Goal: Task Accomplishment & Management: Complete application form

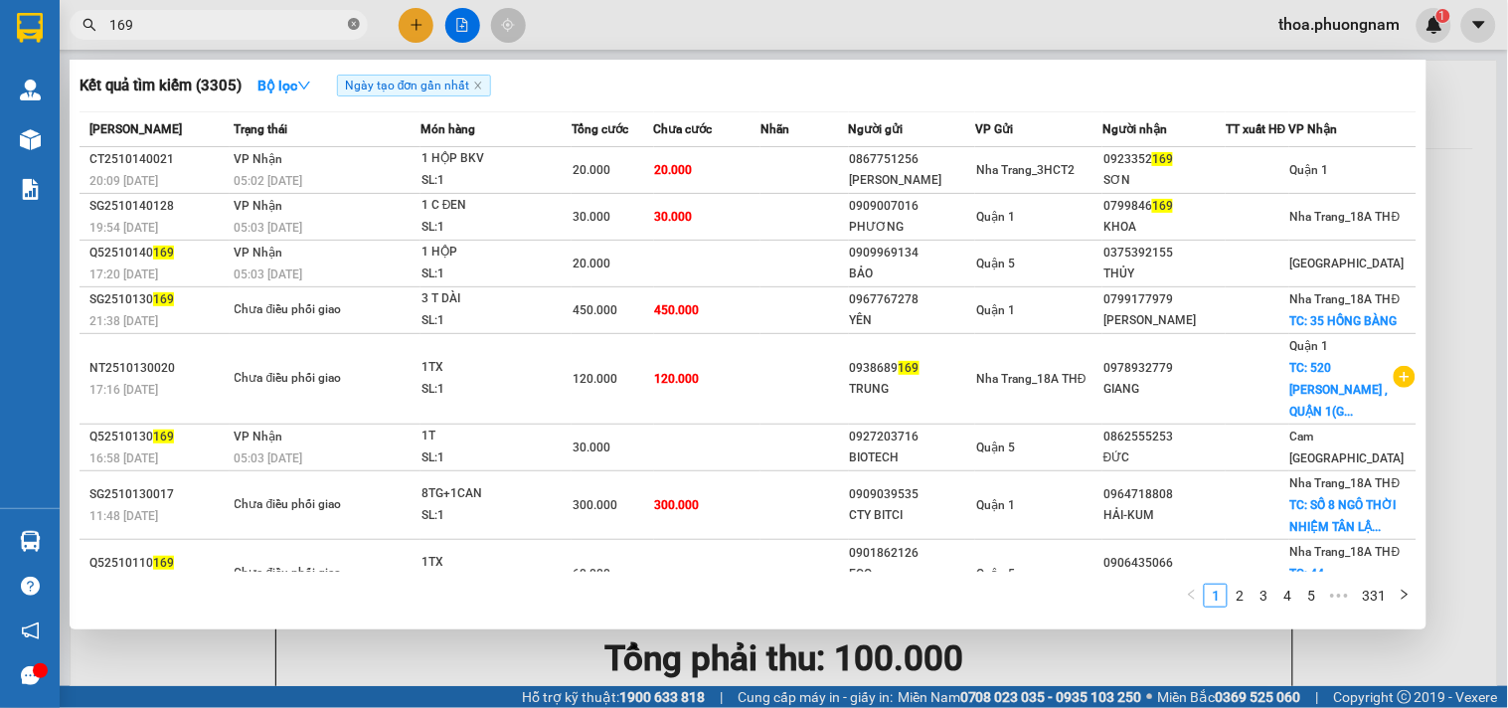
click at [354, 26] on icon "close-circle" at bounding box center [354, 24] width 12 height 12
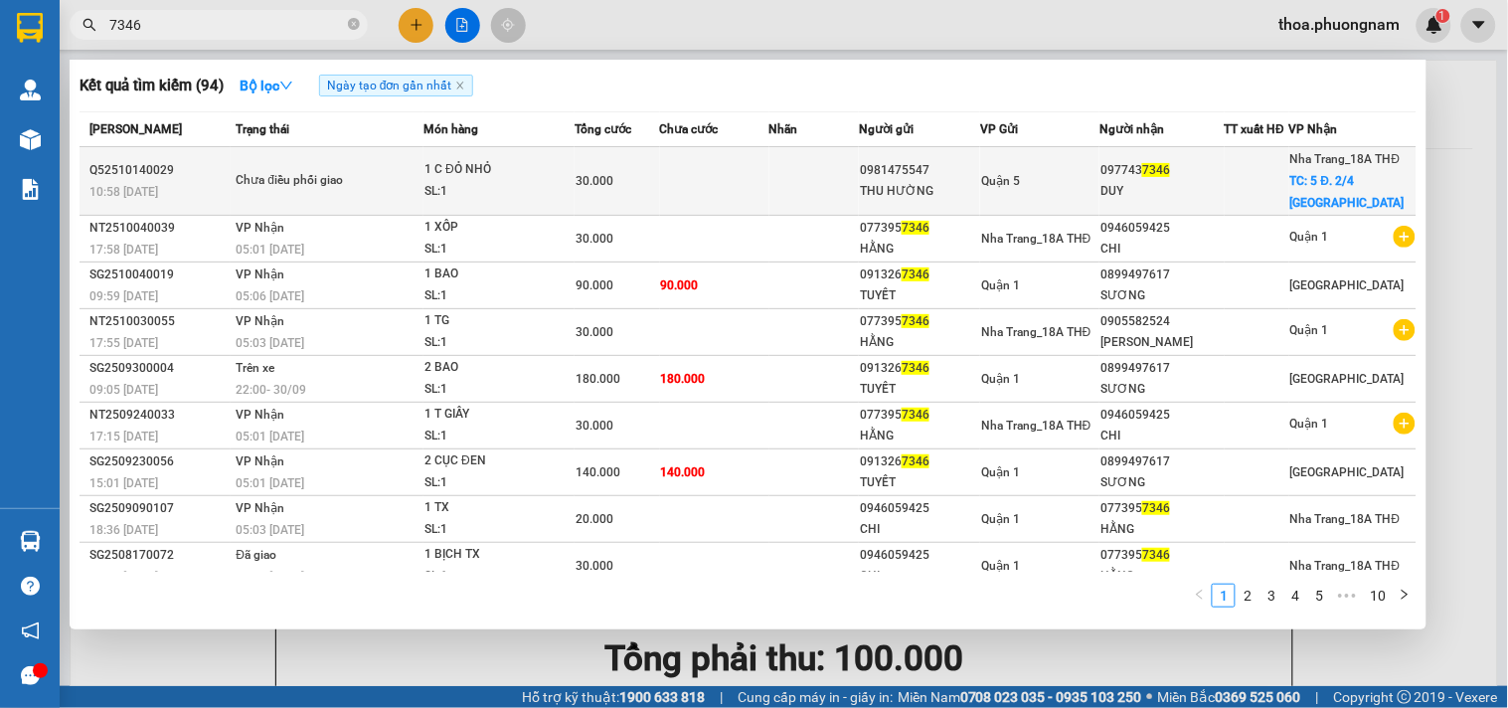
type input "7346"
click at [366, 193] on td "Chưa điều phối giao" at bounding box center [327, 181] width 193 height 69
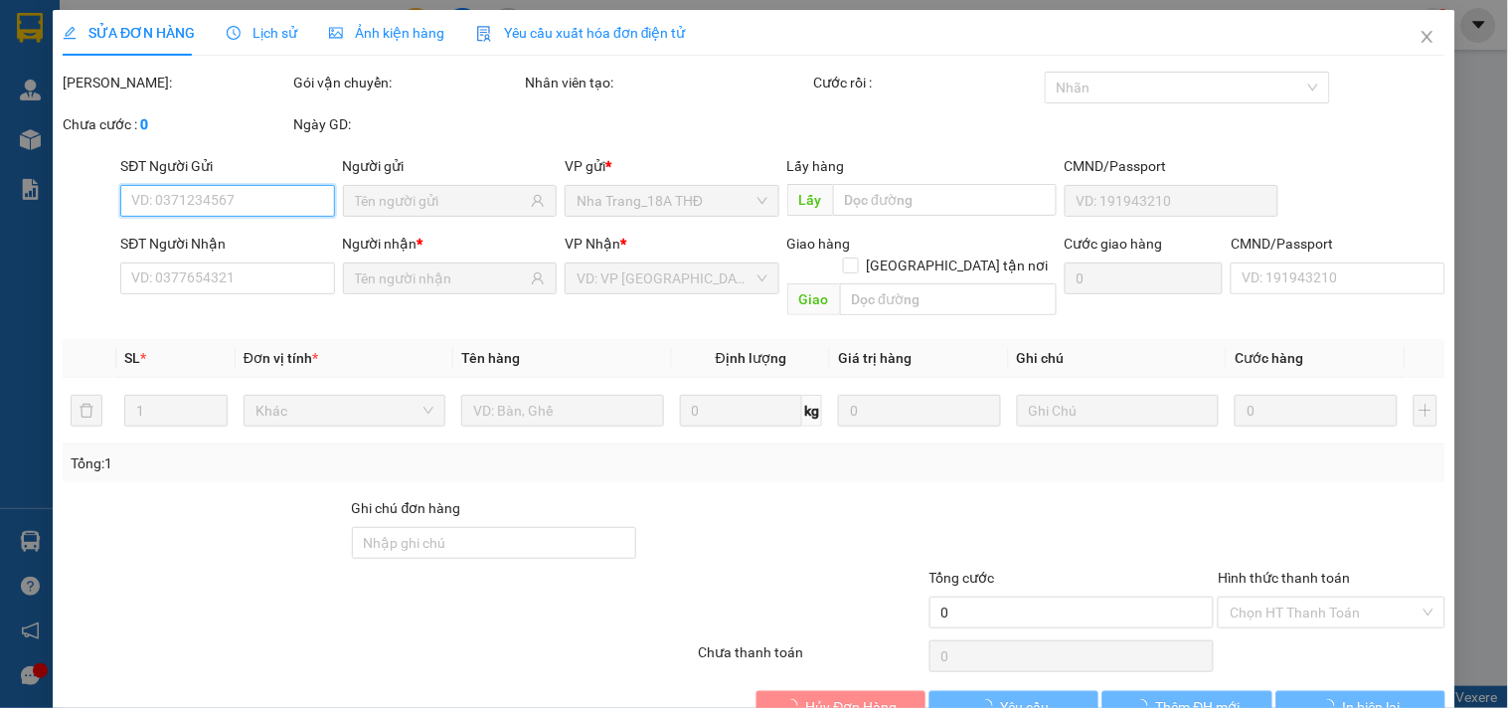
type input "0981475547"
type input "THU HƯỜNG"
type input "0977437346"
type input "DUY"
checkbox input "true"
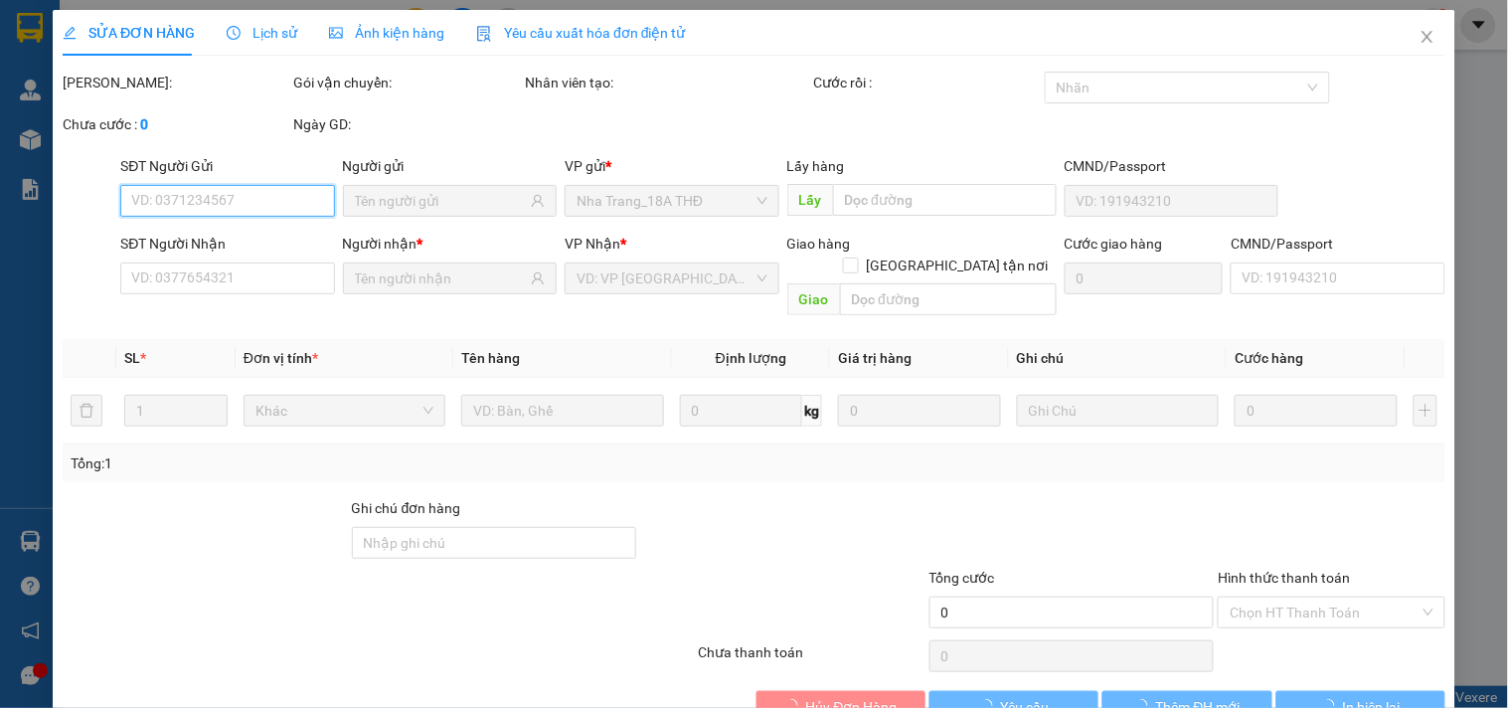
type input "5 Đ. 2/4 VẠN THẠNH"
type input "30.000"
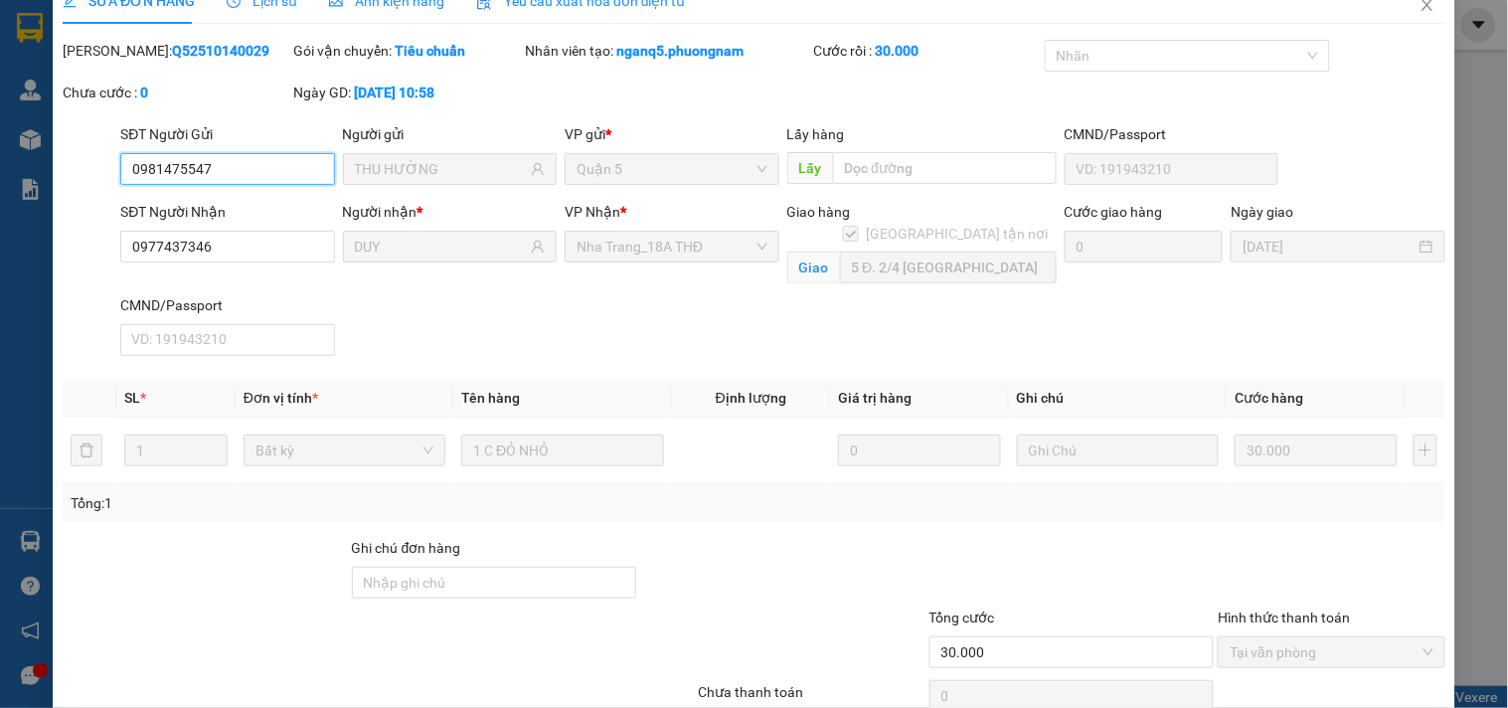
scroll to position [124, 0]
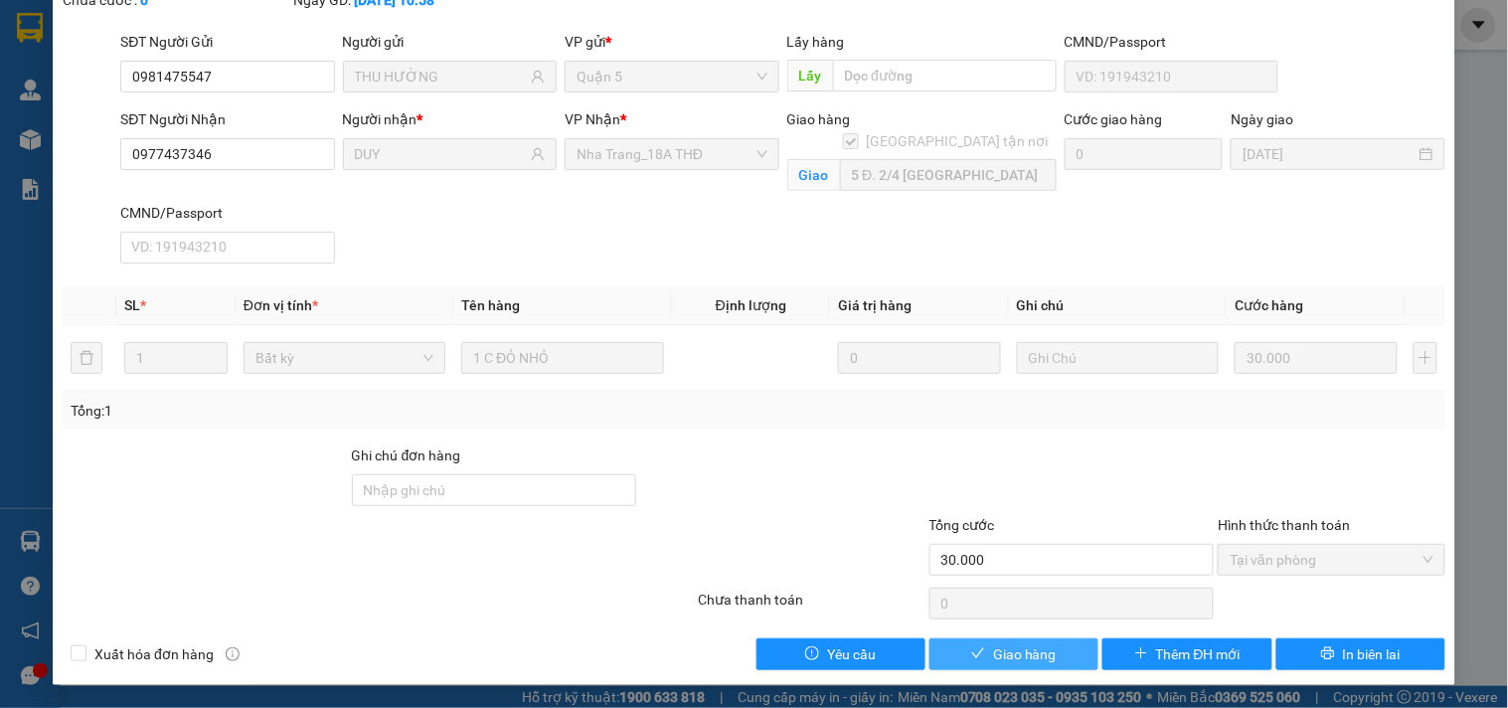
click at [1041, 660] on span "Giao hàng" at bounding box center [1025, 654] width 64 height 22
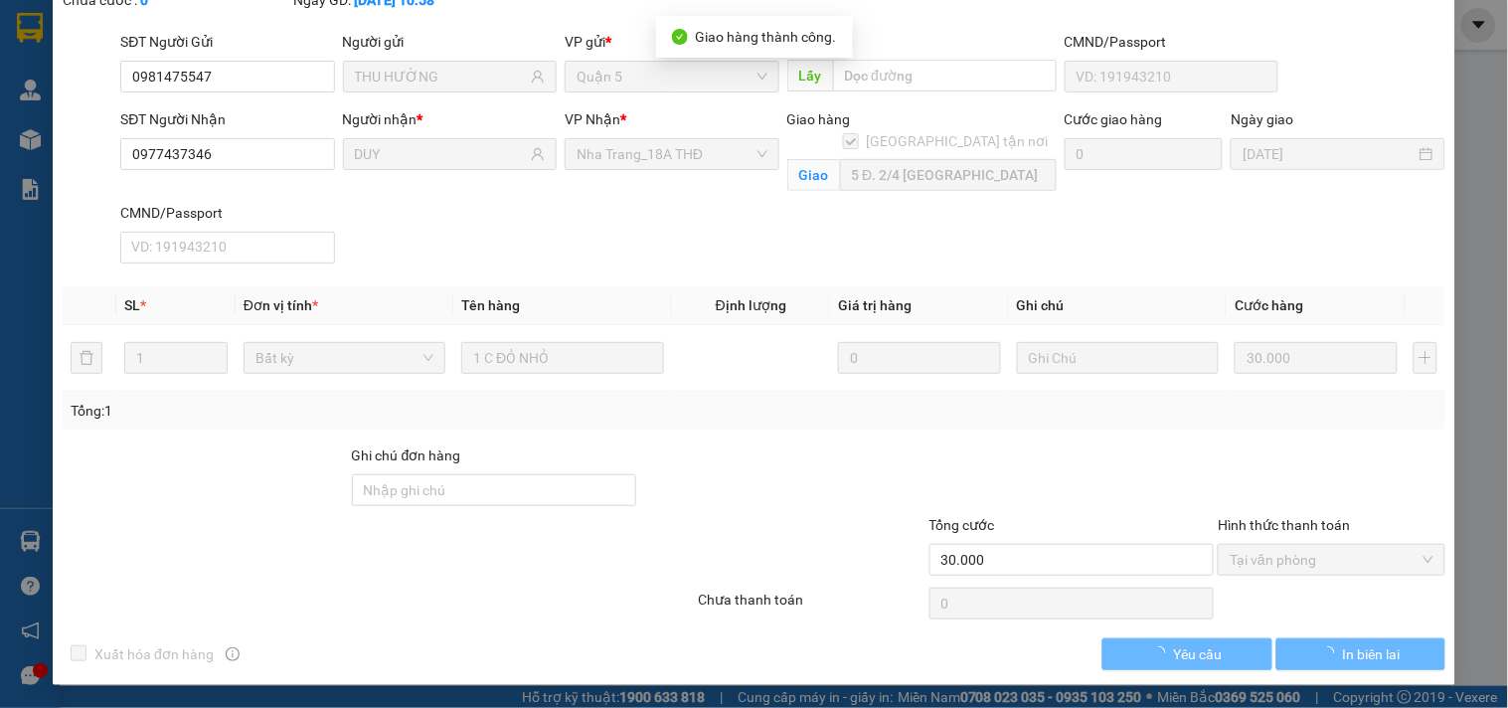
scroll to position [0, 0]
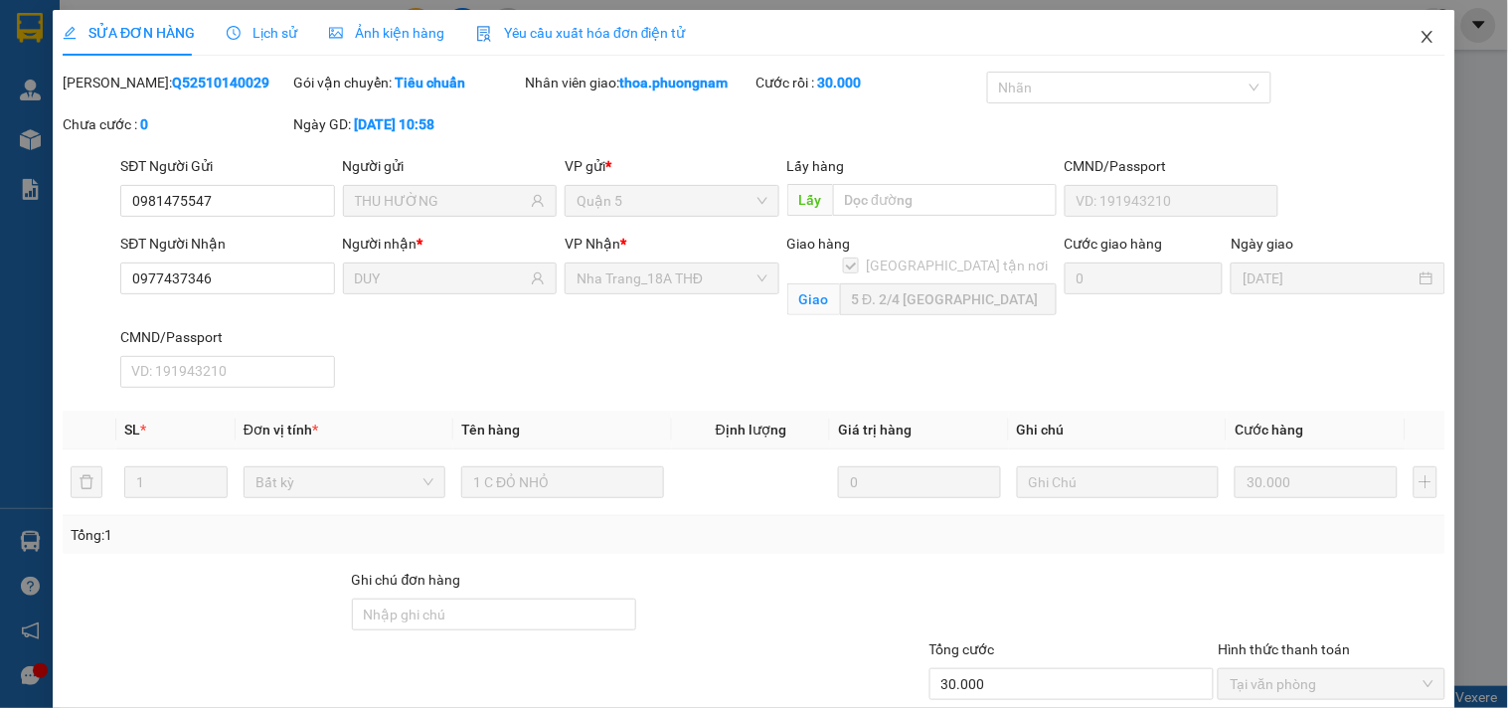
click at [1420, 41] on icon "close" at bounding box center [1428, 37] width 16 height 16
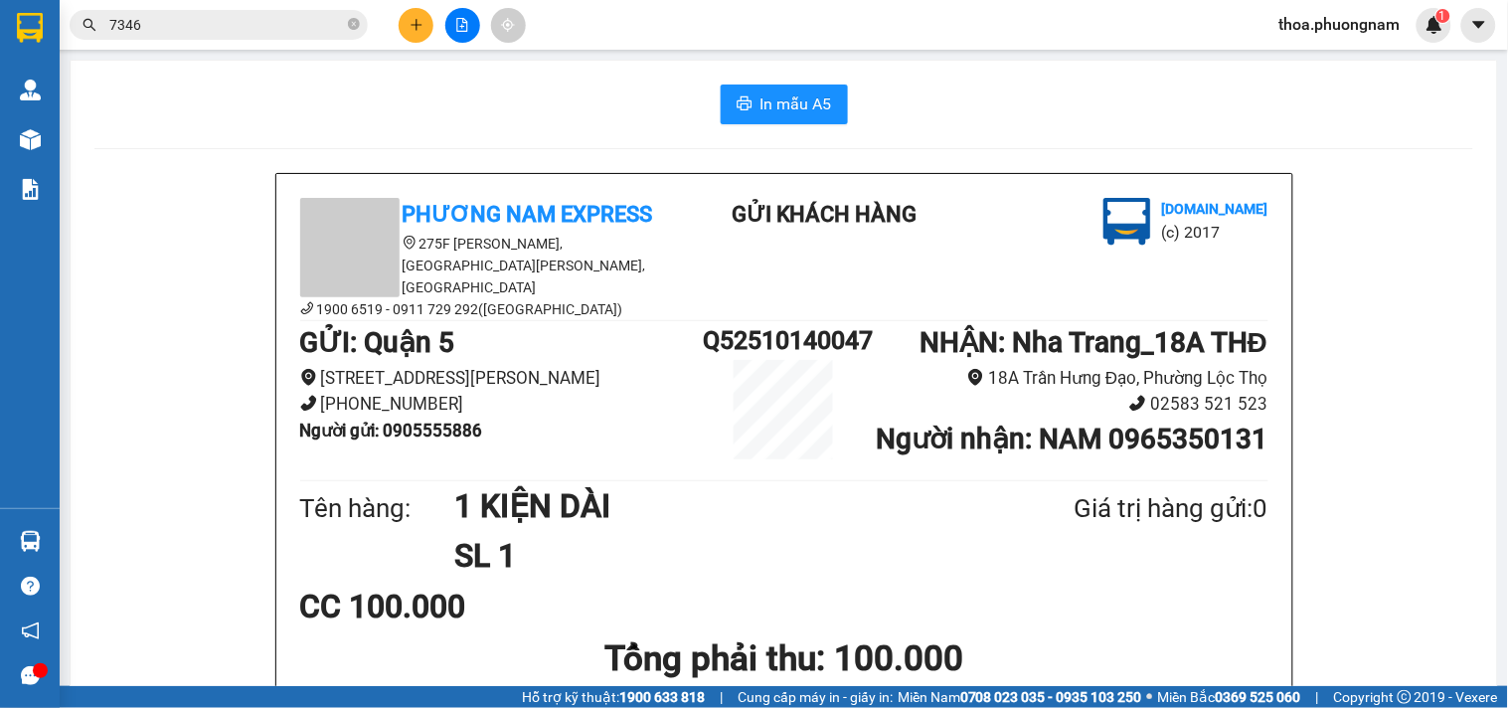
click at [345, 26] on span "7346" at bounding box center [219, 25] width 298 height 30
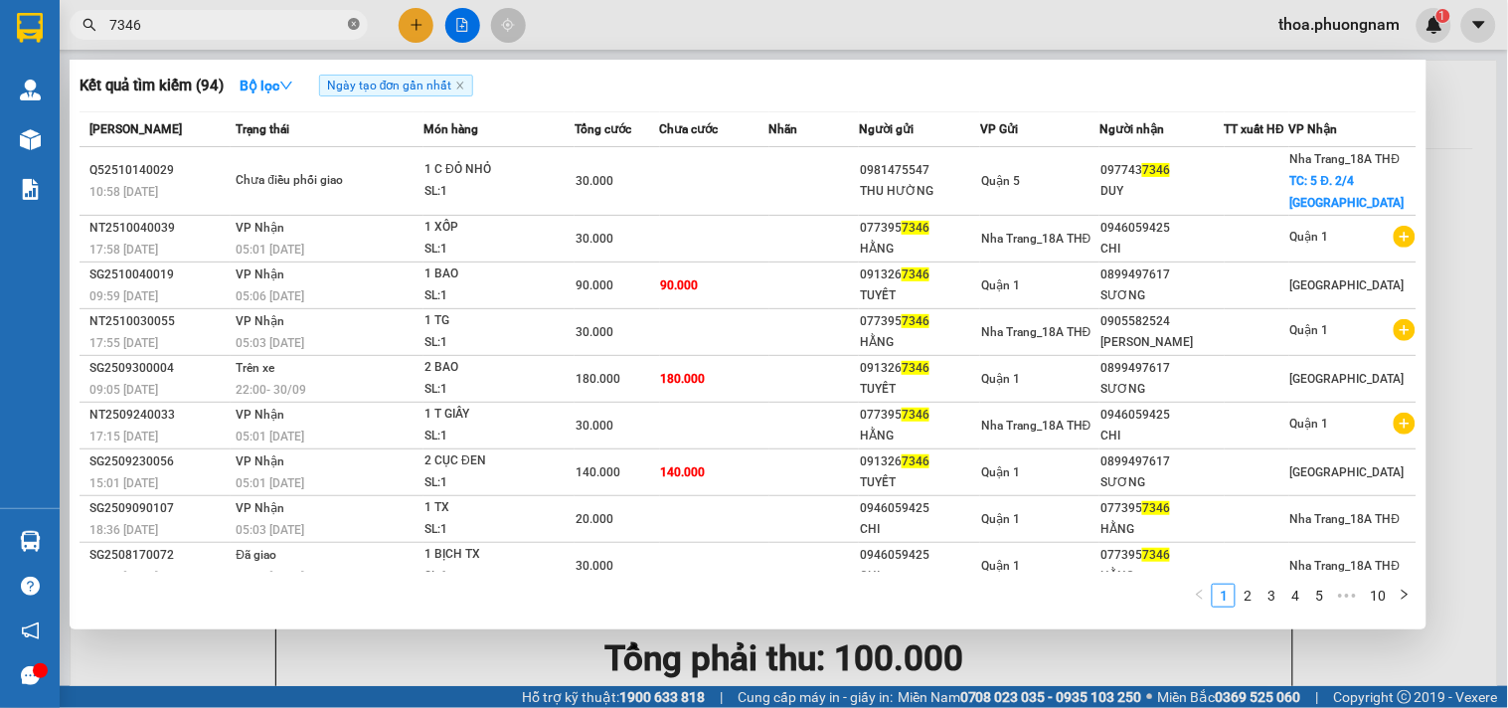
click at [353, 25] on icon "close-circle" at bounding box center [354, 24] width 12 height 12
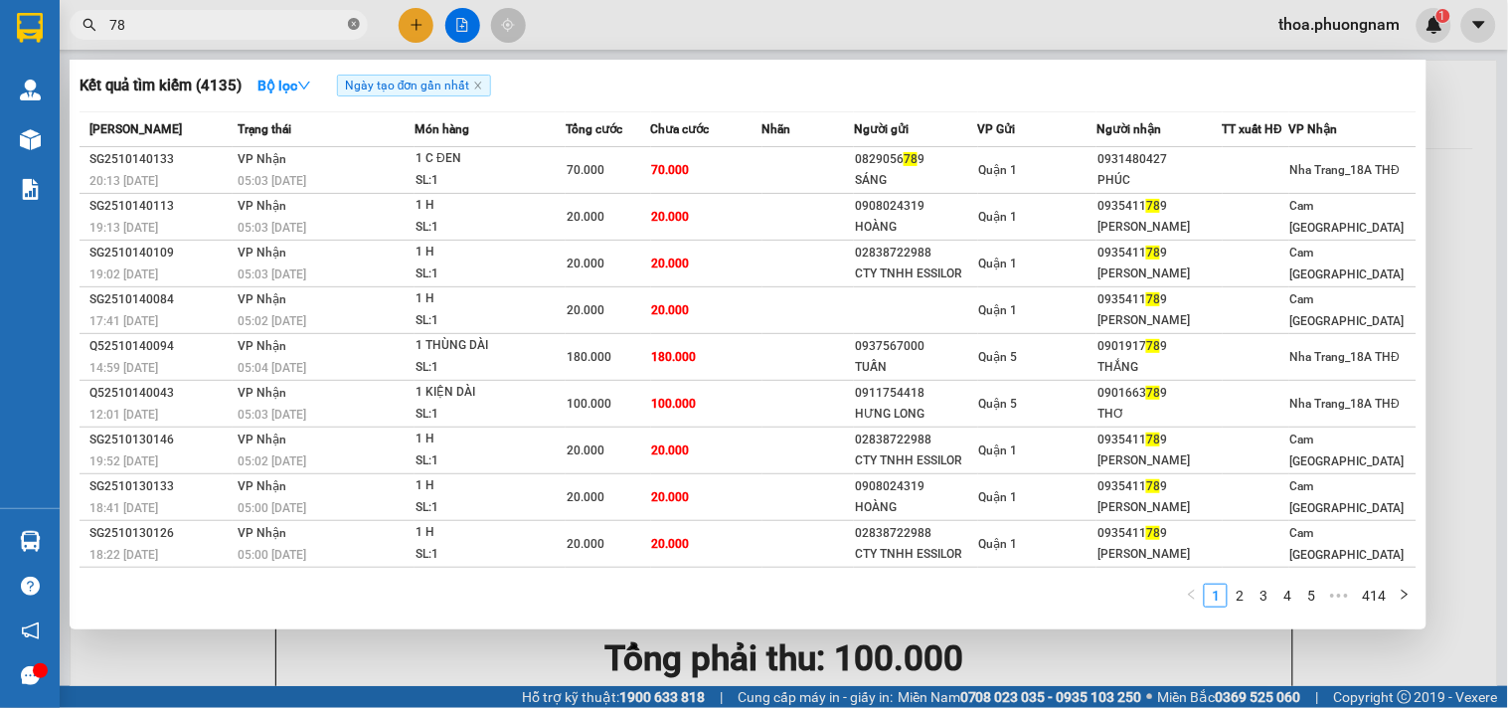
type input "7"
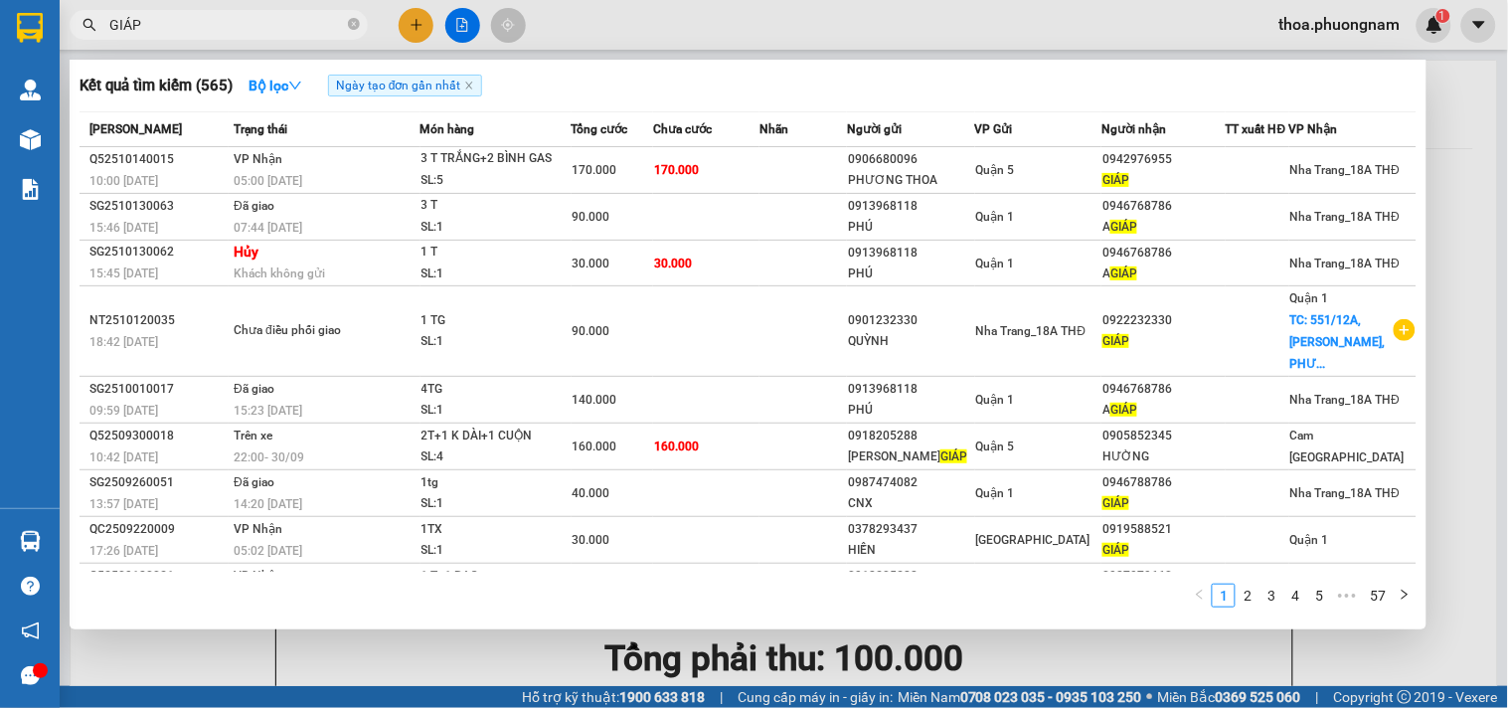
type input "GIÁP"
click at [353, 27] on icon "close-circle" at bounding box center [354, 24] width 12 height 12
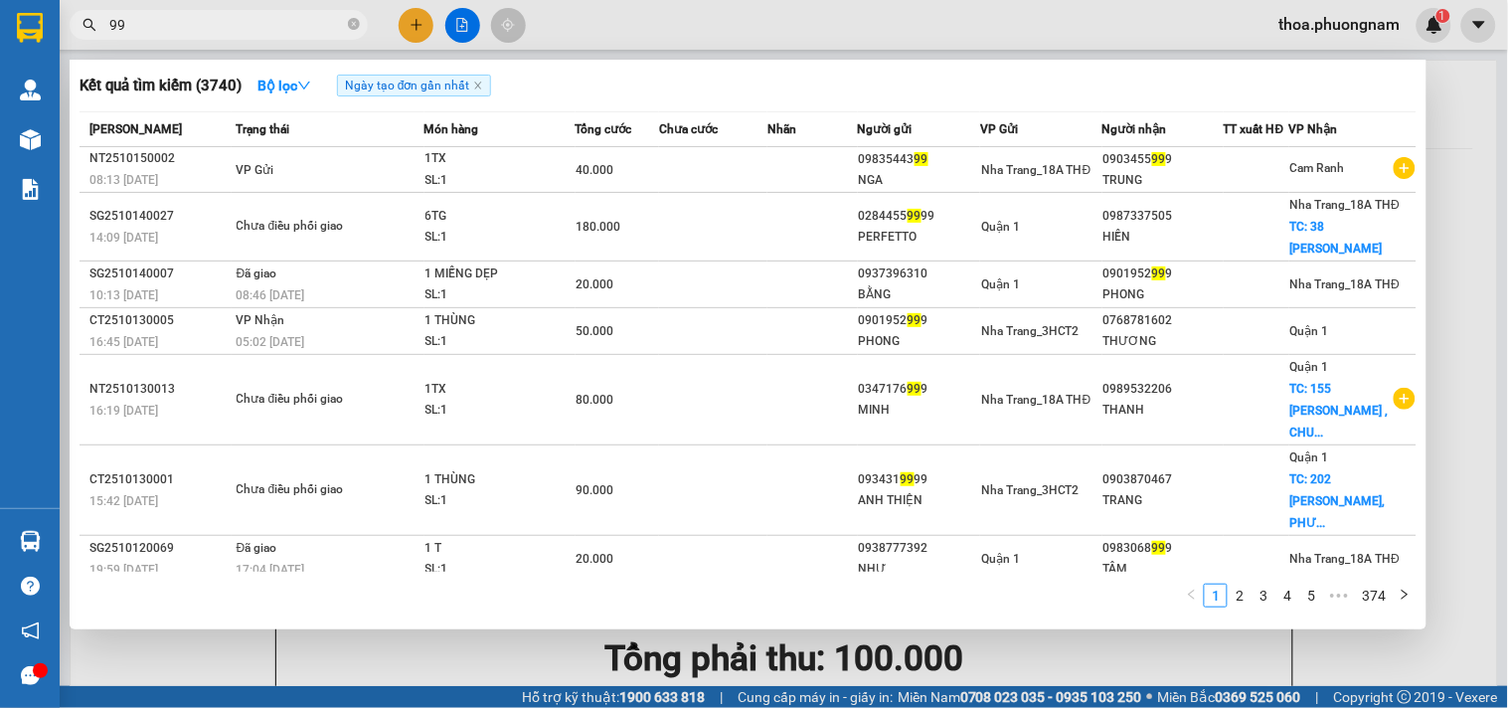
type input "9"
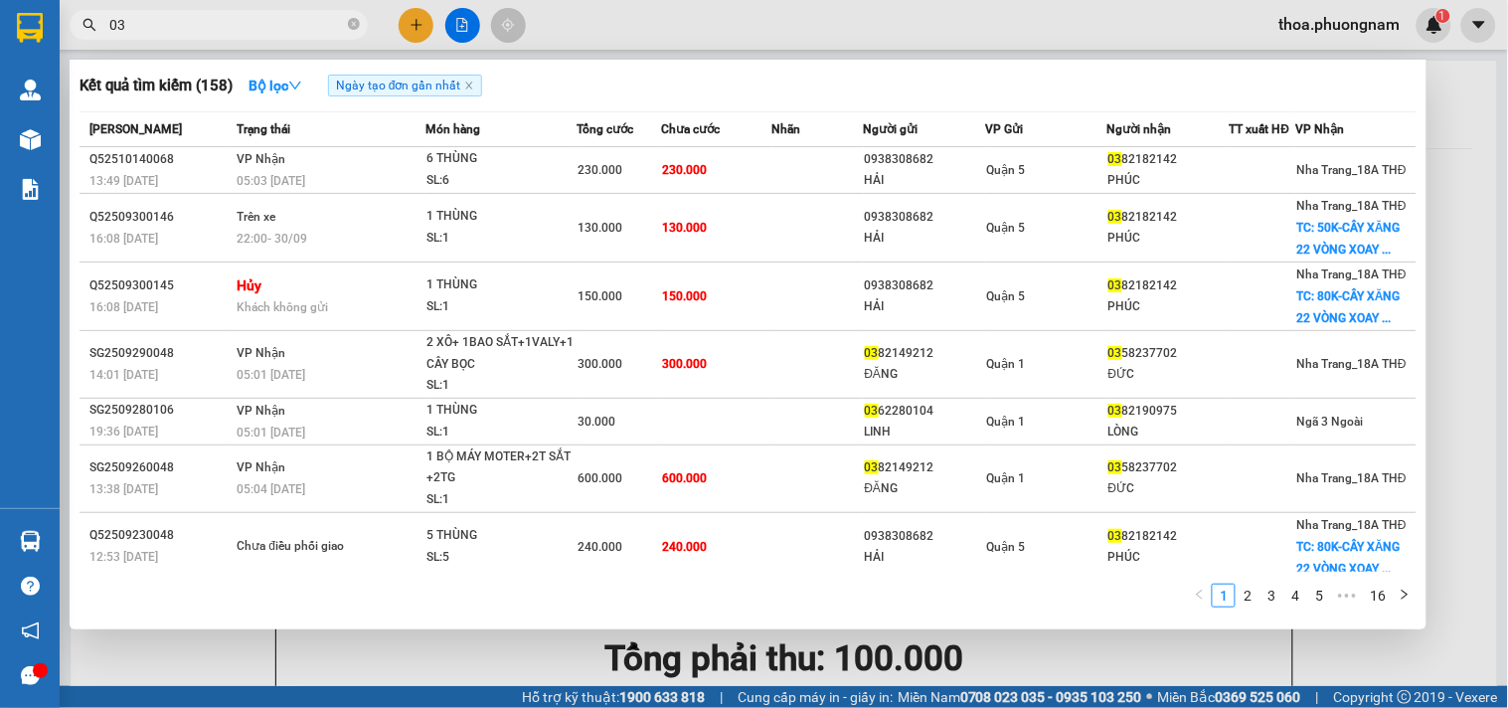
type input "0"
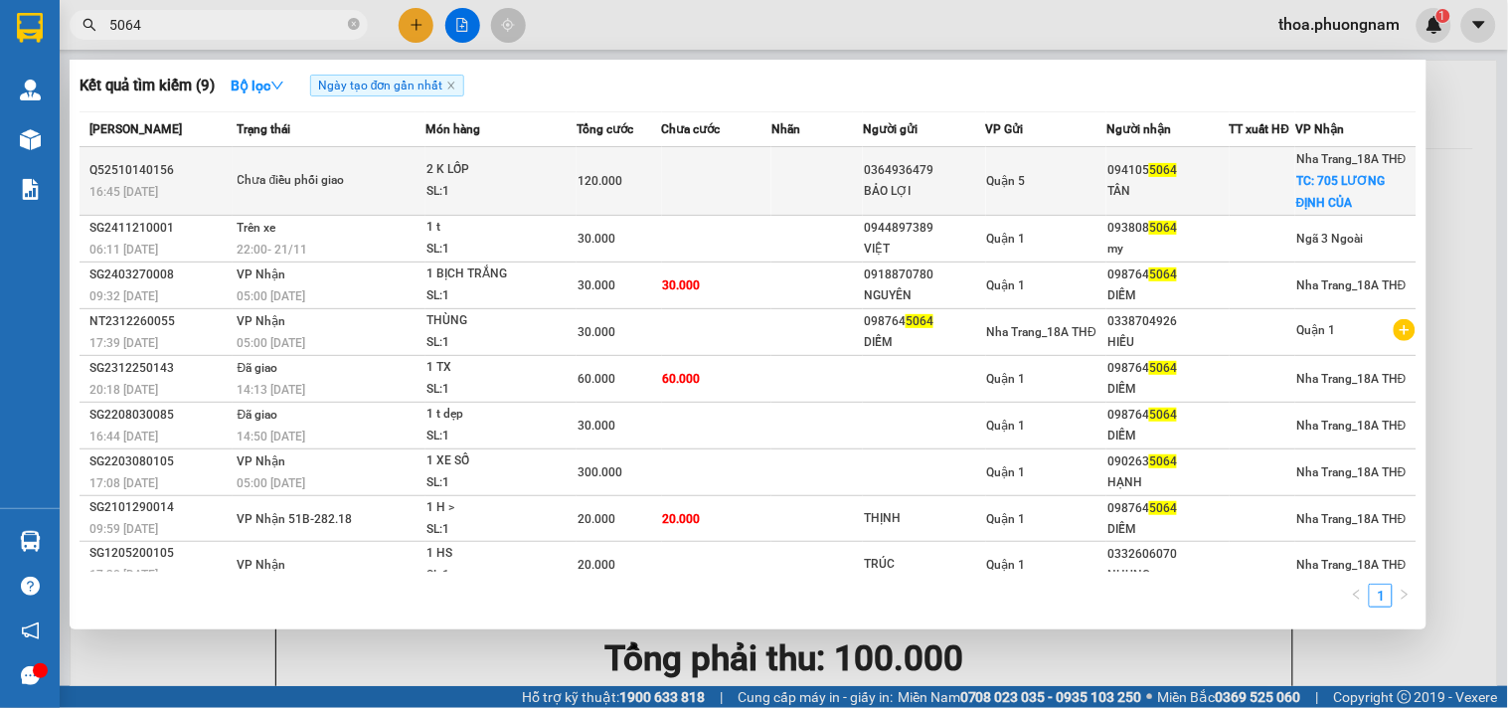
type input "5064"
click at [1058, 191] on div "Quận 5" at bounding box center [1046, 181] width 119 height 22
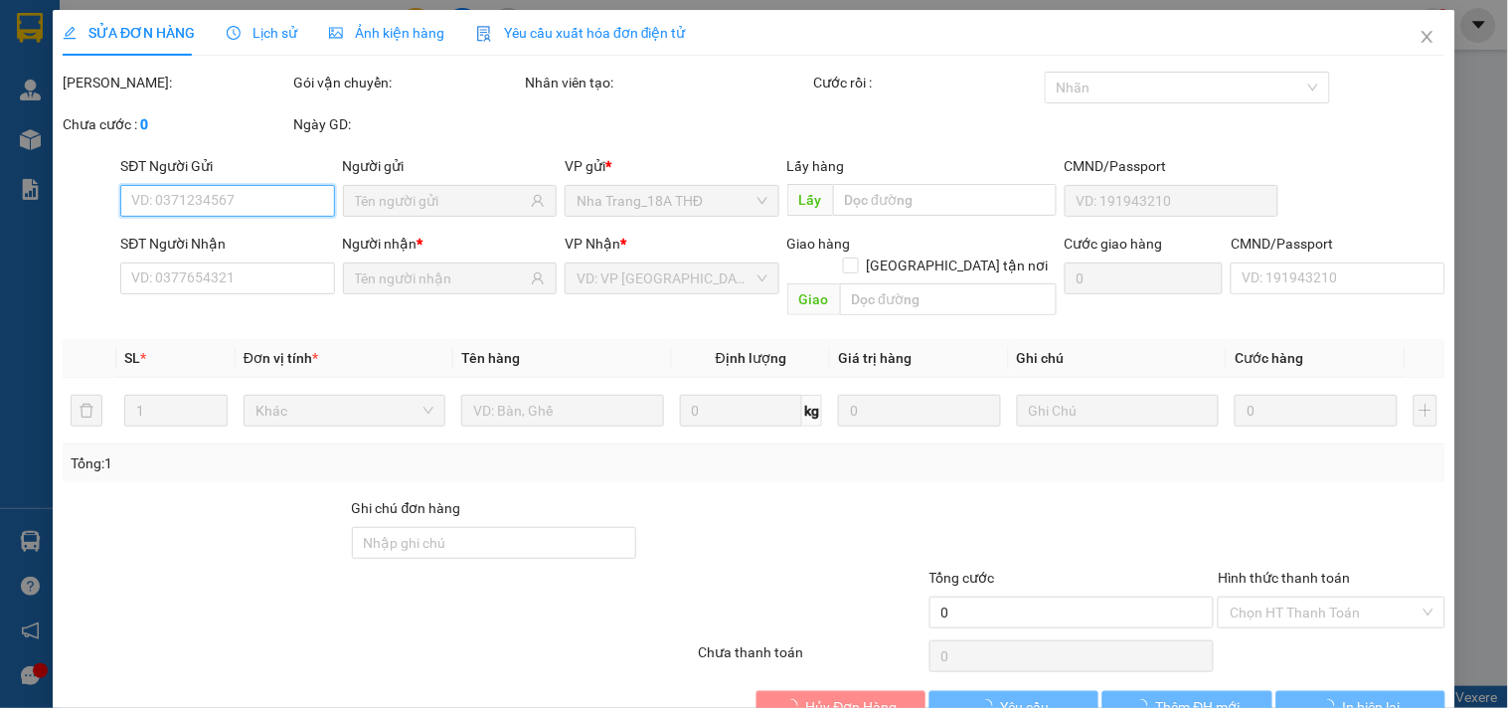
type input "0364936479"
type input "BẢO LỢI"
type input "0941055064"
type input "TÂN"
checkbox input "true"
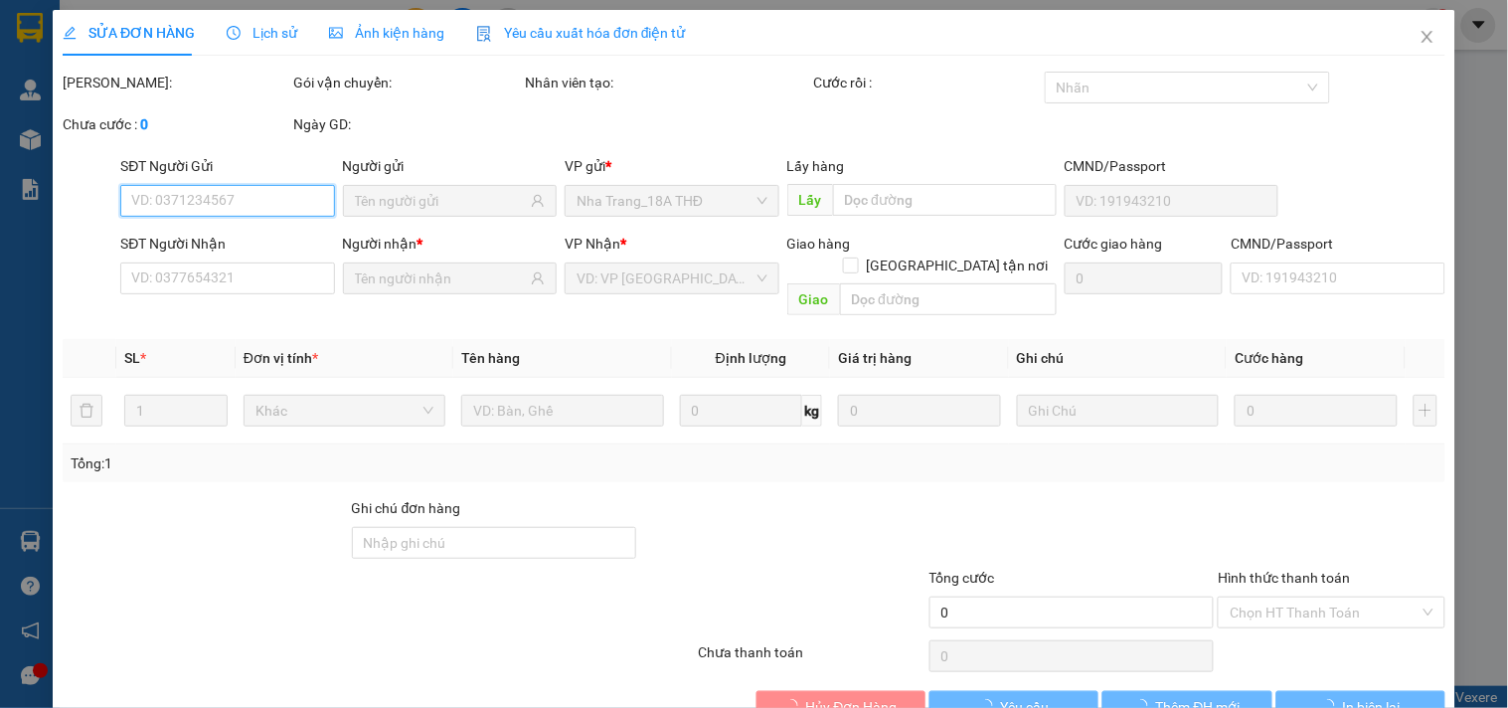
type input "705 LƯƠNG ĐỊNH CỦA"
type input "120.000"
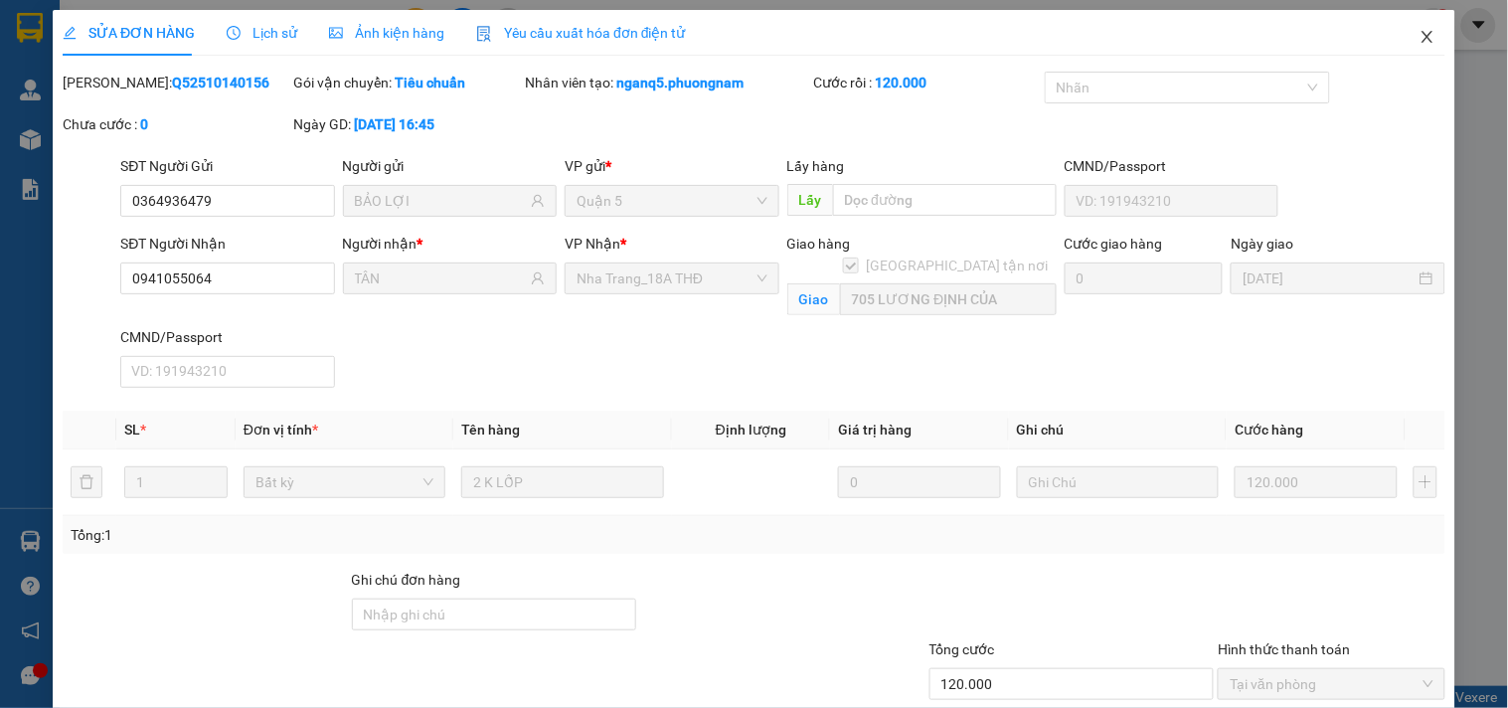
click at [1420, 35] on icon "close" at bounding box center [1428, 37] width 16 height 16
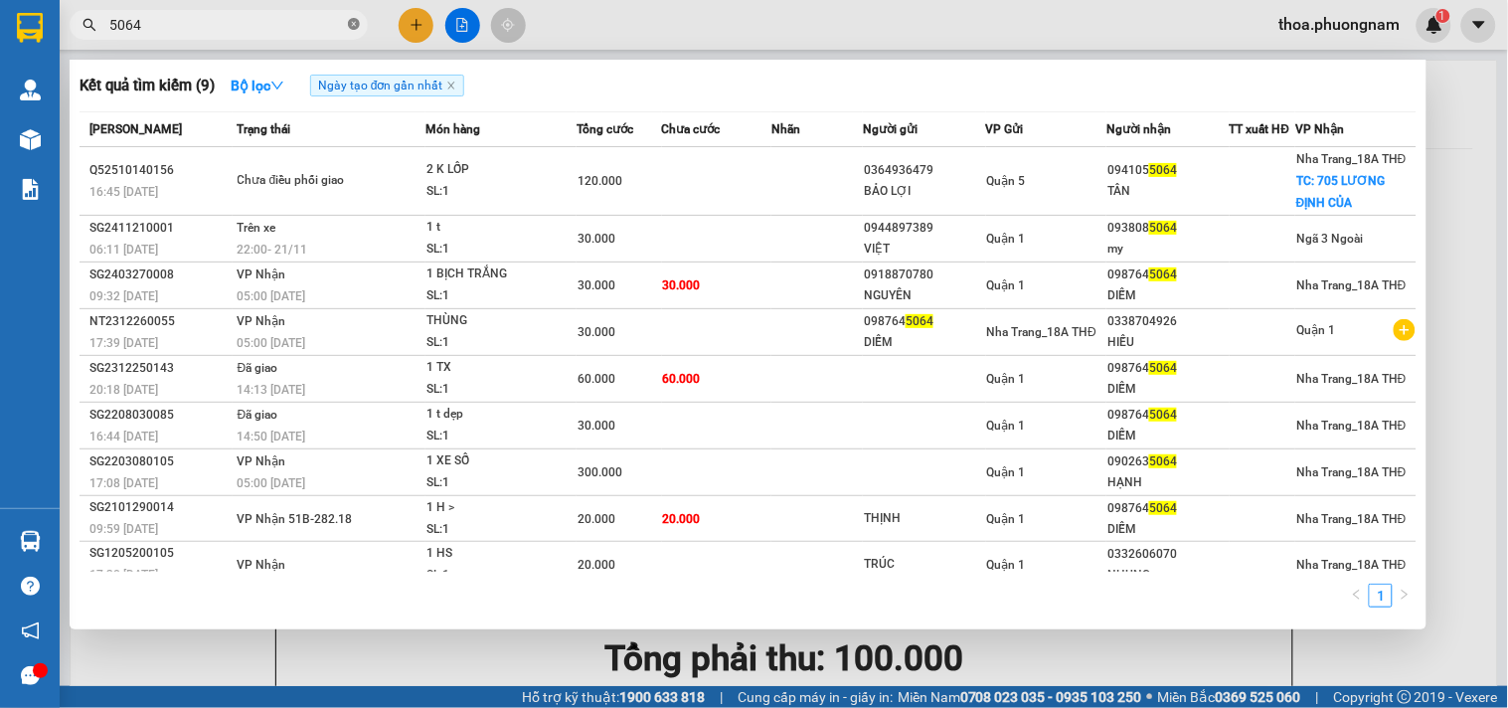
click at [349, 25] on icon "close-circle" at bounding box center [354, 24] width 12 height 12
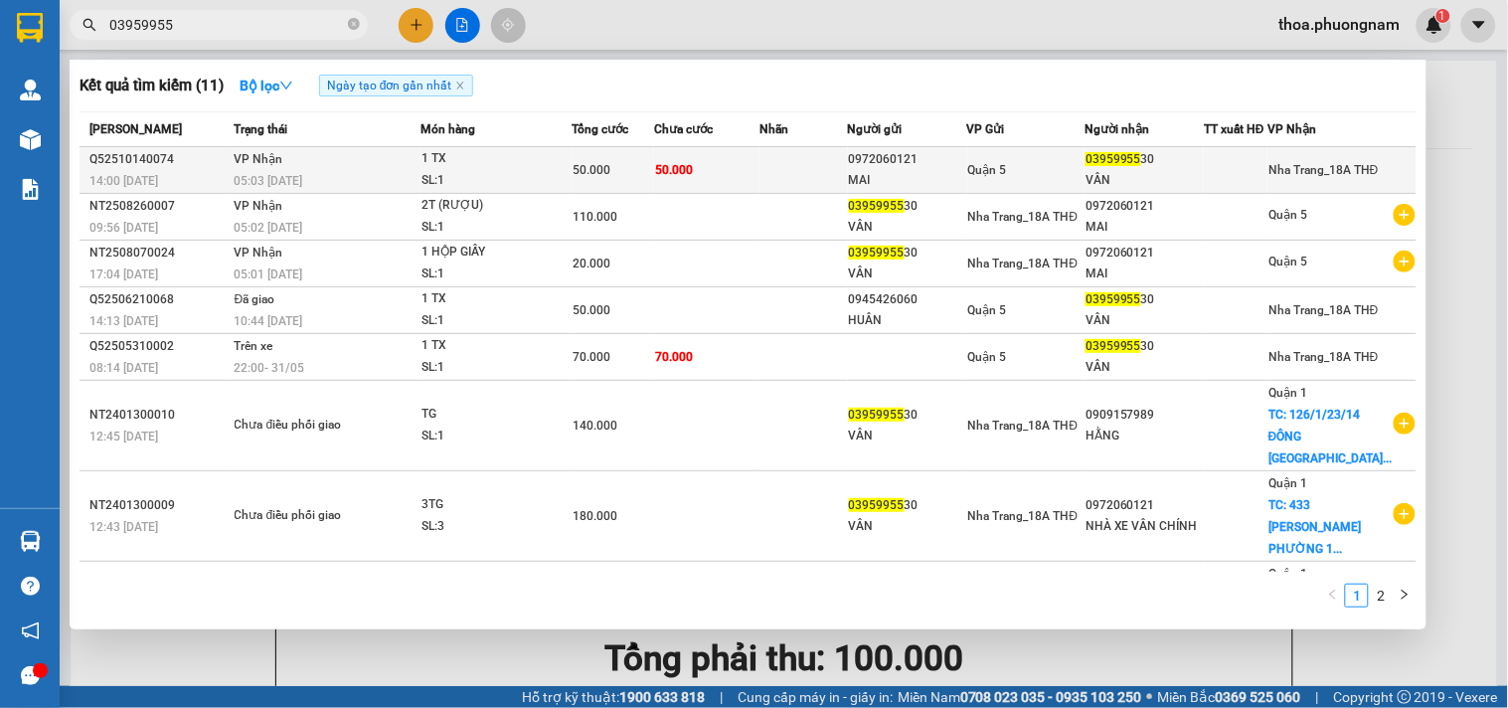
type input "03959955"
click at [521, 164] on div "1 TX" at bounding box center [495, 159] width 149 height 22
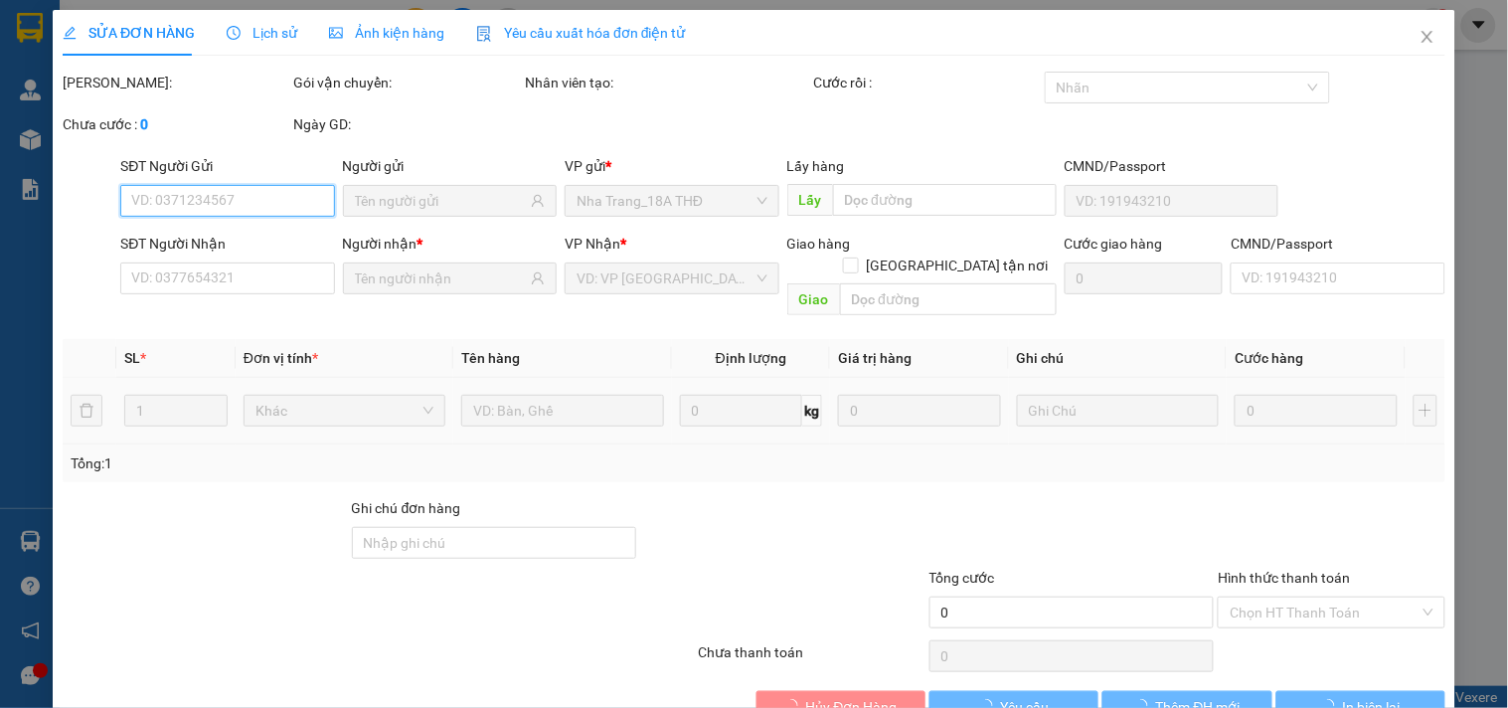
type input "0972060121"
type input "MAI"
type input "0395995530"
type input "VÂN"
type input "50.000"
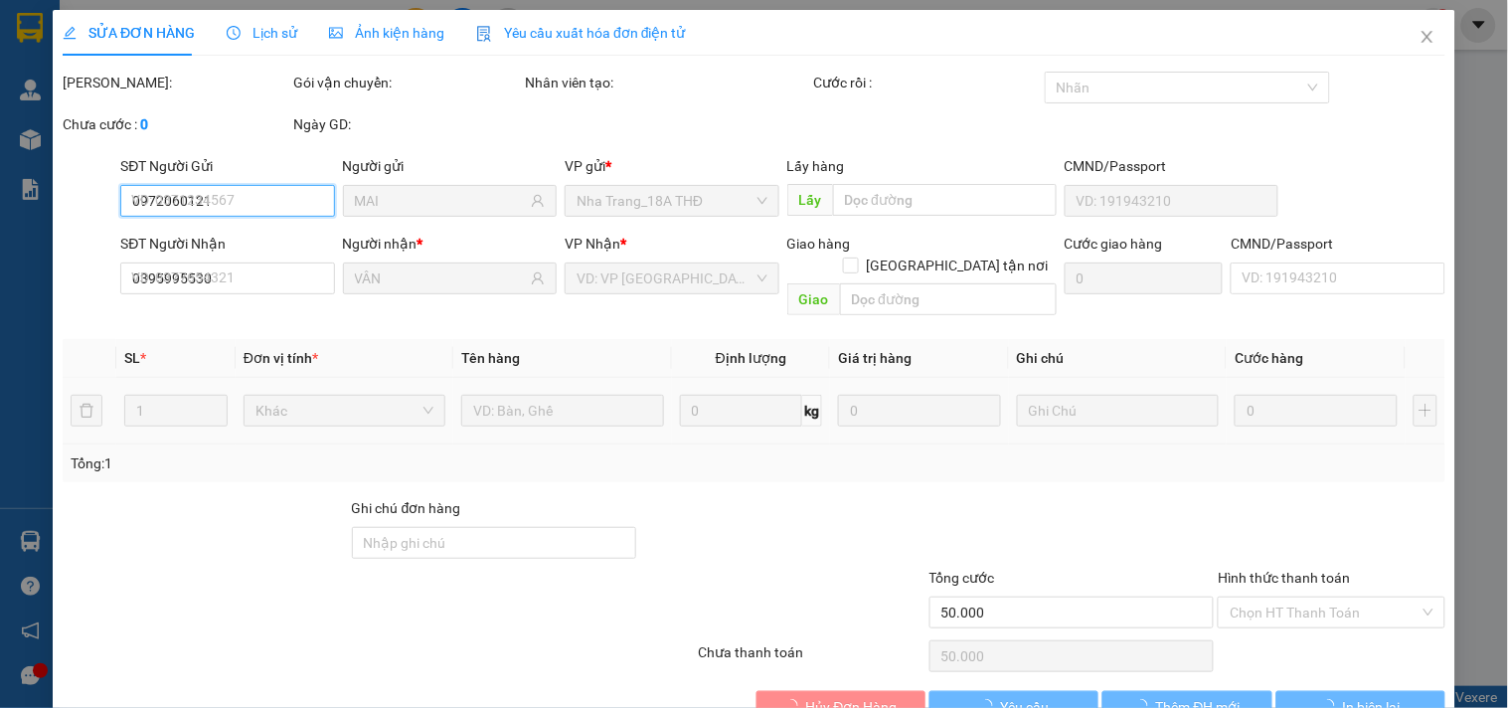
scroll to position [32, 0]
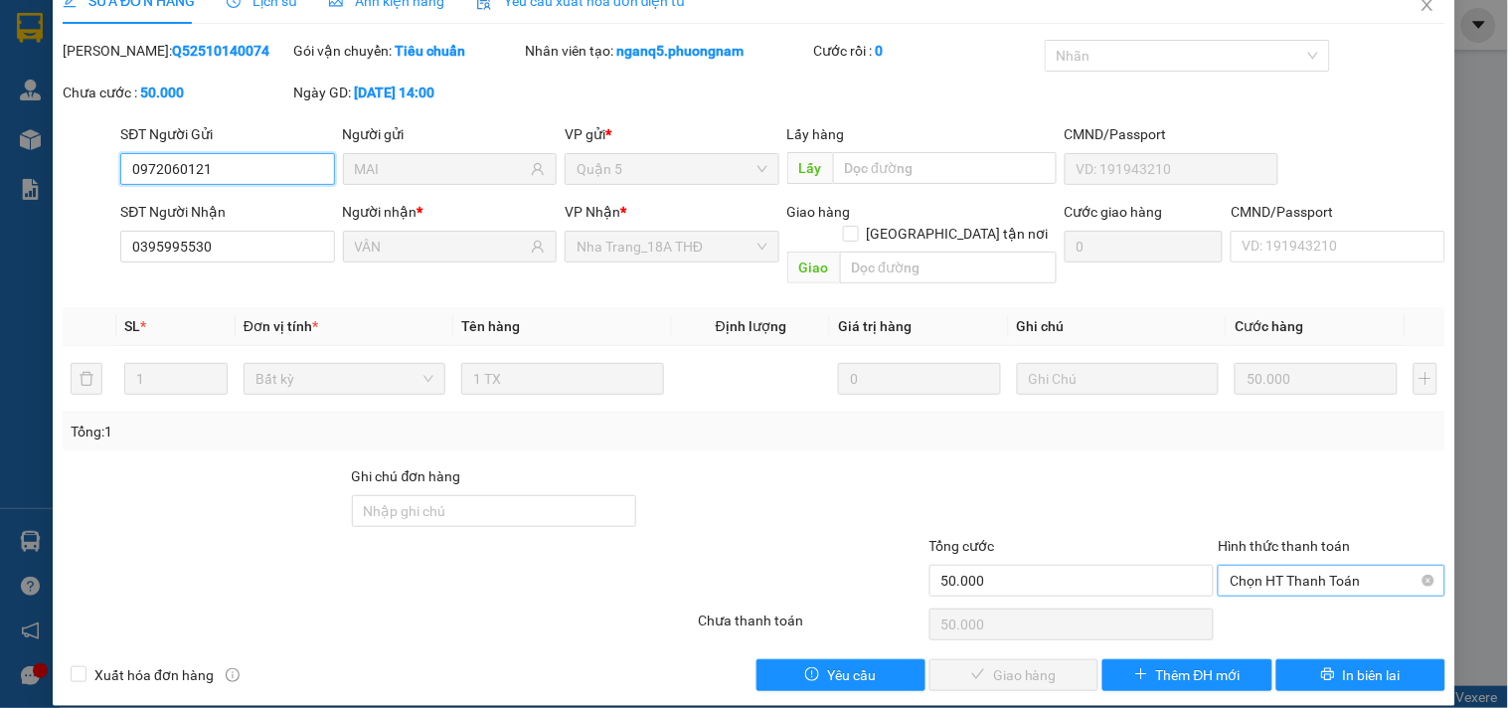
click at [1231, 566] on span "Chọn HT Thanh Toán" at bounding box center [1331, 581] width 203 height 30
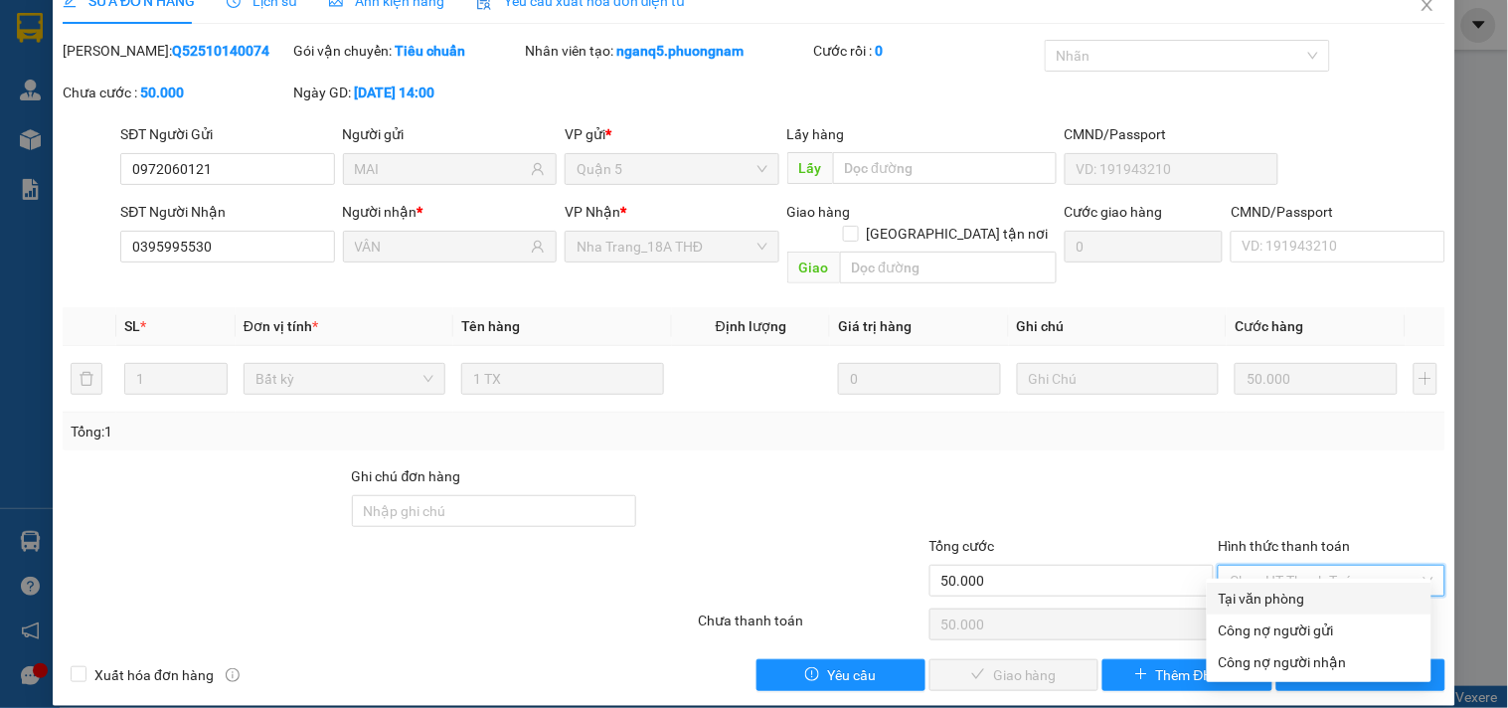
click at [1236, 591] on div "Tại văn phòng" at bounding box center [1319, 598] width 201 height 22
type input "0"
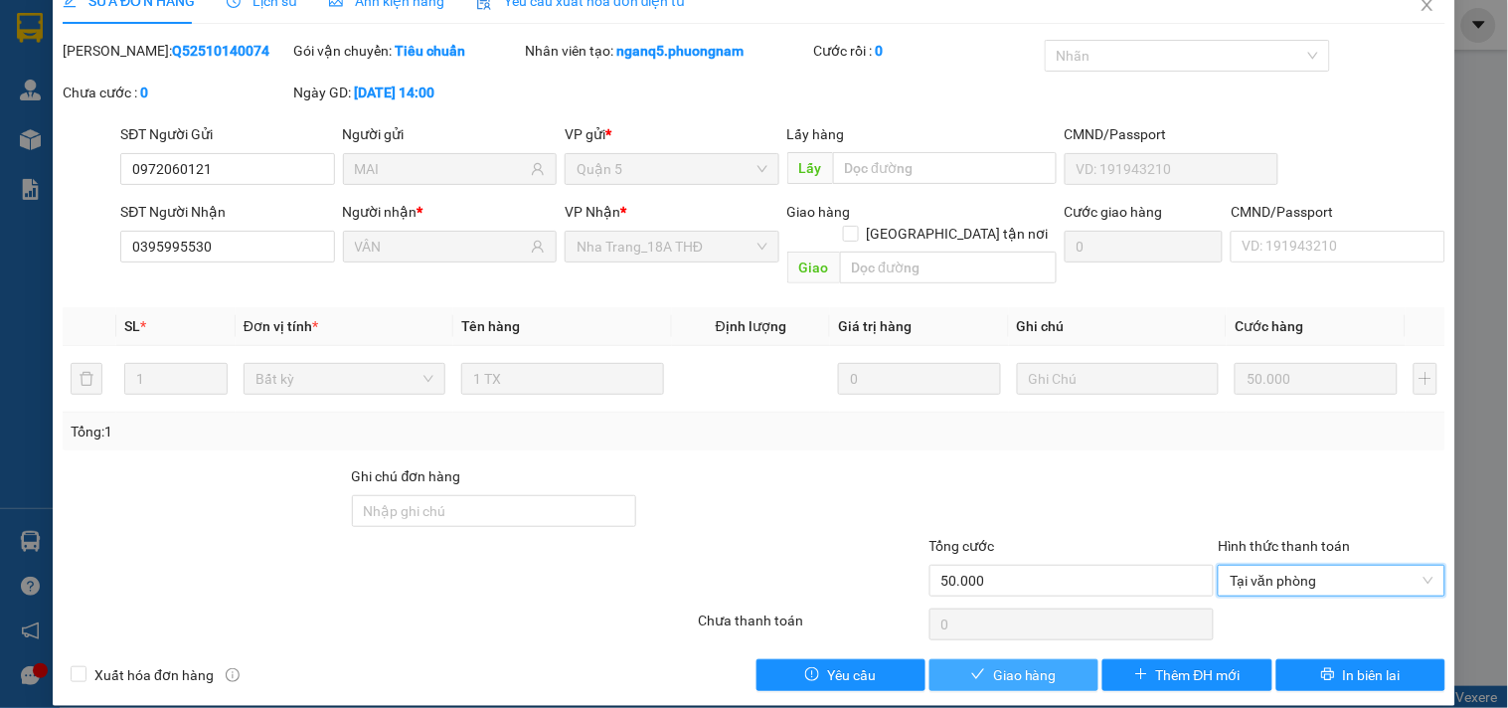
click at [1035, 664] on span "Giao hàng" at bounding box center [1025, 675] width 64 height 22
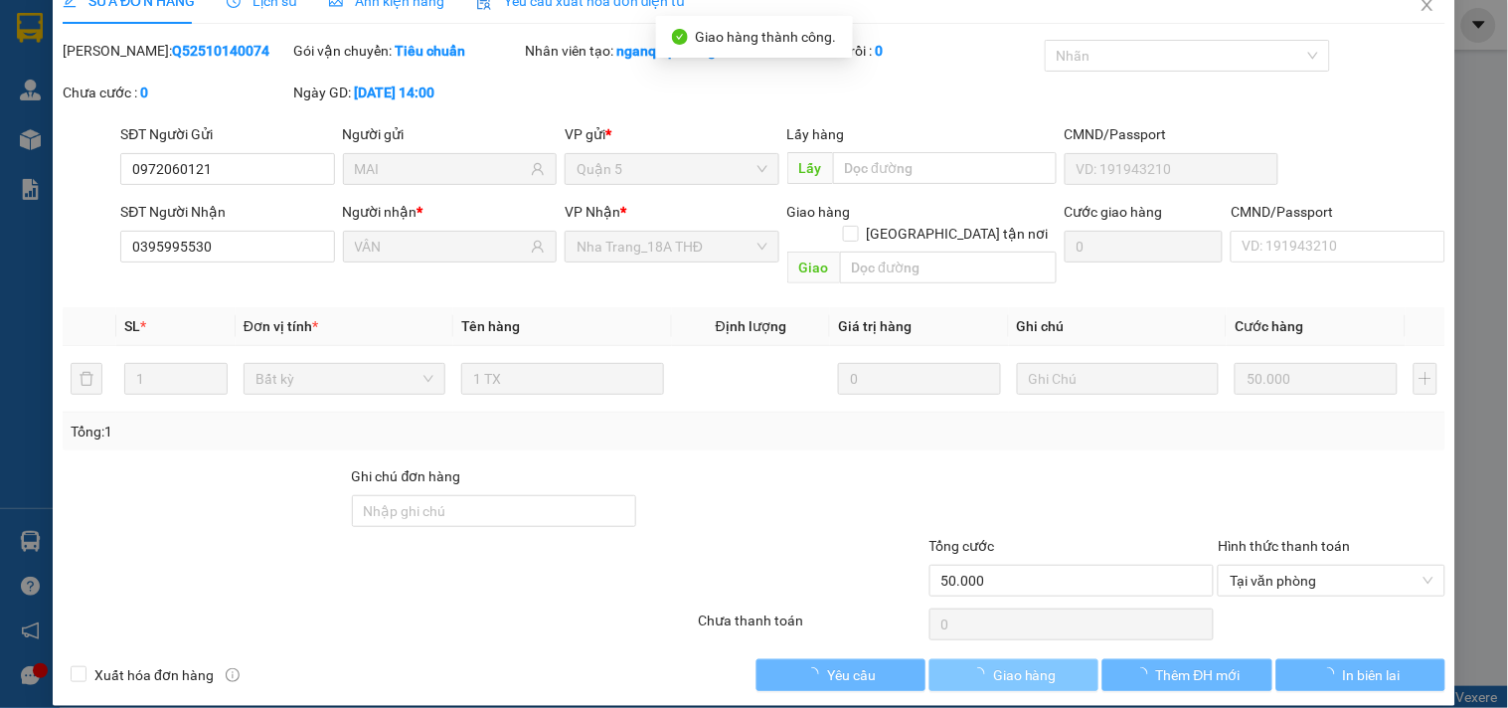
scroll to position [0, 0]
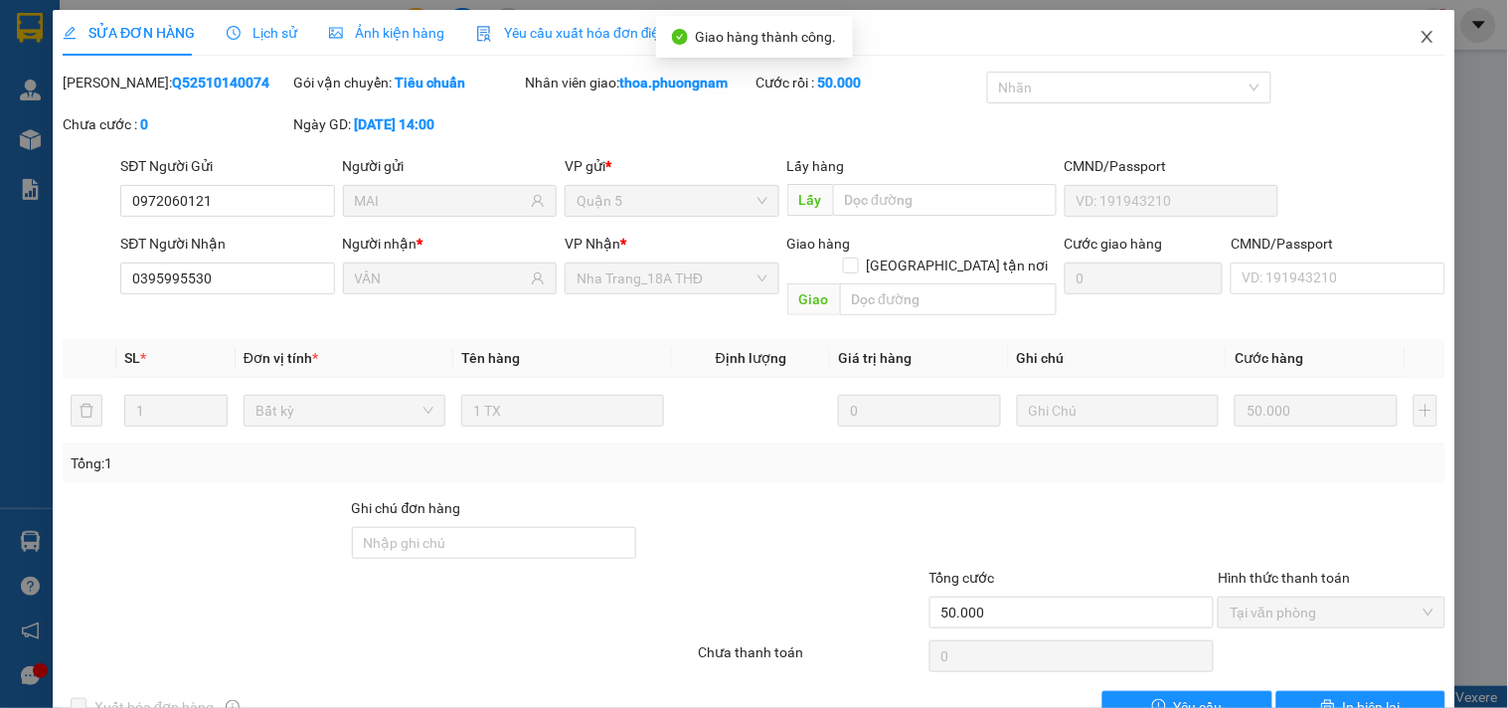
click at [1420, 34] on icon "close" at bounding box center [1428, 37] width 16 height 16
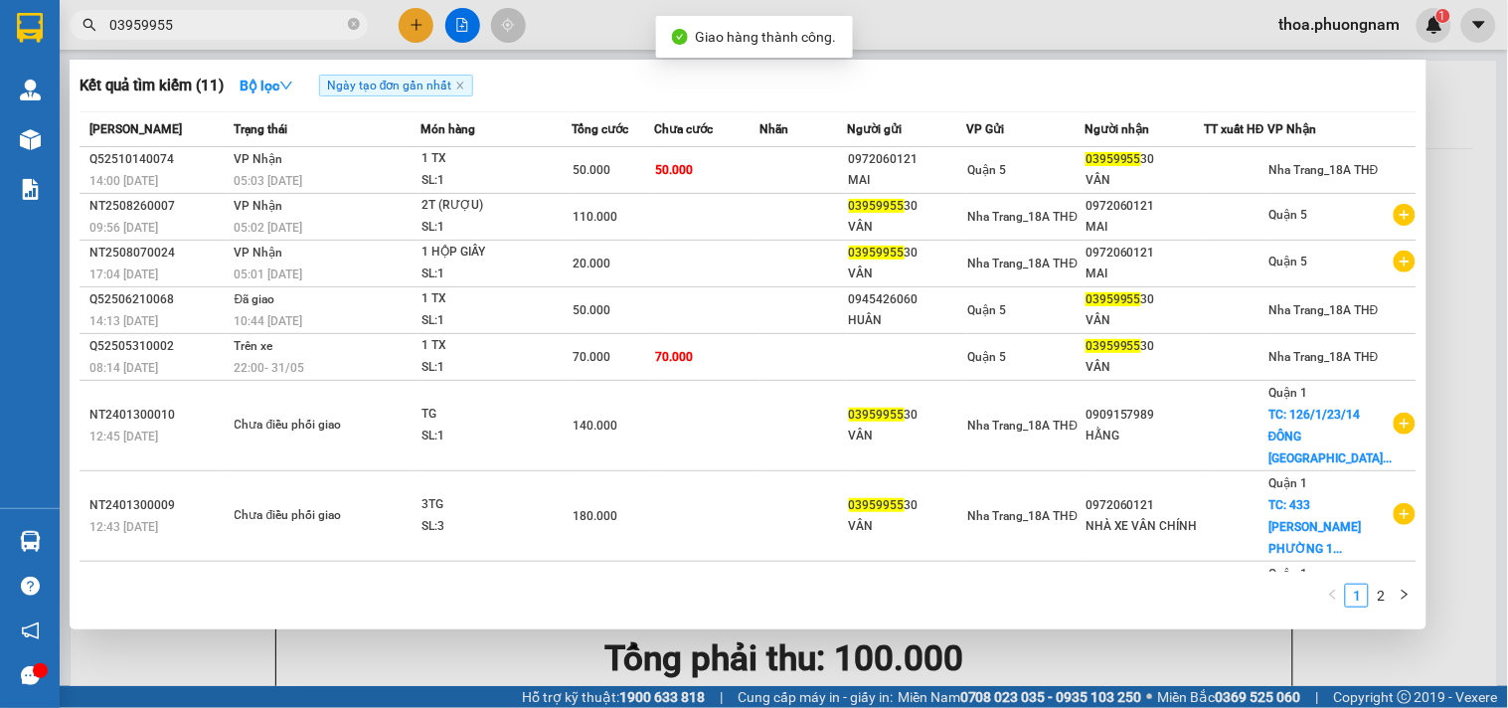
click at [230, 22] on input "03959955" at bounding box center [226, 25] width 235 height 22
type input "0"
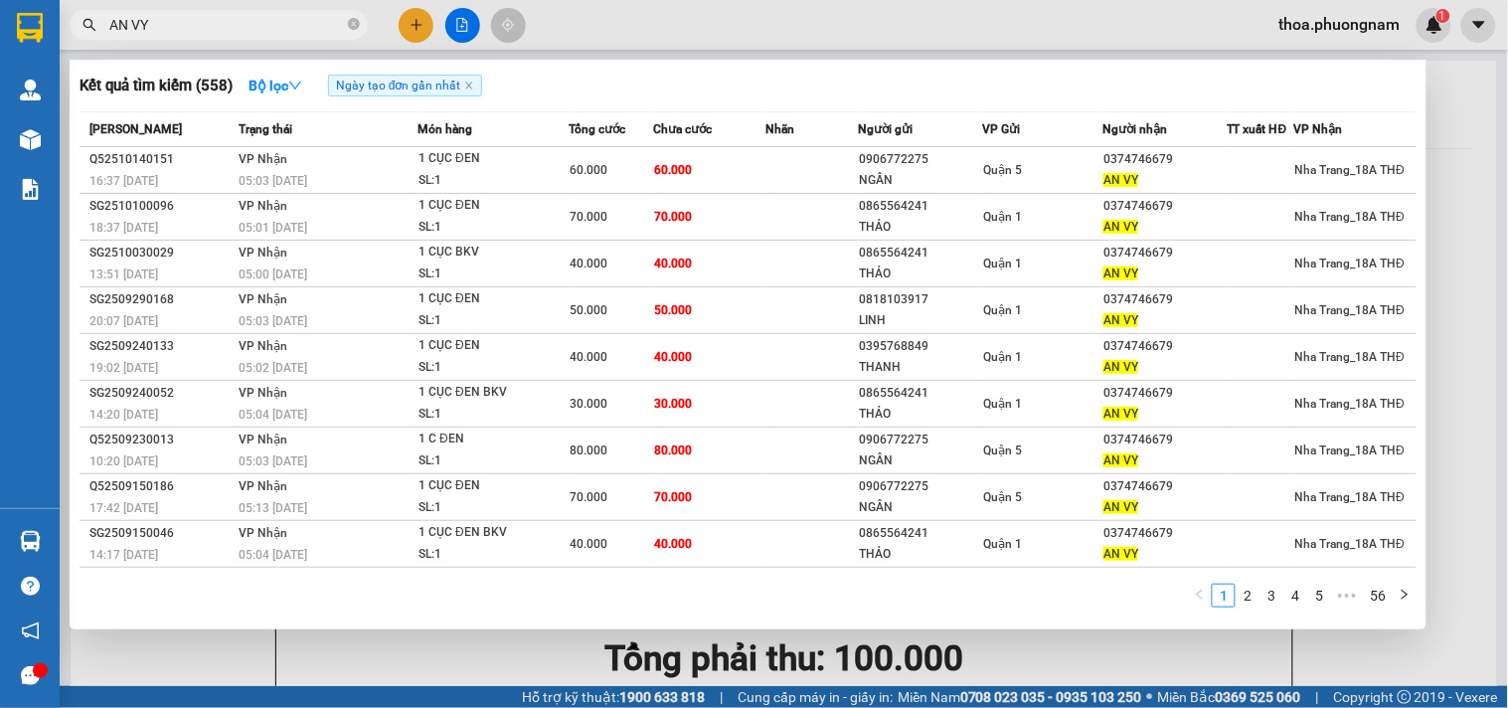
type input "AN VY"
click at [420, 17] on div at bounding box center [754, 354] width 1508 height 708
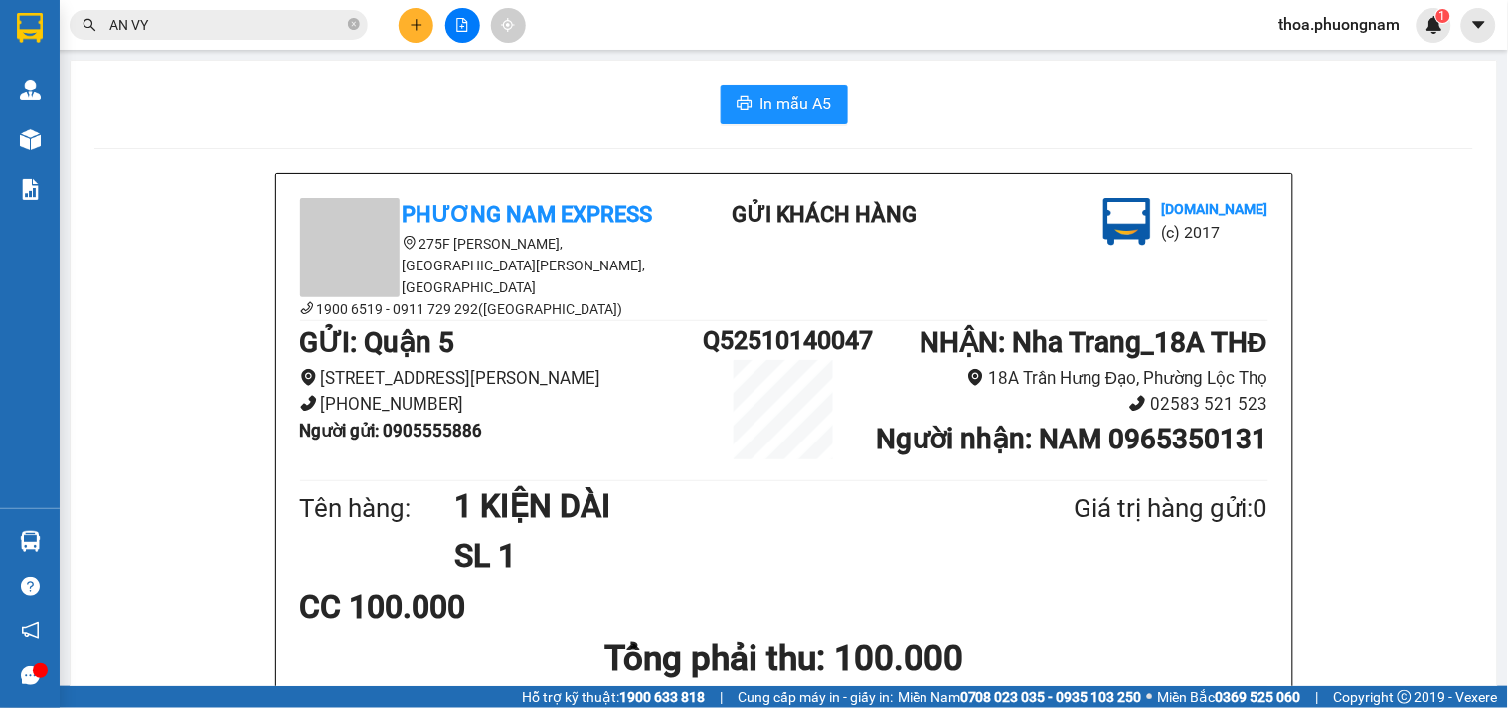
click at [420, 18] on icon "plus" at bounding box center [417, 25] width 14 height 14
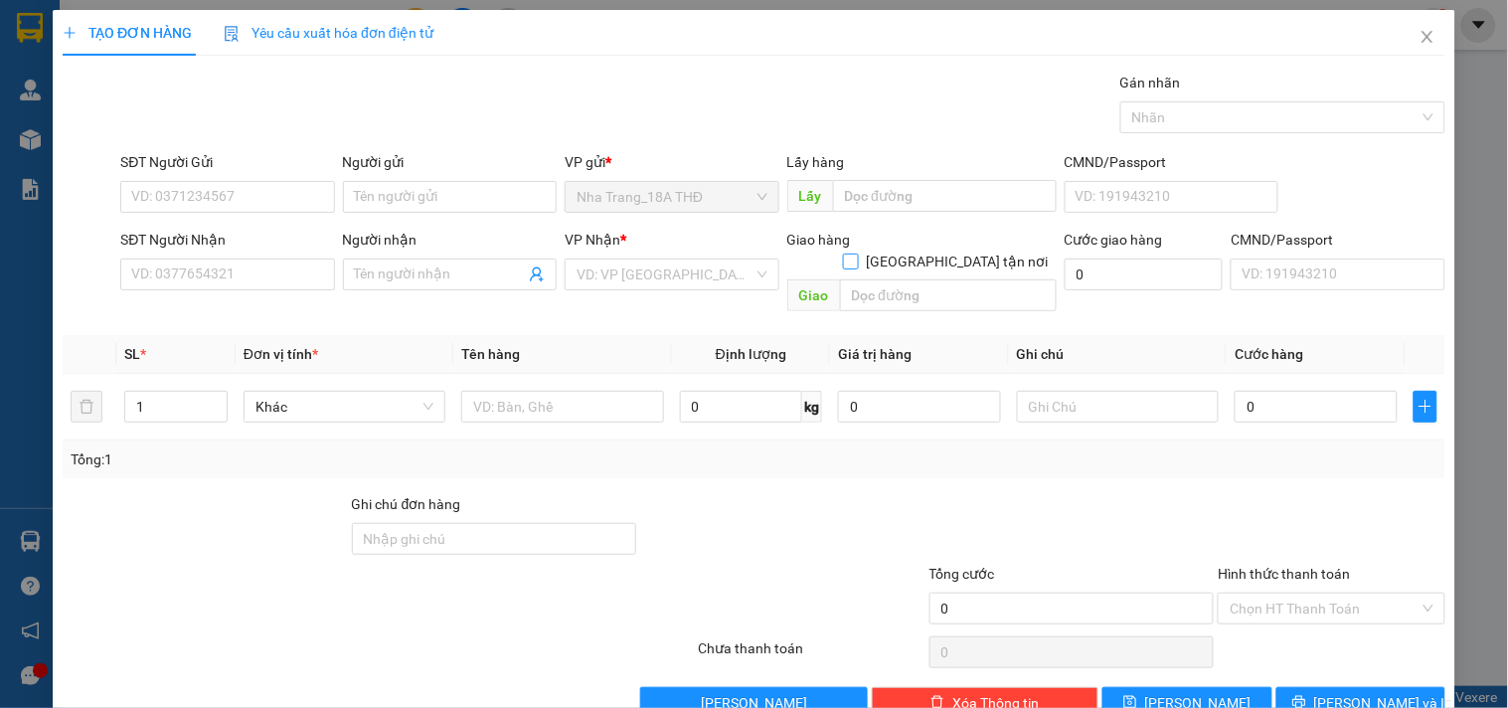
click at [857, 253] on input "[GEOGRAPHIC_DATA][PERSON_NAME] nơi" at bounding box center [850, 260] width 14 height 14
checkbox input "true"
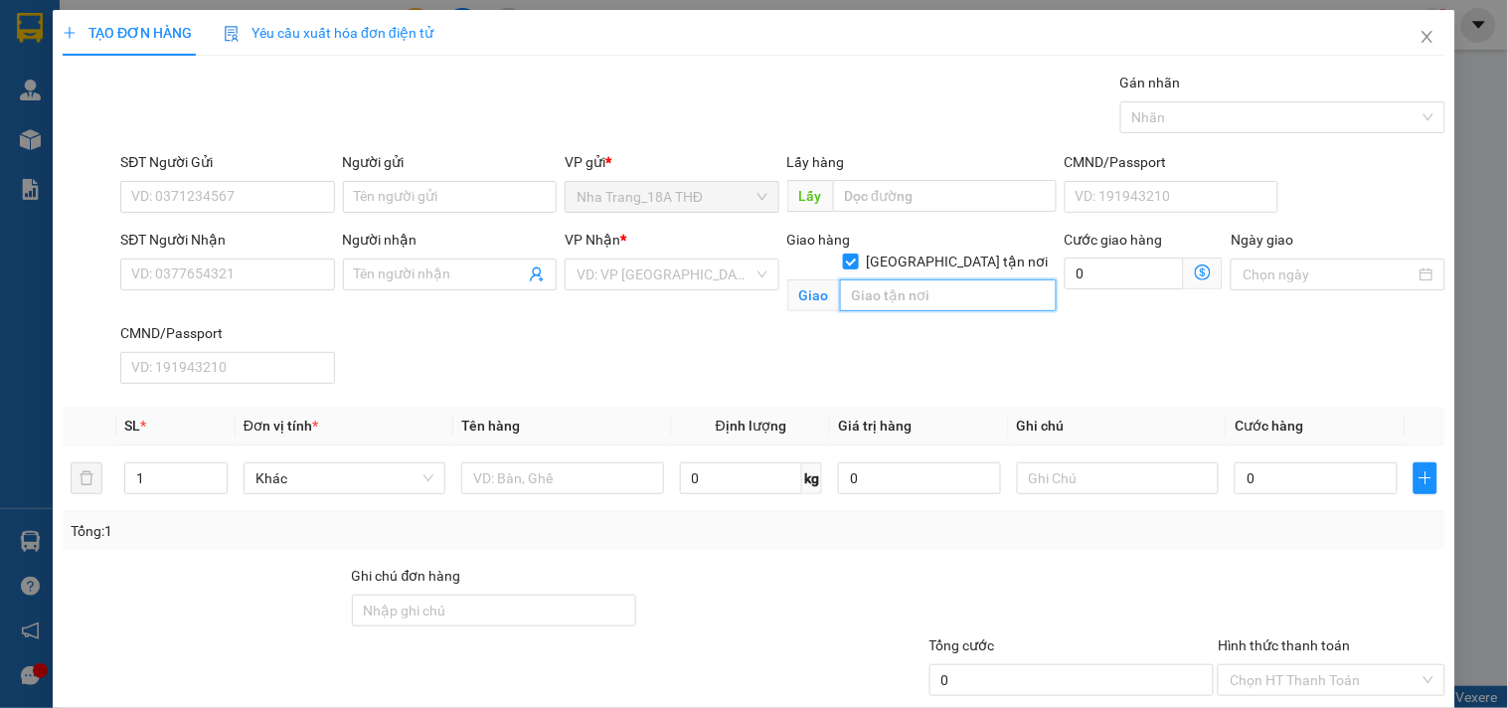
click at [938, 281] on input "text" at bounding box center [948, 295] width 217 height 32
click at [619, 274] on input "search" at bounding box center [665, 274] width 176 height 30
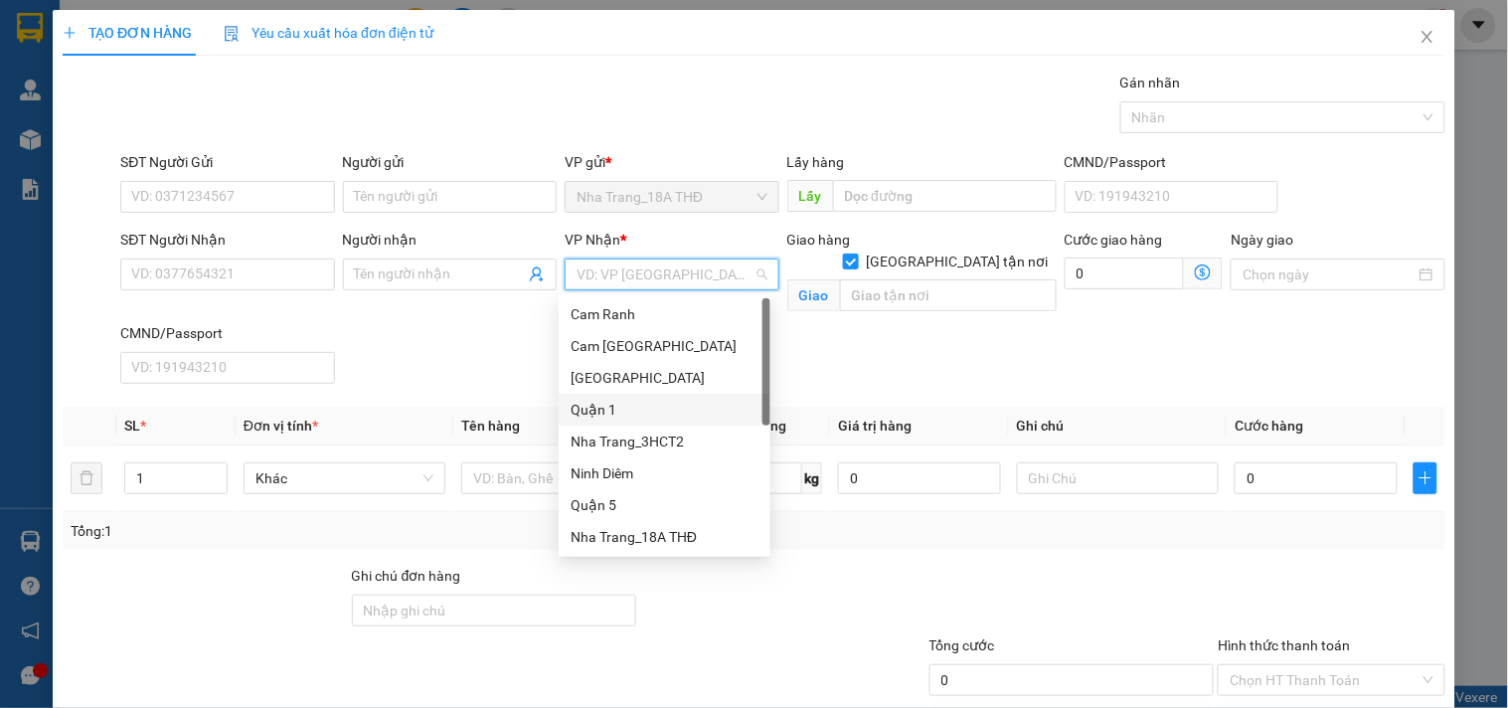
click at [603, 402] on div "Quận 1" at bounding box center [665, 410] width 188 height 22
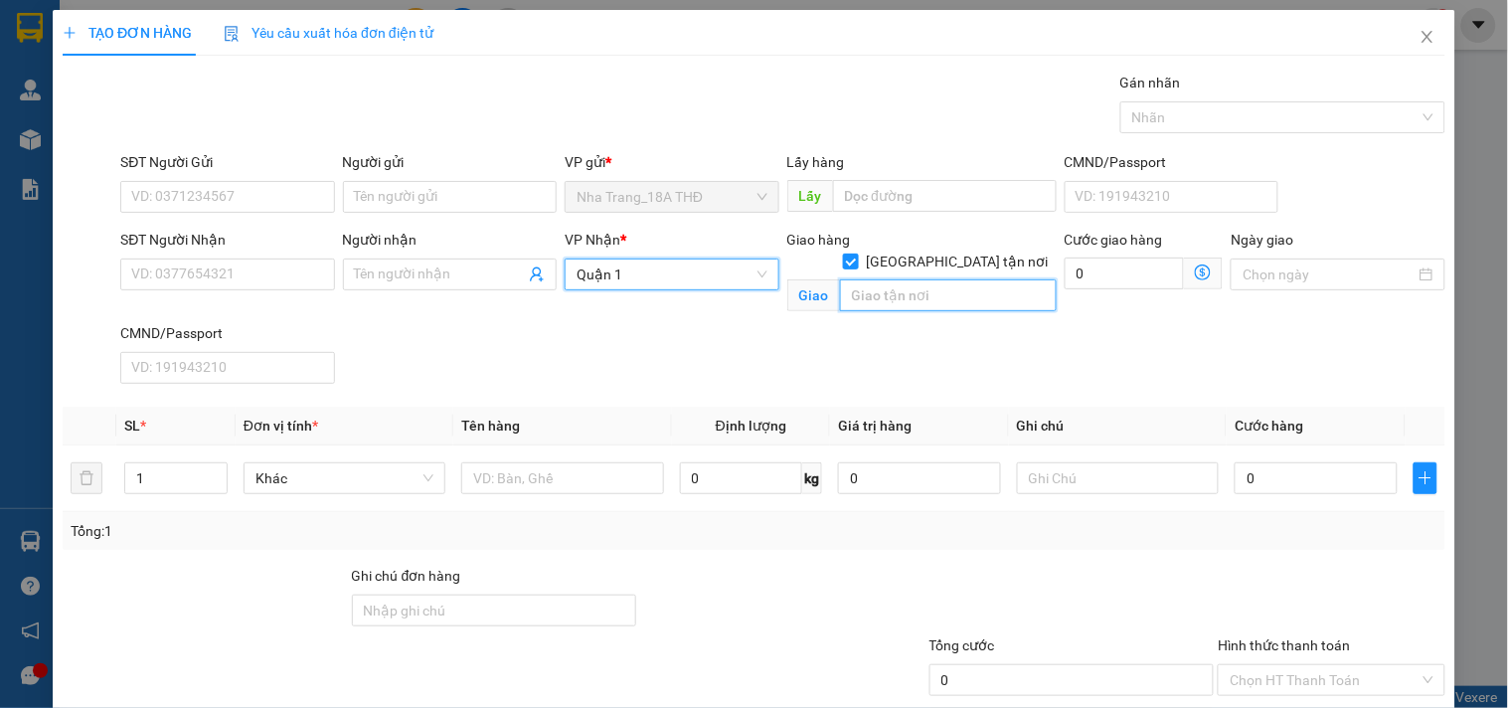
click at [879, 279] on input "text" at bounding box center [948, 295] width 217 height 32
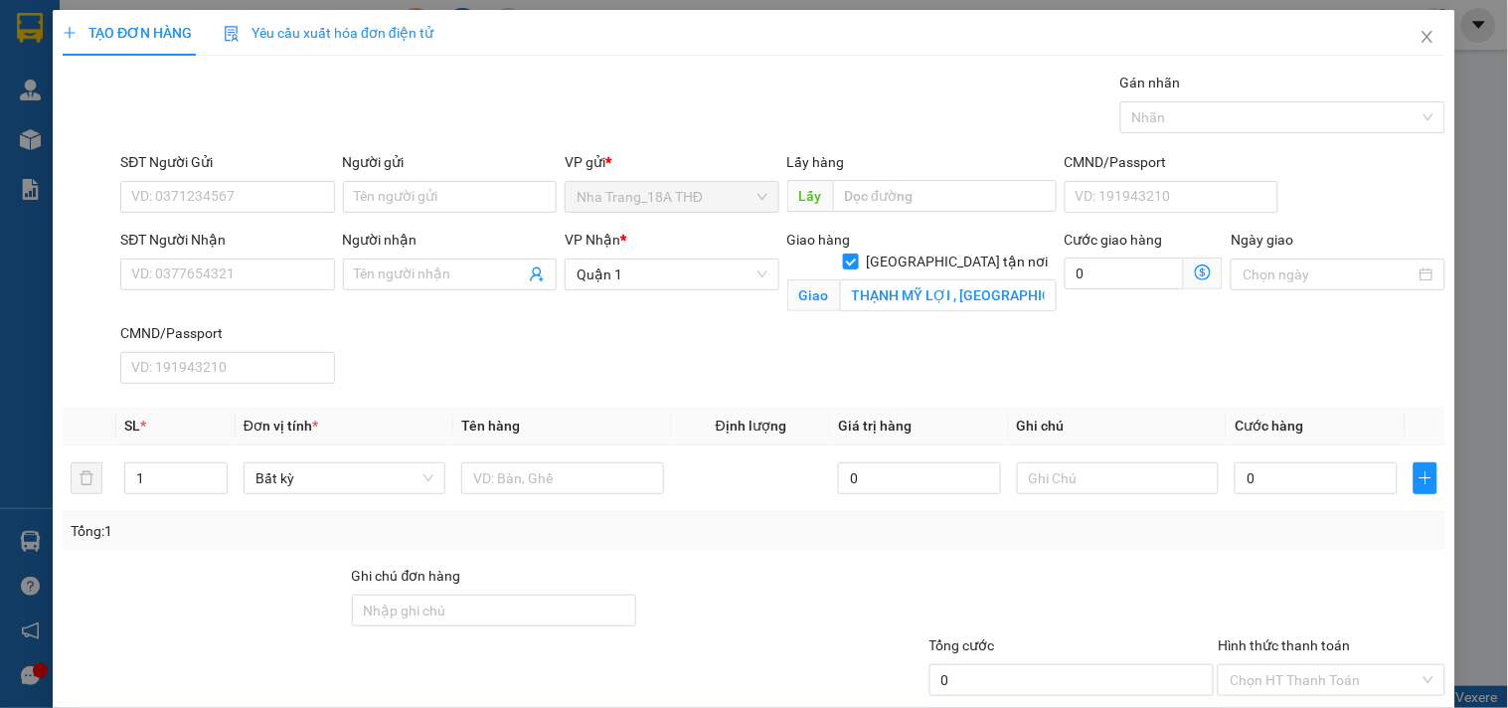
click at [1195, 270] on icon "dollar-circle" at bounding box center [1203, 272] width 16 height 16
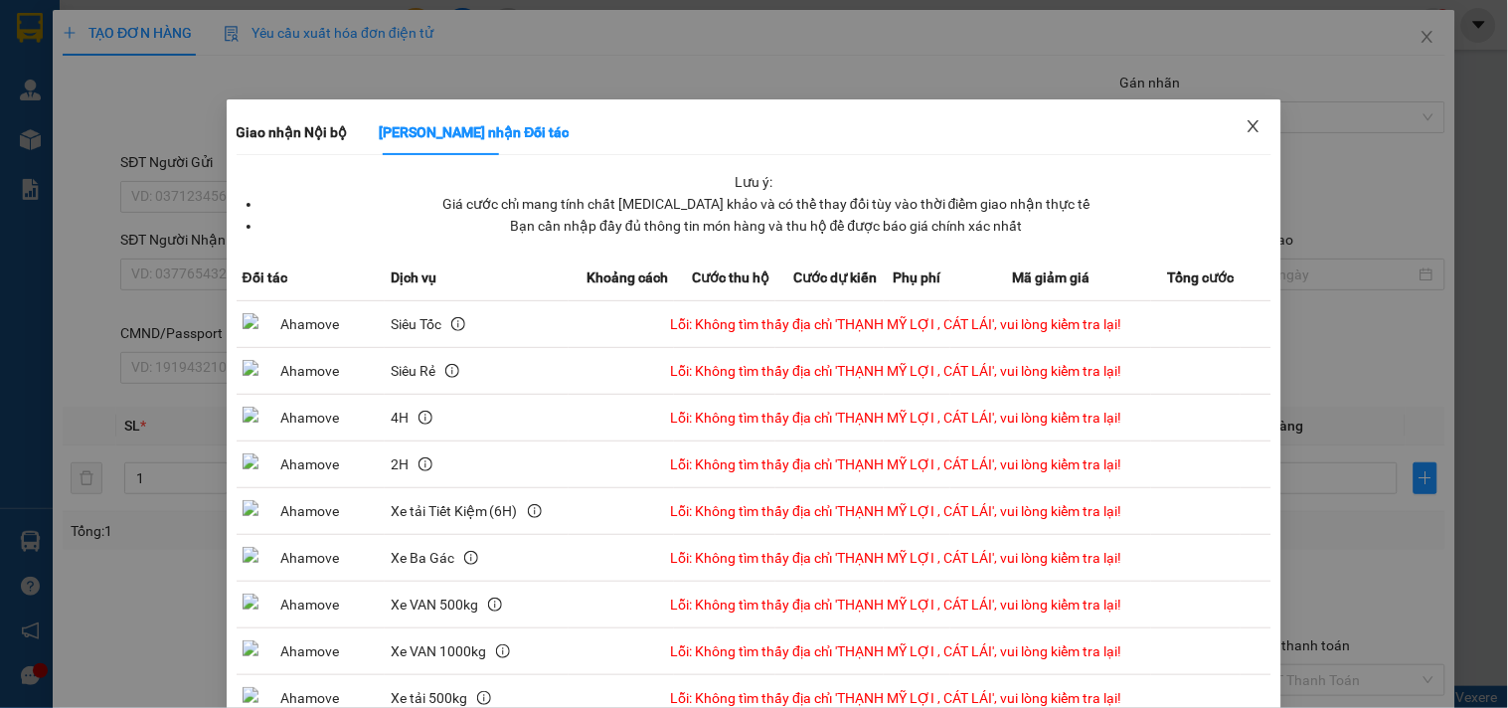
click at [1246, 124] on icon "close" at bounding box center [1254, 126] width 16 height 16
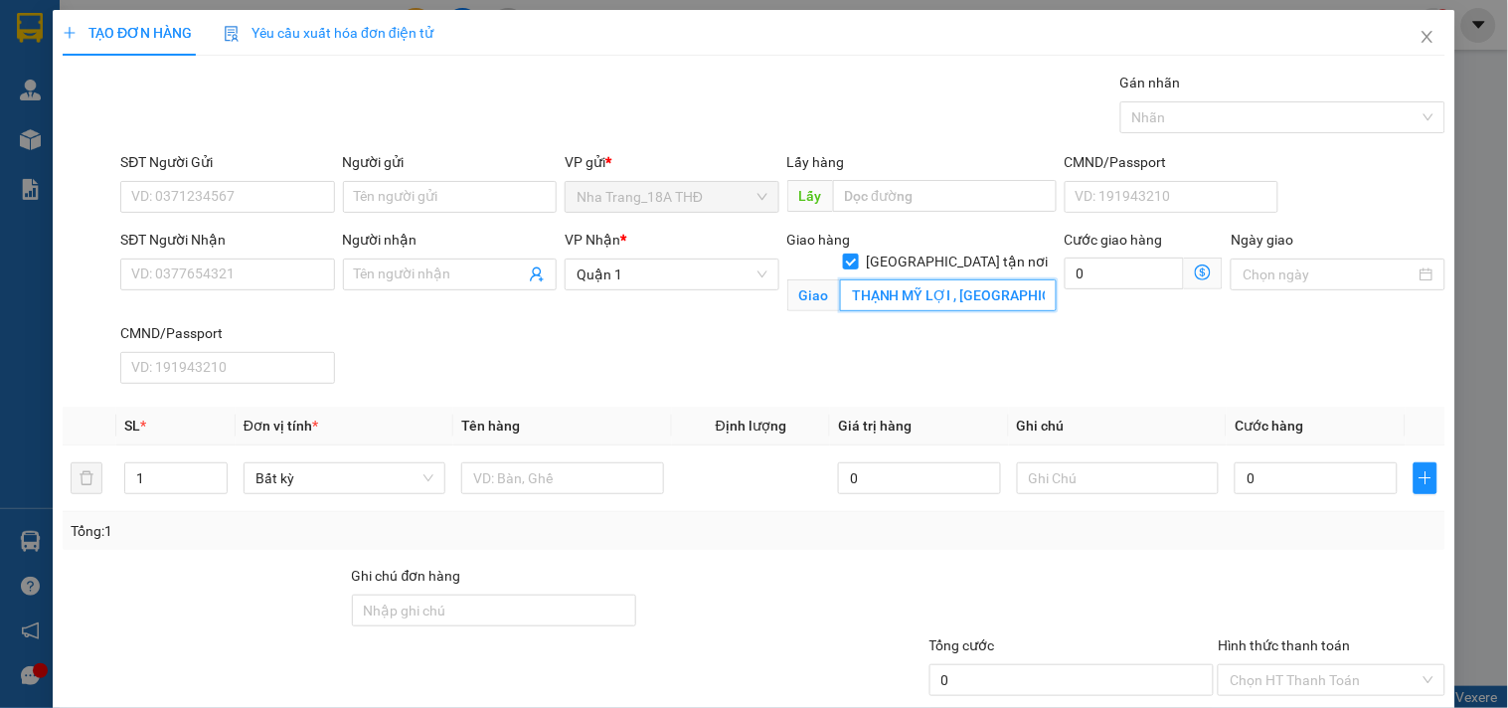
click at [938, 279] on input "THẠNH MỸ LỢI , CÁT LÁI" at bounding box center [948, 295] width 217 height 32
click at [952, 279] on input "THẠNH MỸ LỢI , CÁT LÁI" at bounding box center [948, 295] width 217 height 32
click at [1195, 266] on icon "dollar-circle" at bounding box center [1203, 272] width 16 height 16
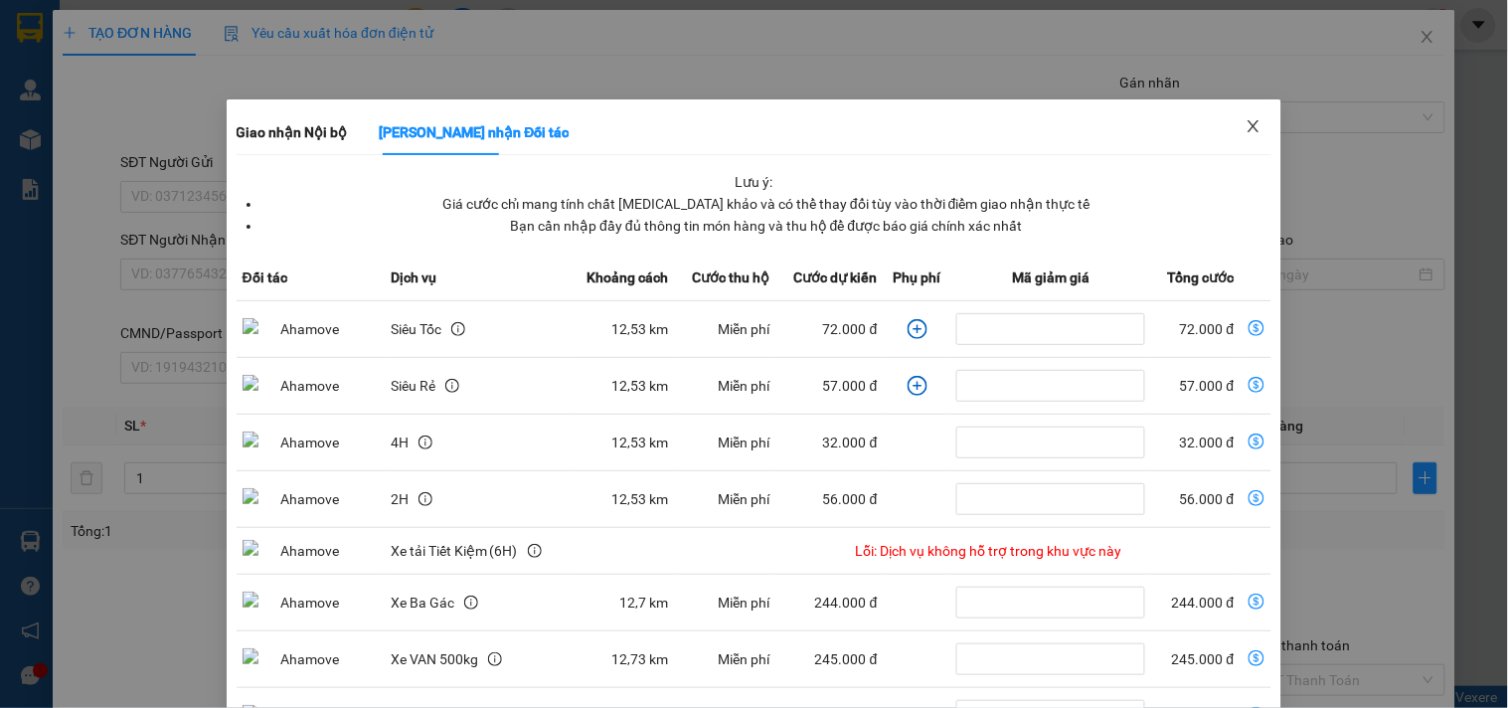
click at [1246, 125] on icon "close" at bounding box center [1254, 126] width 16 height 16
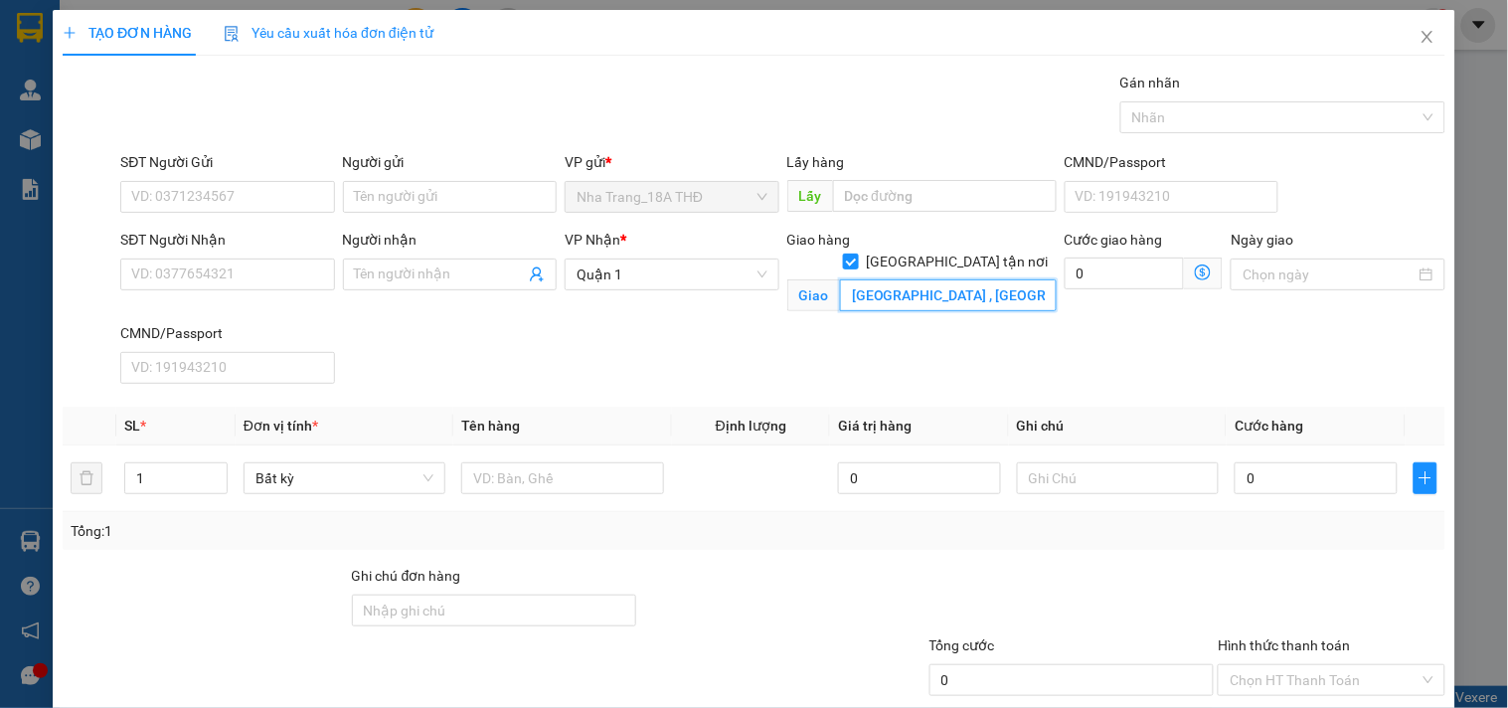
click at [912, 279] on input "THẠNH MỸ LỢI , CẢNG CÁT LÁI" at bounding box center [948, 295] width 217 height 32
click at [879, 279] on input "THẠNH MỸ LỢI , CẢNG CÁT LÁI" at bounding box center [948, 295] width 217 height 32
click at [842, 279] on input "THẠNH MỸ LỢI , CẢNG CÁT LÁI" at bounding box center [948, 295] width 217 height 32
type input "94 THẠNH MỸ LỢI , PHƯỜNG CÁT LÁI ( PHƯỜNG THẠNH MỸ LỢI , QUẬN 2 CŨ )(GTN 500K)"
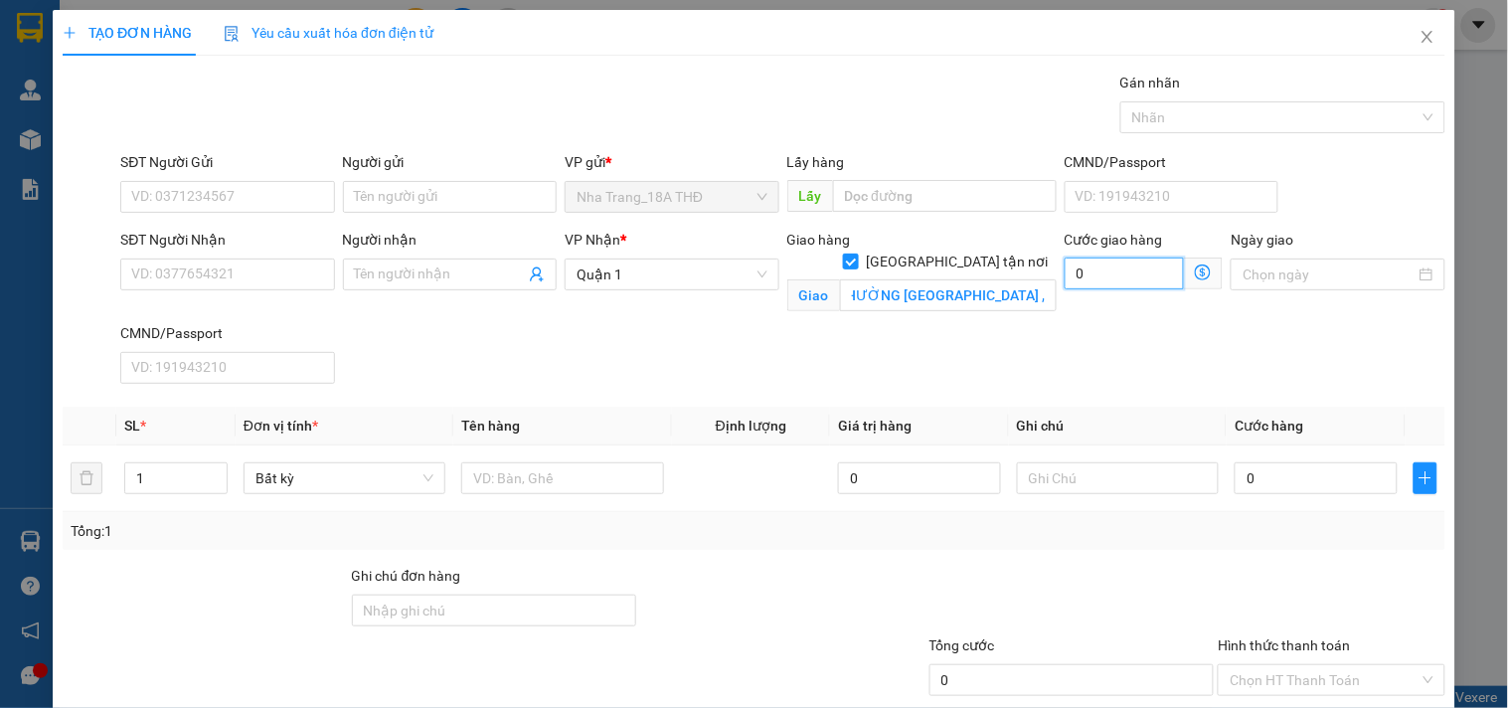
scroll to position [0, 0]
drag, startPoint x: 1143, startPoint y: 278, endPoint x: 1143, endPoint y: 266, distance: 11.9
click at [1143, 276] on input "0" at bounding box center [1125, 273] width 120 height 32
type input "5"
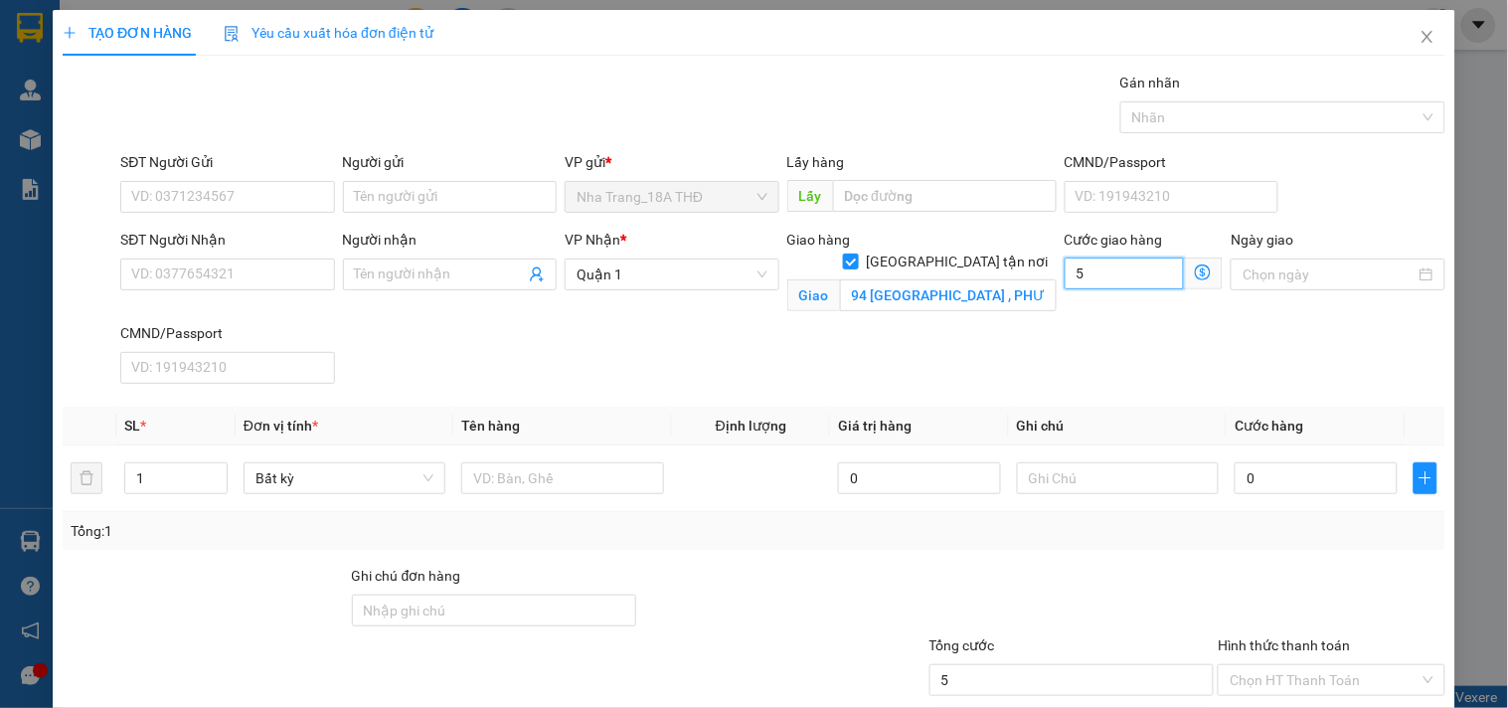
type input "50"
type input "500"
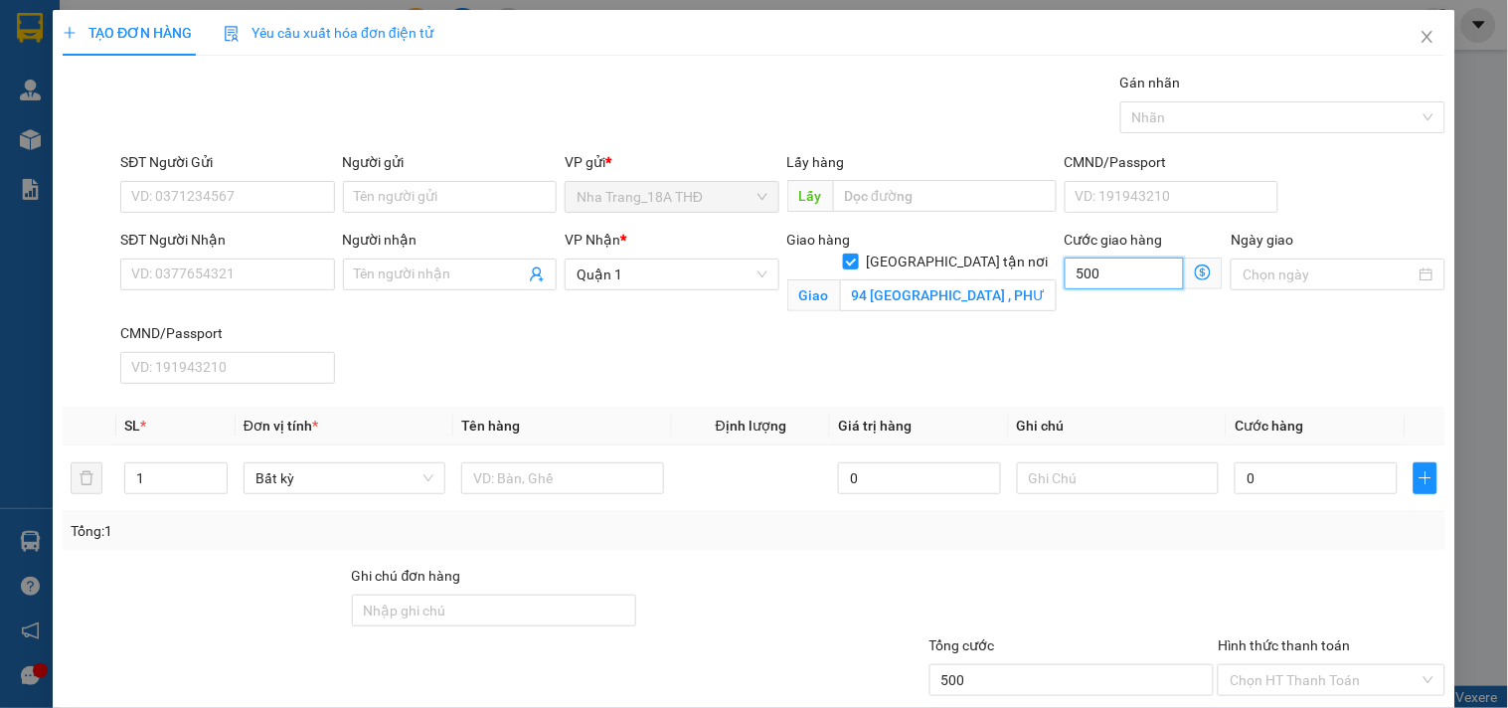
type input "500"
type input "500.000"
click at [1080, 355] on div "SĐT Người Nhận VD: 0377654321 Người nhận Tên người nhận VP Nhận * Quận 1 Giao h…" at bounding box center [782, 310] width 1333 height 163
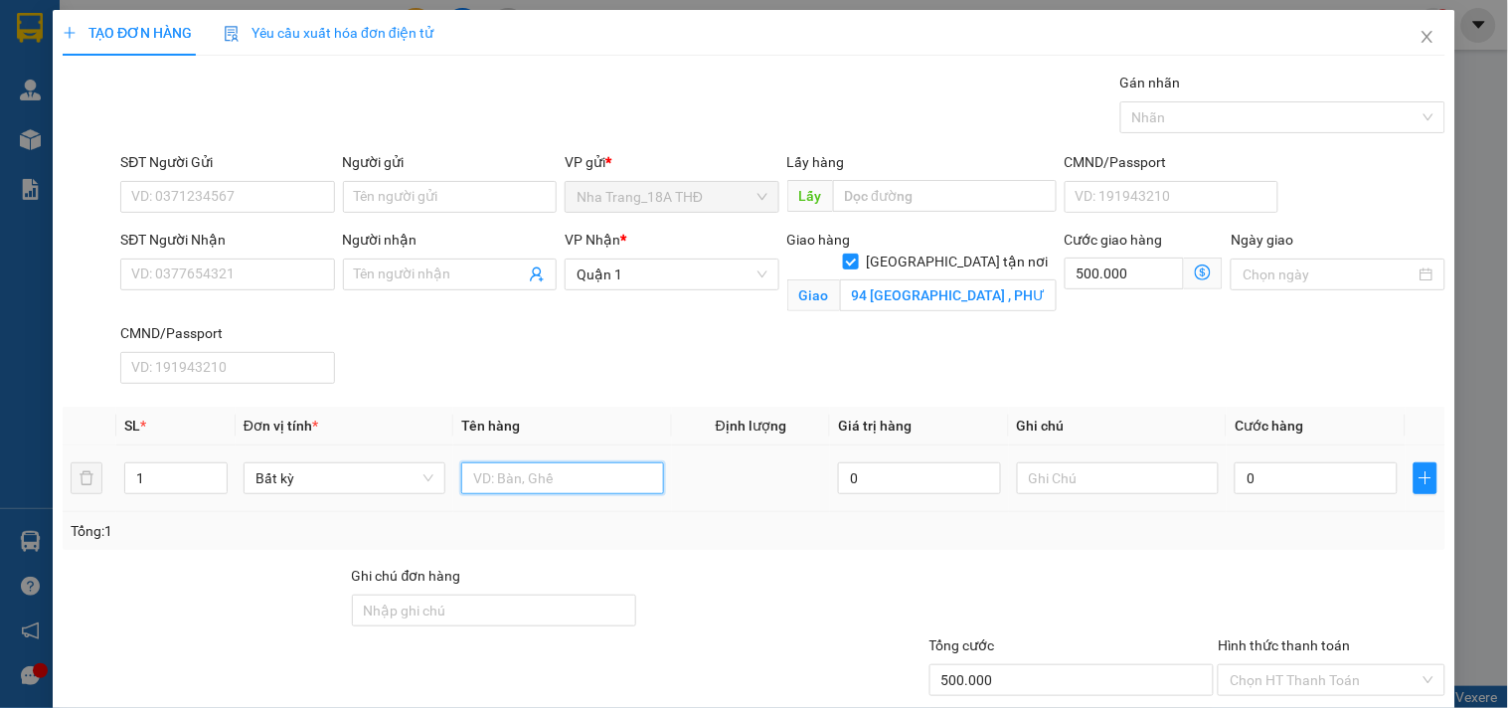
click at [604, 482] on input "text" at bounding box center [562, 478] width 202 height 32
type input "1 XE XÍCH LÔ"
click at [1282, 477] on input "0" at bounding box center [1316, 478] width 163 height 32
type input "6"
type input "500.006"
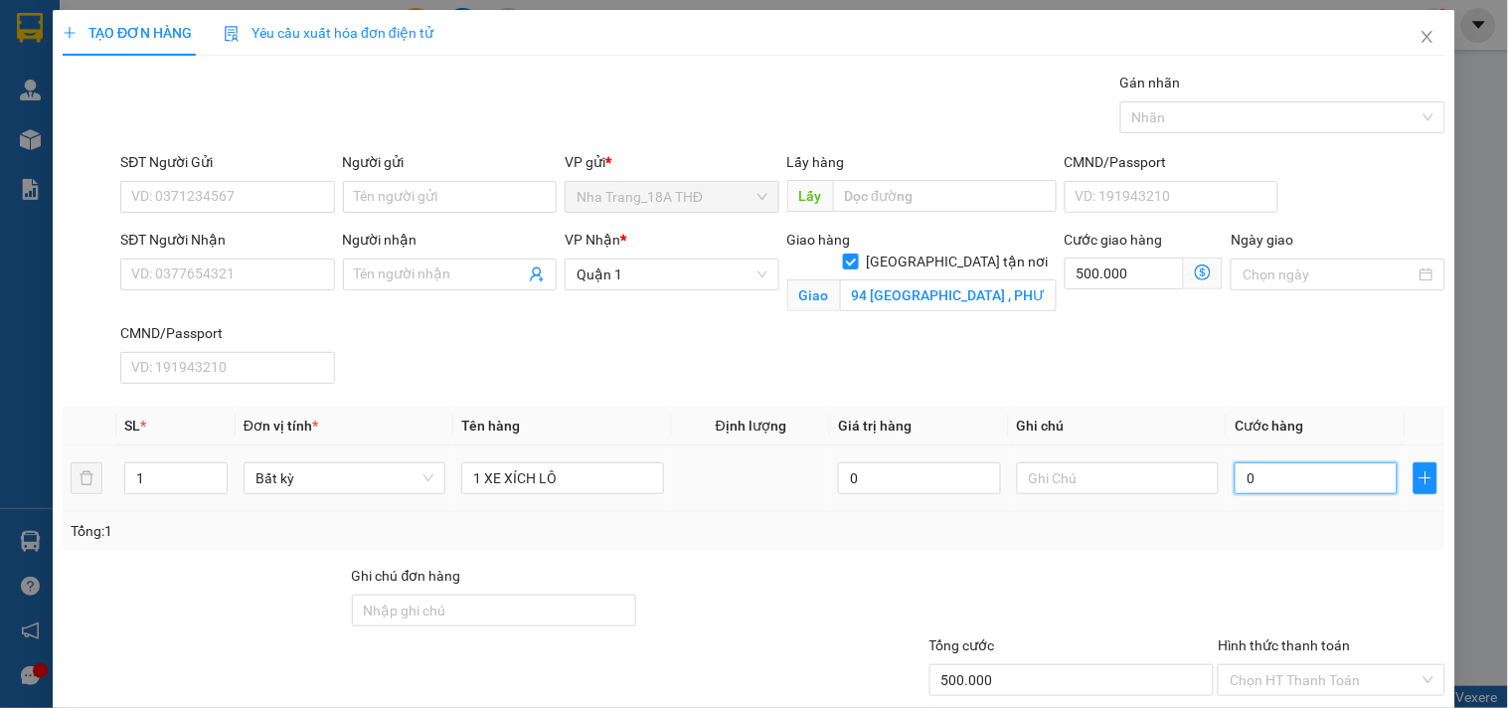
type input "500.006"
type input "60"
type input "500.060"
type input "600"
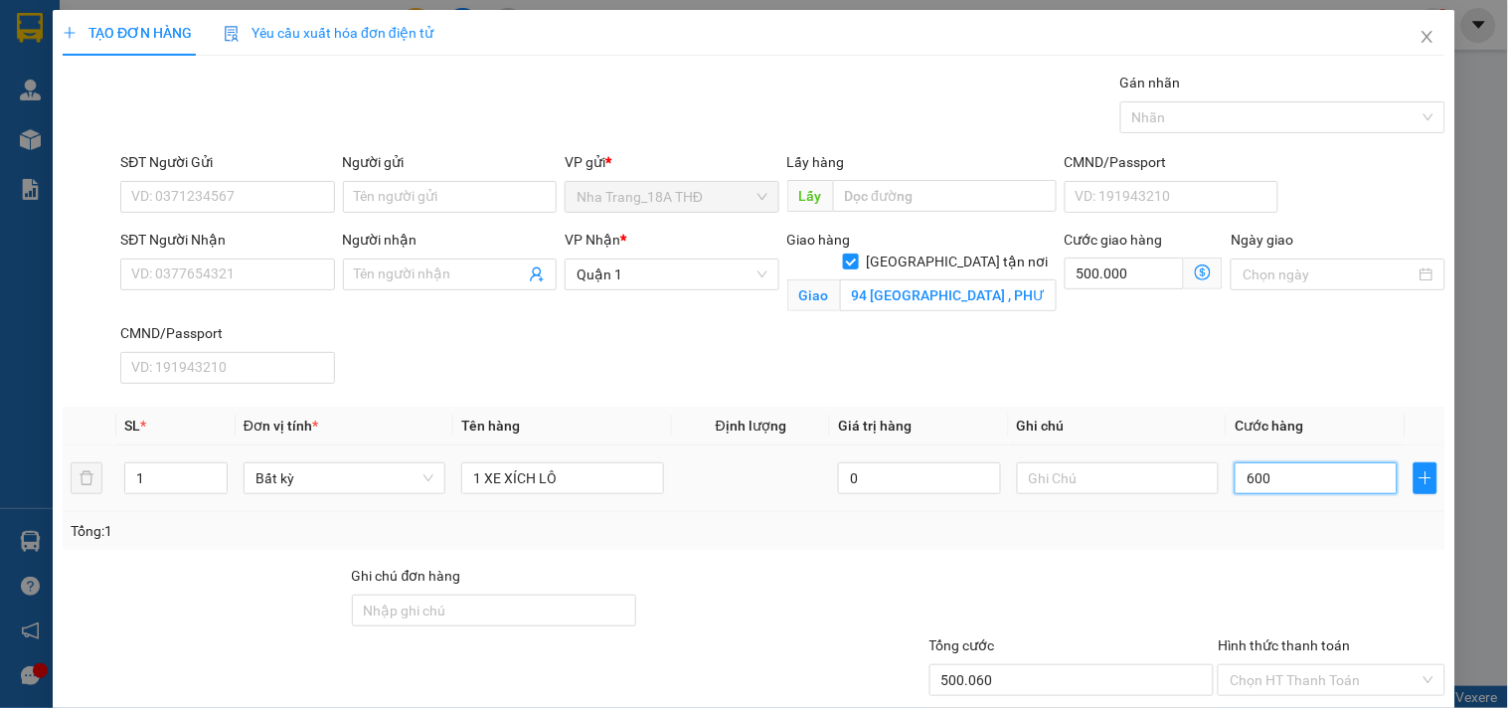
type input "500.600"
type input "600.000"
type input "1.100.000"
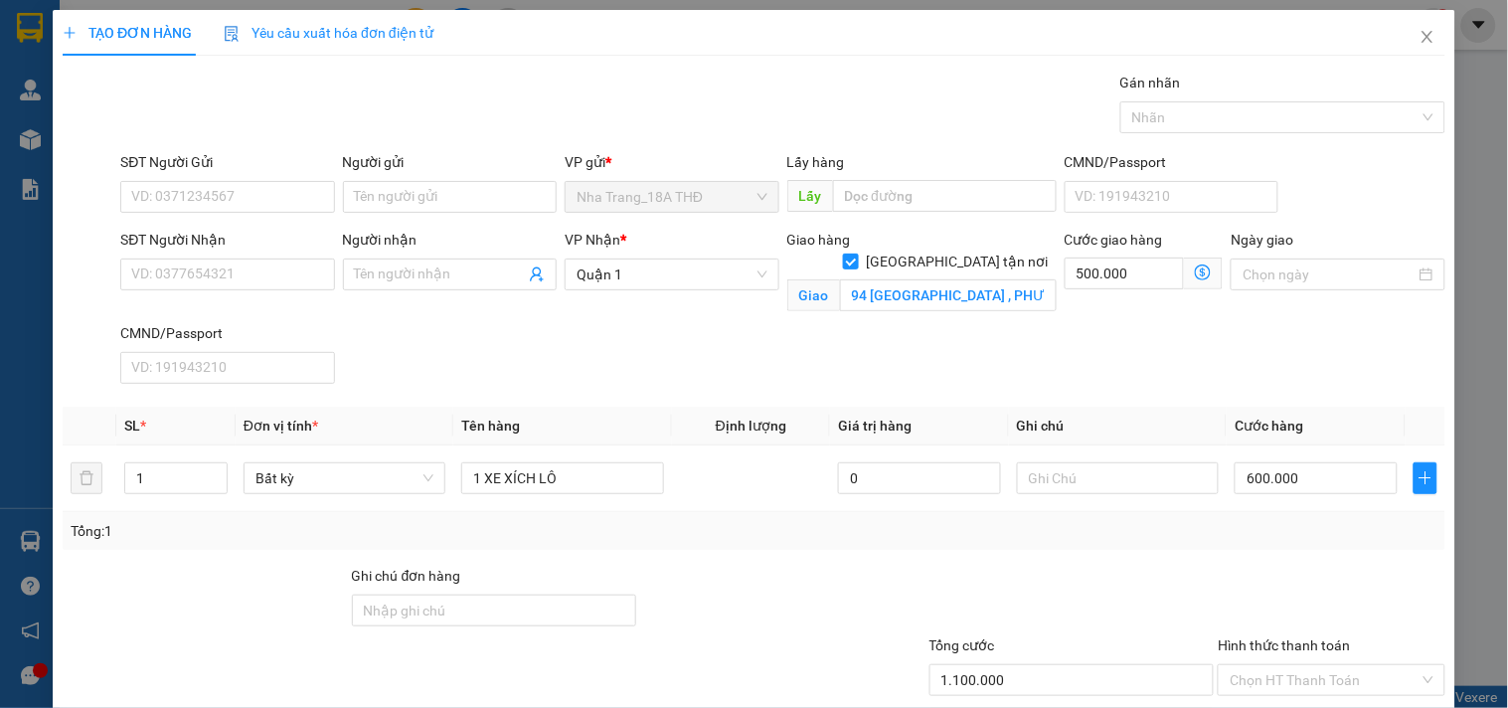
click at [1224, 594] on div at bounding box center [1331, 600] width 231 height 70
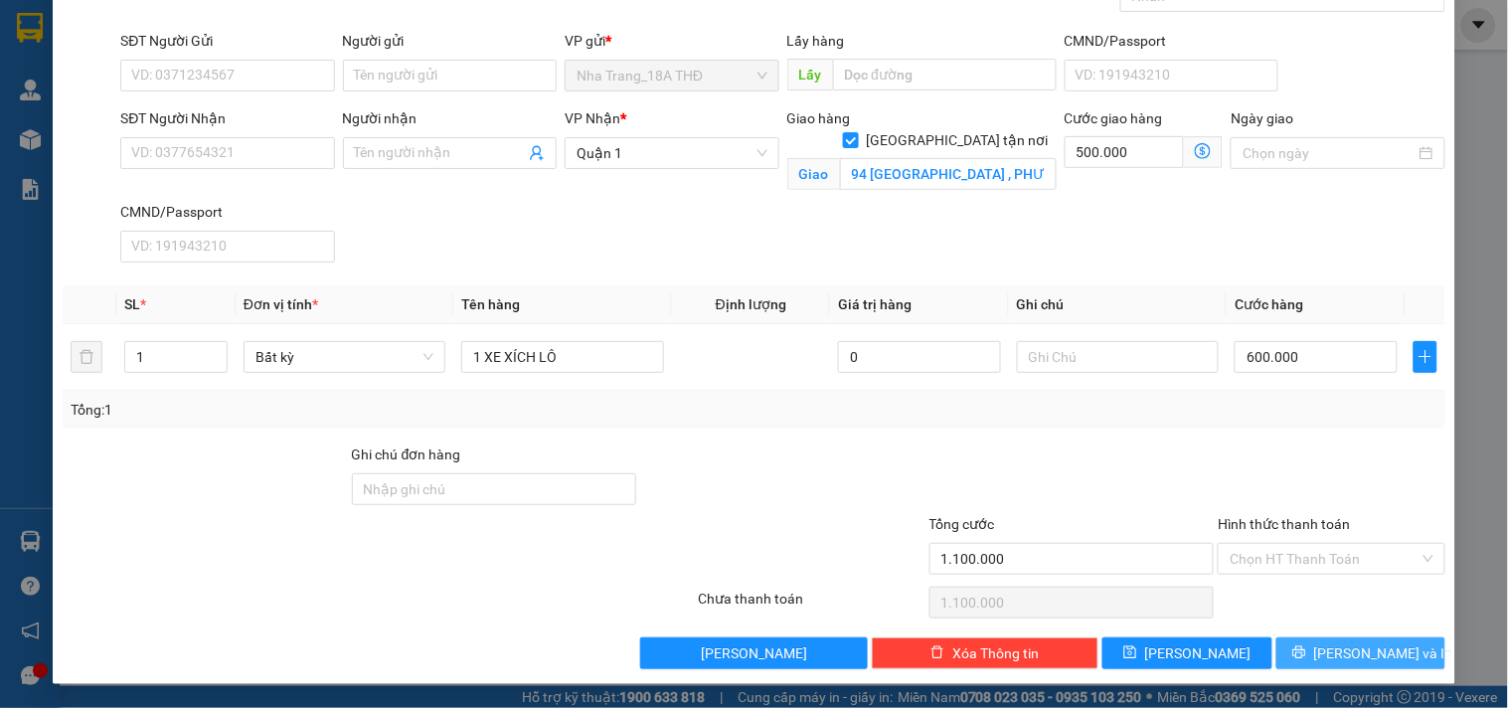
click at [1308, 643] on button "[PERSON_NAME] và In" at bounding box center [1360, 653] width 169 height 32
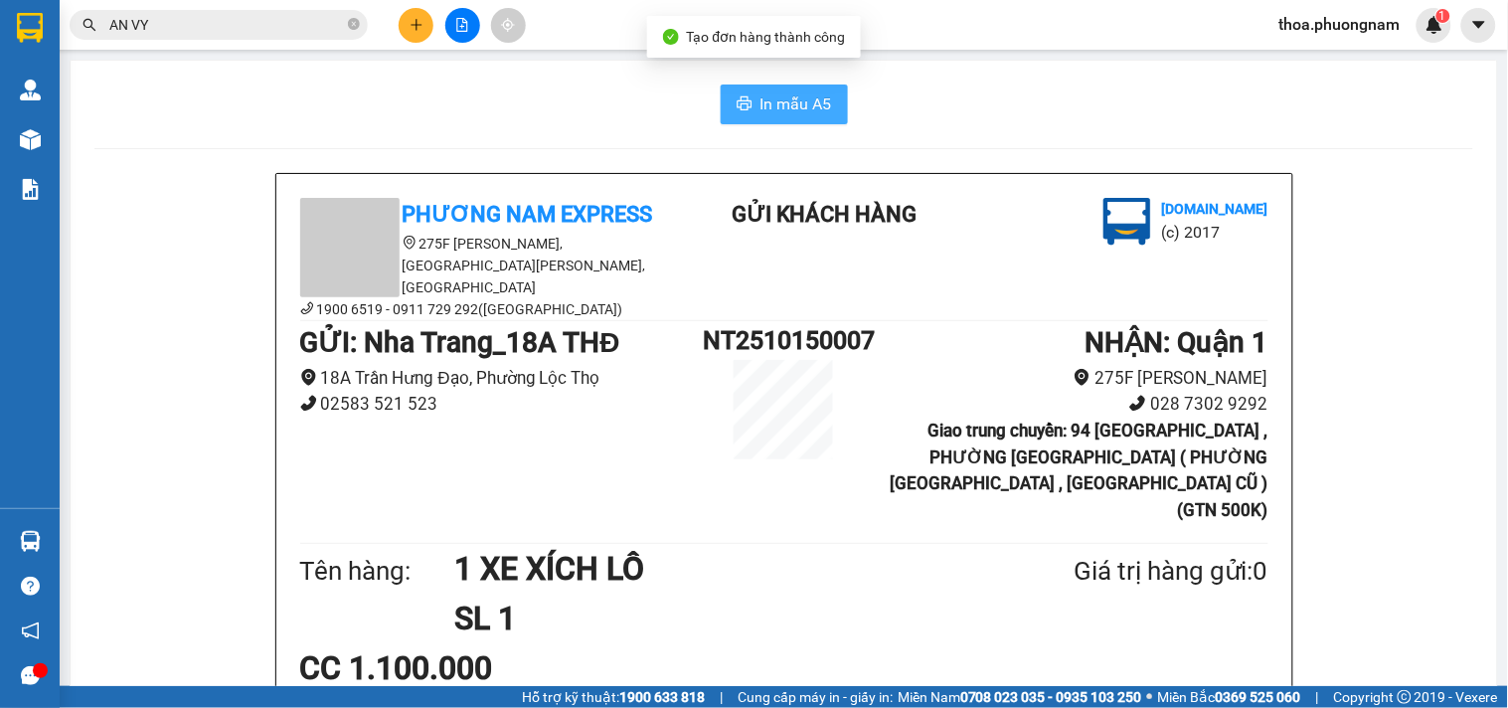
click at [762, 95] on span "In mẫu A5" at bounding box center [796, 103] width 72 height 25
click at [786, 106] on span "In mẫu A5" at bounding box center [796, 103] width 72 height 25
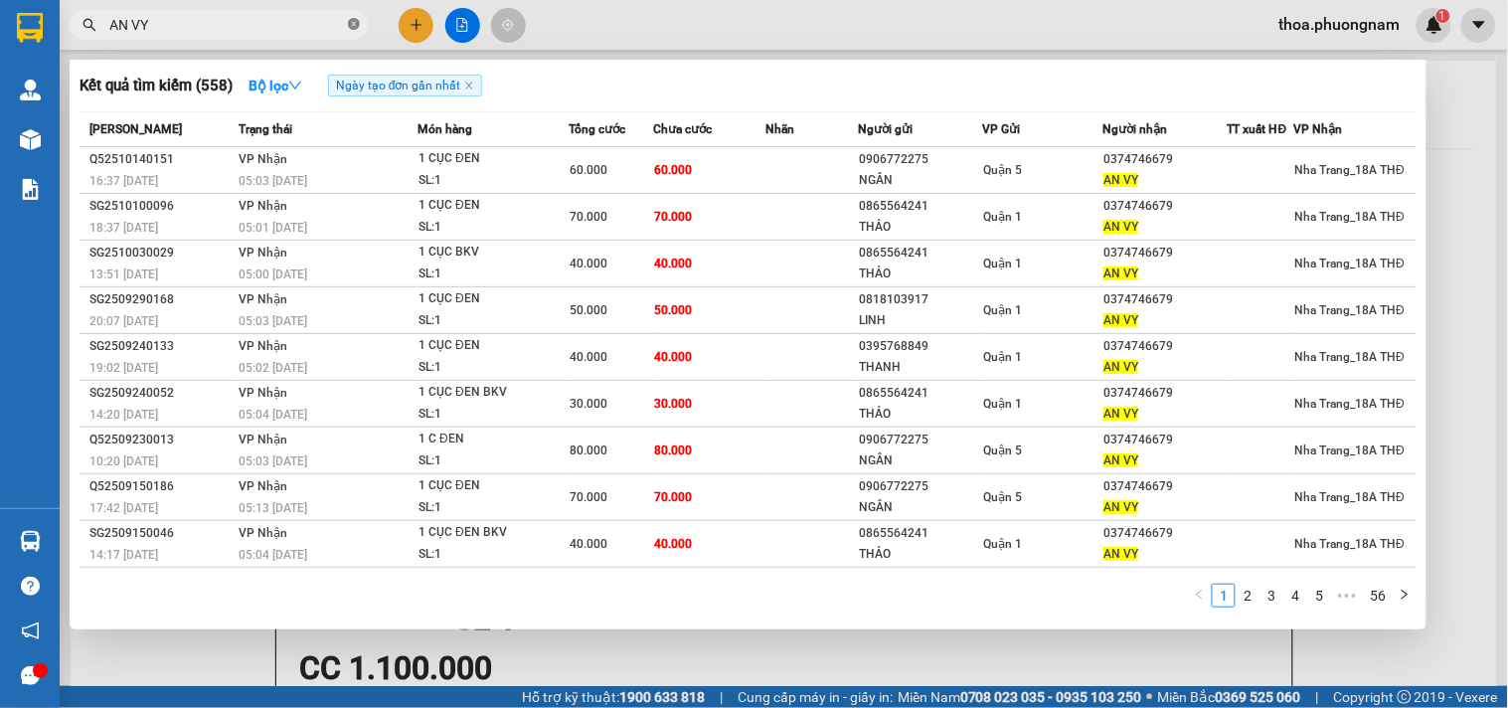
click at [356, 27] on icon "close-circle" at bounding box center [354, 24] width 12 height 12
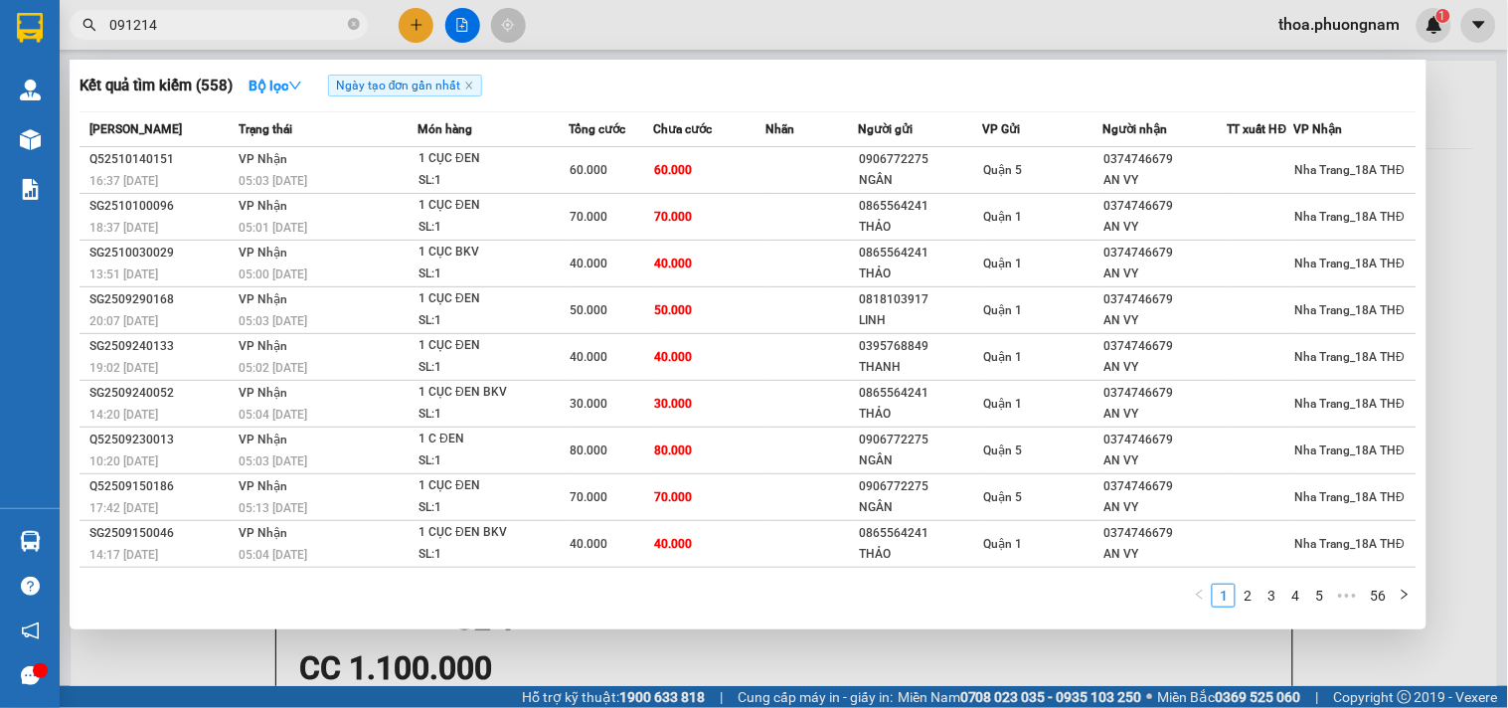
type input "0912146"
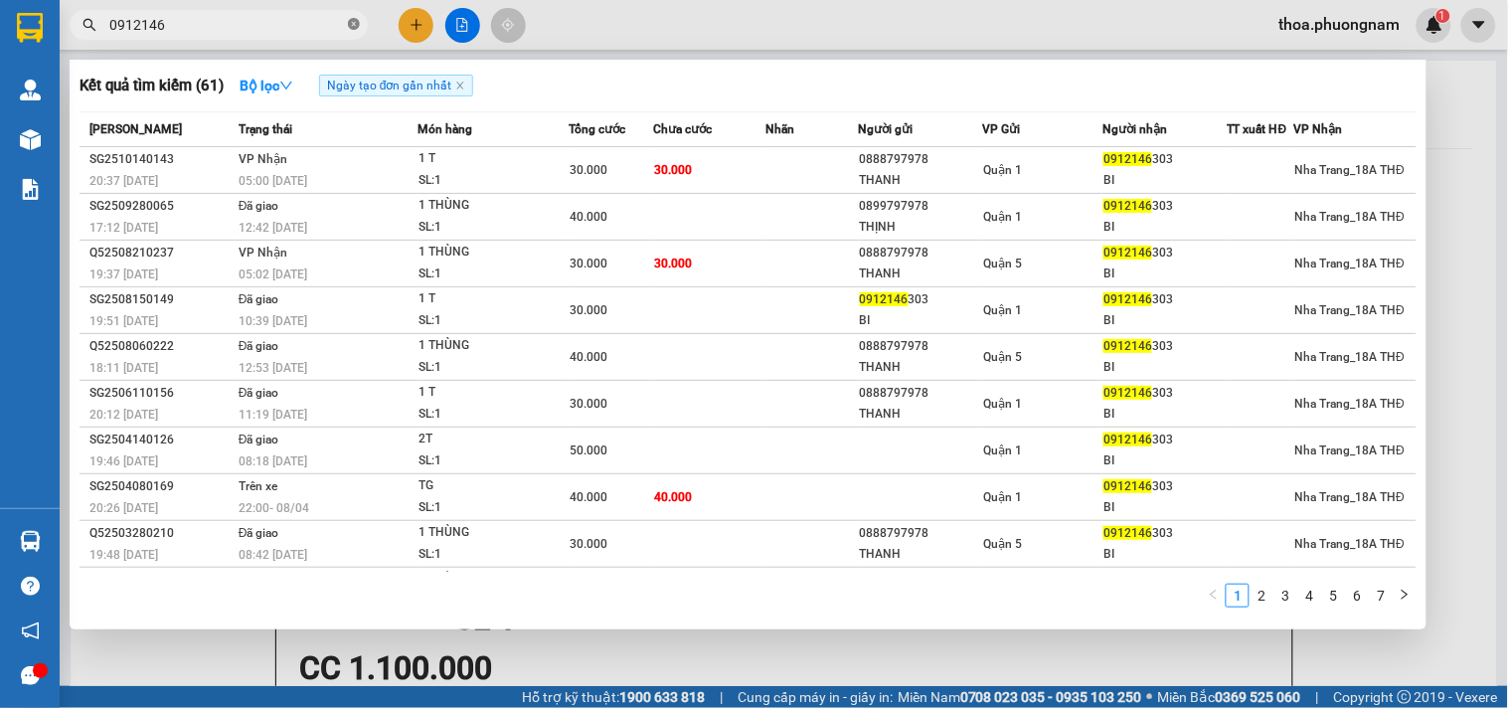
click at [354, 18] on icon "close-circle" at bounding box center [354, 24] width 12 height 12
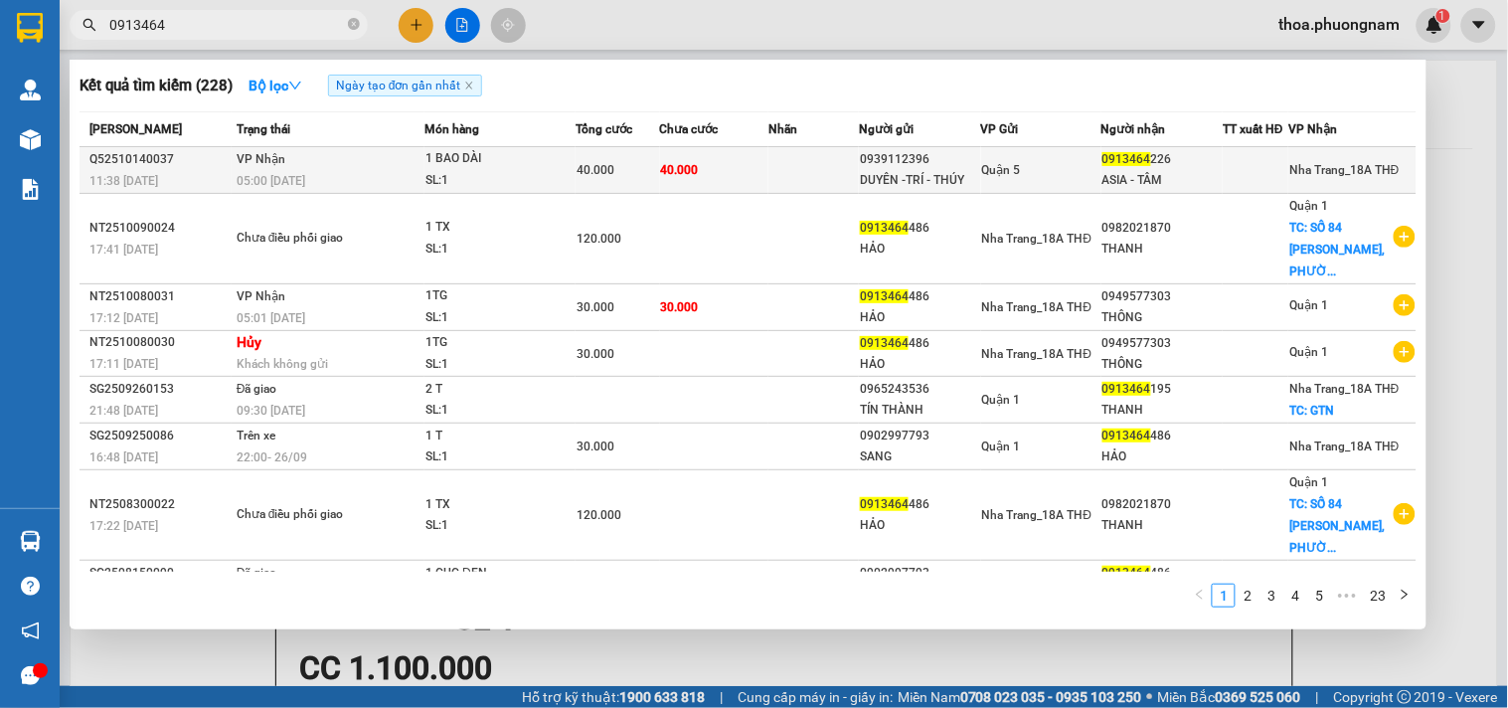
type input "0913464"
click at [448, 161] on div "1 BAO DÀI" at bounding box center [499, 159] width 149 height 22
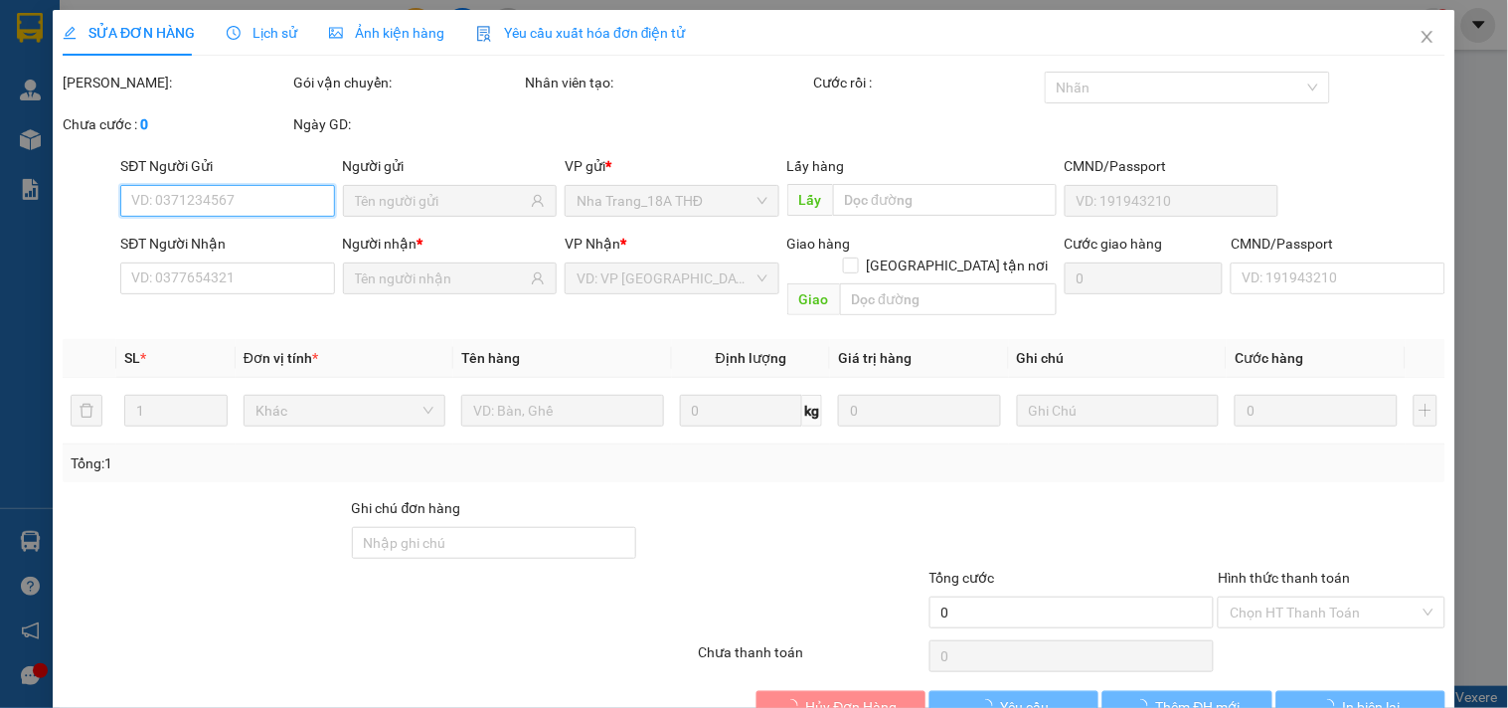
type input "0939112396"
type input "DUYÊN -TRÍ - THÚY"
type input "0913464226"
type input "ASIA - TÂM"
type input "40.000"
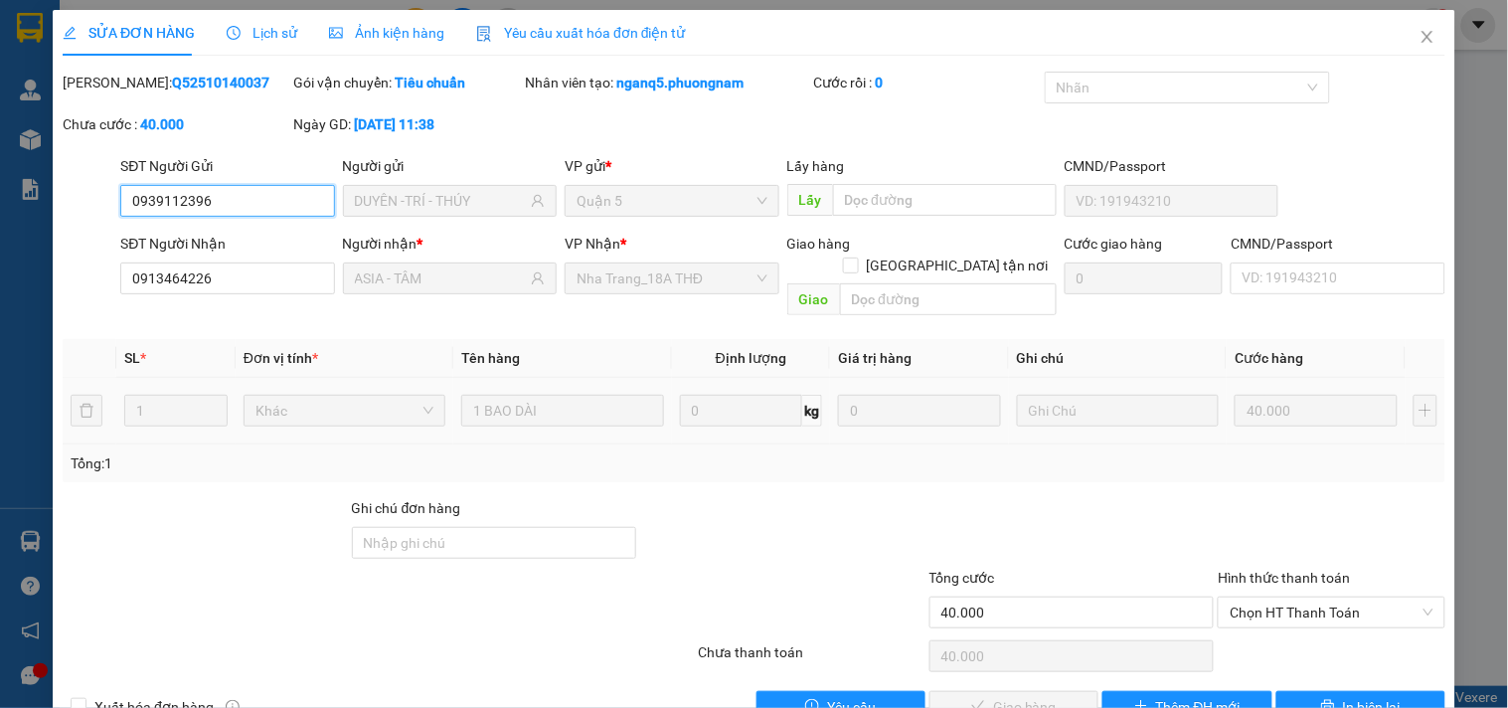
scroll to position [32, 0]
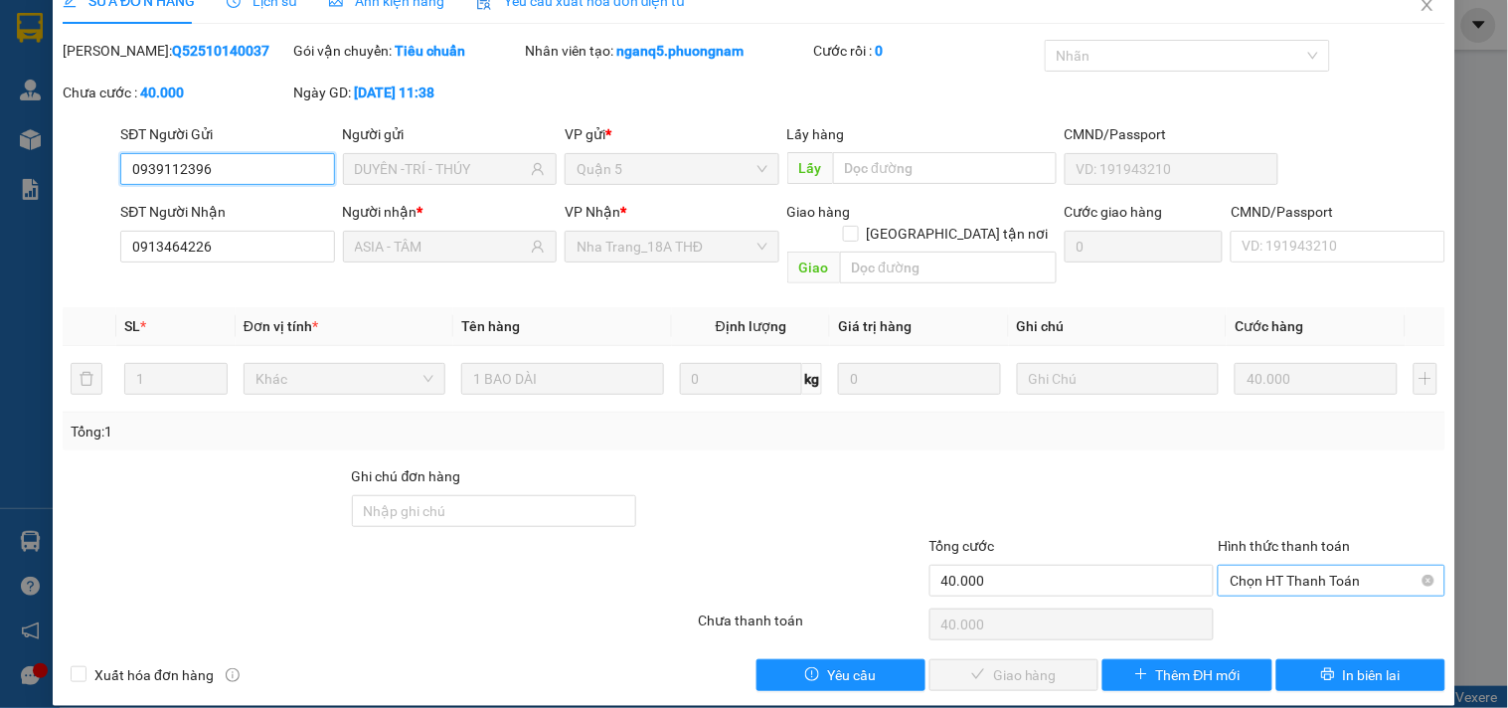
click at [1248, 566] on span "Chọn HT Thanh Toán" at bounding box center [1331, 581] width 203 height 30
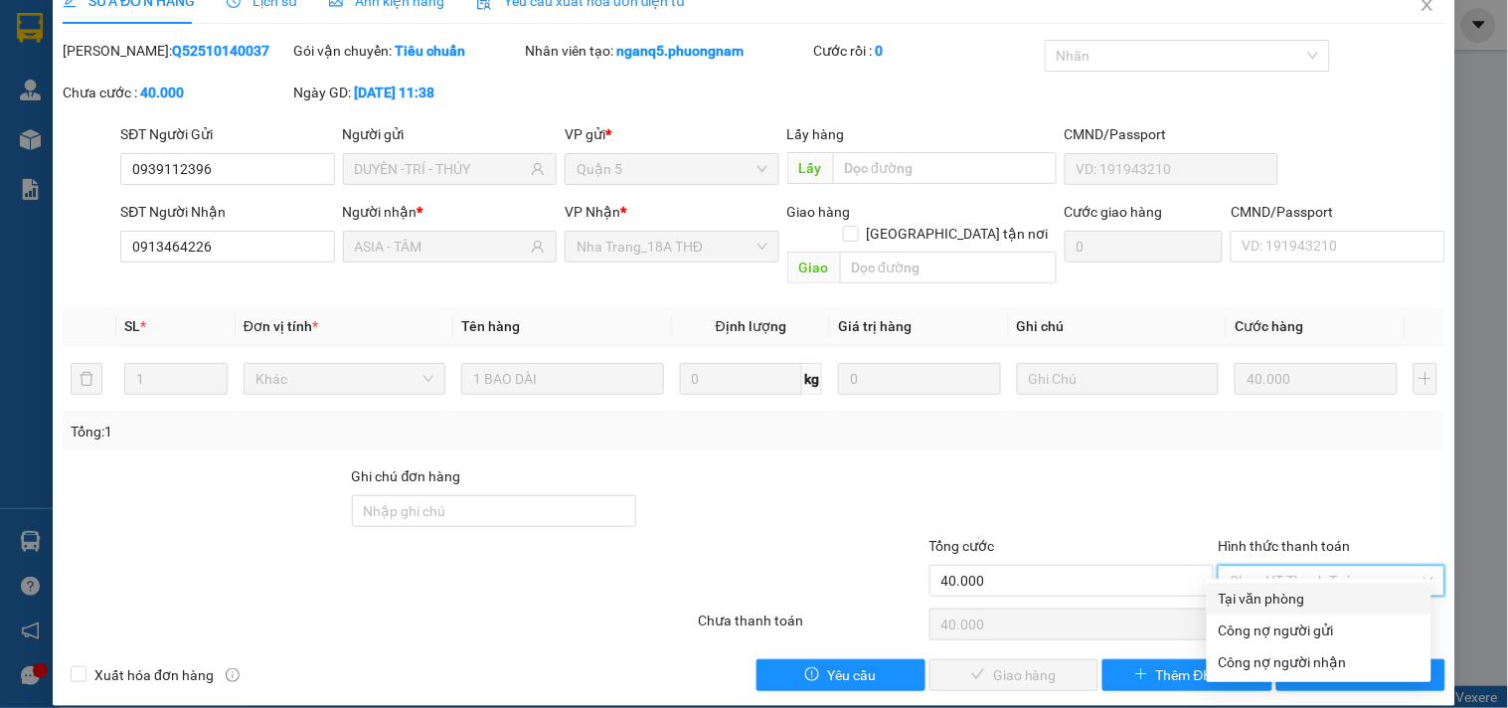
click at [1257, 585] on div "Tại văn phòng" at bounding box center [1319, 599] width 225 height 32
type input "0"
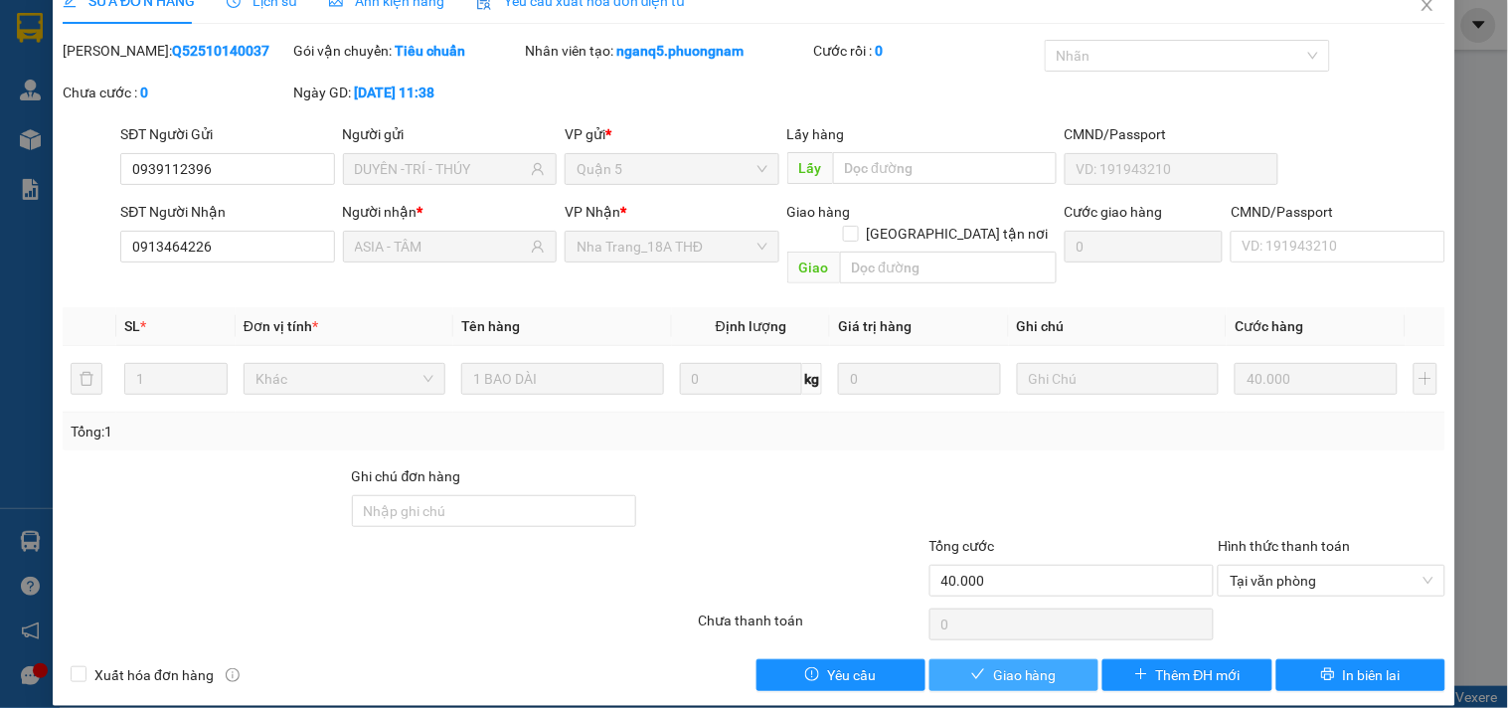
click at [1018, 664] on span "Giao hàng" at bounding box center [1025, 675] width 64 height 22
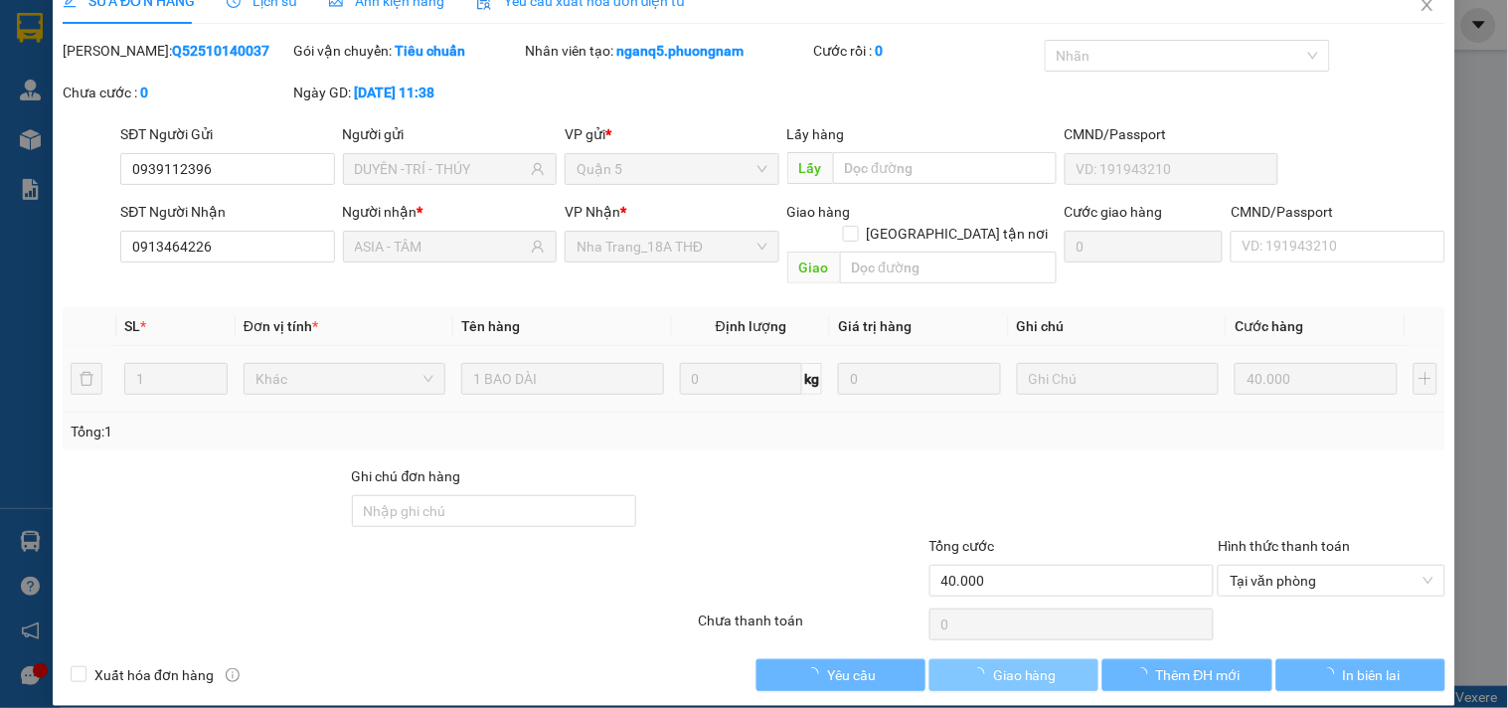
scroll to position [0, 0]
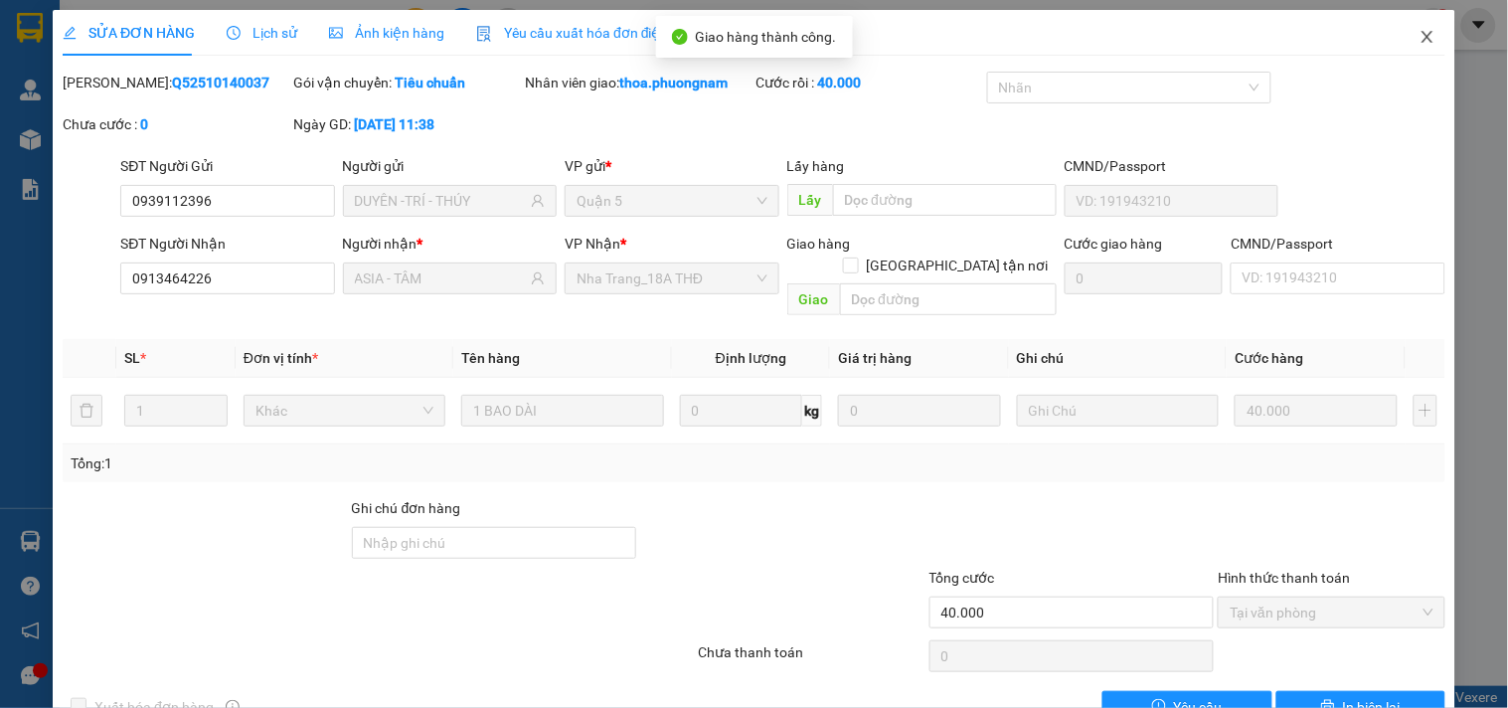
click at [1420, 32] on icon "close" at bounding box center [1428, 37] width 16 height 16
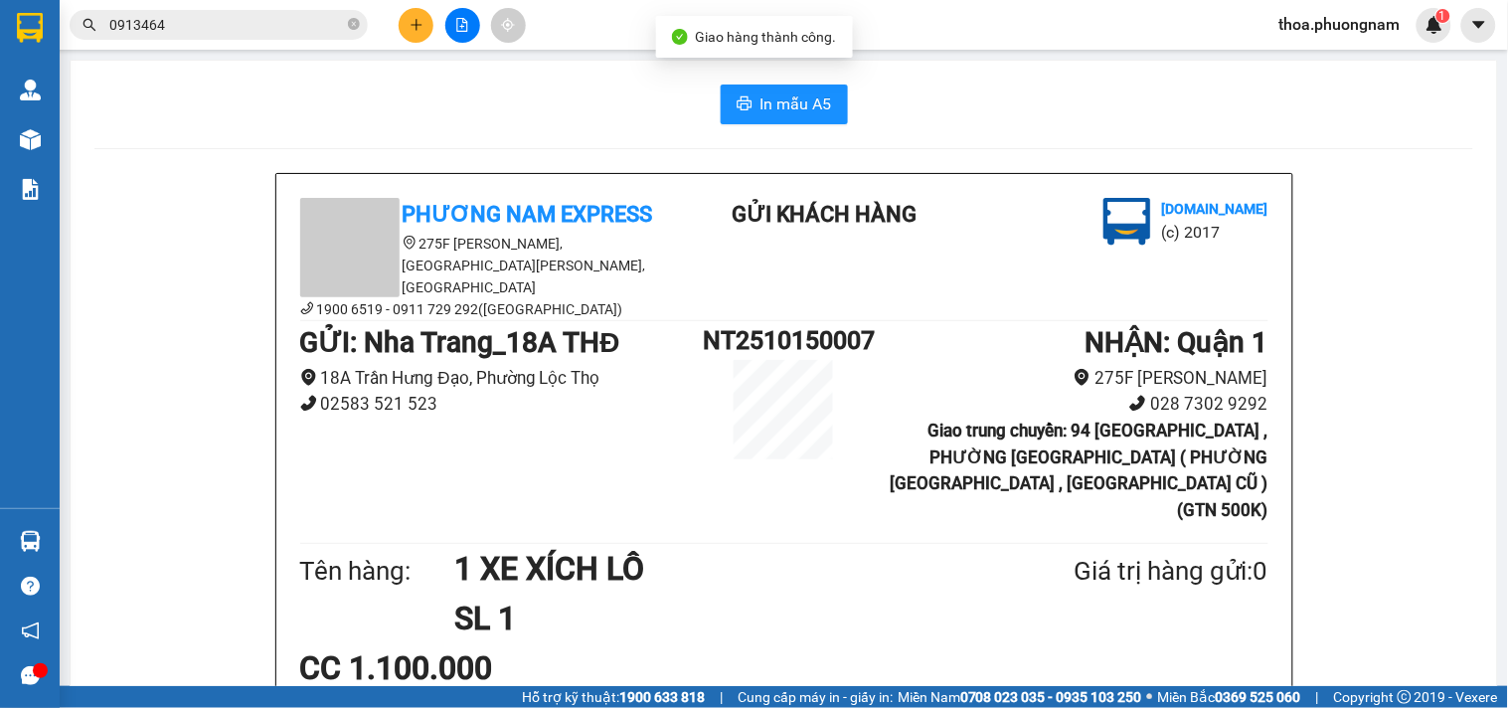
click at [251, 24] on input "0913464" at bounding box center [226, 25] width 235 height 22
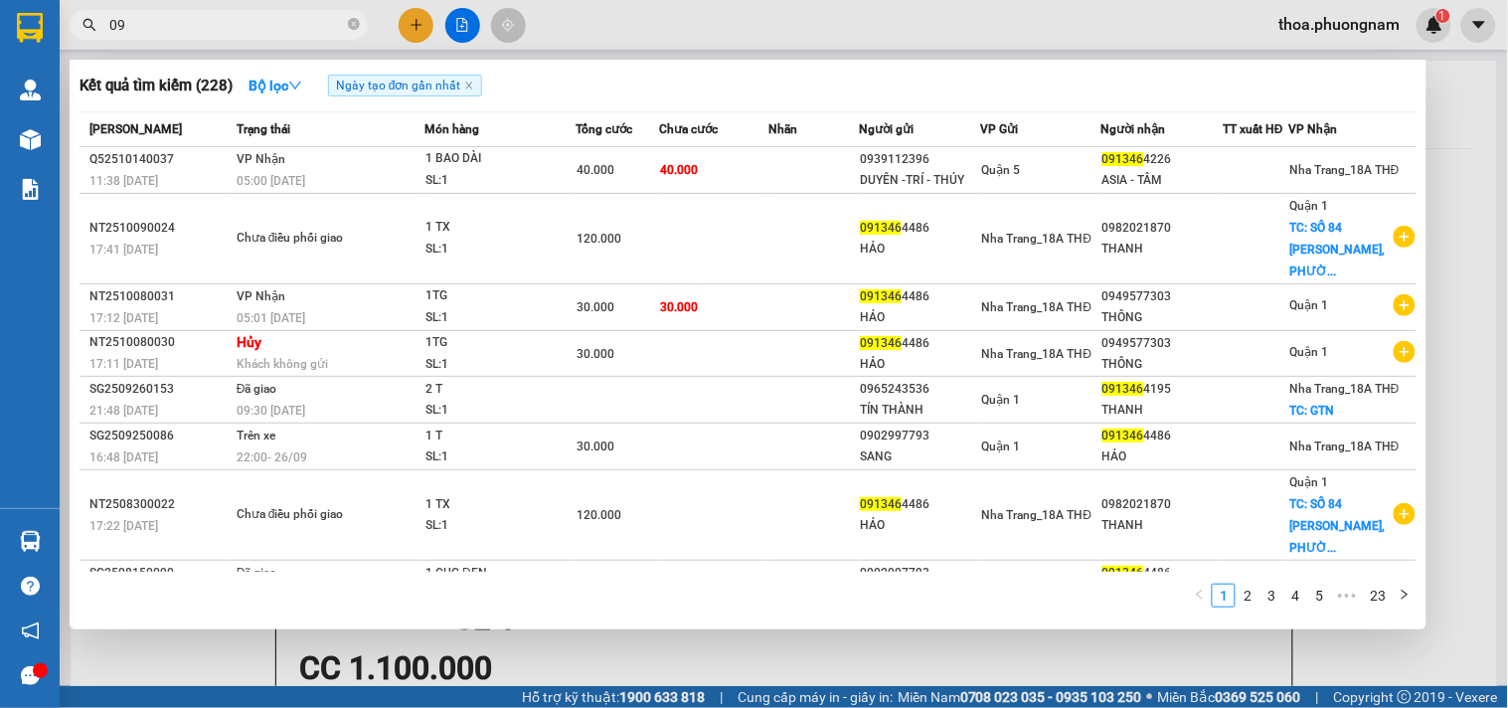
type input "0"
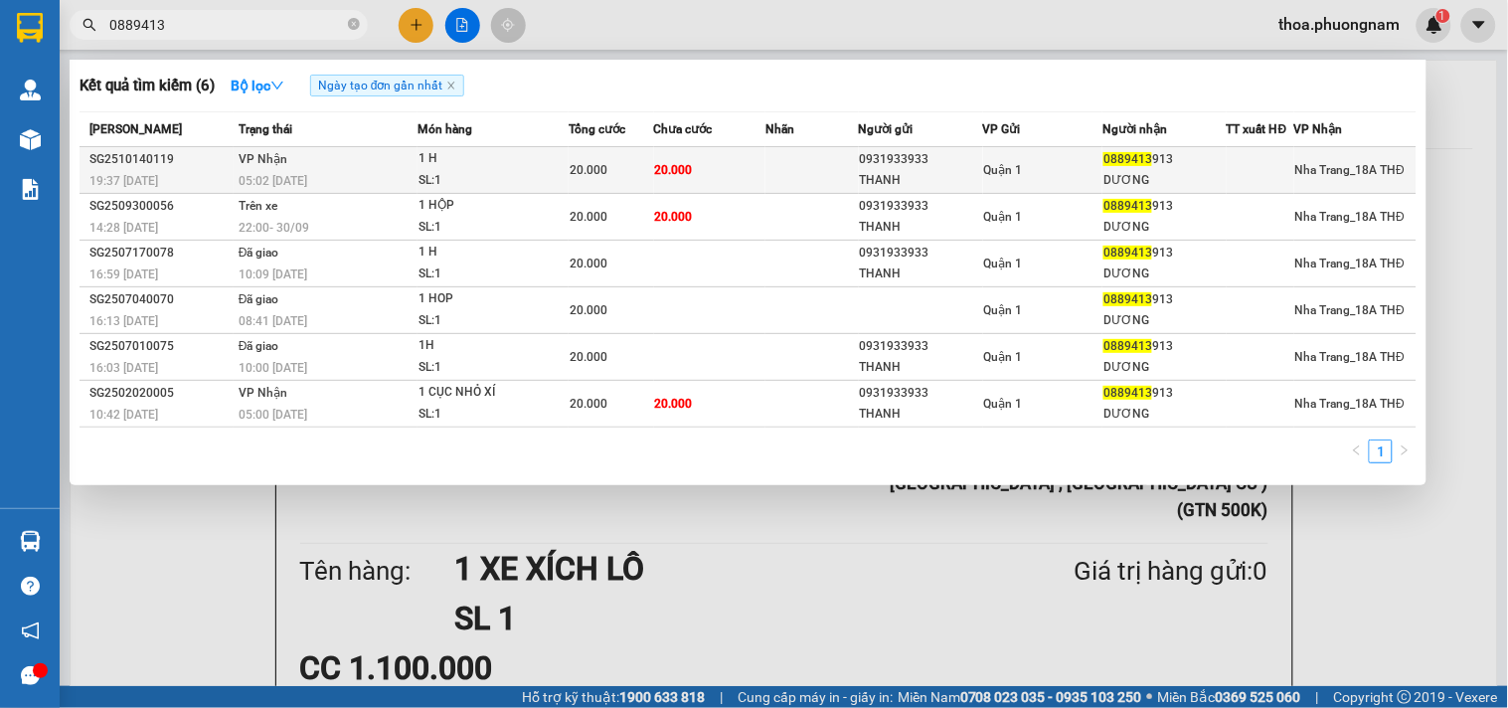
type input "0889413"
click at [741, 162] on td "20.000" at bounding box center [710, 170] width 112 height 47
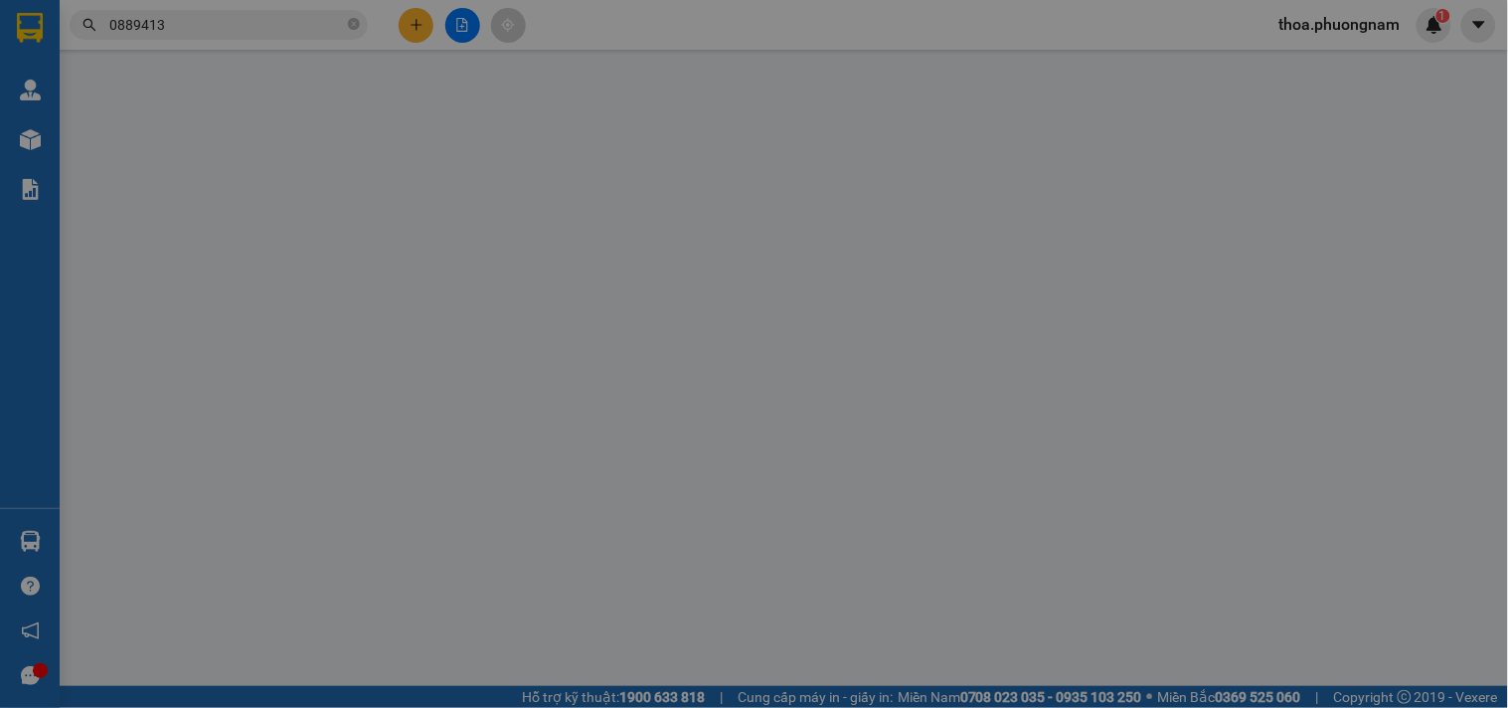
type input "0931933933"
type input "THANH"
type input "0889413913"
type input "DƯƠNG"
type input "20.000"
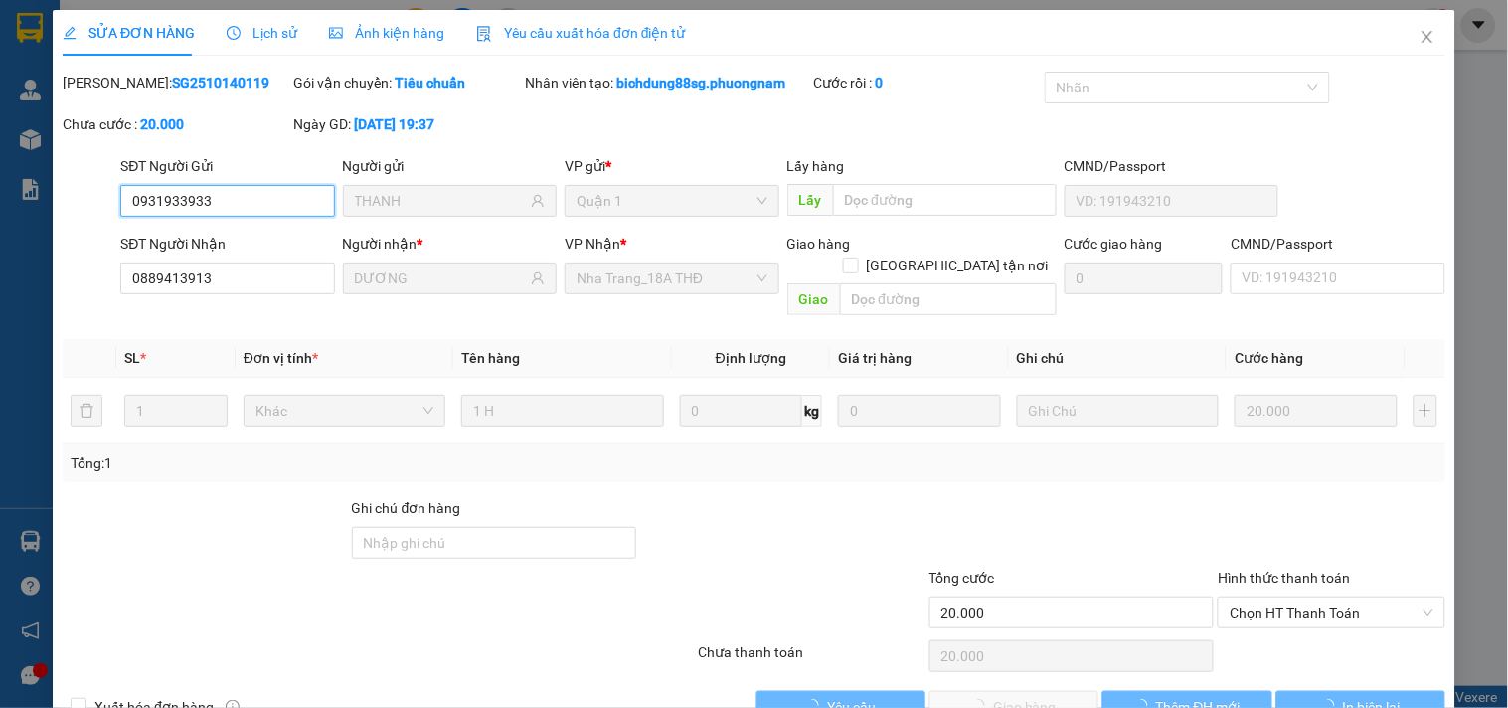
scroll to position [32, 0]
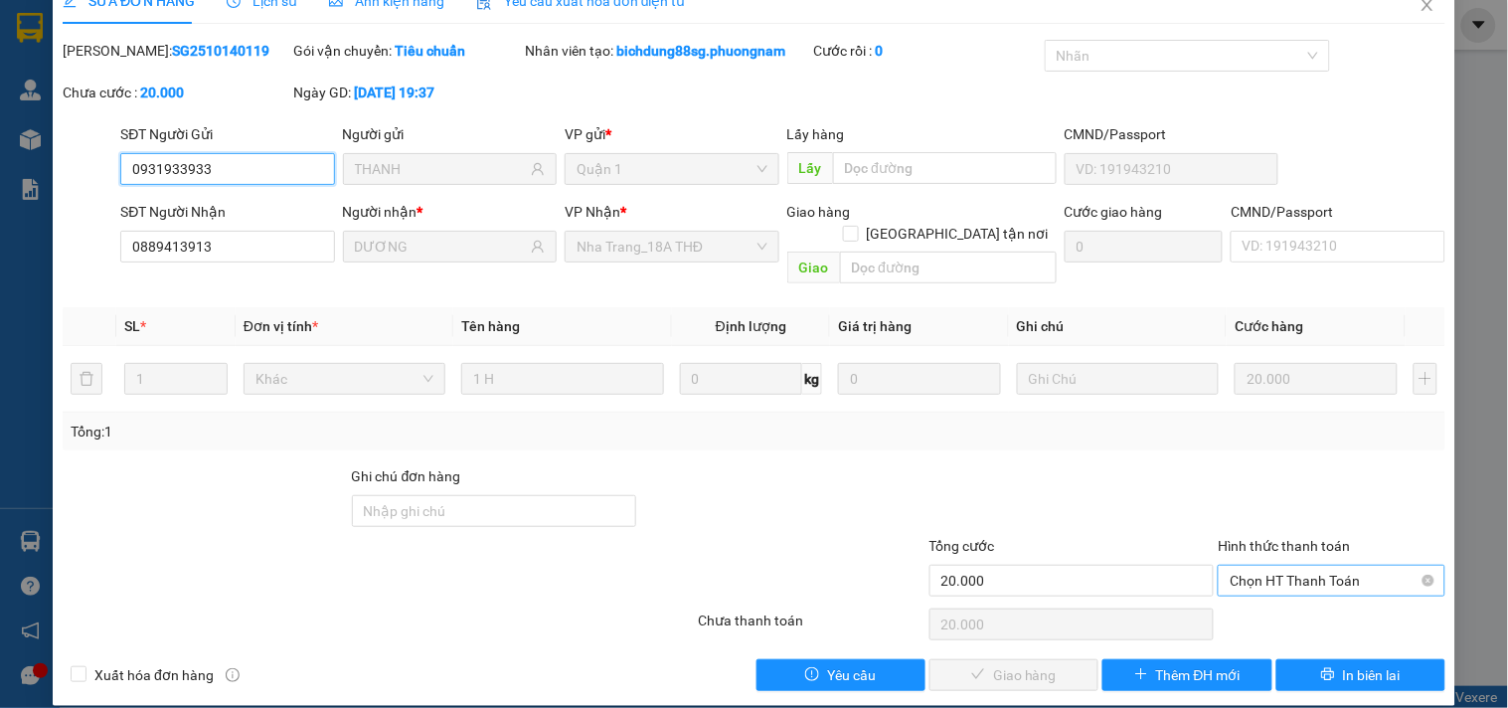
click at [1253, 566] on span "Chọn HT Thanh Toán" at bounding box center [1331, 581] width 203 height 30
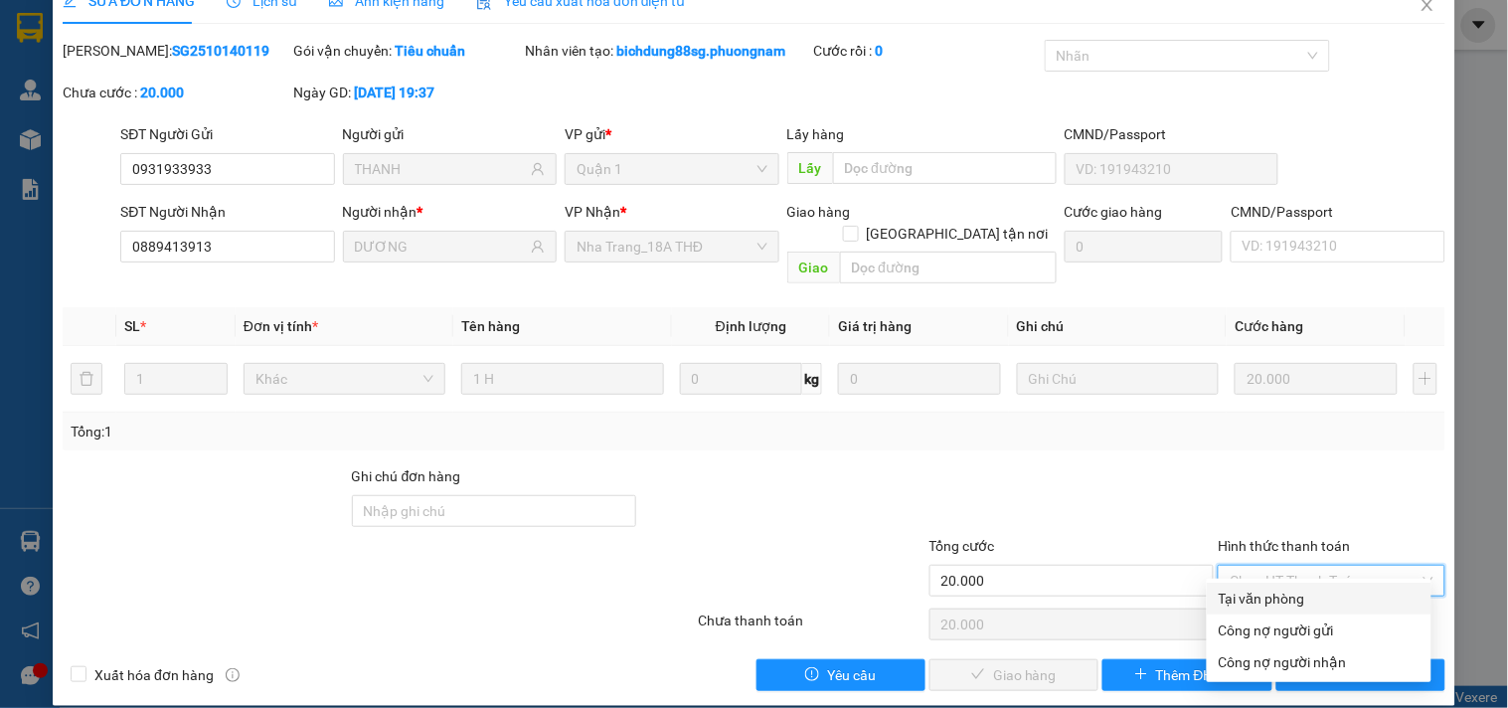
click at [1255, 591] on div "Tại văn phòng" at bounding box center [1319, 598] width 201 height 22
type input "0"
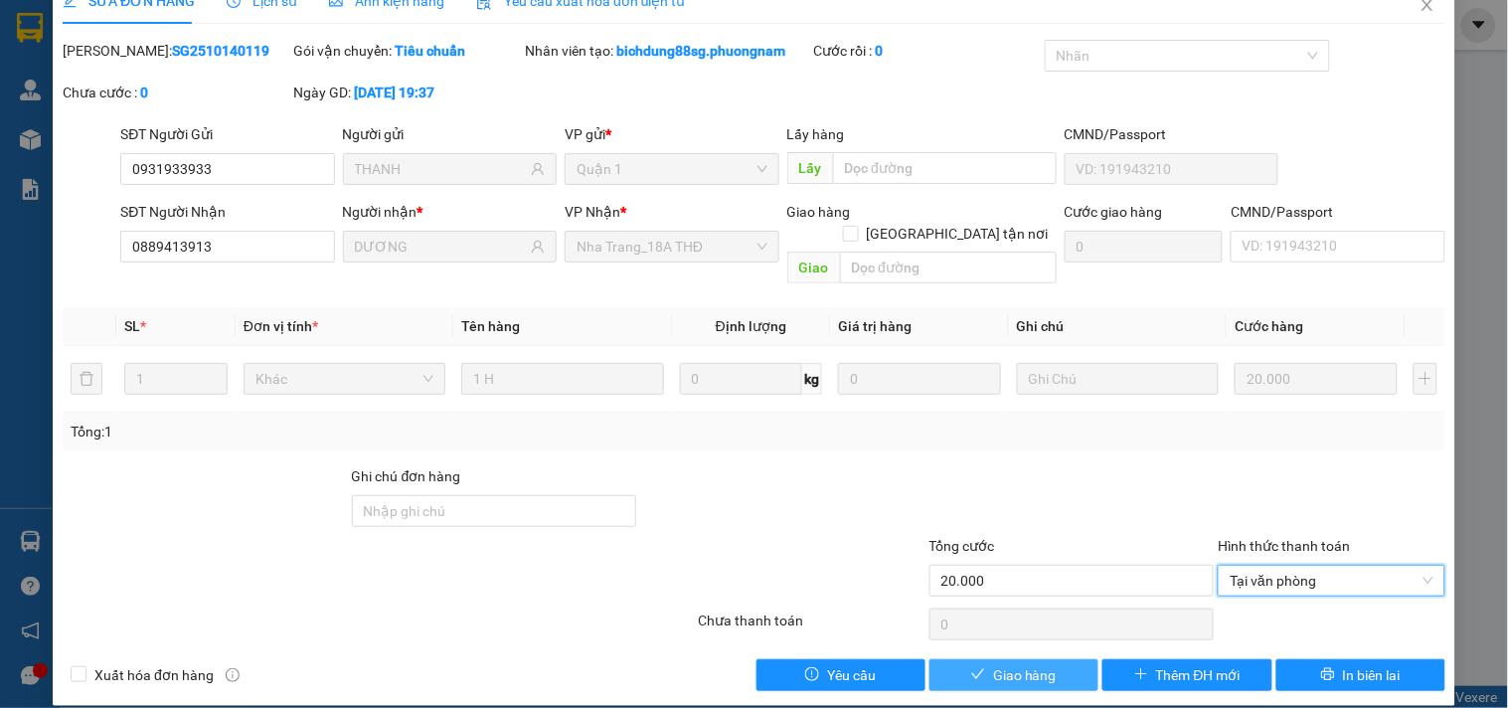
click at [1038, 664] on span "Giao hàng" at bounding box center [1025, 675] width 64 height 22
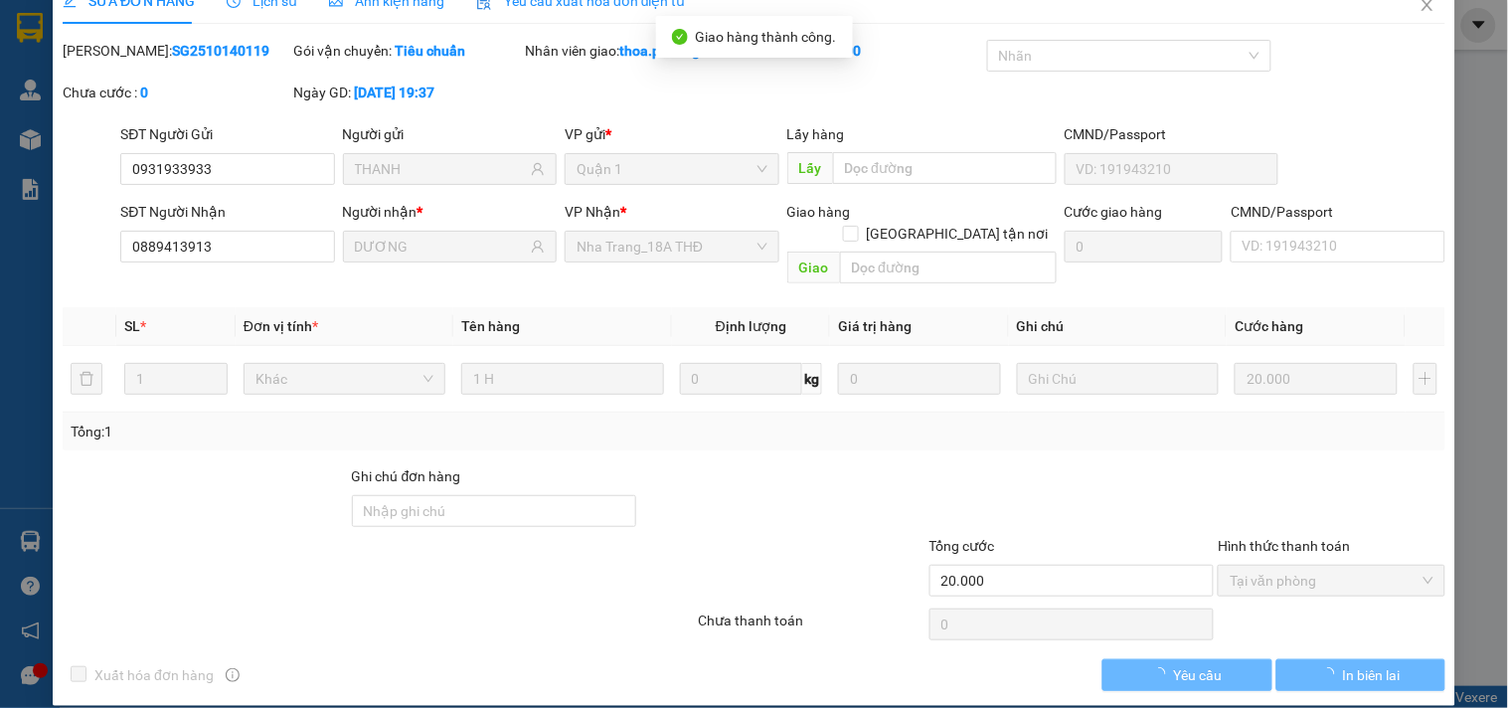
scroll to position [0, 0]
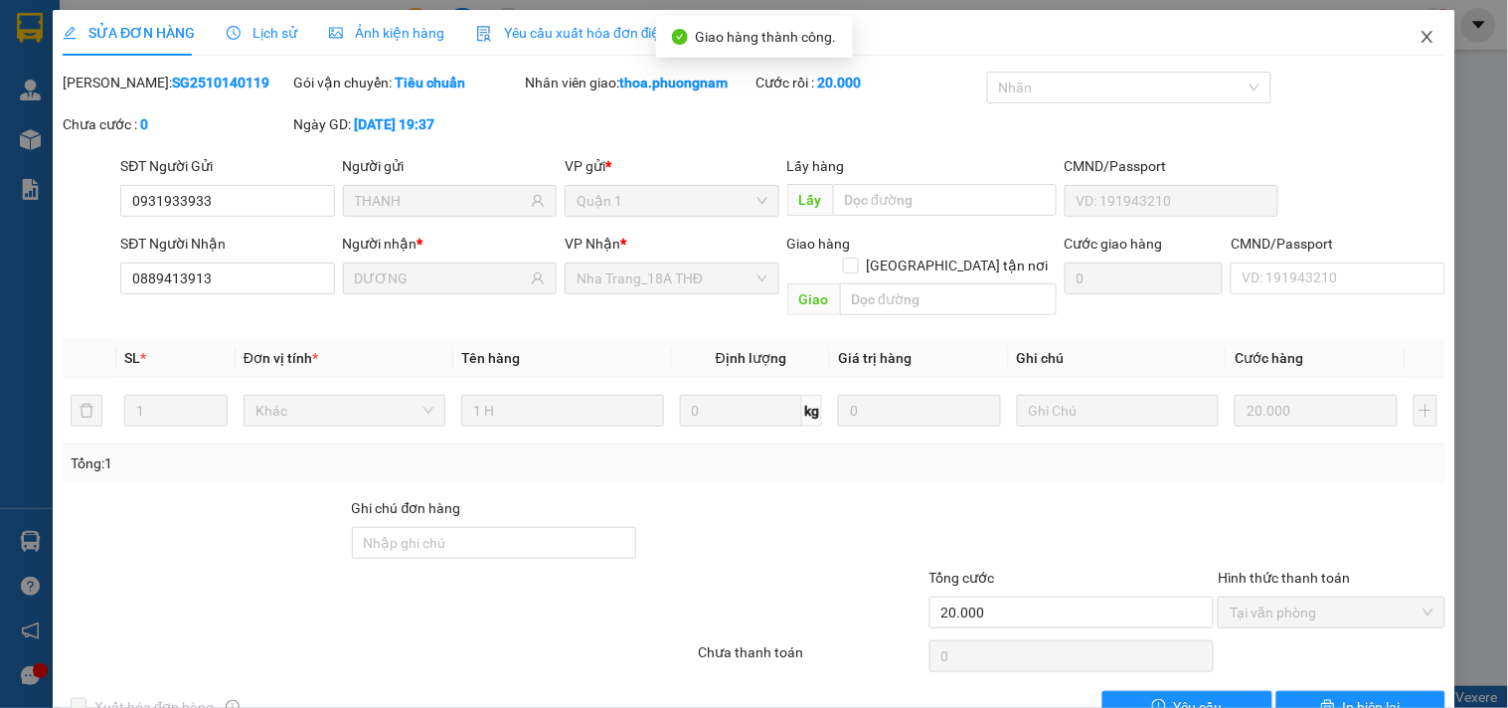
click at [1420, 32] on icon "close" at bounding box center [1428, 37] width 16 height 16
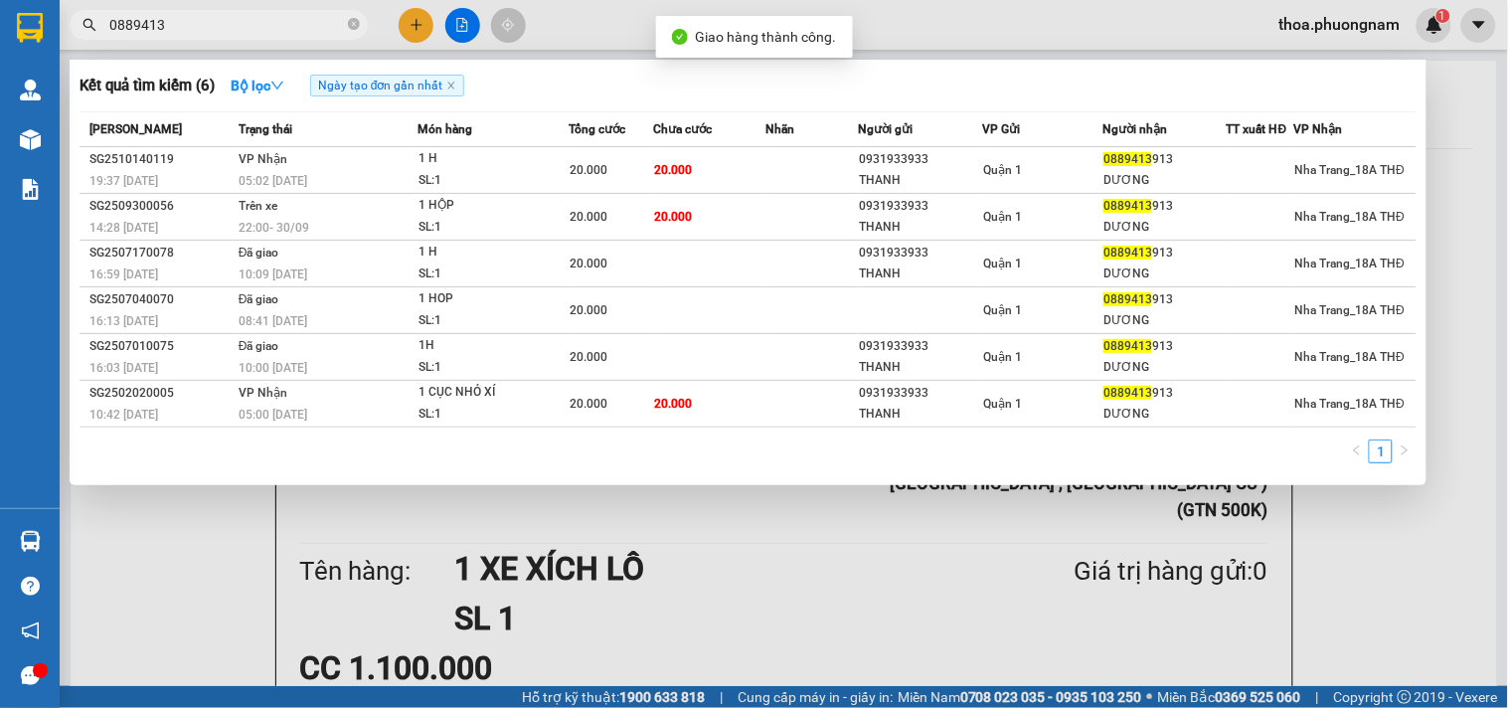
click at [252, 28] on input "0889413" at bounding box center [226, 25] width 235 height 22
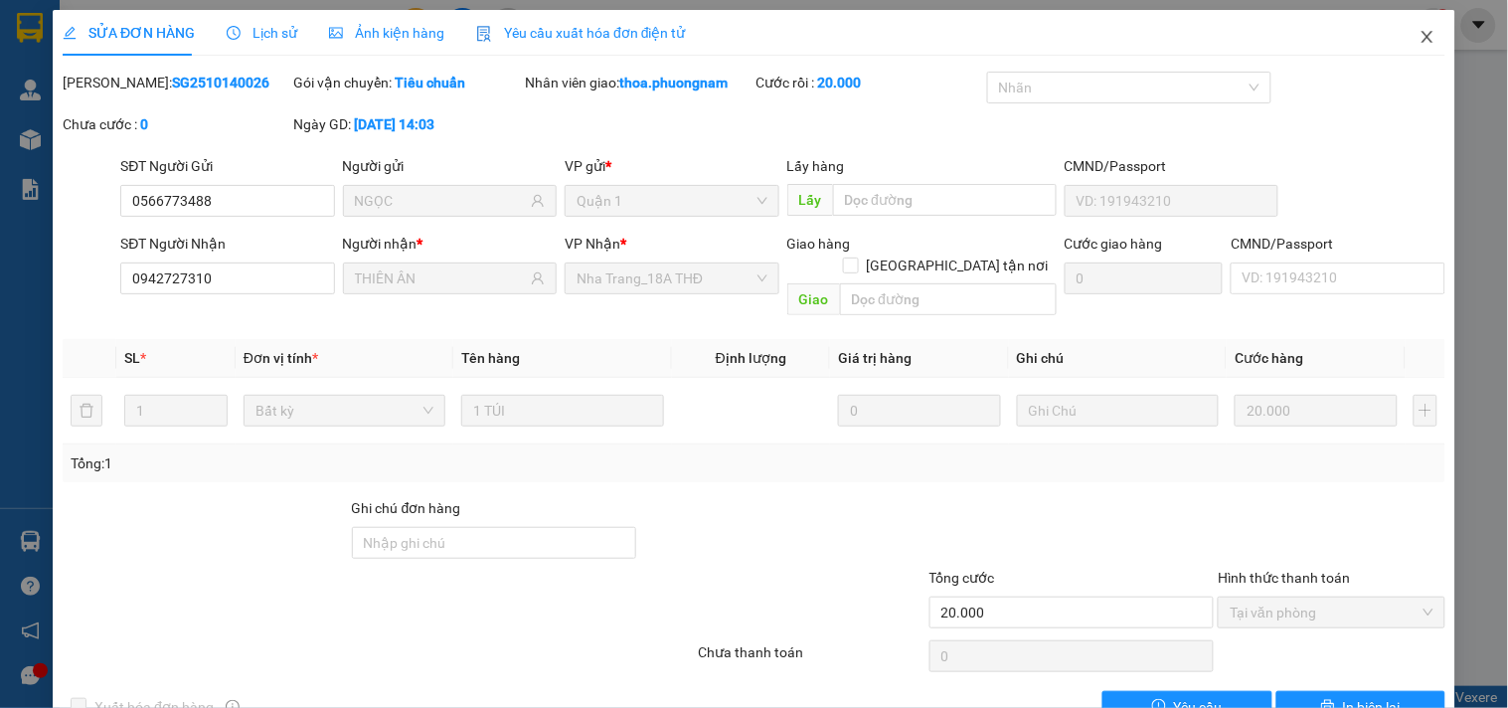
drag, startPoint x: 1417, startPoint y: 32, endPoint x: 1206, endPoint y: 33, distance: 210.7
click at [1420, 33] on icon "close" at bounding box center [1428, 37] width 16 height 16
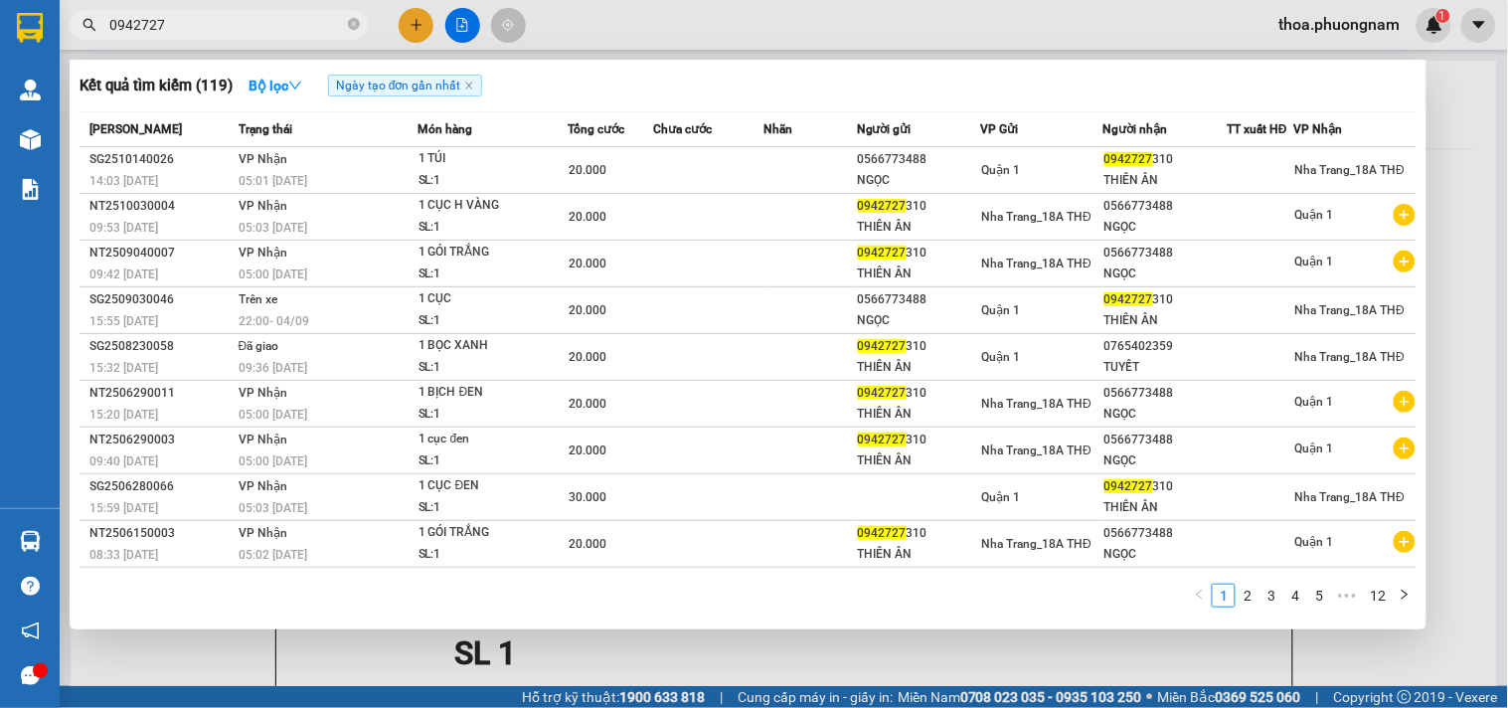
click at [346, 23] on span "0942727" at bounding box center [219, 25] width 298 height 30
click at [352, 26] on icon "close-circle" at bounding box center [354, 24] width 12 height 12
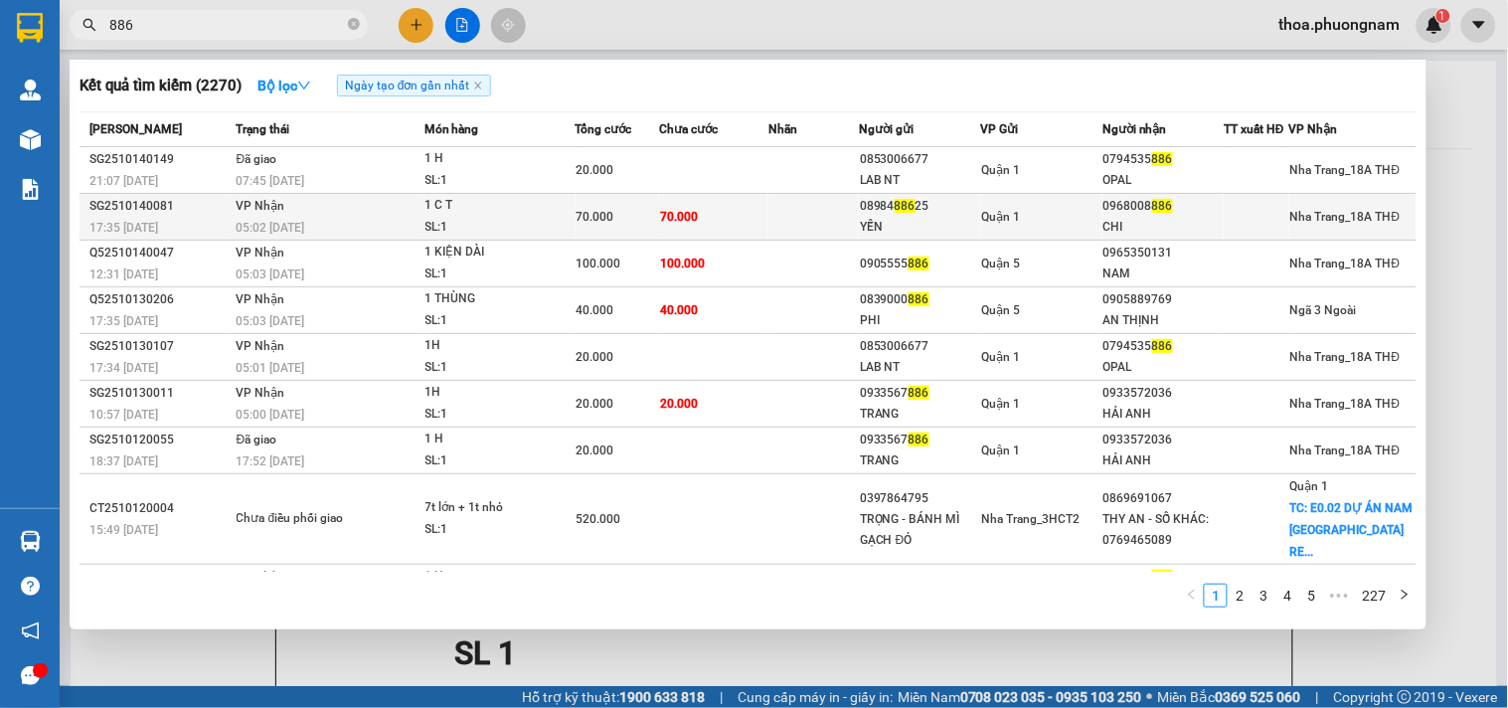
type input "886"
click at [697, 201] on td "70.000" at bounding box center [713, 217] width 109 height 47
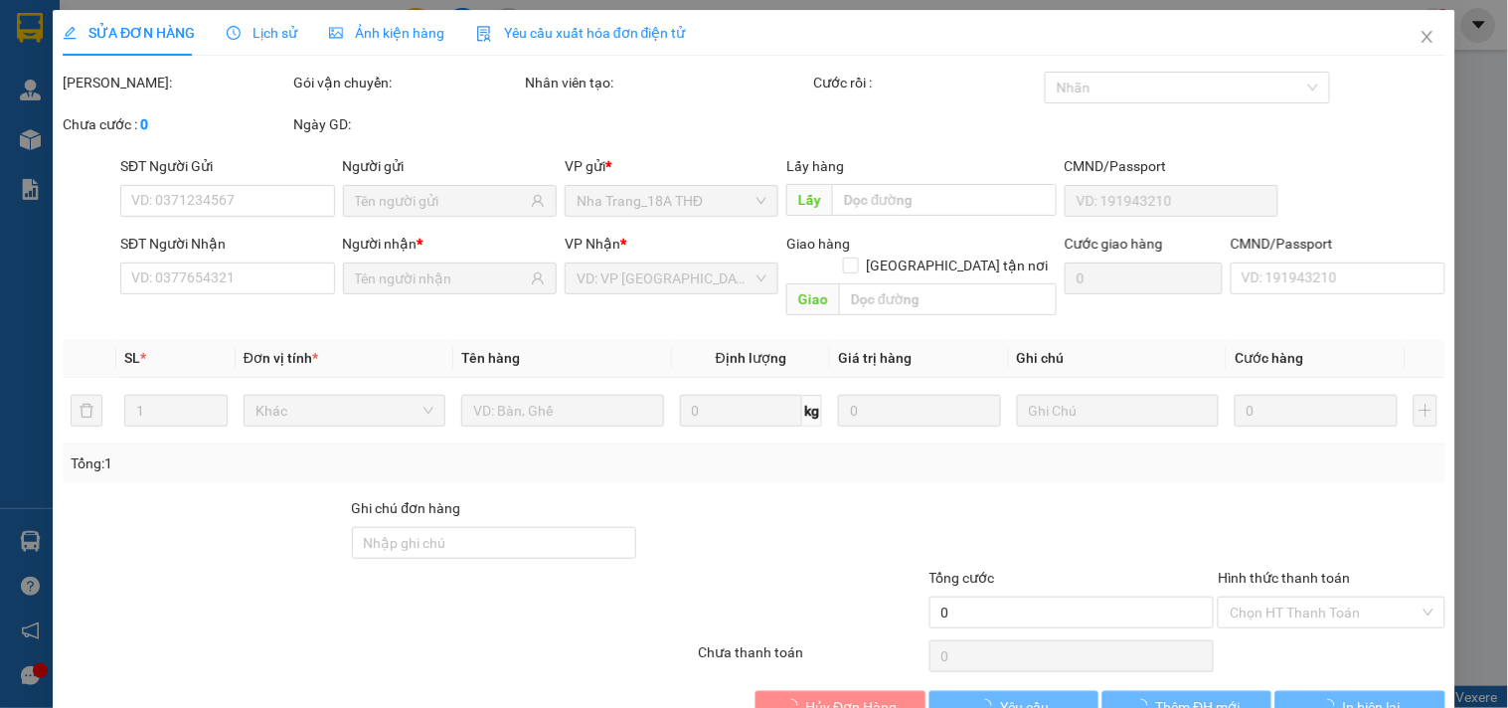
type input "0898488625"
type input "YẾN"
type input "0968008886"
type input "CHI"
type input "70.000"
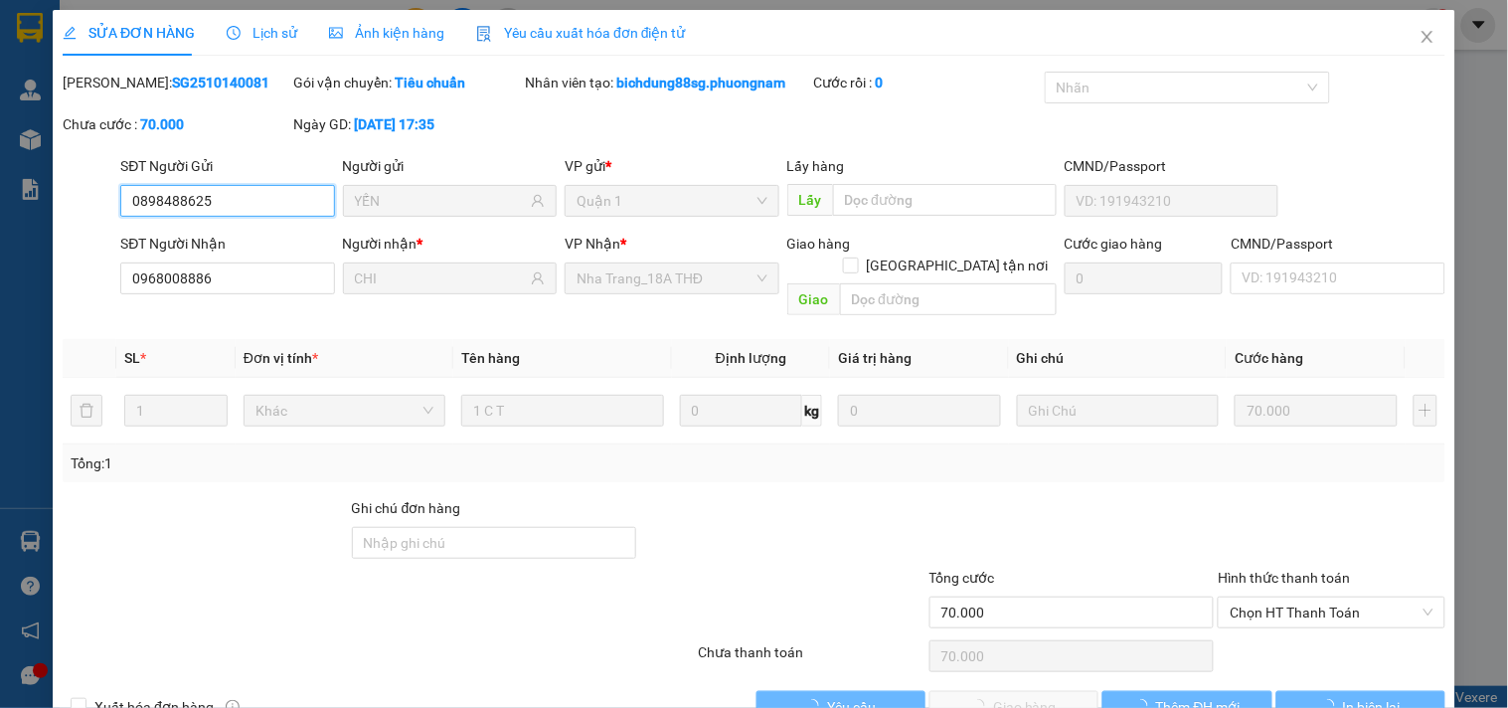
scroll to position [32, 0]
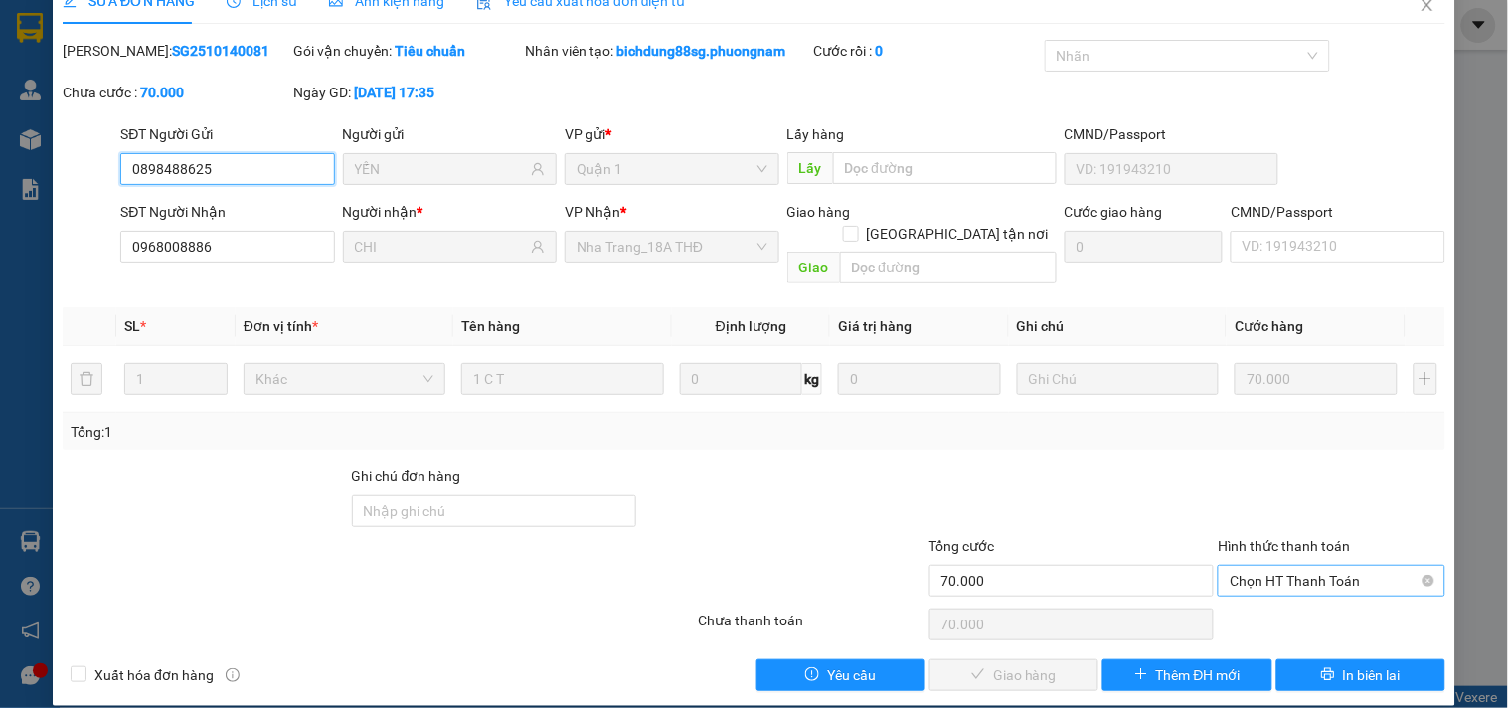
click at [1247, 566] on span "Chọn HT Thanh Toán" at bounding box center [1331, 581] width 203 height 30
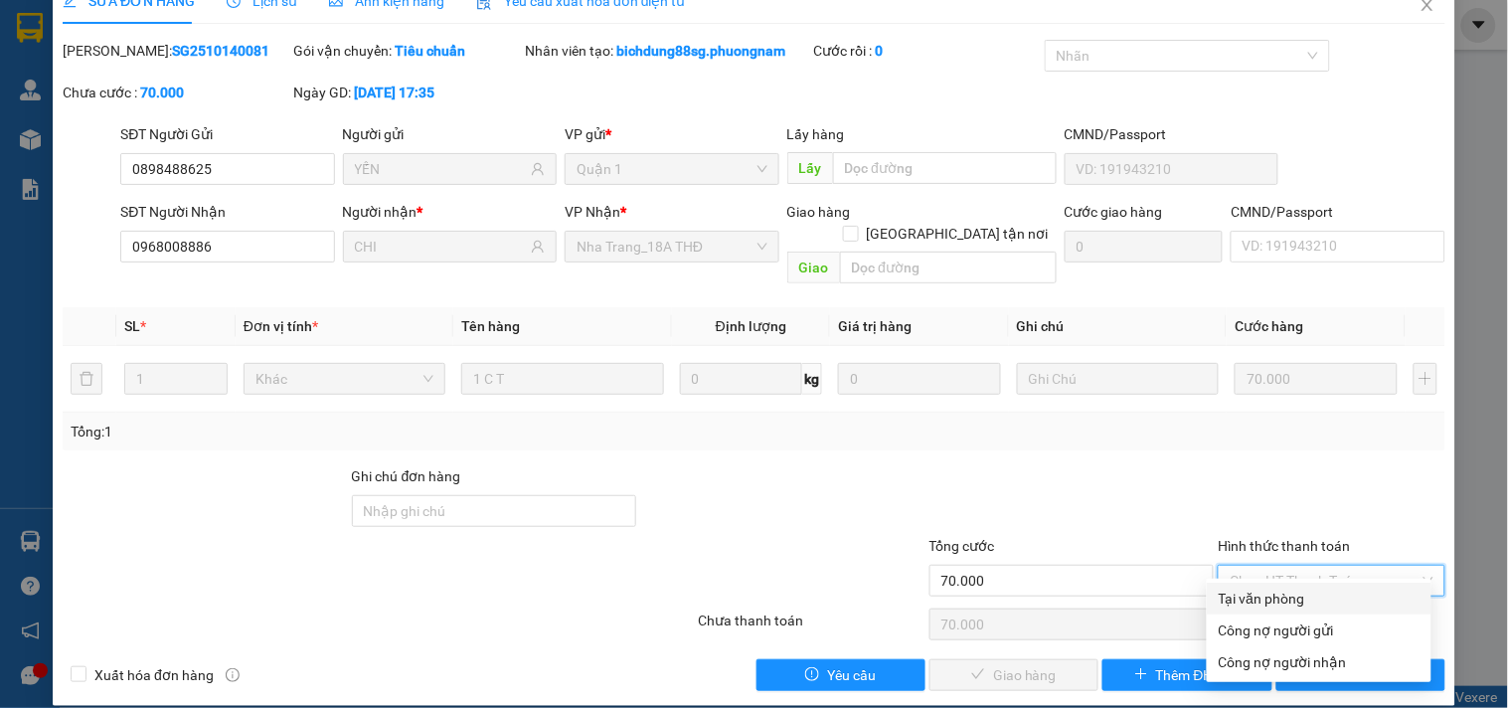
click at [1226, 593] on div "Tại văn phòng" at bounding box center [1319, 598] width 201 height 22
type input "0"
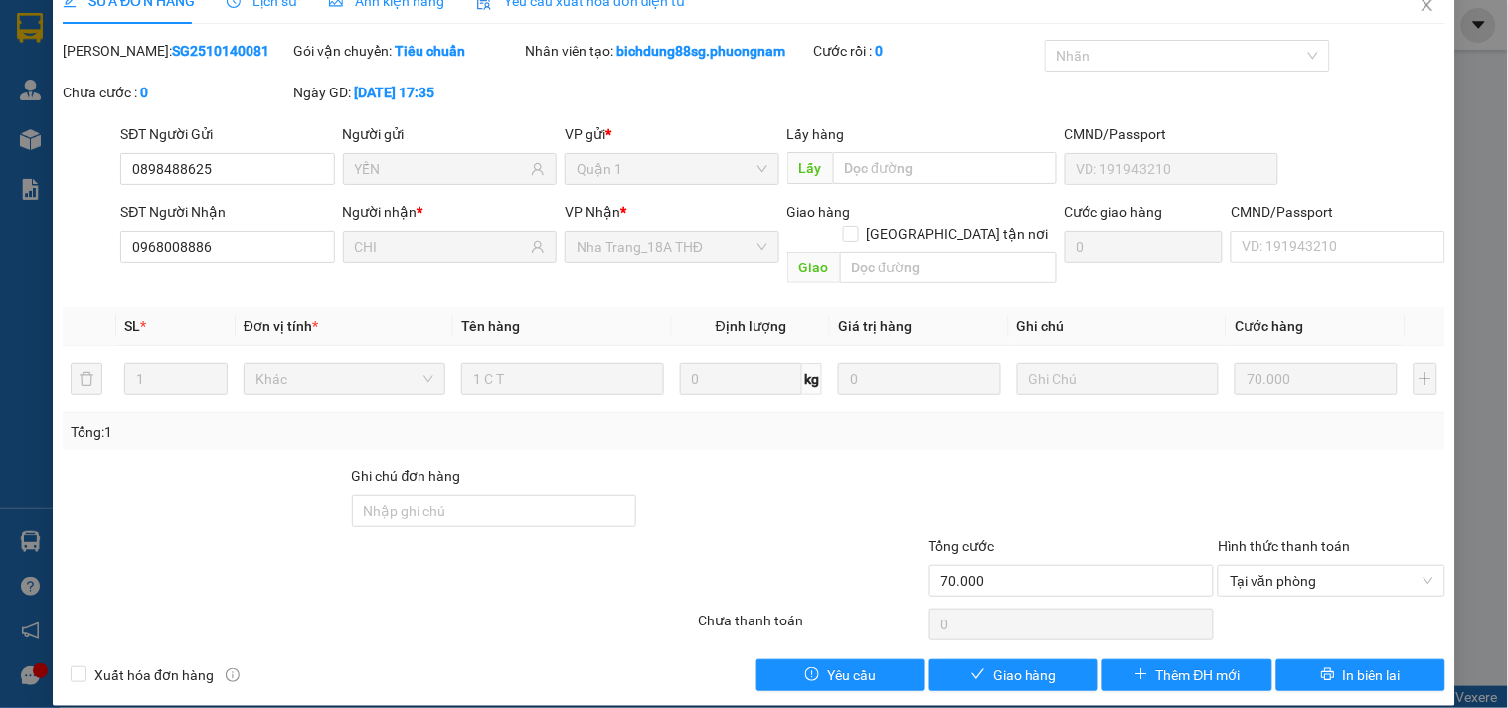
click at [1010, 487] on div at bounding box center [1071, 500] width 289 height 70
click at [997, 664] on span "Giao hàng" at bounding box center [1025, 675] width 64 height 22
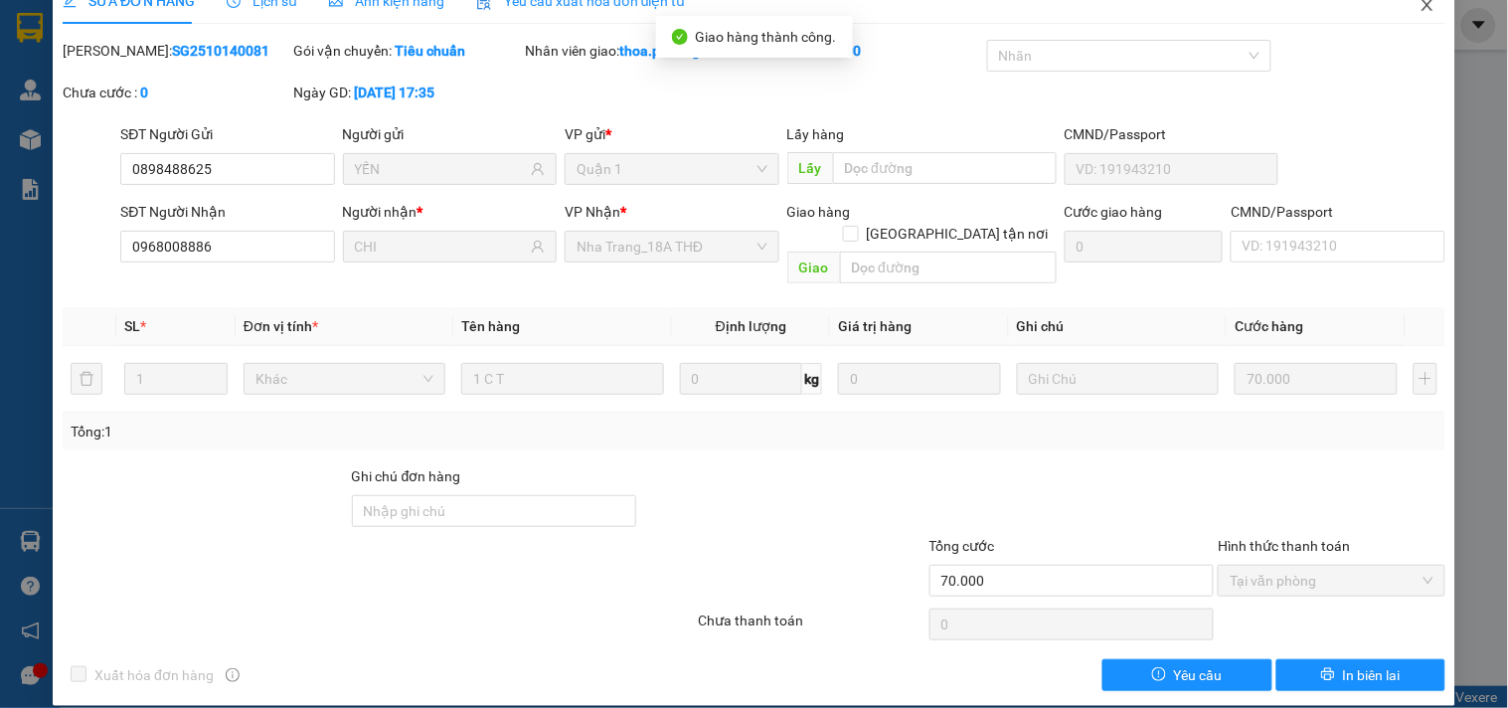
click at [1406, 14] on span "Close" at bounding box center [1428, 6] width 56 height 56
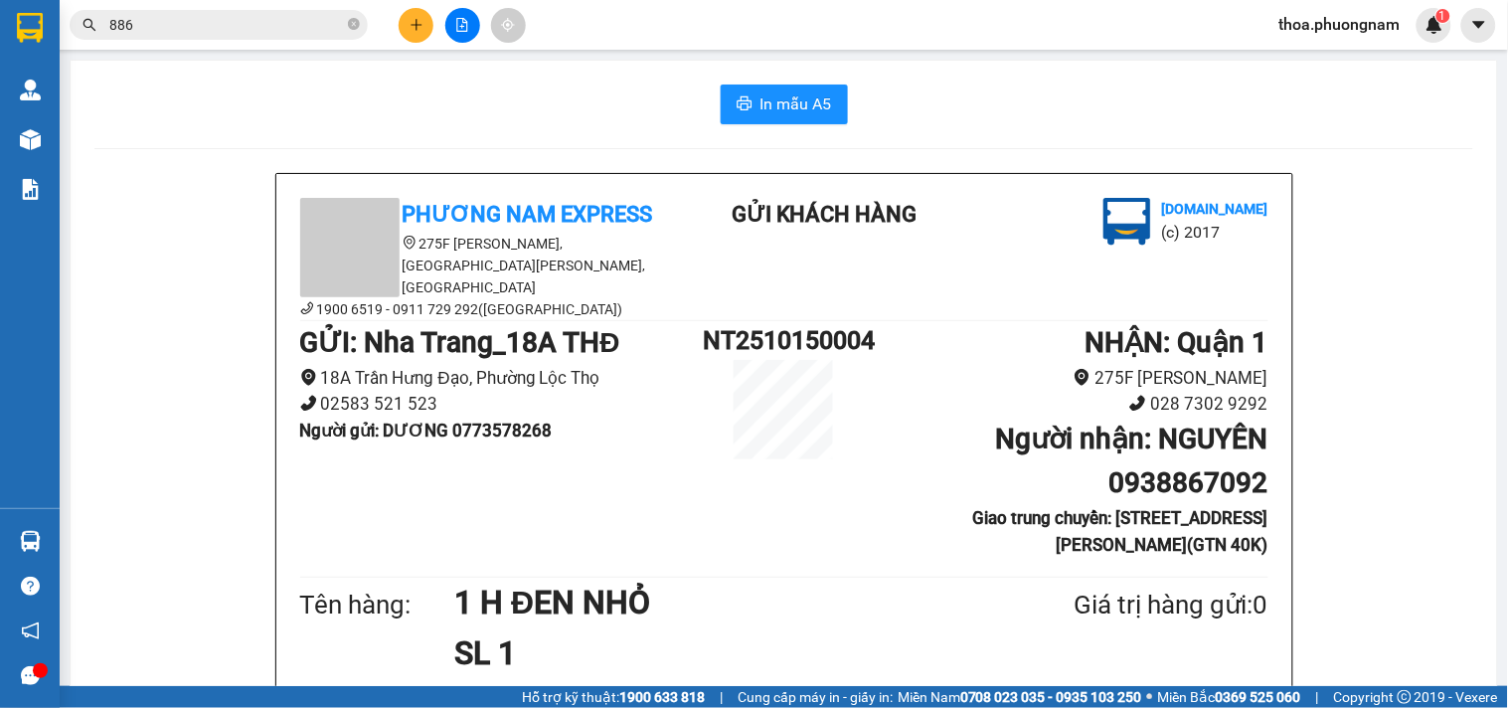
click at [269, 27] on input "886" at bounding box center [226, 25] width 235 height 22
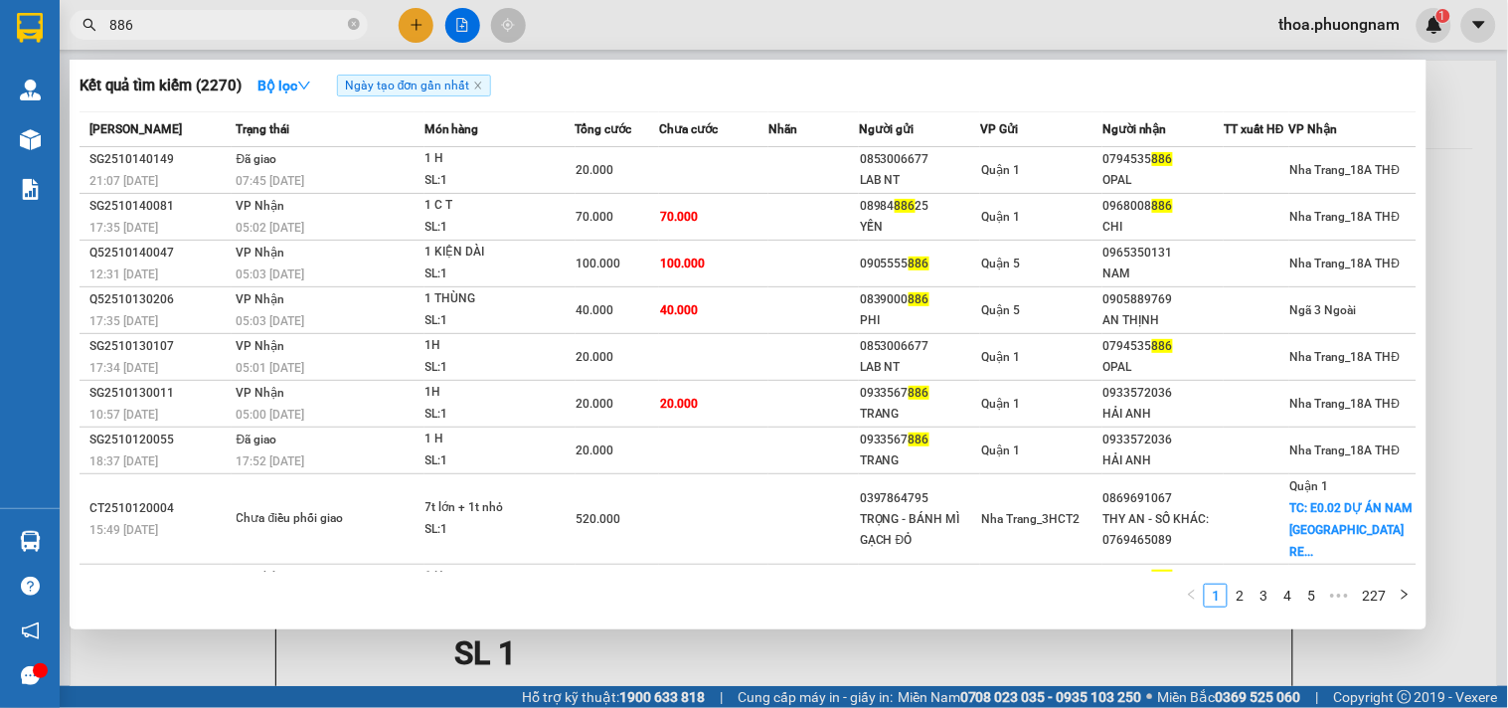
drag, startPoint x: 152, startPoint y: 21, endPoint x: 0, endPoint y: 38, distance: 153.0
click at [0, 38] on section "Kết quả tìm kiếm ( 2270 ) Bộ lọc Ngày tạo đơn gần nhất Mã ĐH Trạng thái Món hàn…" at bounding box center [754, 354] width 1508 height 708
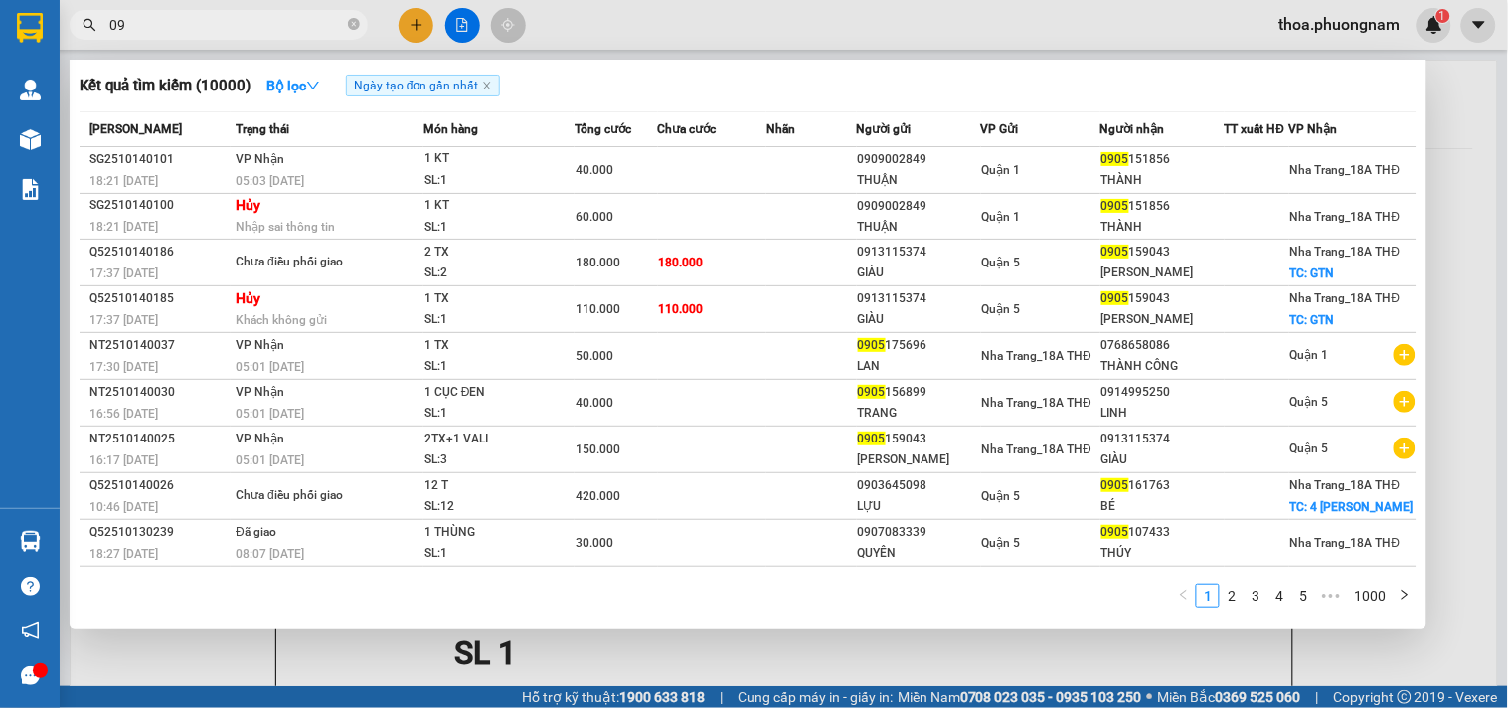
type input "0"
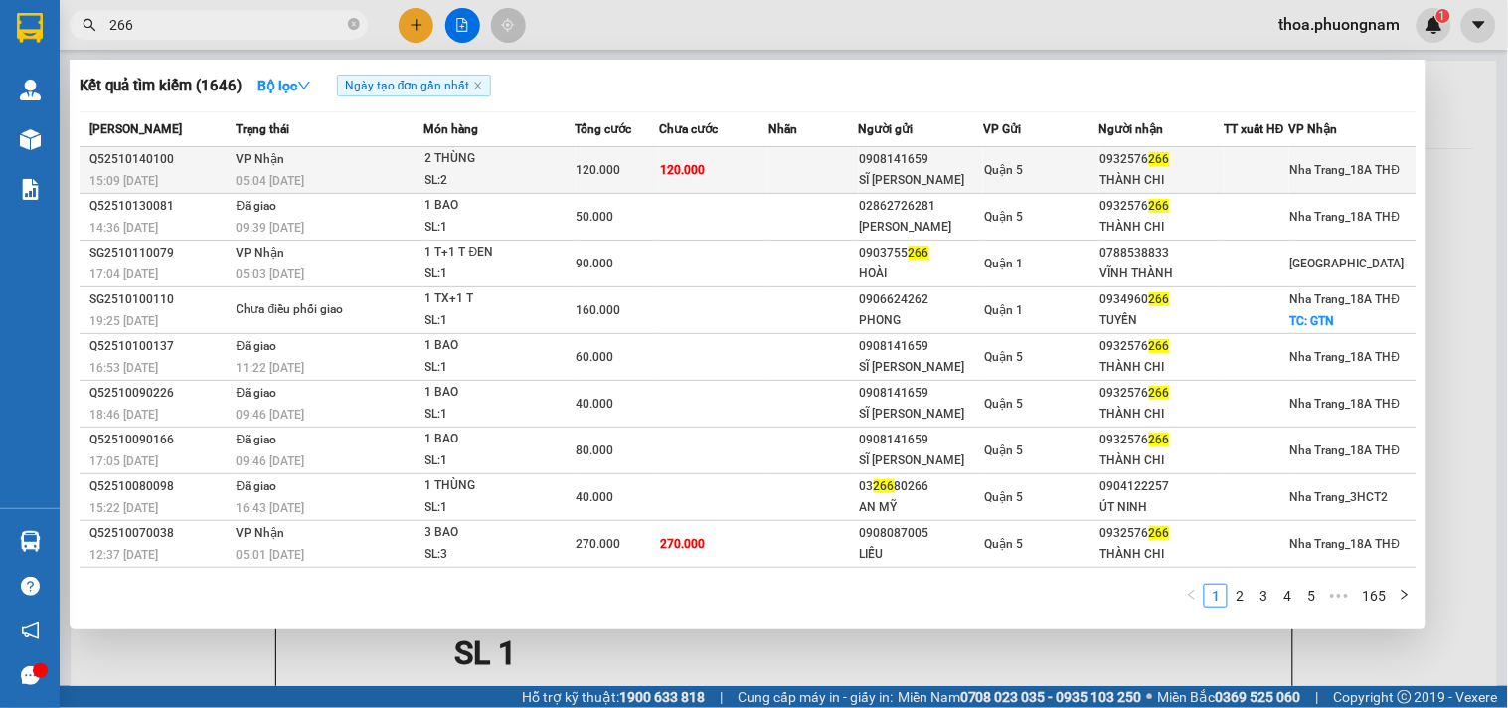
type input "266"
click at [744, 160] on td "120.000" at bounding box center [713, 170] width 109 height 47
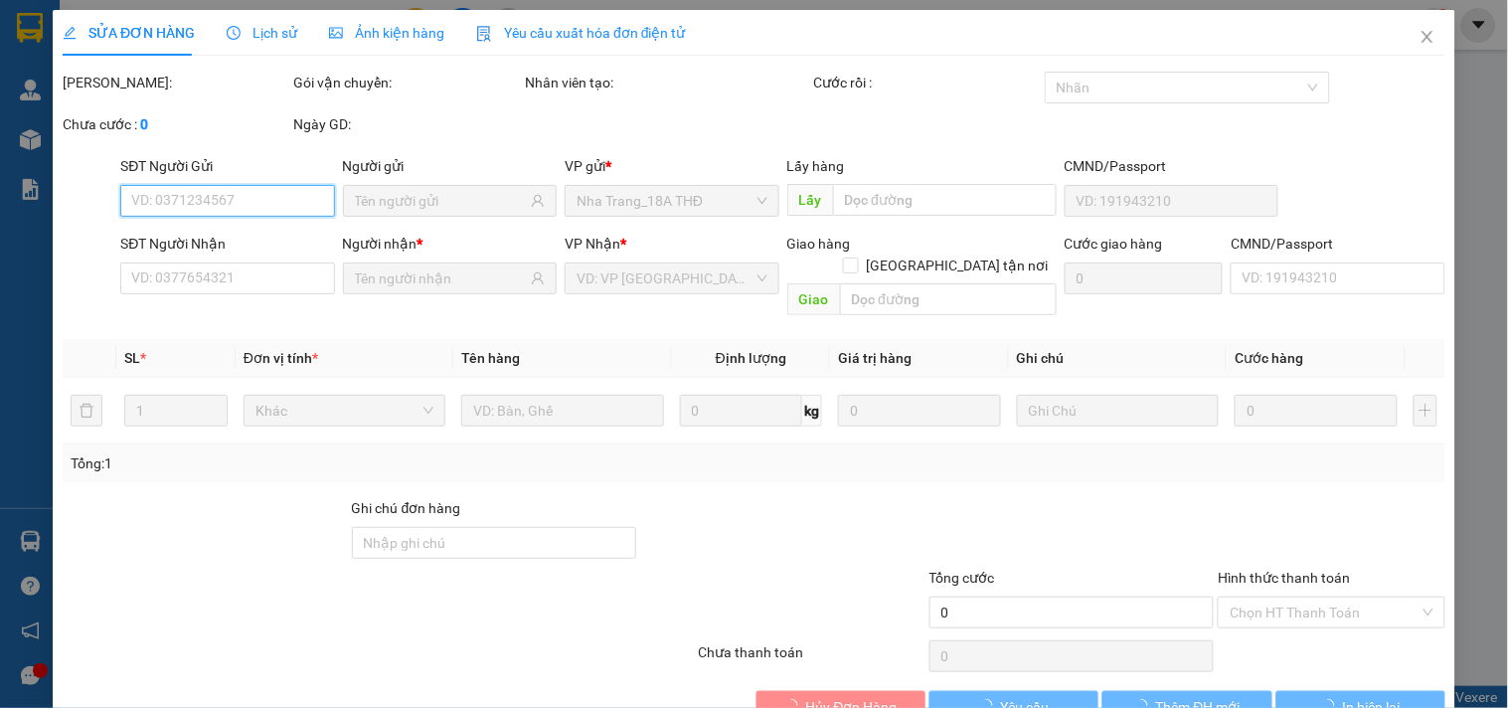
type input "0908141659"
type input "SĨ HÙNG"
type input "0932576266"
type input "THÀNH CHI"
type input "120.000"
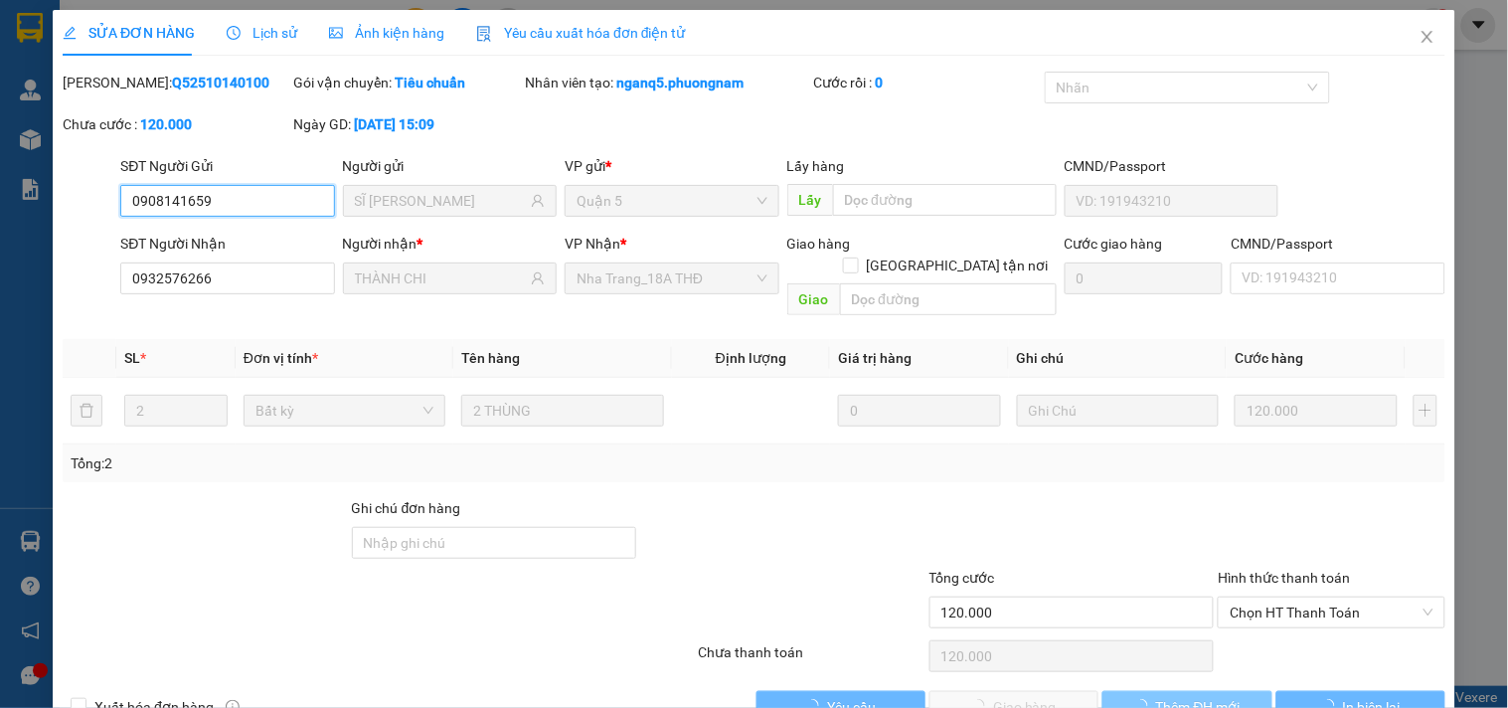
scroll to position [32, 0]
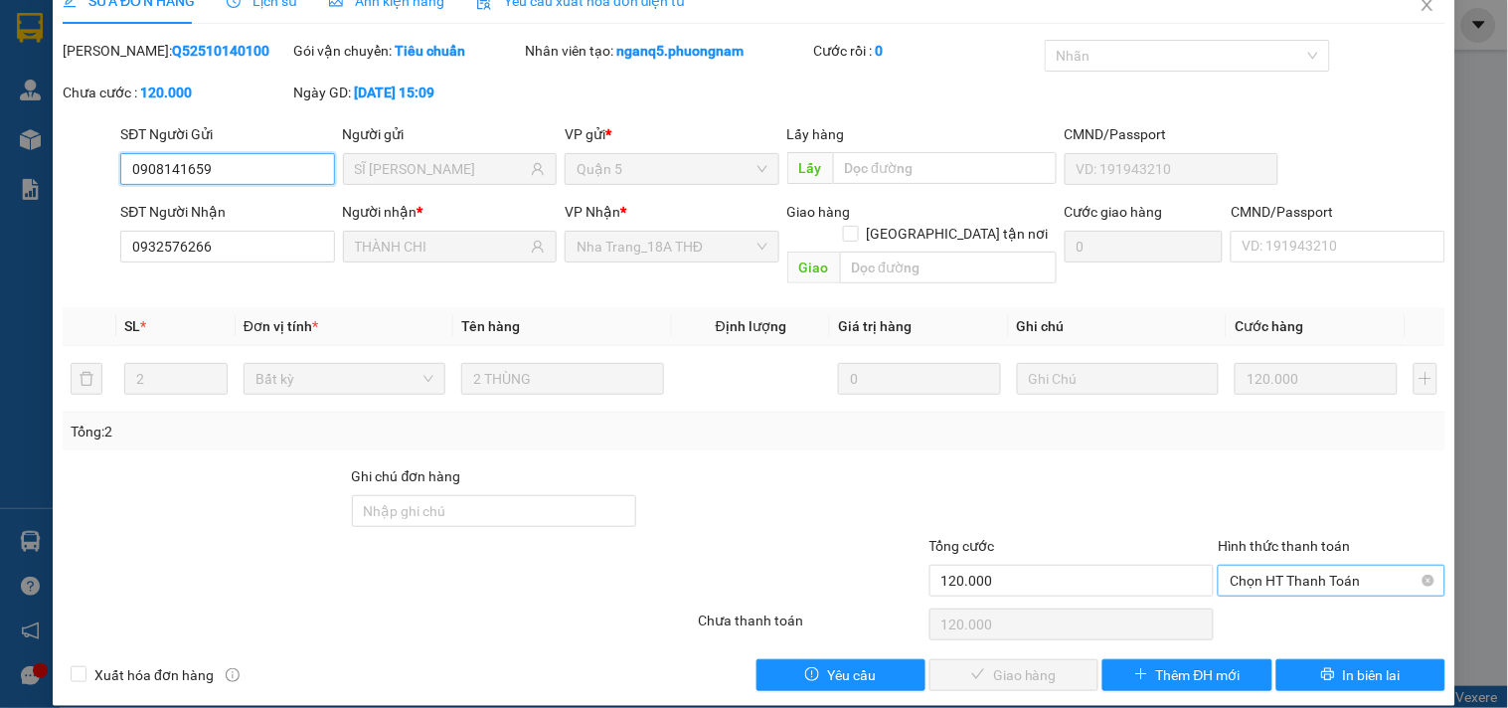
click at [1236, 566] on span "Chọn HT Thanh Toán" at bounding box center [1331, 581] width 203 height 30
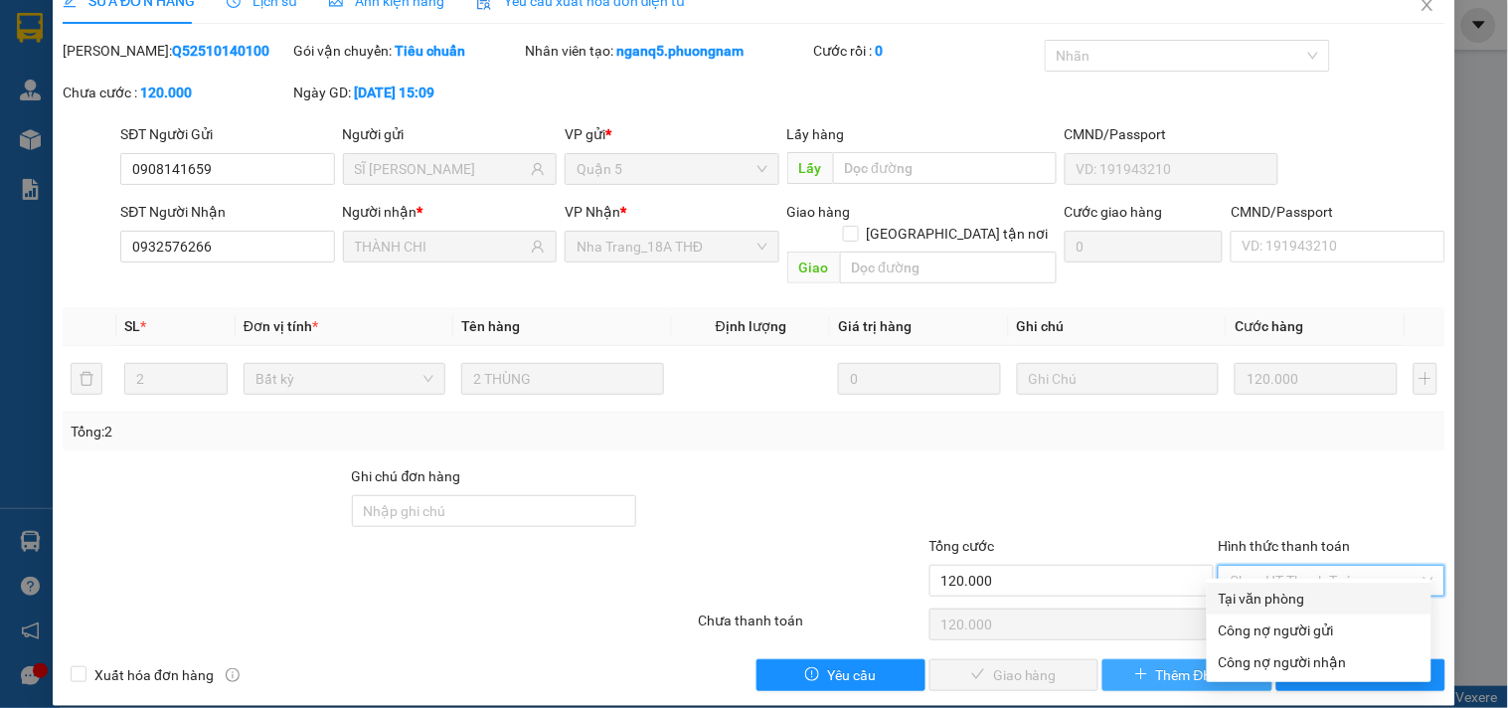
drag, startPoint x: 1241, startPoint y: 592, endPoint x: 1175, endPoint y: 643, distance: 82.9
click at [1238, 593] on div "Tại văn phòng" at bounding box center [1319, 598] width 201 height 22
type input "0"
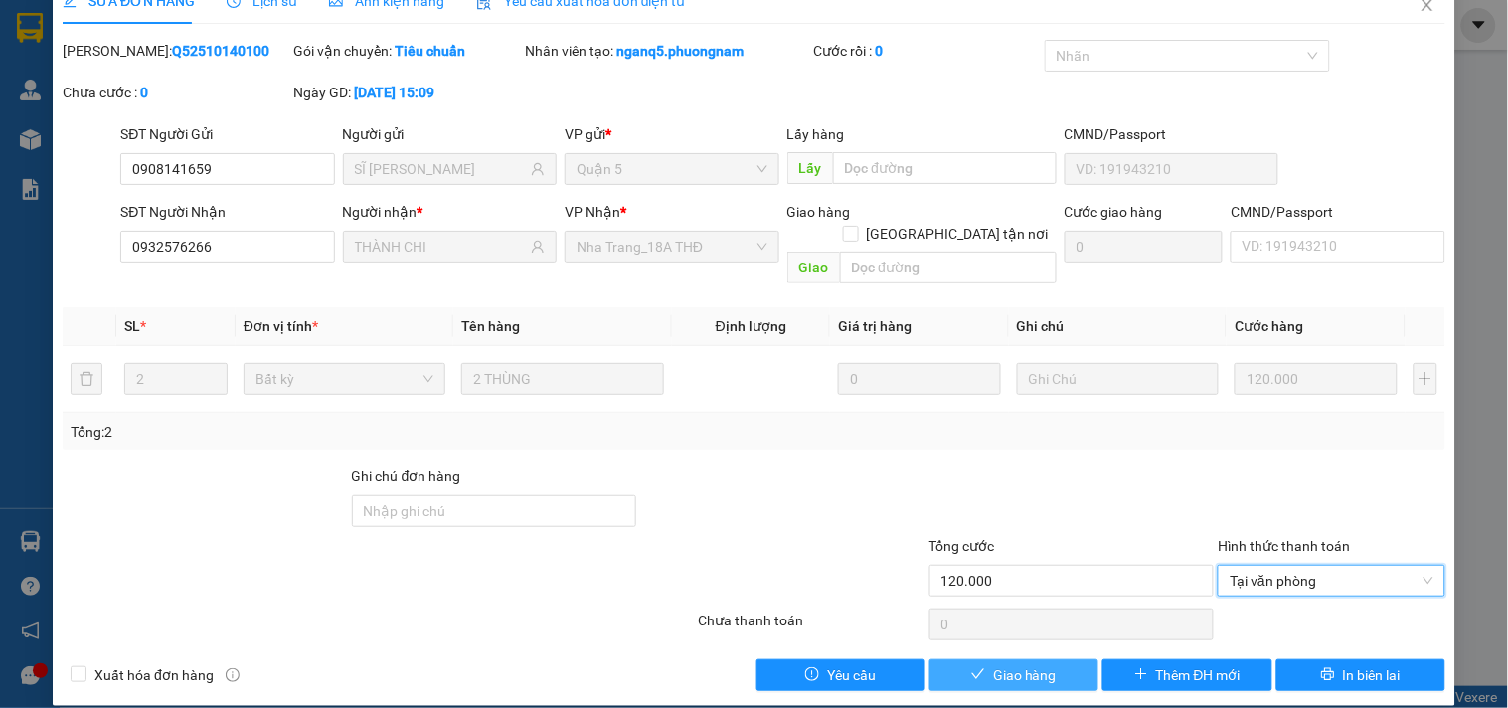
drag, startPoint x: 984, startPoint y: 656, endPoint x: 1226, endPoint y: 596, distance: 248.8
click at [993, 664] on span "Giao hàng" at bounding box center [1025, 675] width 64 height 22
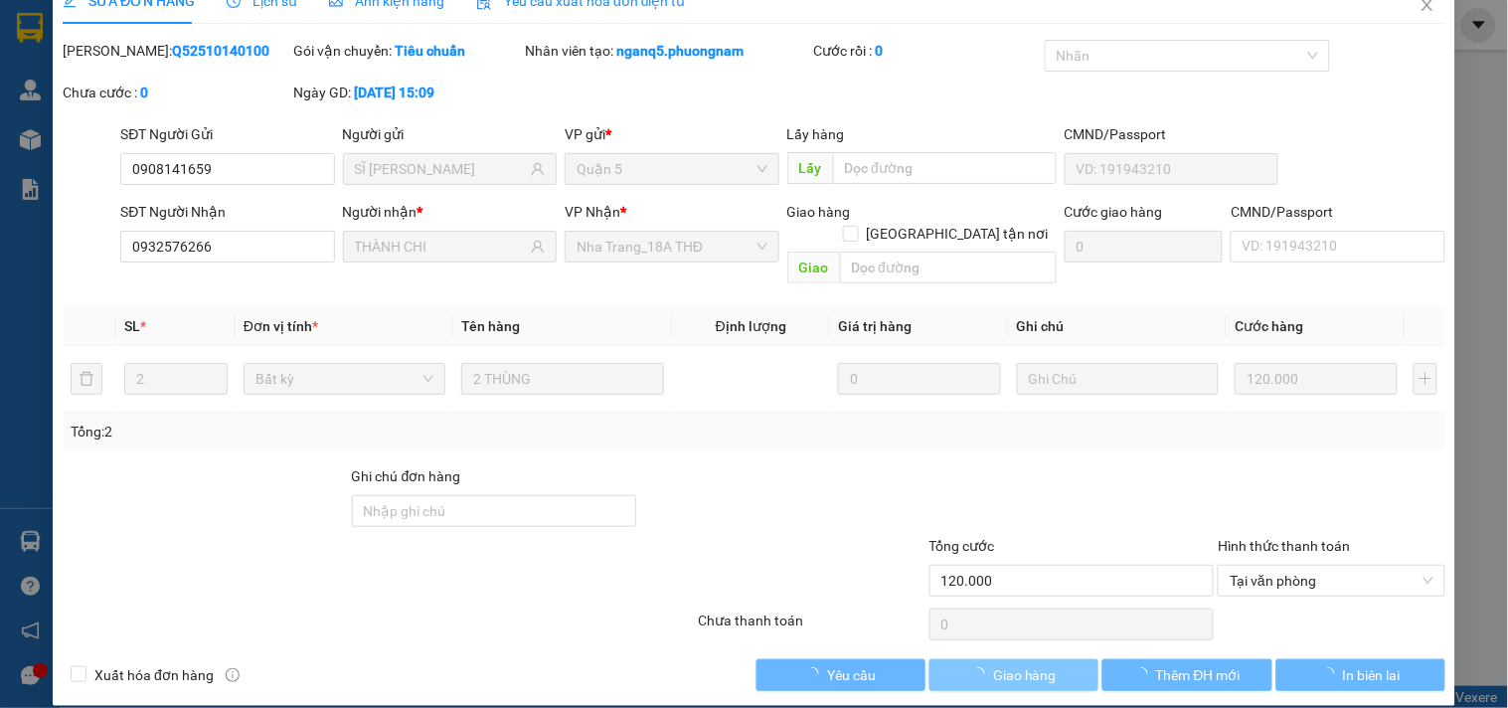
scroll to position [0, 0]
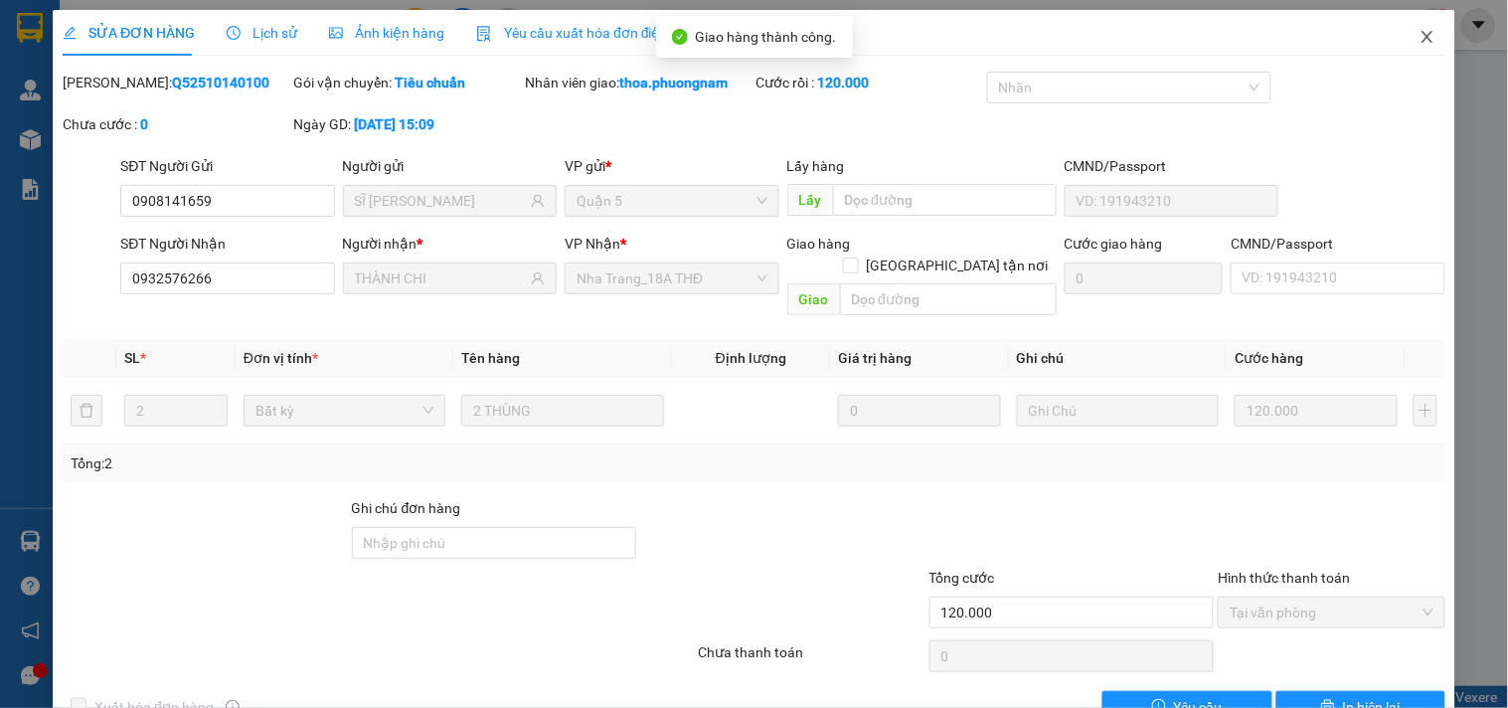
click at [1420, 34] on span "Close" at bounding box center [1428, 38] width 56 height 56
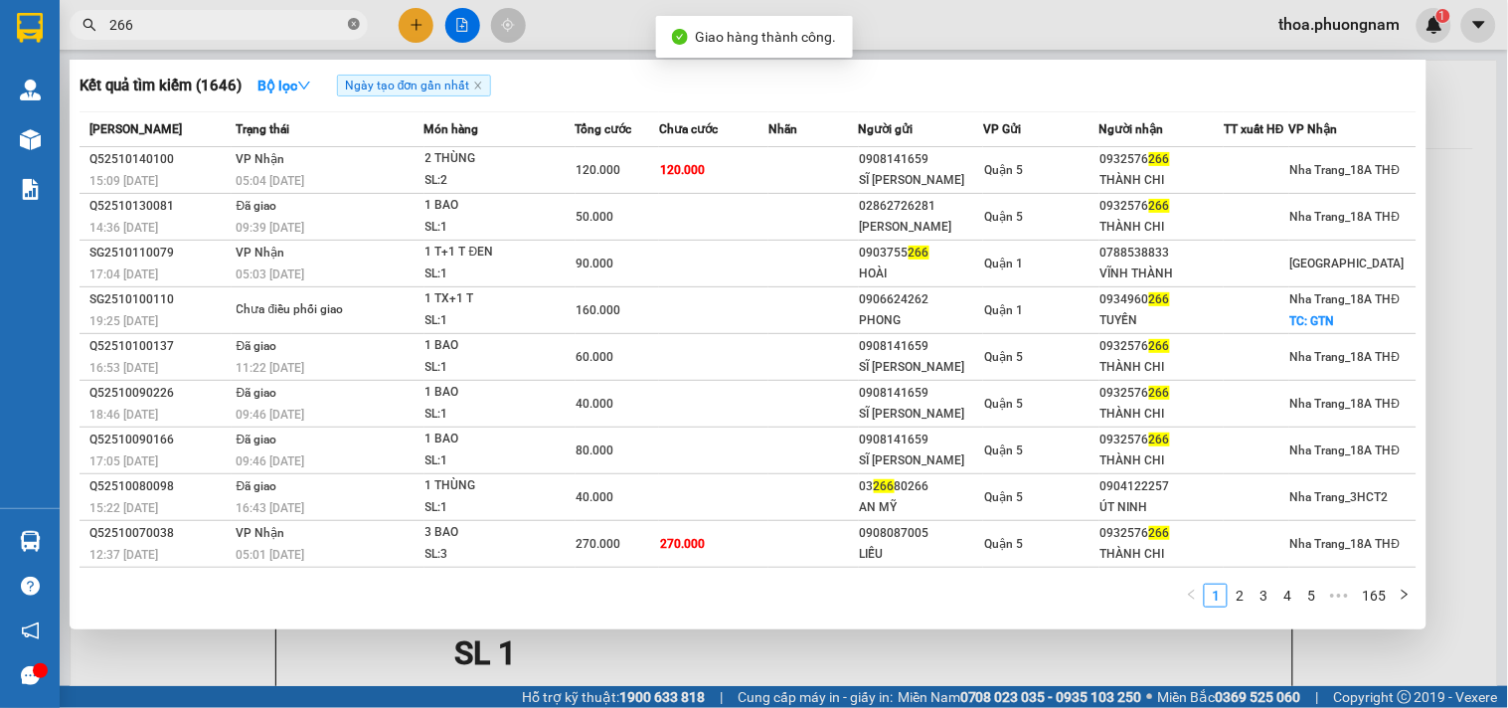
click at [352, 23] on icon "close-circle" at bounding box center [354, 24] width 12 height 12
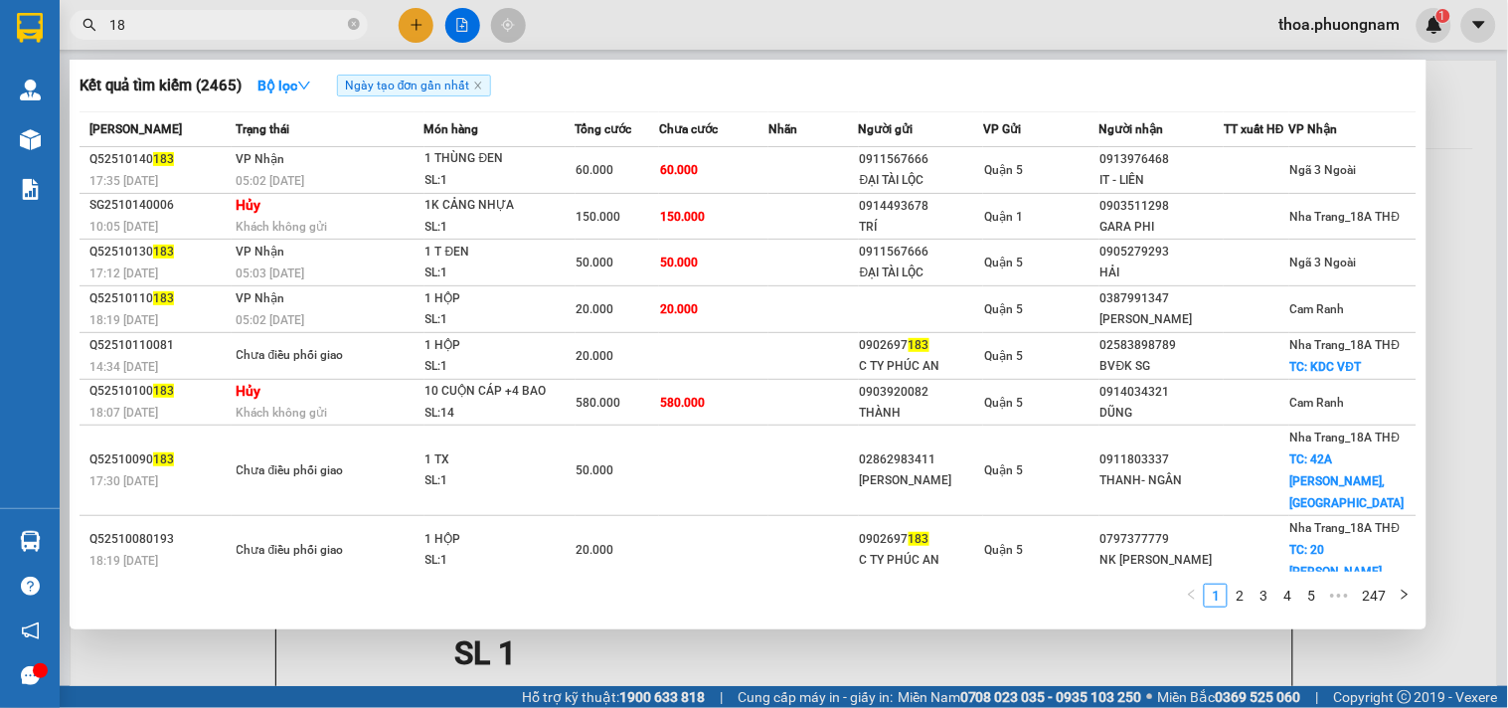
type input "1"
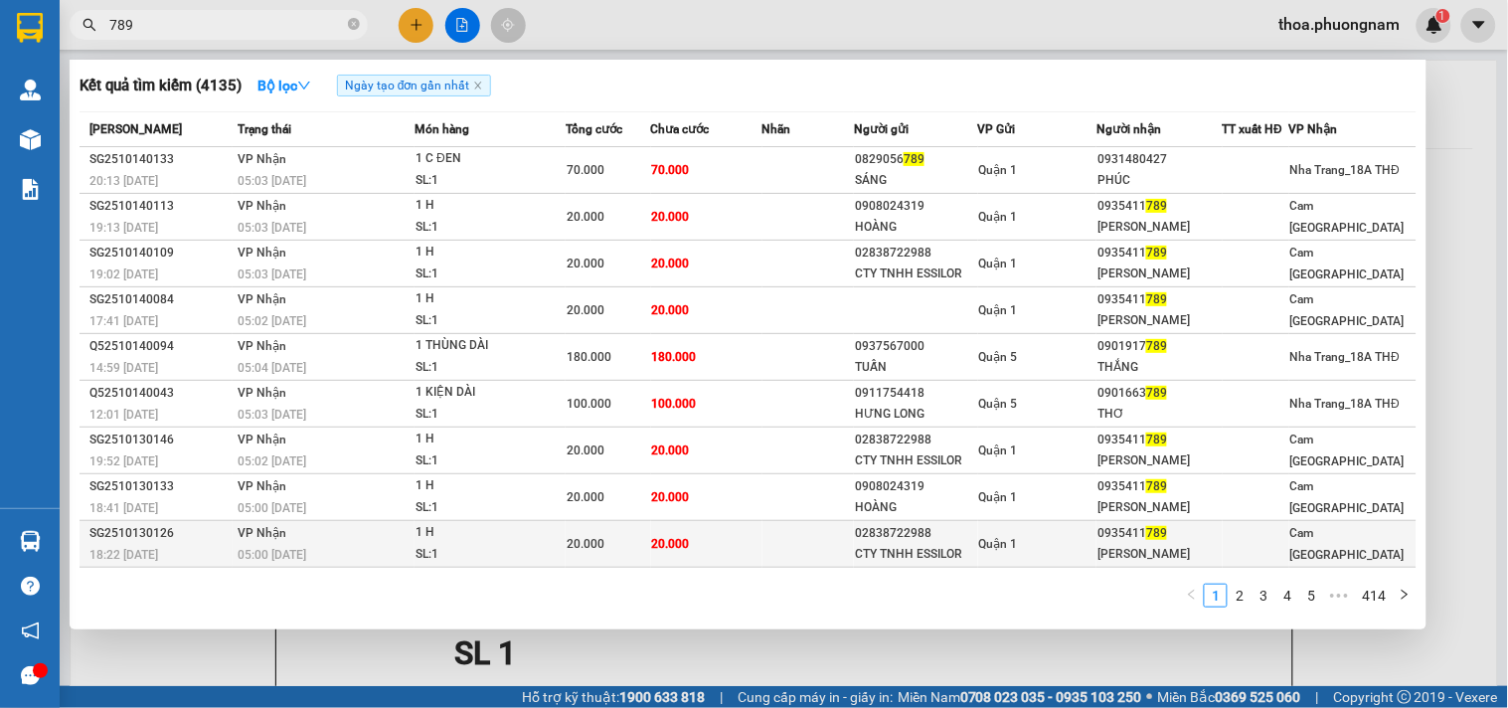
scroll to position [45, 0]
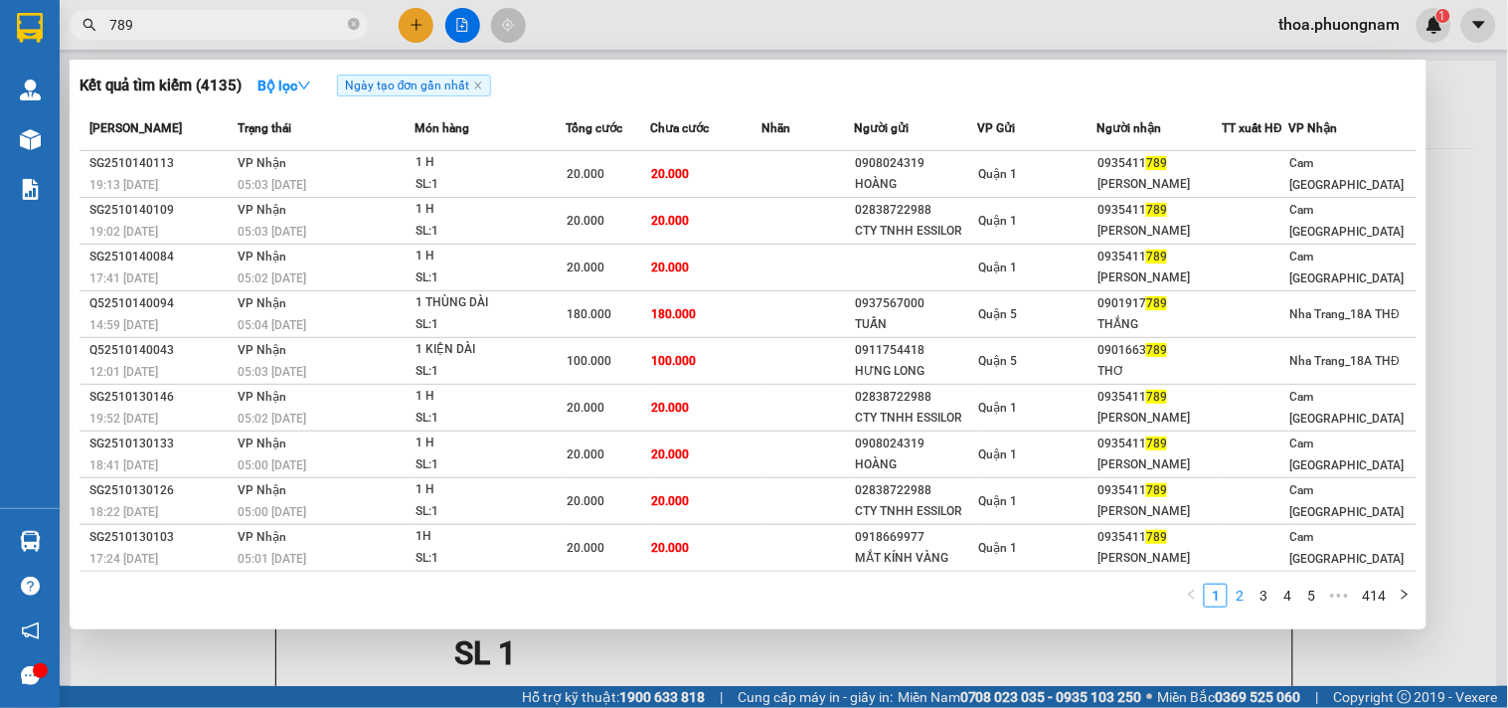
type input "789"
click at [1240, 596] on link "2" at bounding box center [1240, 596] width 22 height 22
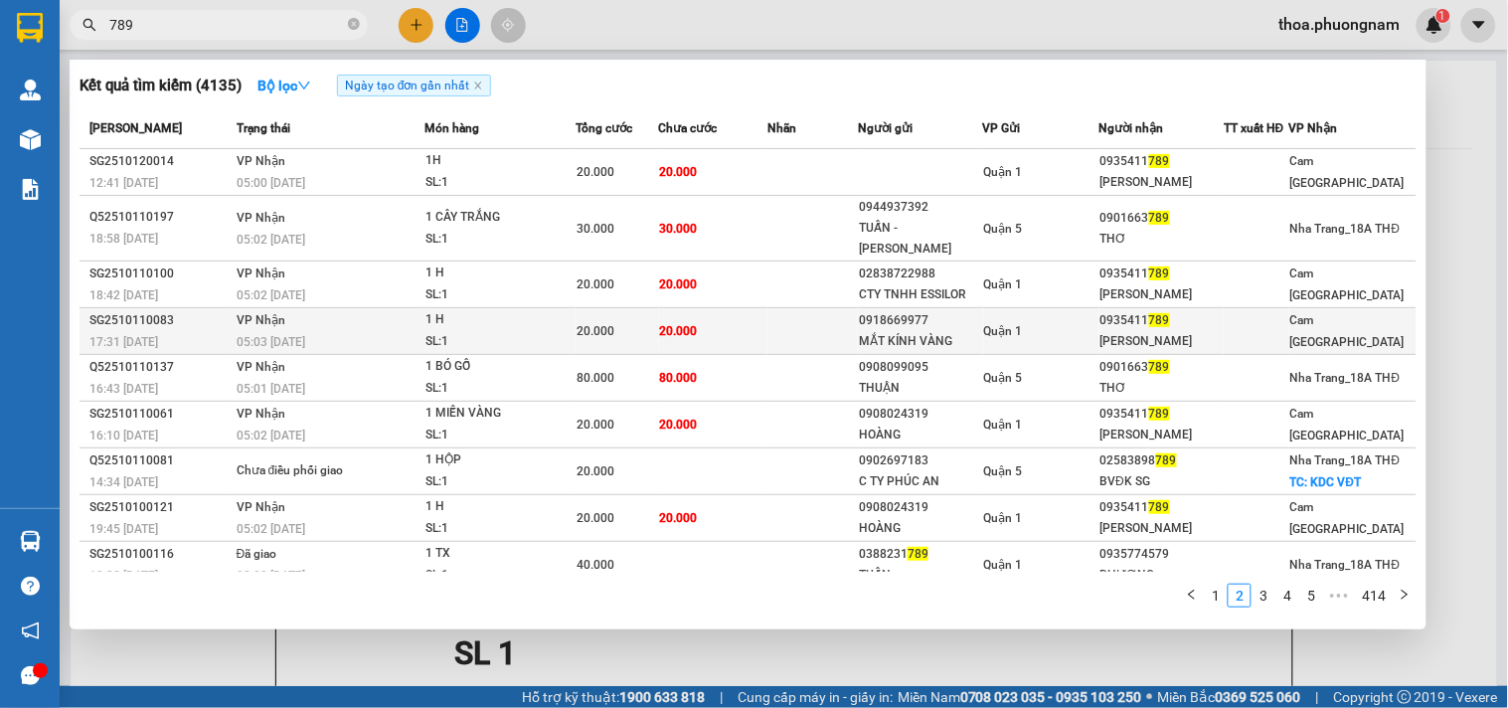
scroll to position [0, 0]
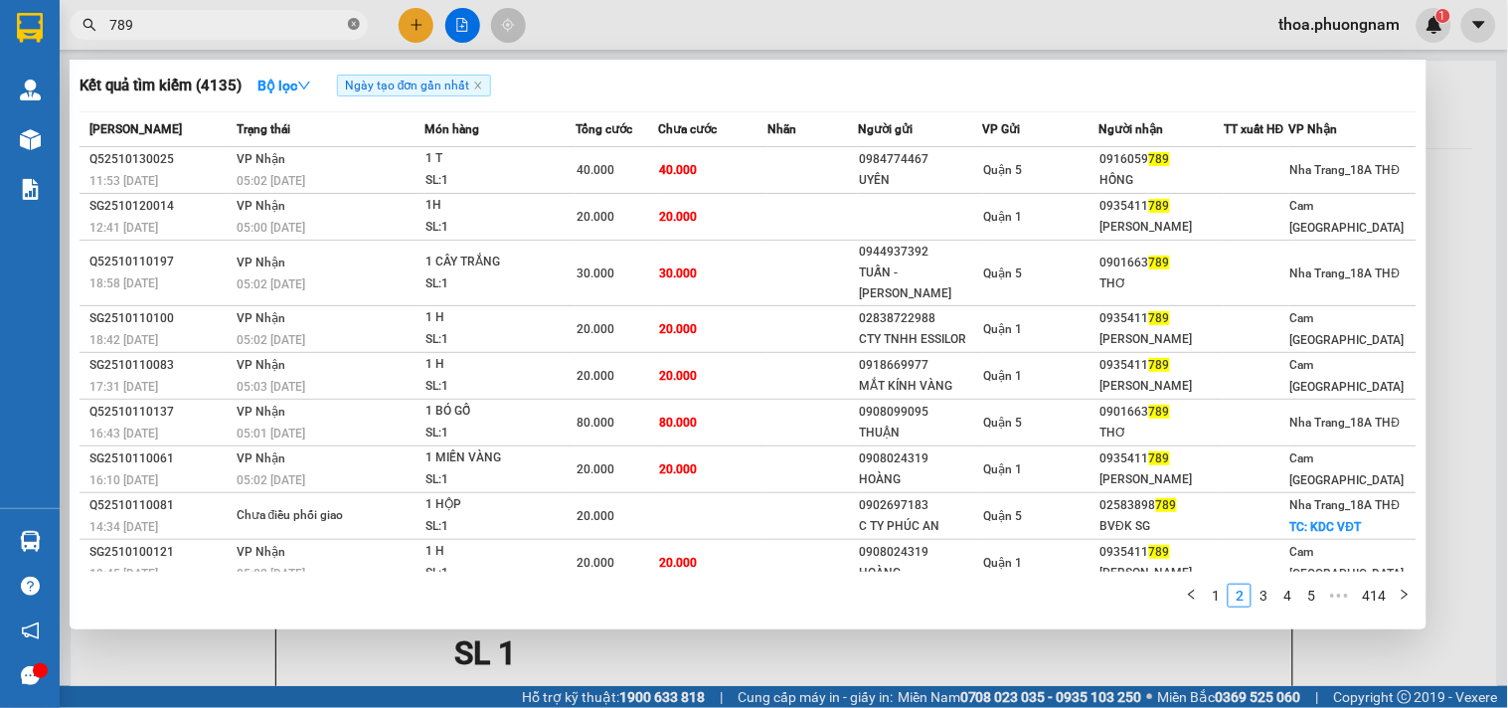
click at [355, 22] on icon "close-circle" at bounding box center [354, 24] width 12 height 12
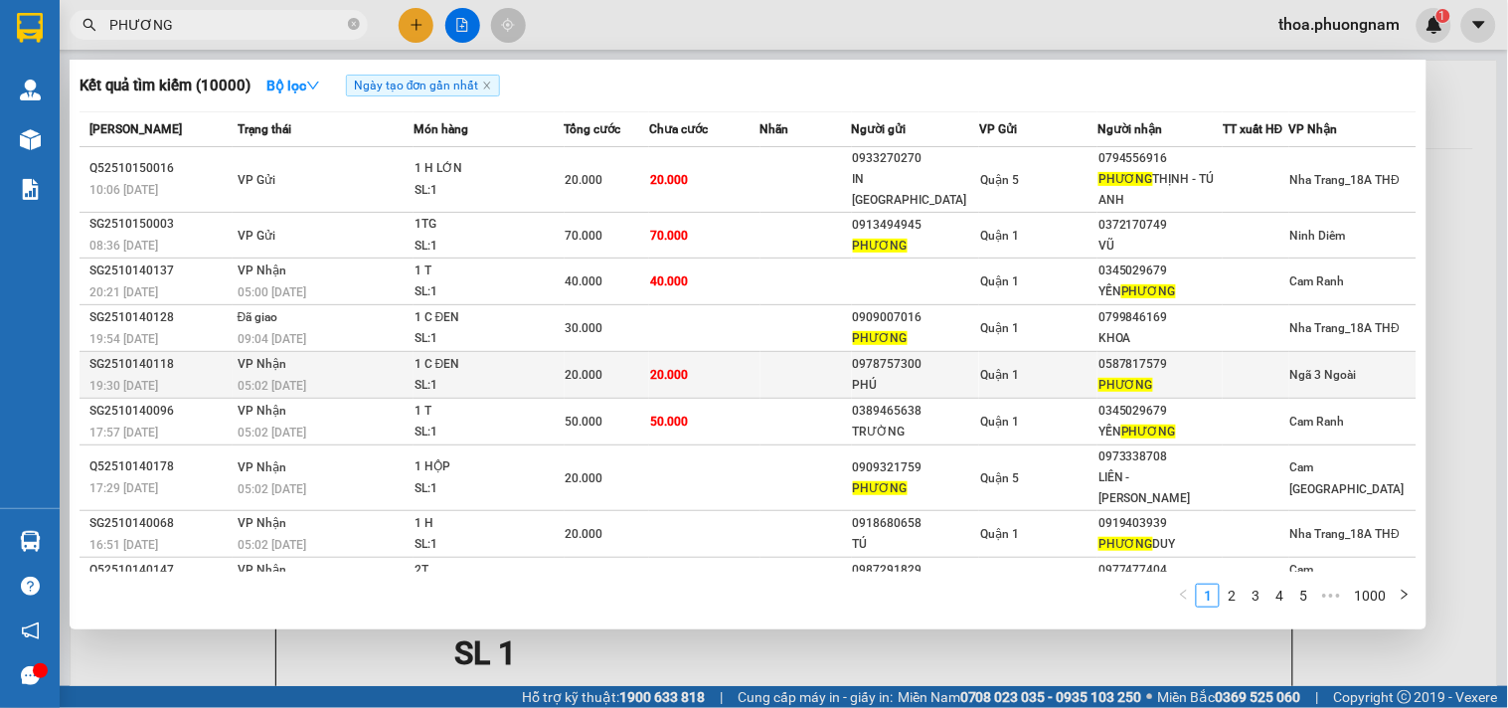
scroll to position [63, 0]
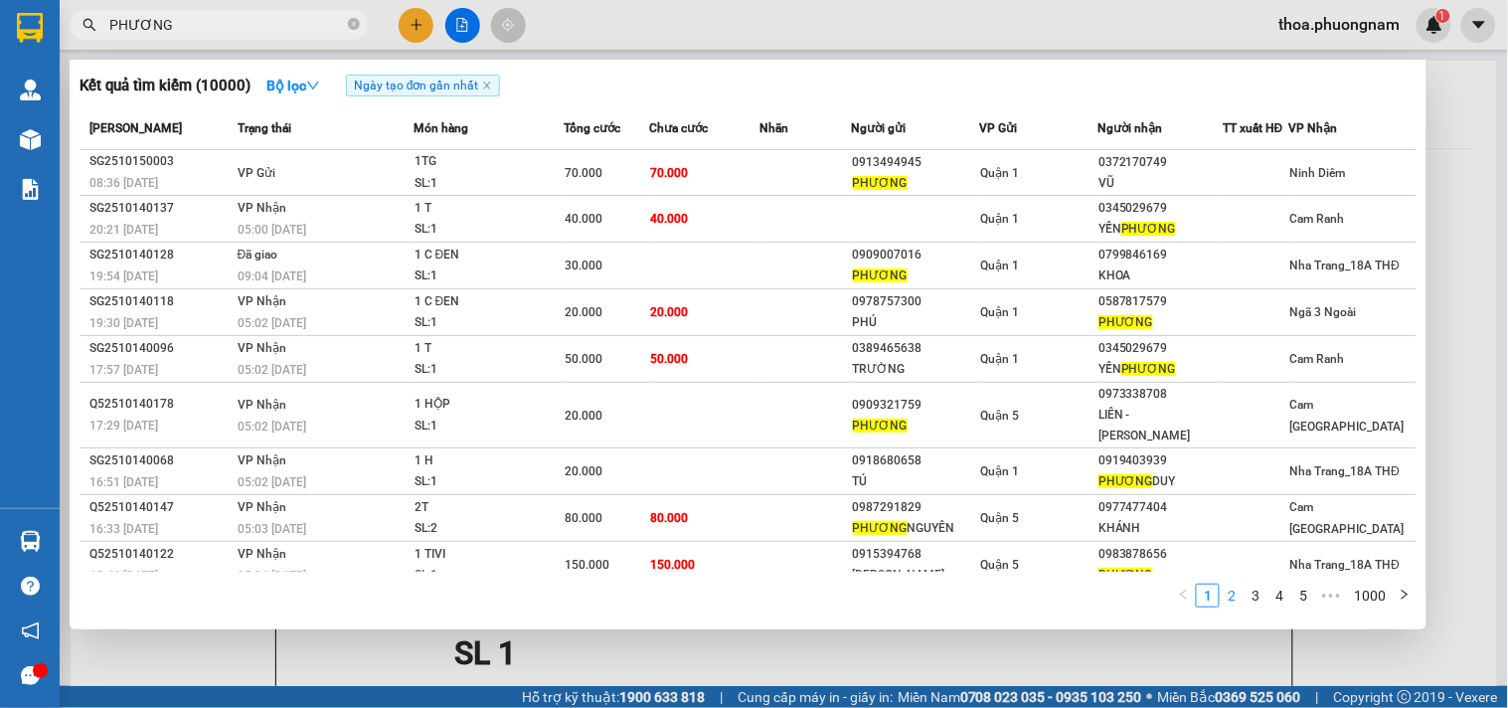
type input "PHƯƠNG"
click at [1230, 602] on link "2" at bounding box center [1232, 596] width 22 height 22
click at [1253, 594] on link "3" at bounding box center [1256, 596] width 22 height 22
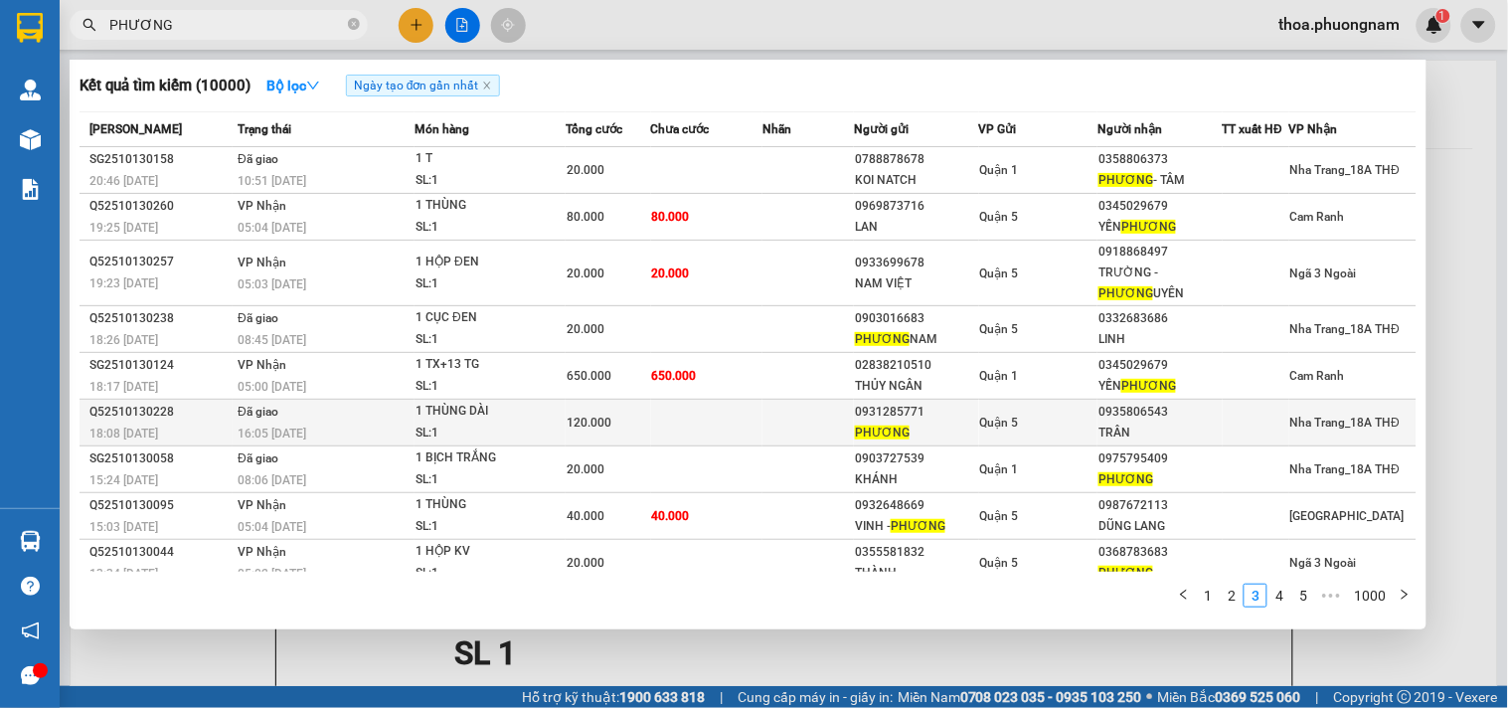
scroll to position [64, 0]
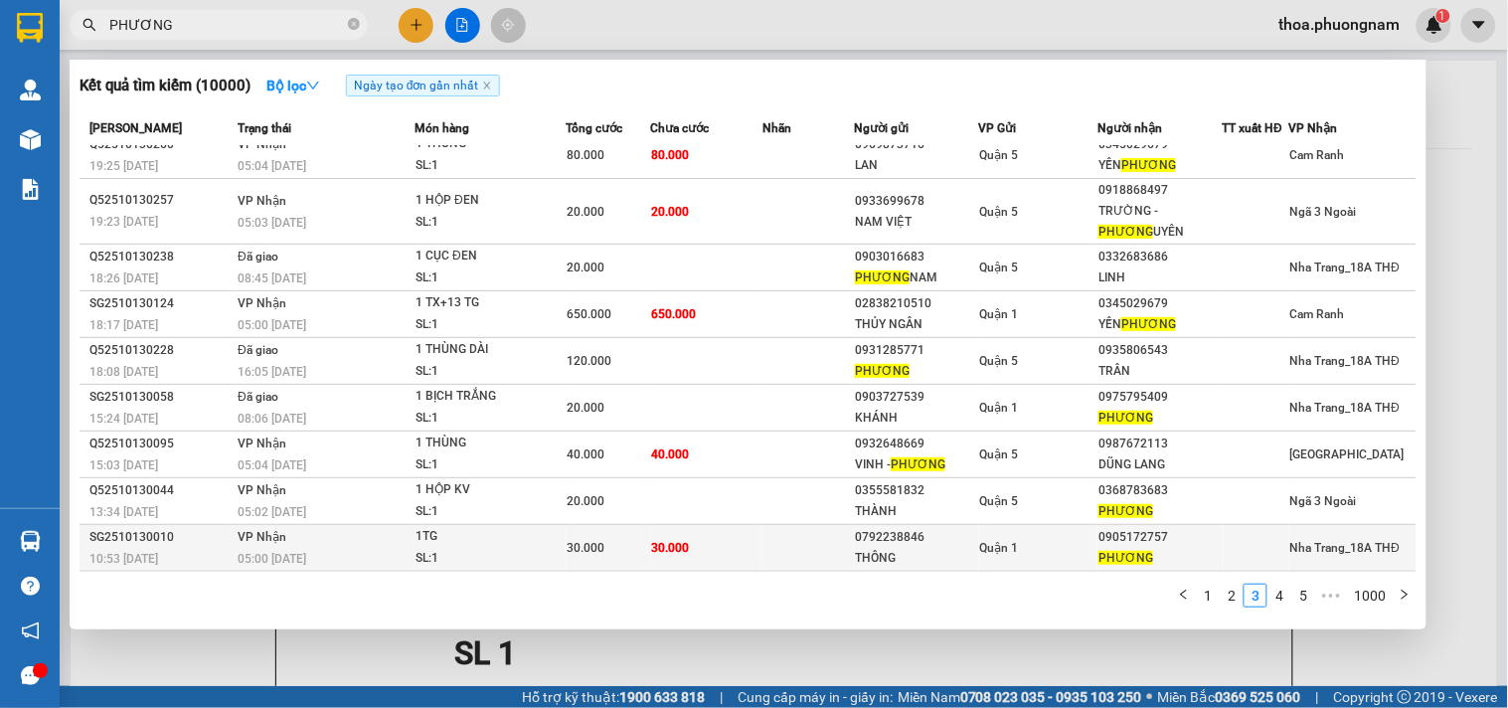
click at [1078, 548] on div "Quận 1" at bounding box center [1038, 548] width 117 height 22
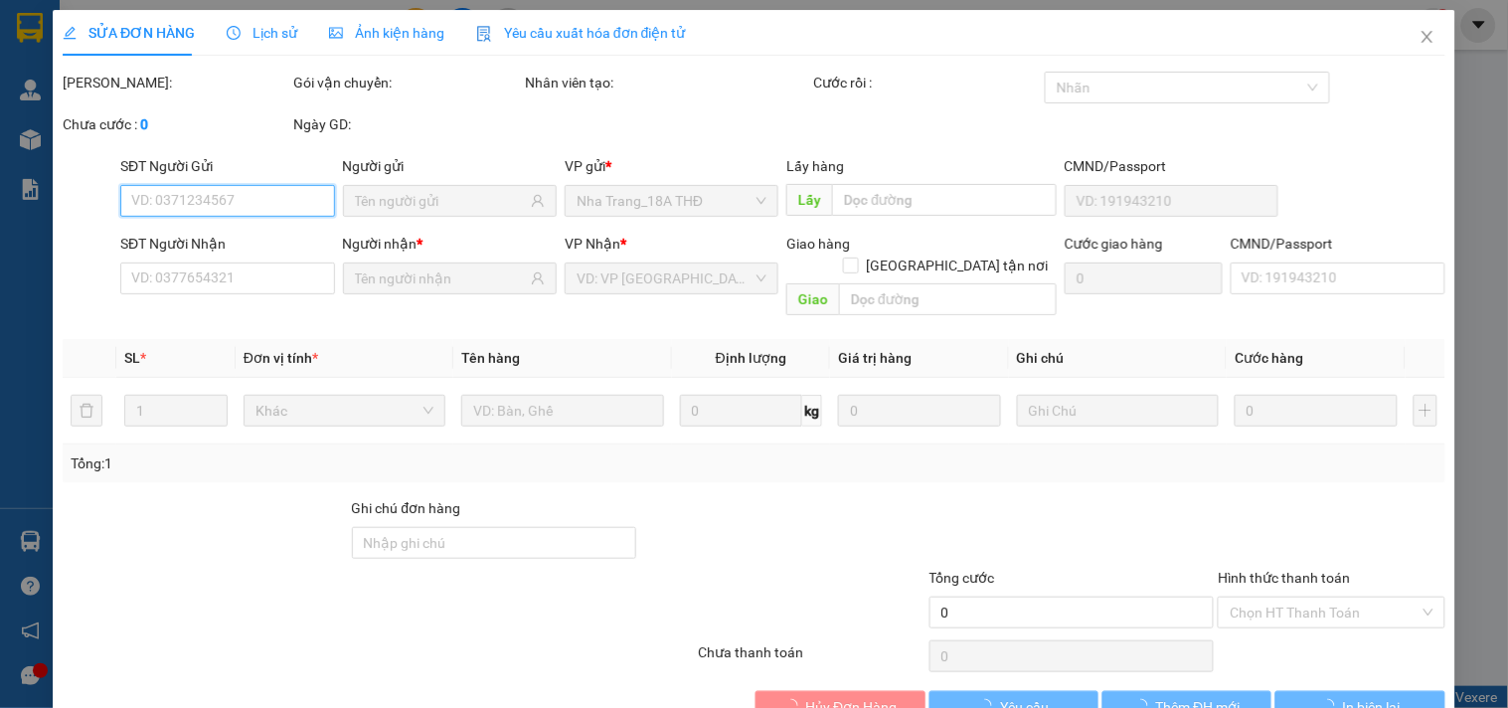
type input "0792238846"
type input "THÔNG"
type input "0905172757"
type input "PHƯƠNG"
type input "30.000"
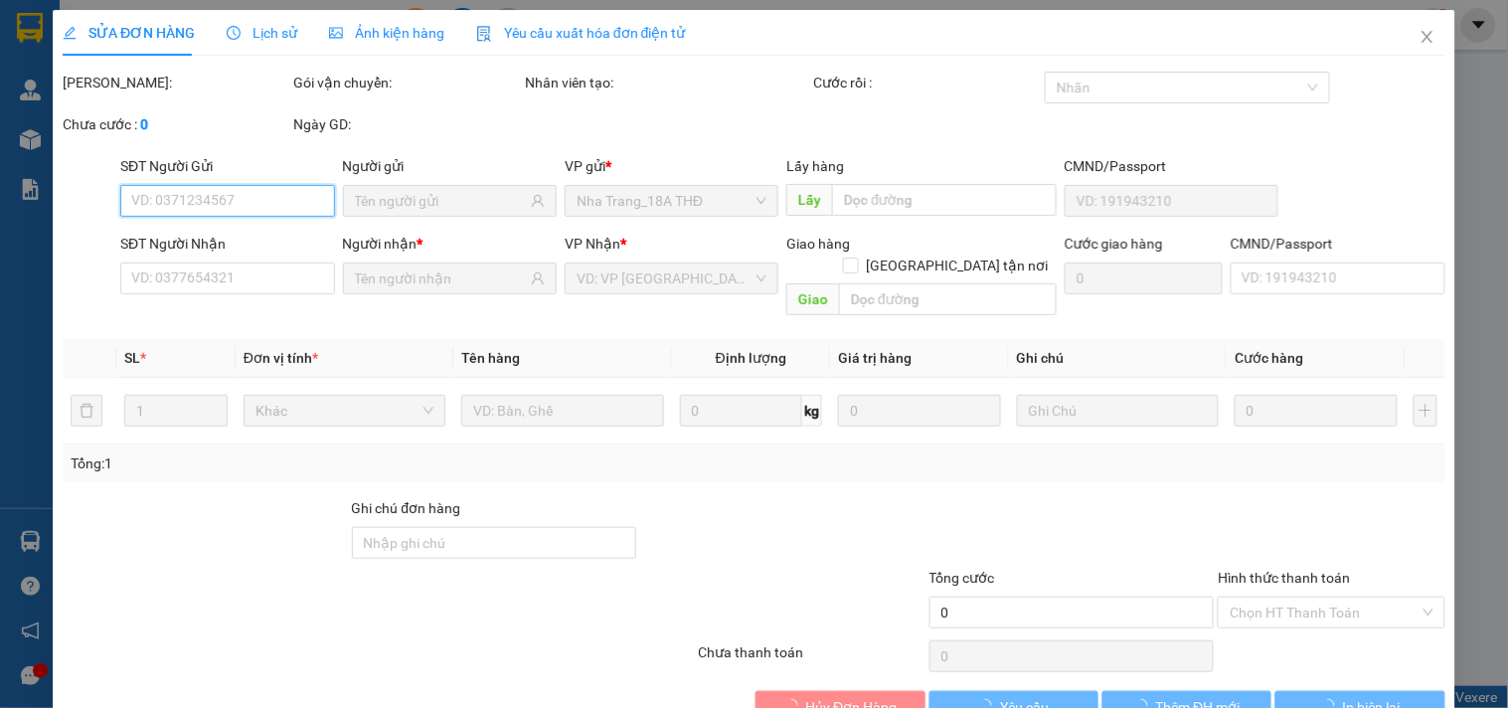
type input "30.000"
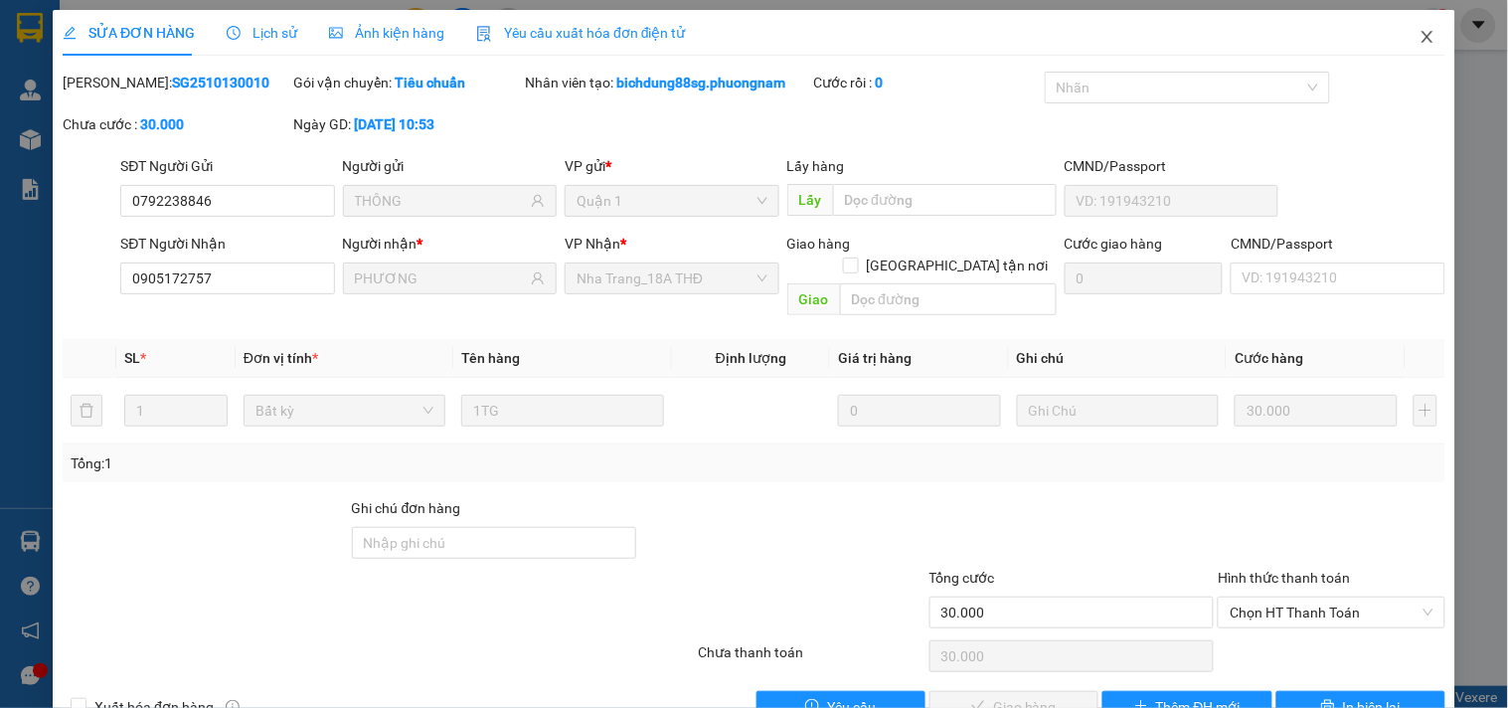
click at [1420, 31] on icon "close" at bounding box center [1428, 37] width 16 height 16
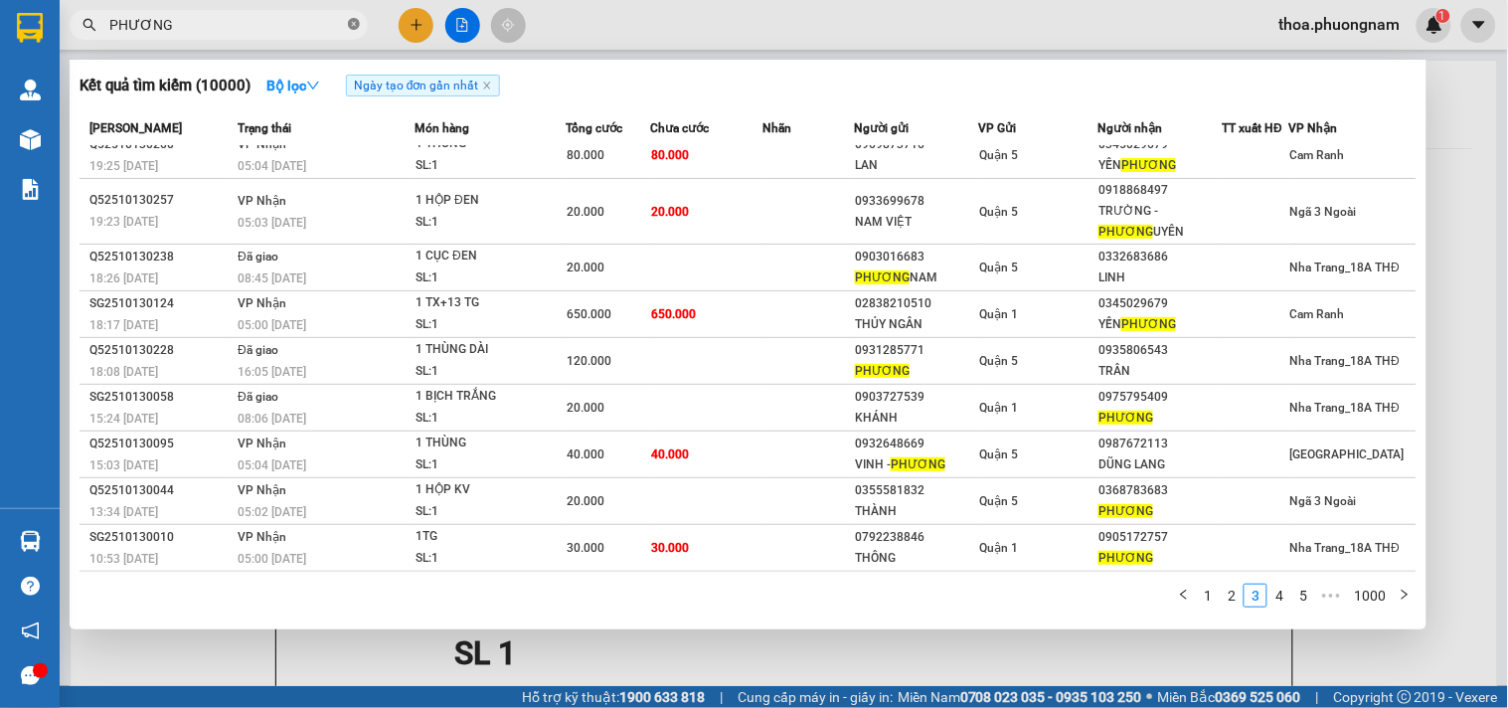
click at [356, 28] on icon "close-circle" at bounding box center [354, 24] width 12 height 12
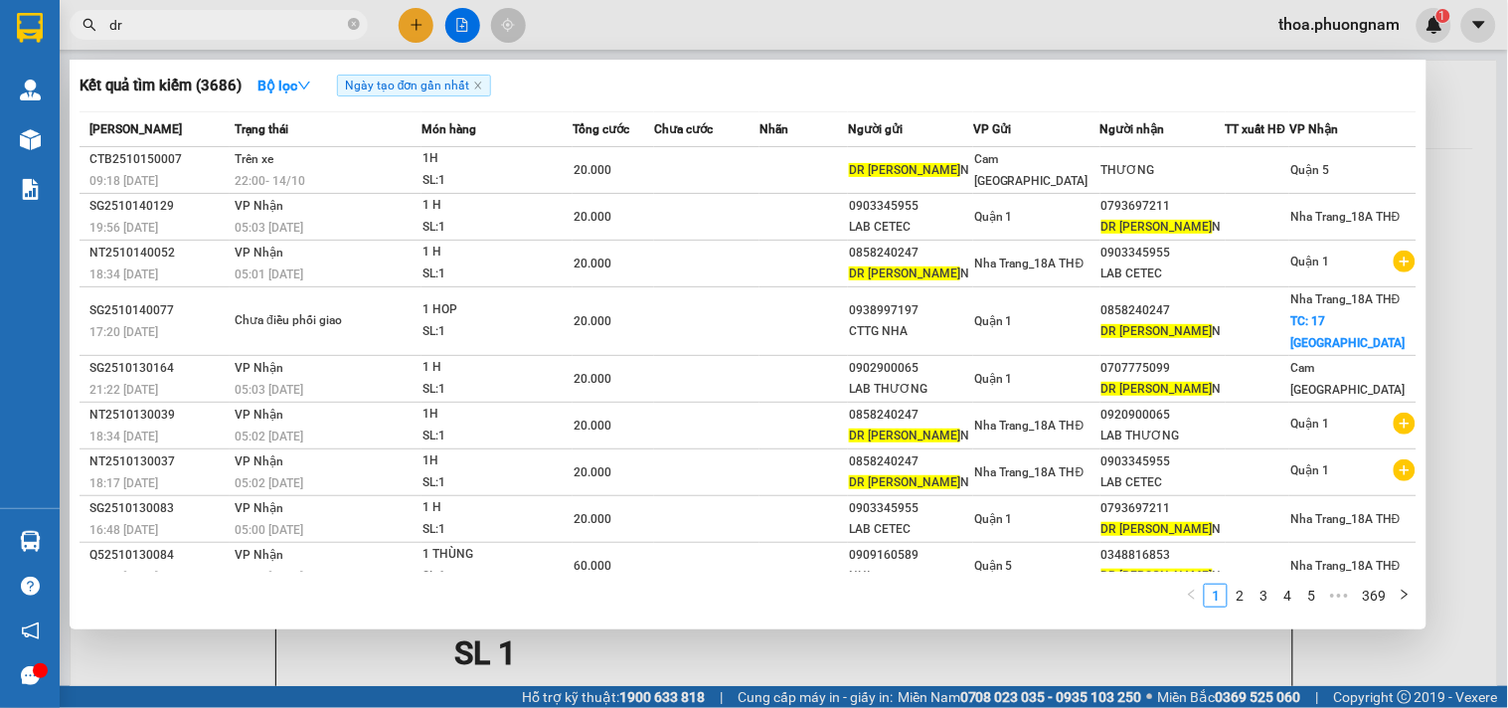
type input "d"
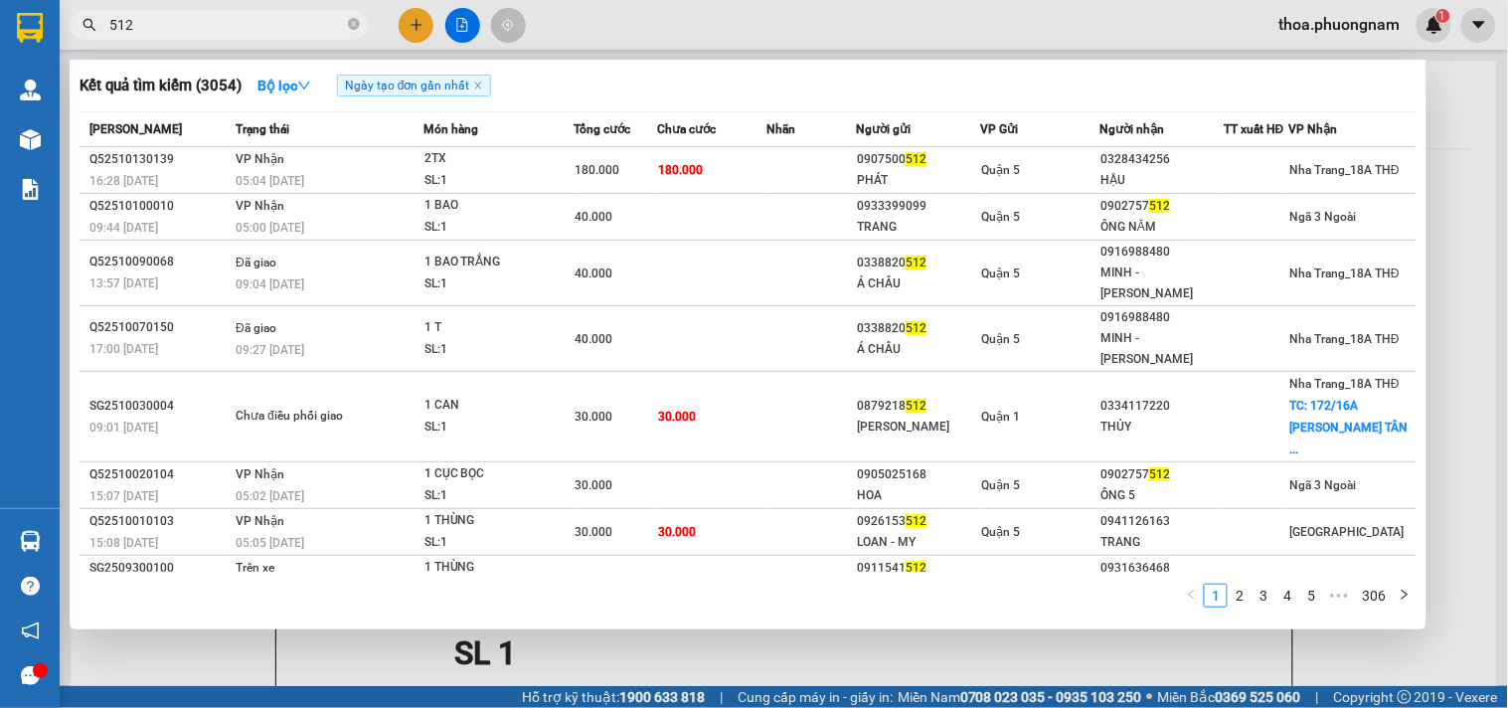
type input "512"
click at [351, 26] on icon "close-circle" at bounding box center [354, 24] width 12 height 12
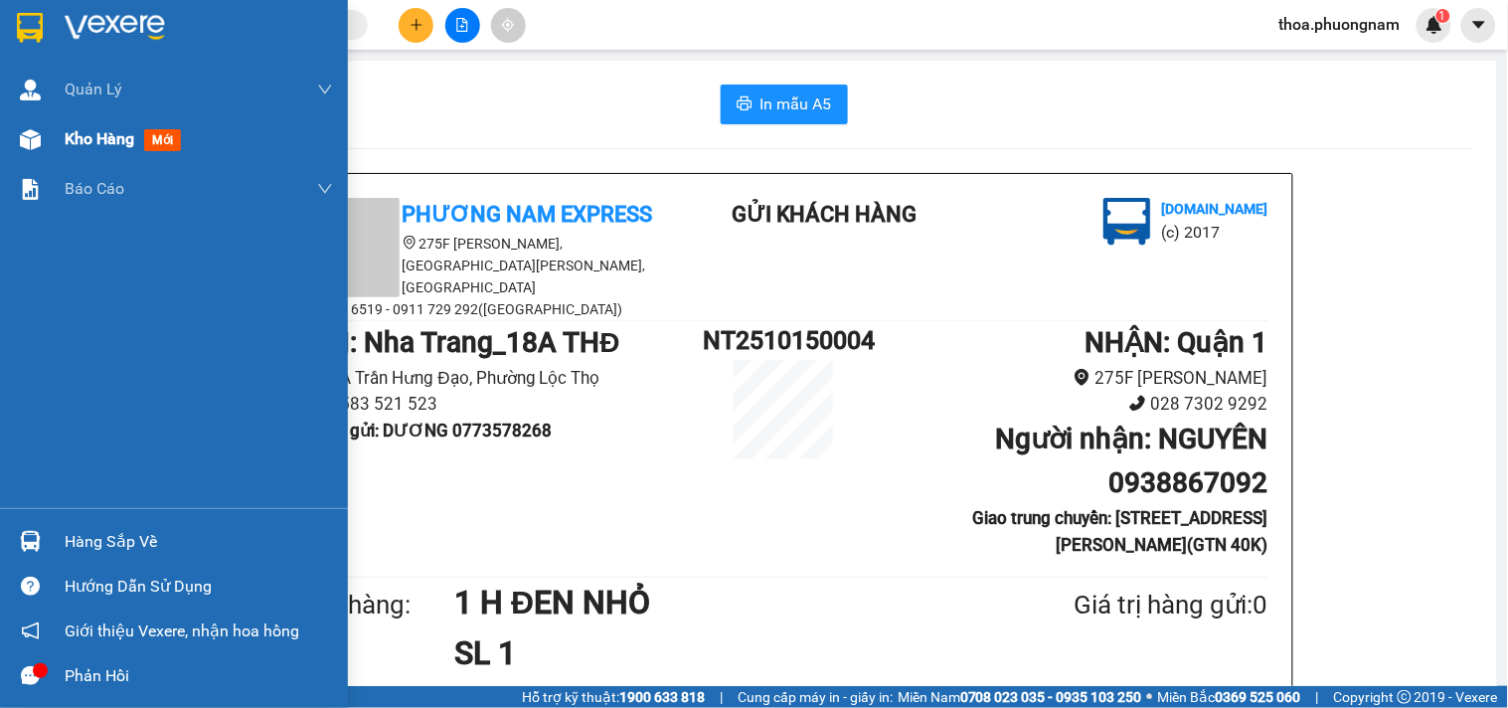
click at [164, 129] on span "mới" at bounding box center [162, 140] width 37 height 22
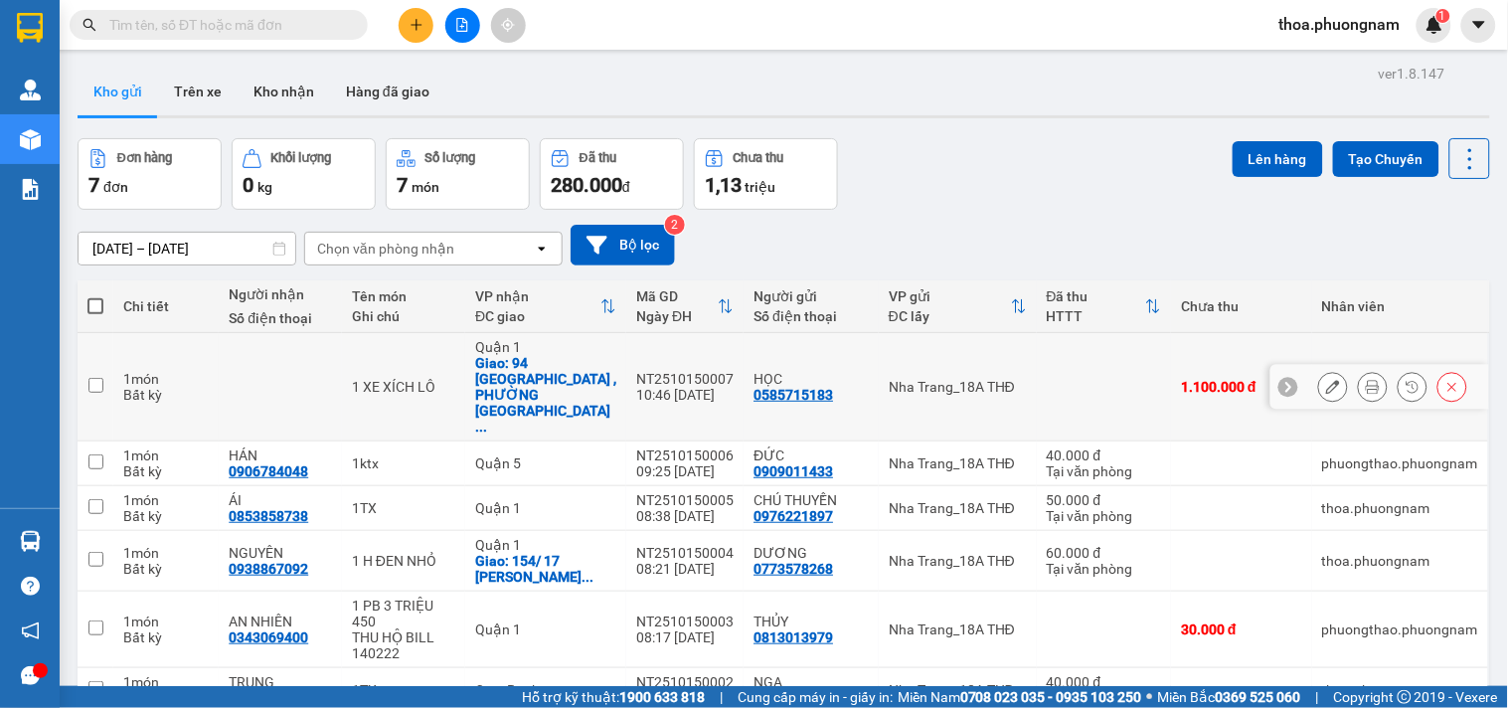
click at [1085, 362] on td at bounding box center [1104, 387] width 135 height 108
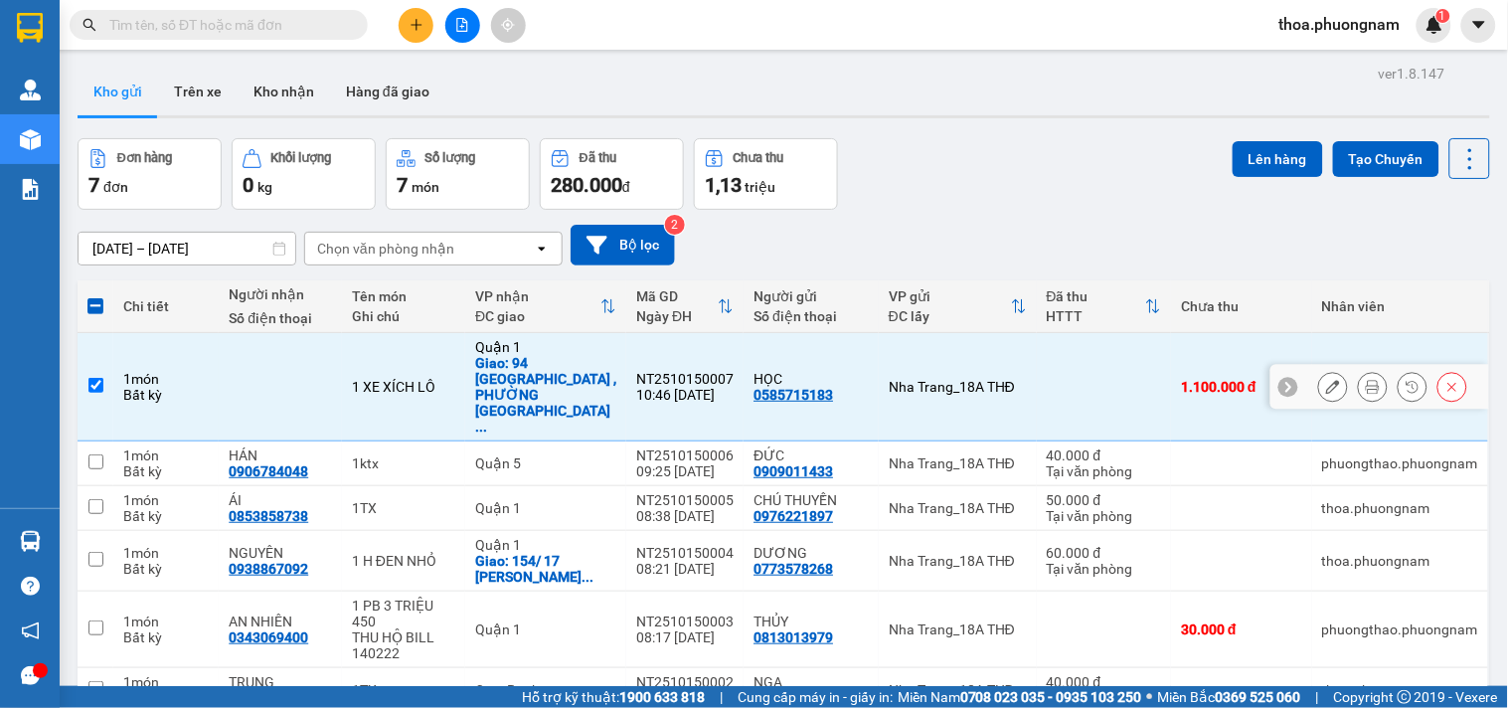
click at [1085, 362] on td at bounding box center [1104, 387] width 135 height 108
checkbox input "false"
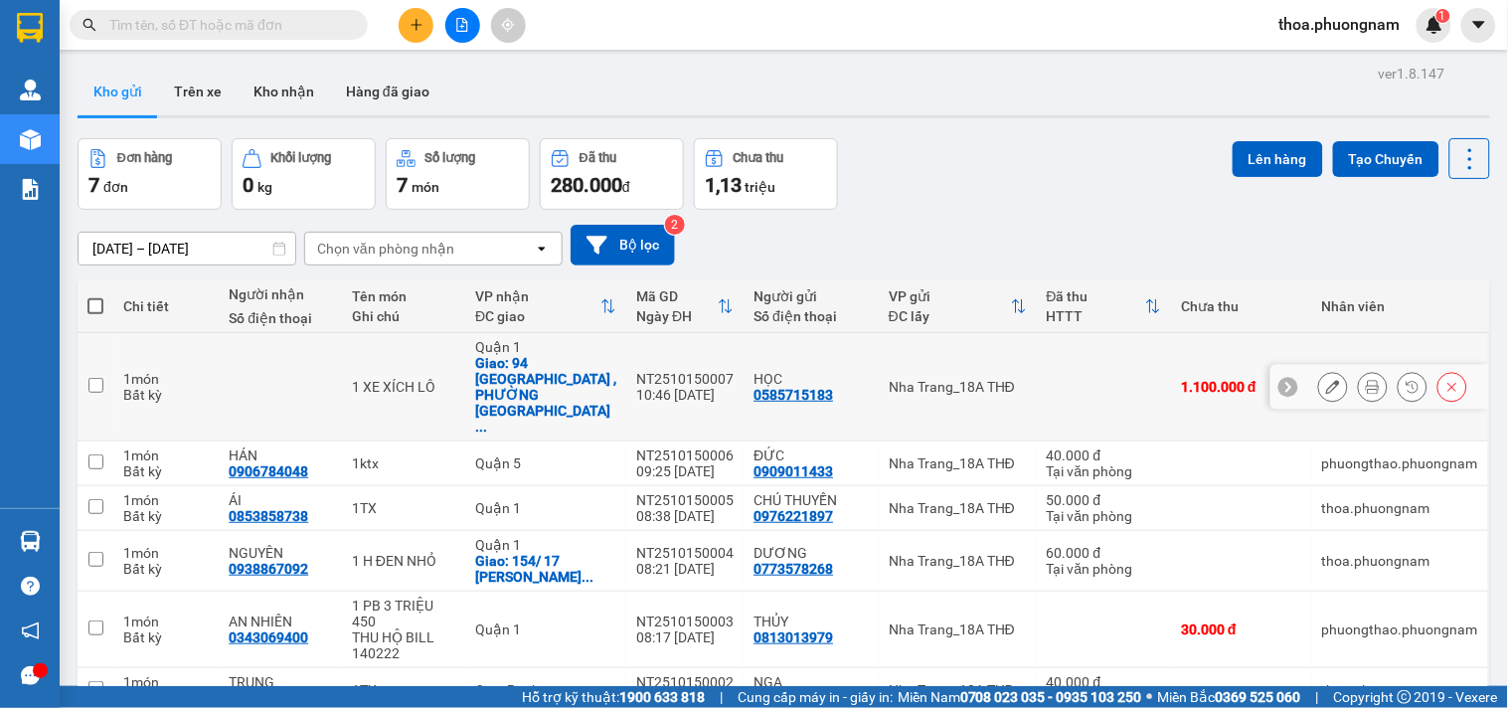
click at [1319, 370] on button at bounding box center [1333, 387] width 28 height 35
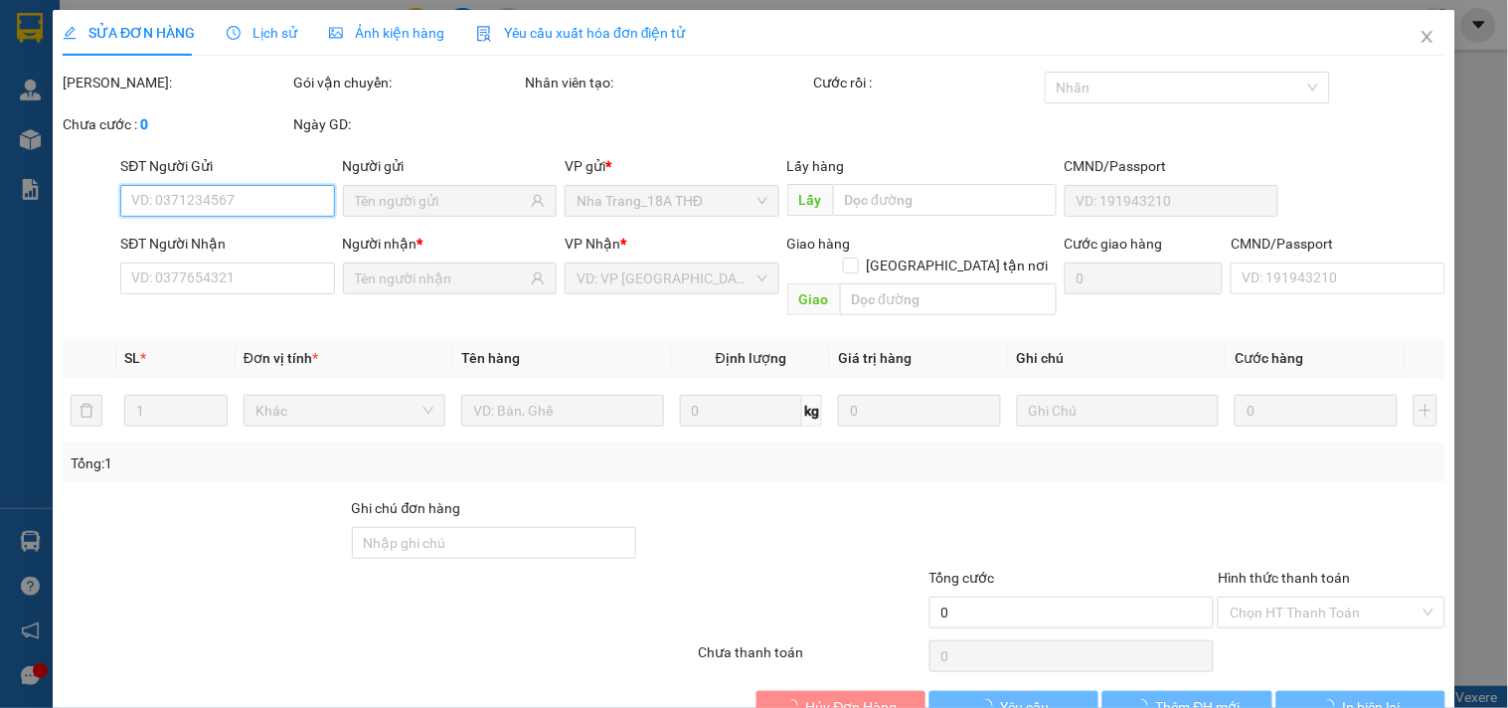
type input "0585715183"
checkbox input "true"
type input "94 THẠNH MỸ LỢI , PHƯỜNG CÁT LÁI ( PHƯỜNG THẠNH MỸ LỢI , QUẬN 2 CŨ )(GTN 500K)"
type input "1.100.000"
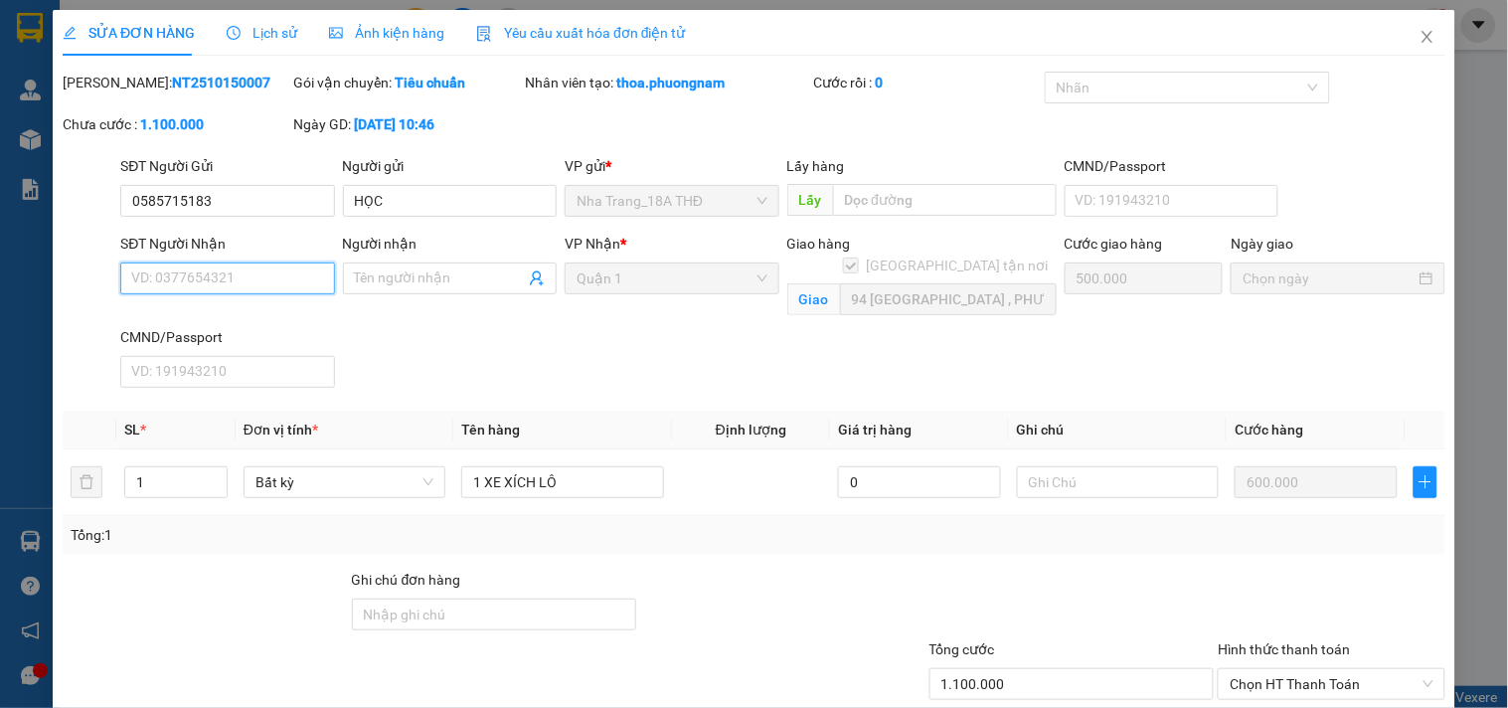
click at [186, 284] on input "SĐT Người Nhận" at bounding box center [227, 278] width 214 height 32
type input "0938013728"
click at [392, 274] on input "Người nhận" at bounding box center [440, 278] width 170 height 22
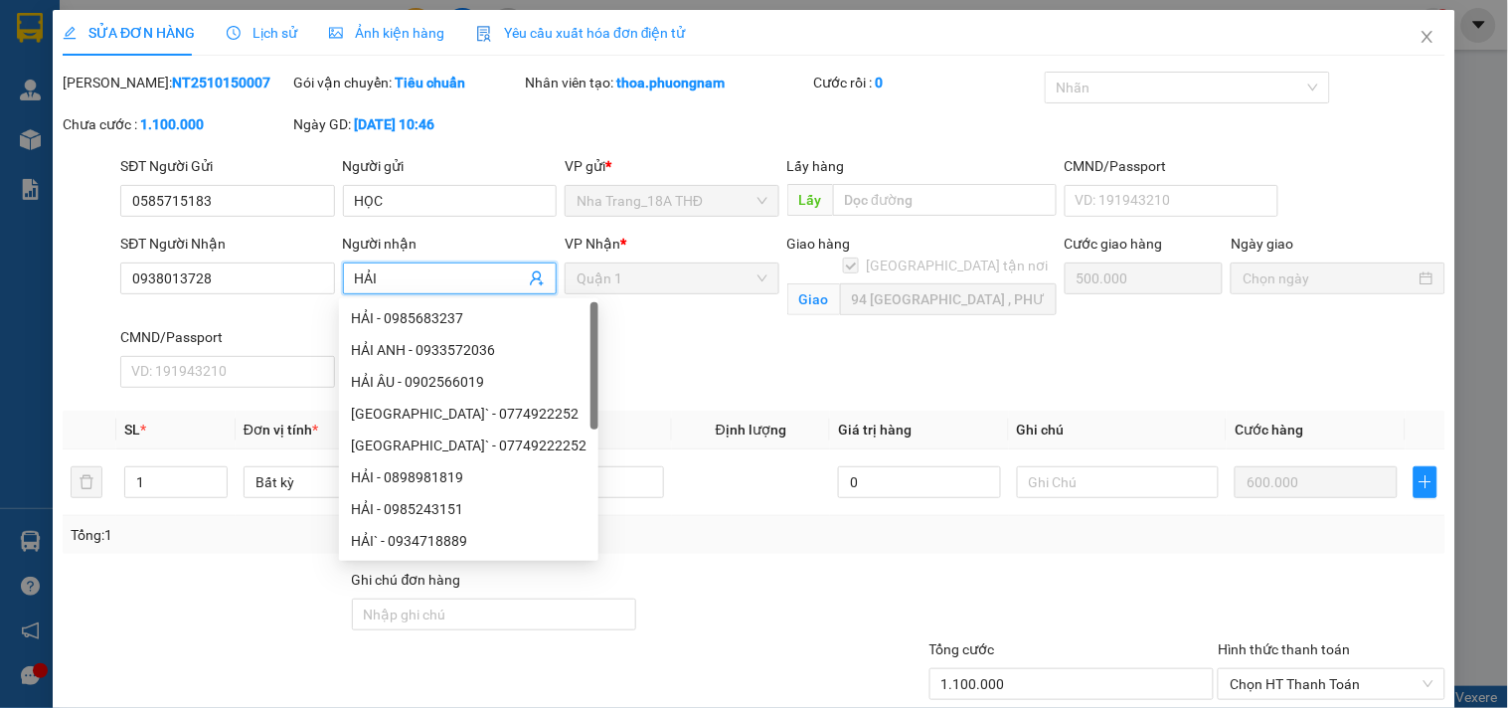
scroll to position [124, 0]
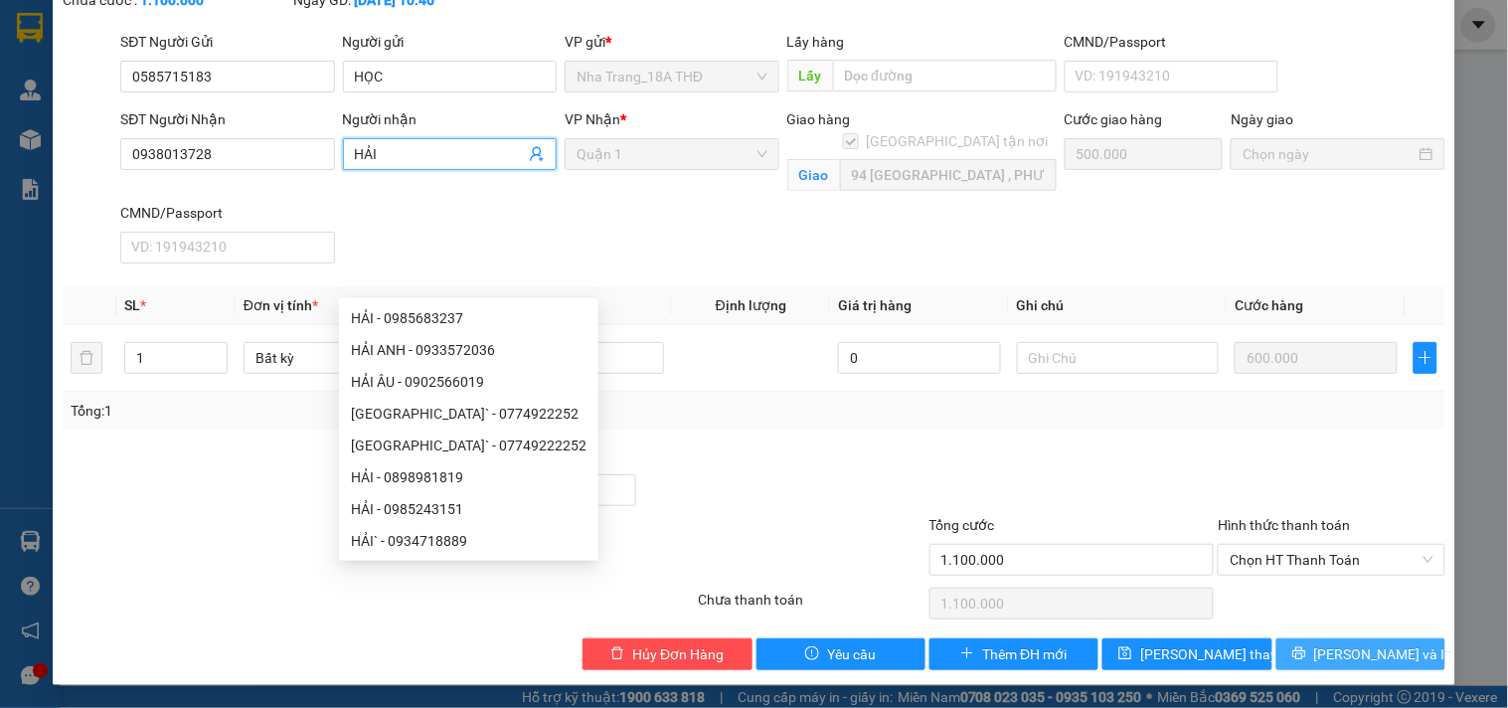
type input "HẢI"
click at [1322, 647] on button "[PERSON_NAME] và In" at bounding box center [1360, 654] width 169 height 32
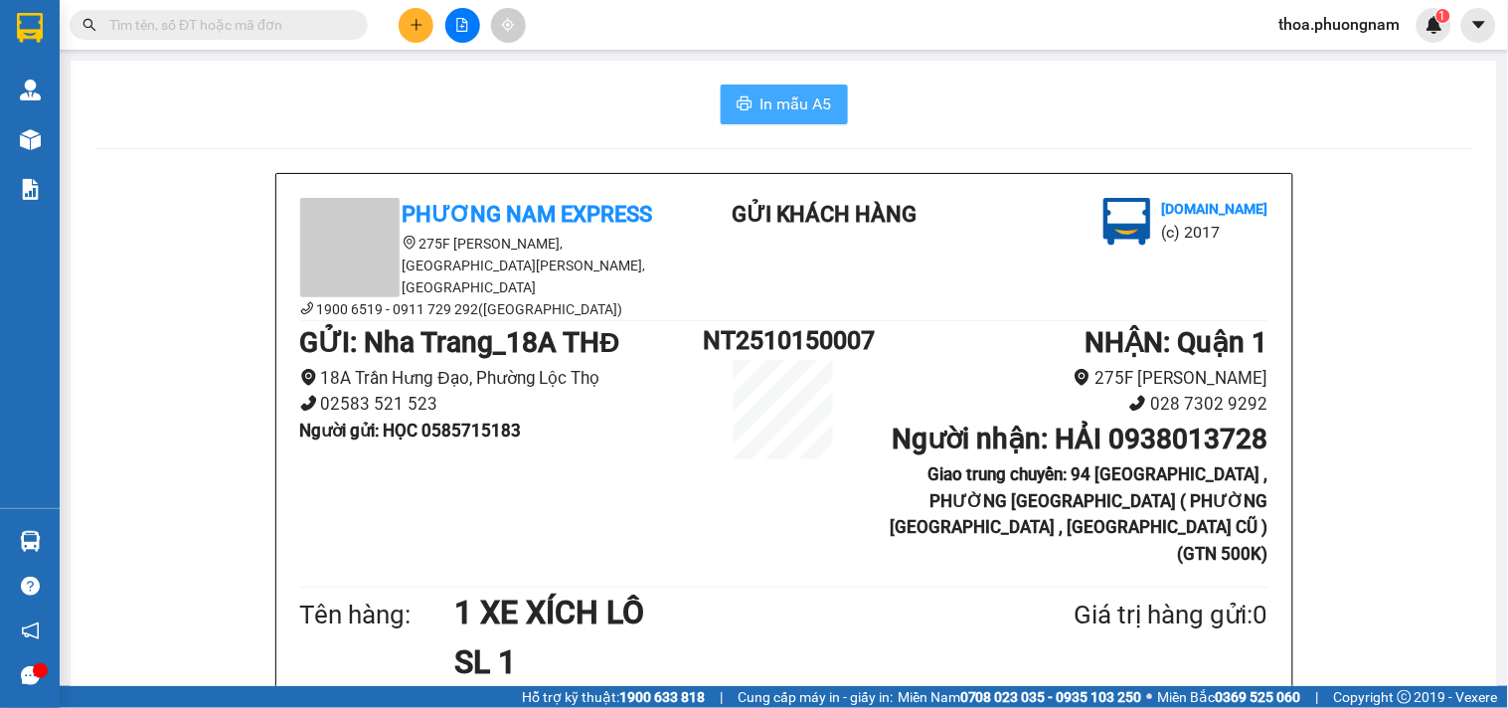
click at [779, 93] on span "In mẫu A5" at bounding box center [796, 103] width 72 height 25
click at [276, 35] on input "text" at bounding box center [226, 25] width 235 height 22
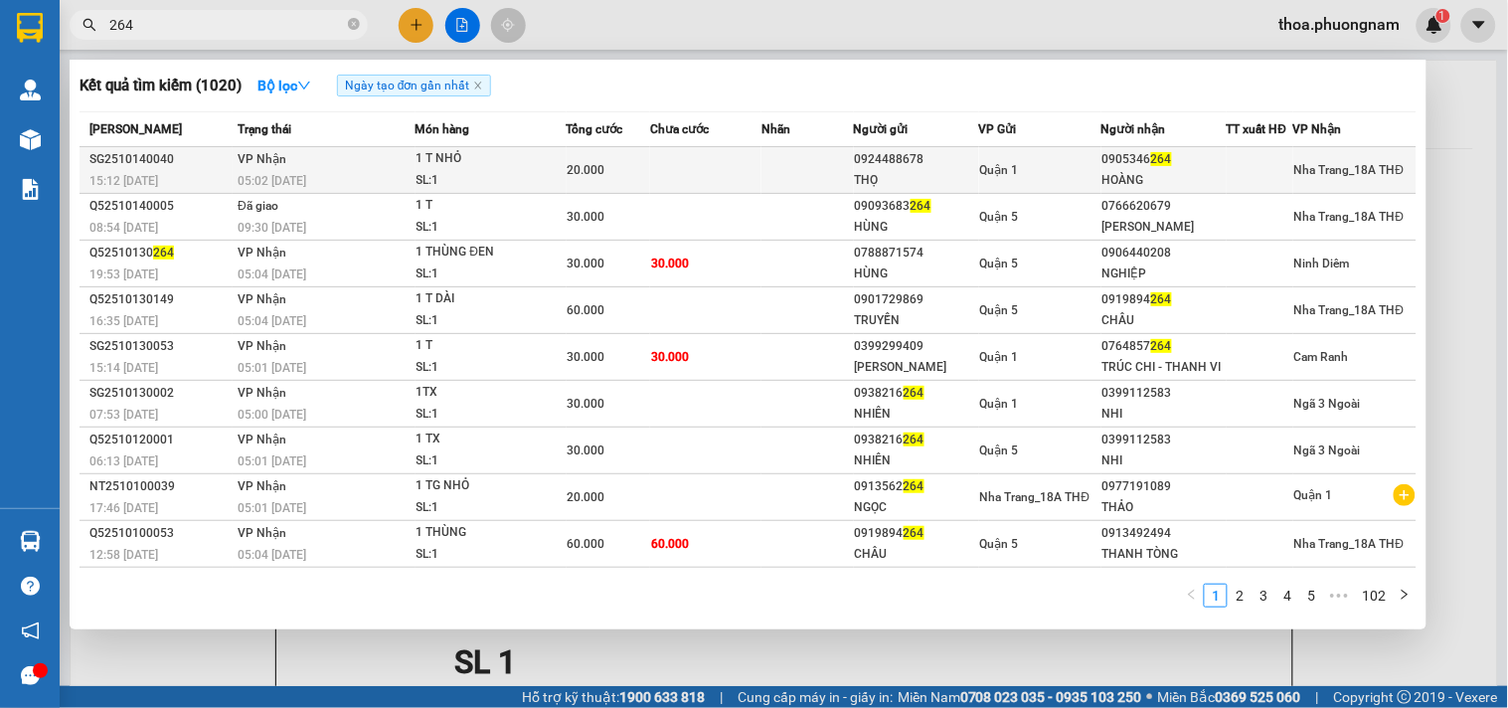
type input "264"
click at [870, 166] on div "0924488678" at bounding box center [916, 159] width 123 height 21
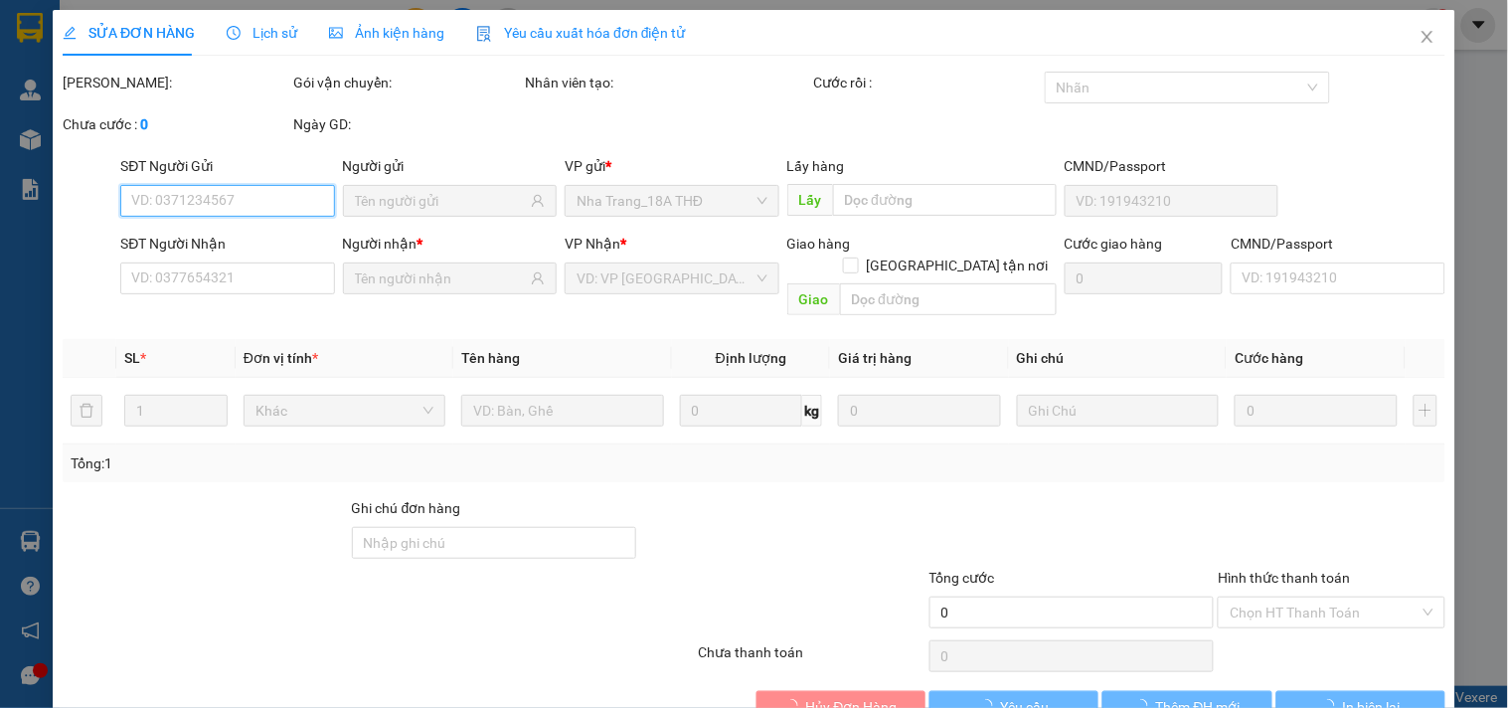
type input "0924488678"
type input "THỌ"
type input "0905346264"
type input "HOÀNG"
type input "20.000"
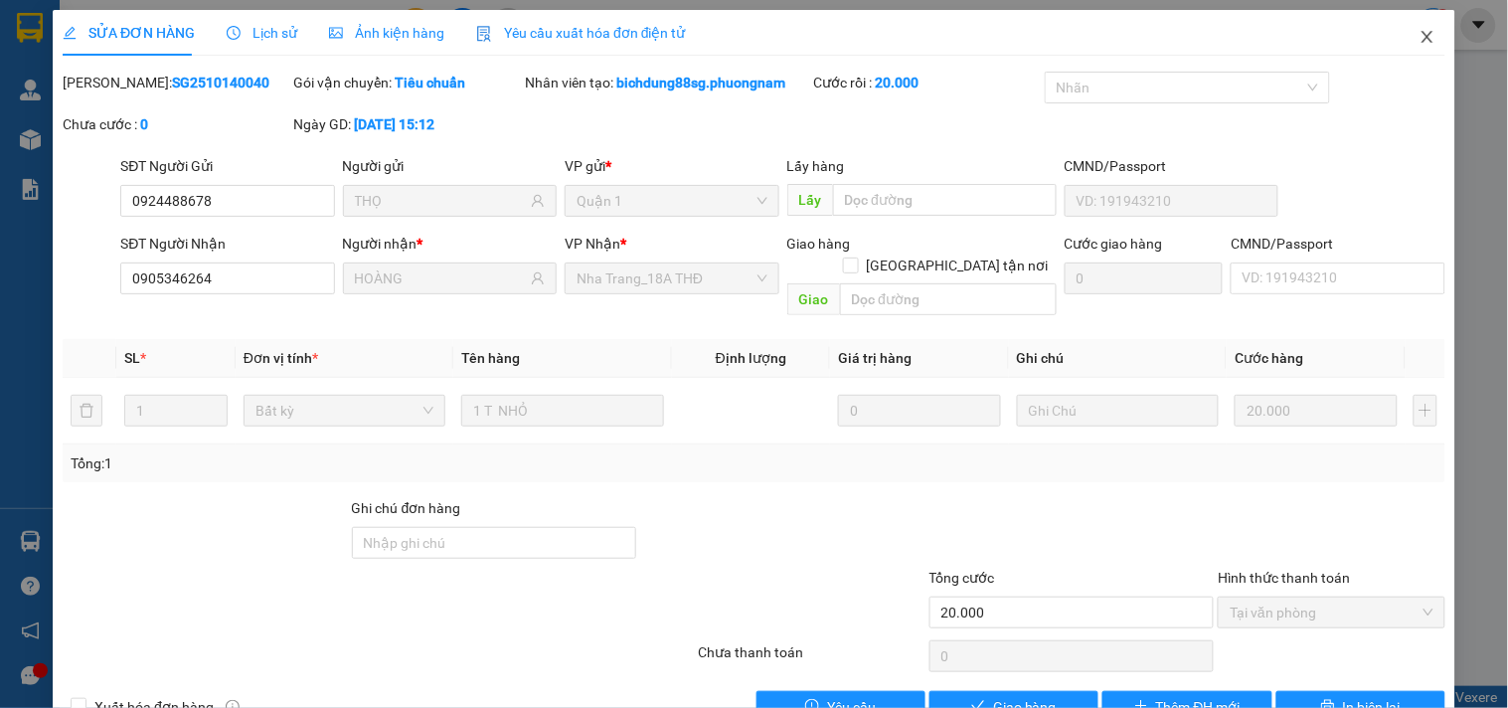
click at [1425, 30] on span "Close" at bounding box center [1428, 38] width 56 height 56
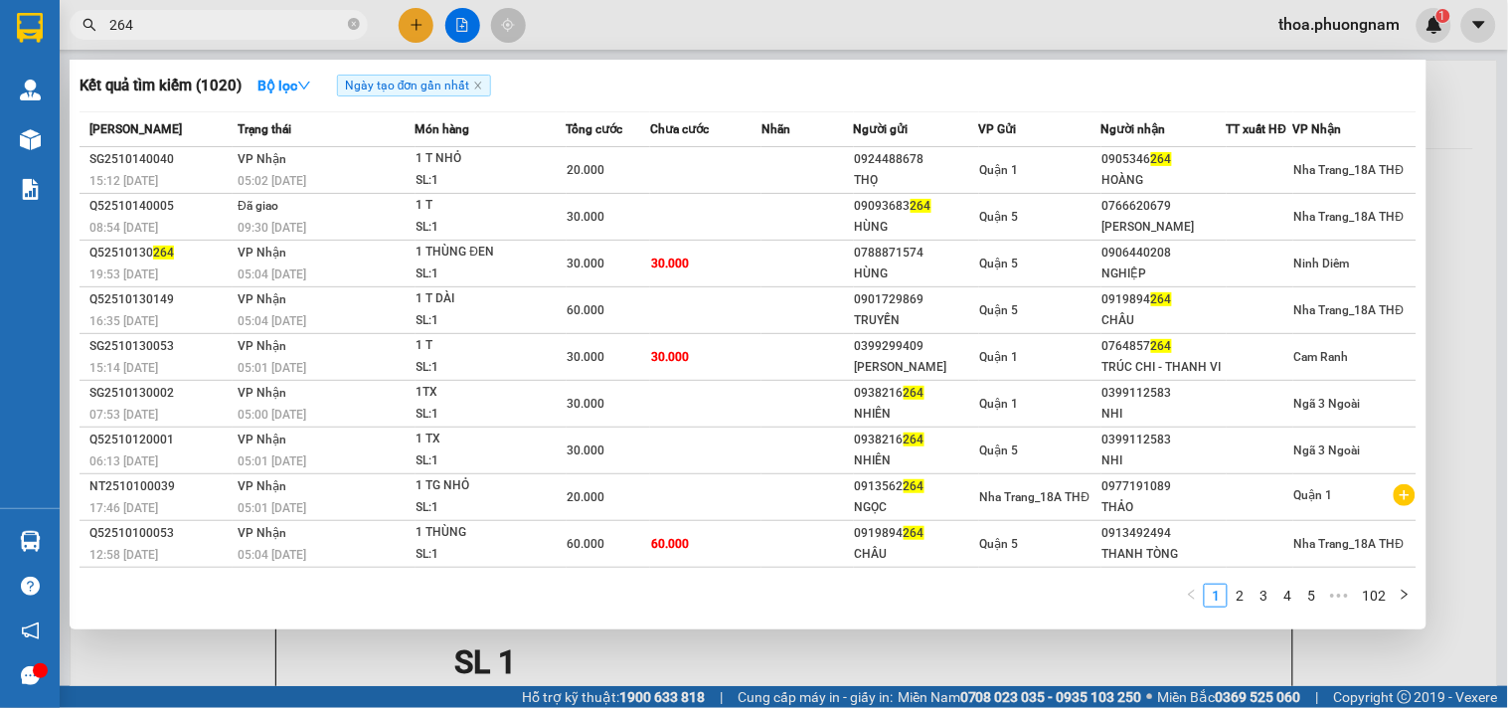
click at [176, 34] on input "264" at bounding box center [226, 25] width 235 height 22
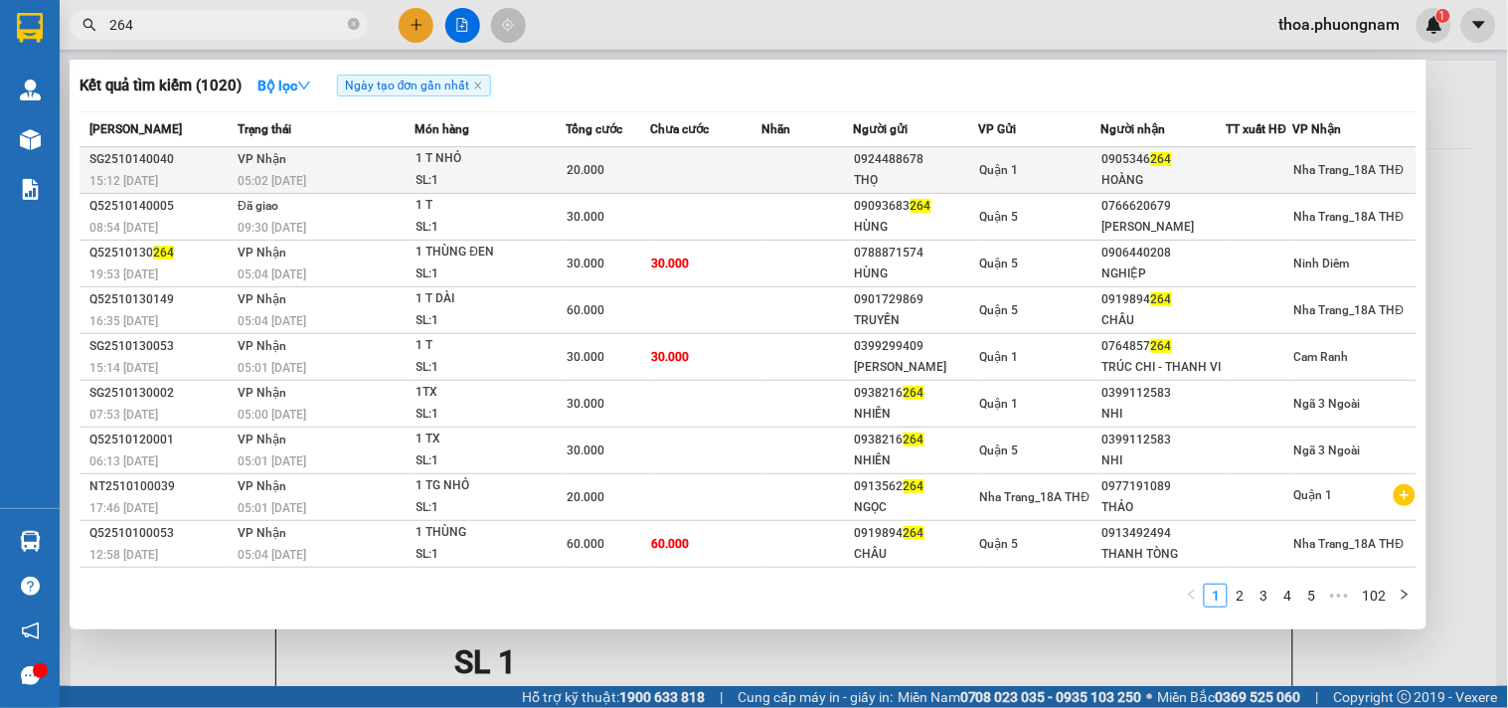
click at [708, 163] on td at bounding box center [705, 170] width 111 height 47
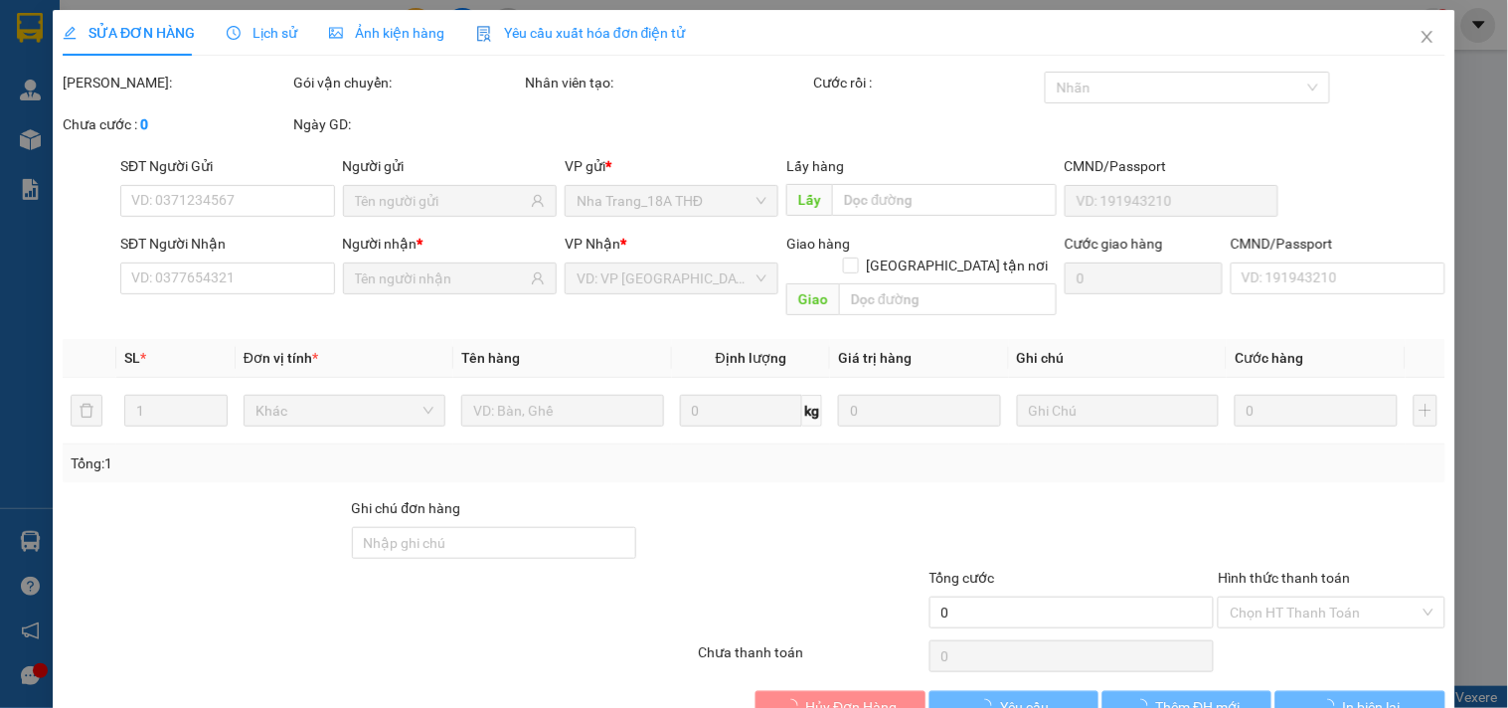
type input "0924488678"
type input "THỌ"
type input "0905346264"
type input "HOÀNG"
type input "20.000"
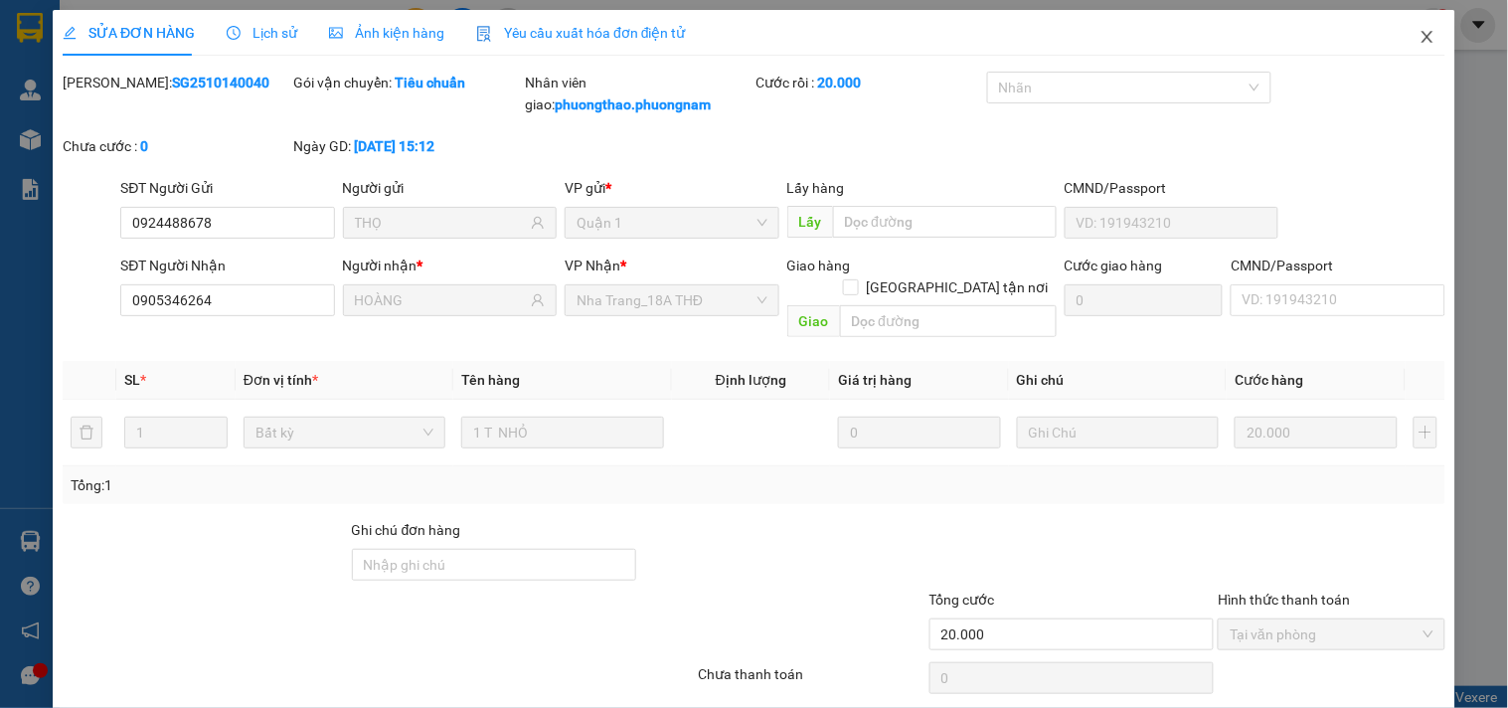
click at [1400, 36] on span "Close" at bounding box center [1428, 38] width 56 height 56
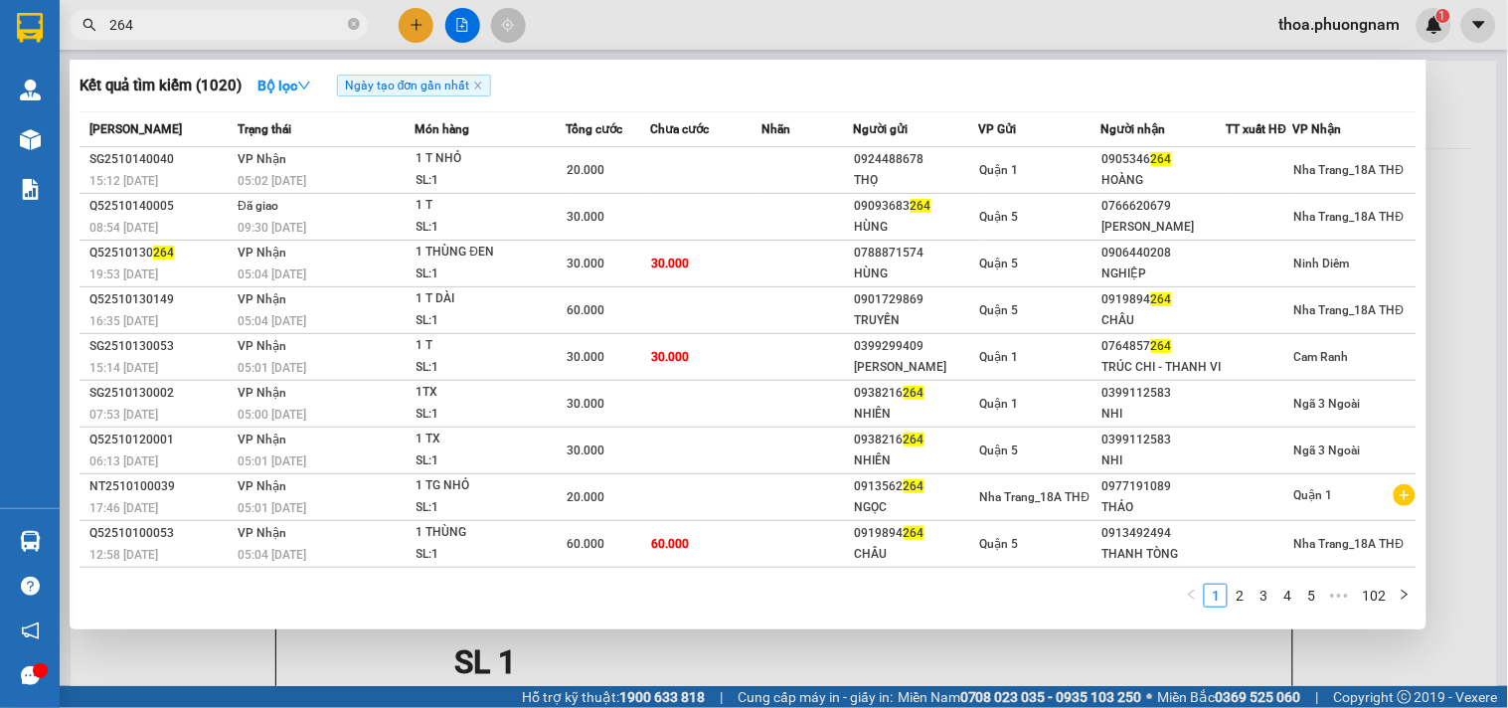
click at [253, 25] on input "264" at bounding box center [226, 25] width 235 height 22
type input "2"
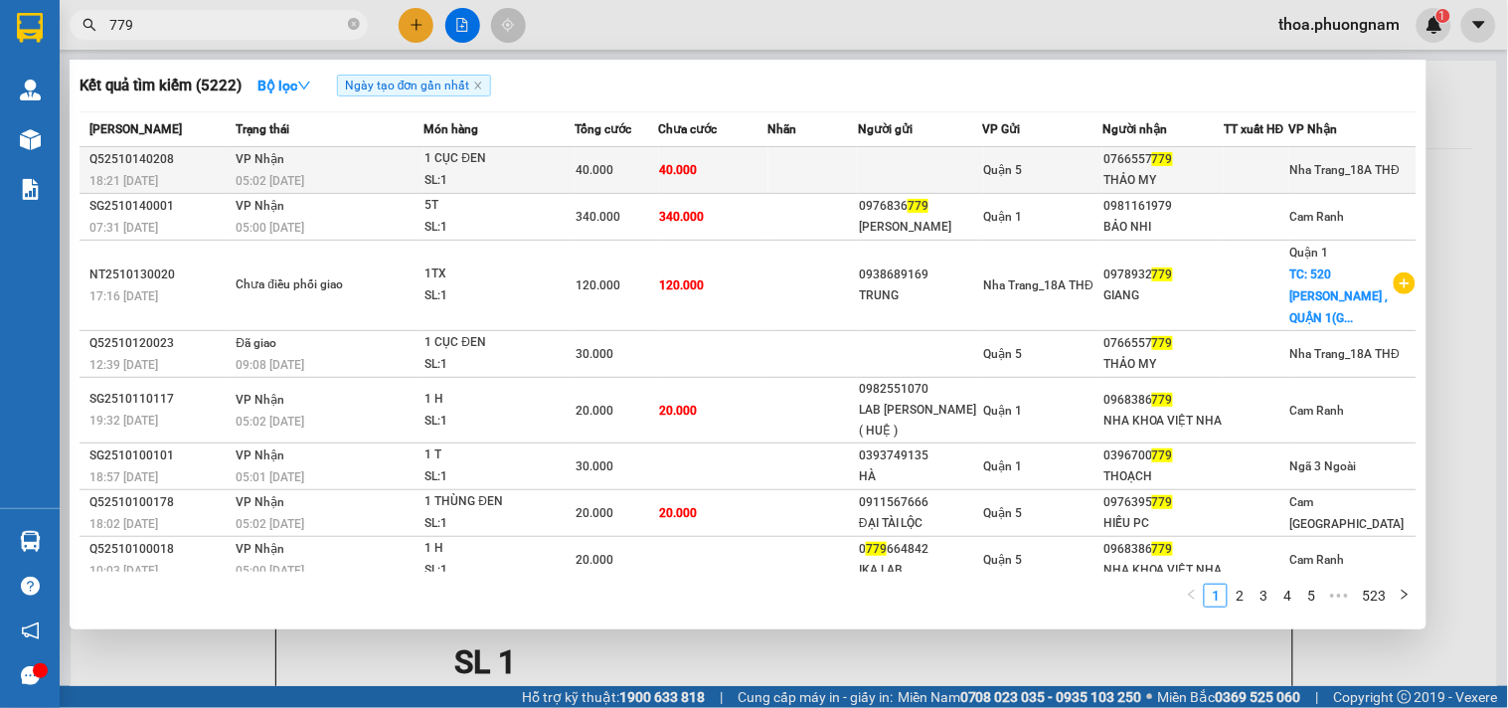
type input "779"
click at [786, 183] on td at bounding box center [813, 170] width 90 height 47
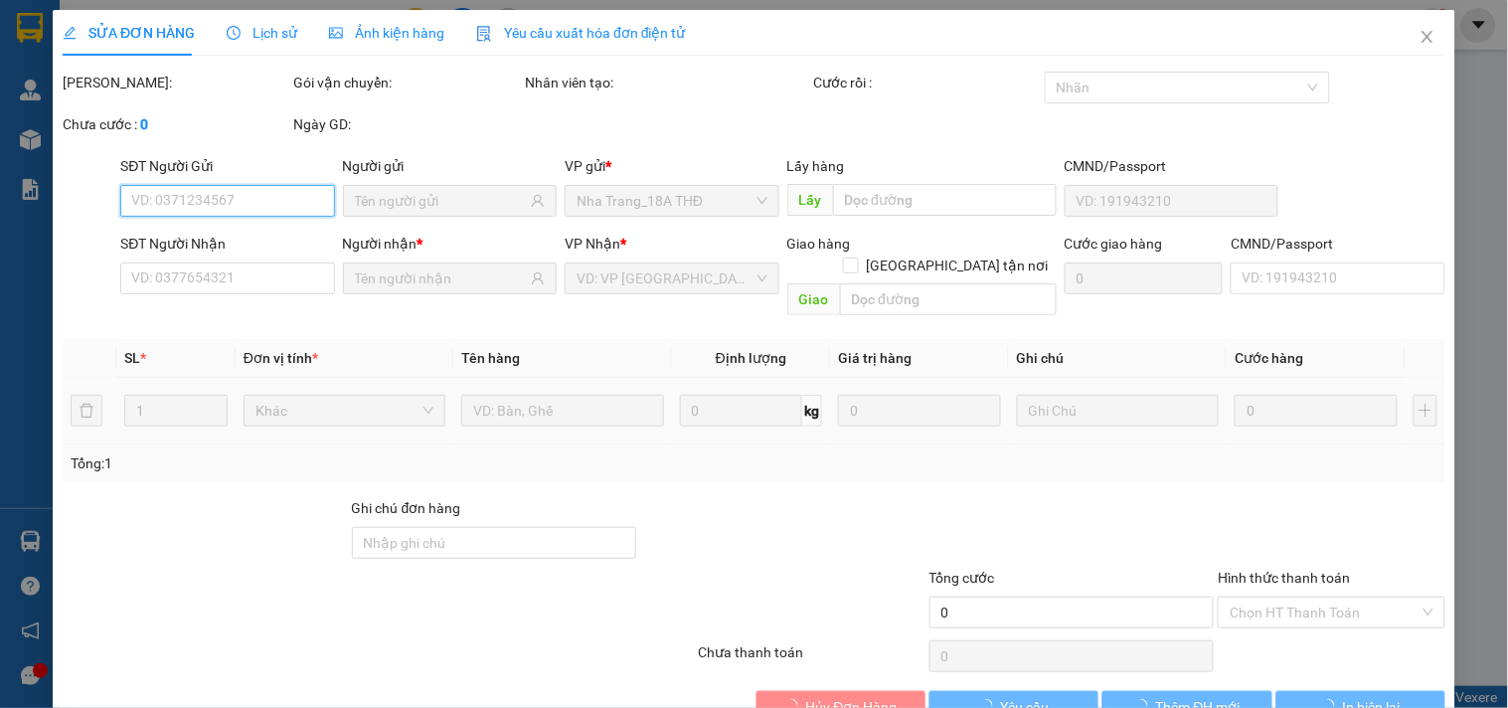
type input "0766557779"
type input "THẢO MY"
type input "40.000"
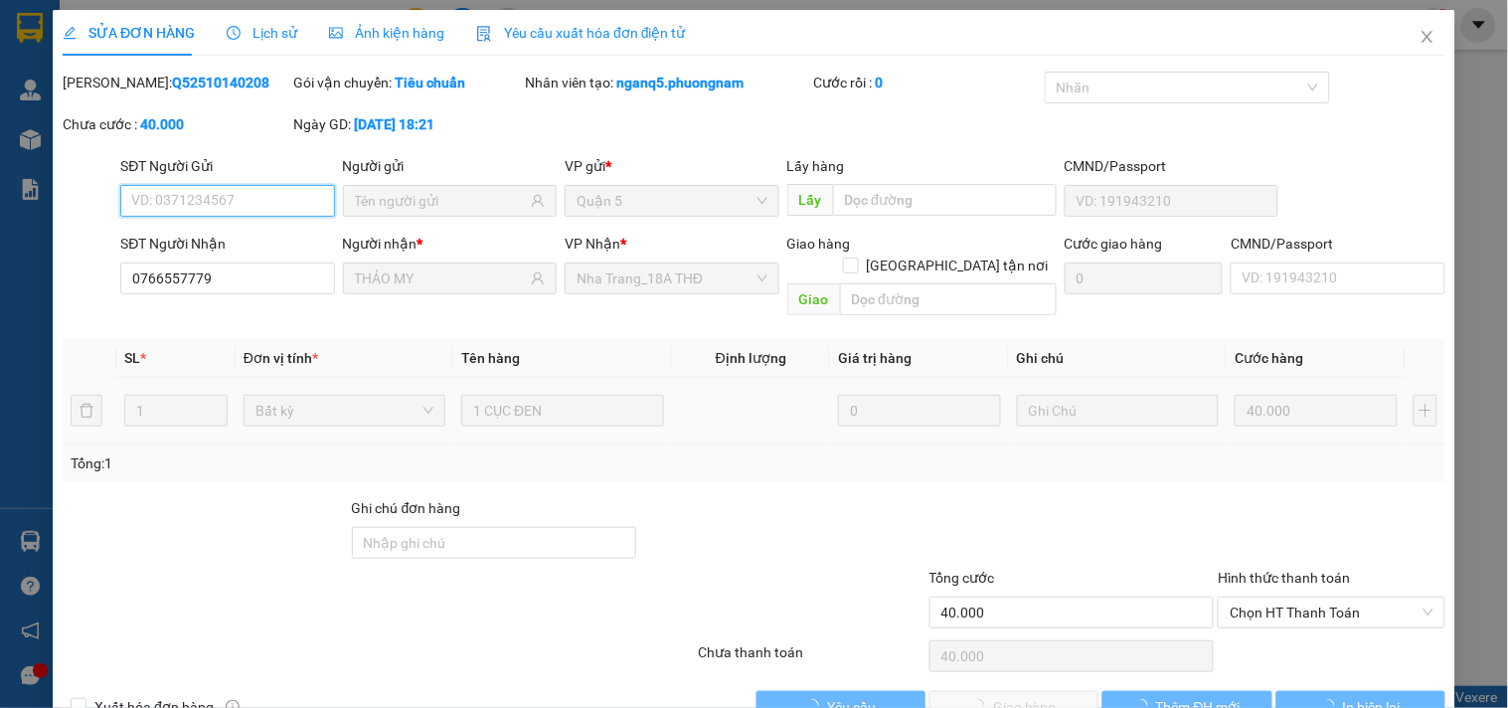
scroll to position [32, 0]
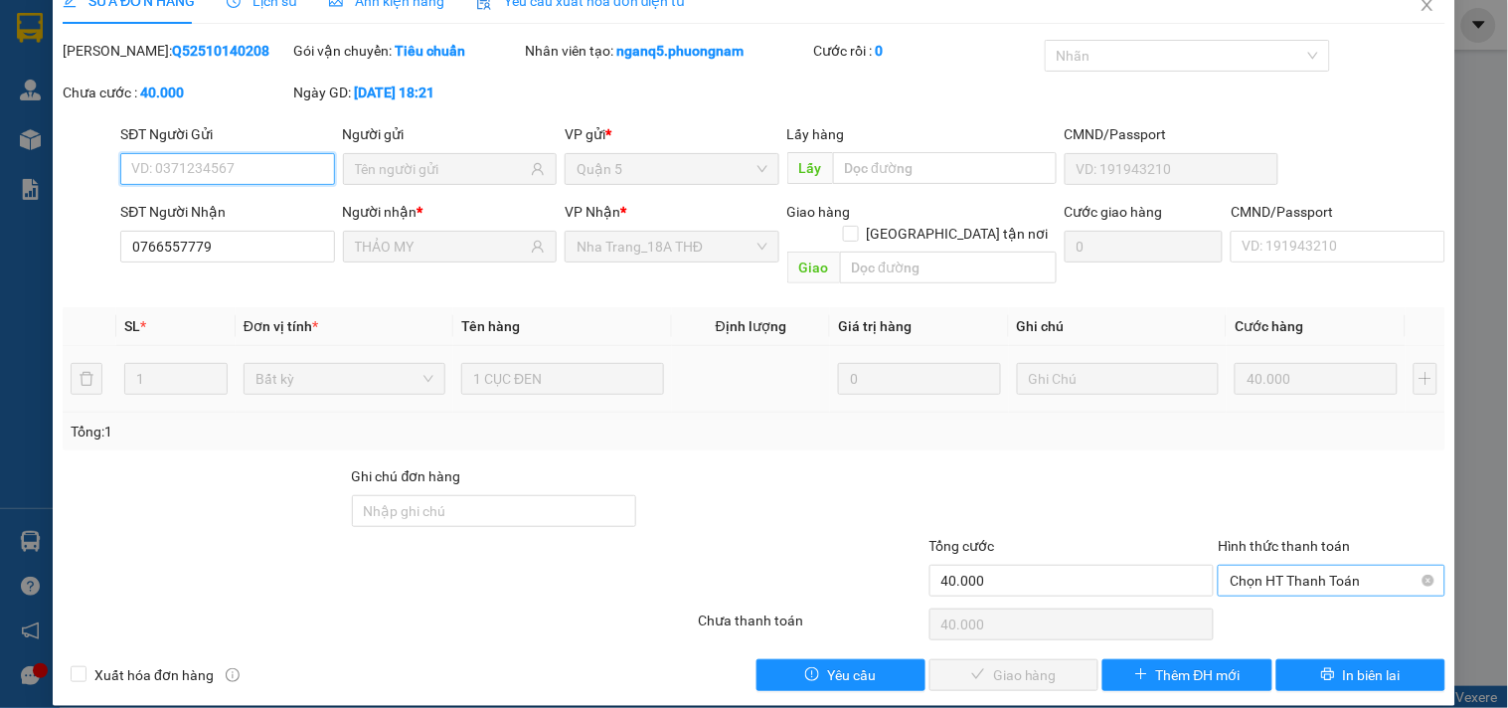
click at [1269, 566] on span "Chọn HT Thanh Toán" at bounding box center [1331, 581] width 203 height 30
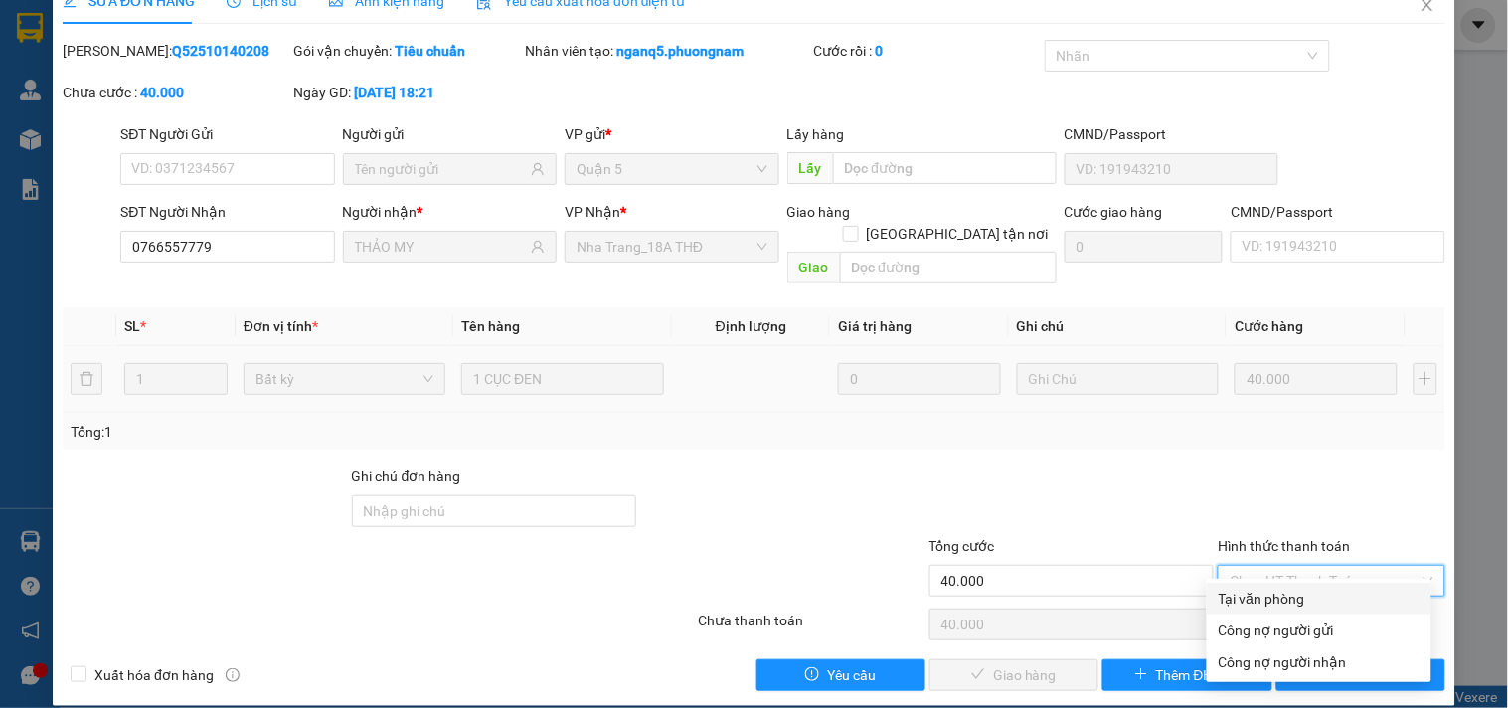
click at [1258, 592] on div "Tại văn phòng" at bounding box center [1319, 598] width 201 height 22
type input "0"
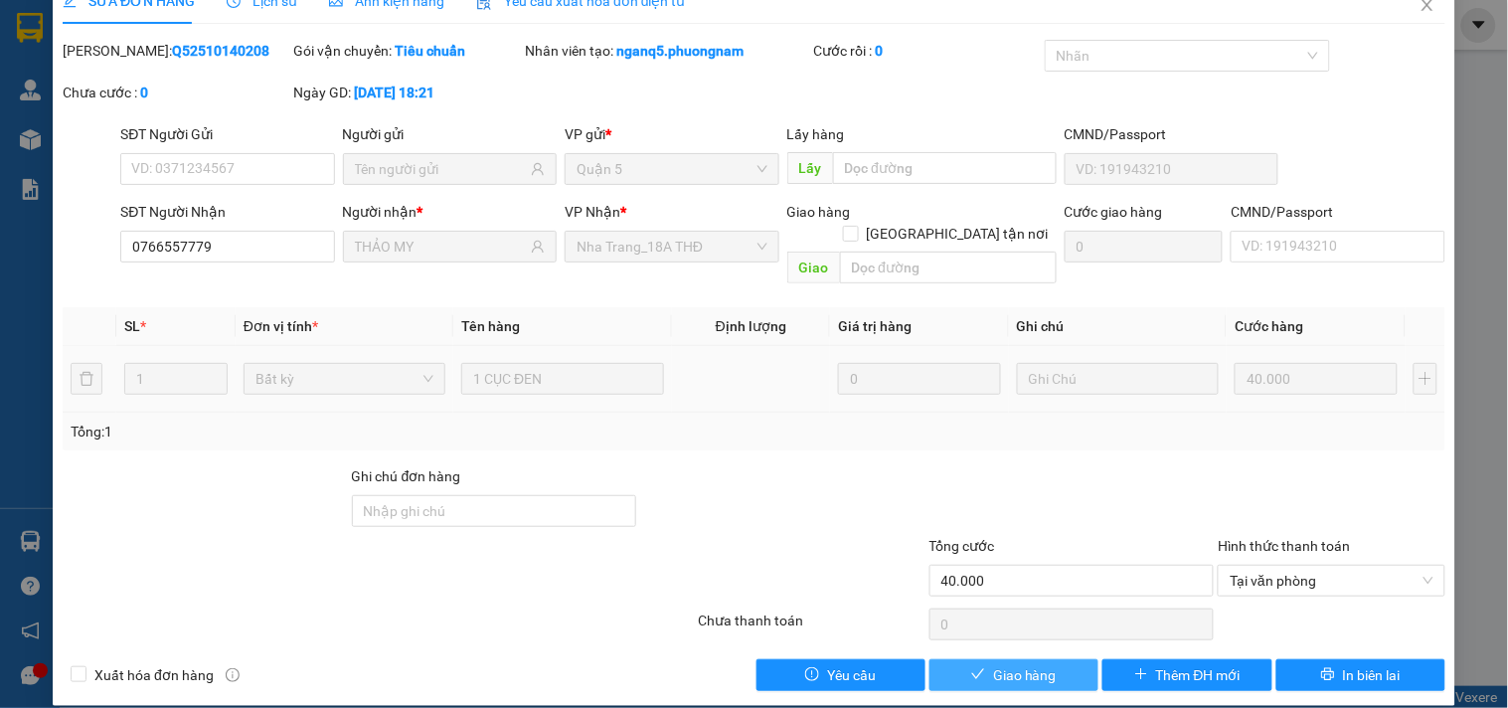
click at [1031, 664] on span "Giao hàng" at bounding box center [1025, 675] width 64 height 22
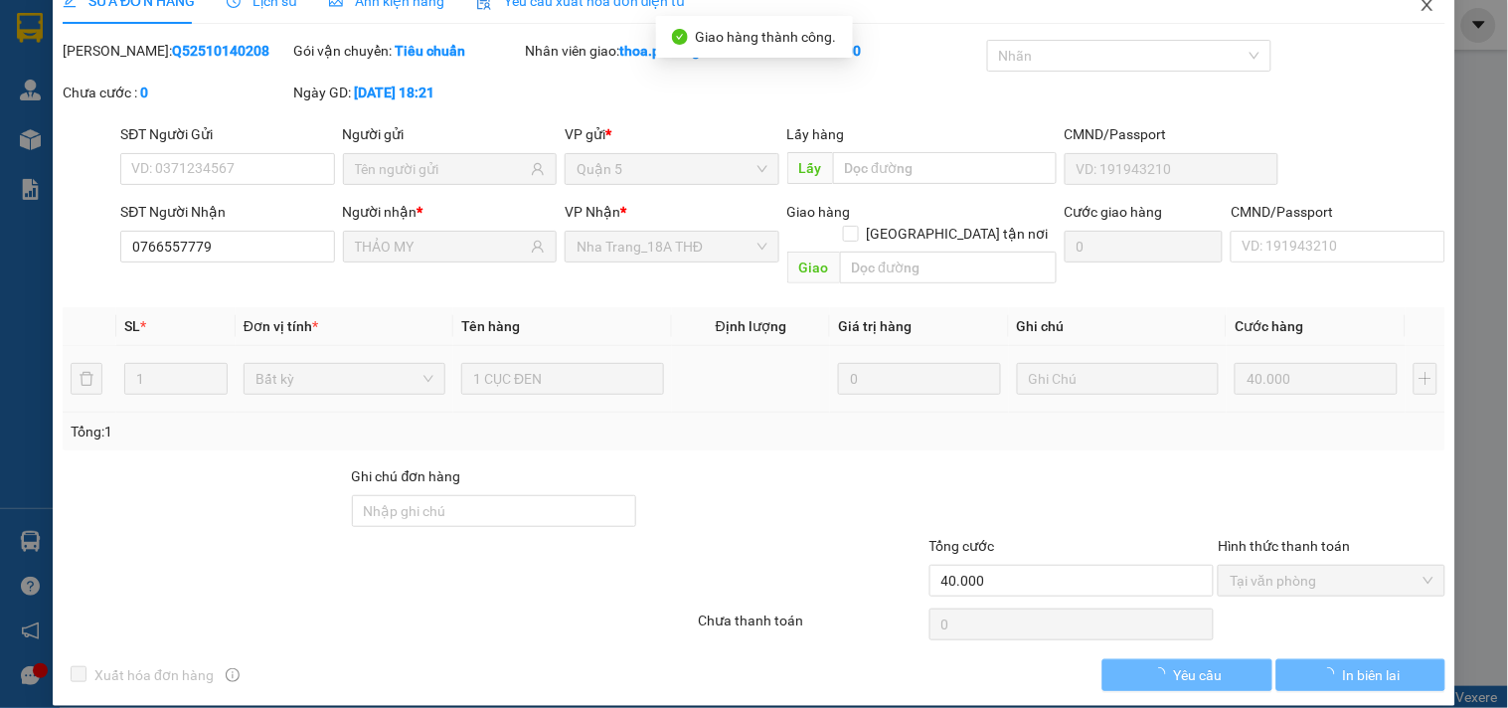
scroll to position [0, 0]
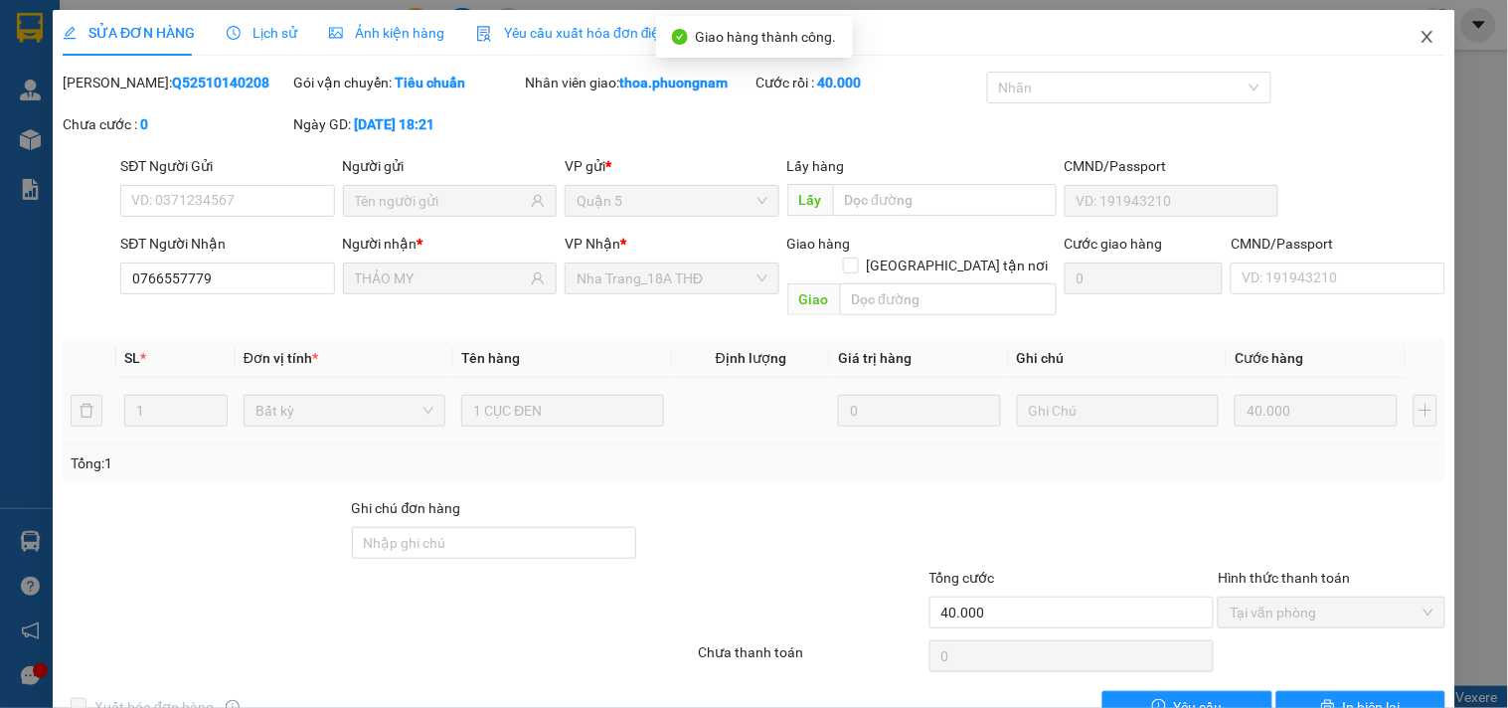
click at [1406, 46] on span "Close" at bounding box center [1428, 38] width 56 height 56
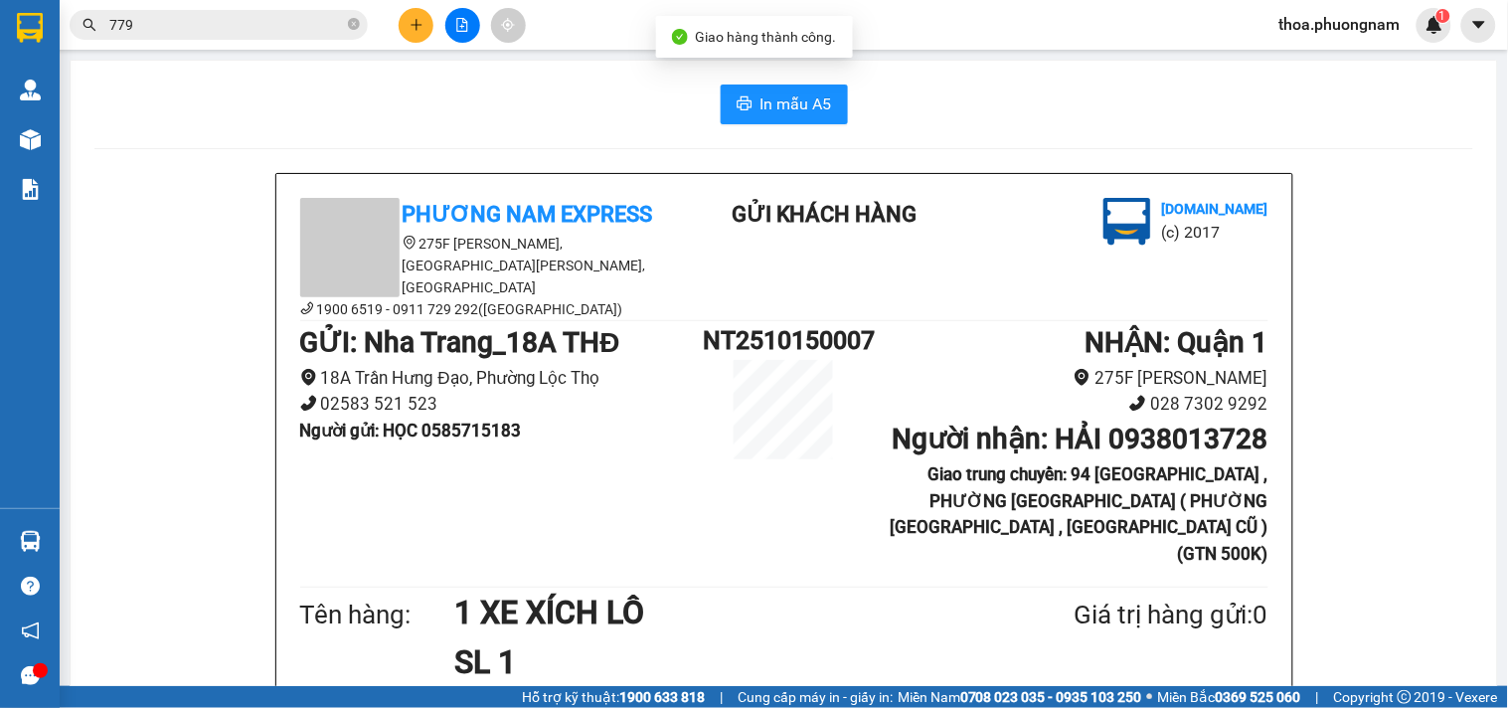
click at [303, 36] on span "779" at bounding box center [219, 25] width 298 height 30
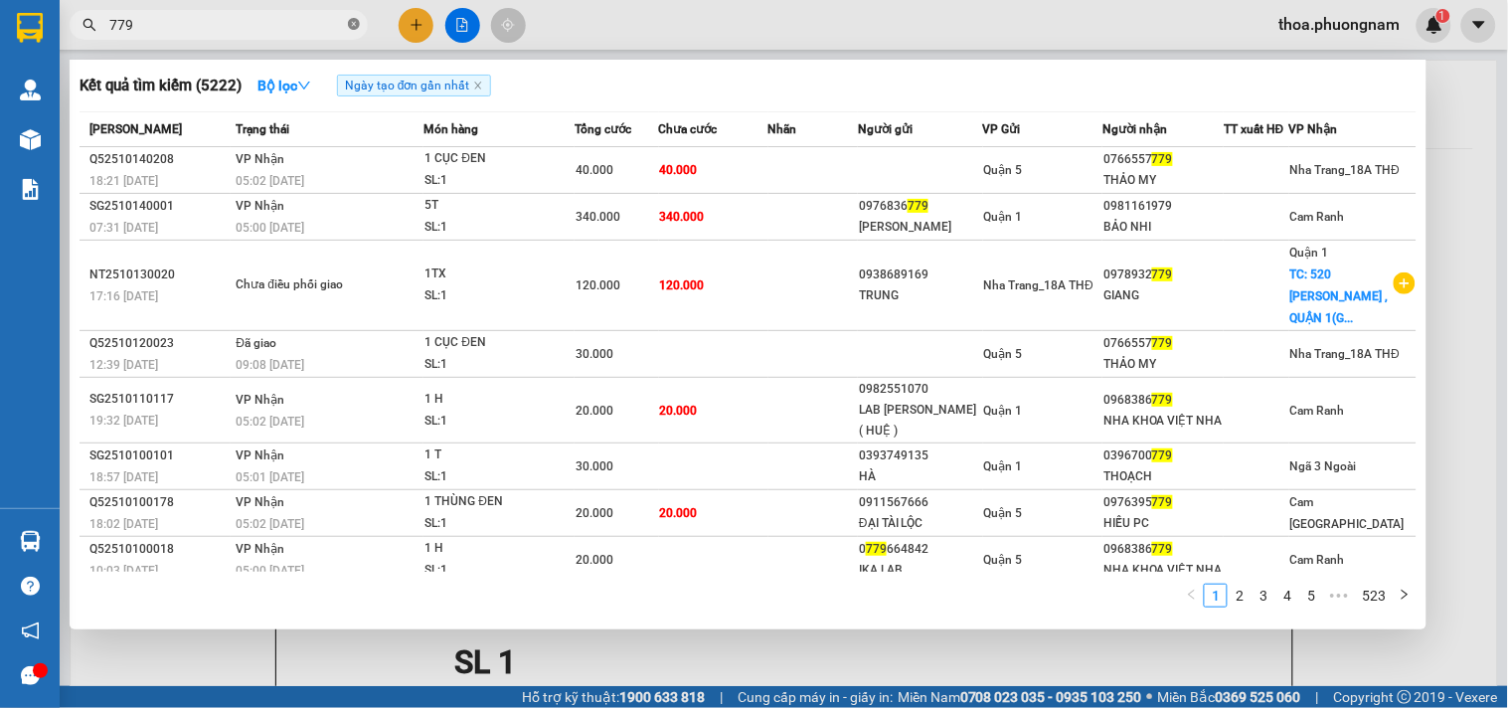
click at [359, 18] on icon "close-circle" at bounding box center [354, 24] width 12 height 12
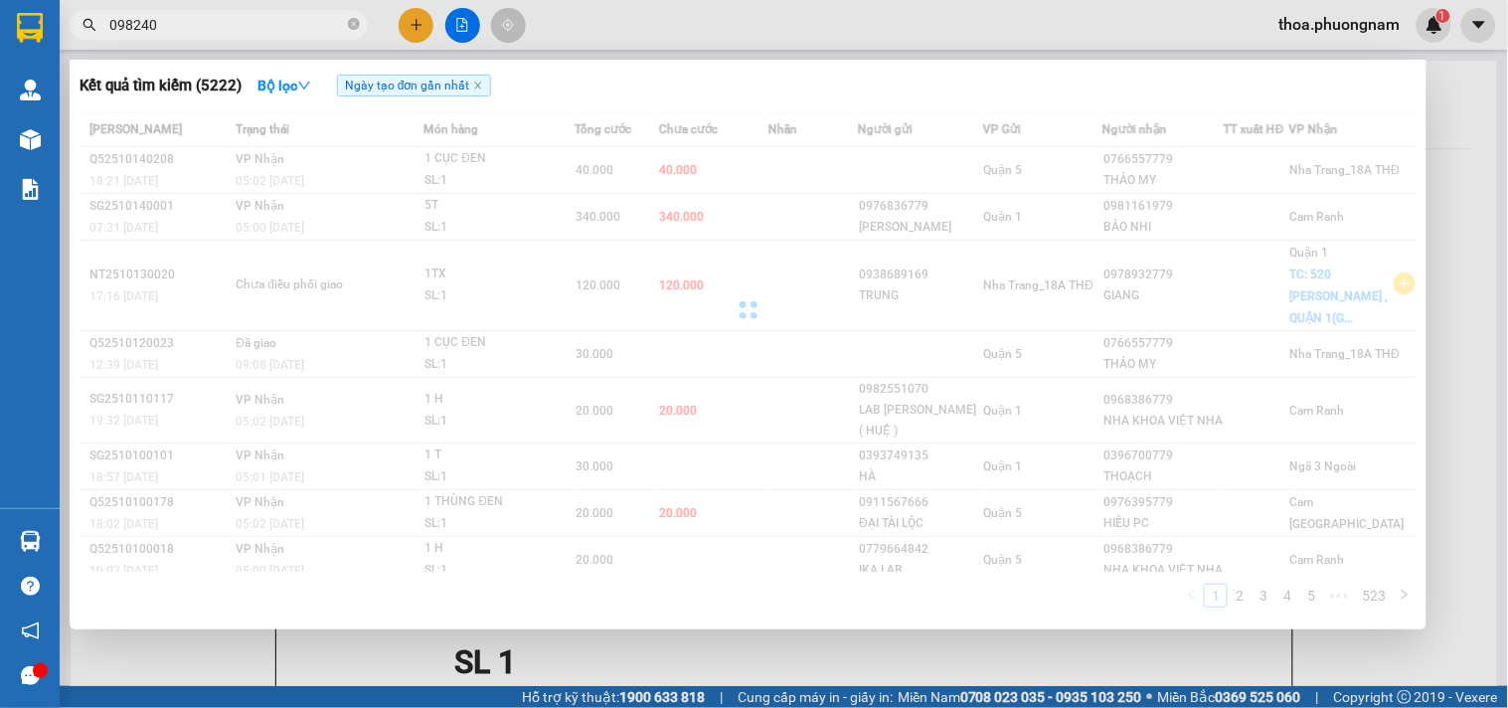
type input "0982404"
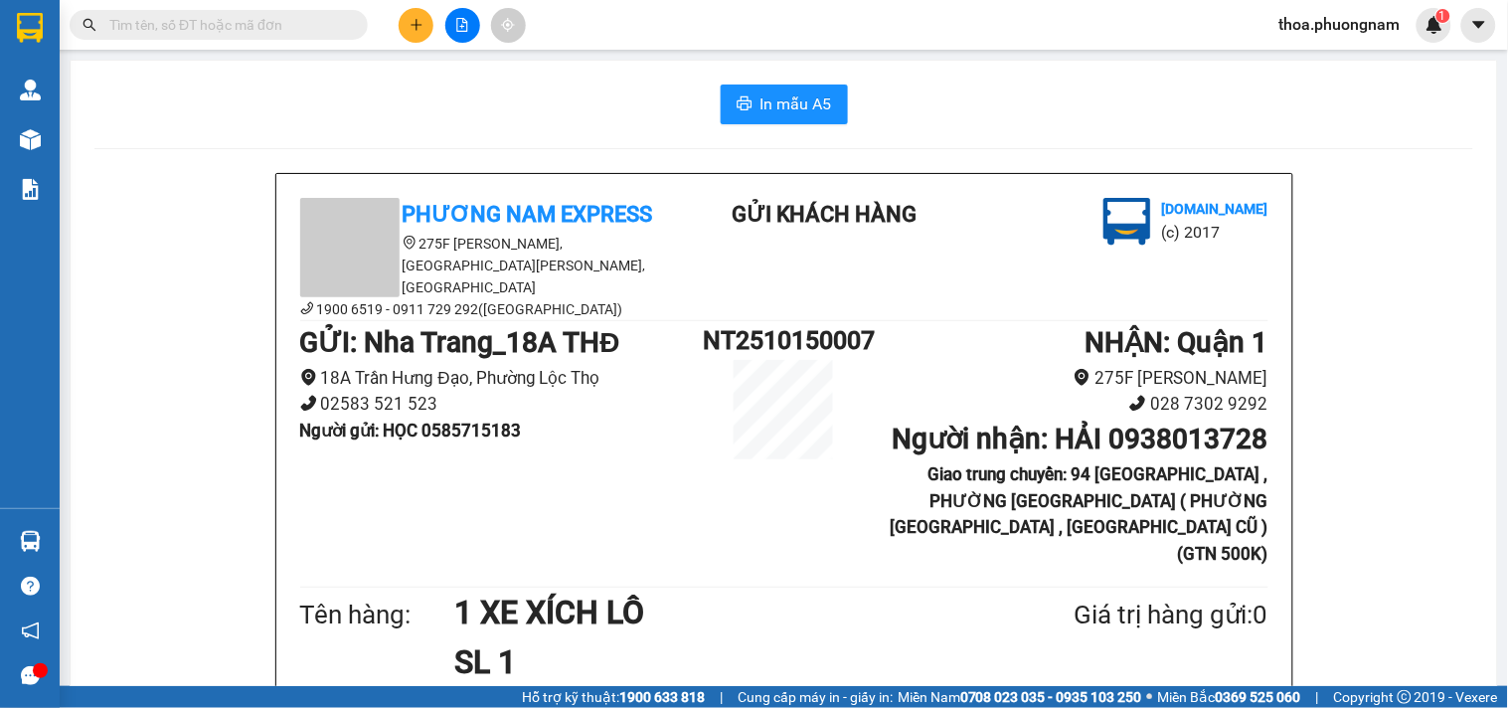
click at [260, 26] on input "text" at bounding box center [226, 25] width 235 height 22
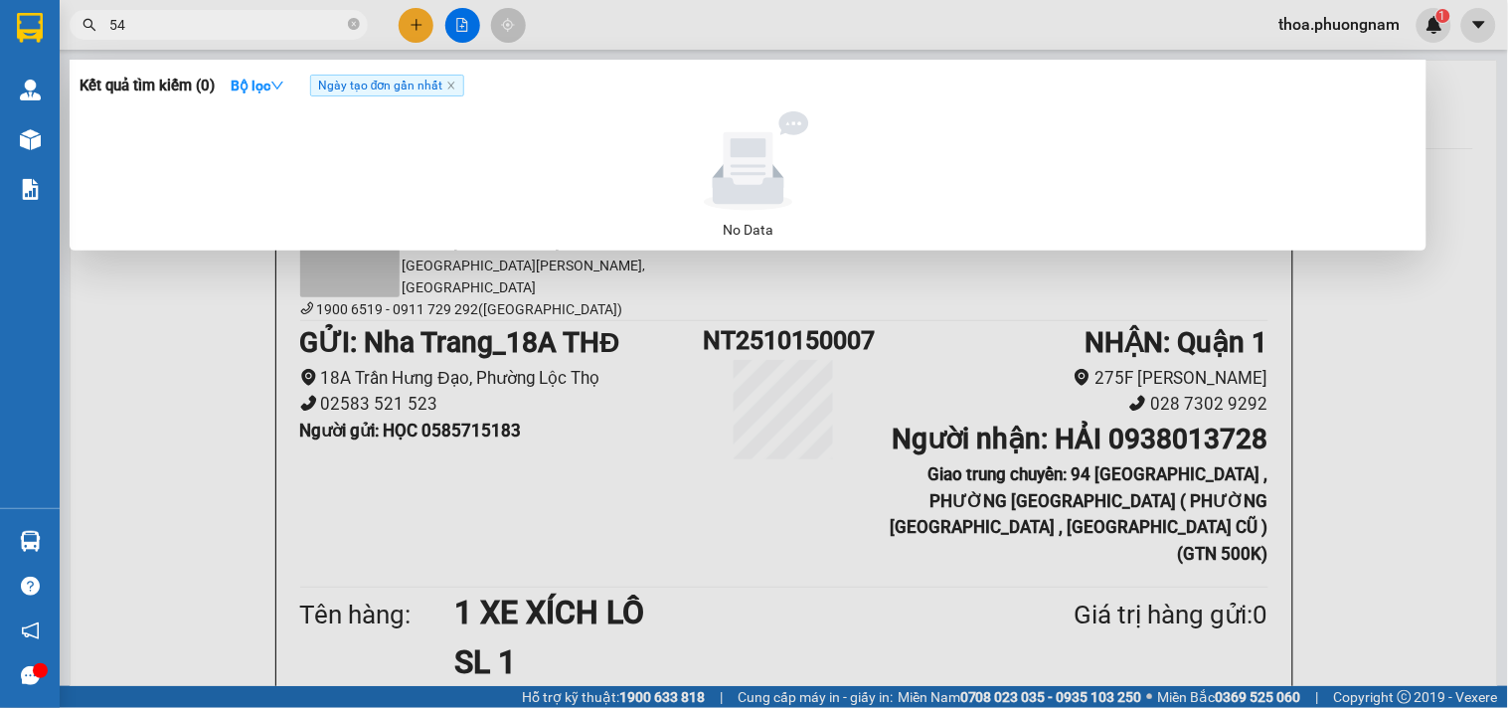
type input "541"
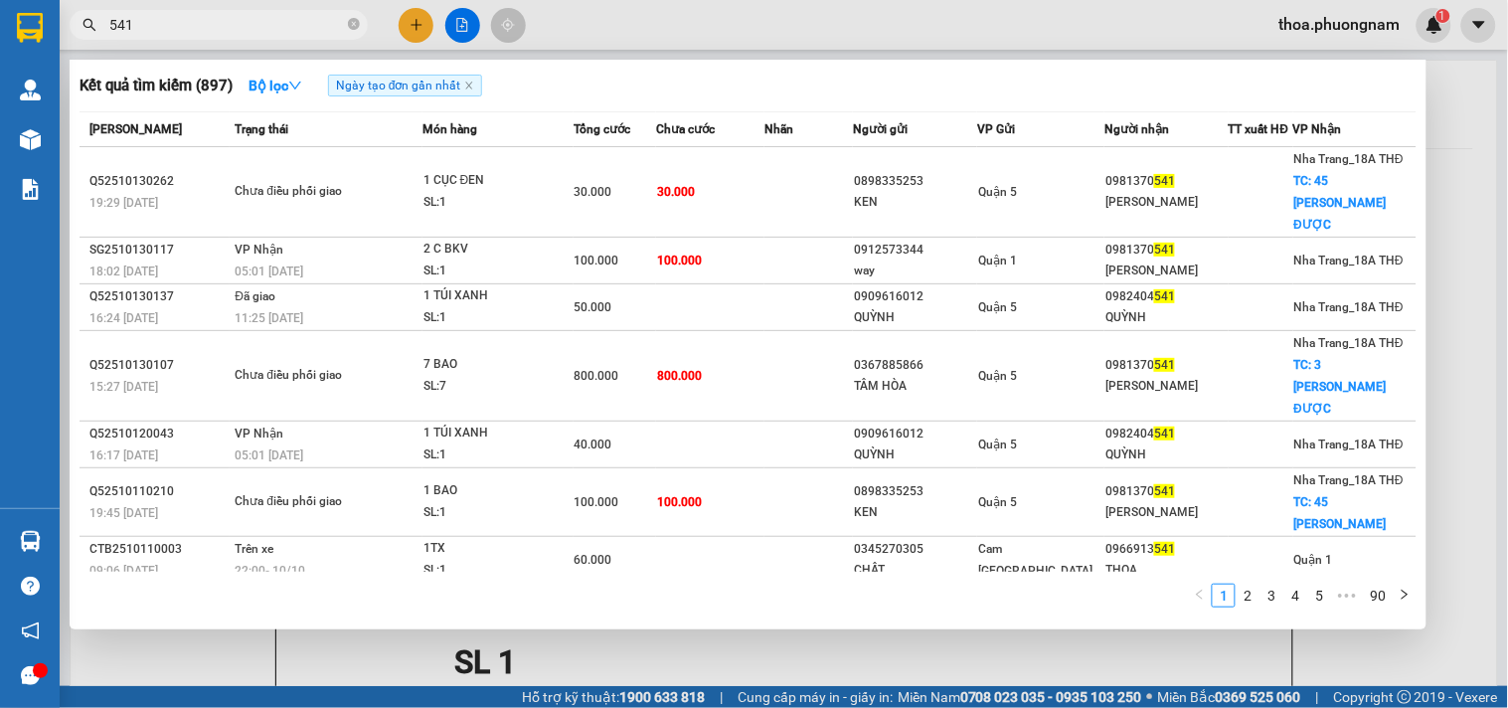
drag, startPoint x: 224, startPoint y: 26, endPoint x: 0, endPoint y: 60, distance: 226.2
click at [0, 60] on section "Kết quả tìm kiếm ( 897 ) Bộ lọc Ngày tạo đơn gần nhất Mã ĐH Trạng thái Món hàng…" at bounding box center [754, 354] width 1508 height 708
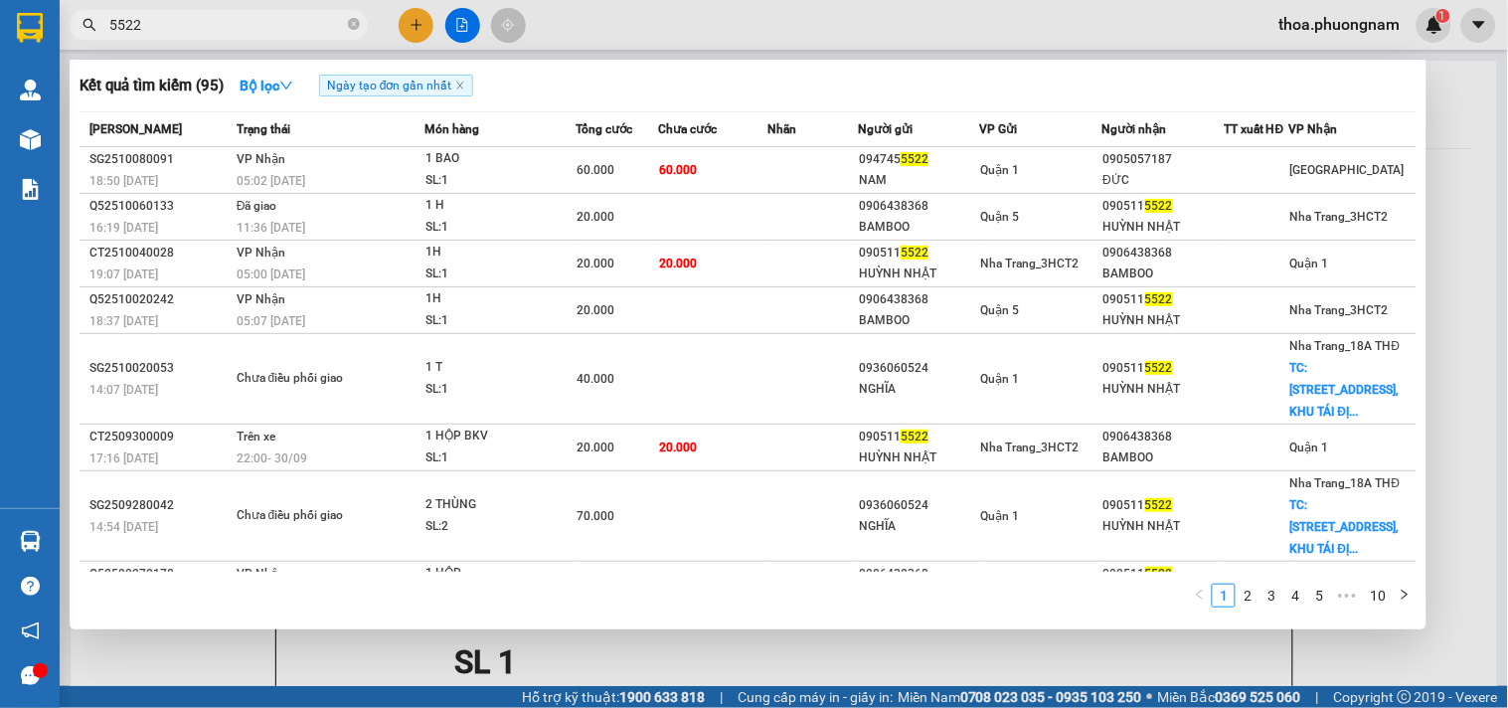
click at [117, 27] on input "5522" at bounding box center [226, 25] width 235 height 22
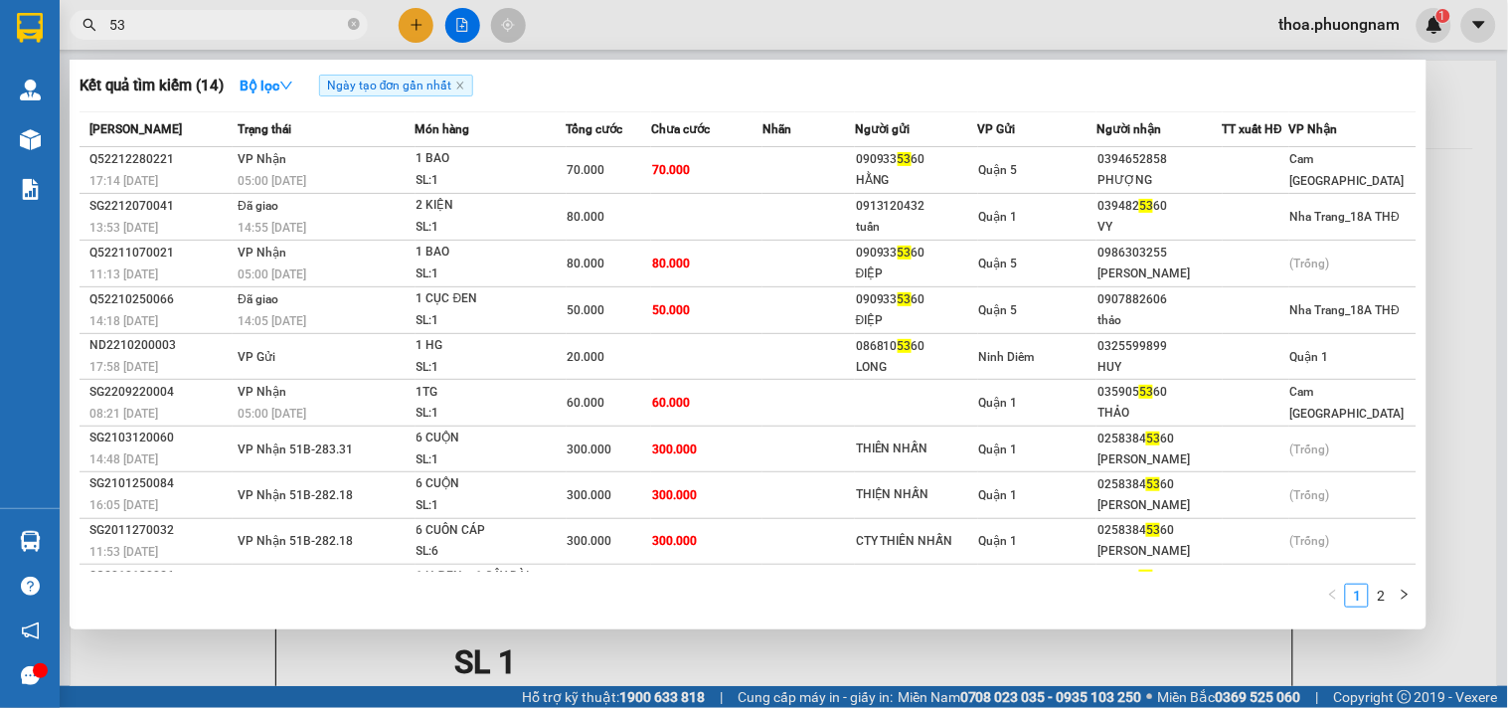
type input "5"
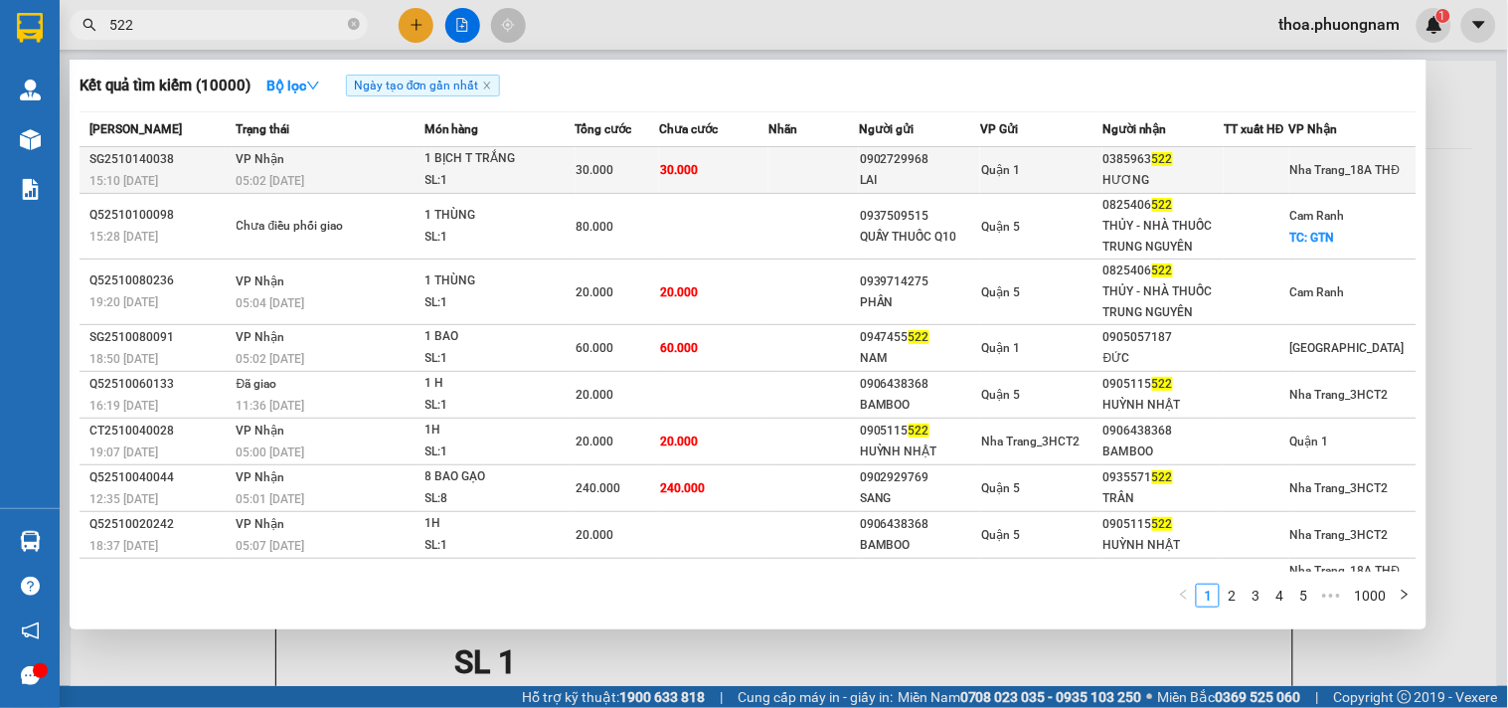
type input "522"
click at [895, 165] on div "0902729968" at bounding box center [919, 159] width 119 height 21
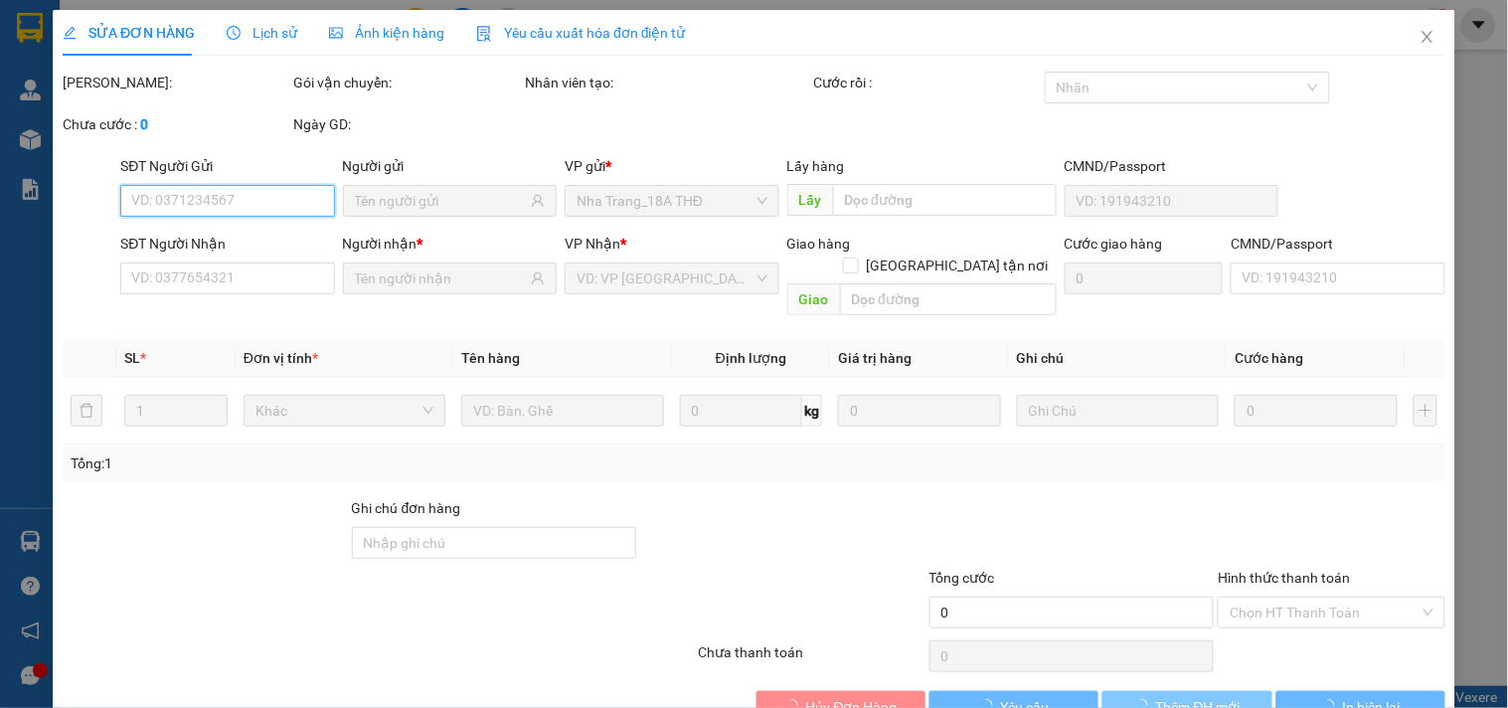
type input "0902729968"
type input "LAI"
type input "0385963522"
type input "HƯƠNG"
type input "30.000"
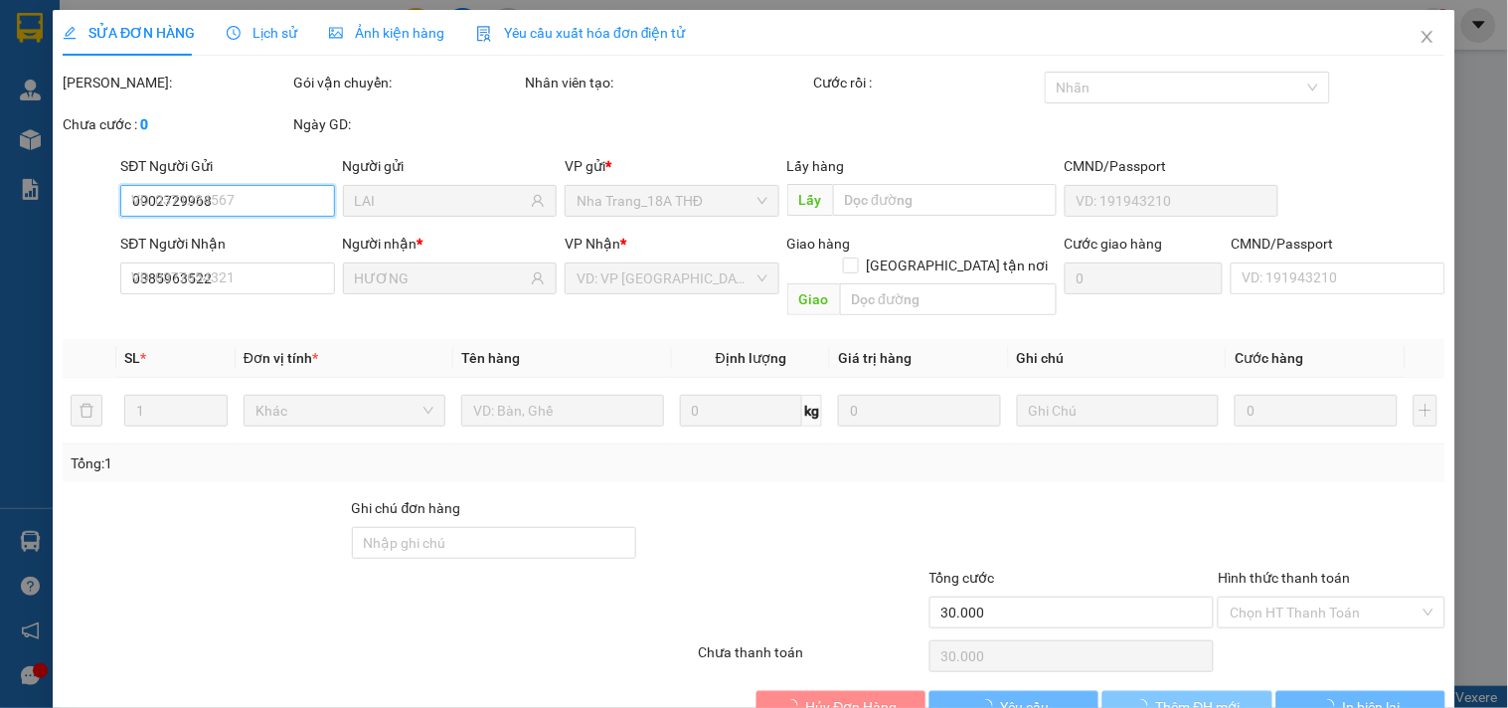
scroll to position [32, 0]
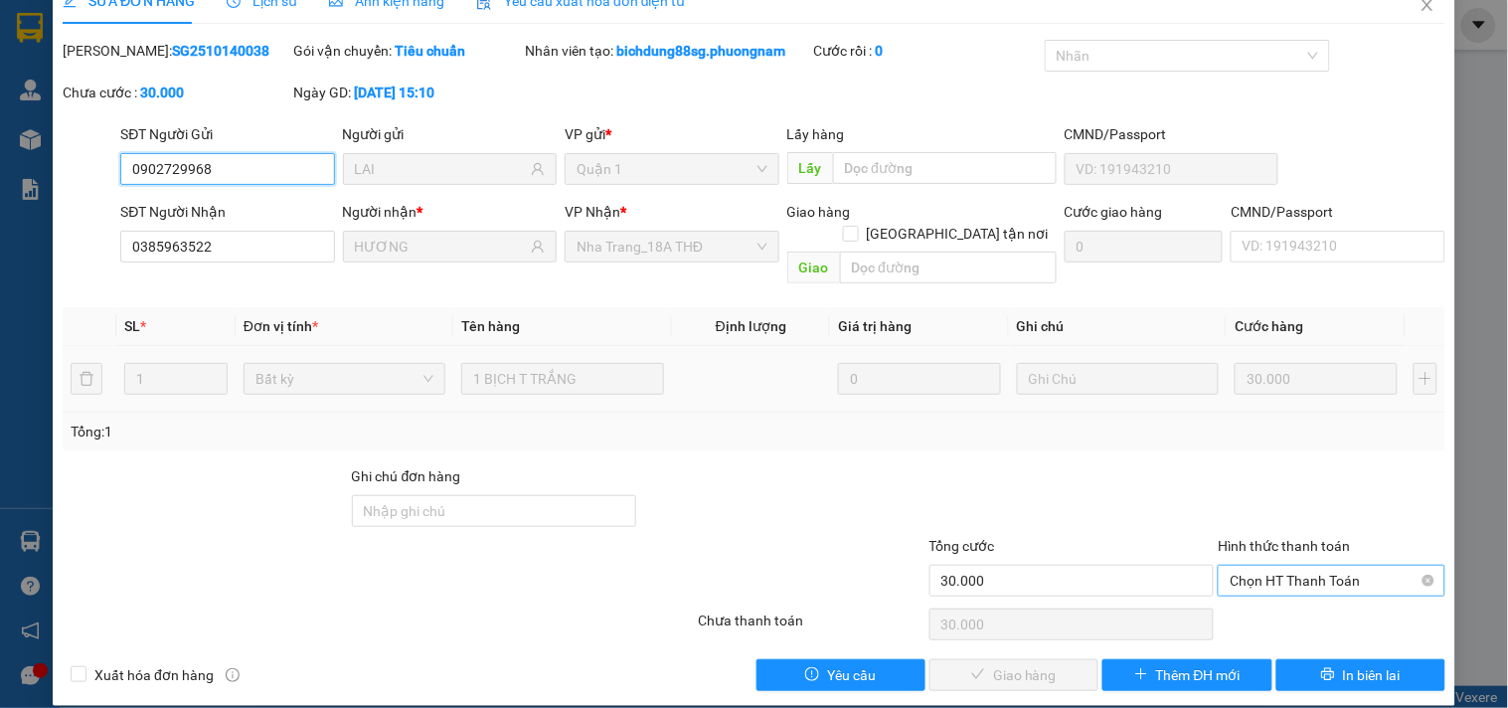
click at [1259, 566] on span "Chọn HT Thanh Toán" at bounding box center [1331, 581] width 203 height 30
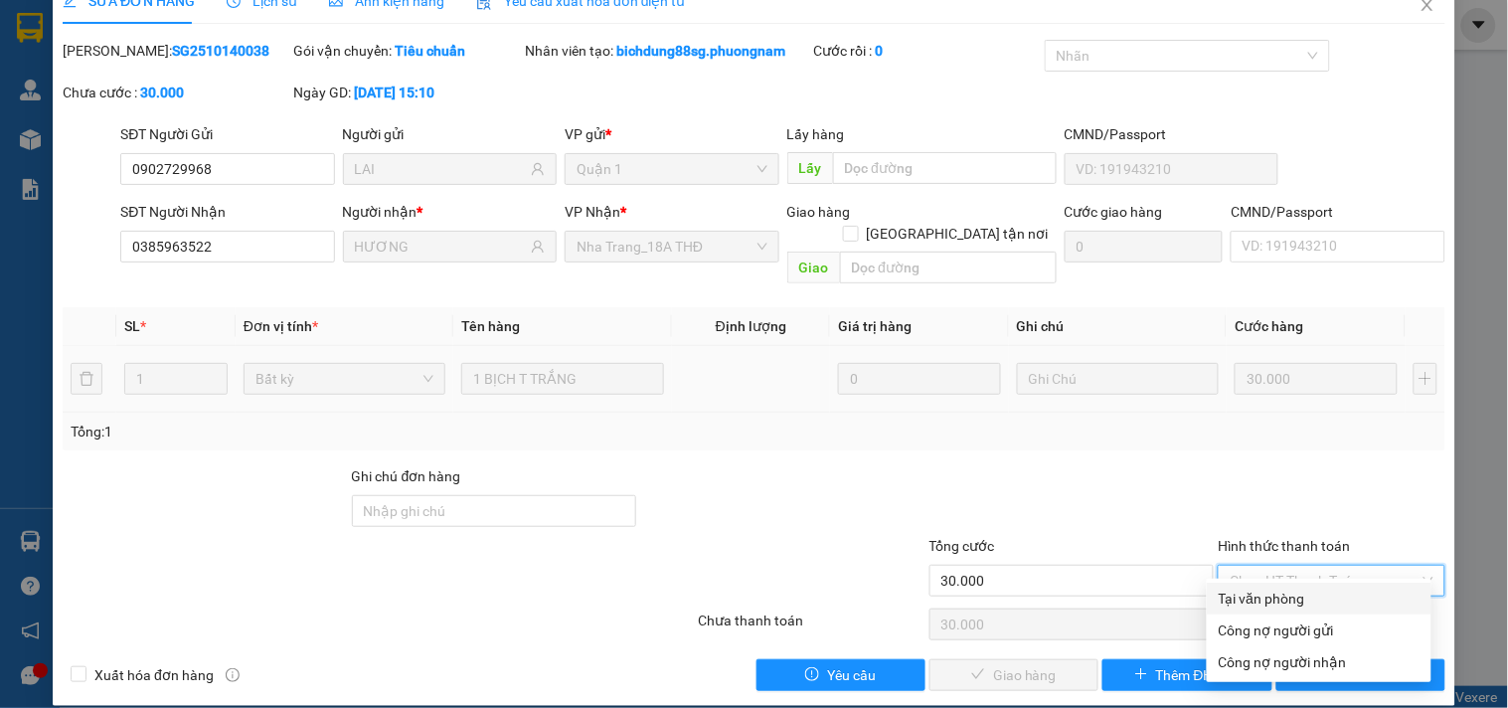
click at [1250, 592] on div "Tại văn phòng" at bounding box center [1319, 598] width 201 height 22
type input "0"
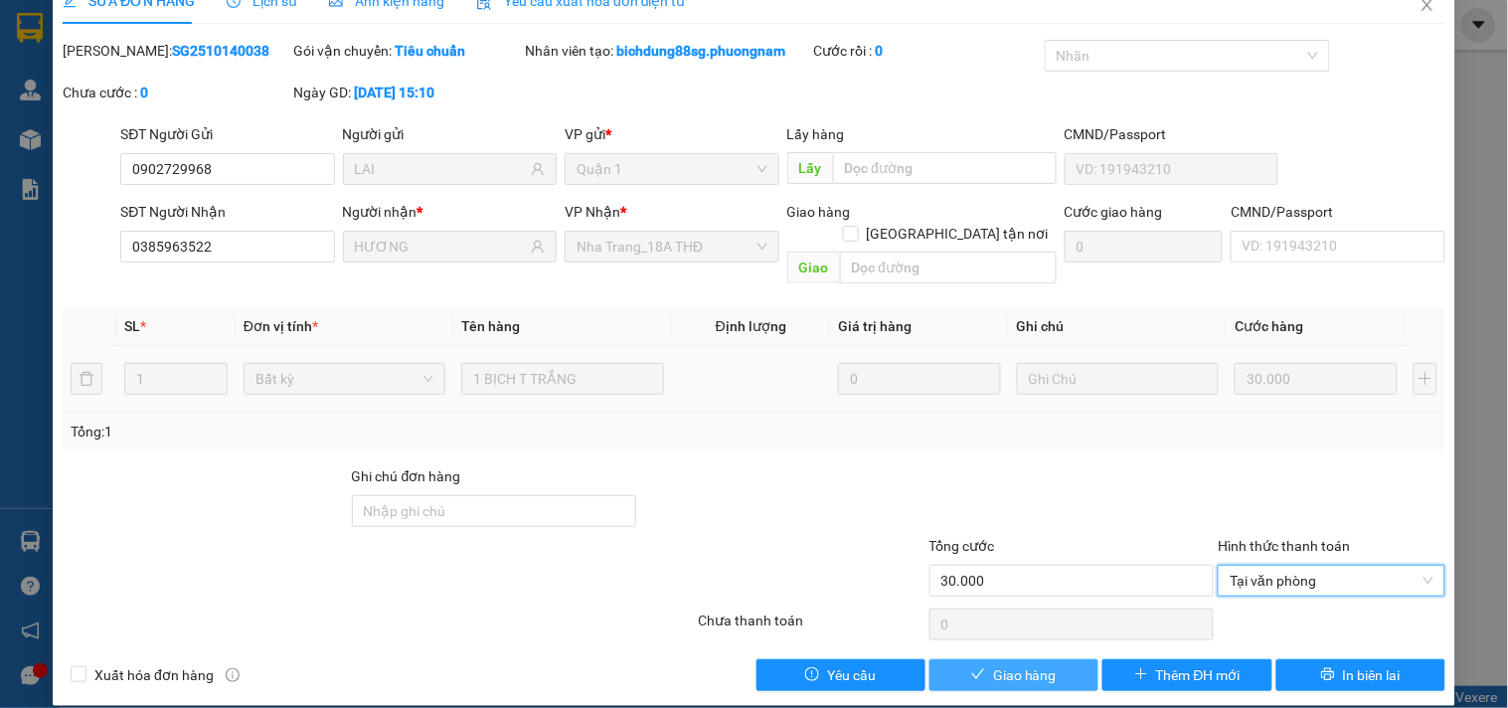
click at [1020, 664] on span "Giao hàng" at bounding box center [1025, 675] width 64 height 22
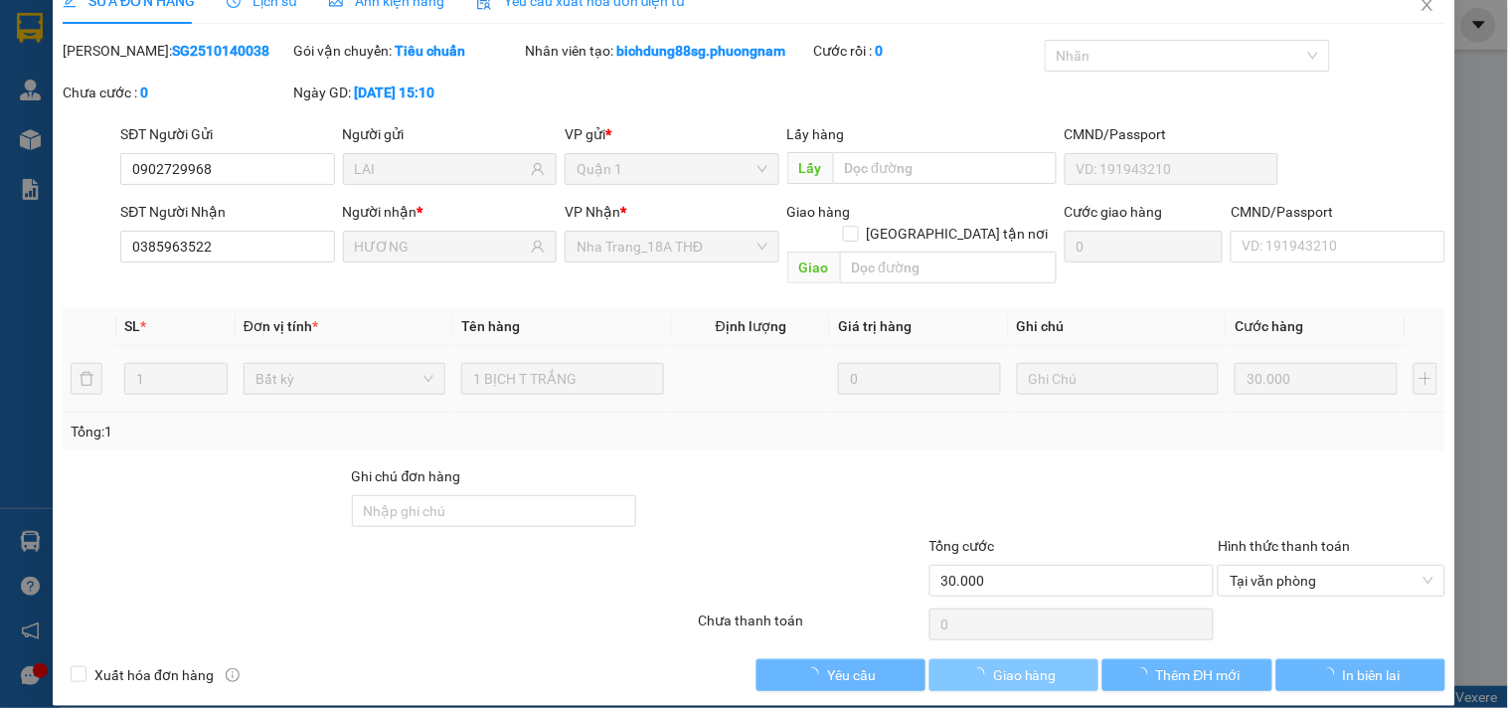
scroll to position [0, 0]
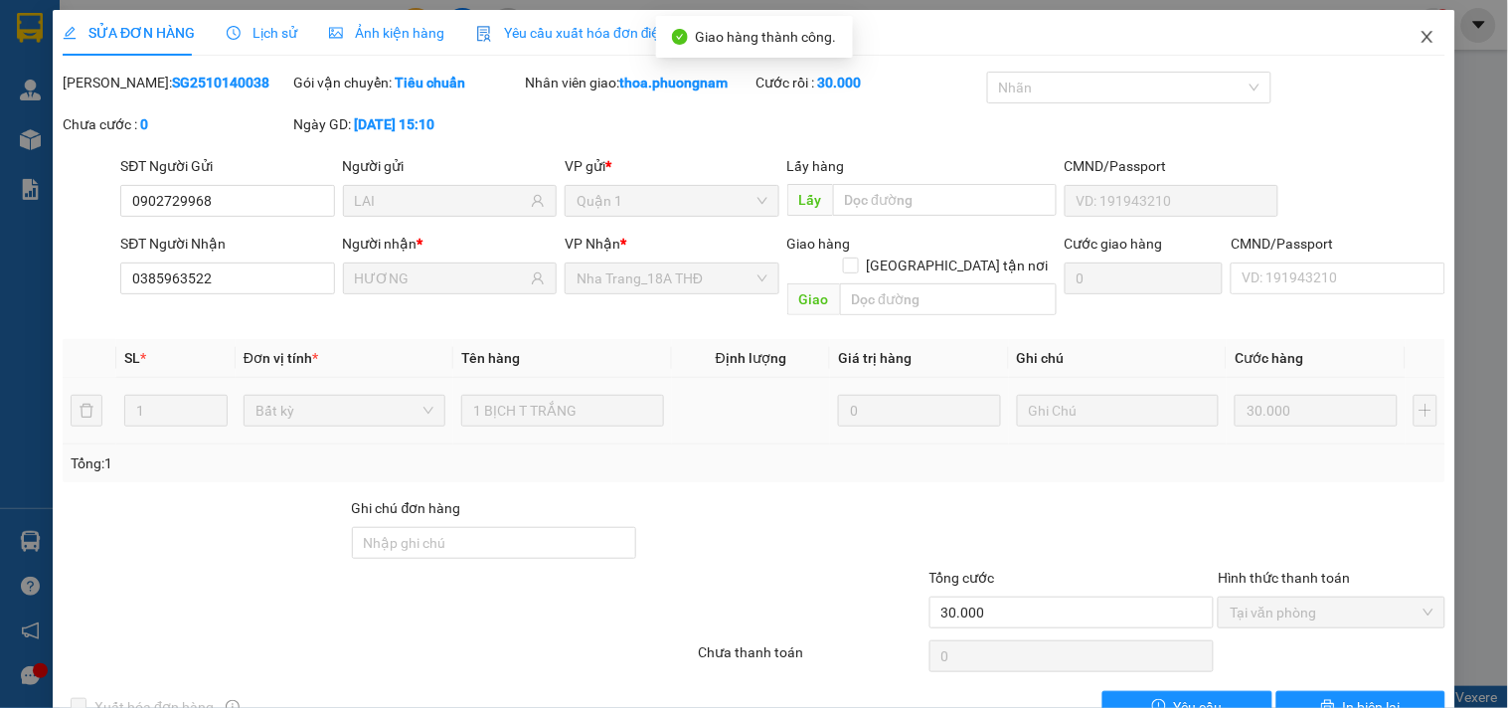
click at [1400, 35] on span "Close" at bounding box center [1428, 38] width 56 height 56
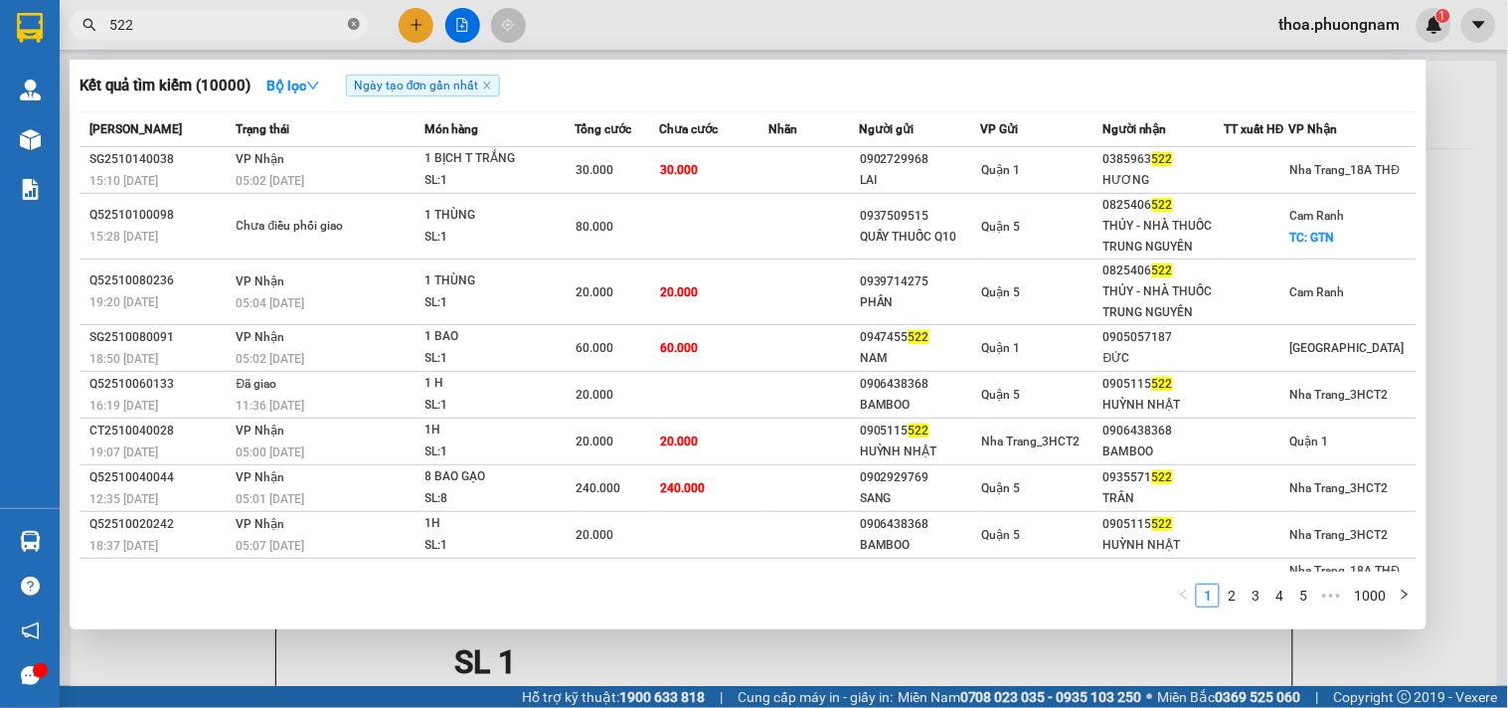
click at [351, 22] on icon "close-circle" at bounding box center [354, 24] width 12 height 12
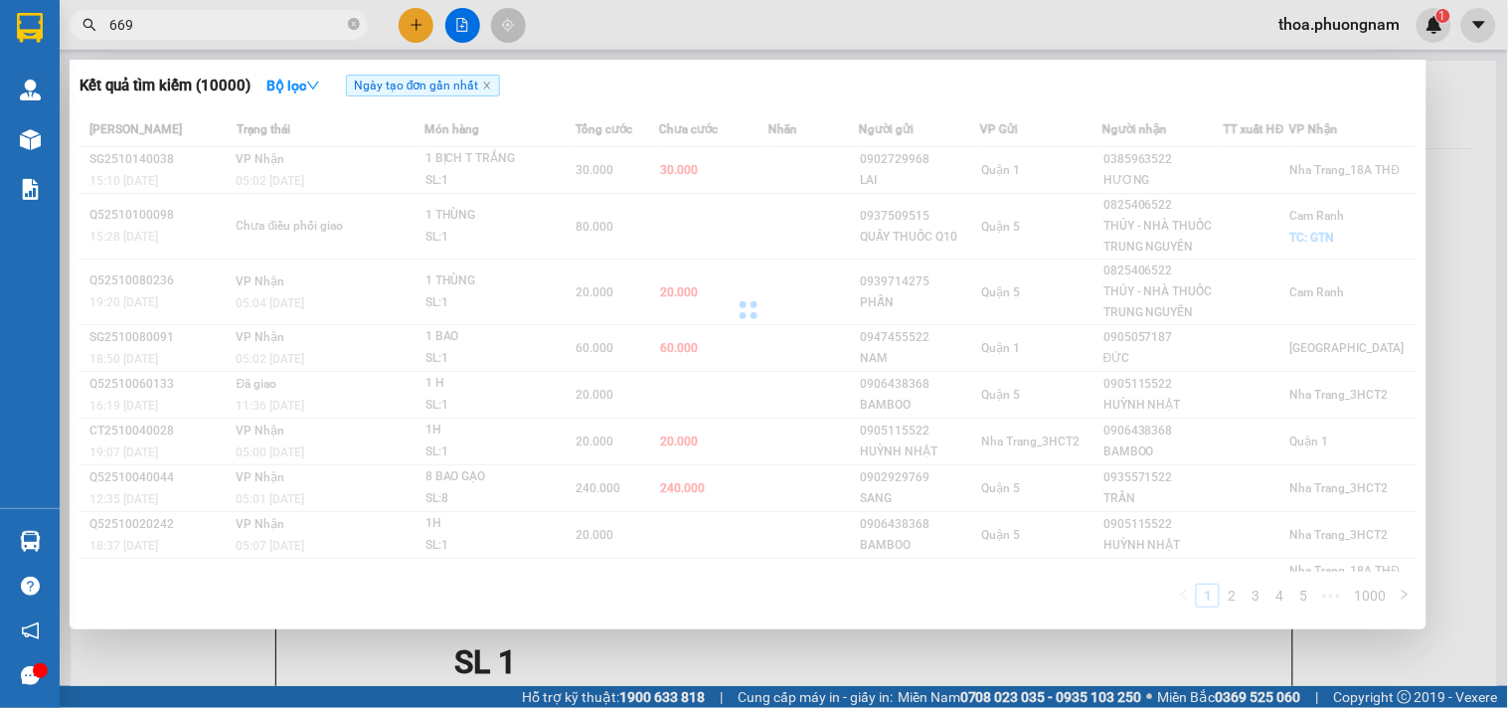
type input "6699"
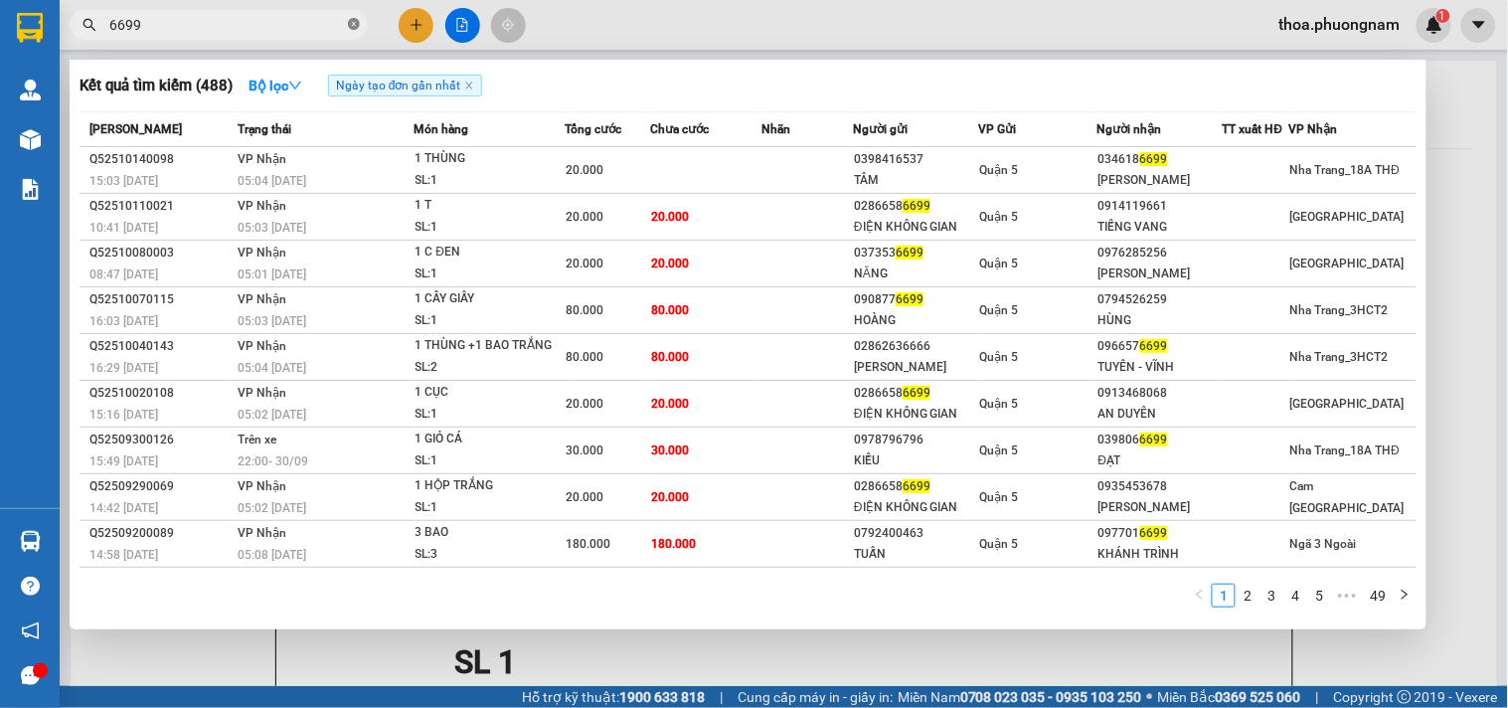
click at [355, 25] on icon "close-circle" at bounding box center [354, 24] width 12 height 12
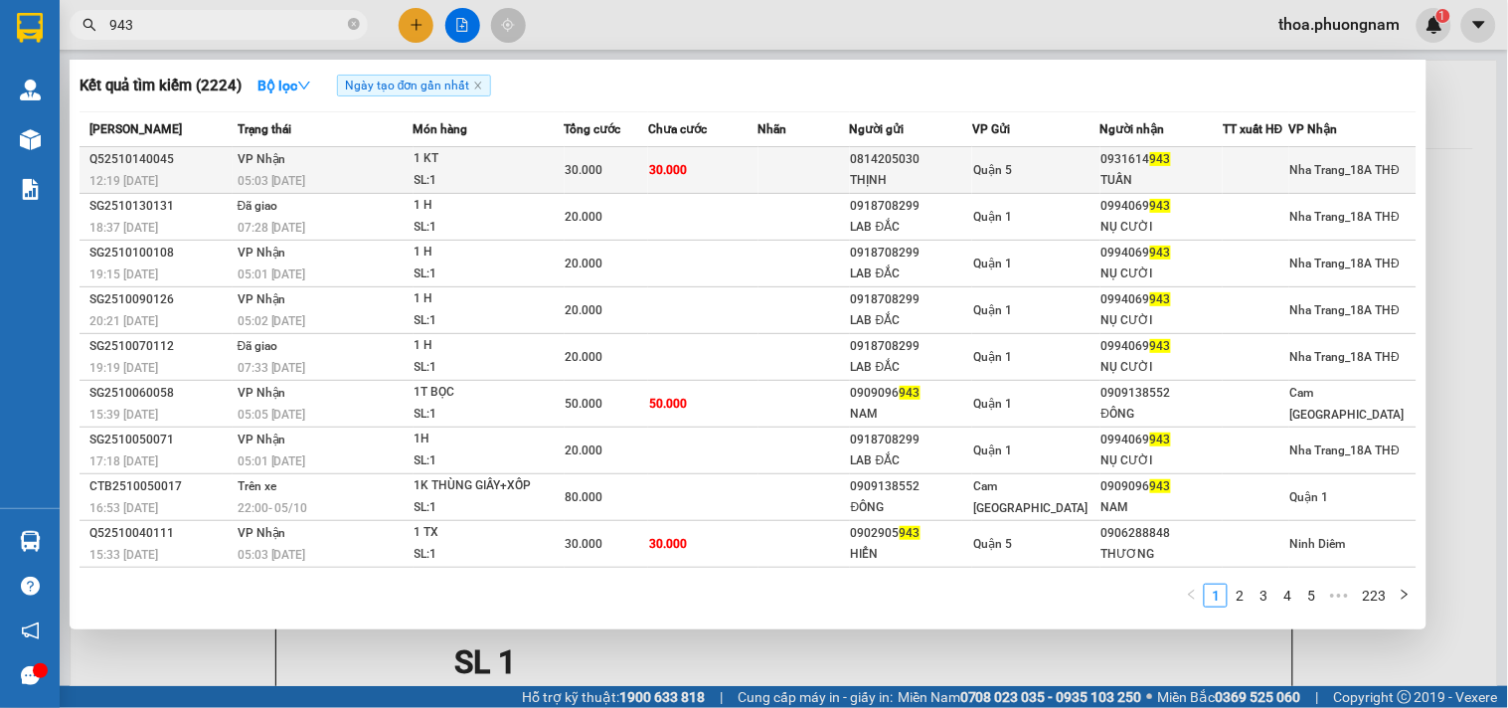
type input "943"
click at [873, 172] on div "THỊNH" at bounding box center [911, 180] width 120 height 21
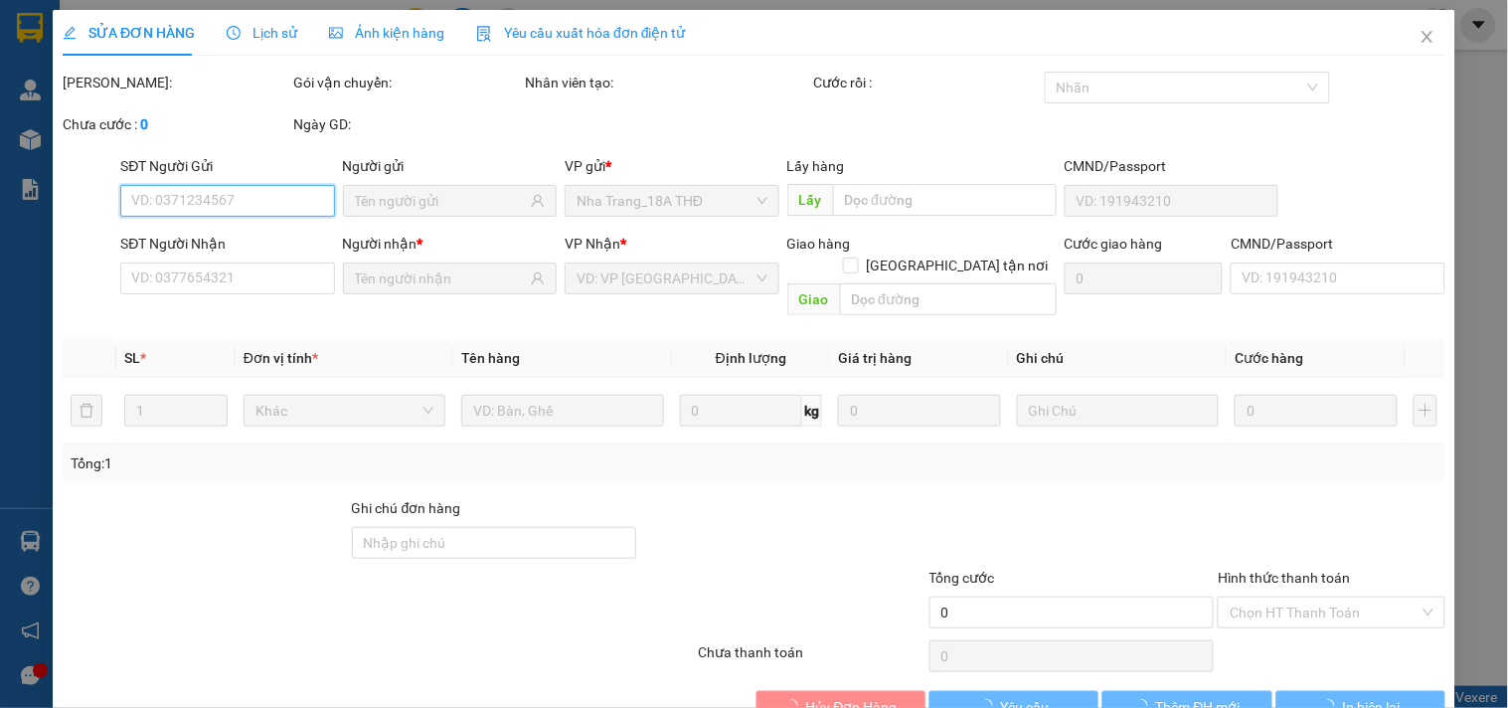
type input "0814205030"
type input "THỊNH"
type input "0931614943"
type input "TUẤN"
type input "30.000"
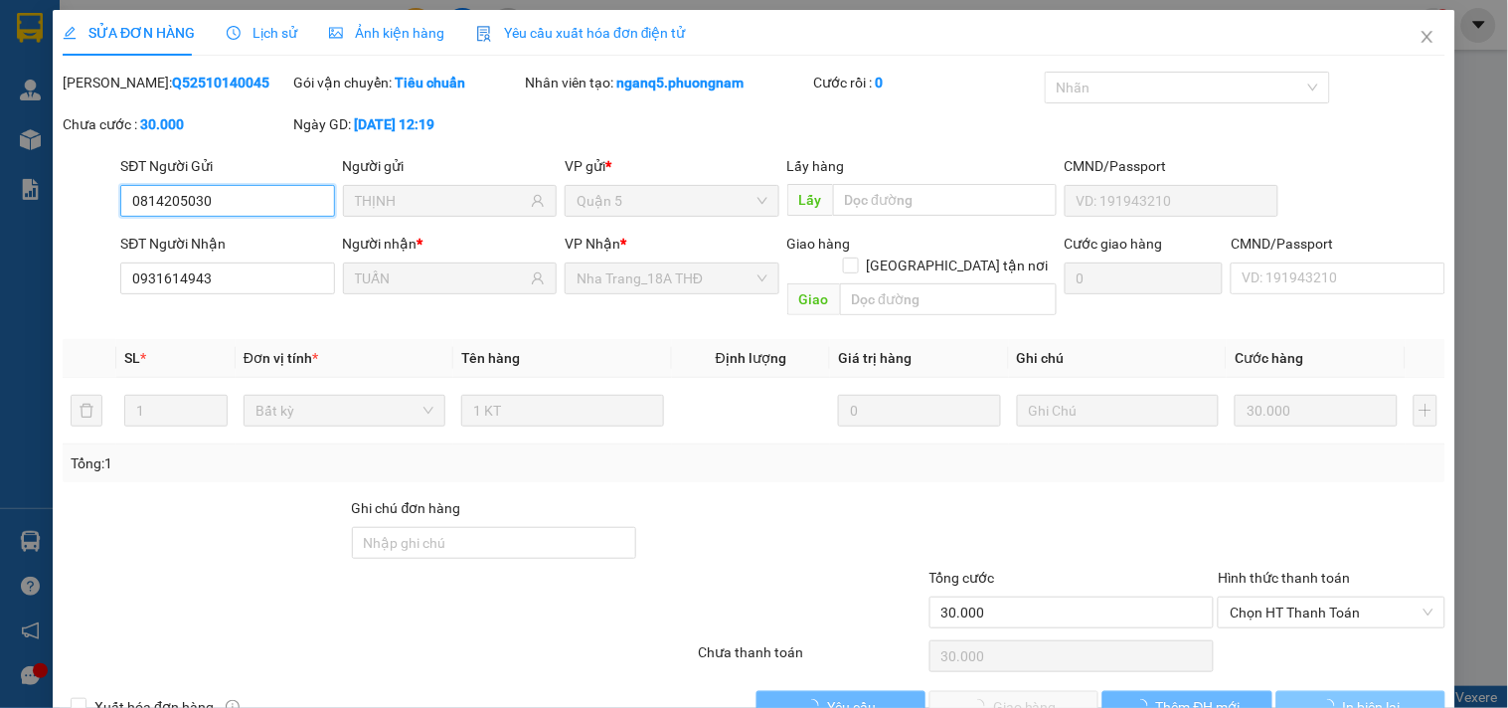
scroll to position [32, 0]
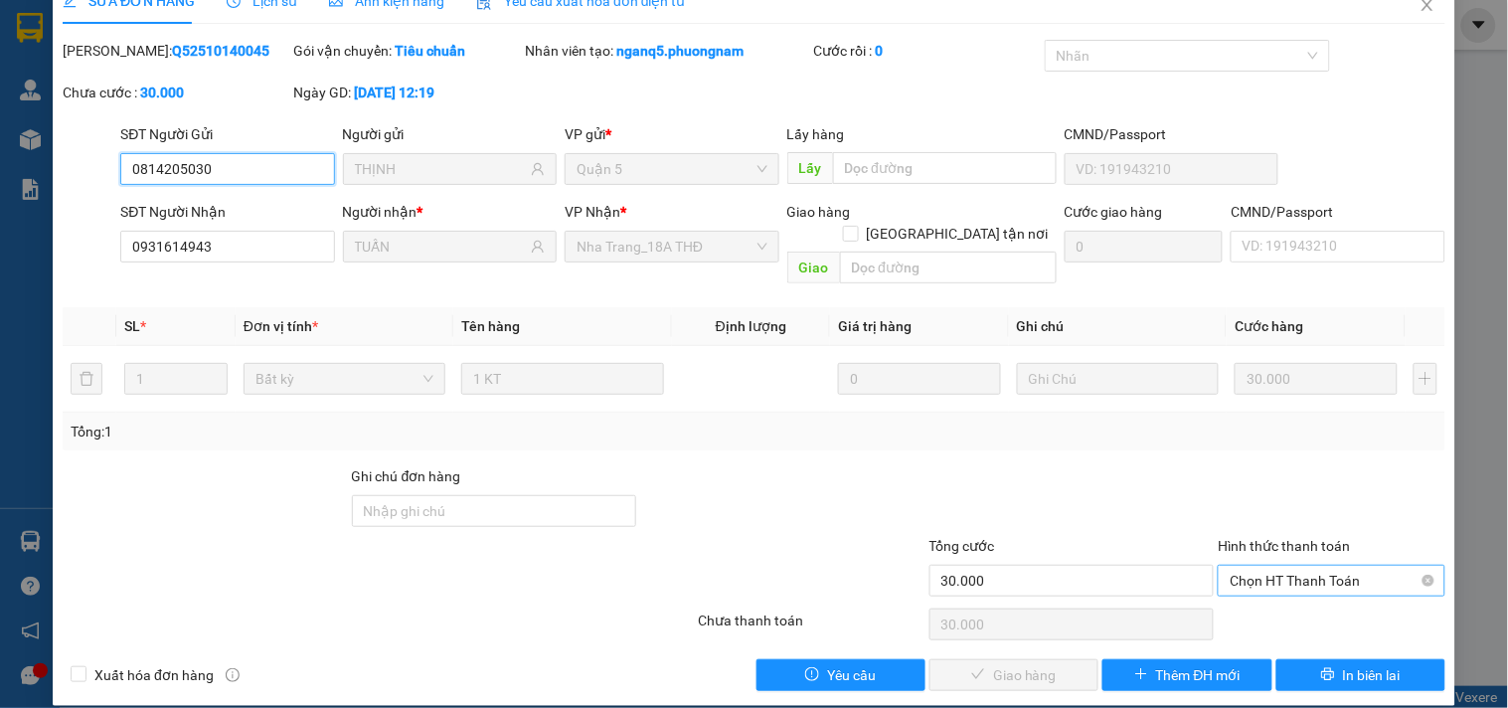
click at [1303, 566] on span "Chọn HT Thanh Toán" at bounding box center [1331, 581] width 203 height 30
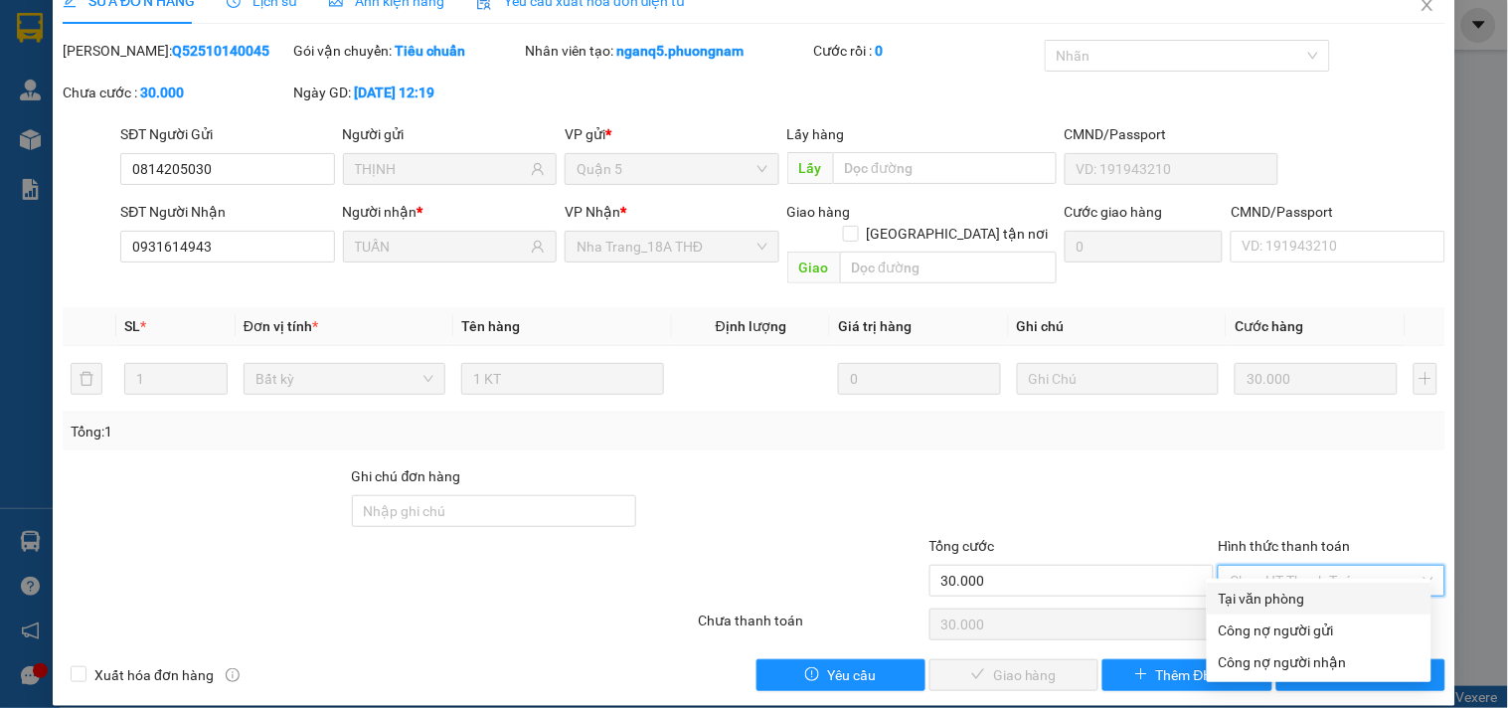
click at [1297, 596] on div "Tại văn phòng" at bounding box center [1319, 598] width 201 height 22
type input "0"
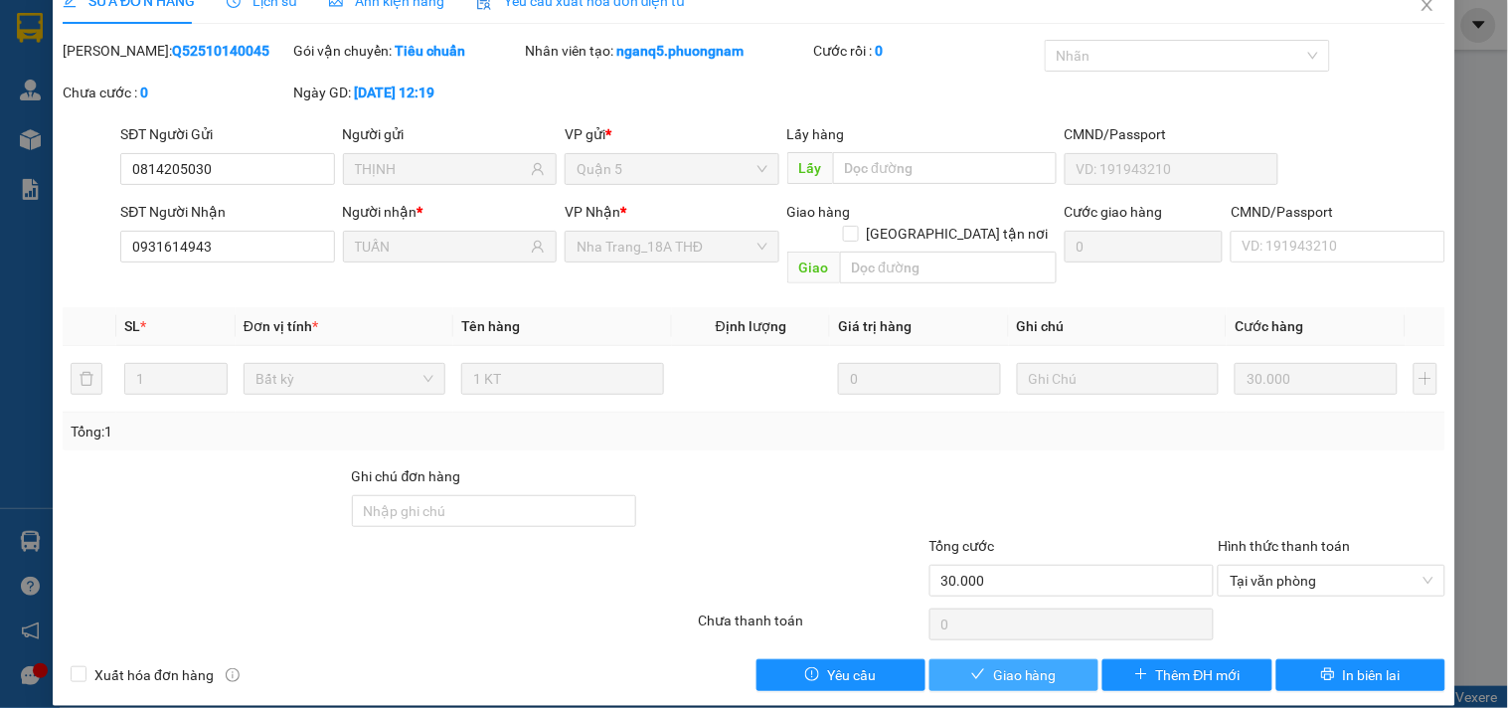
click at [998, 664] on span "Giao hàng" at bounding box center [1025, 675] width 64 height 22
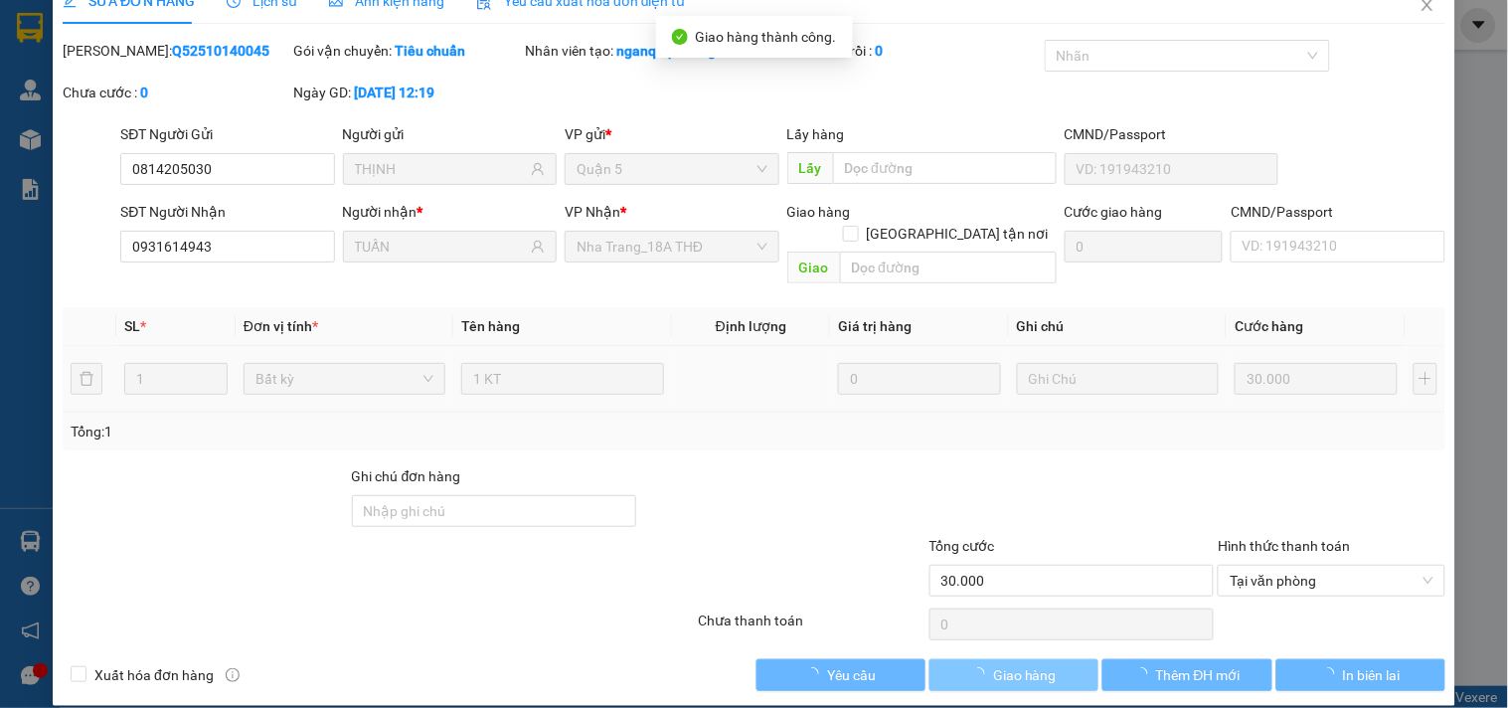
scroll to position [0, 0]
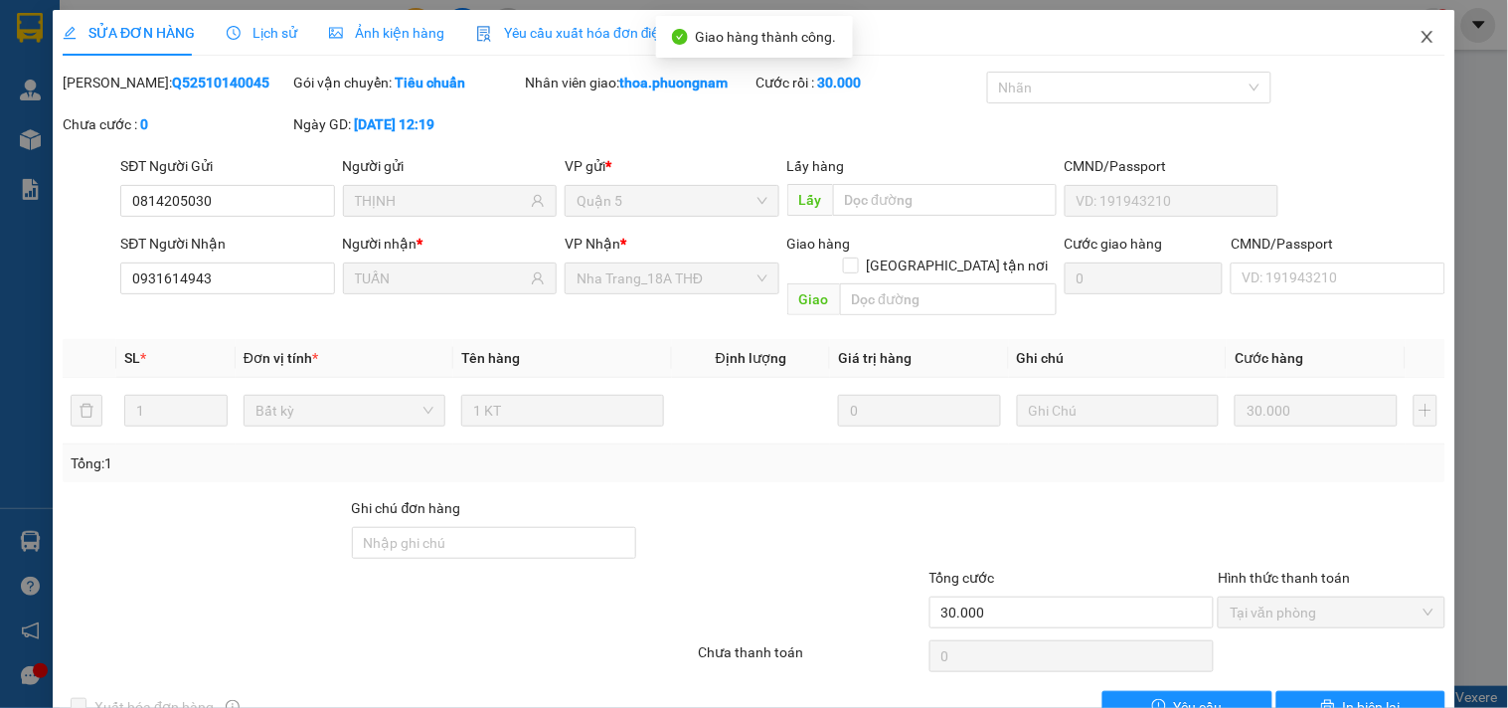
click at [1425, 32] on span "Close" at bounding box center [1428, 38] width 56 height 56
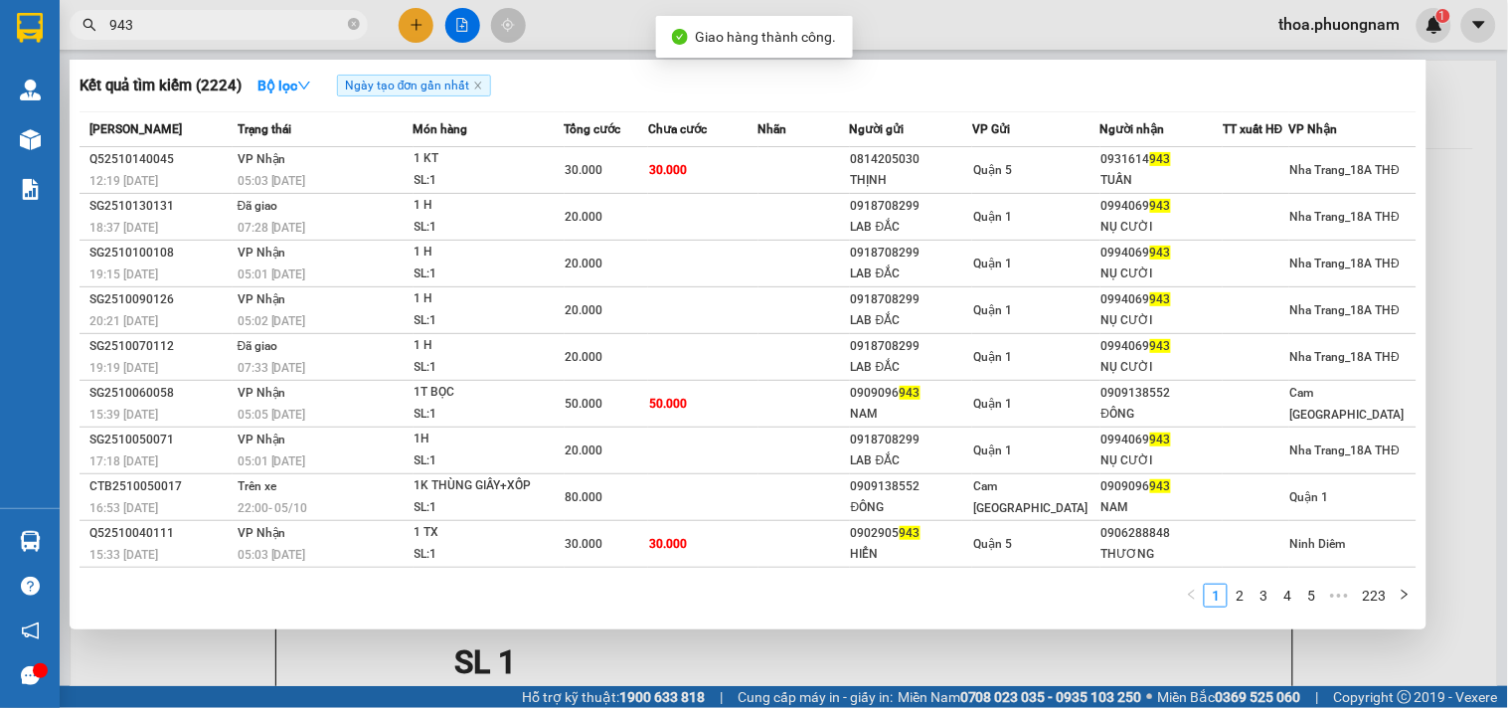
click at [279, 33] on input "943" at bounding box center [226, 25] width 235 height 22
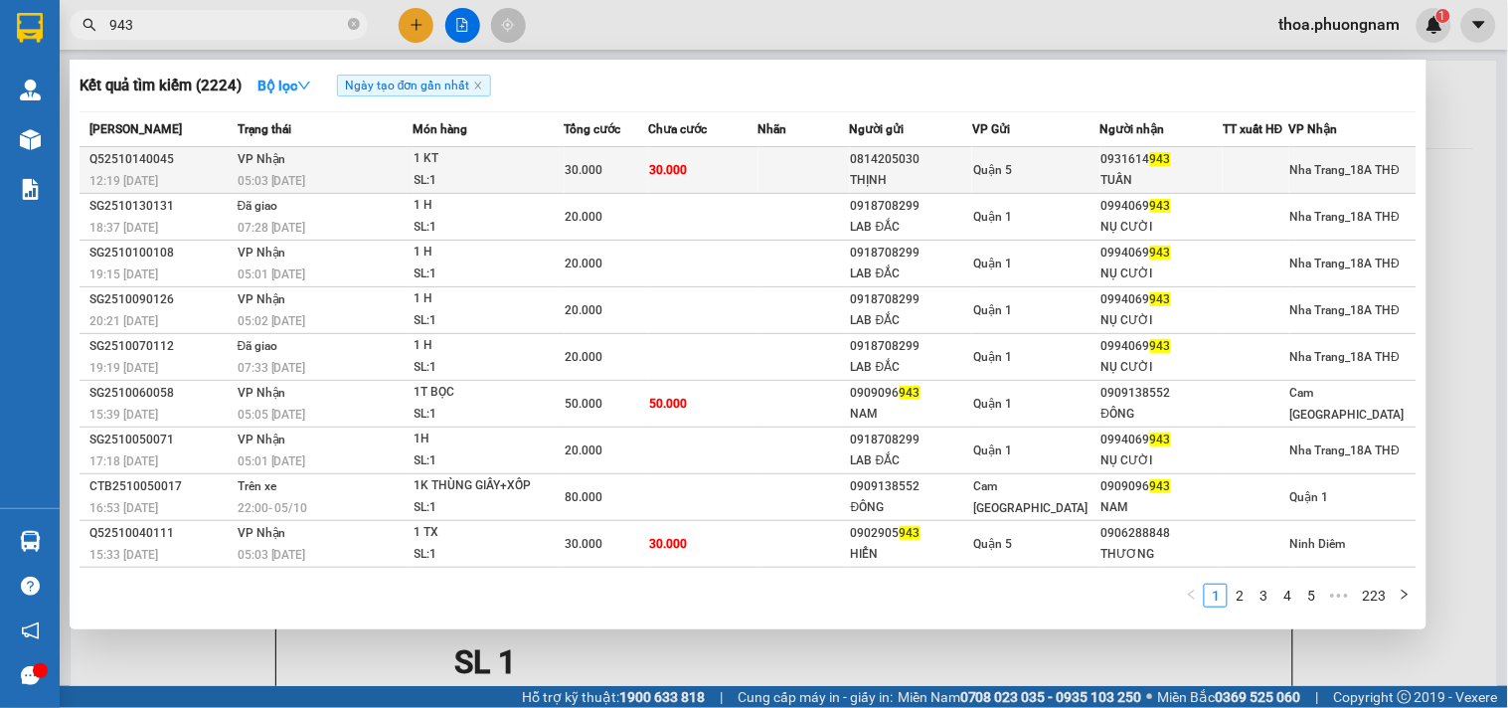
click at [606, 181] on div "30.000" at bounding box center [607, 170] width 82 height 22
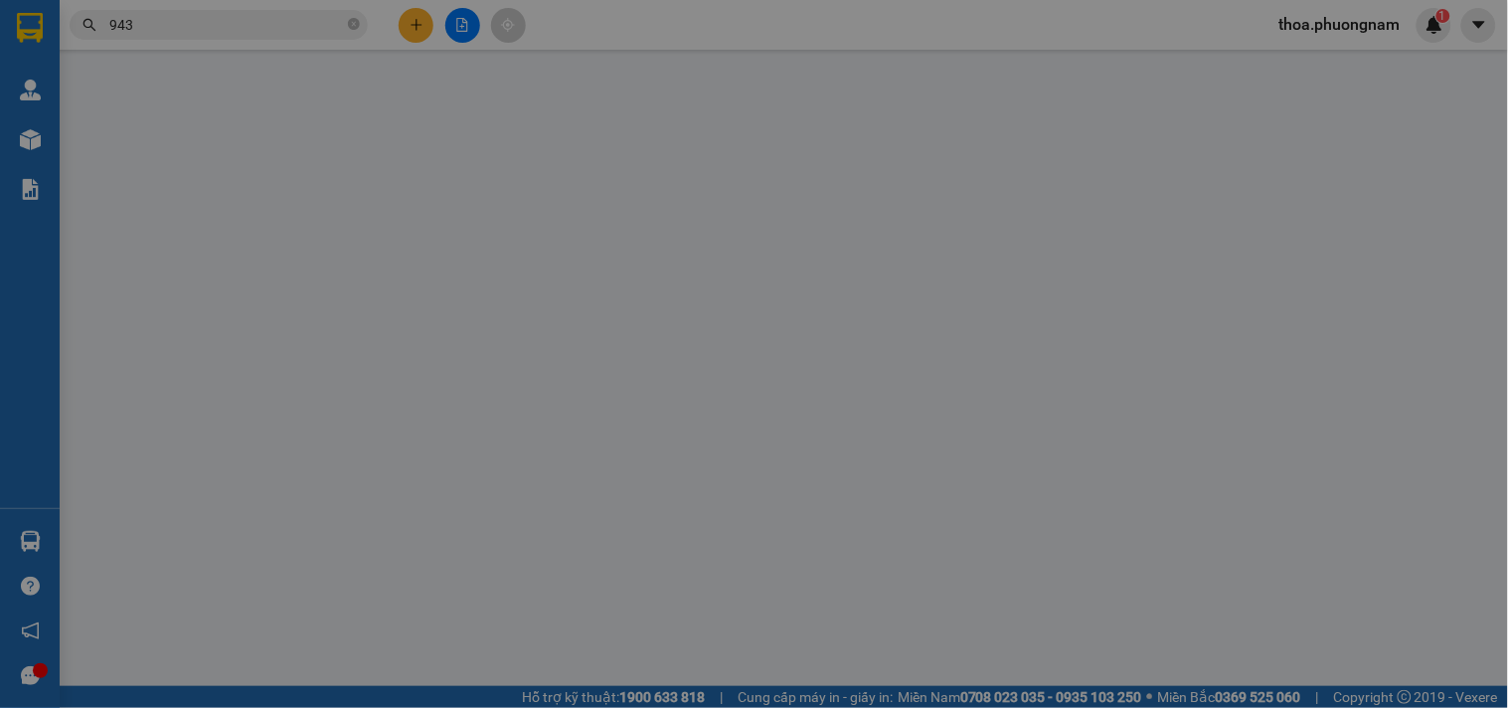
type input "0814205030"
type input "THỊNH"
type input "0931614943"
type input "TUẤN"
type input "30.000"
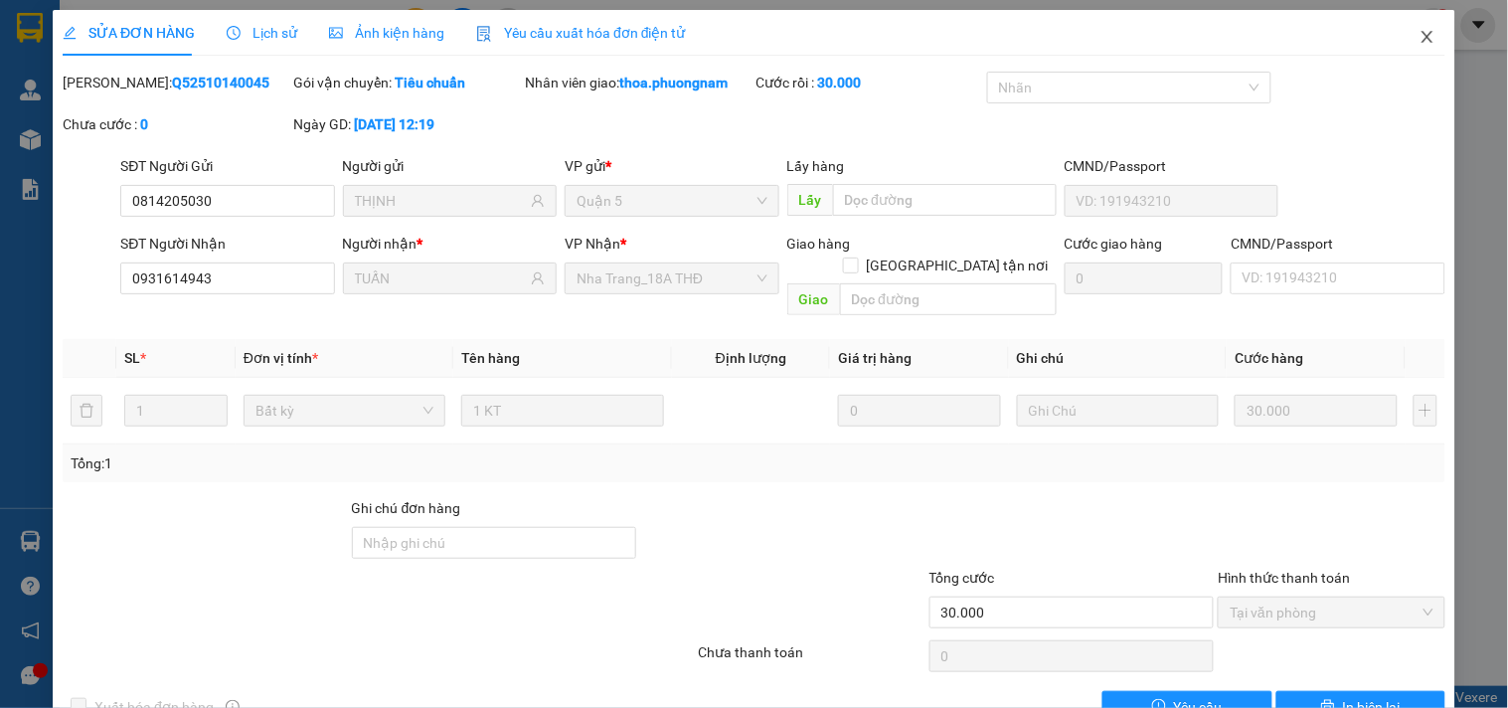
click at [1400, 22] on span "Close" at bounding box center [1428, 38] width 56 height 56
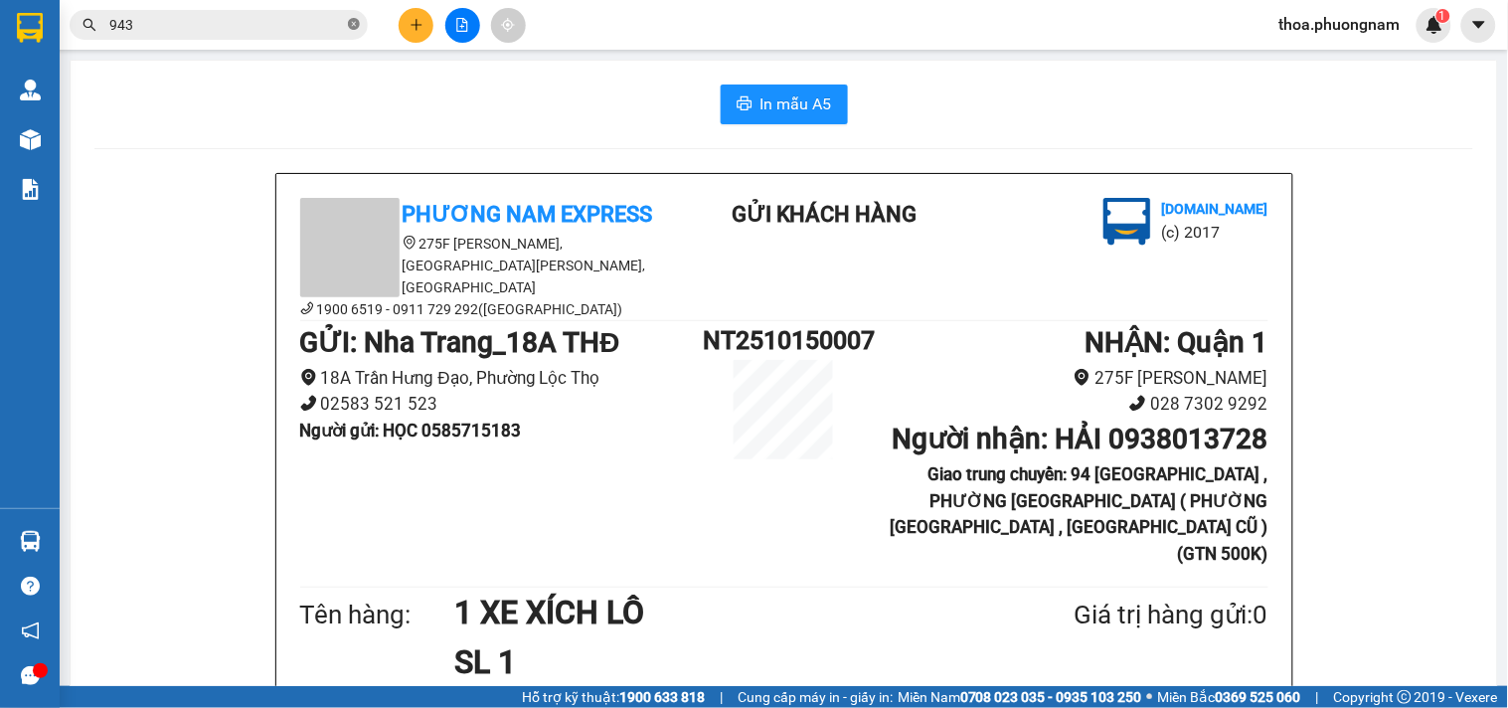
click at [351, 20] on icon "close-circle" at bounding box center [354, 24] width 12 height 12
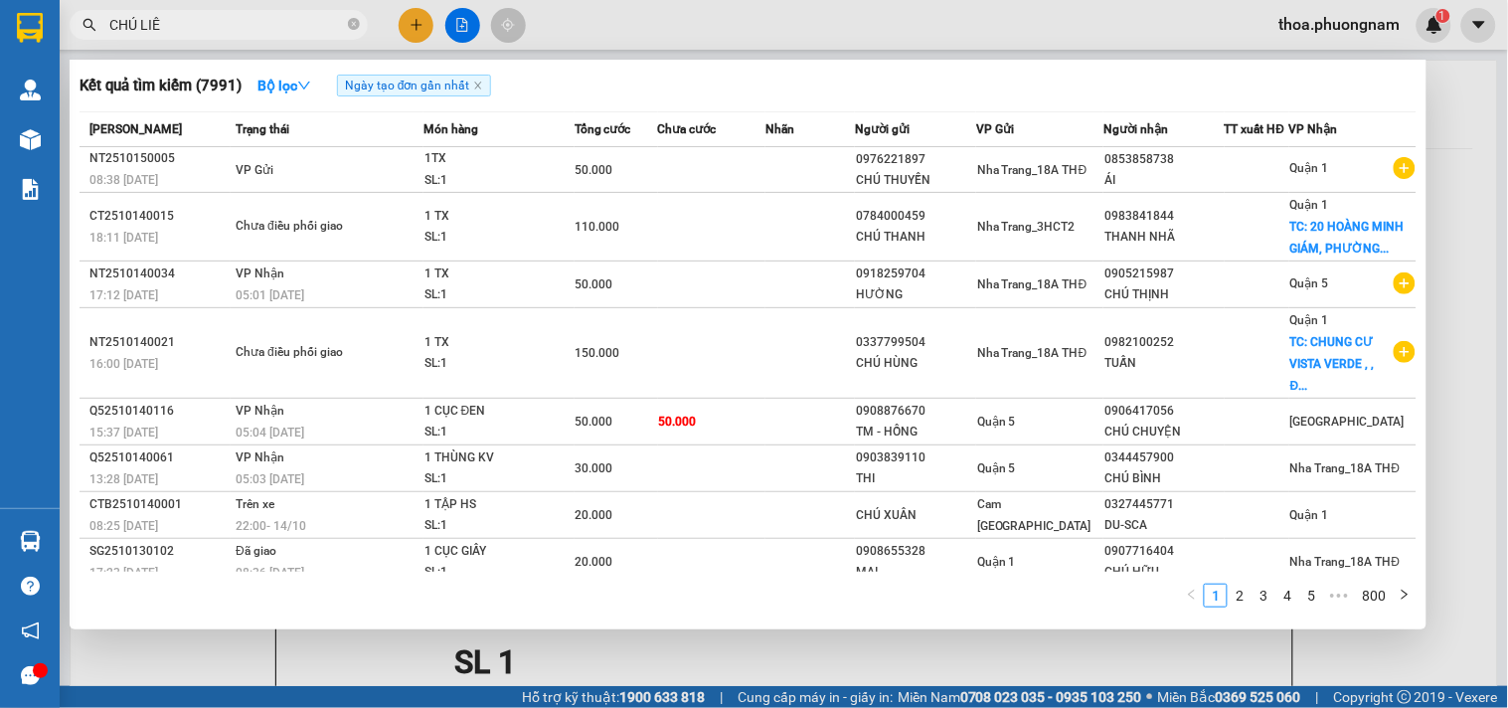
type input "CHÚ LIÊN"
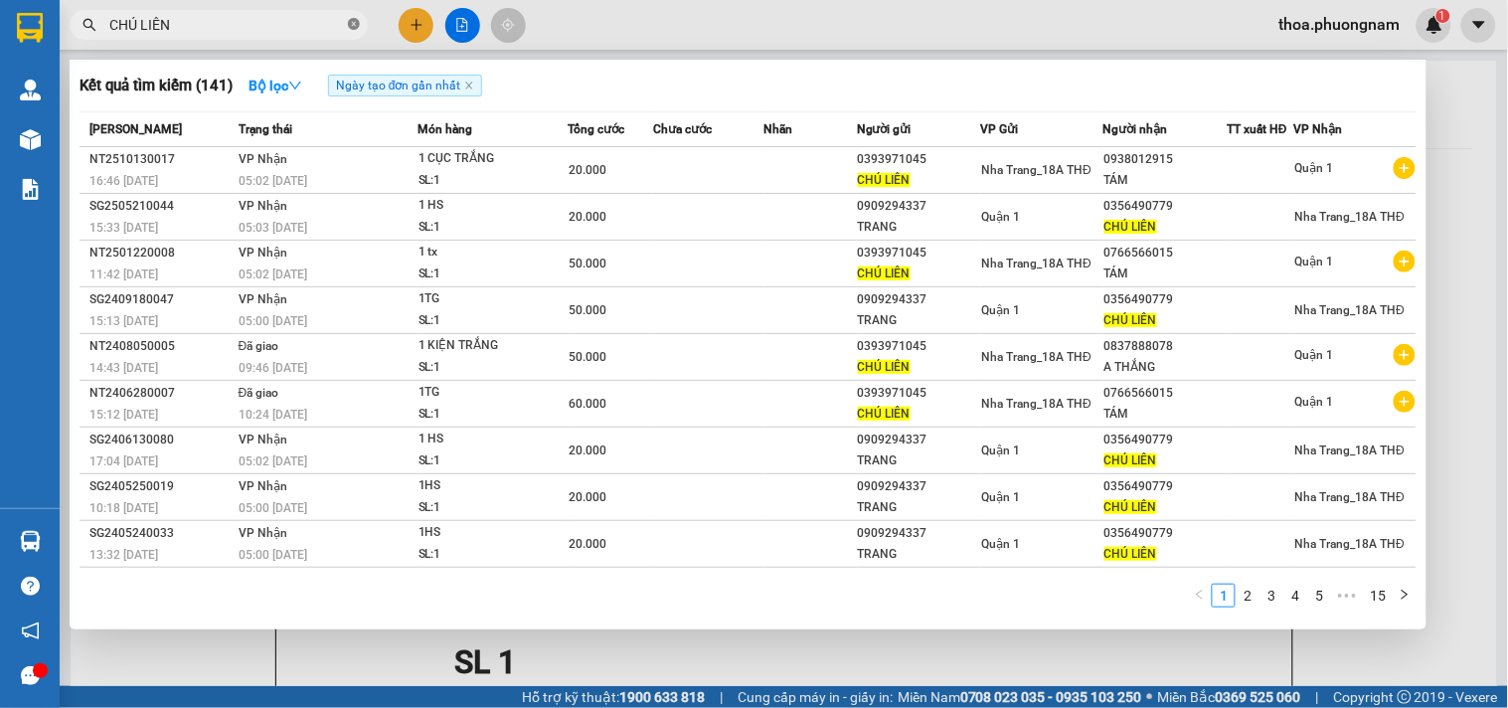
click at [355, 22] on icon "close-circle" at bounding box center [354, 24] width 12 height 12
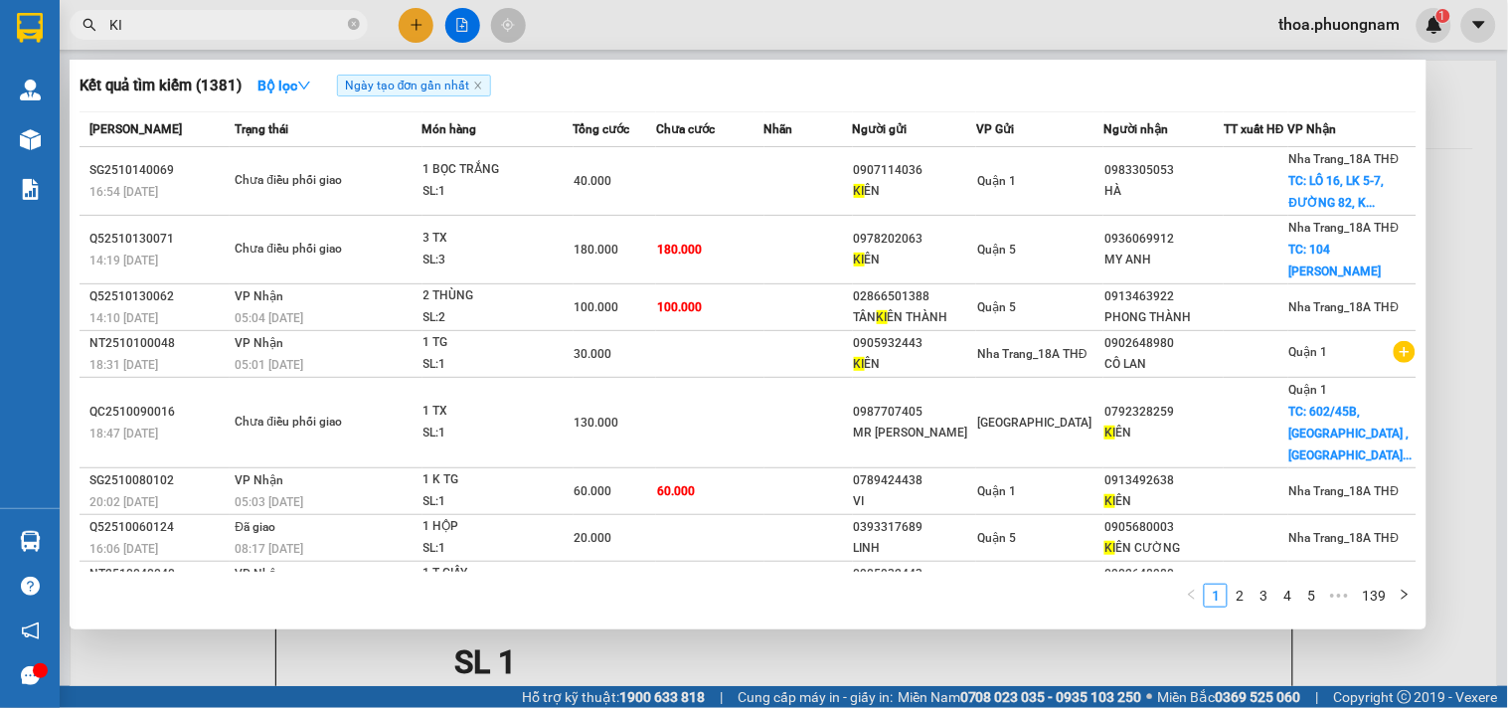
type input "K"
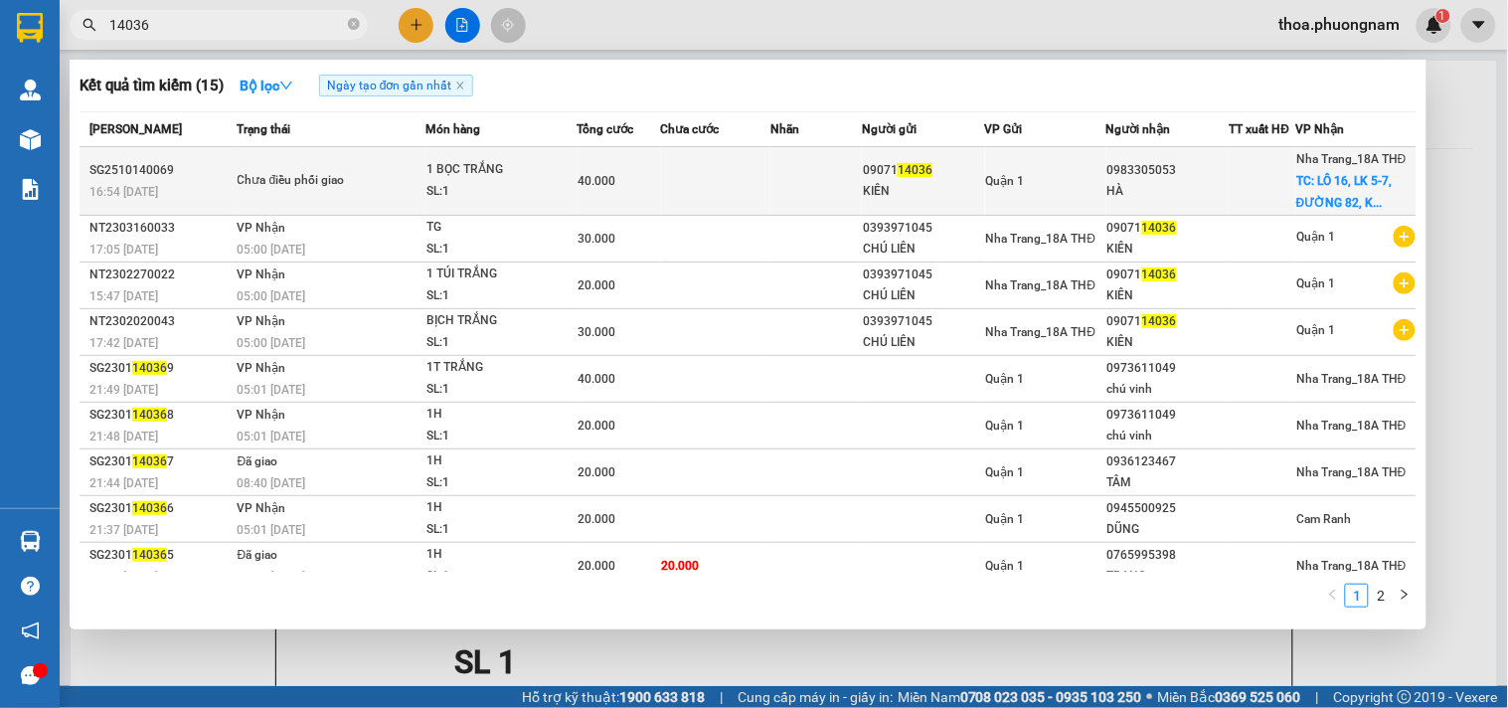
type input "14036"
click at [1148, 192] on div "HÀ" at bounding box center [1167, 191] width 121 height 21
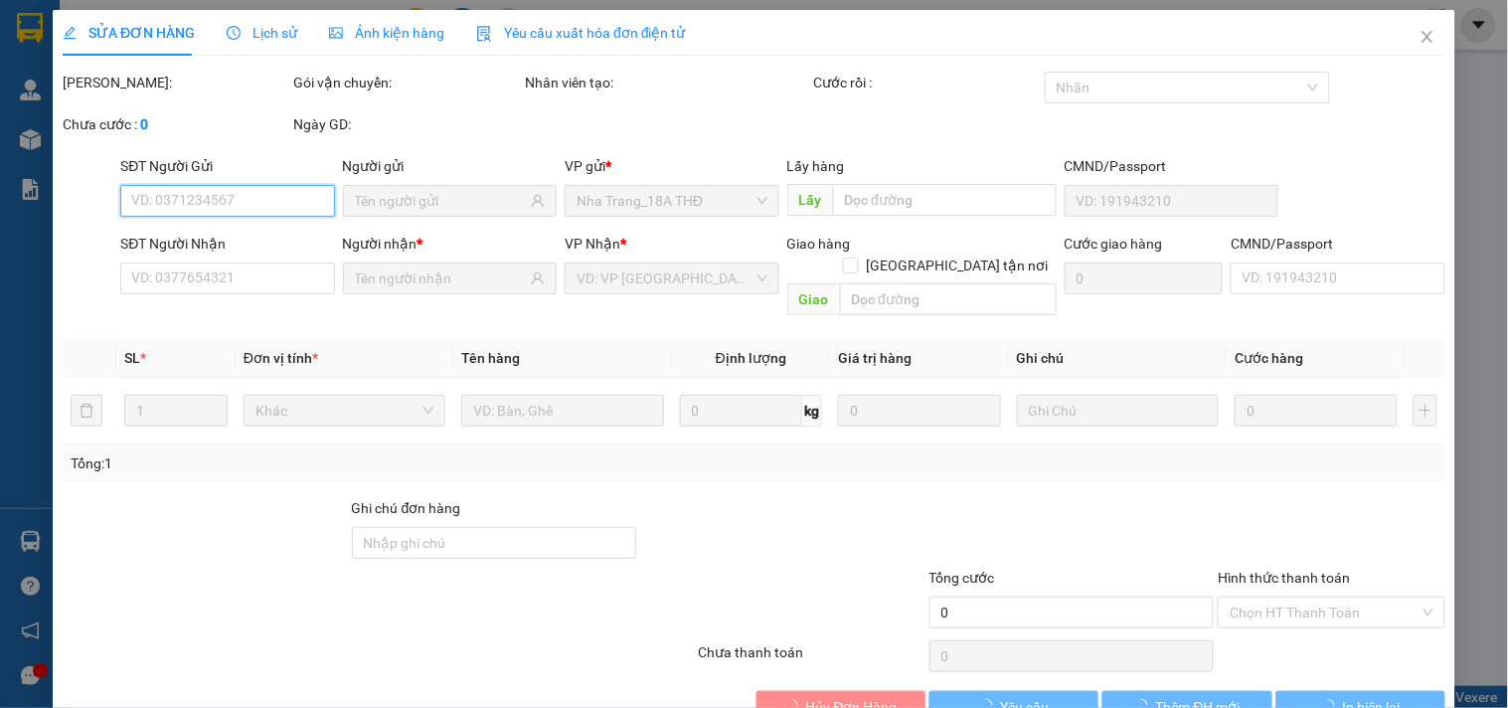
type input "0907114036"
type input "KIÊN"
type input "0983305053"
type input "HÀ"
checkbox input "true"
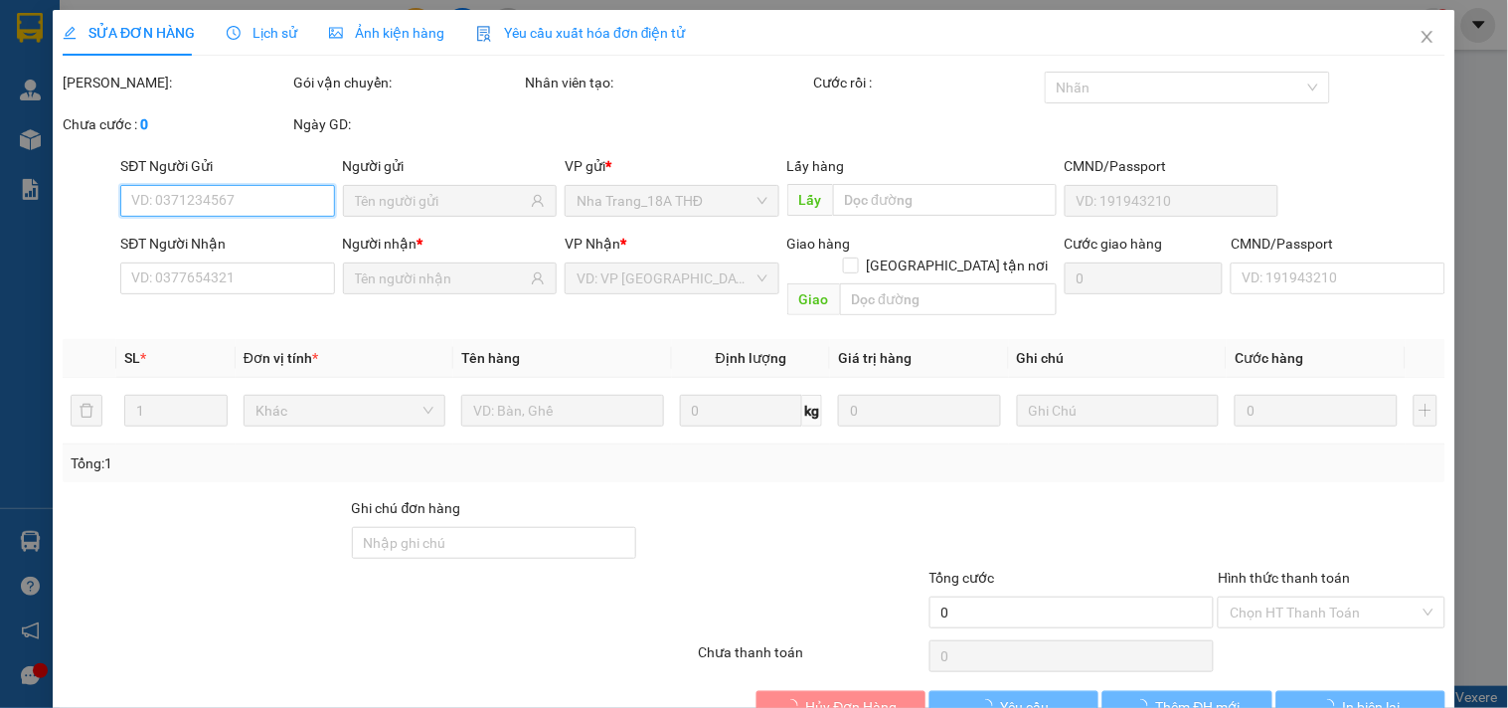
type input "LÔ 16, LK 5-7, ĐƯỜNG 82, KĐT MỸ GIA, THÁI HƯNG, VĨNH THÁI"
type input "40.000"
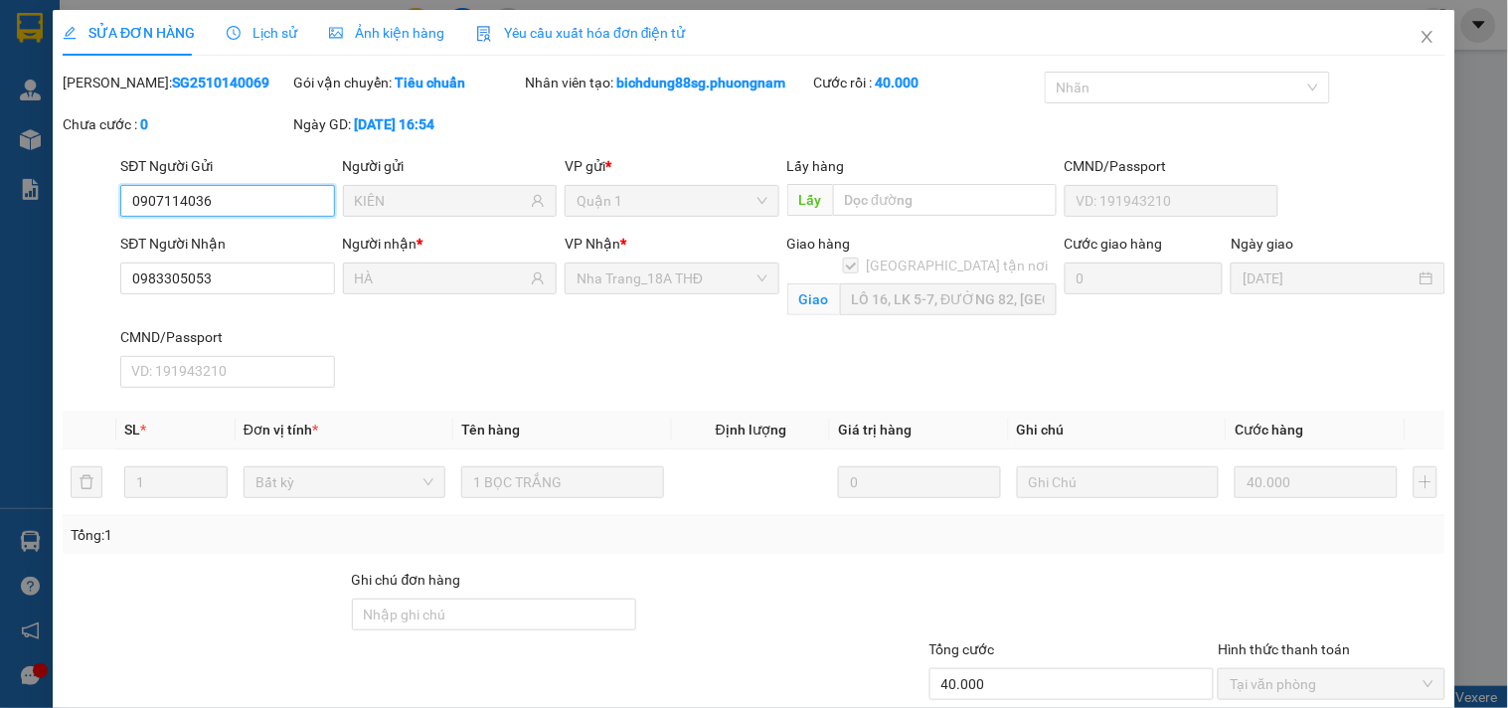
scroll to position [124, 0]
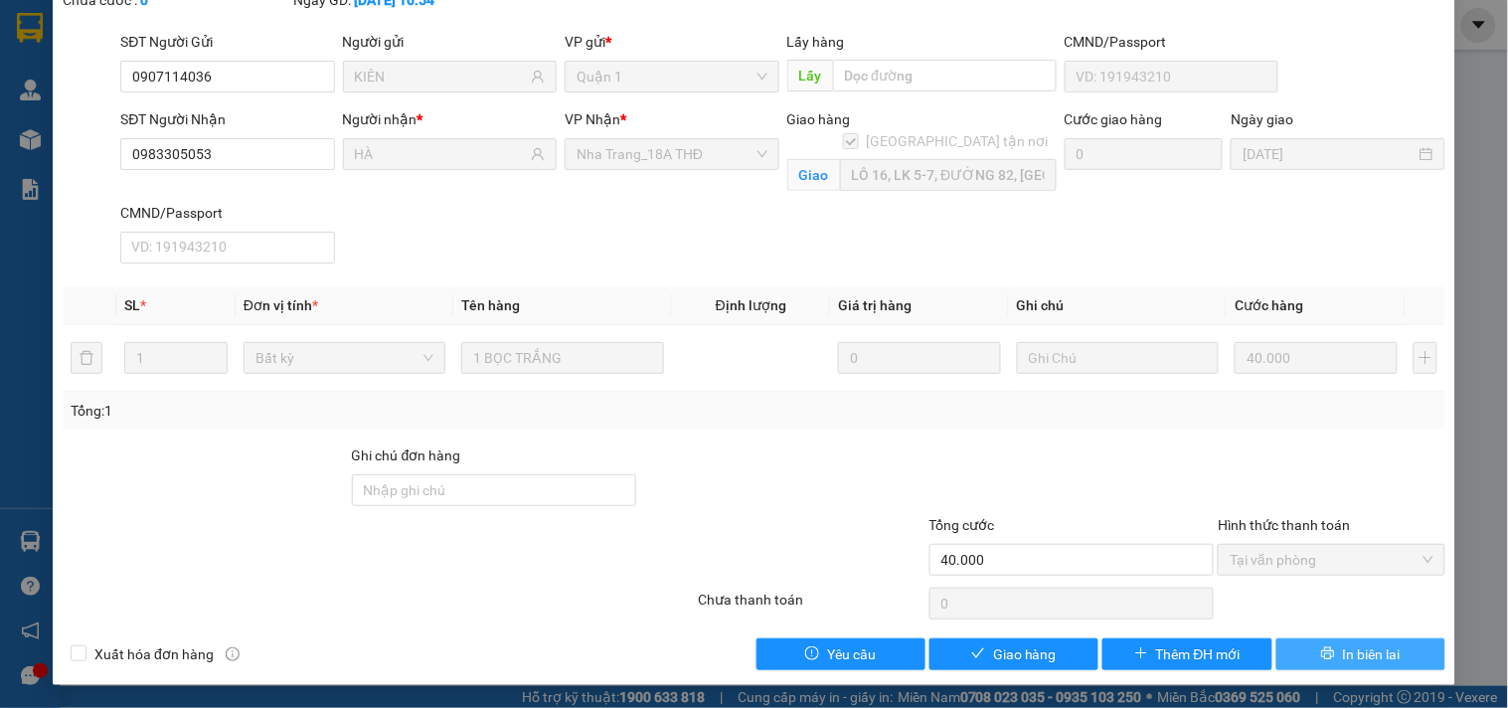
click at [1321, 657] on icon "printer" at bounding box center [1327, 653] width 13 height 13
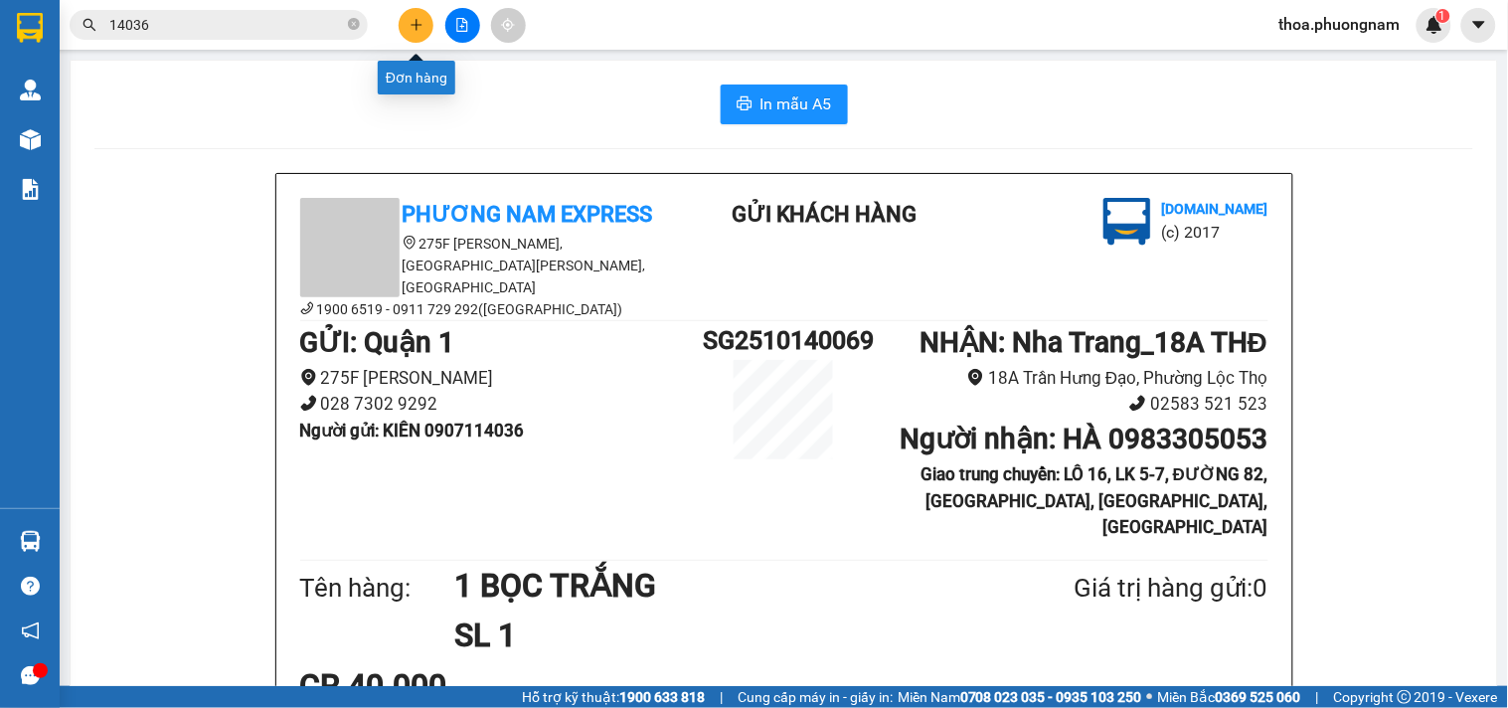
click at [420, 15] on button at bounding box center [416, 25] width 35 height 35
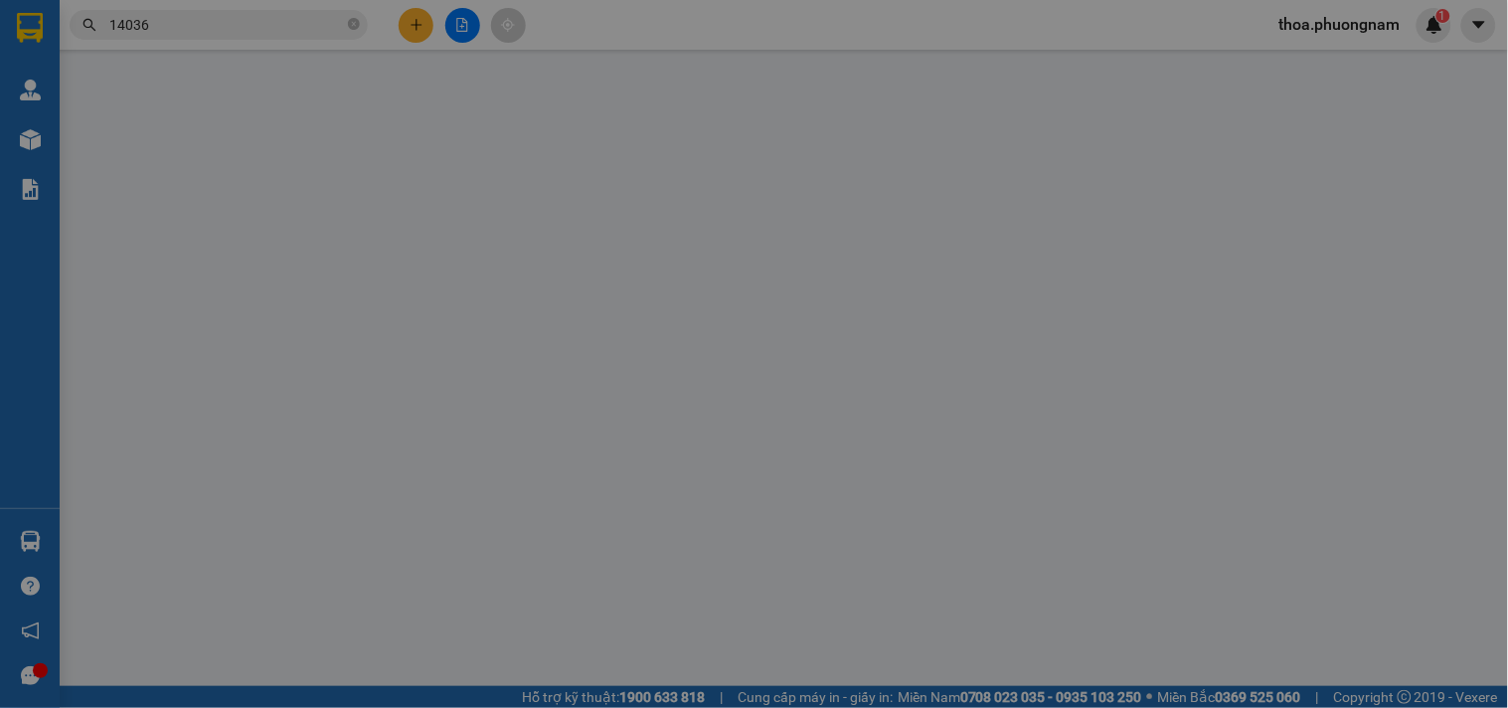
click at [420, 15] on div "Yêu cầu xuất hóa đơn điện tử" at bounding box center [329, 33] width 210 height 46
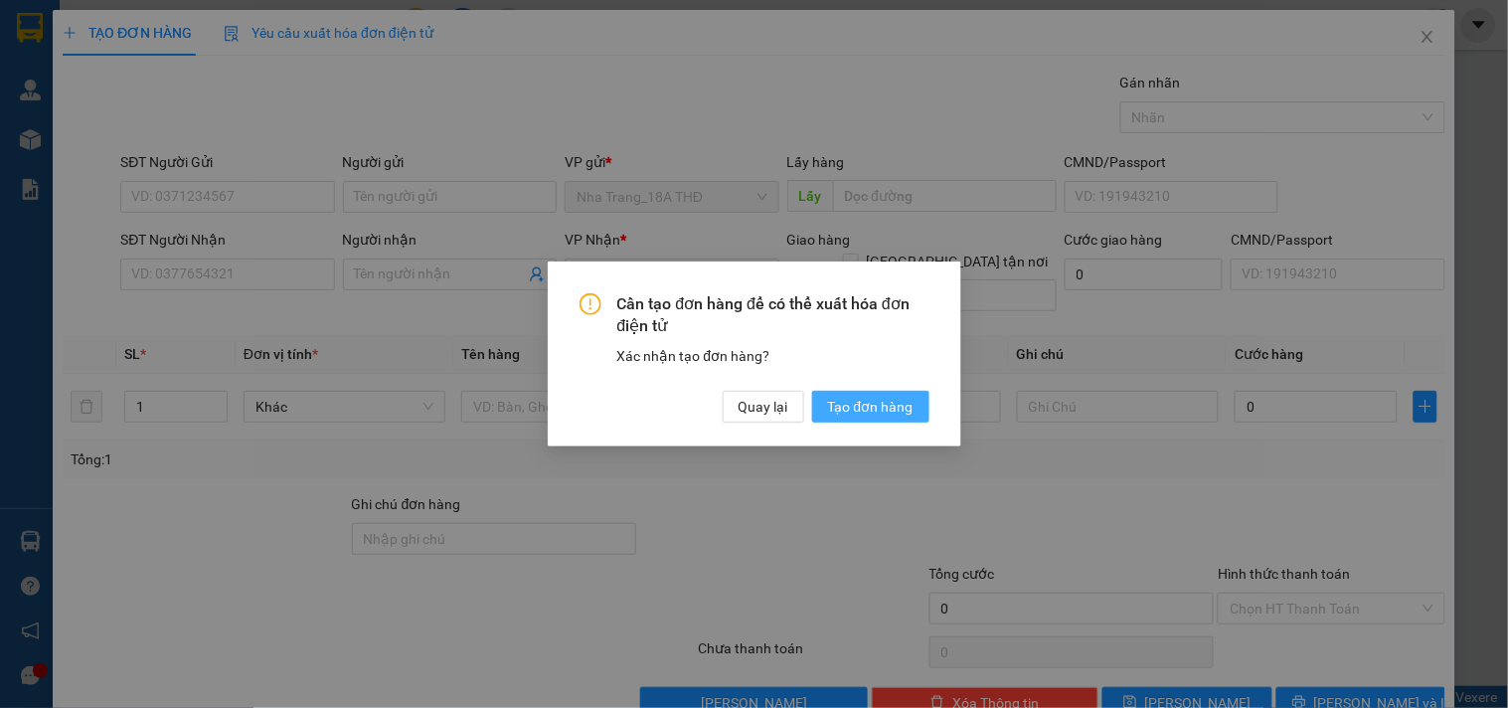
click at [873, 398] on span "Tạo đơn hàng" at bounding box center [870, 407] width 85 height 22
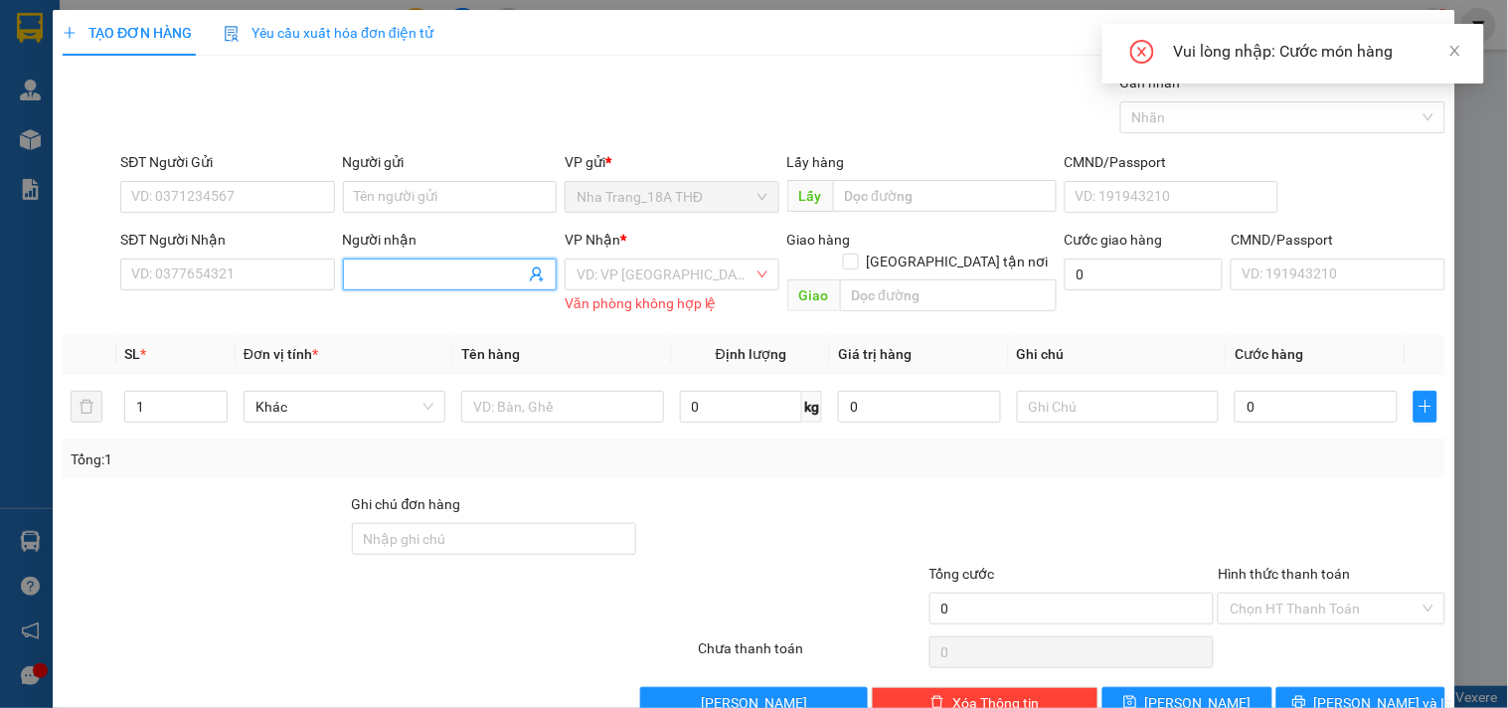
click at [386, 284] on input "Người nhận" at bounding box center [440, 274] width 170 height 22
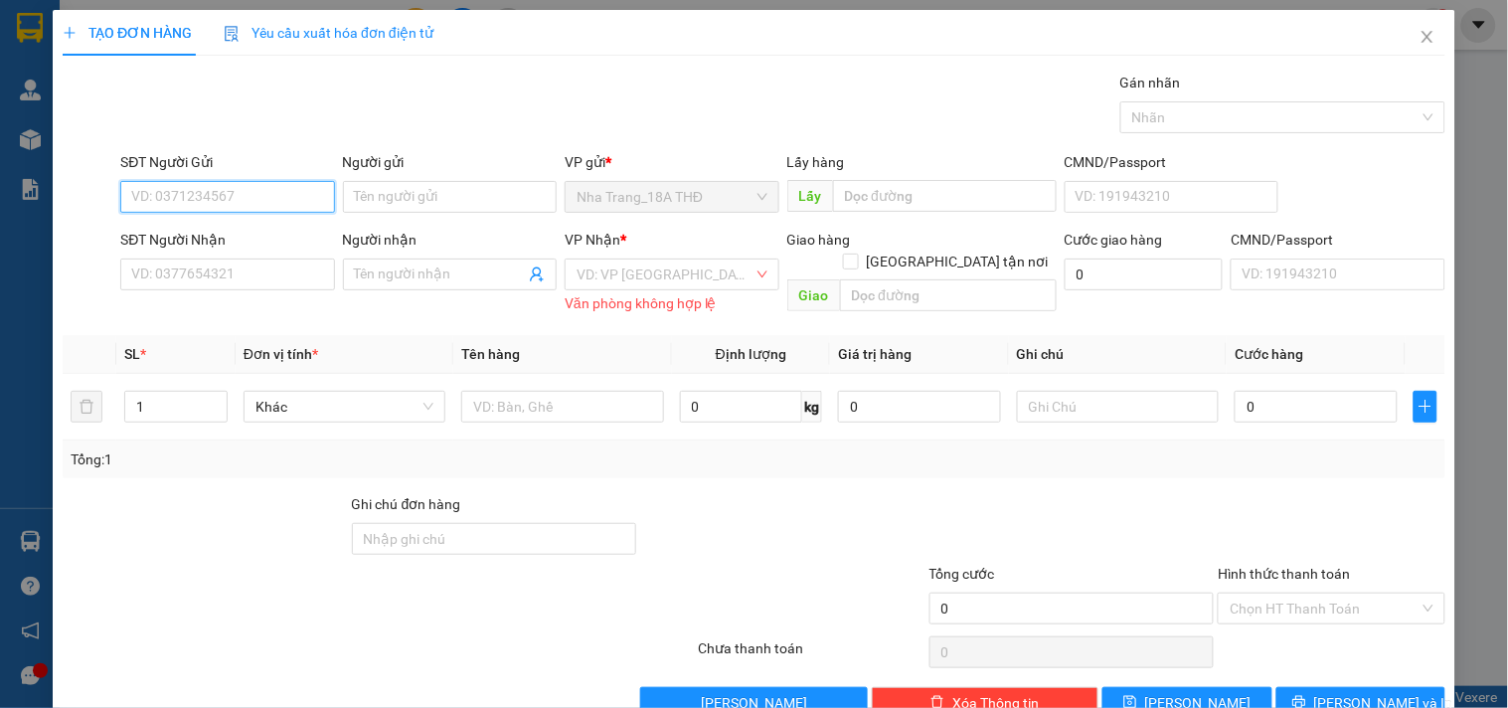
click at [171, 197] on input "SĐT Người Gửi" at bounding box center [227, 197] width 214 height 32
click at [180, 222] on div "0935809248 - kim yến" at bounding box center [229, 237] width 220 height 32
type input "0935809248"
type input "[PERSON_NAME]"
type input "0903136016"
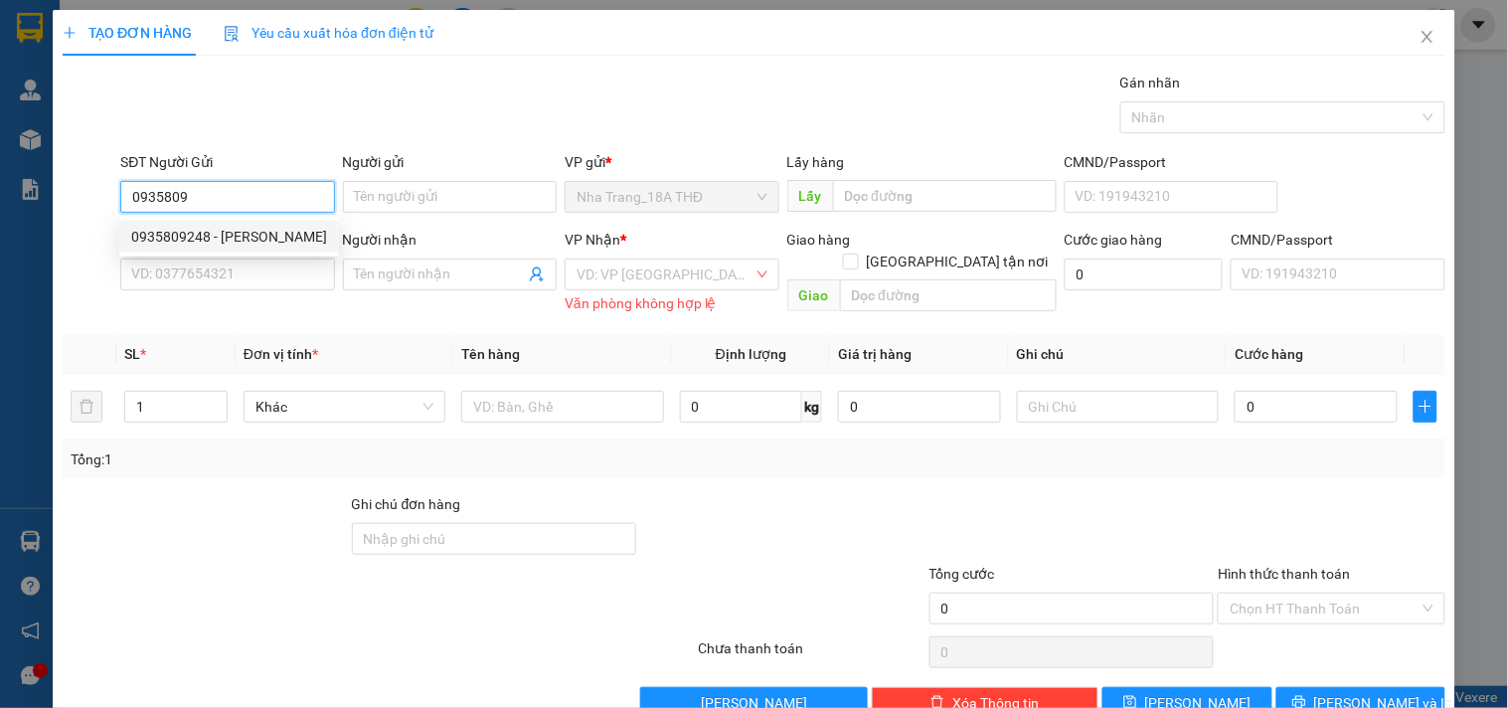
type input "HƯƠNG"
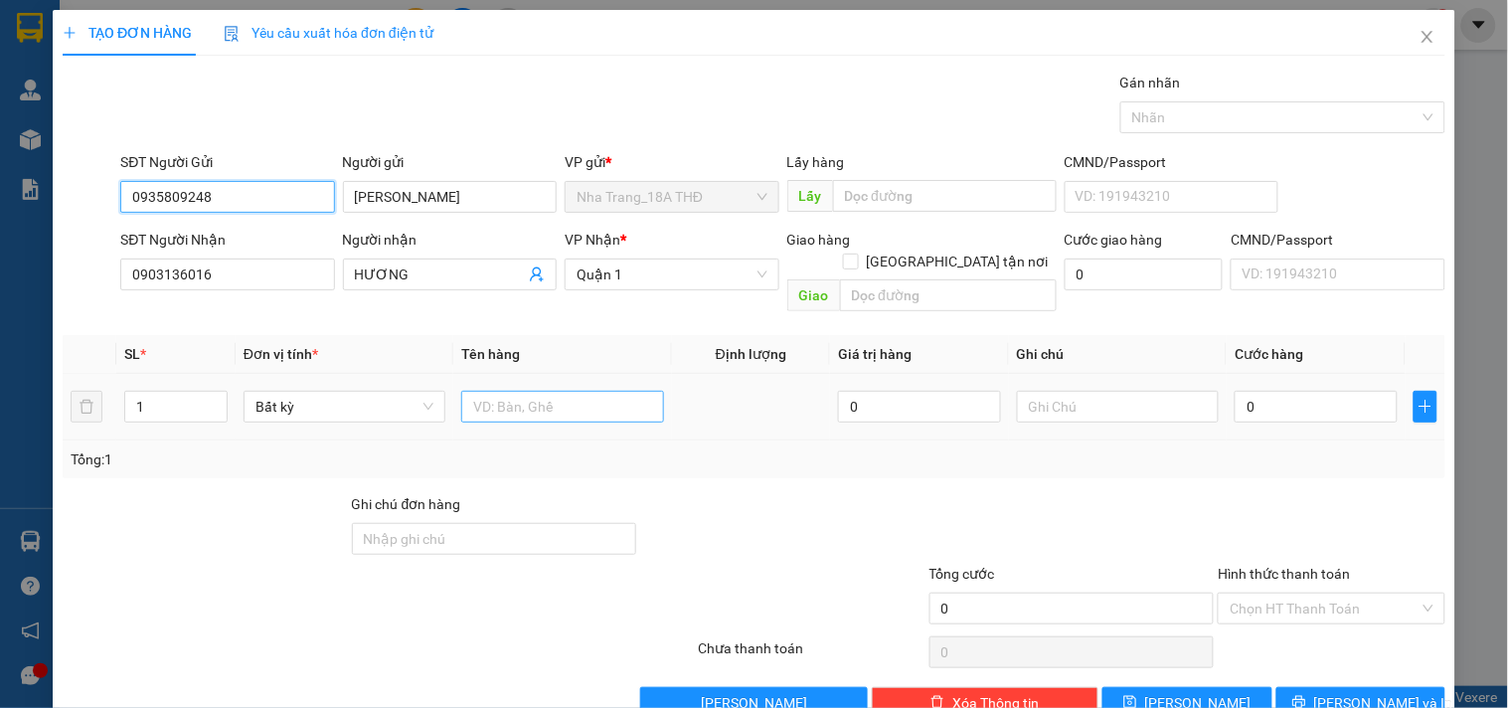
type input "0935809248"
click at [599, 391] on input "text" at bounding box center [562, 407] width 202 height 32
type input "1TG"
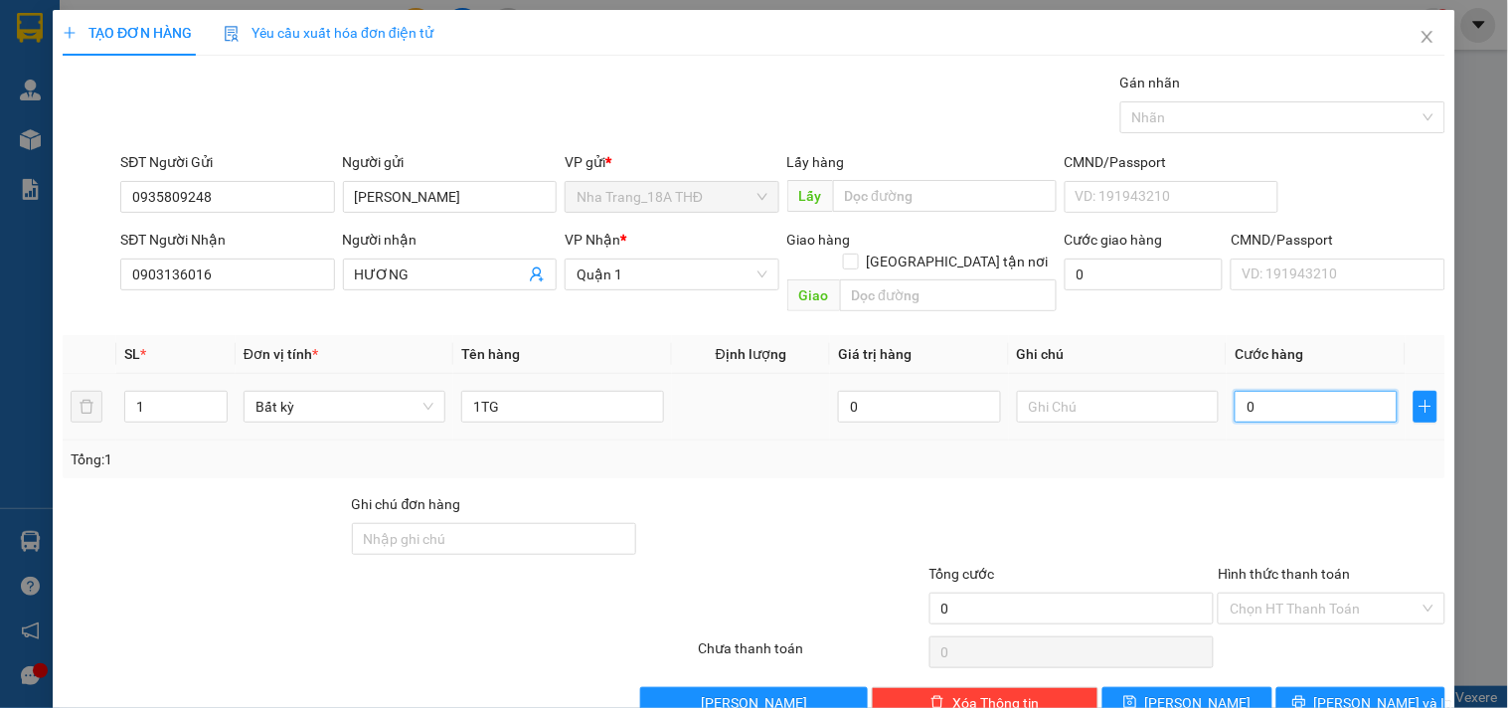
click at [1319, 391] on input "0" at bounding box center [1316, 407] width 163 height 32
type input "3"
type input "30"
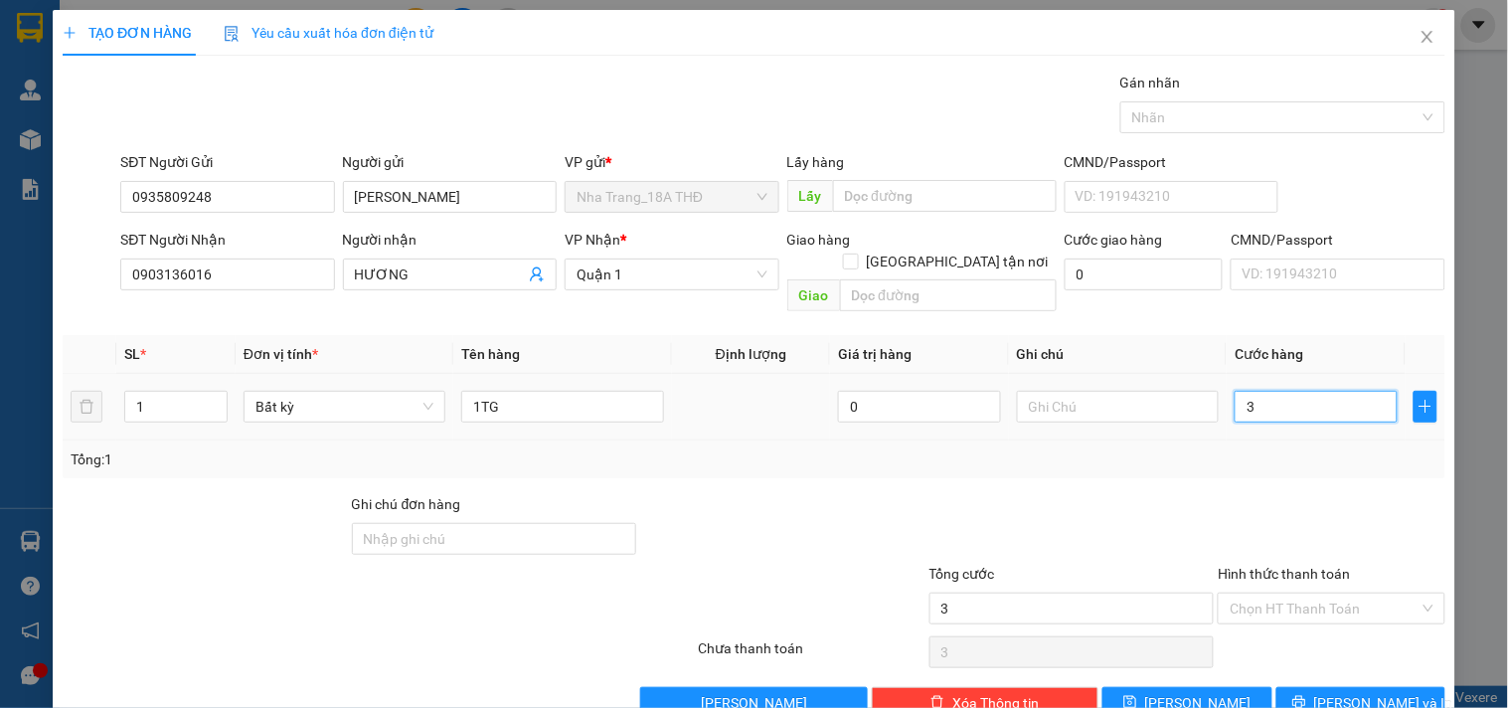
type input "30"
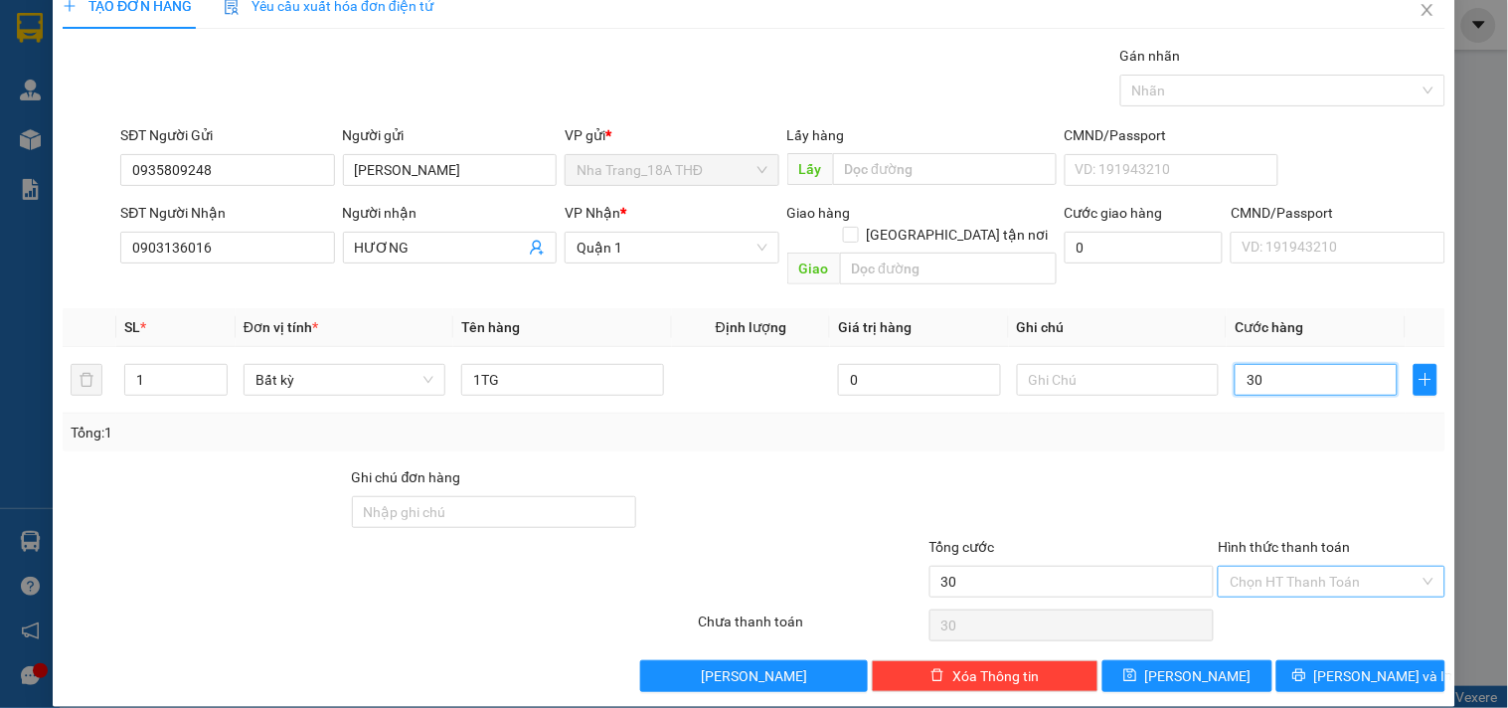
click at [1297, 566] on div "Chọn HT Thanh Toán" at bounding box center [1331, 582] width 227 height 32
type input "30.000"
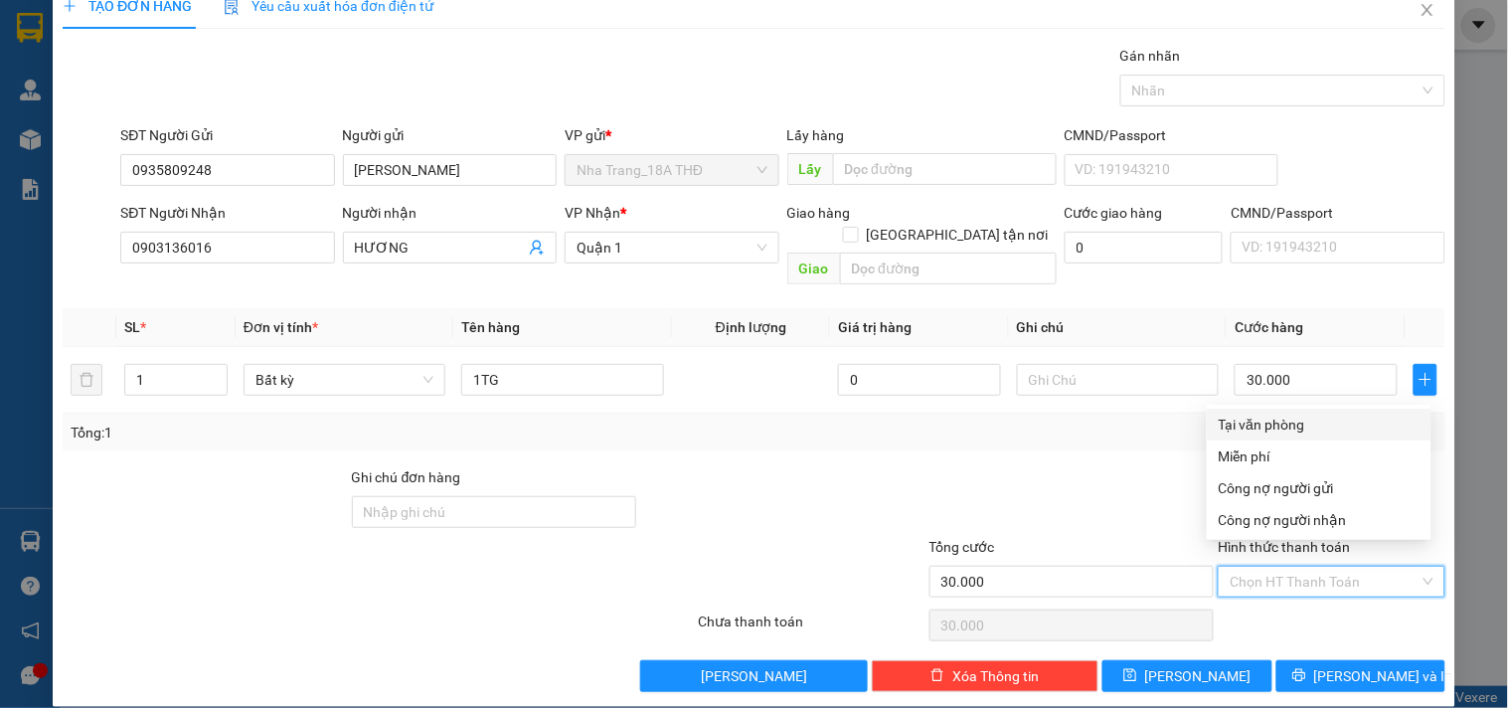
click at [1279, 567] on input "Hình thức thanh toán" at bounding box center [1324, 582] width 189 height 30
click at [1292, 421] on div "Tại văn phòng" at bounding box center [1319, 425] width 201 height 22
type input "0"
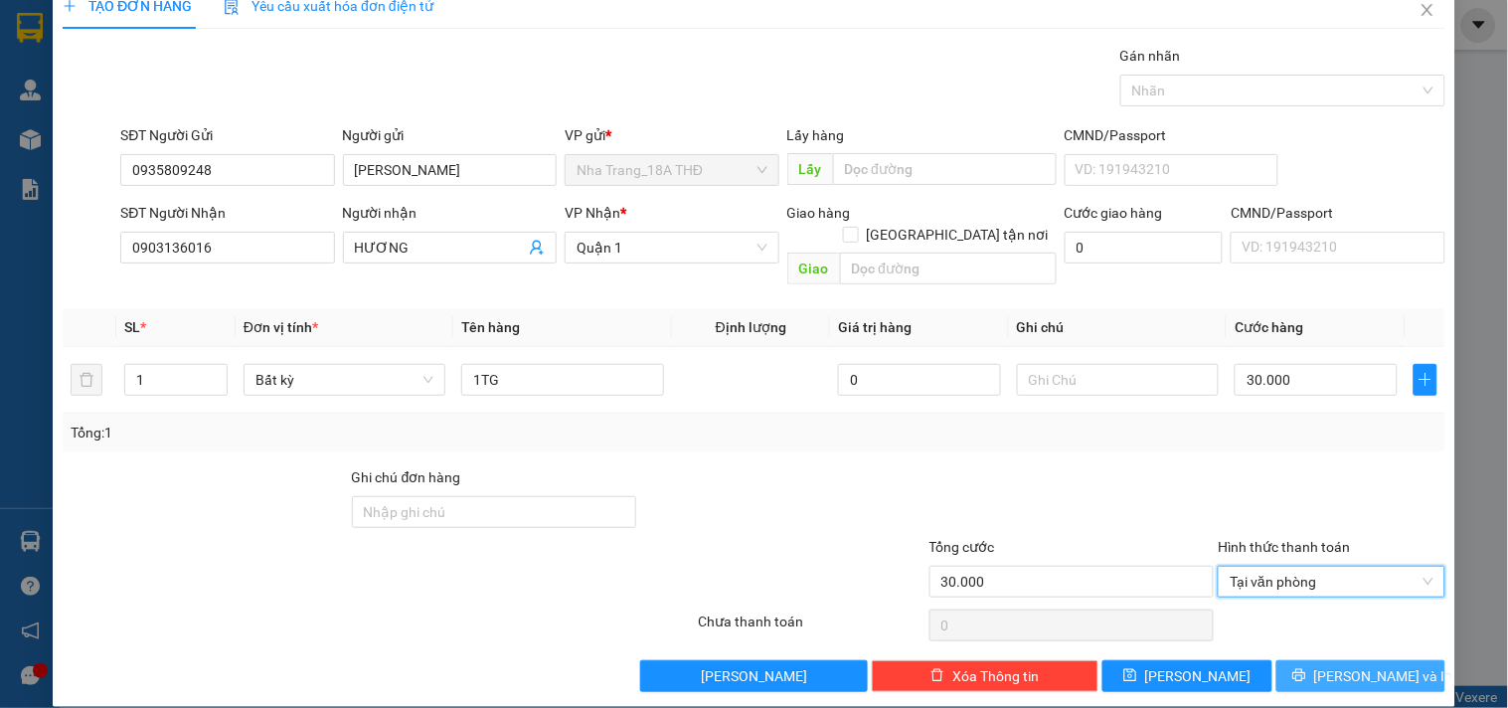
click at [1335, 665] on span "[PERSON_NAME] và In" at bounding box center [1383, 676] width 139 height 22
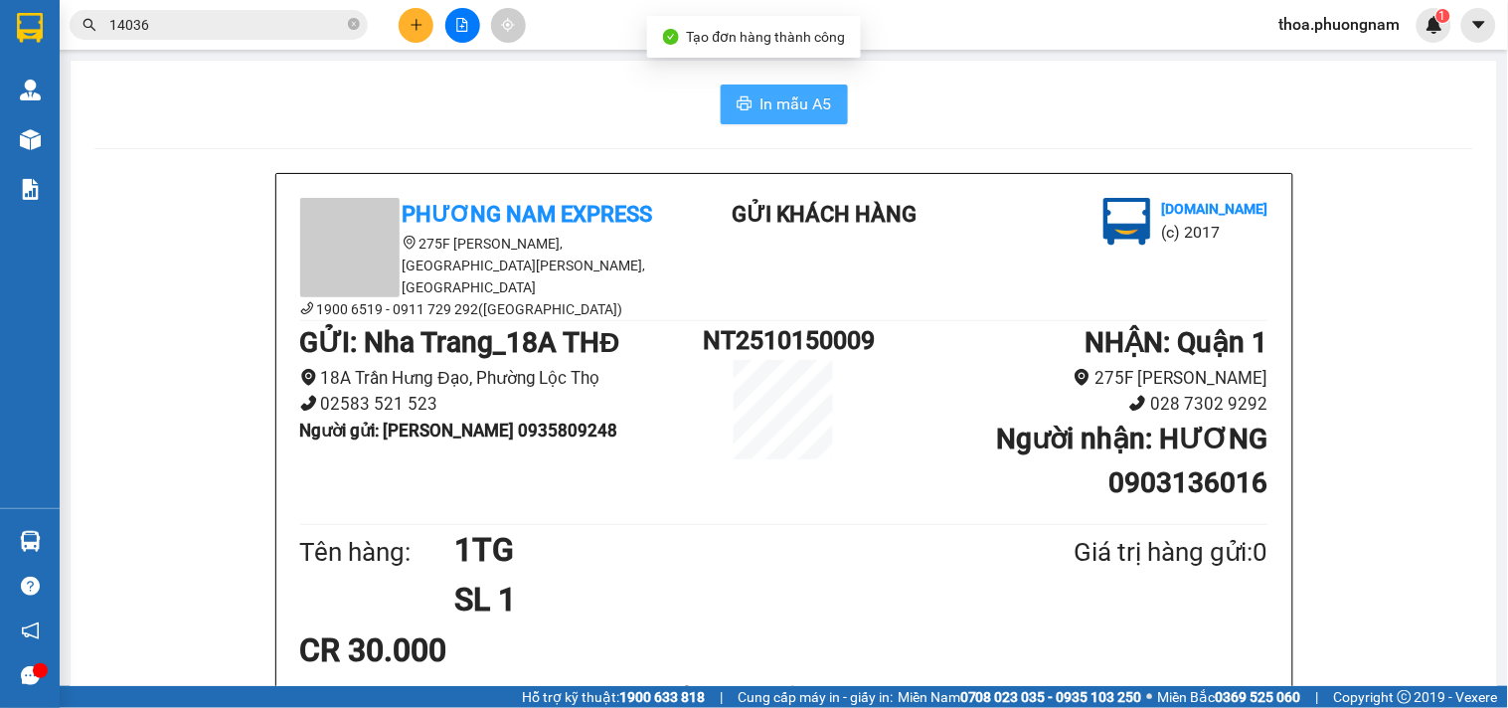
click at [783, 107] on span "In mẫu A5" at bounding box center [796, 103] width 72 height 25
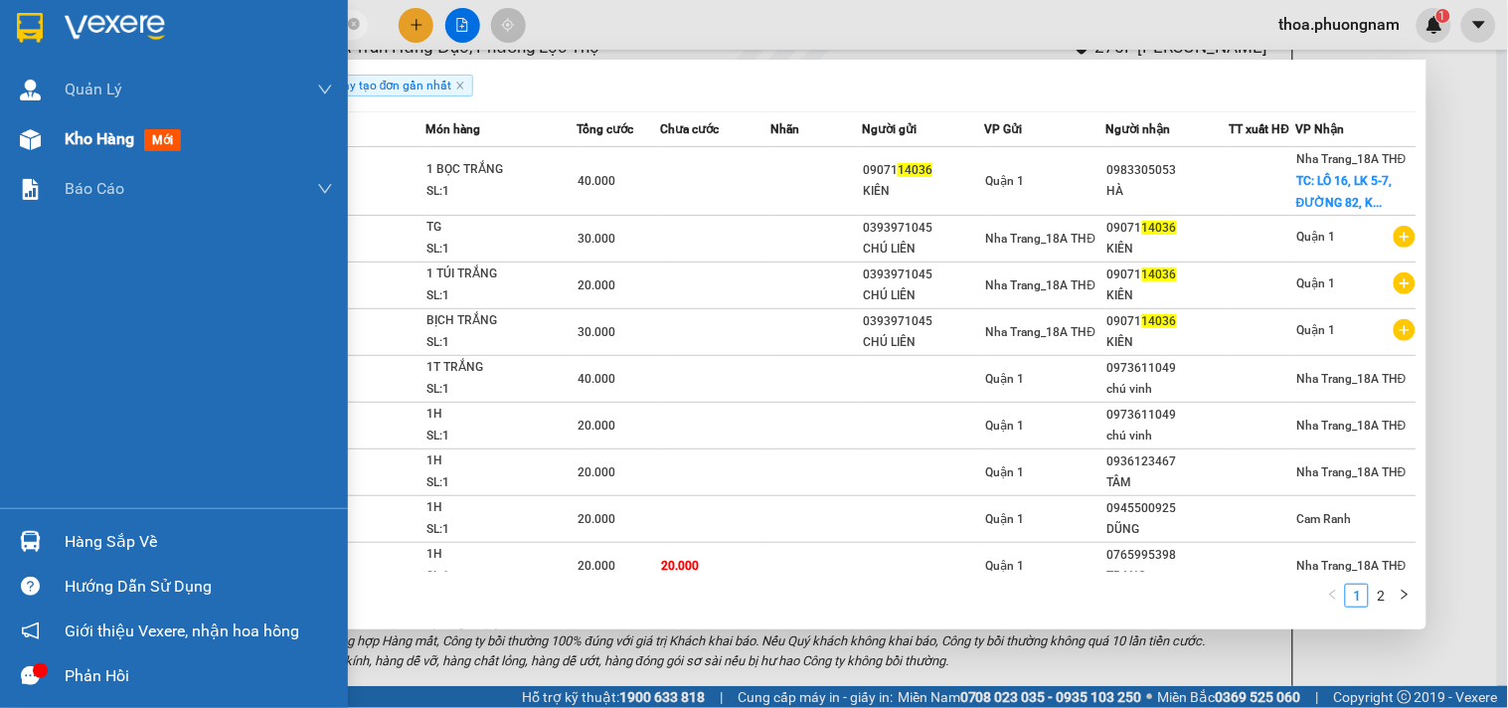
drag, startPoint x: 222, startPoint y: 13, endPoint x: 0, endPoint y: 141, distance: 256.1
click at [0, 141] on section "Kết quả tìm kiếm ( 15 ) Bộ lọc Ngày tạo đơn gần nhất Mã ĐH Trạng thái Món hàng …" at bounding box center [754, 354] width 1508 height 708
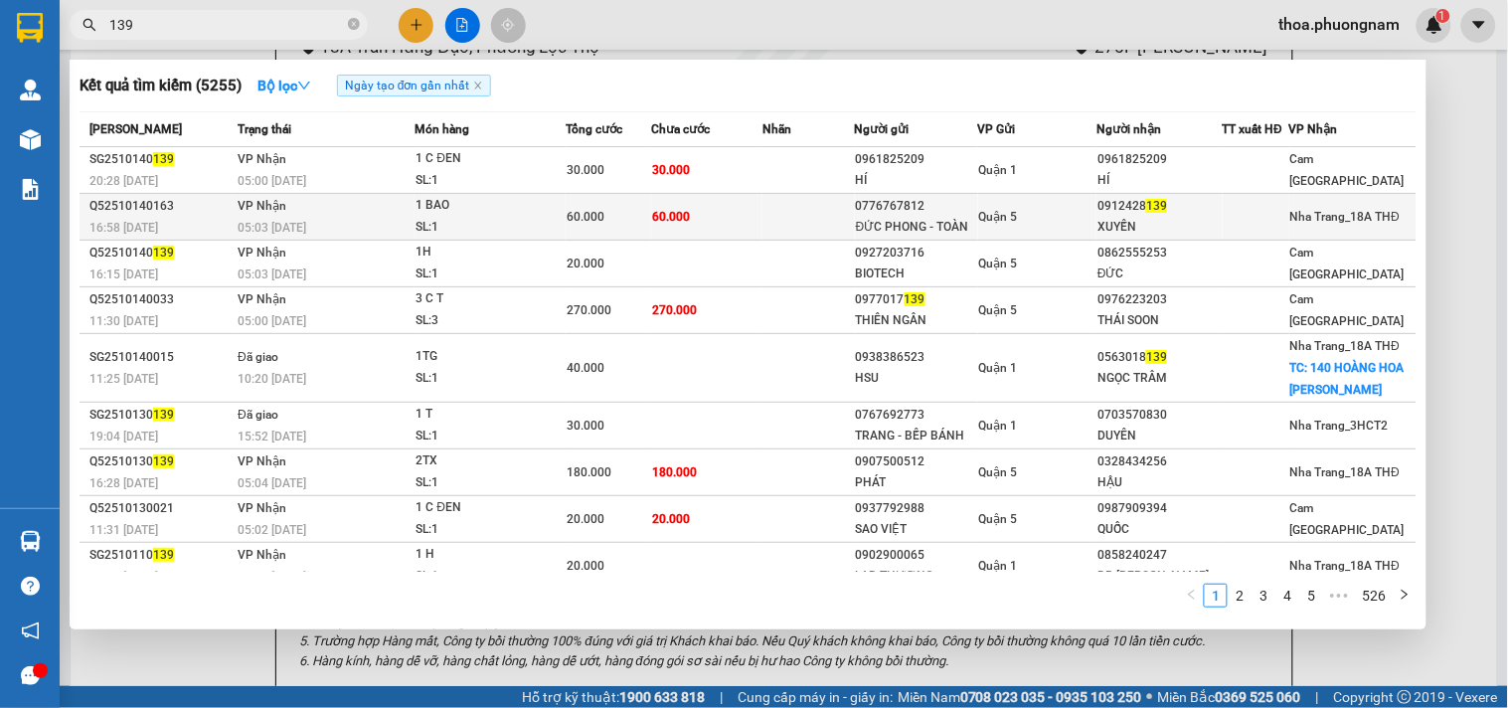
type input "139"
click at [924, 202] on div "0776767812" at bounding box center [916, 206] width 121 height 21
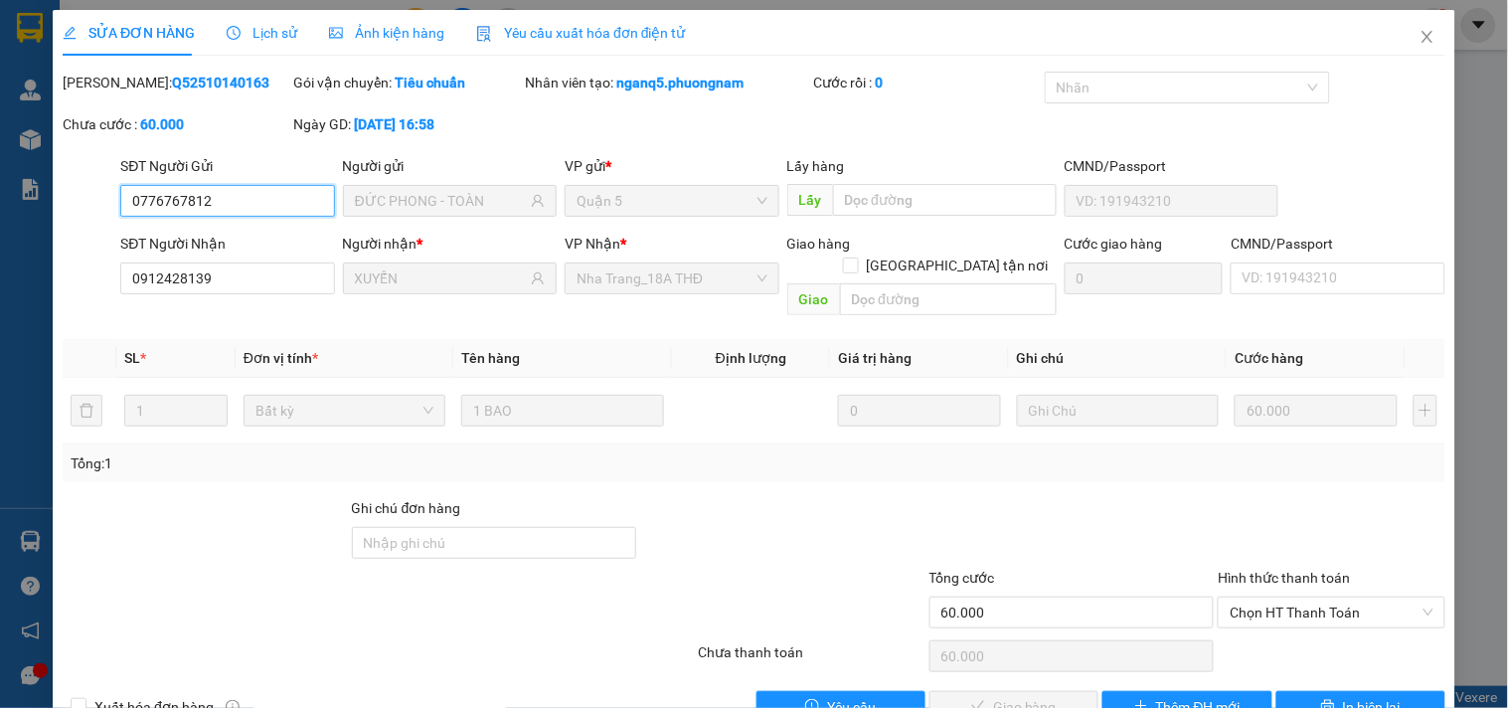
type input "0776767812"
type input "ĐỨC PHONG - TOÀN"
type input "0912428139"
type input "XUYẾN"
type input "60.000"
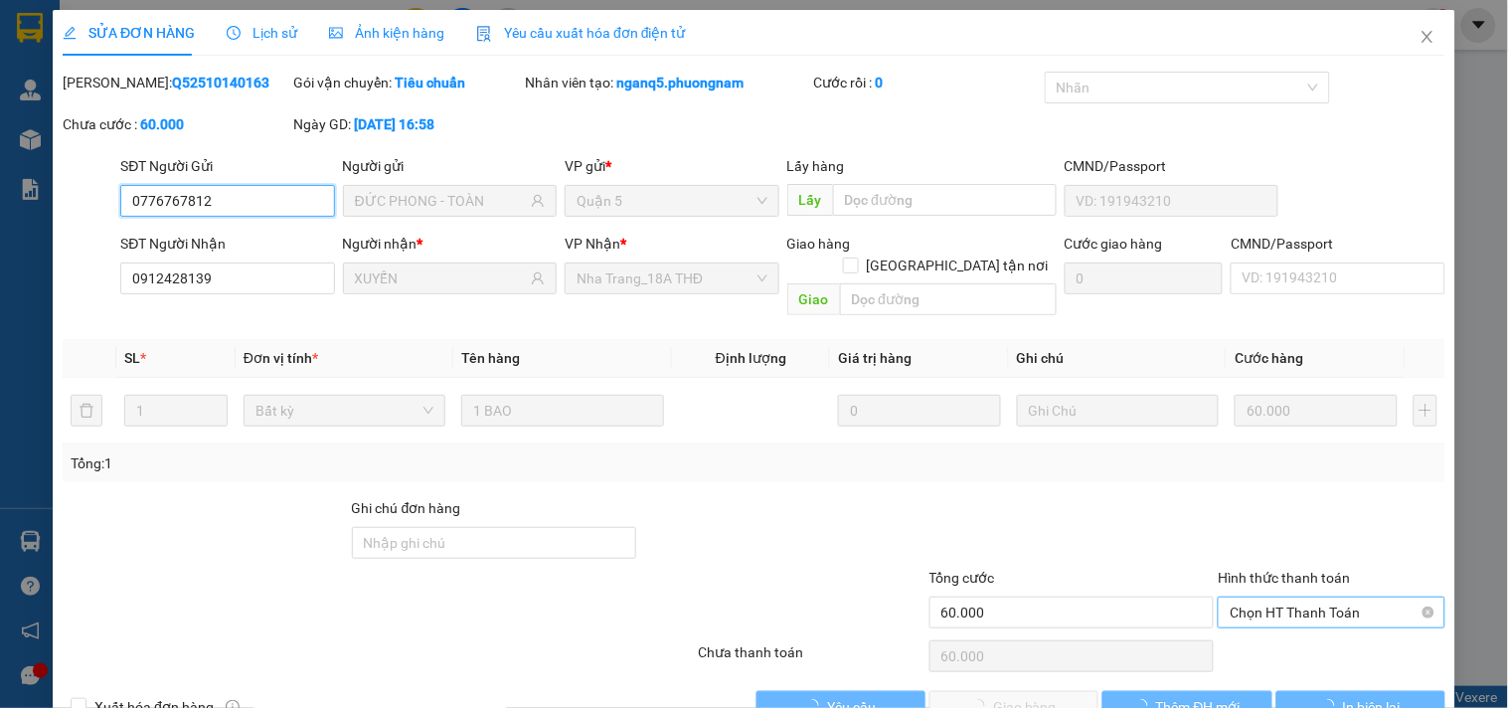
scroll to position [32, 0]
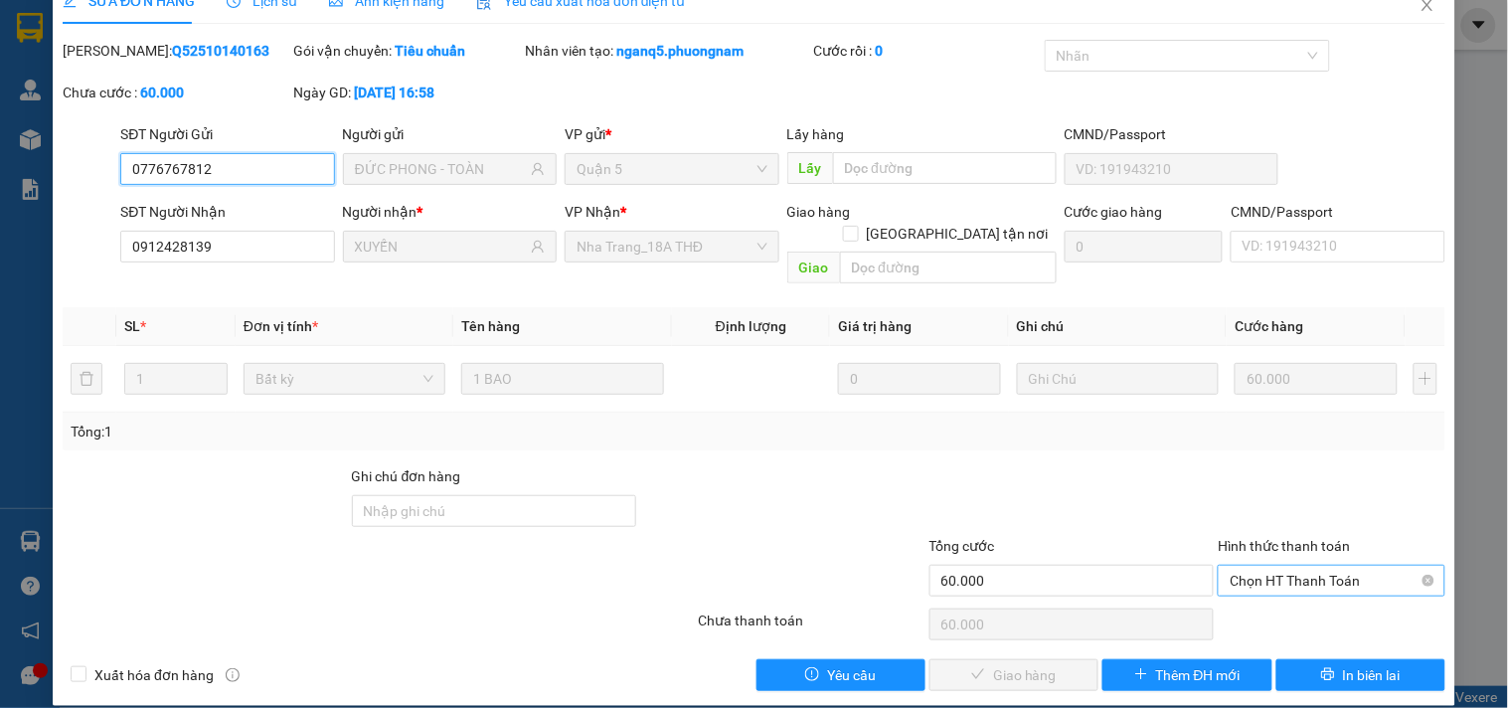
click at [1233, 566] on span "Chọn HT Thanh Toán" at bounding box center [1331, 581] width 203 height 30
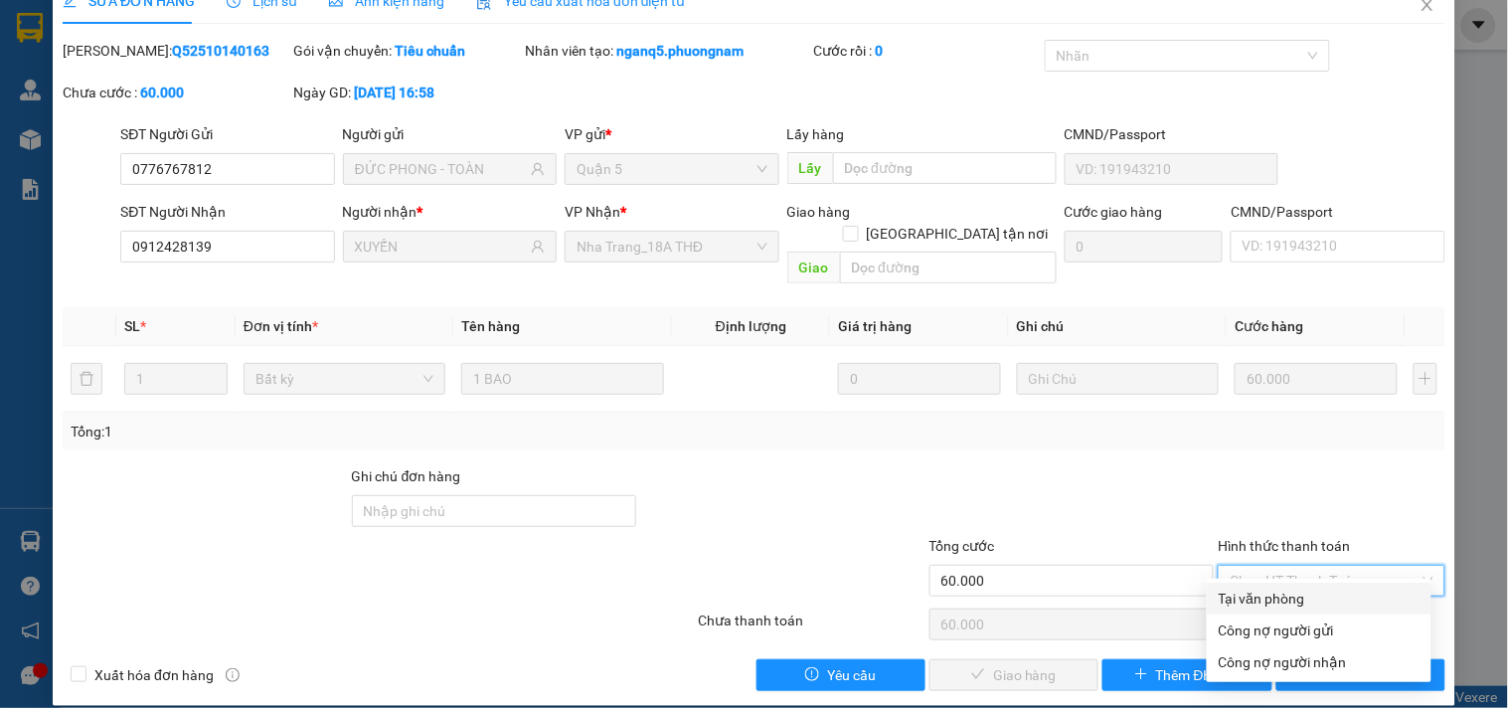
click at [1254, 592] on div "Tại văn phòng" at bounding box center [1319, 598] width 201 height 22
type input "0"
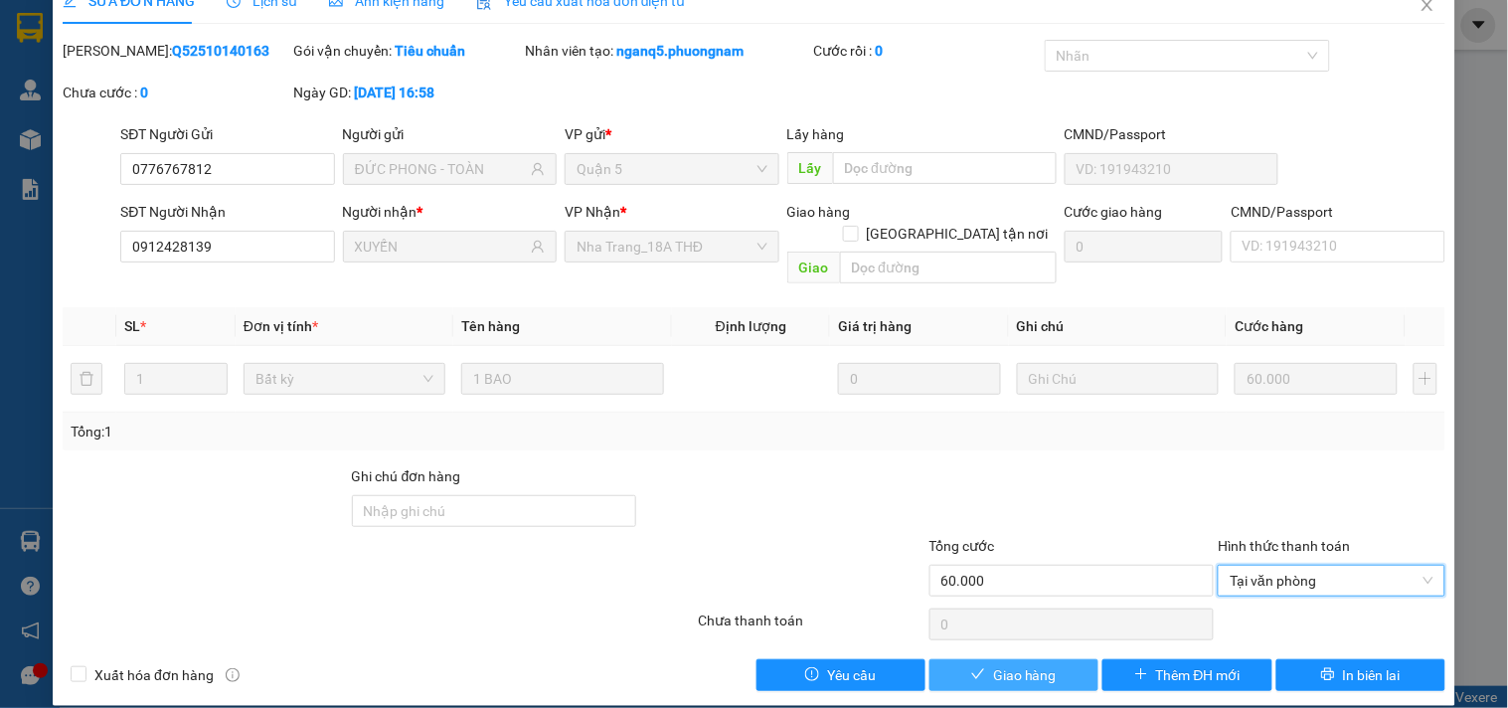
click at [1021, 664] on span "Giao hàng" at bounding box center [1025, 675] width 64 height 22
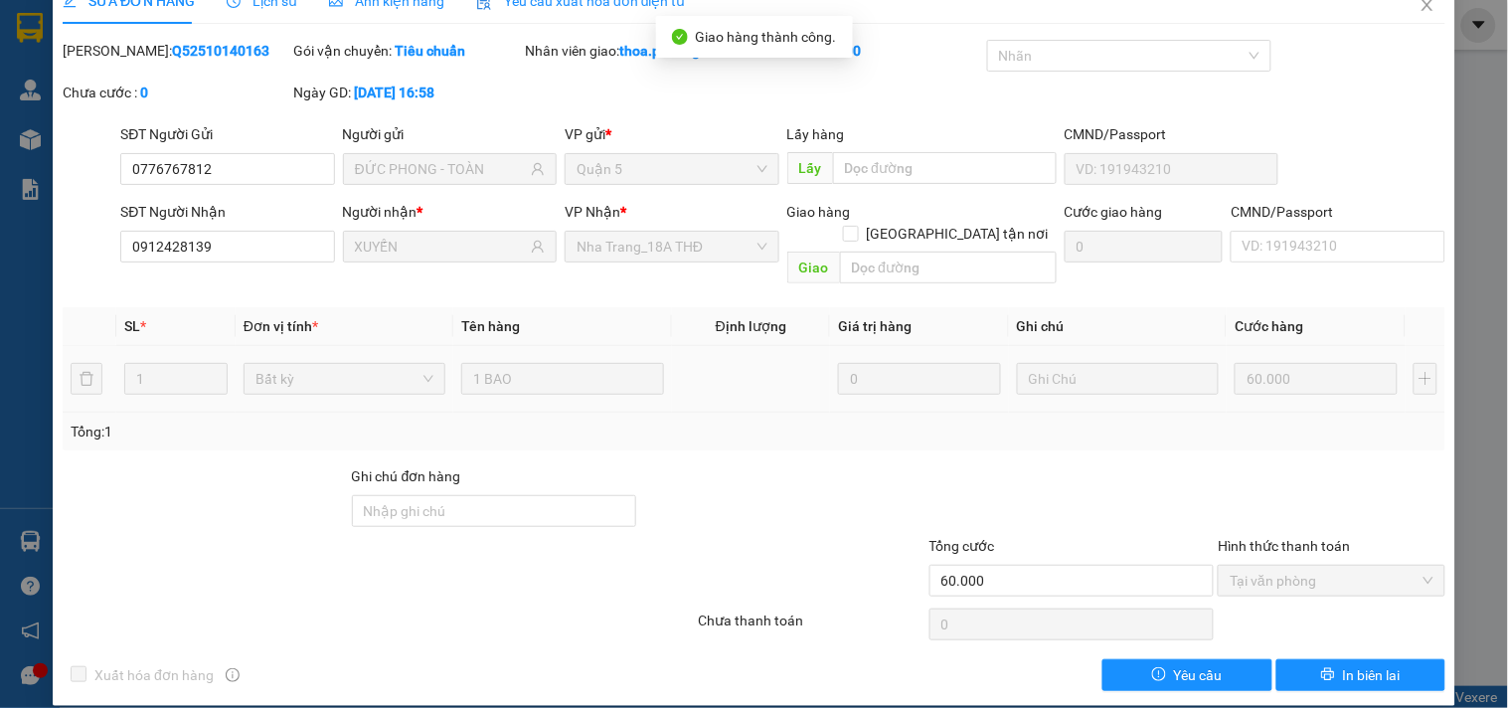
scroll to position [0, 0]
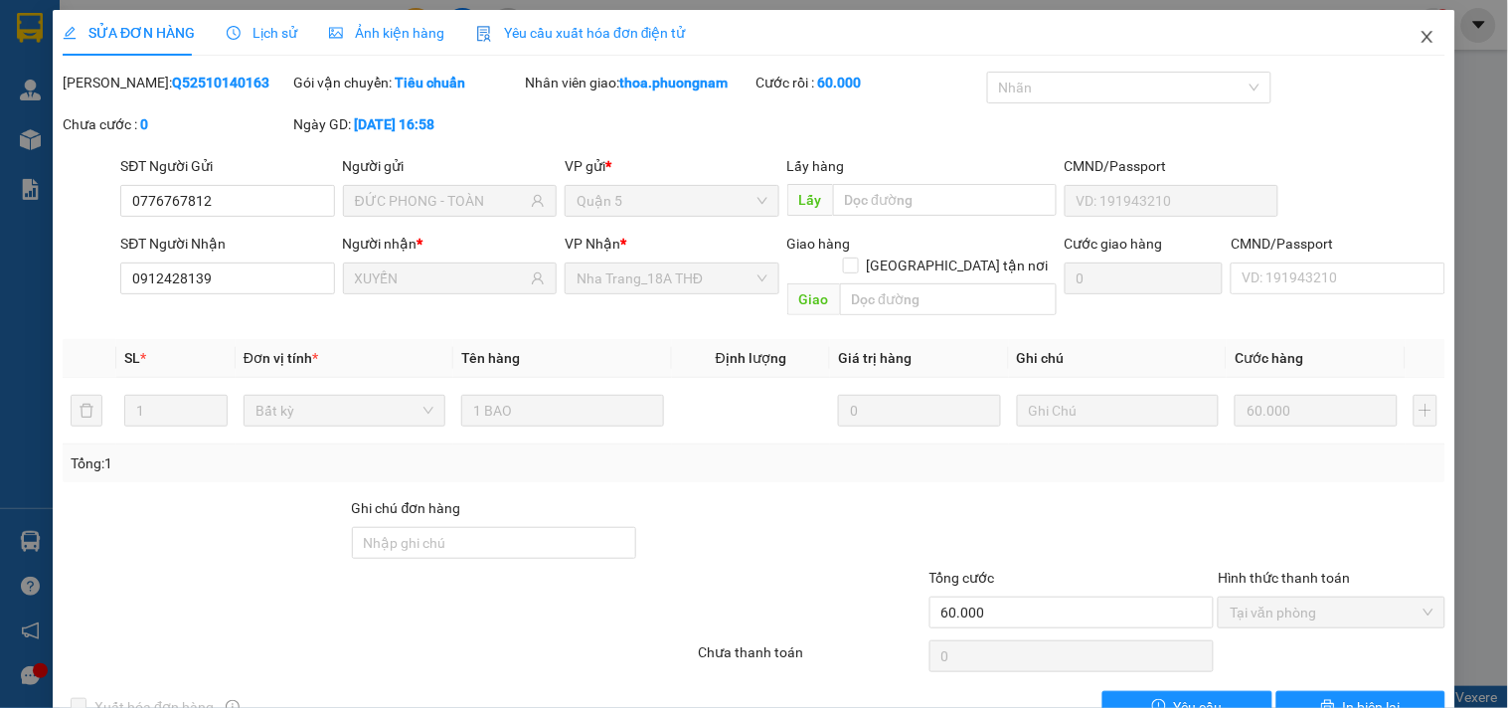
click at [1420, 40] on icon "close" at bounding box center [1428, 37] width 16 height 16
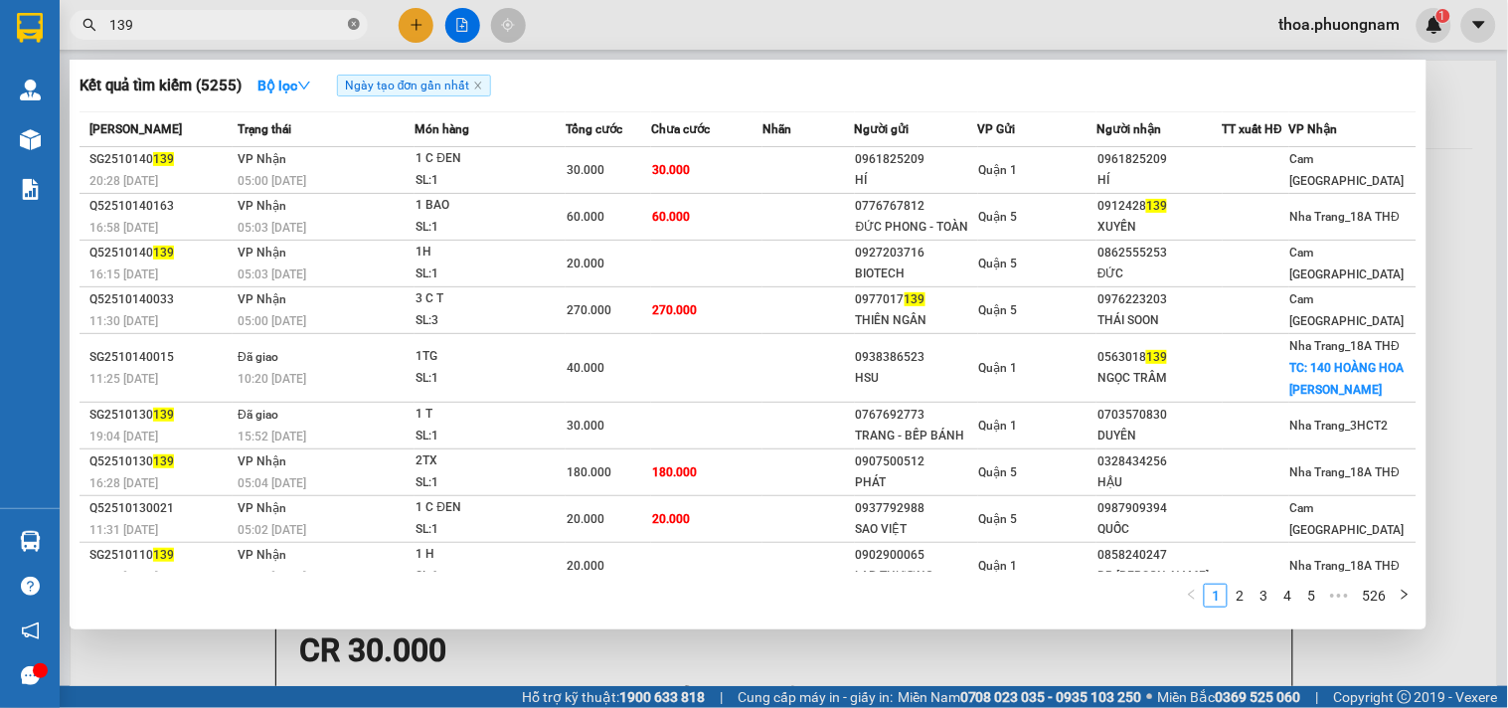
click at [353, 24] on icon "close-circle" at bounding box center [354, 24] width 12 height 12
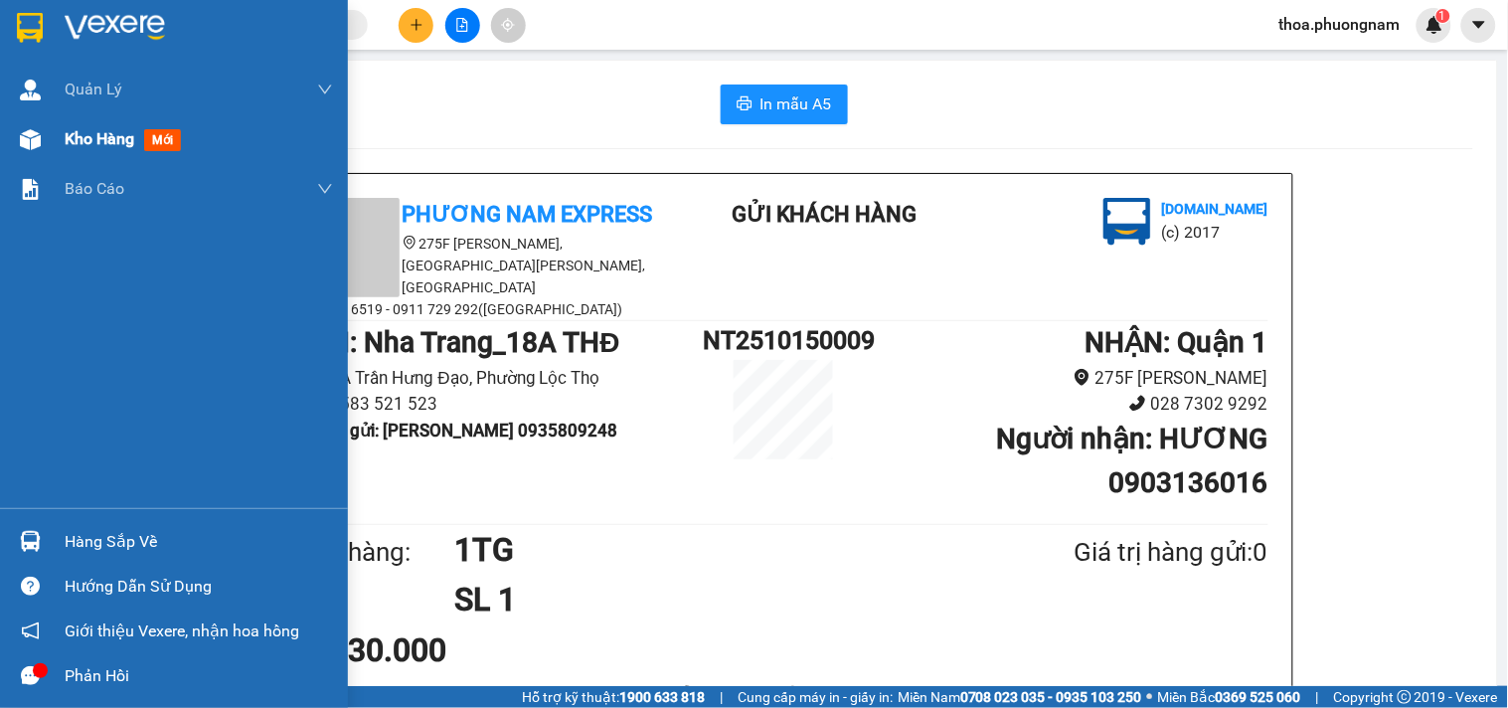
click at [156, 140] on span "mới" at bounding box center [162, 140] width 37 height 22
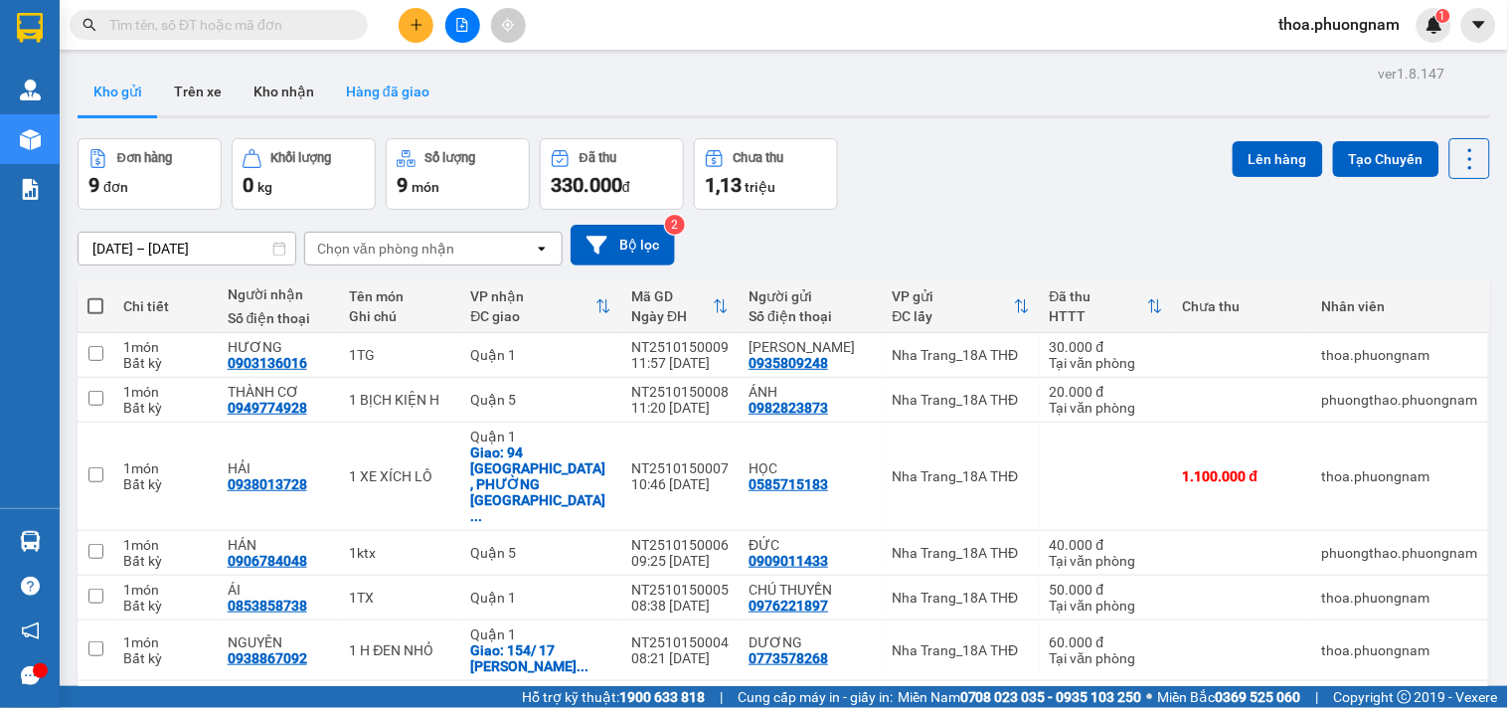
click at [404, 85] on button "Hàng đã giao" at bounding box center [387, 92] width 115 height 48
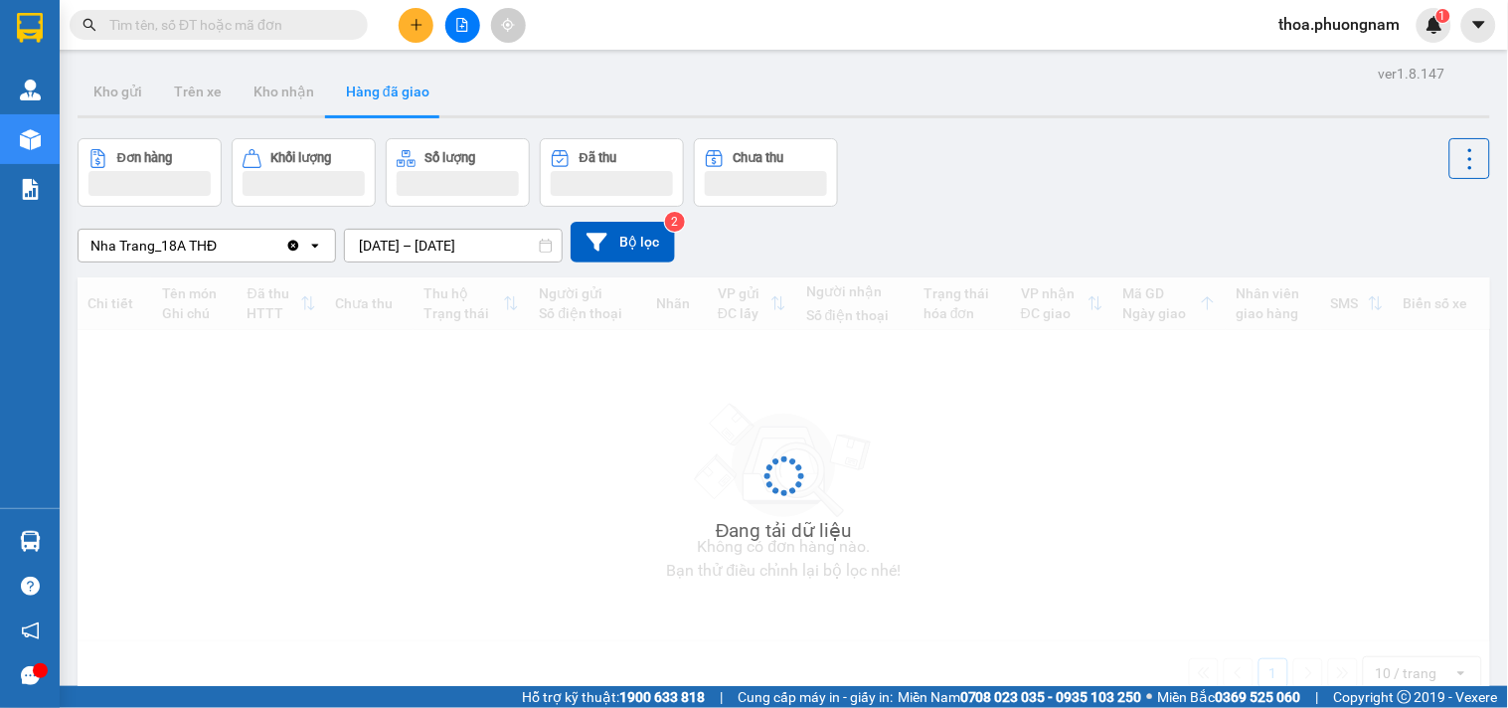
click at [193, 33] on input "text" at bounding box center [226, 25] width 235 height 22
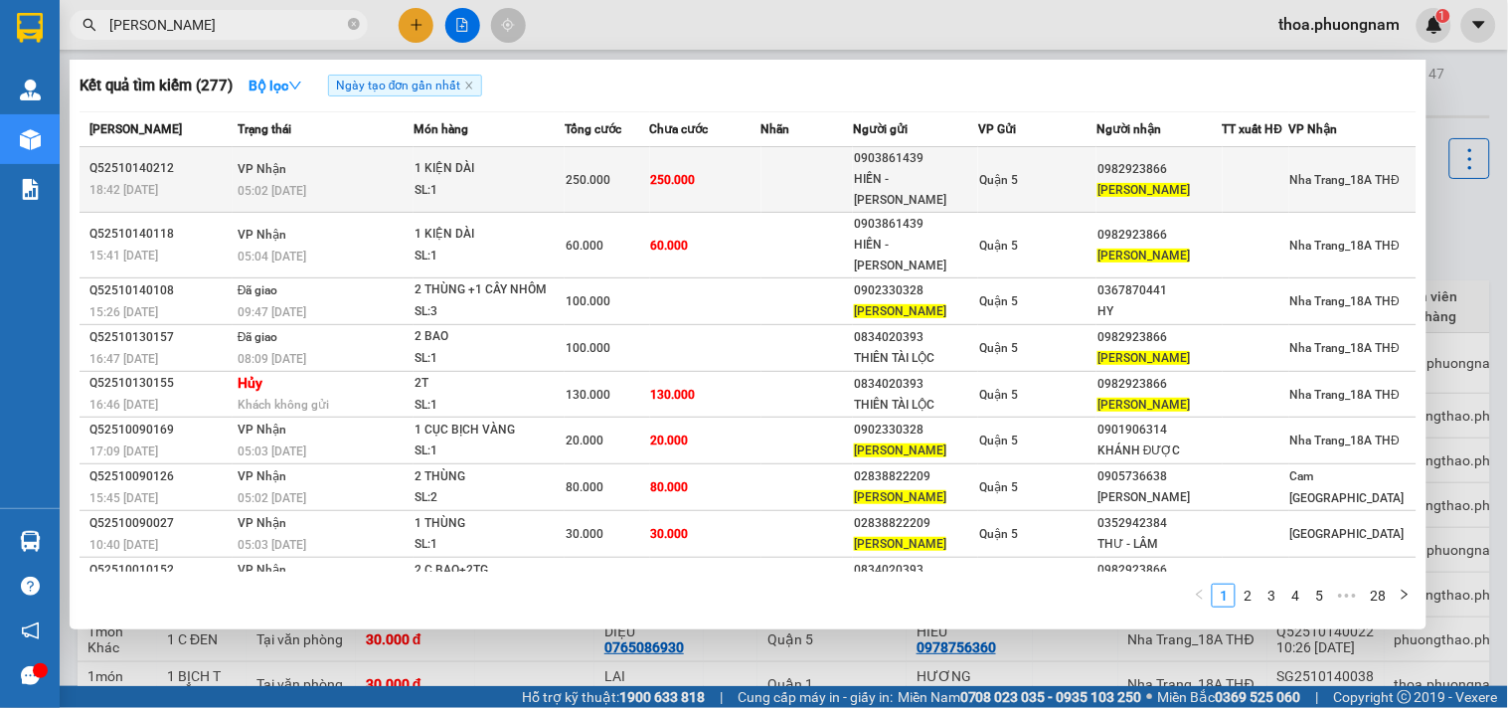
type input "HUY HOÀNG"
click at [989, 173] on span "Quận 5" at bounding box center [998, 180] width 39 height 14
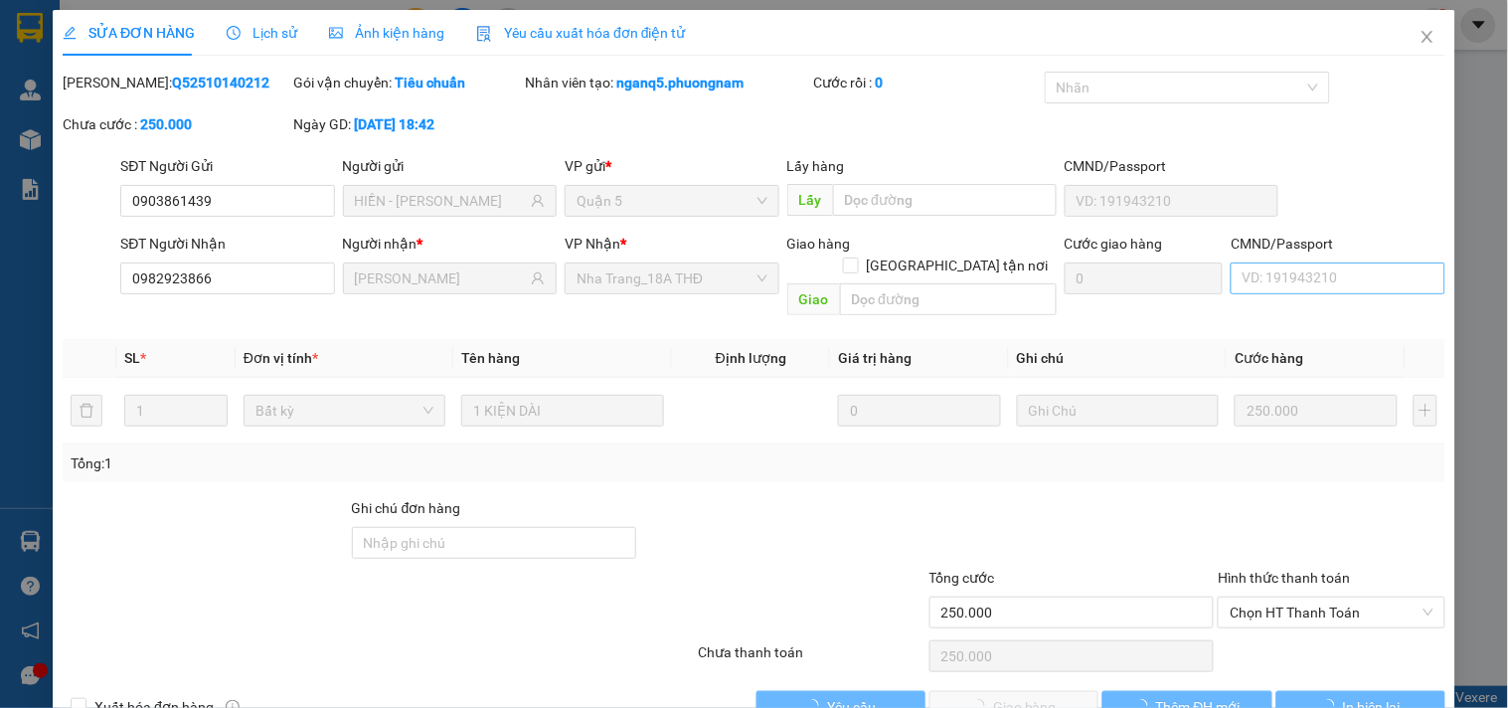
type input "0903861439"
type input "HIỀN - HOÀNG TRÍ"
type input "0982923866"
type input "HUY HOÀNG"
type input "250.000"
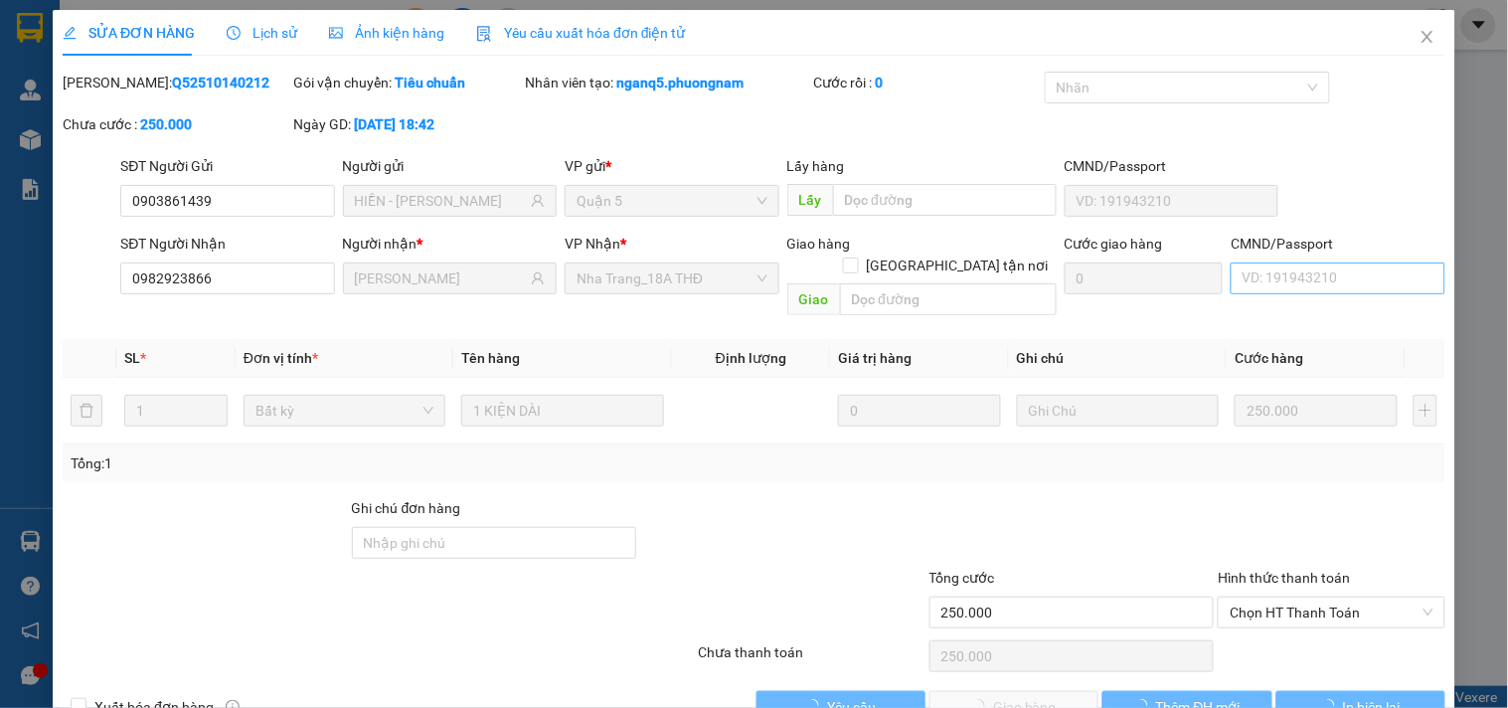
type input "250.000"
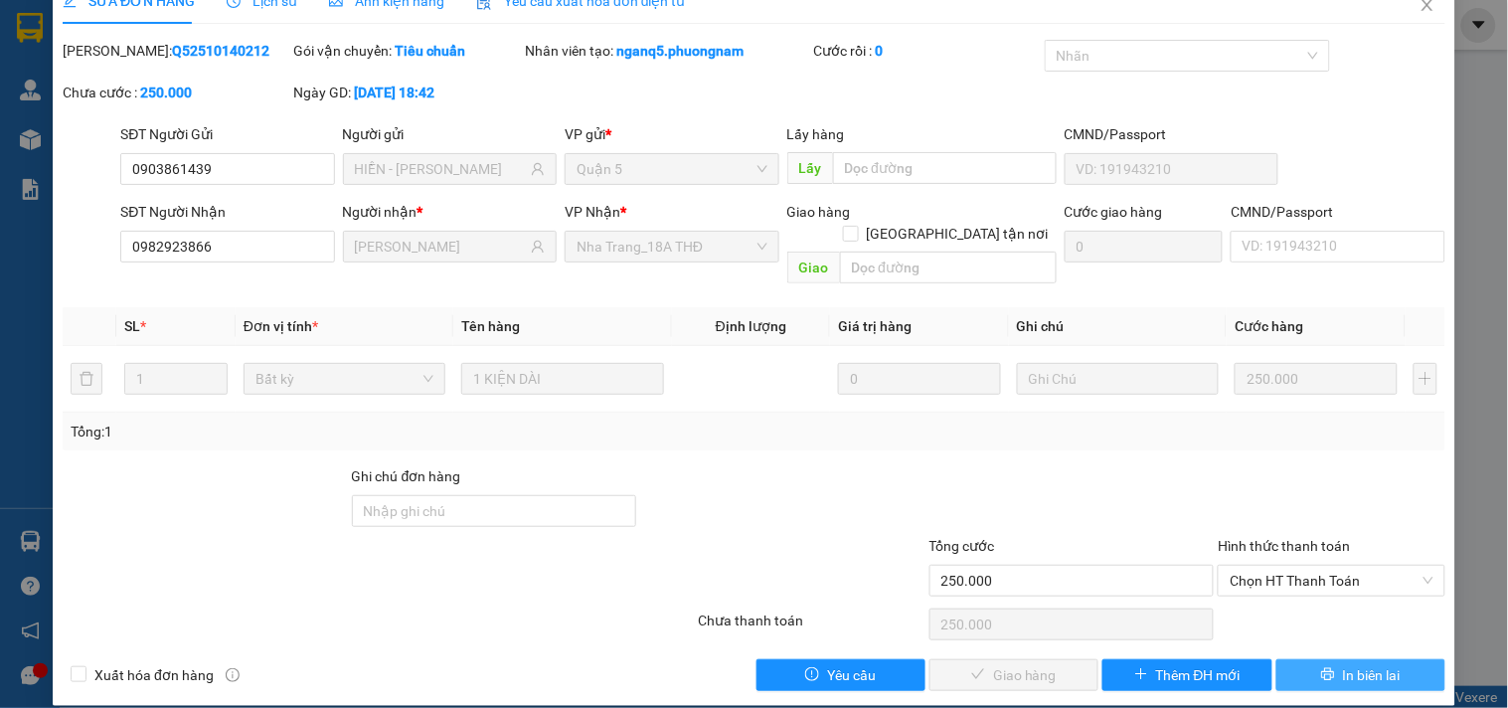
click at [1343, 664] on span "In biên lai" at bounding box center [1372, 675] width 58 height 22
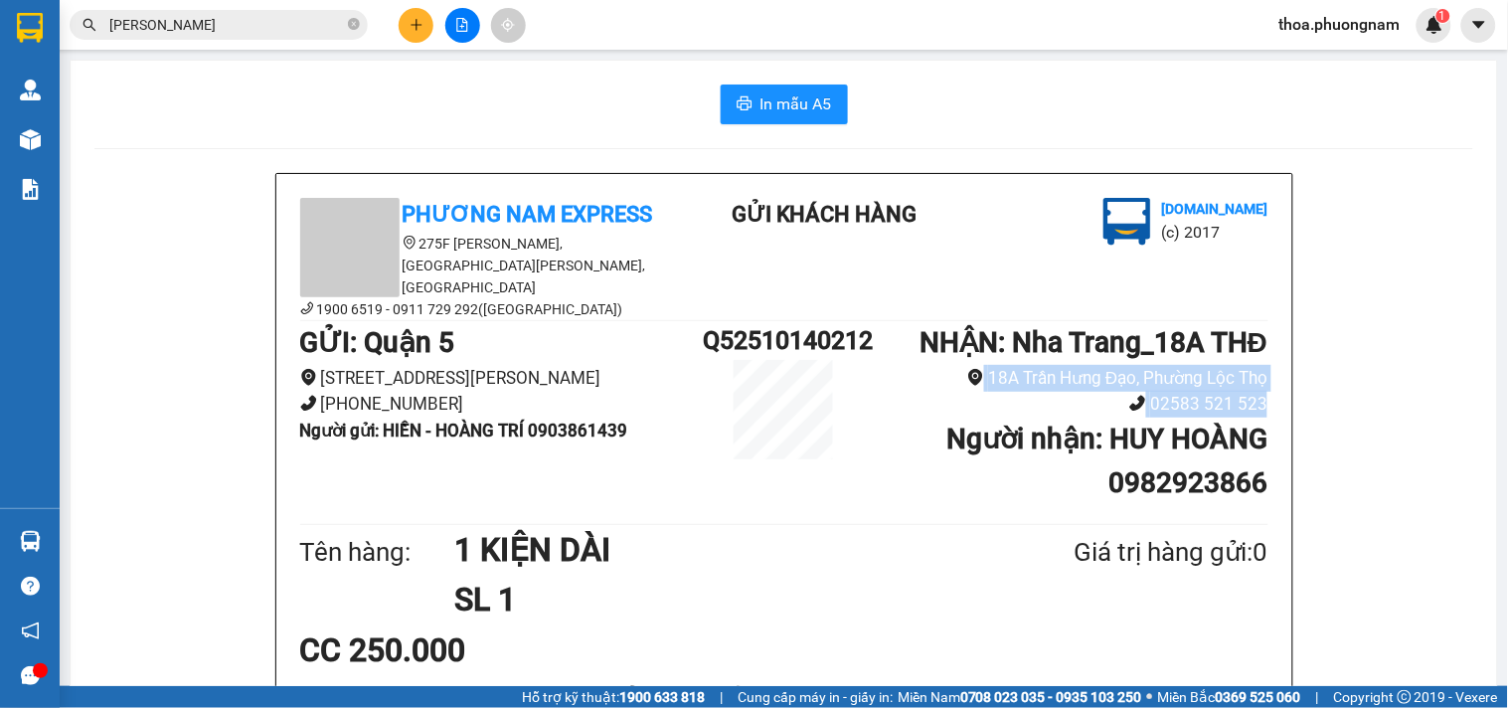
drag, startPoint x: 1487, startPoint y: 345, endPoint x: 1495, endPoint y: 374, distance: 29.9
click at [1495, 374] on main "In mẫu A5 Phương Nam Express 275F Phạm Ngũ Lão, Phường Phạm Ngũ Lão, Quận 1, TP…" at bounding box center [754, 343] width 1508 height 686
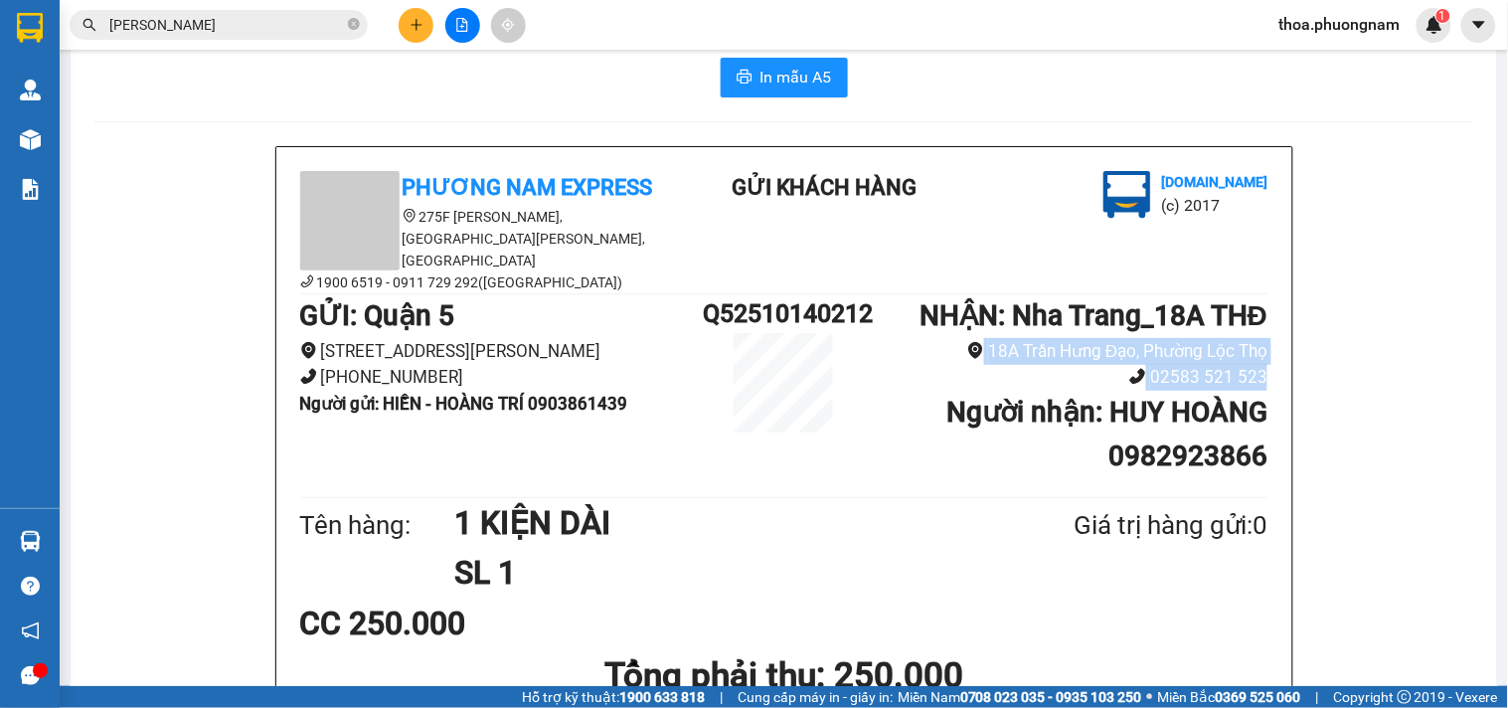
scroll to position [32, 0]
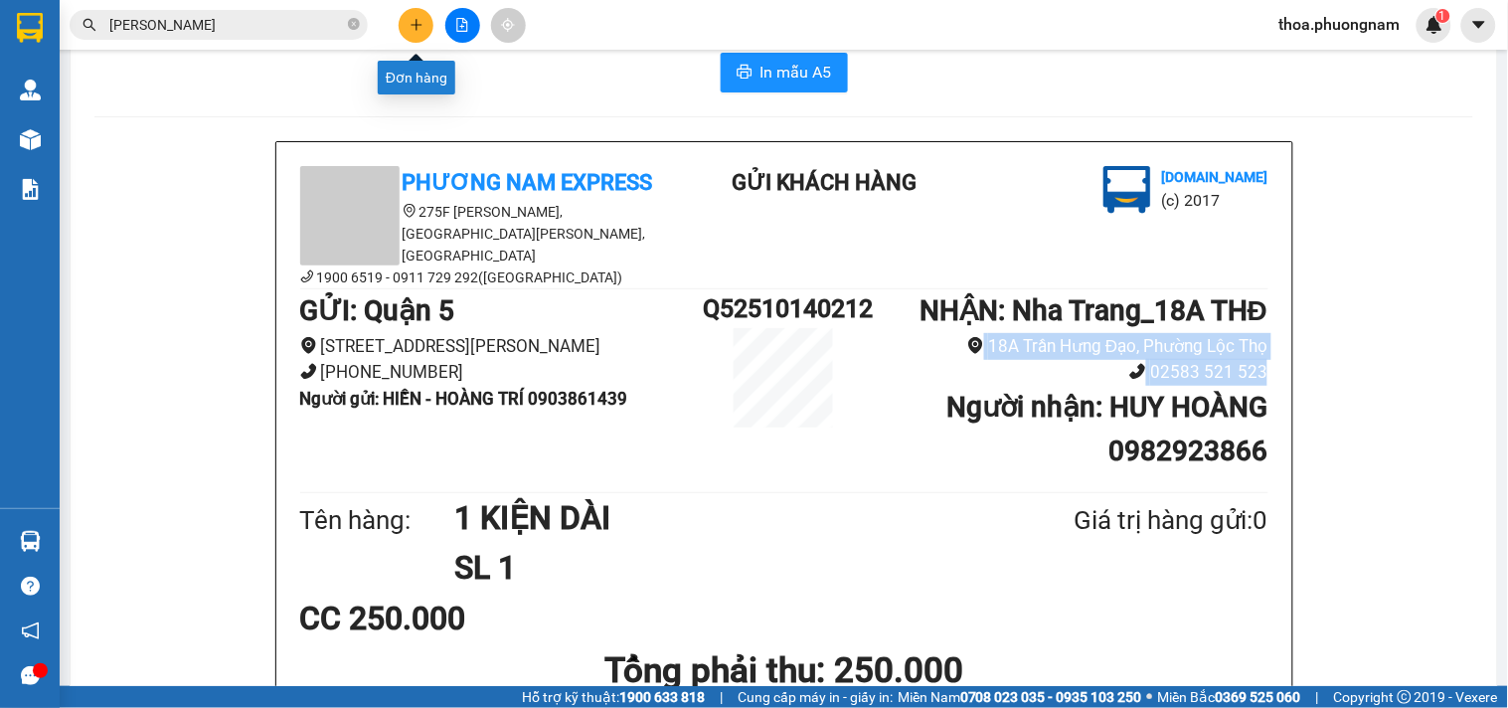
click at [419, 26] on icon "plus" at bounding box center [417, 25] width 14 height 14
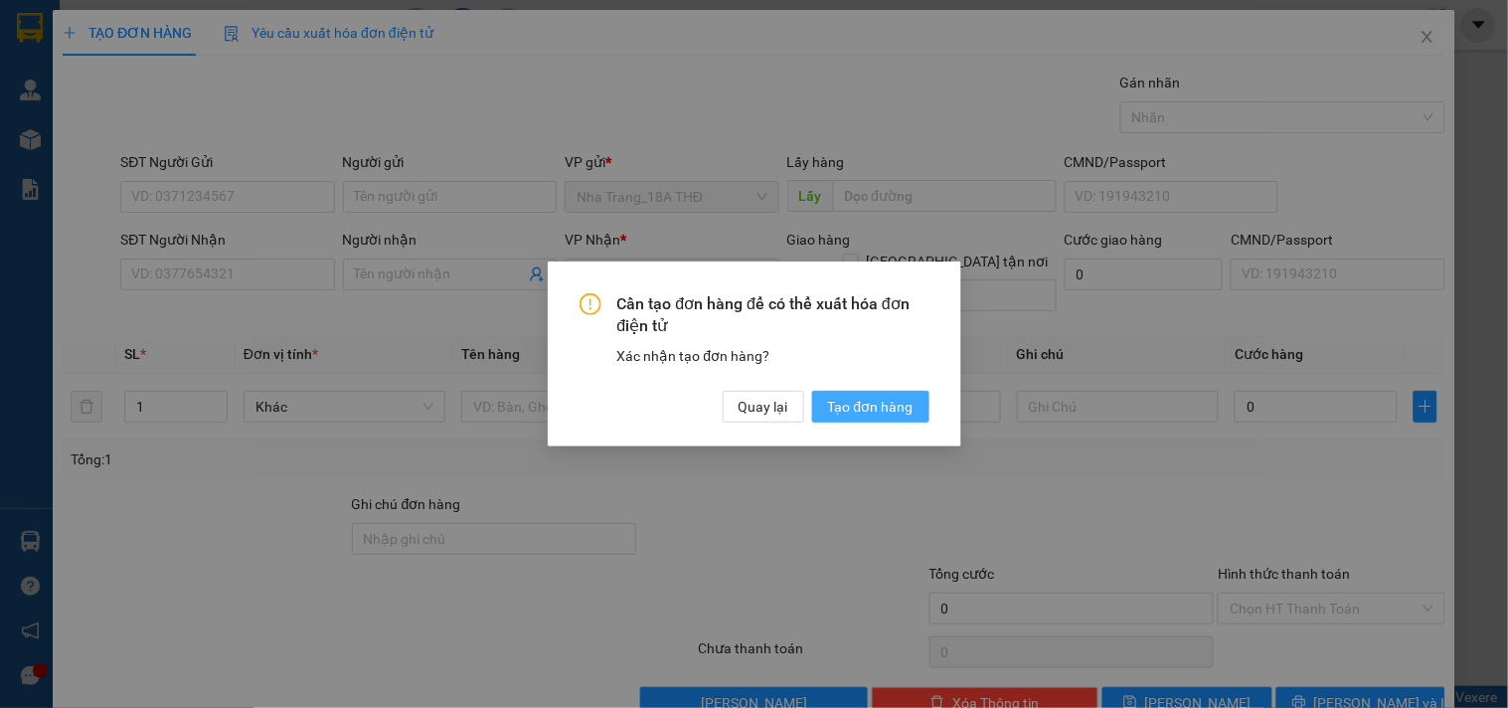
click at [901, 399] on span "Tạo đơn hàng" at bounding box center [870, 407] width 85 height 22
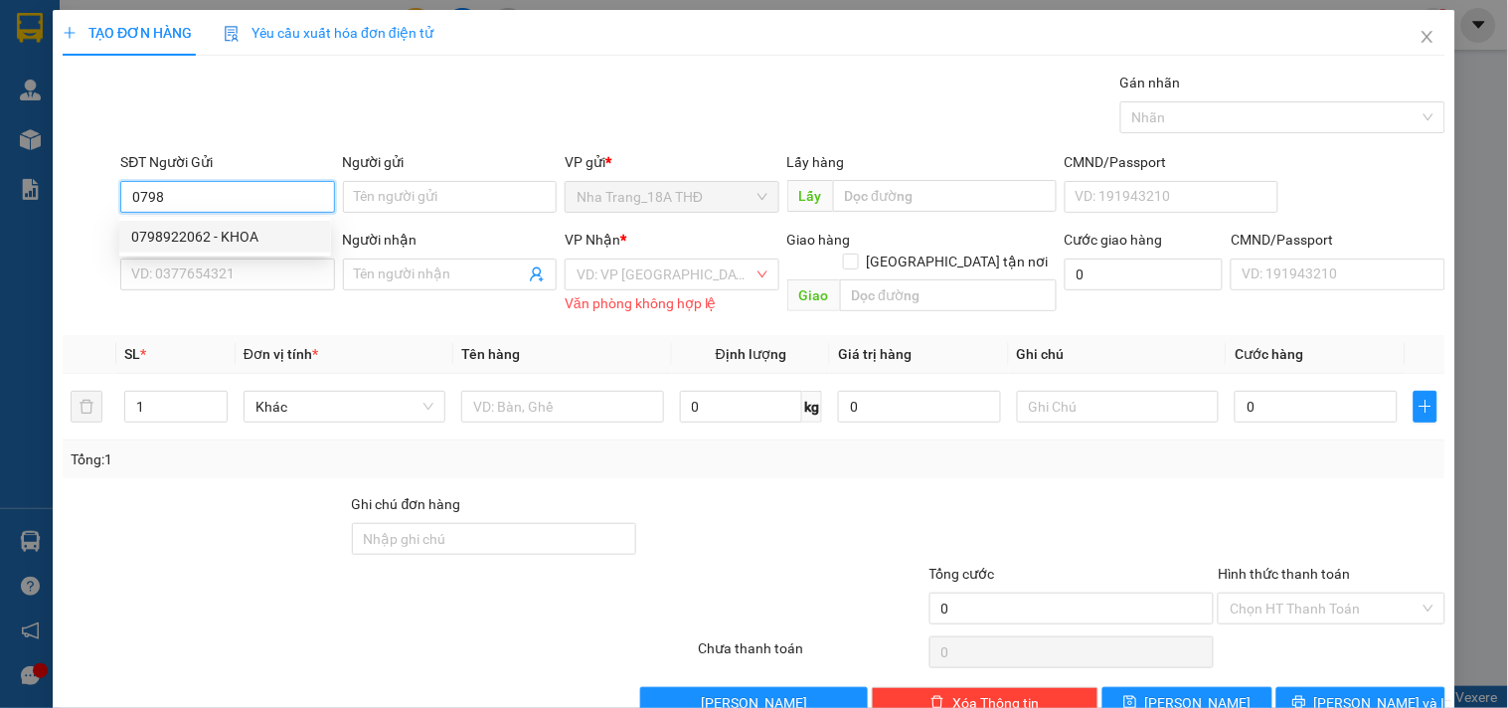
click at [200, 246] on div "0798922062 - KHOA" at bounding box center [225, 237] width 188 height 22
type input "0798922062"
type input "KHOA"
type input "0902476242"
type input "HẢI"
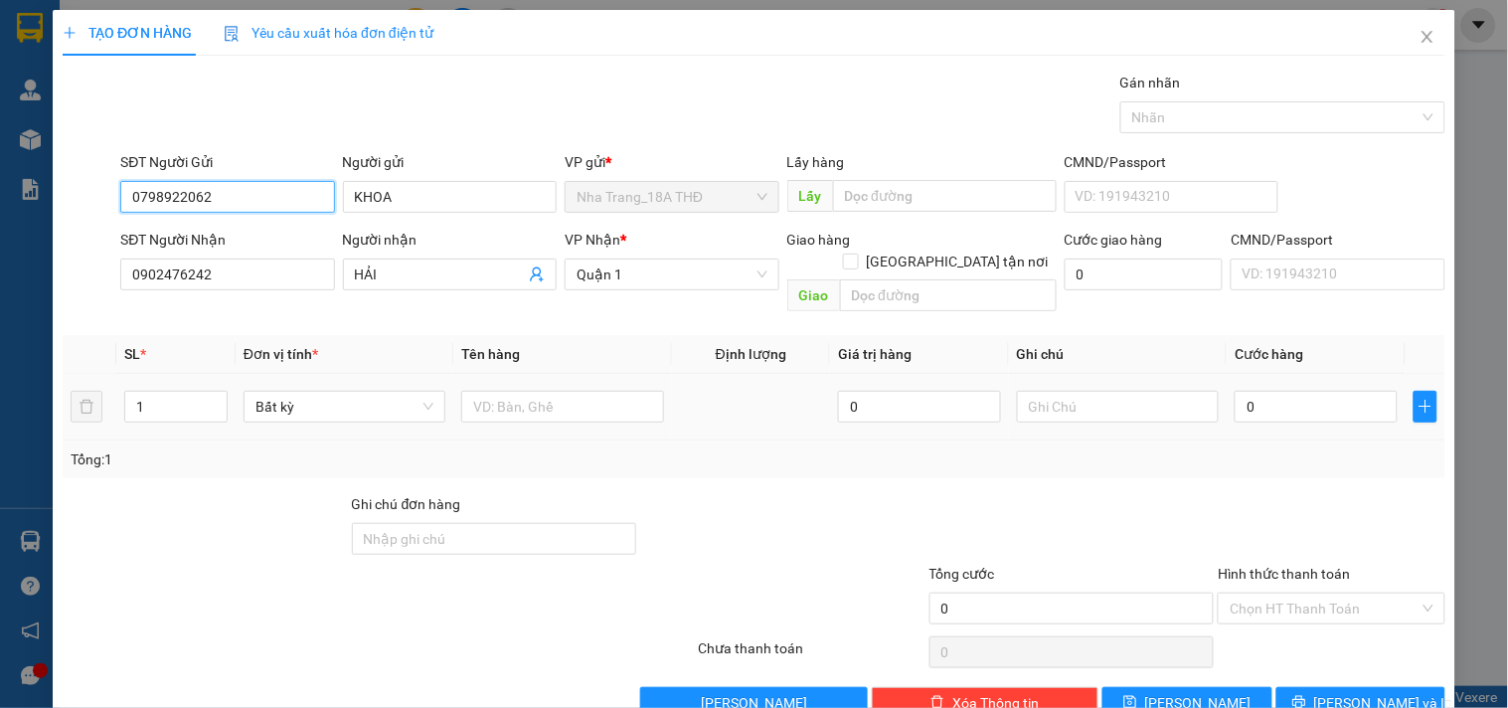
type input "0798922062"
click at [482, 374] on td at bounding box center [562, 407] width 218 height 67
click at [489, 391] on input "text" at bounding box center [562, 407] width 202 height 32
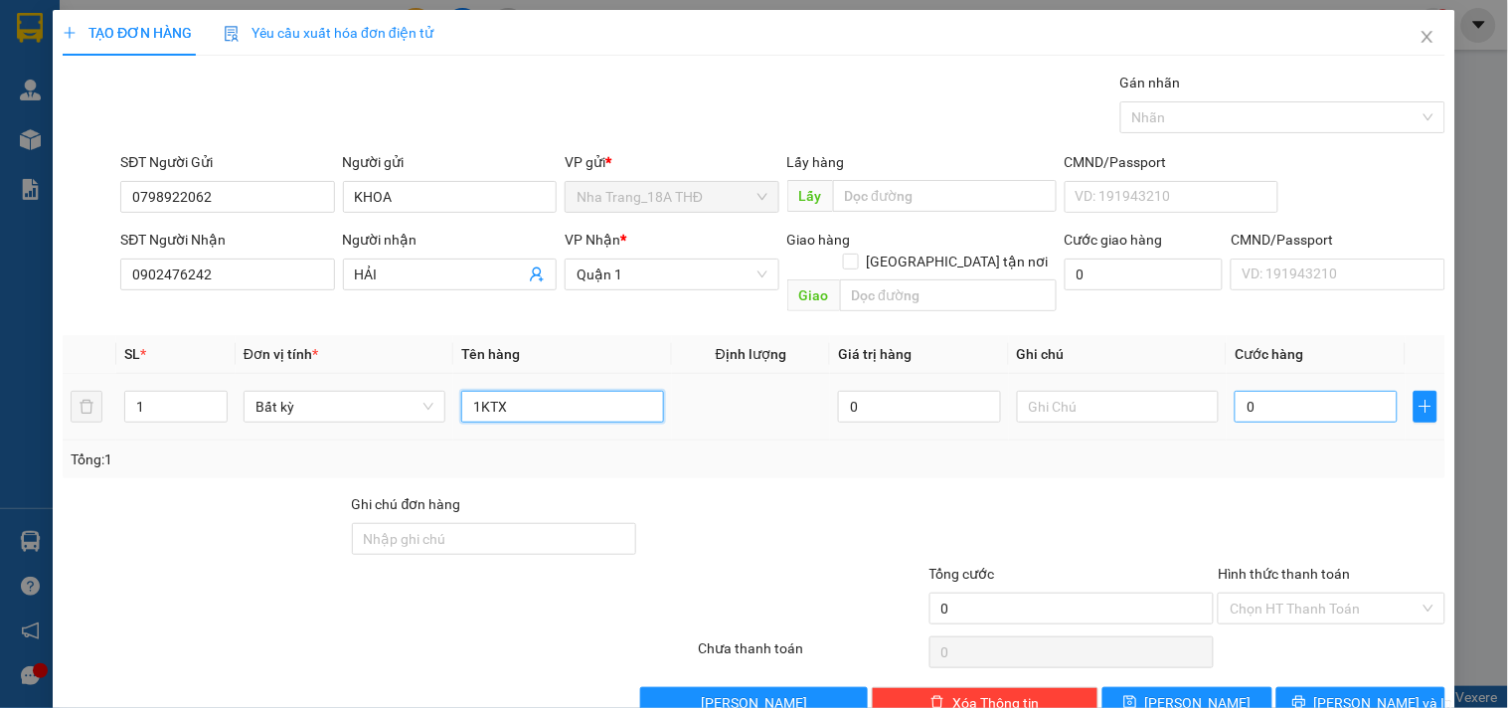
type input "1KTX"
click at [1282, 391] on input "0" at bounding box center [1316, 407] width 163 height 32
type input "4"
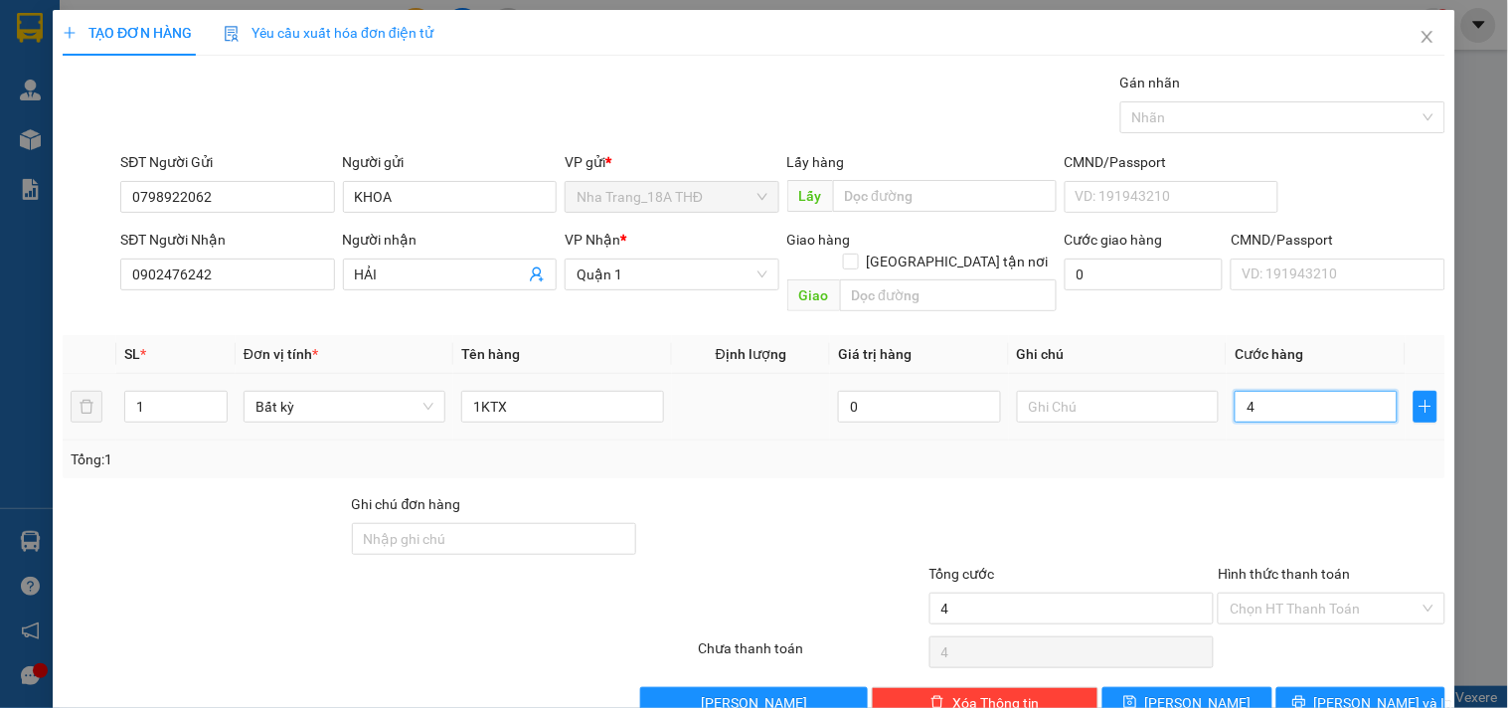
type input "40"
type input "40.000"
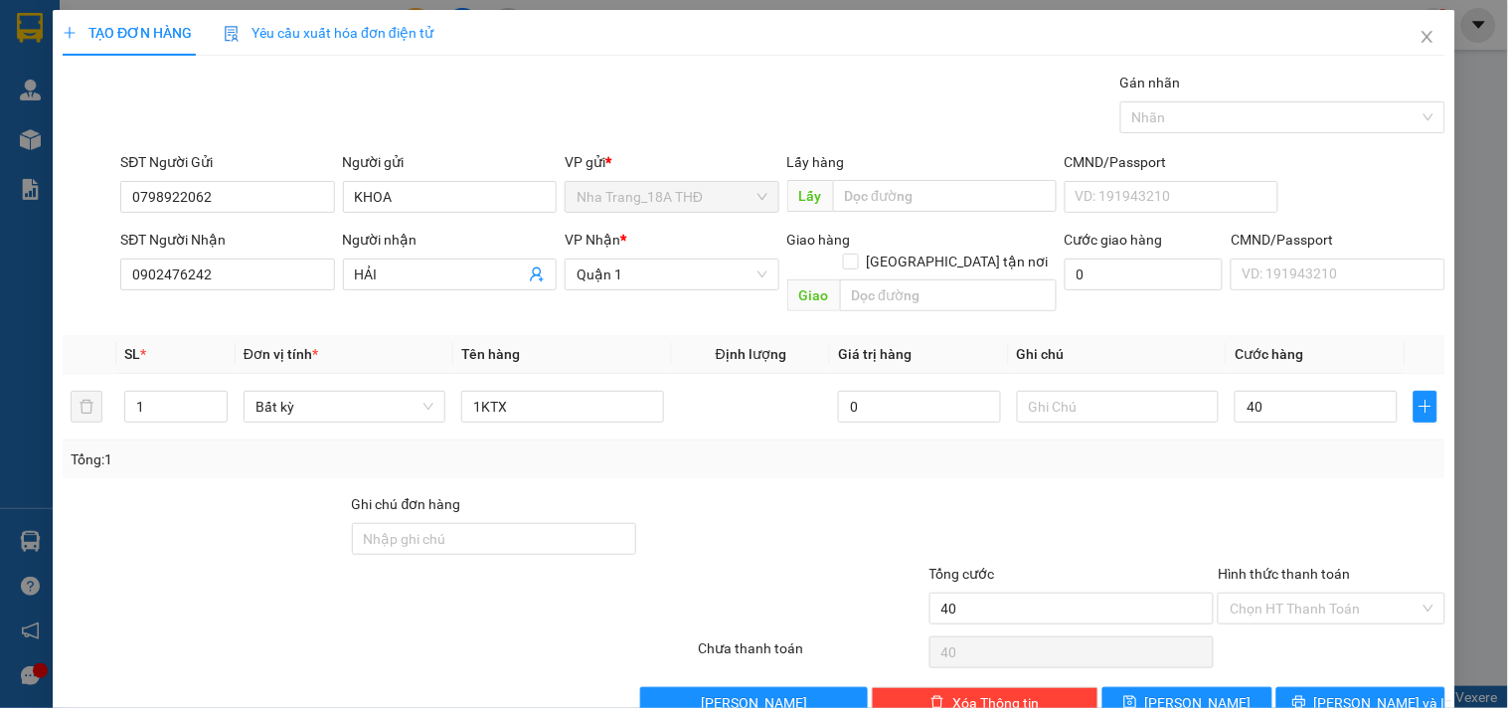
type input "40.000"
click at [1309, 493] on div at bounding box center [1331, 528] width 231 height 70
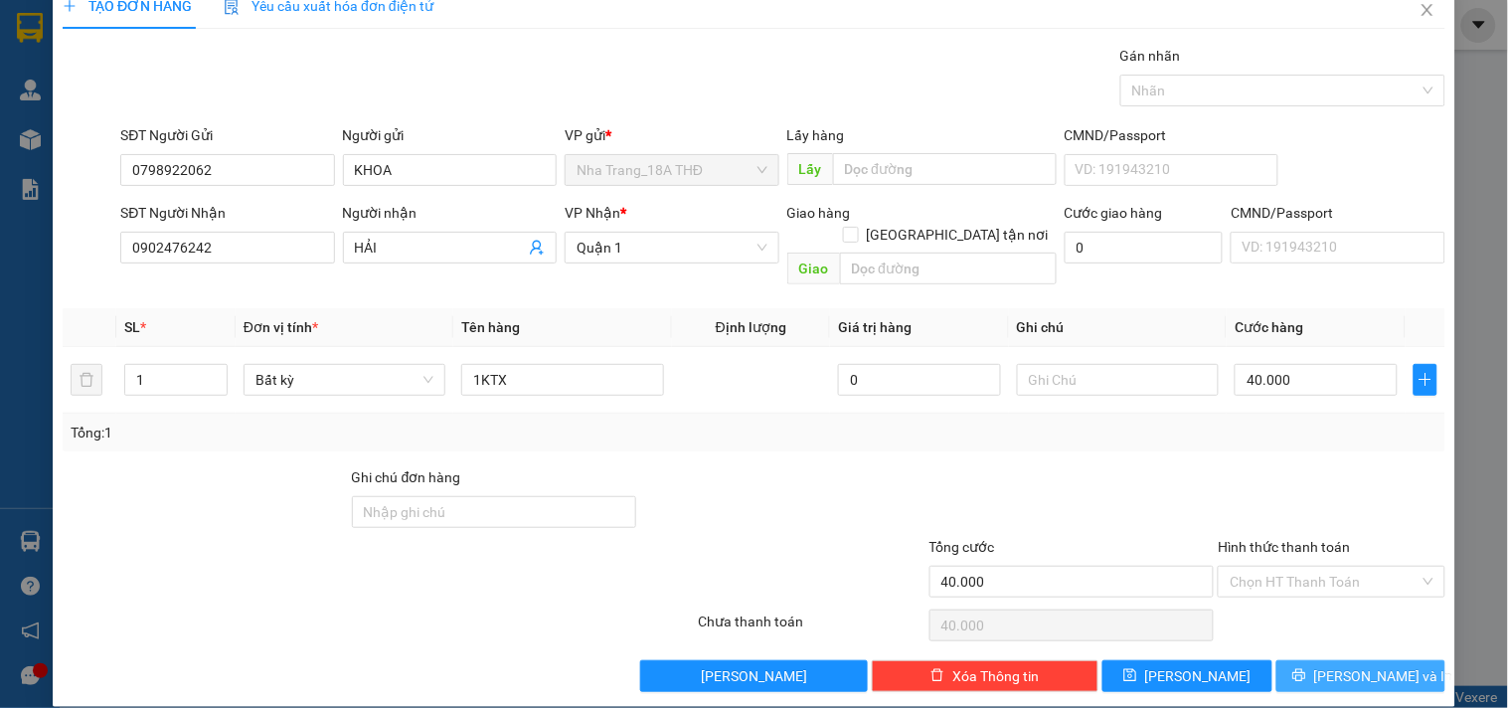
click at [1346, 665] on span "[PERSON_NAME] và In" at bounding box center [1383, 676] width 139 height 22
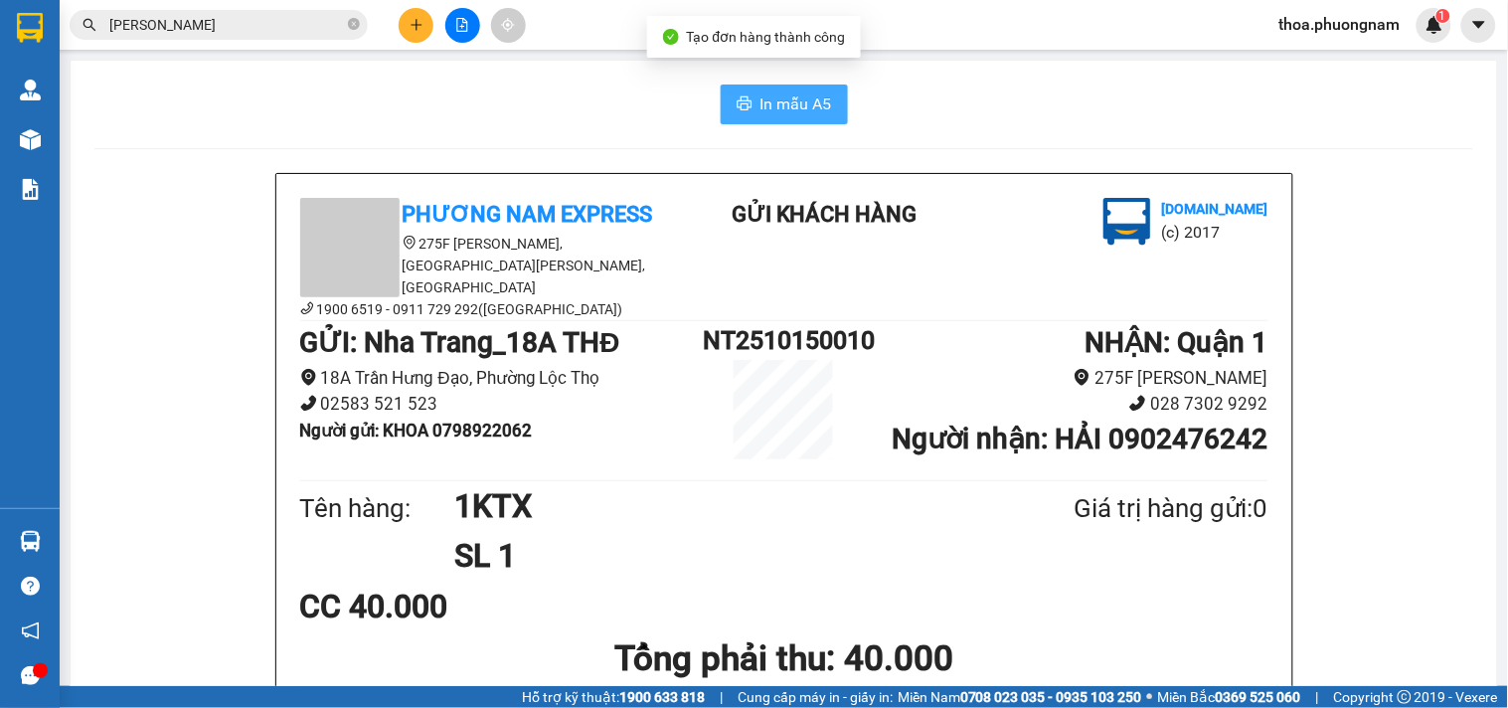
click at [766, 110] on span "In mẫu A5" at bounding box center [796, 103] width 72 height 25
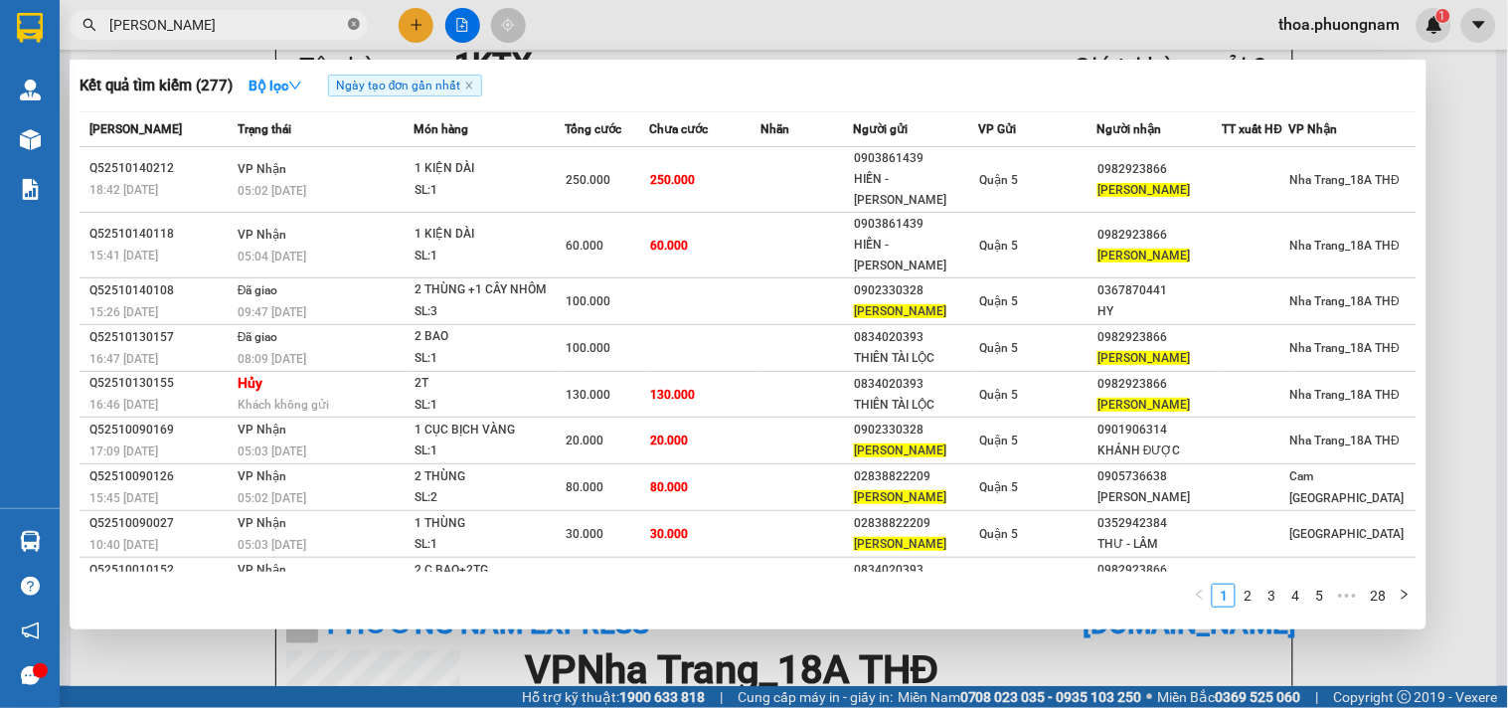
click at [353, 18] on icon "close-circle" at bounding box center [354, 24] width 12 height 12
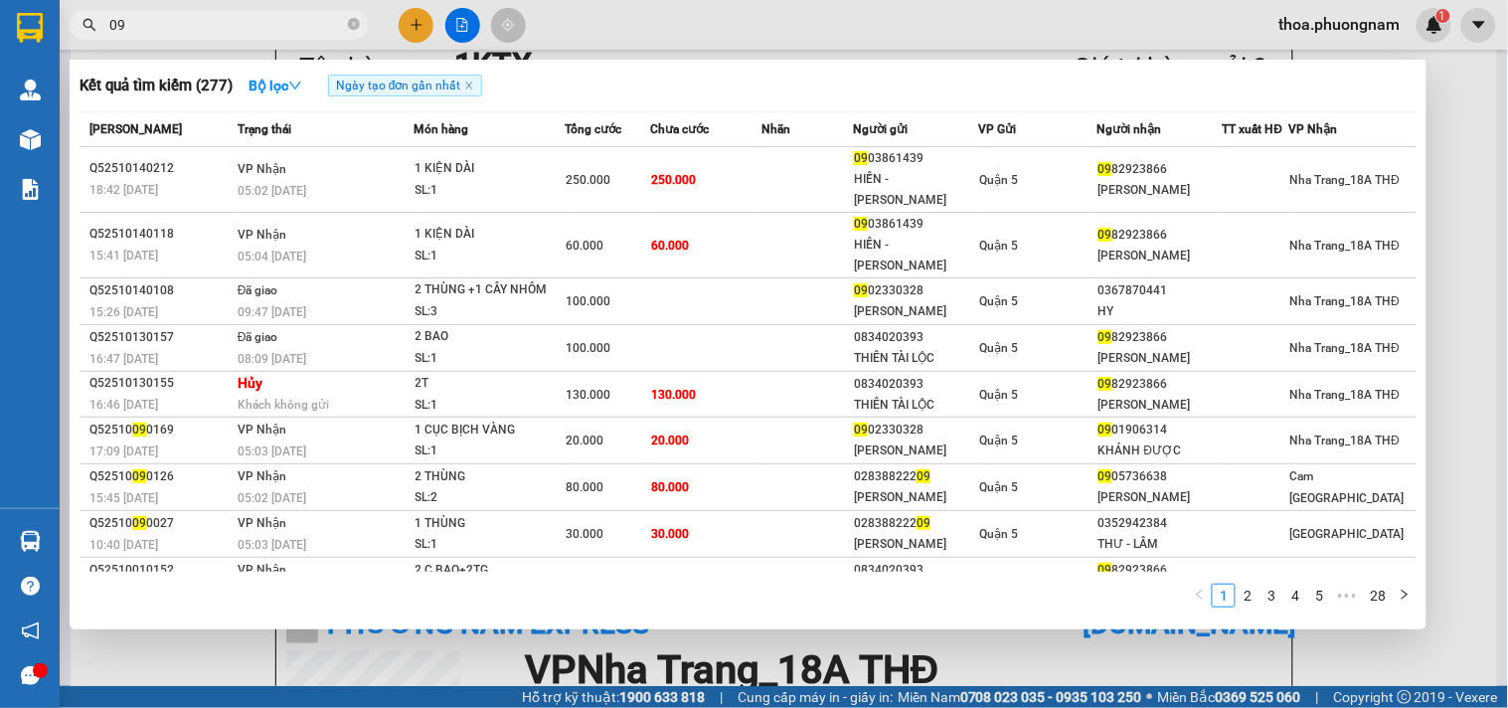
type input "095"
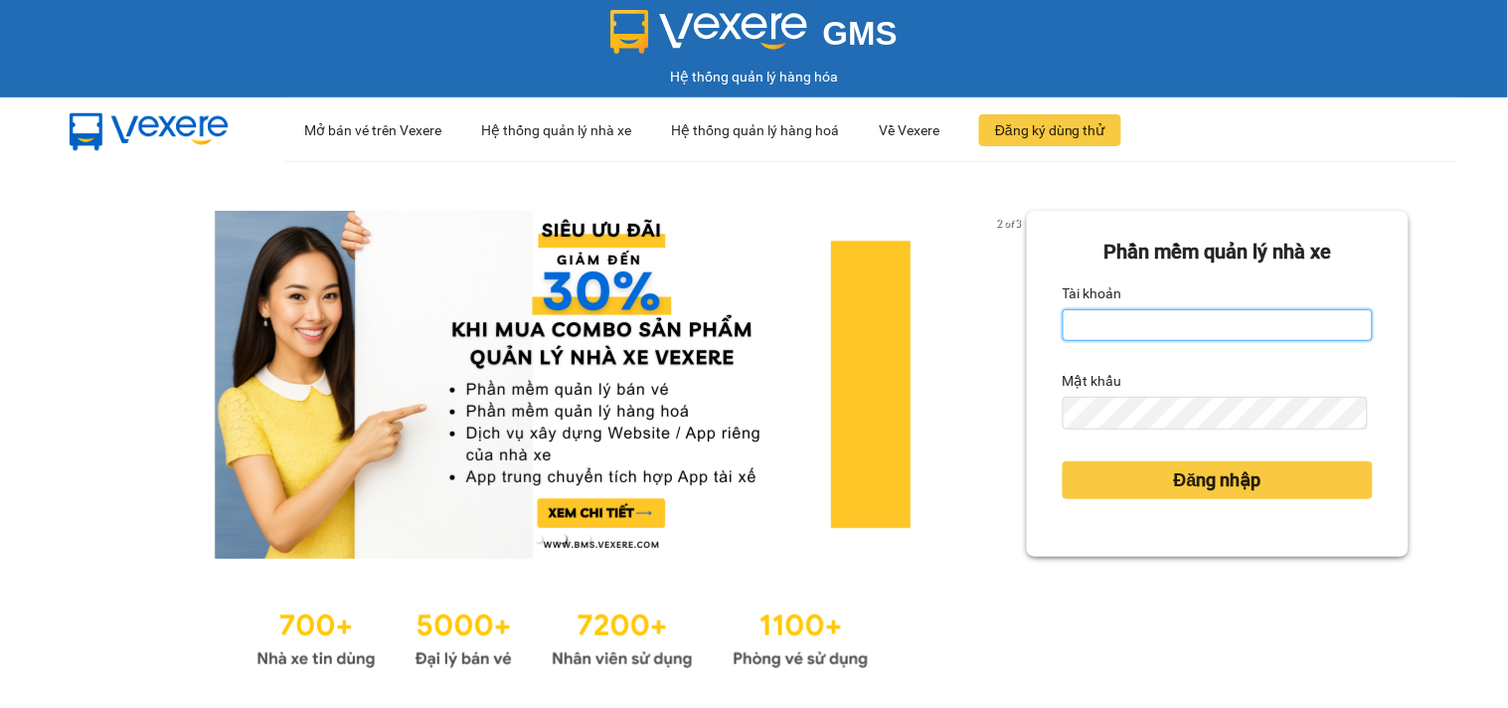
click at [1096, 321] on input "Tài khoản" at bounding box center [1218, 325] width 310 height 32
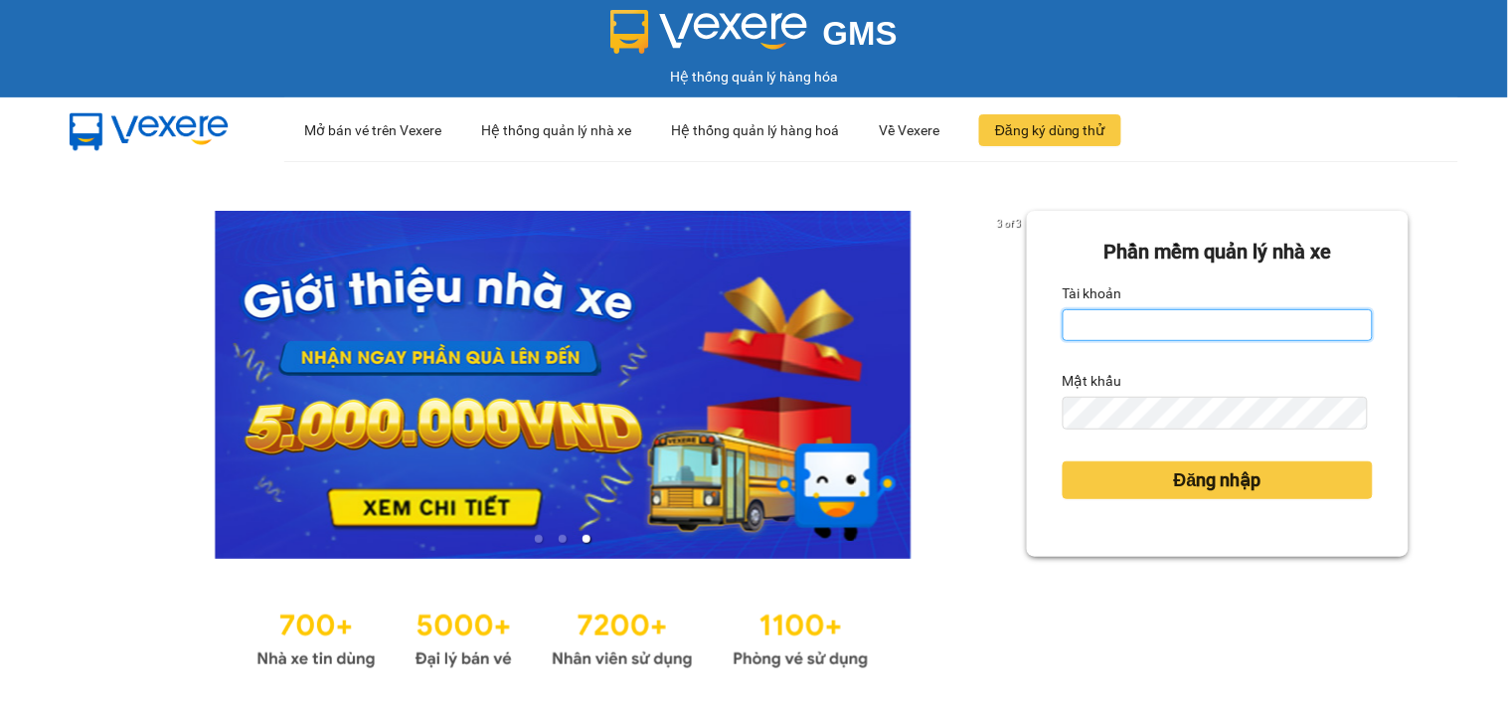
click at [1146, 330] on input "Tài khoản" at bounding box center [1218, 325] width 310 height 32
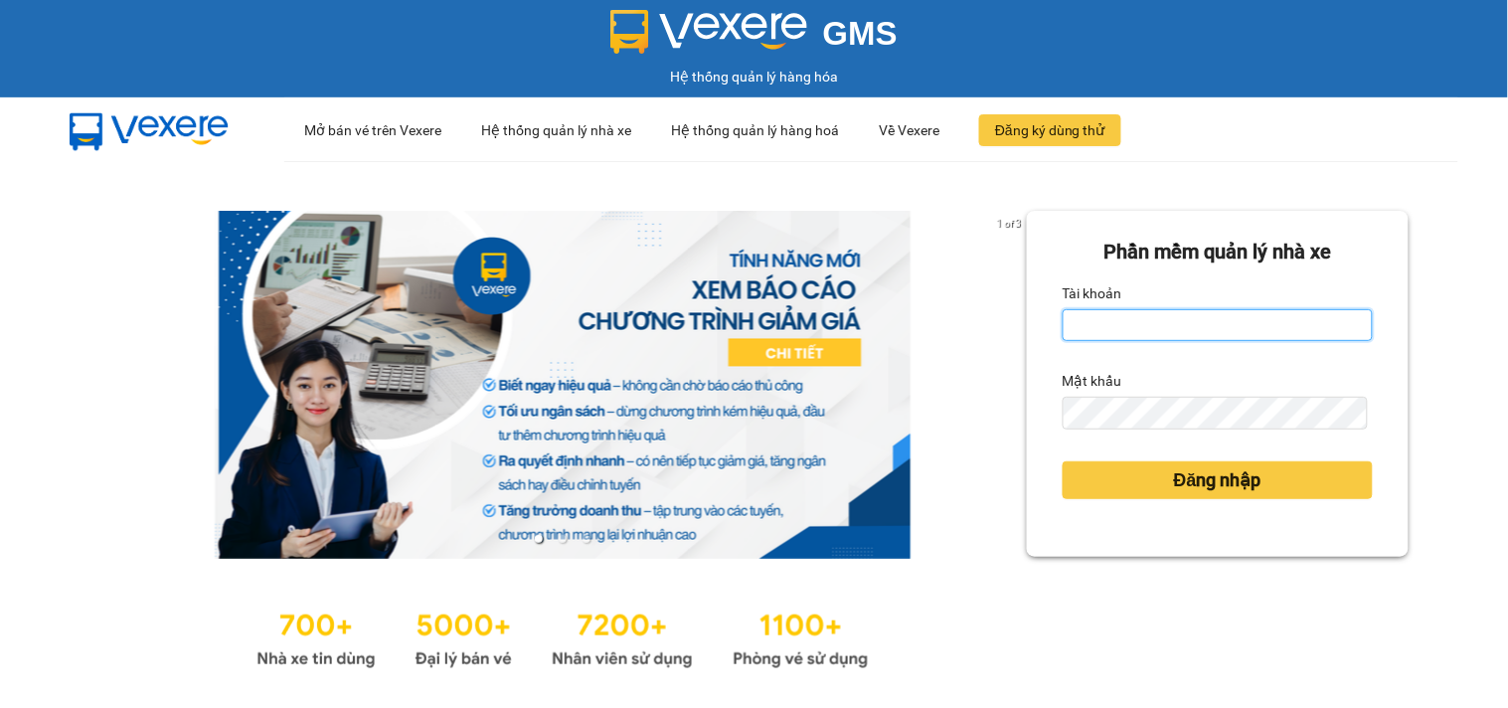
type input "thoa.phuongnam"
click at [1096, 398] on div "Mật khẩu" at bounding box center [1218, 397] width 310 height 64
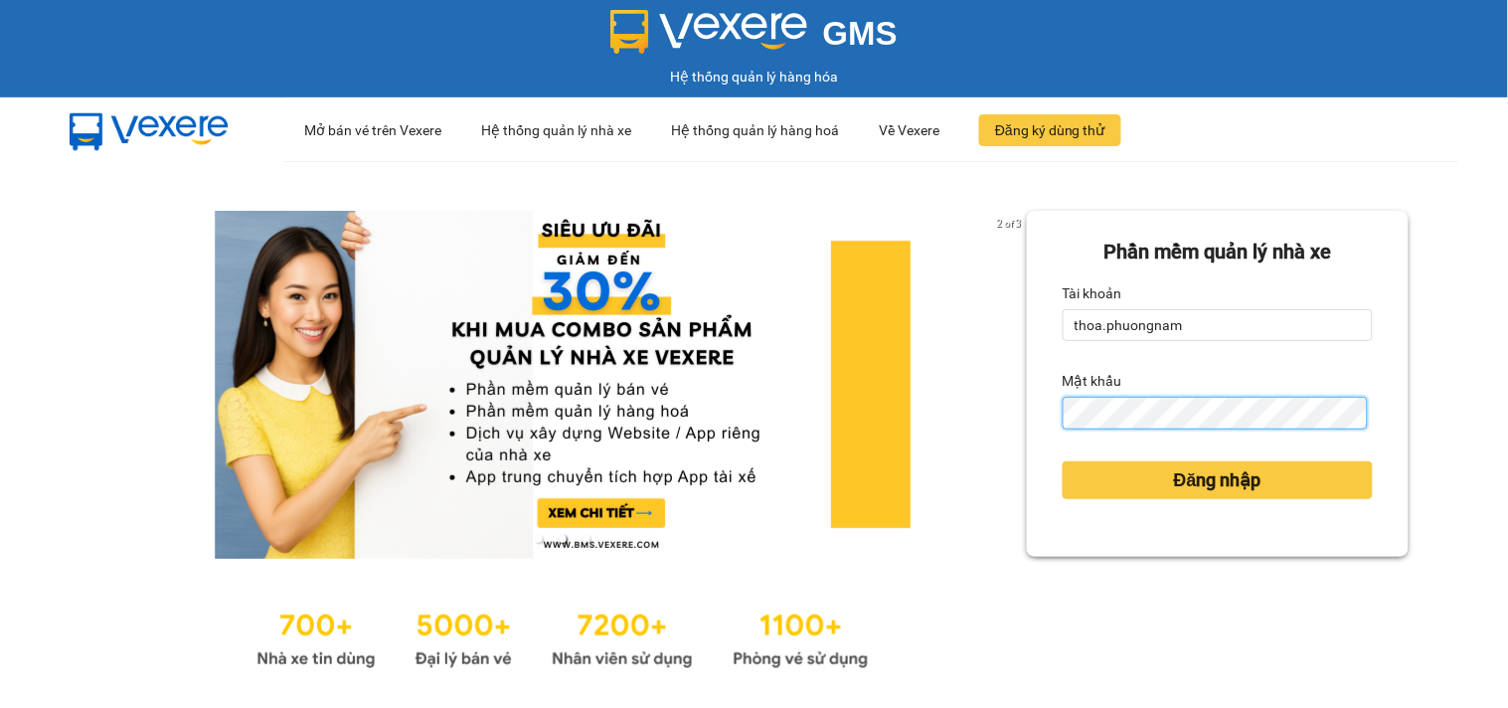
click at [1063, 461] on button "Đăng nhập" at bounding box center [1218, 480] width 310 height 38
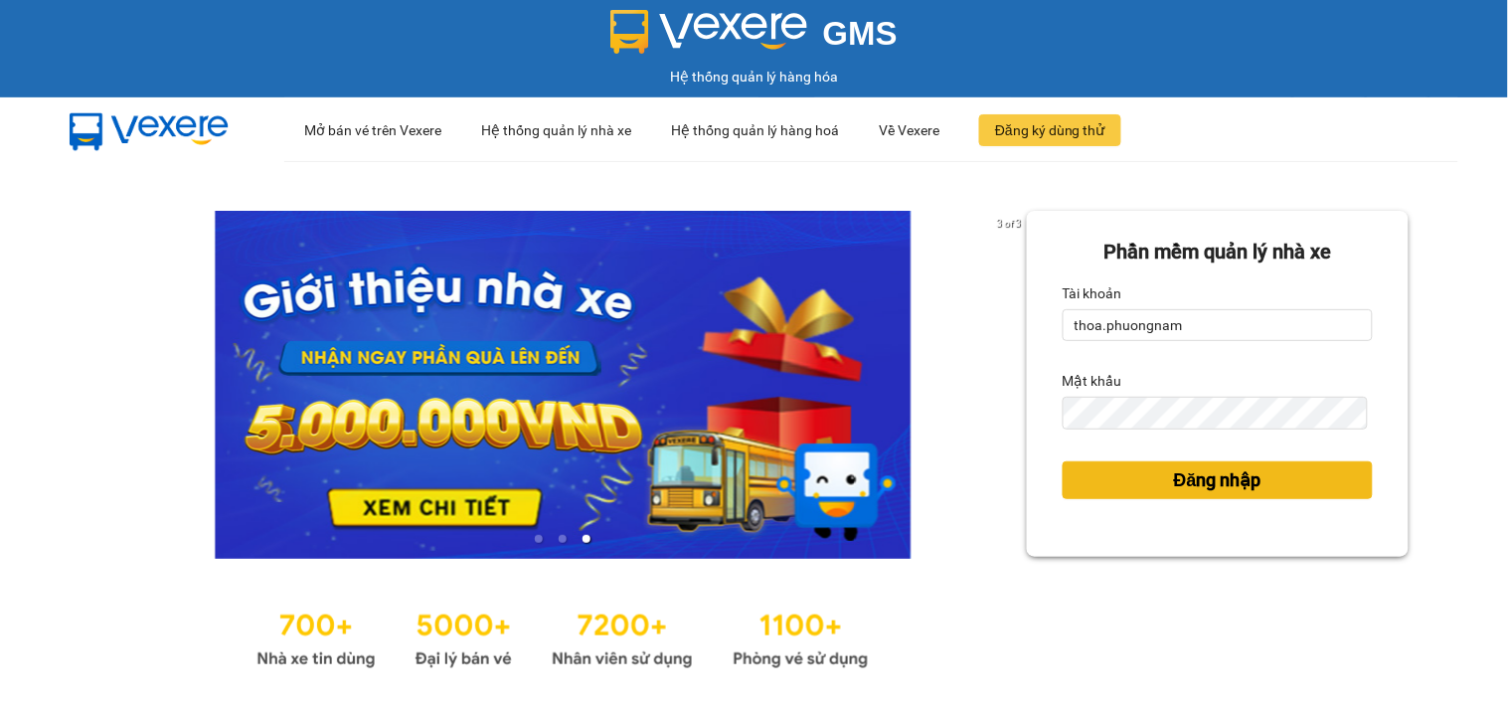
click at [1236, 491] on span "Đăng nhập" at bounding box center [1217, 480] width 87 height 28
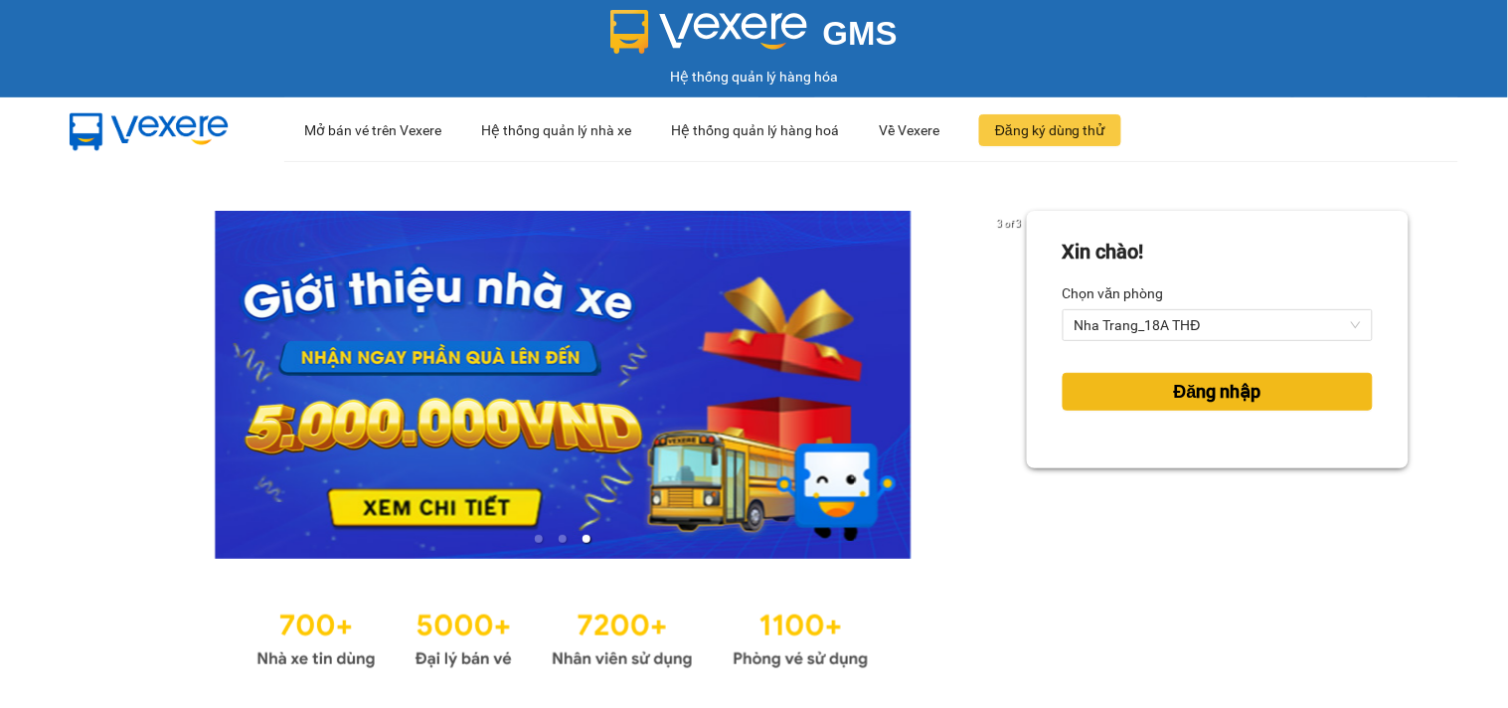
click at [1179, 394] on span "Đăng nhập" at bounding box center [1217, 392] width 87 height 28
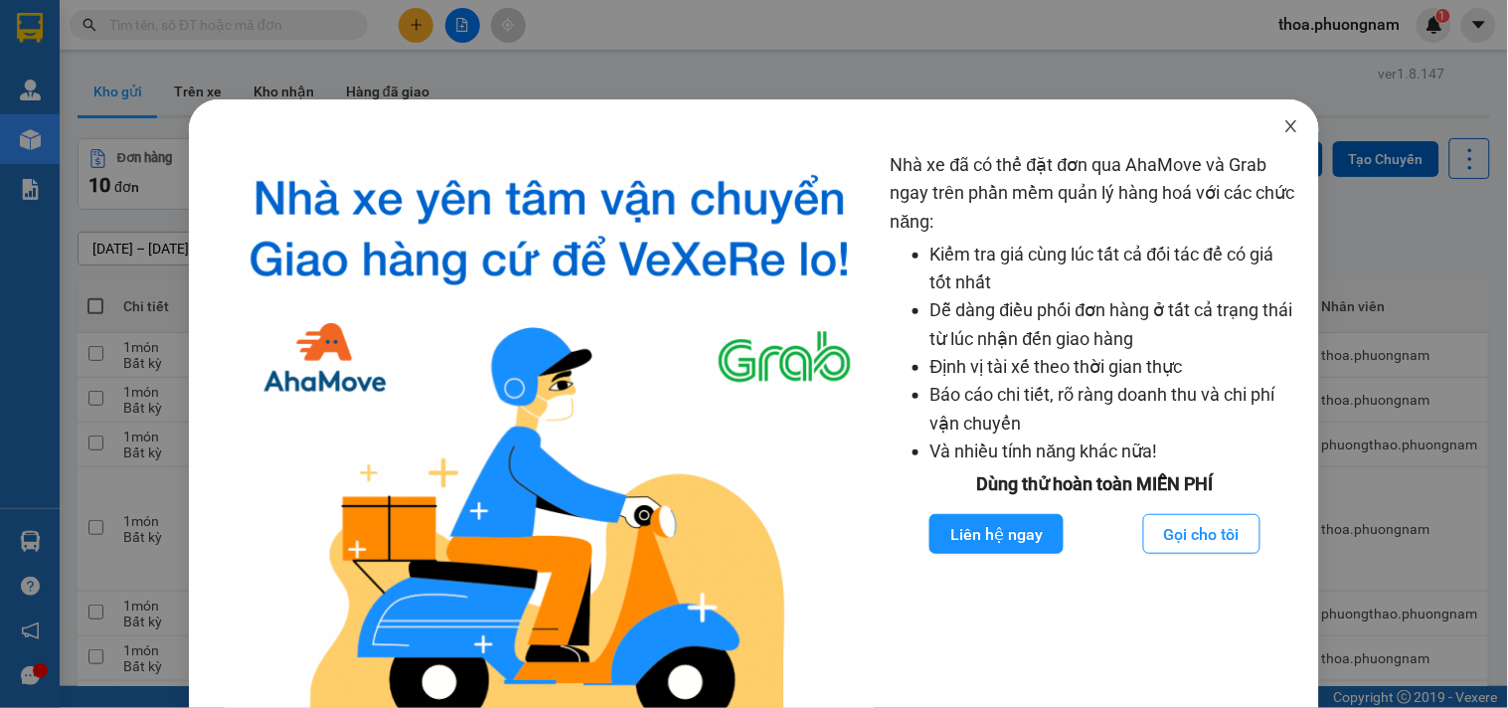
click at [1287, 115] on span "Close" at bounding box center [1291, 127] width 56 height 56
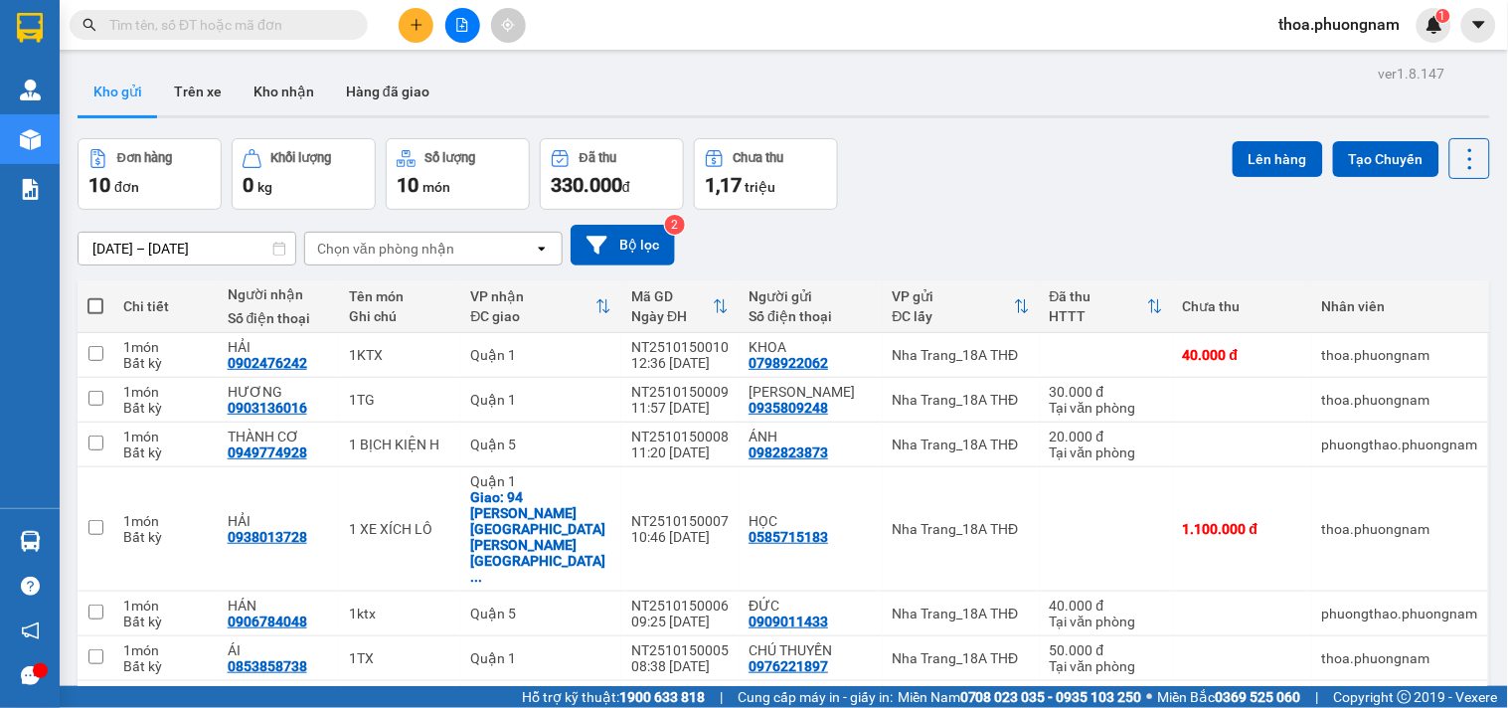
click at [282, 16] on input "text" at bounding box center [226, 25] width 235 height 22
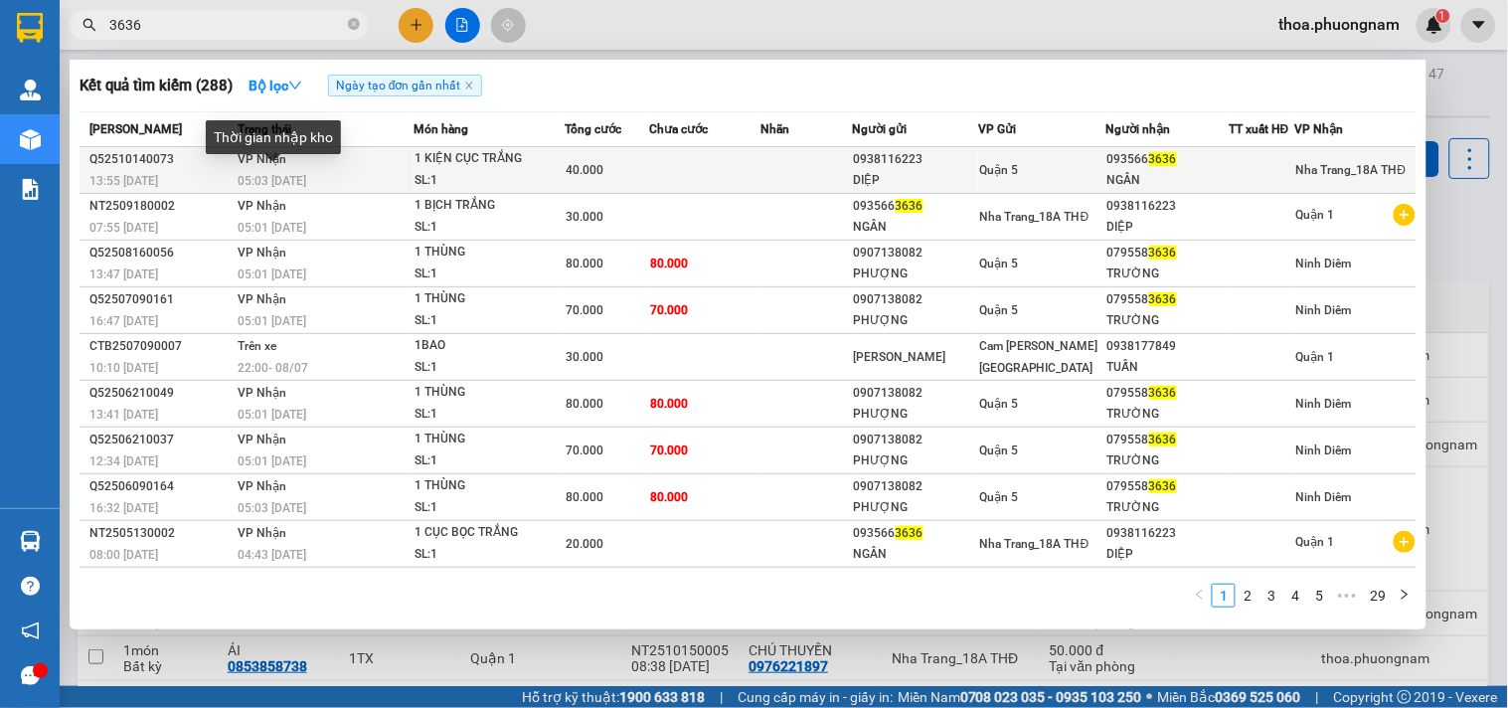
type input "3636"
click at [358, 171] on div "05:03 [DATE]" at bounding box center [326, 181] width 176 height 22
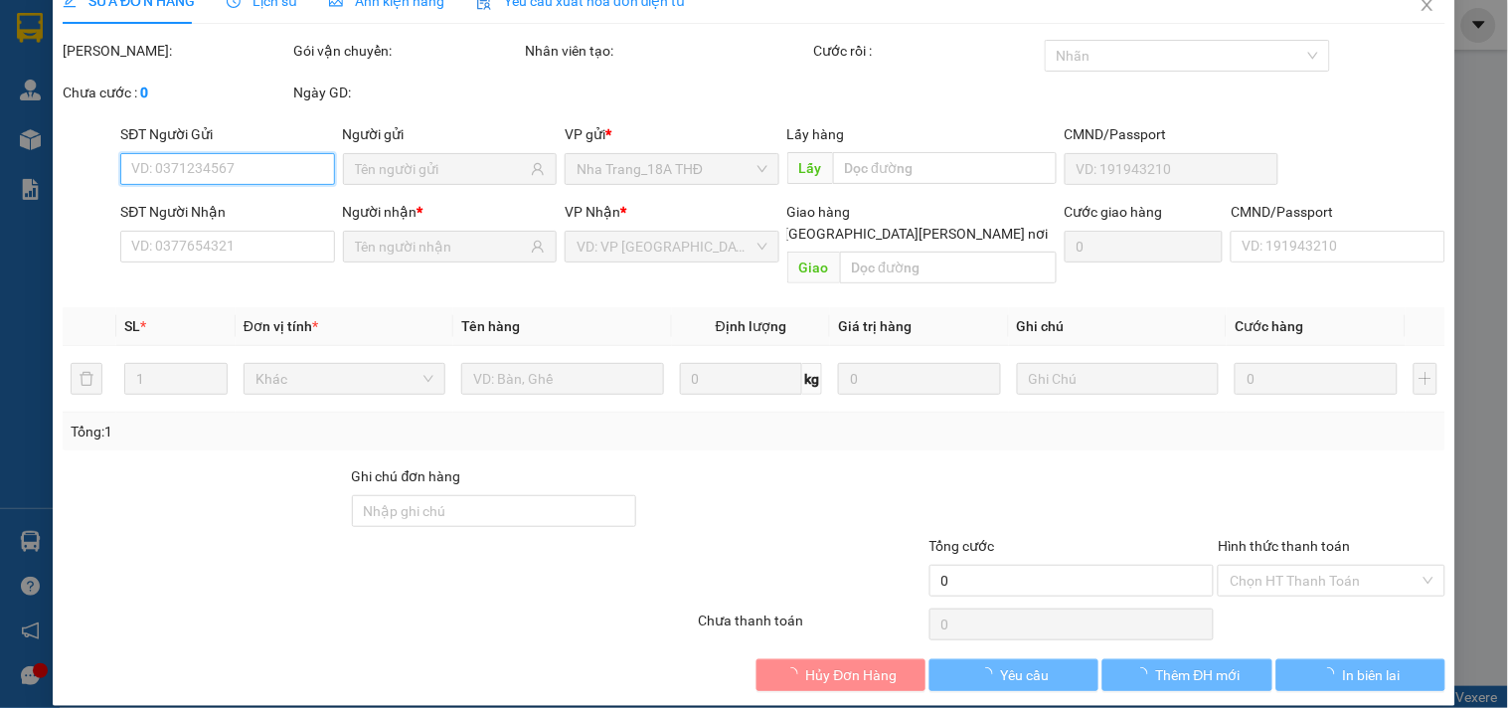
type input "0938116223"
type input "DIỆP"
type input "0935663636"
type input "NGÂN"
type input "40.000"
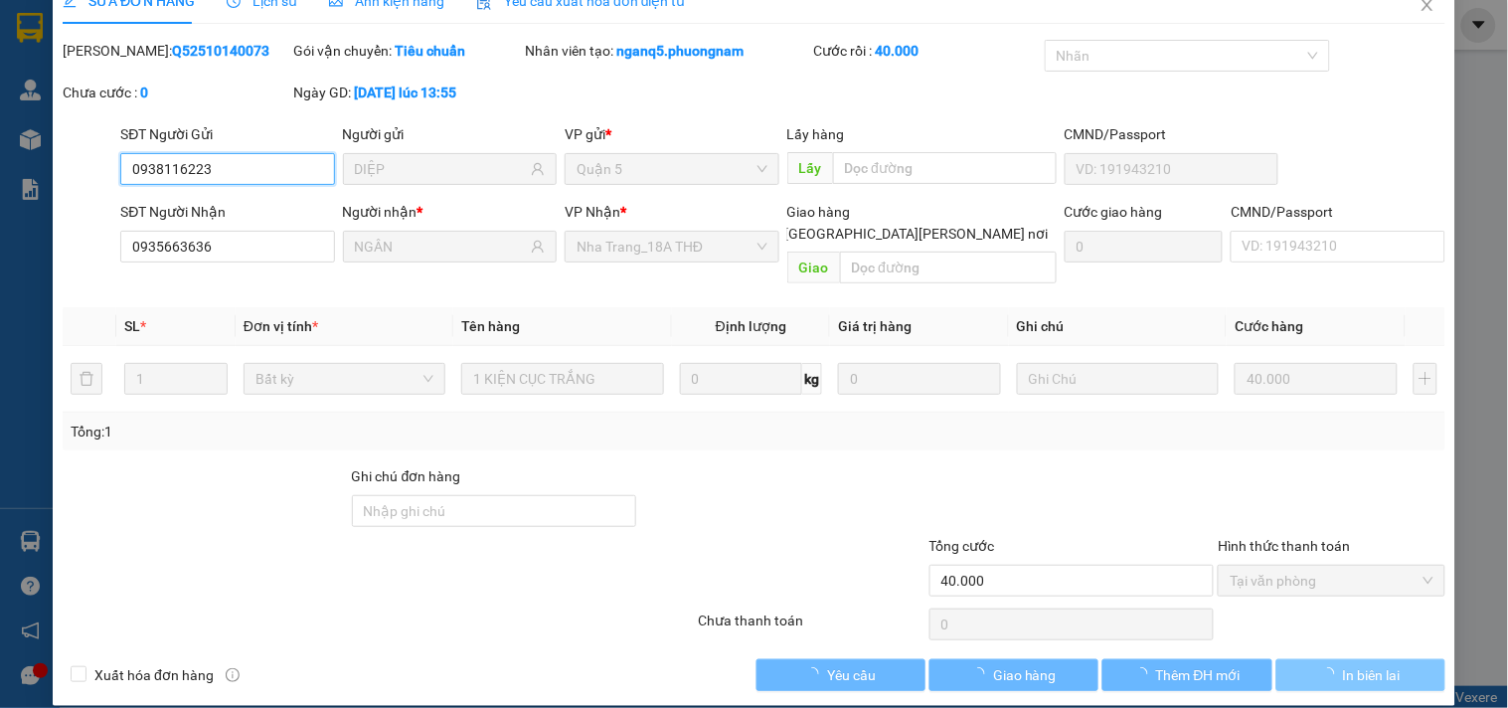
scroll to position [32, 0]
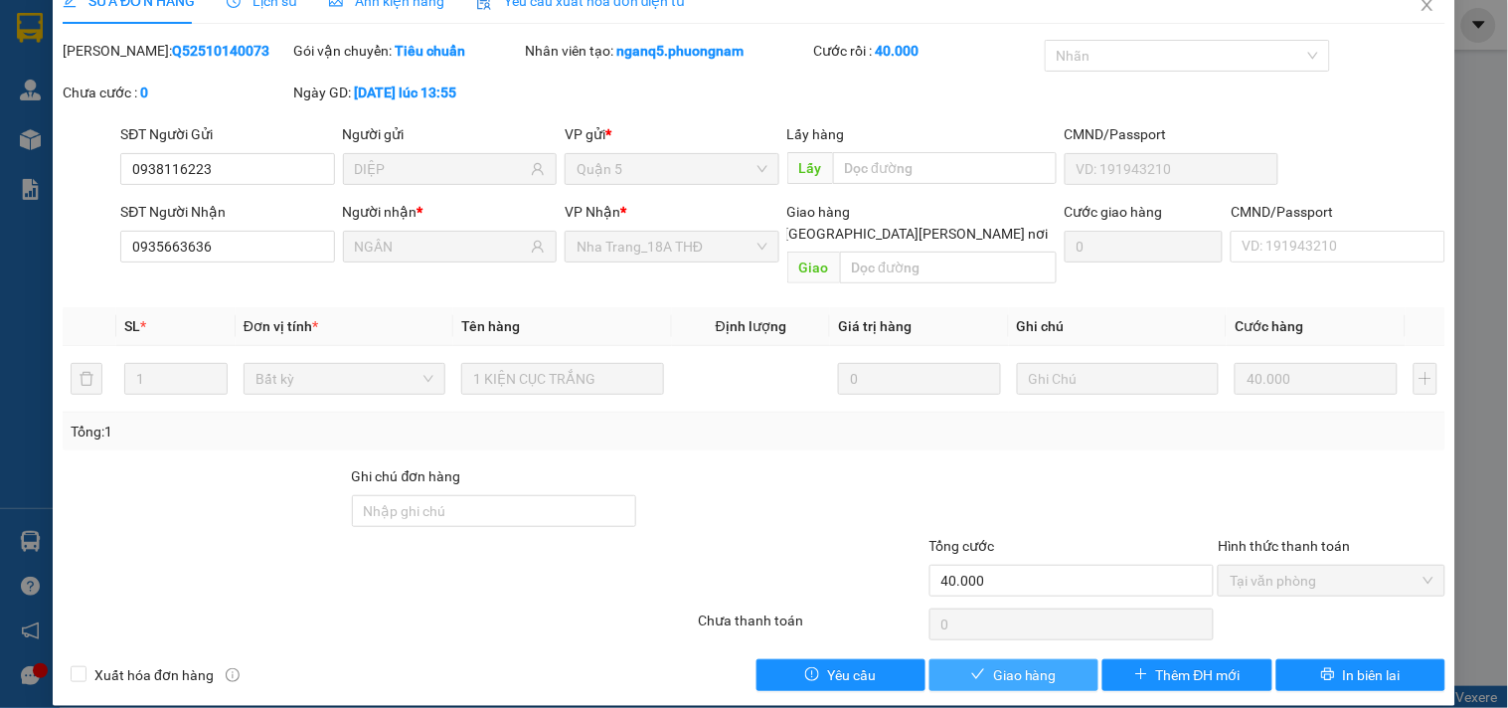
click at [1007, 664] on span "Giao hàng" at bounding box center [1025, 675] width 64 height 22
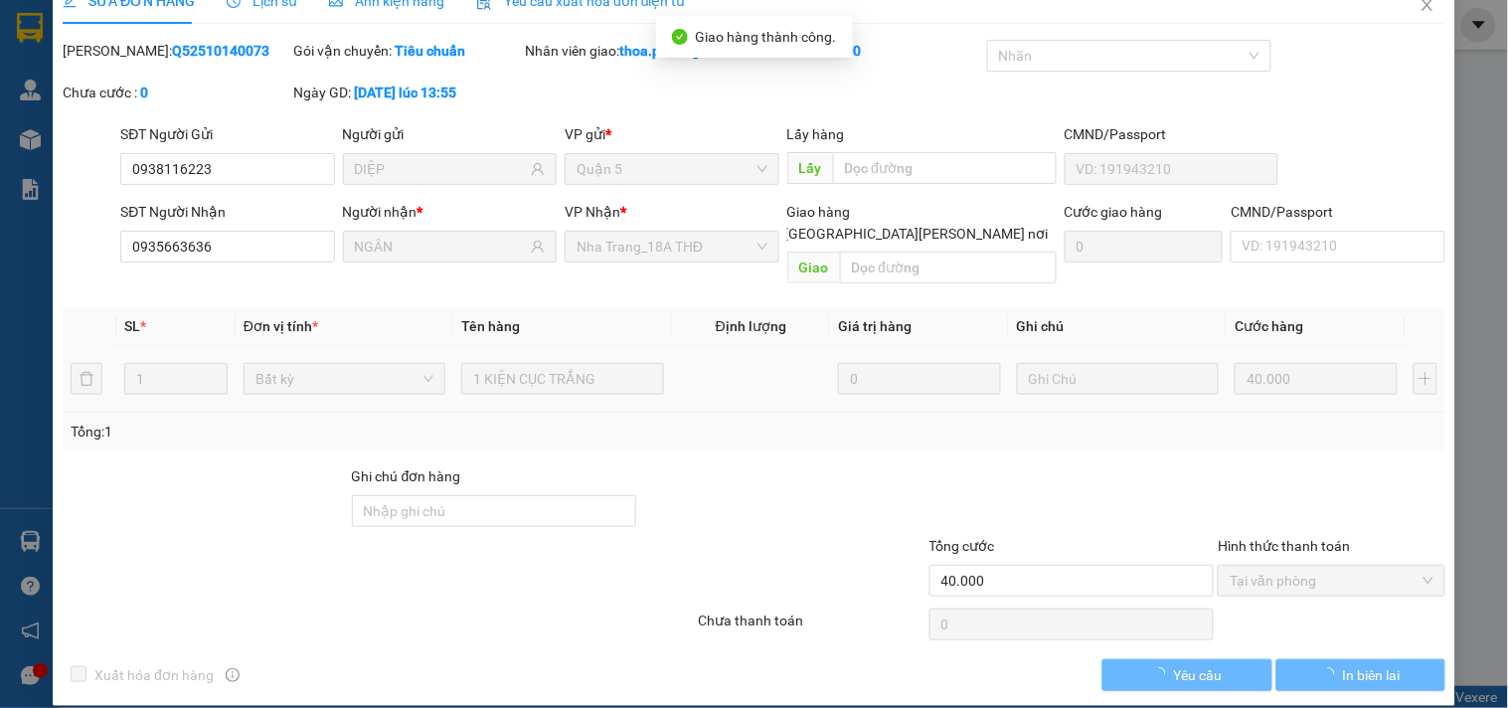
scroll to position [0, 0]
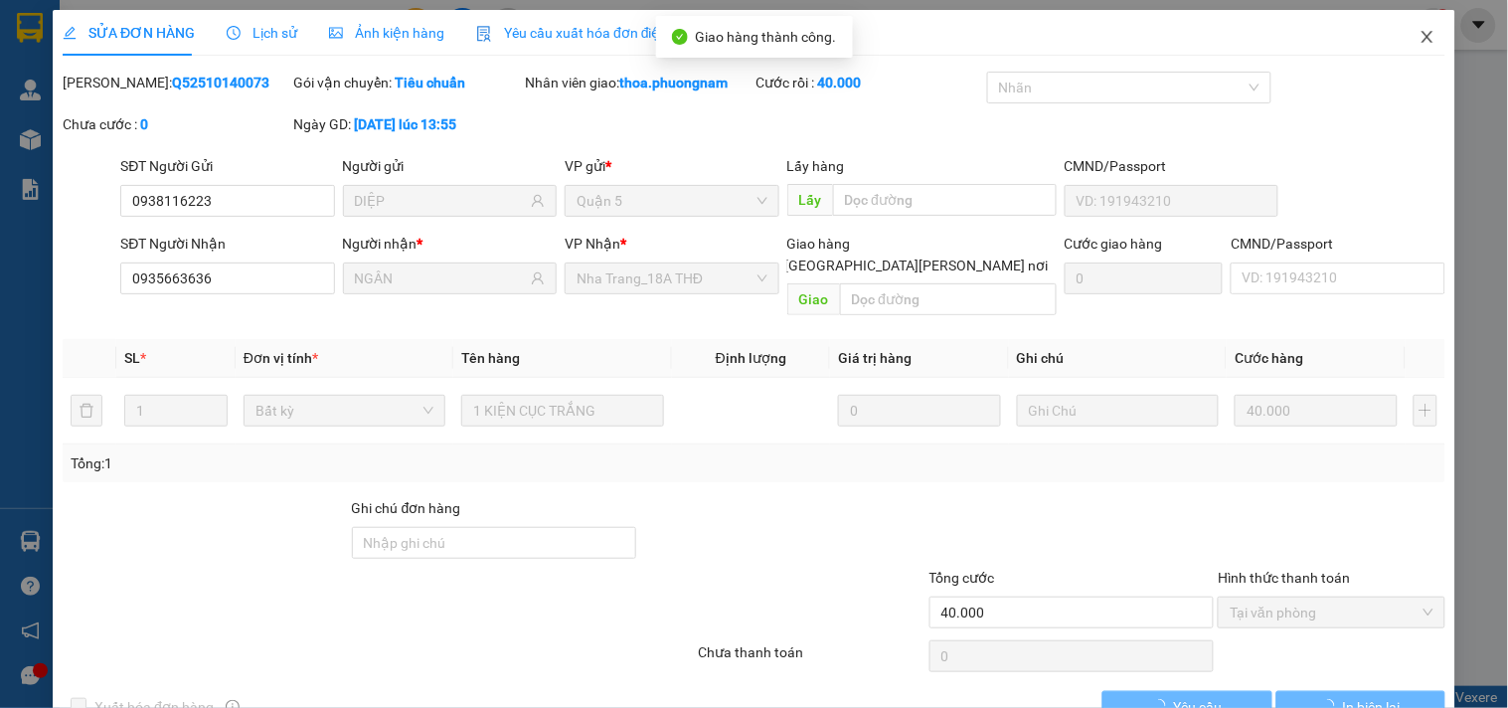
click at [1420, 36] on icon "close" at bounding box center [1428, 37] width 16 height 16
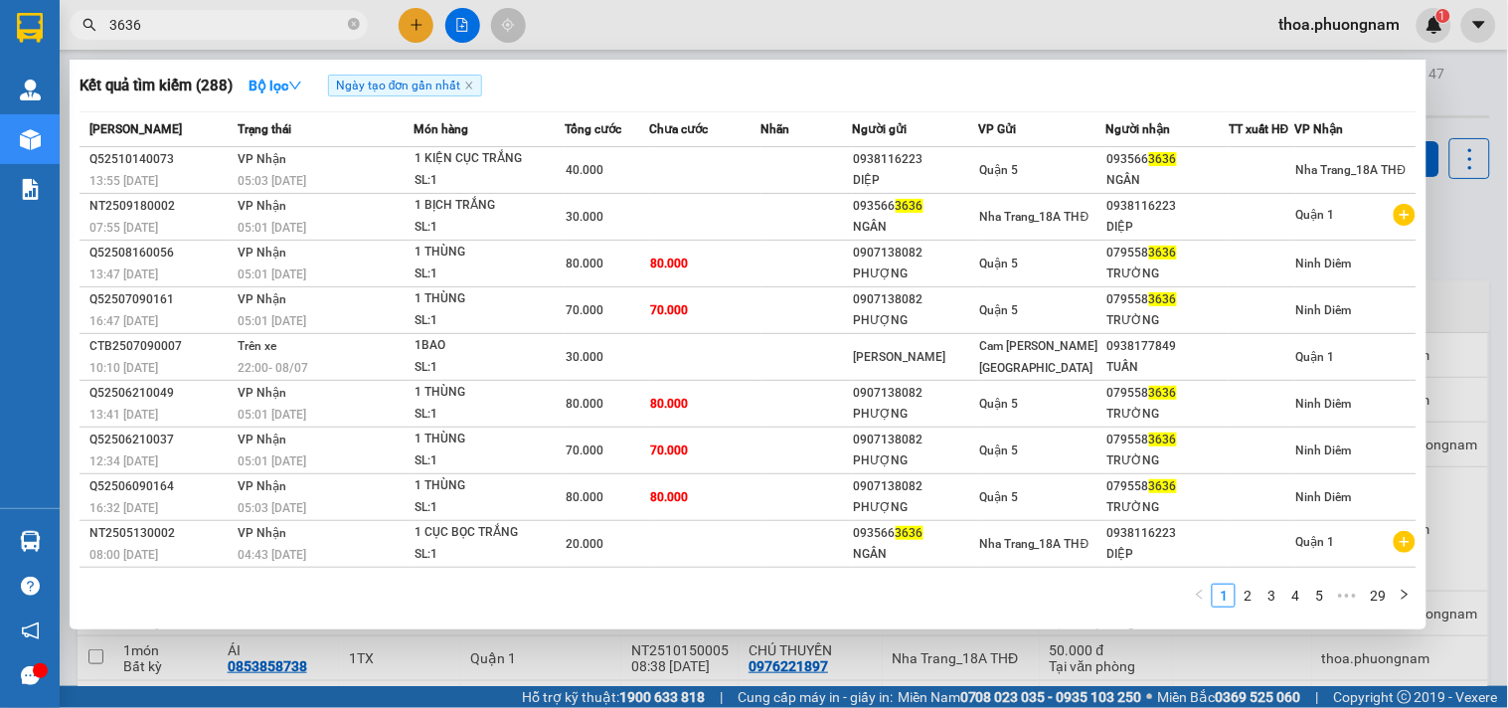
drag, startPoint x: 173, startPoint y: 26, endPoint x: 5, endPoint y: 95, distance: 181.8
click at [5, 95] on section "Kết quả [PERSON_NAME] ( 288 ) Bộ lọc Ngày tạo [PERSON_NAME] nhất Mã ĐH Trạng th…" at bounding box center [754, 354] width 1508 height 708
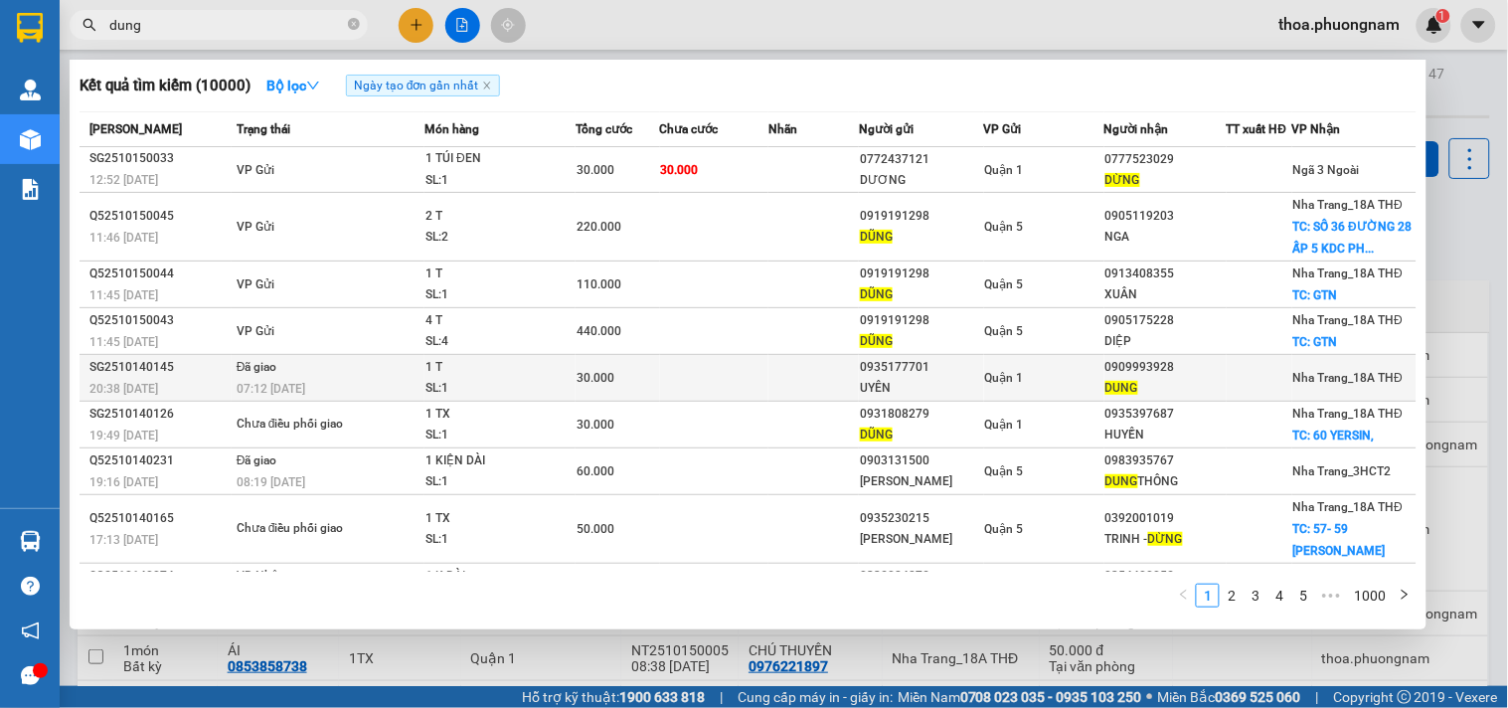
scroll to position [87, 0]
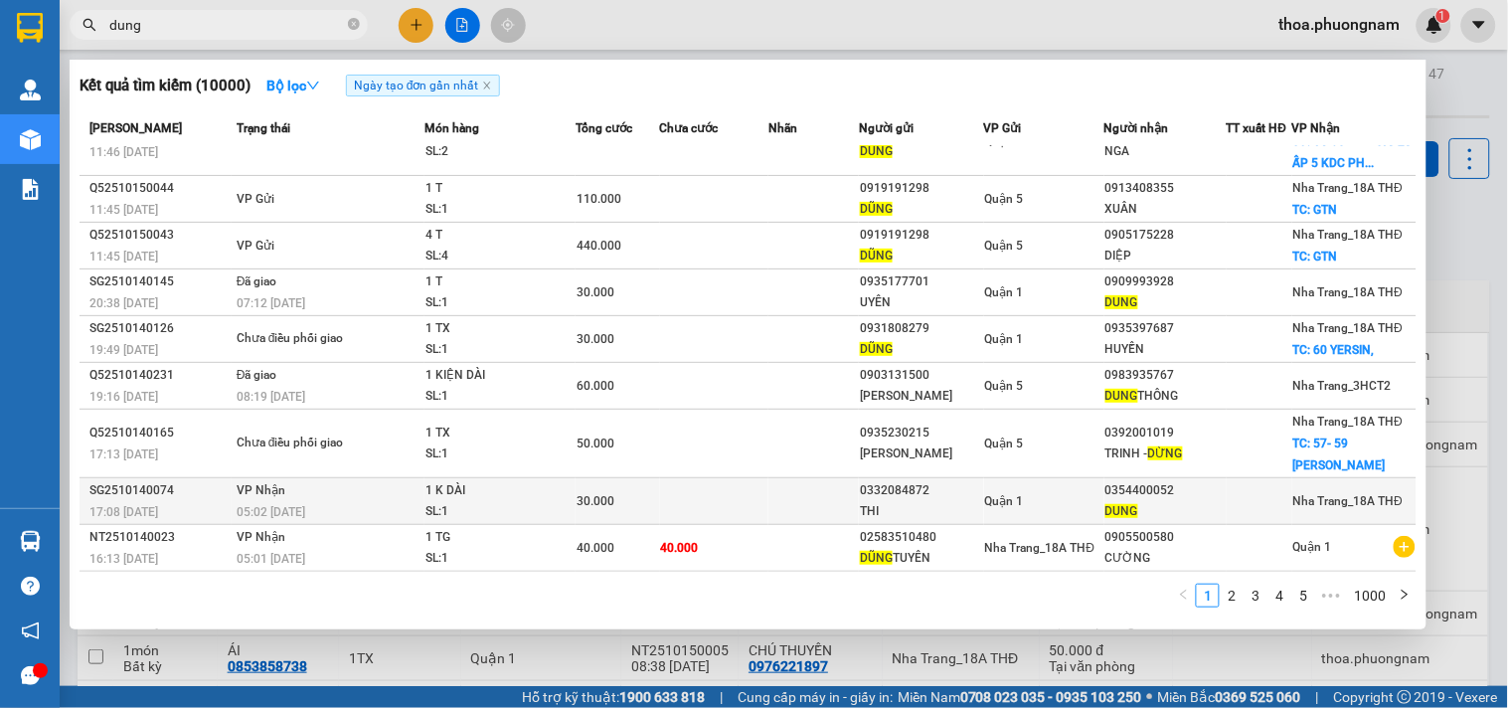
type input "dung"
click at [829, 498] on td at bounding box center [813, 501] width 90 height 47
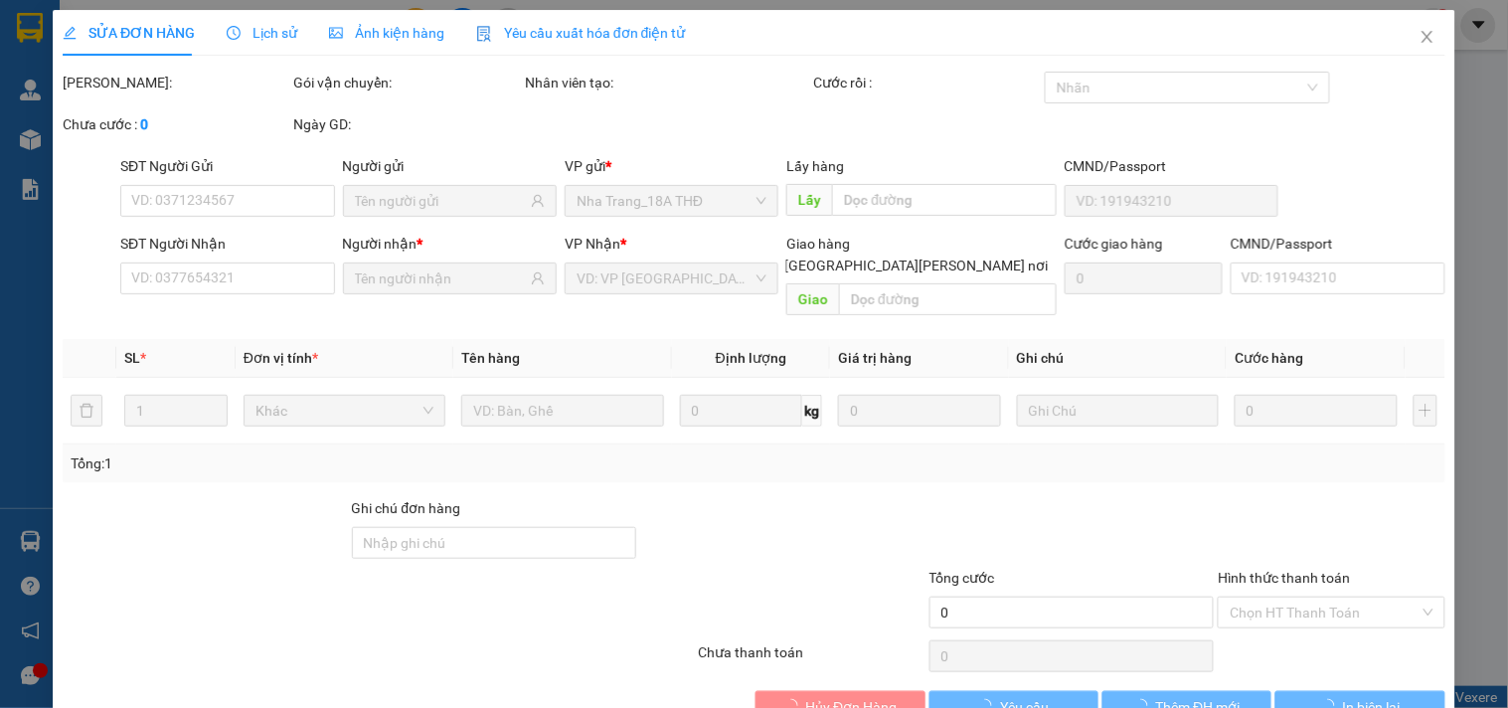
type input "0332084872"
type input "THI"
type input "0354400052"
type input "DUNG"
type input "30.000"
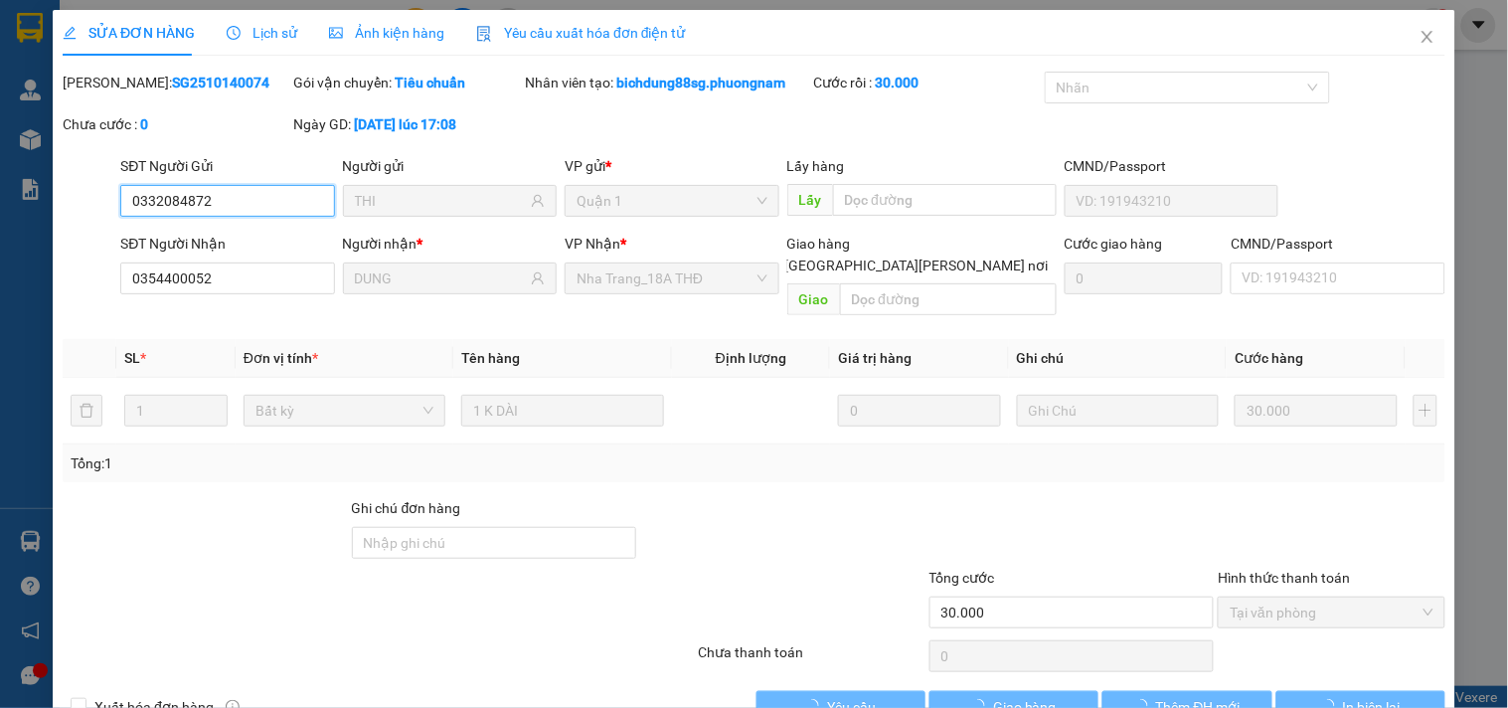
scroll to position [32, 0]
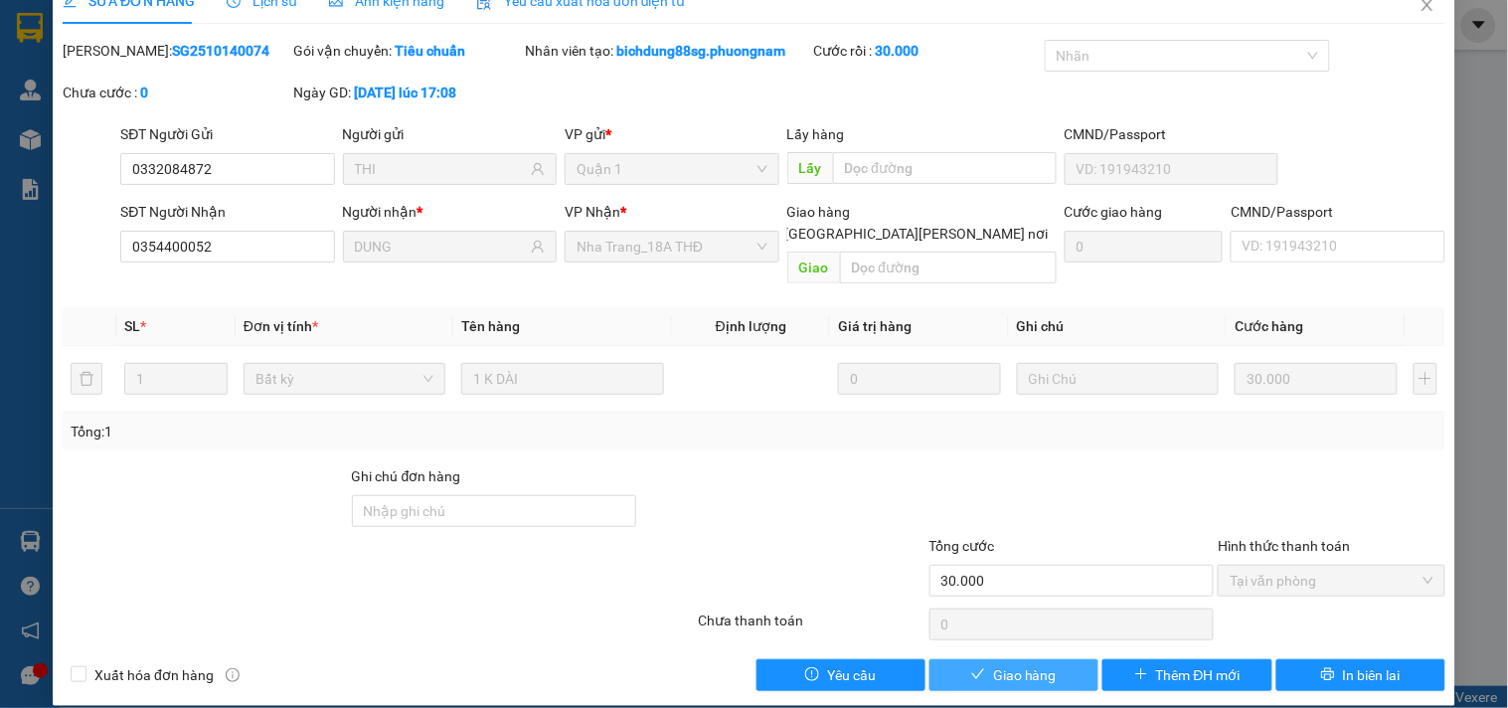
click at [1017, 664] on button "Giao hàng" at bounding box center [1013, 675] width 169 height 32
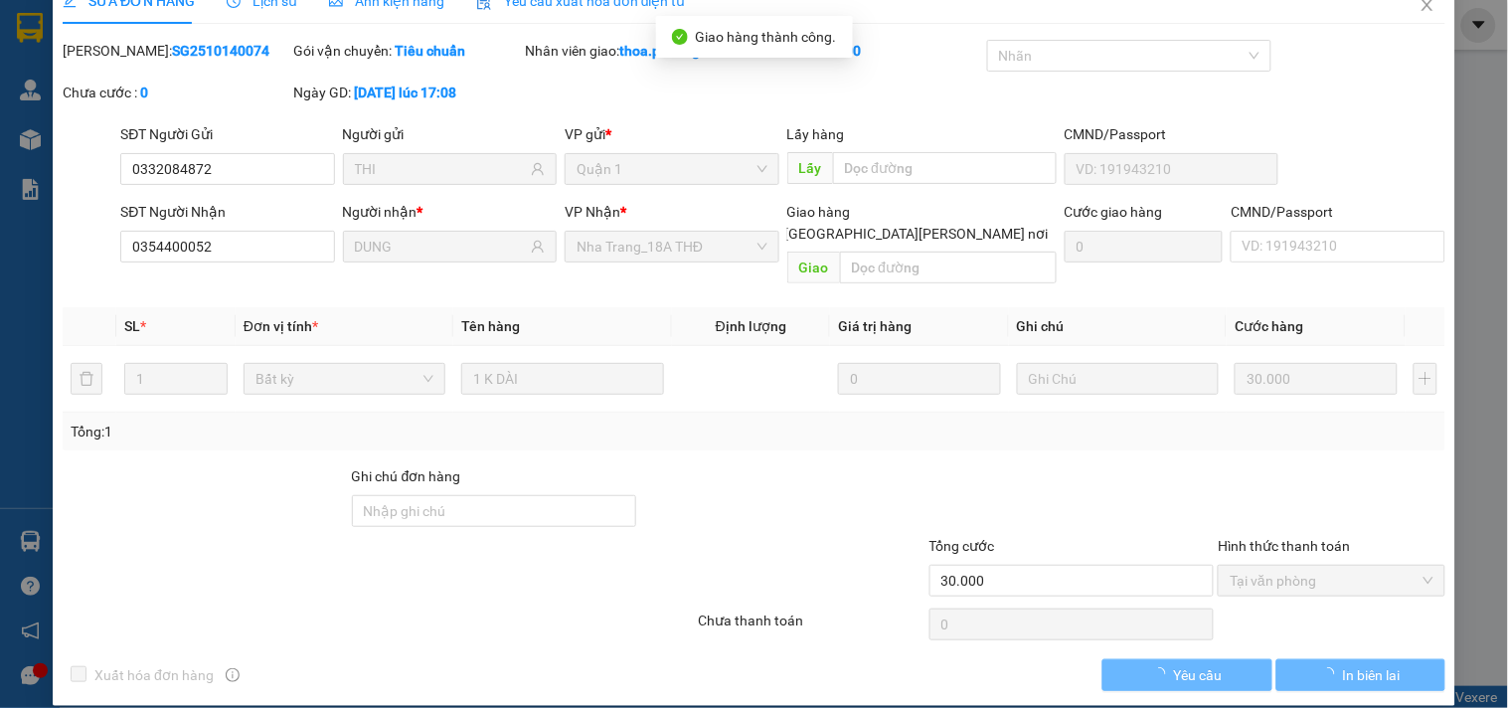
scroll to position [0, 0]
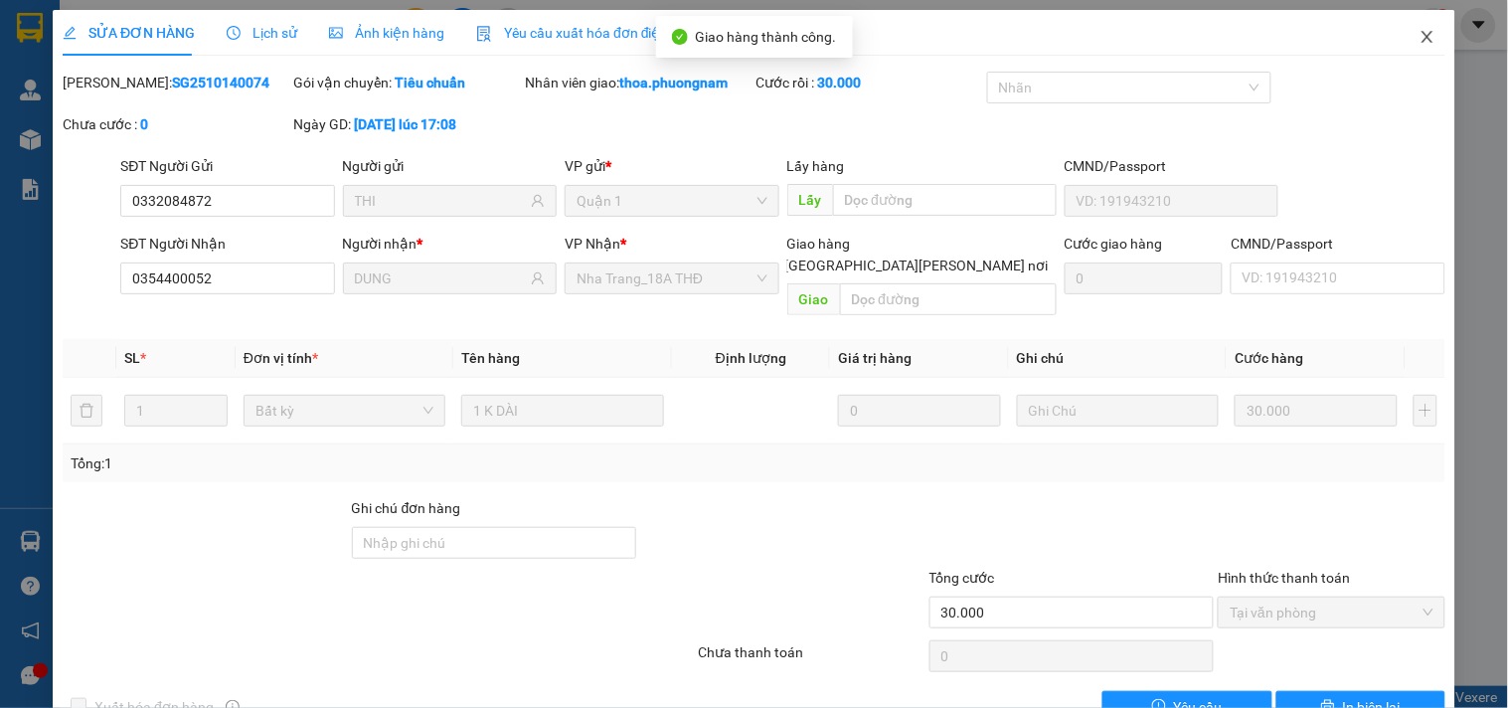
click at [1420, 32] on icon "close" at bounding box center [1428, 37] width 16 height 16
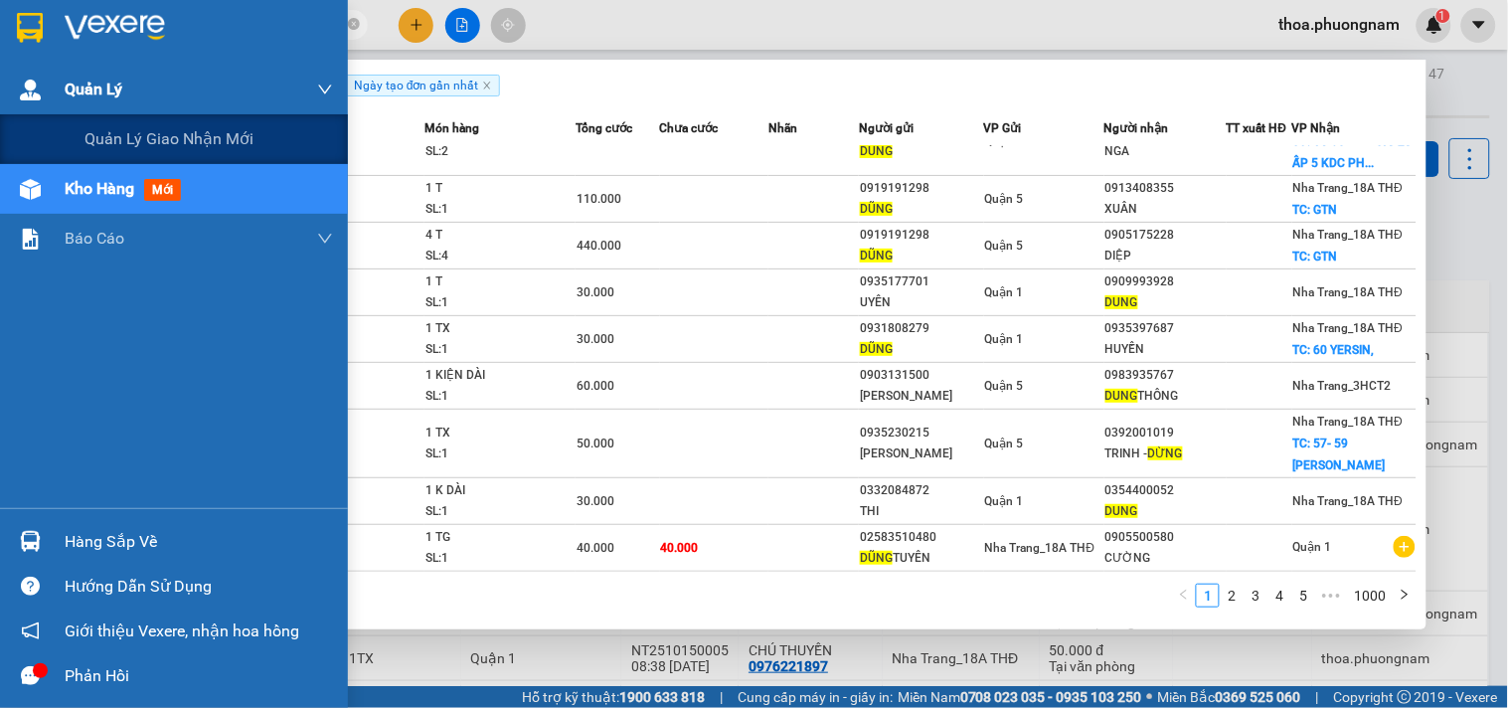
drag, startPoint x: 161, startPoint y: 25, endPoint x: 0, endPoint y: 95, distance: 175.8
click at [0, 95] on section "Kết quả [PERSON_NAME] ( 10000 ) Bộ lọc Ngày tạo [PERSON_NAME] nhất Mã ĐH Trạng …" at bounding box center [754, 354] width 1508 height 708
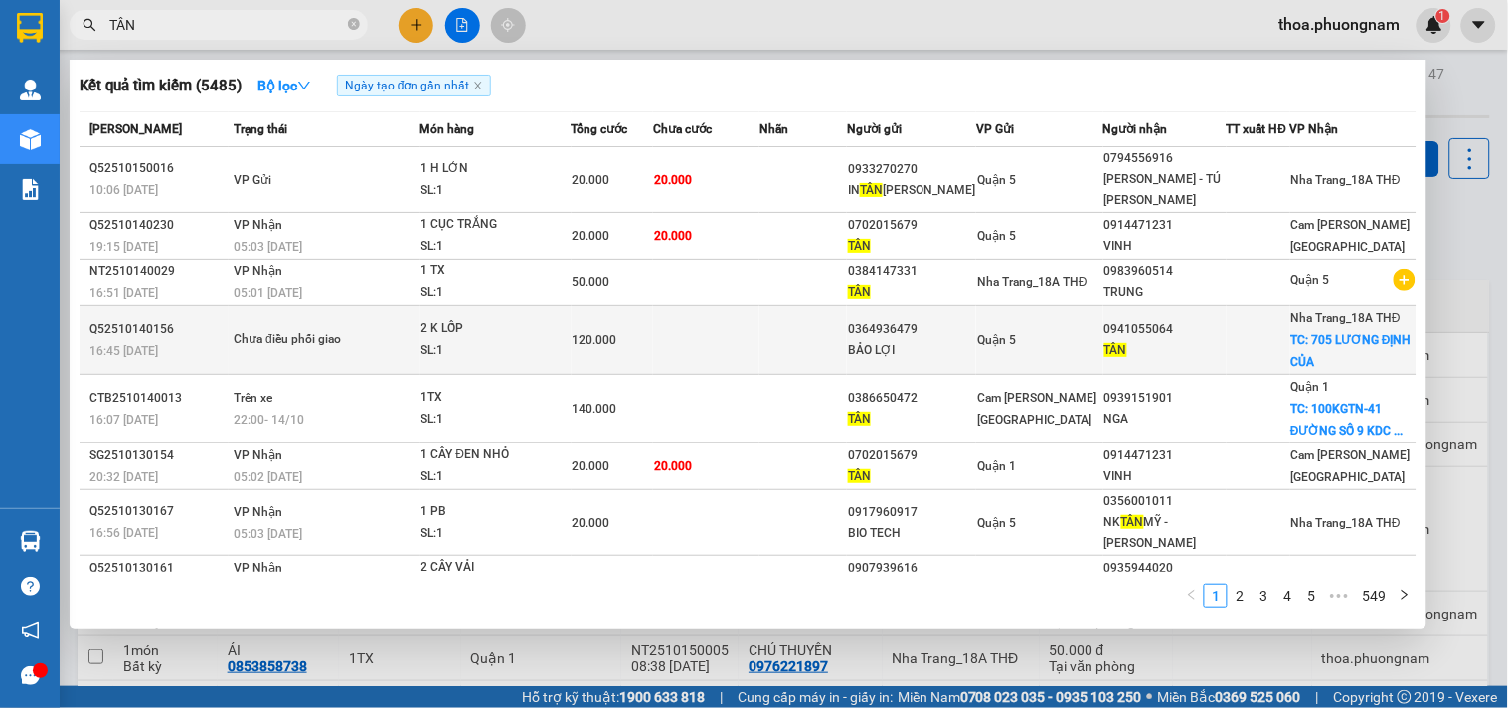
type input "TÂN"
click at [865, 326] on div "0364936479" at bounding box center [911, 329] width 127 height 21
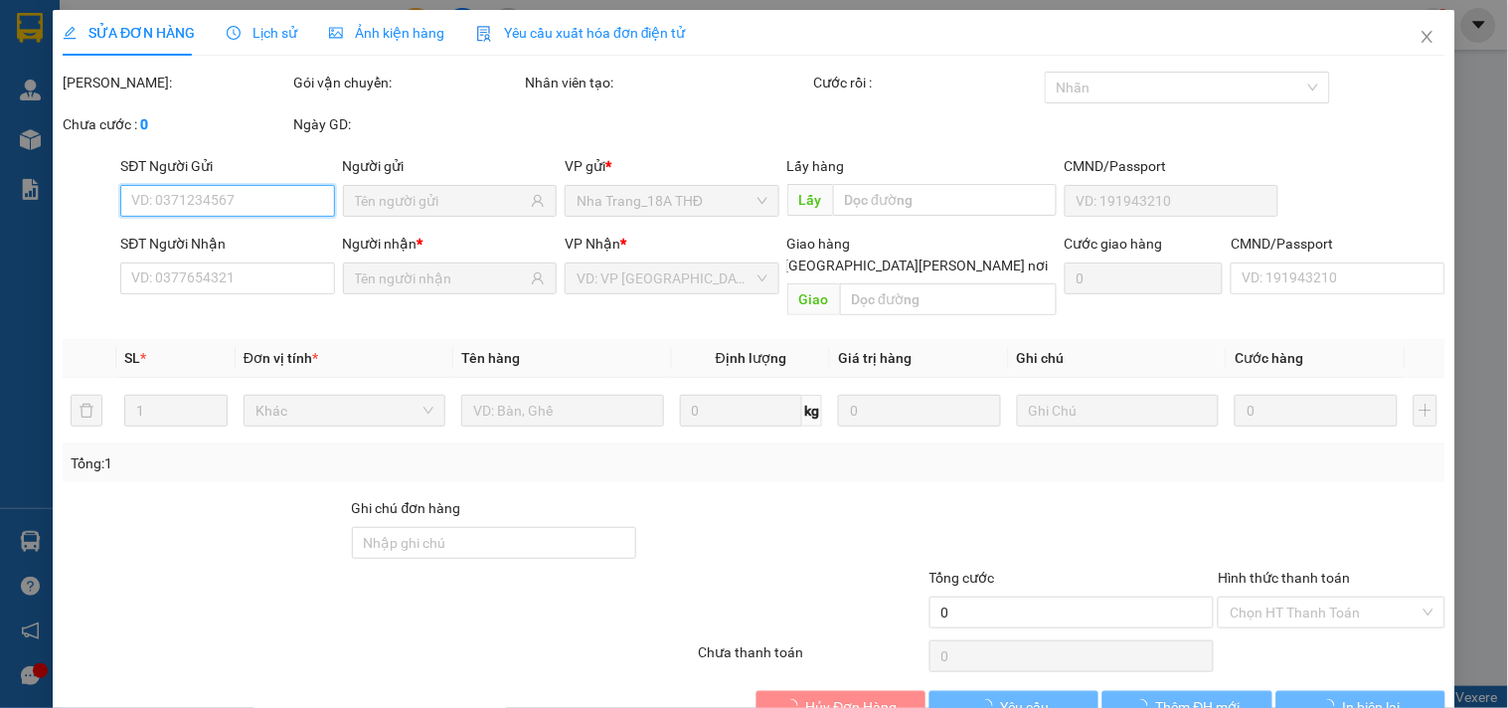
scroll to position [32, 0]
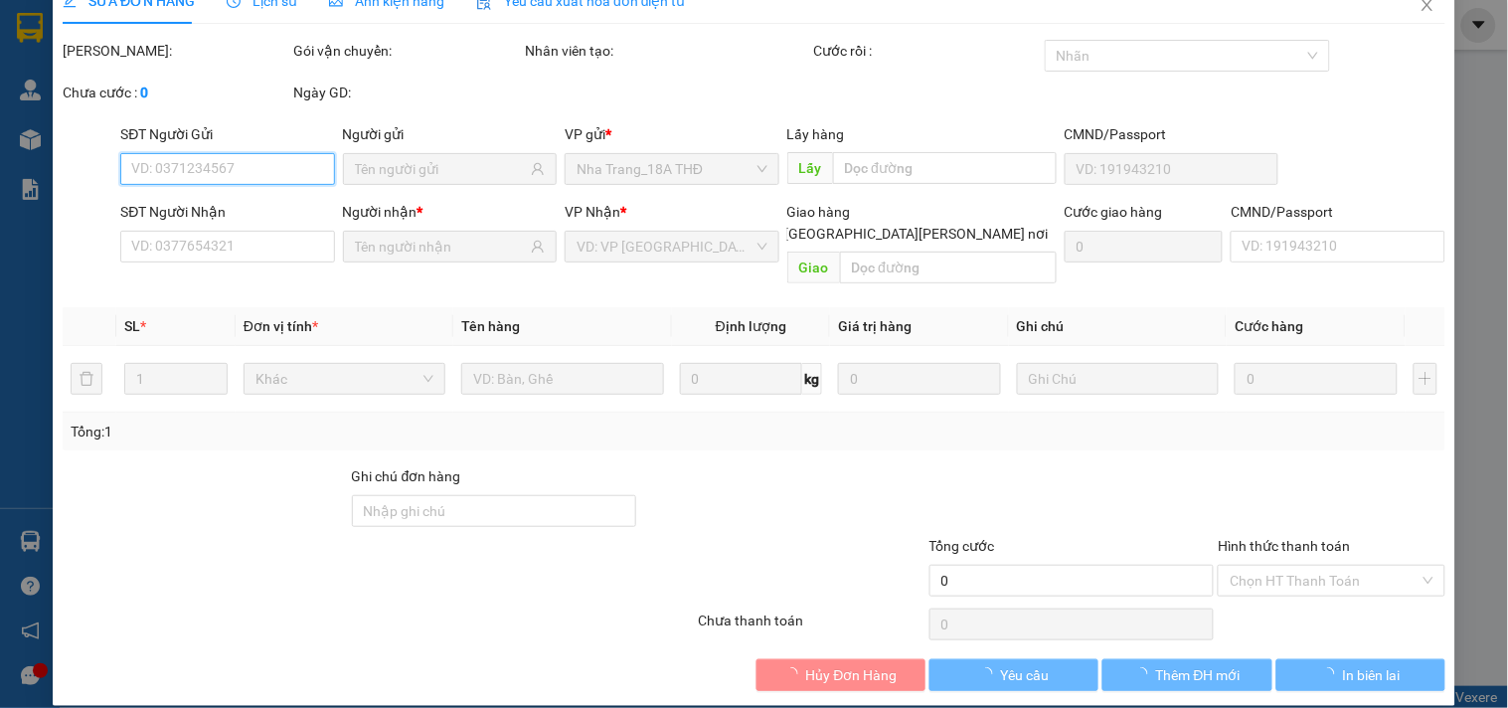
type input "0364936479"
type input "BẢO LỢI"
type input "0941055064"
type input "TÂN"
checkbox input "true"
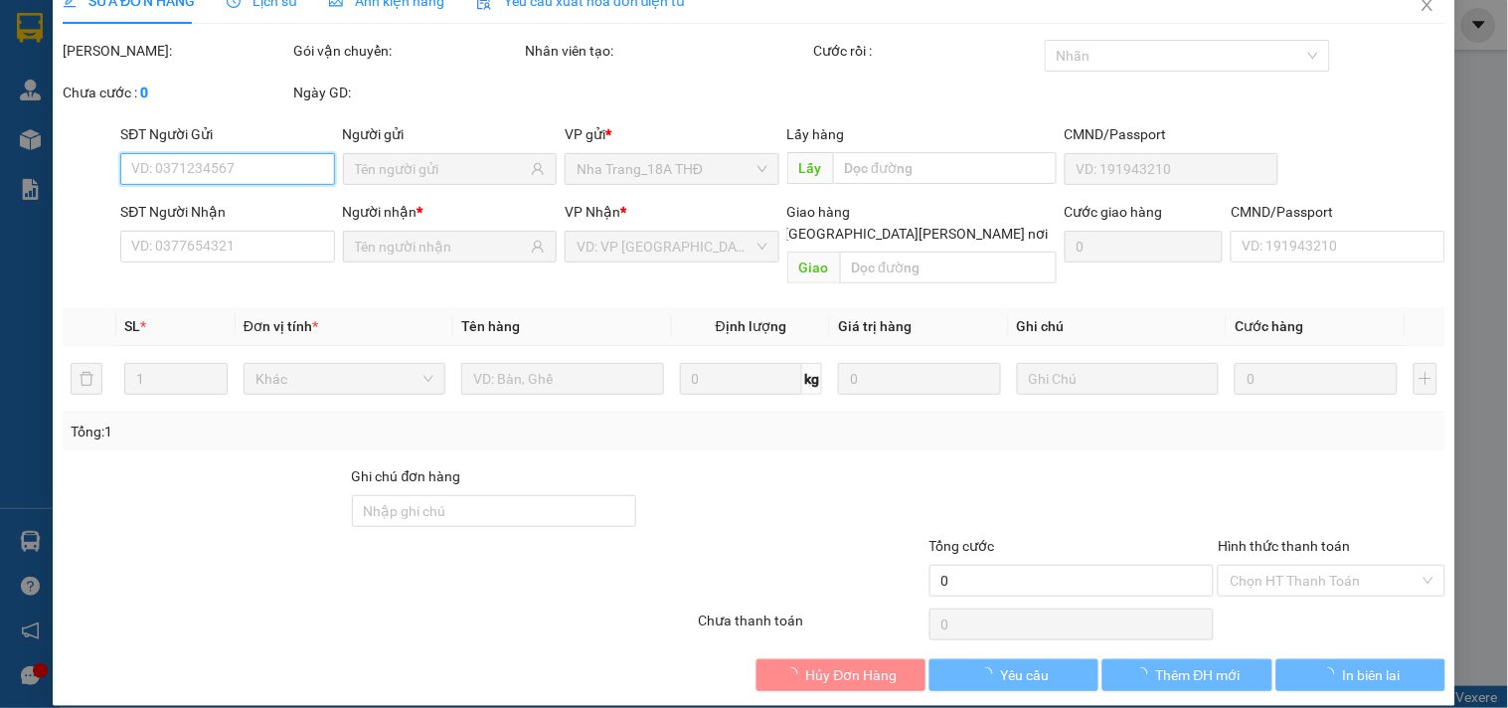
type input "705 LƯƠNG ĐỊNH CỦA"
type input "120.000"
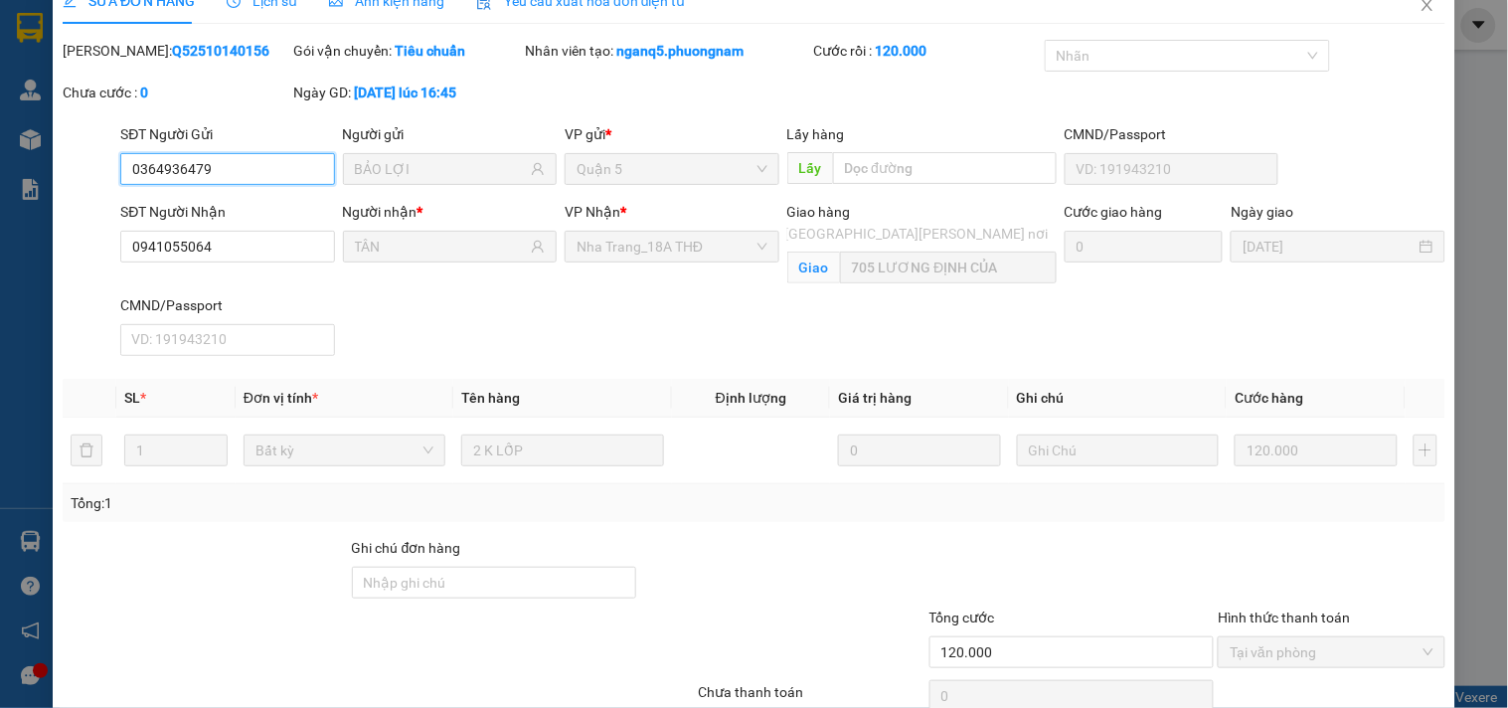
scroll to position [124, 0]
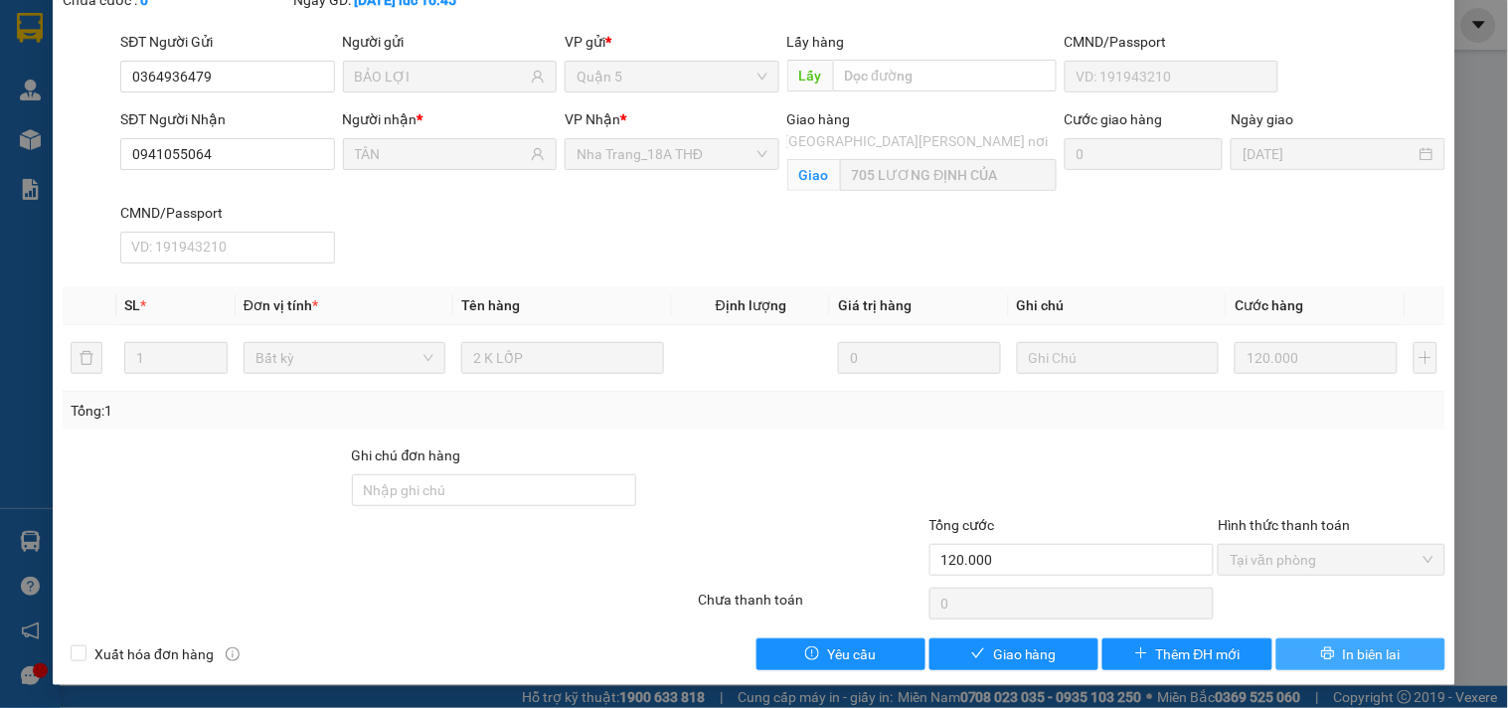
click at [1321, 650] on icon "printer" at bounding box center [1328, 653] width 14 height 14
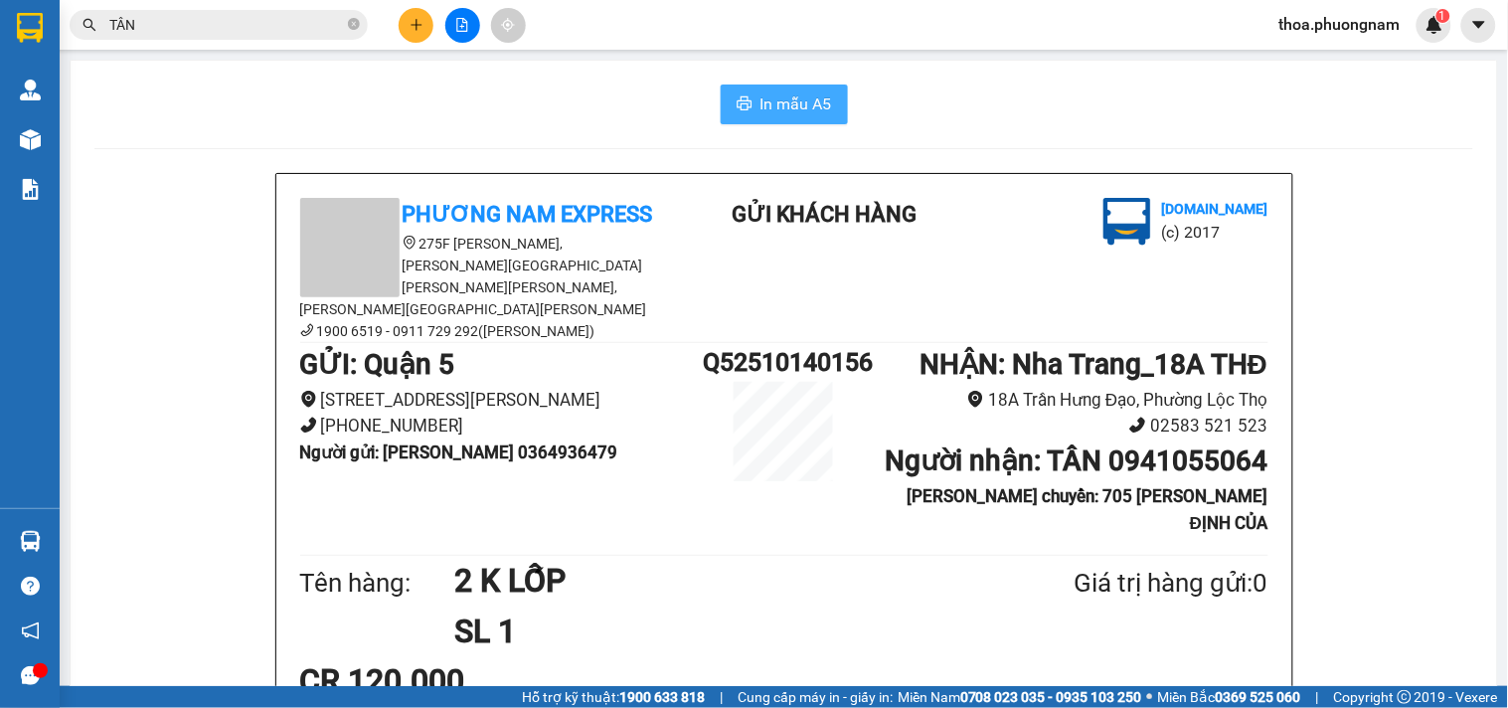
click at [803, 102] on span "In mẫu A5" at bounding box center [796, 103] width 72 height 25
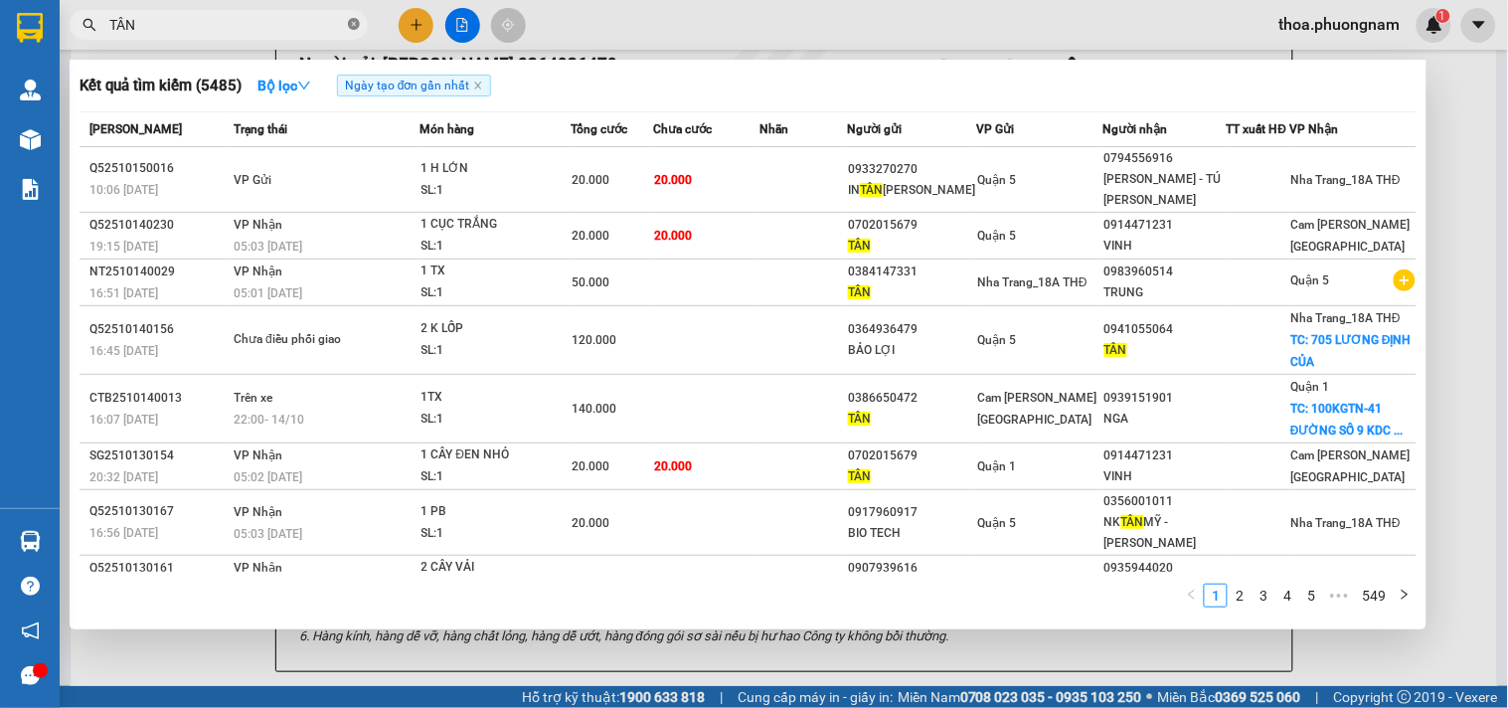
click at [358, 30] on icon "close-circle" at bounding box center [354, 24] width 12 height 12
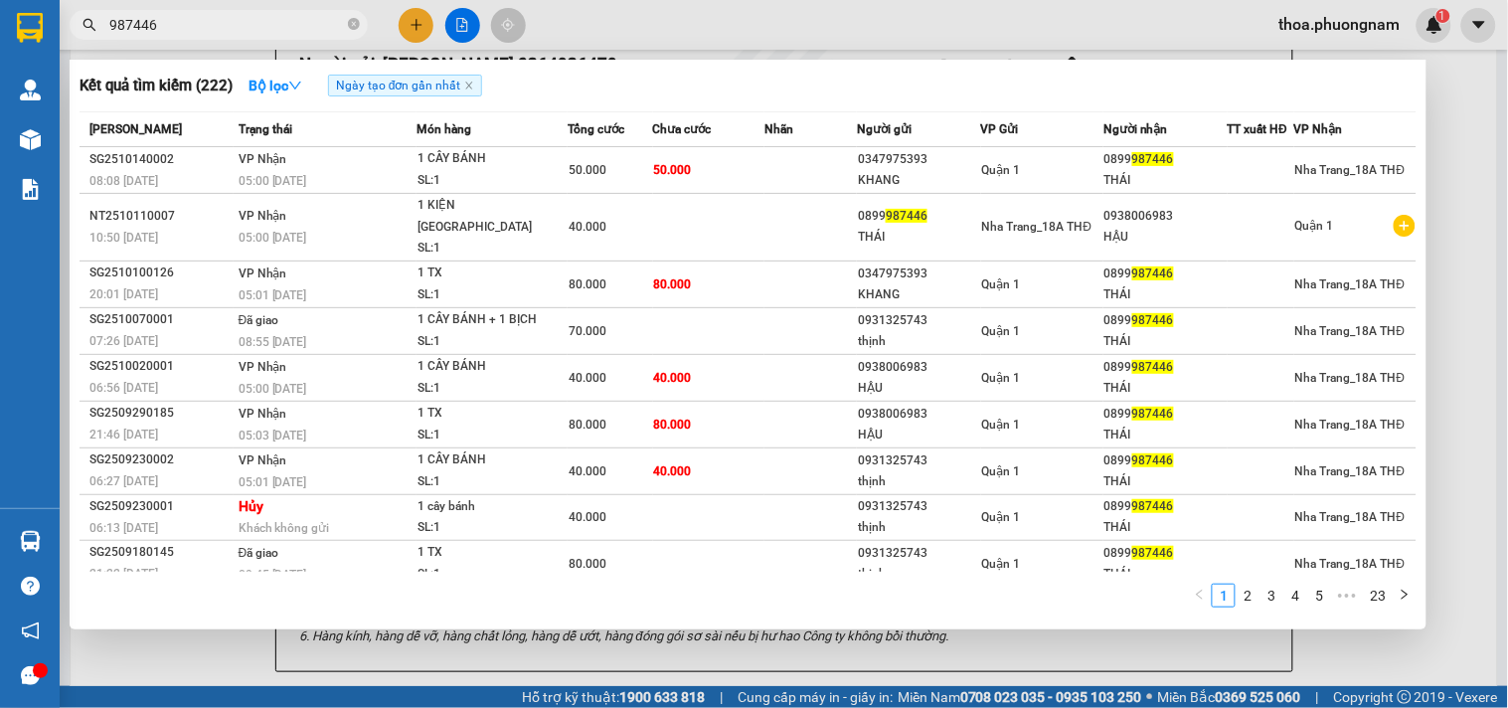
type input "987446"
click at [418, 27] on div at bounding box center [754, 354] width 1508 height 708
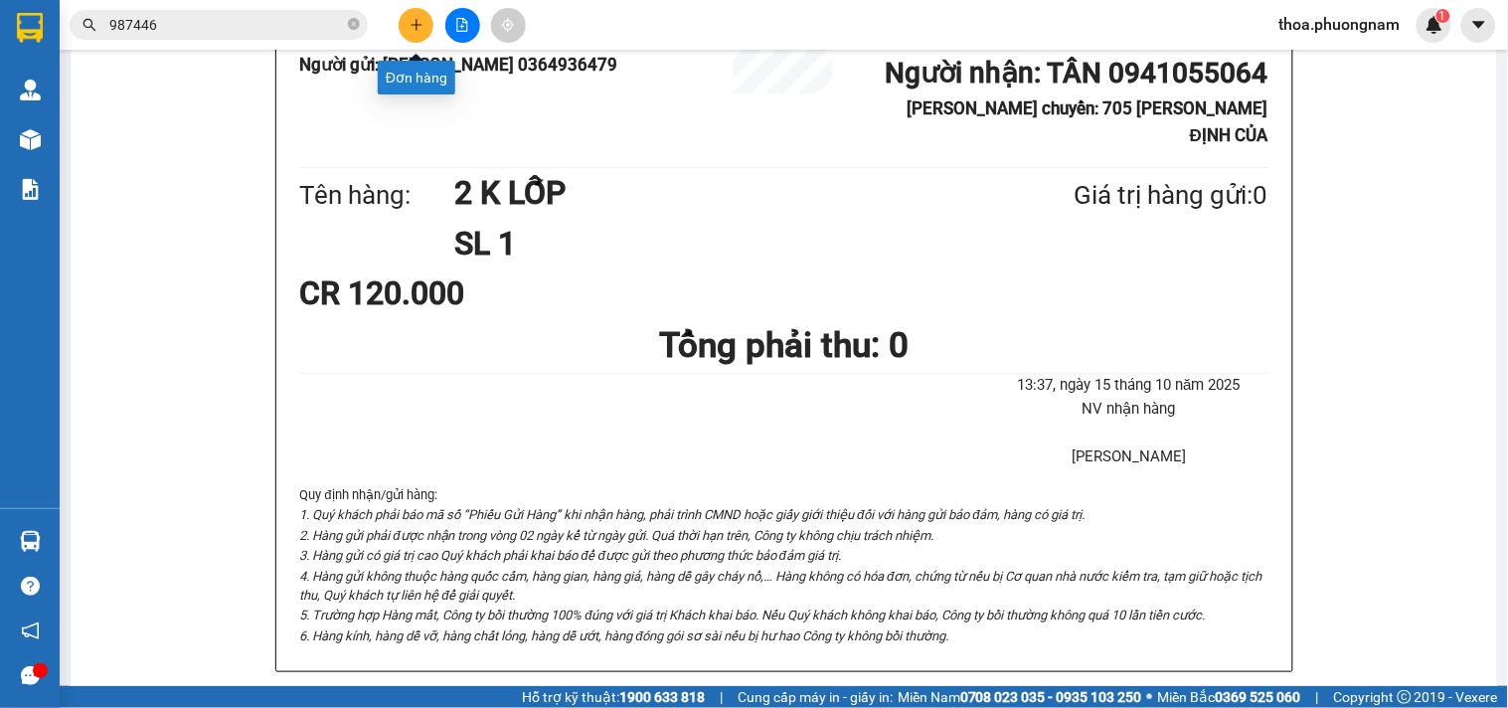
click at [410, 24] on icon "plus" at bounding box center [417, 25] width 14 height 14
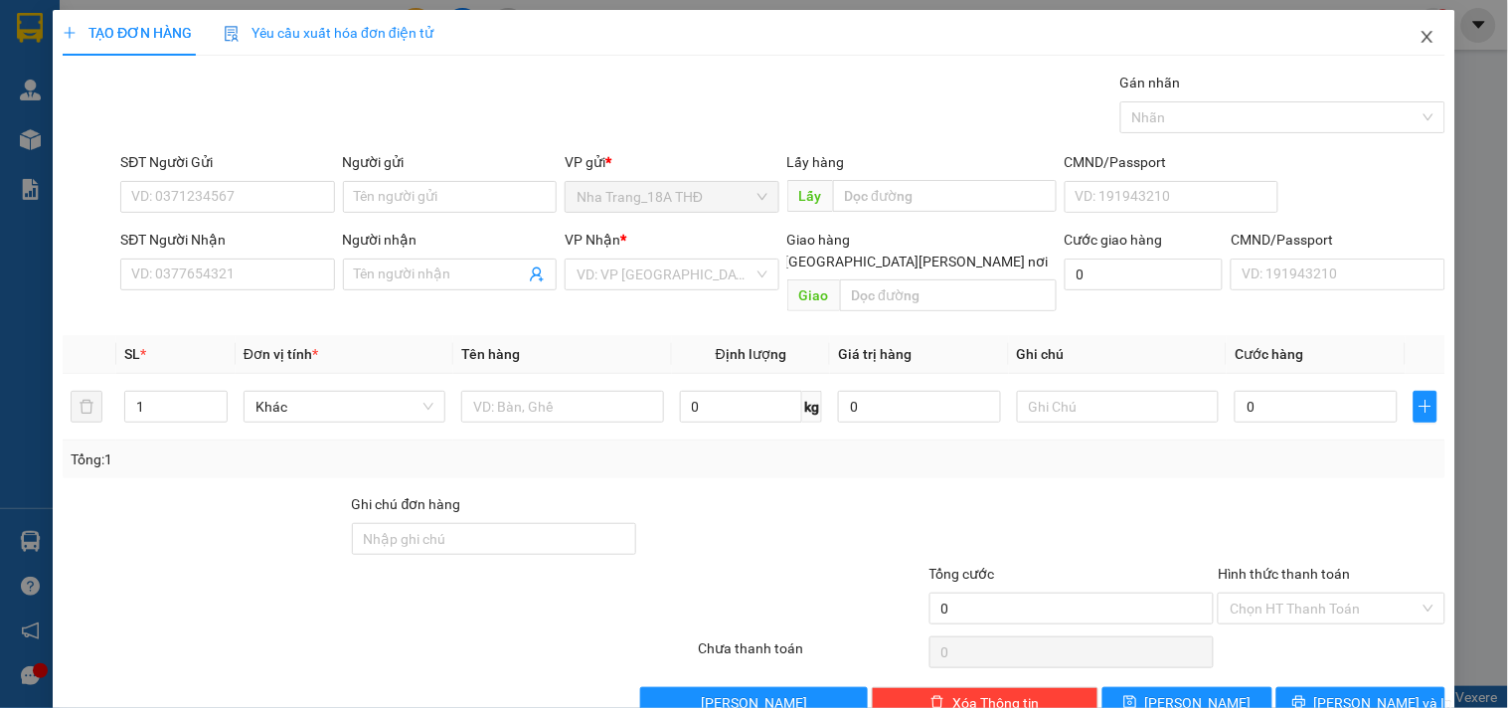
click at [1420, 32] on icon "close" at bounding box center [1428, 37] width 16 height 16
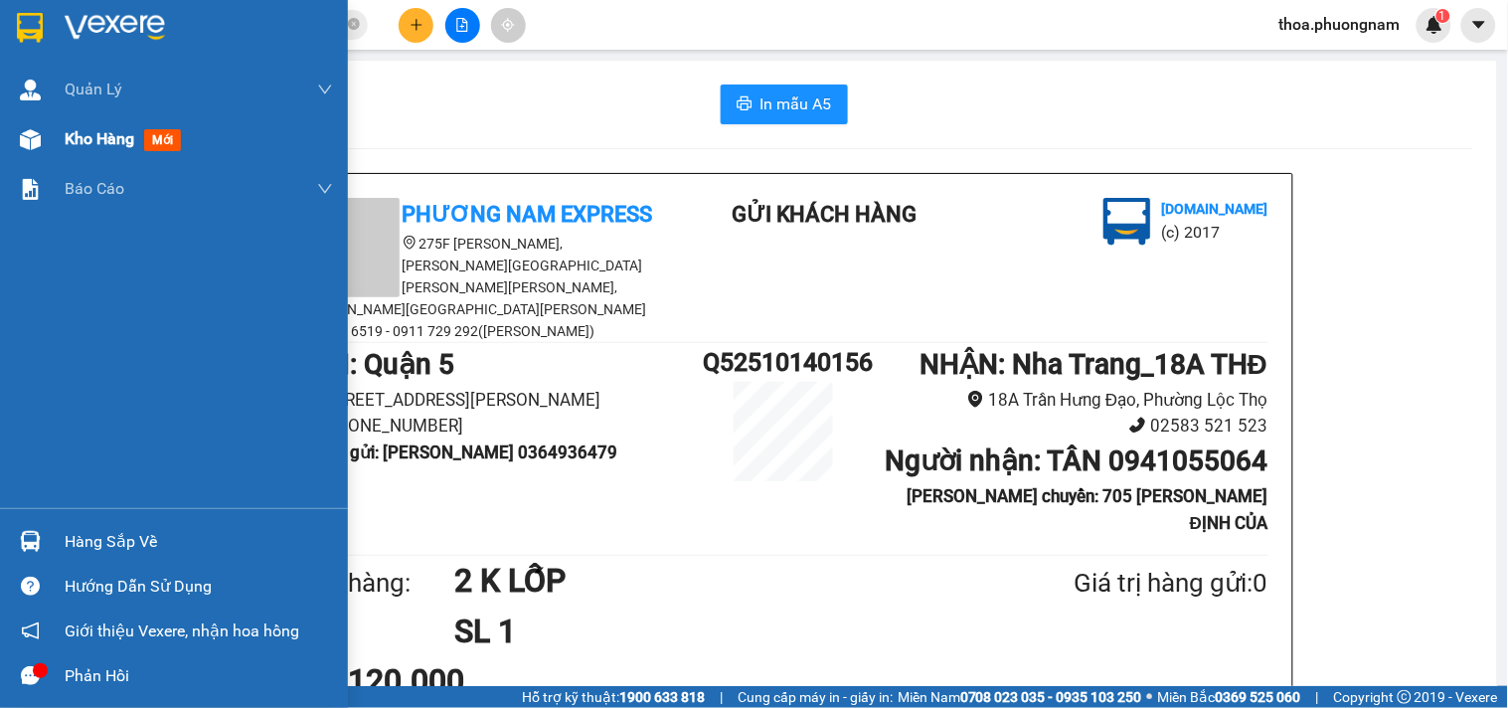
click at [26, 146] on img at bounding box center [30, 139] width 21 height 21
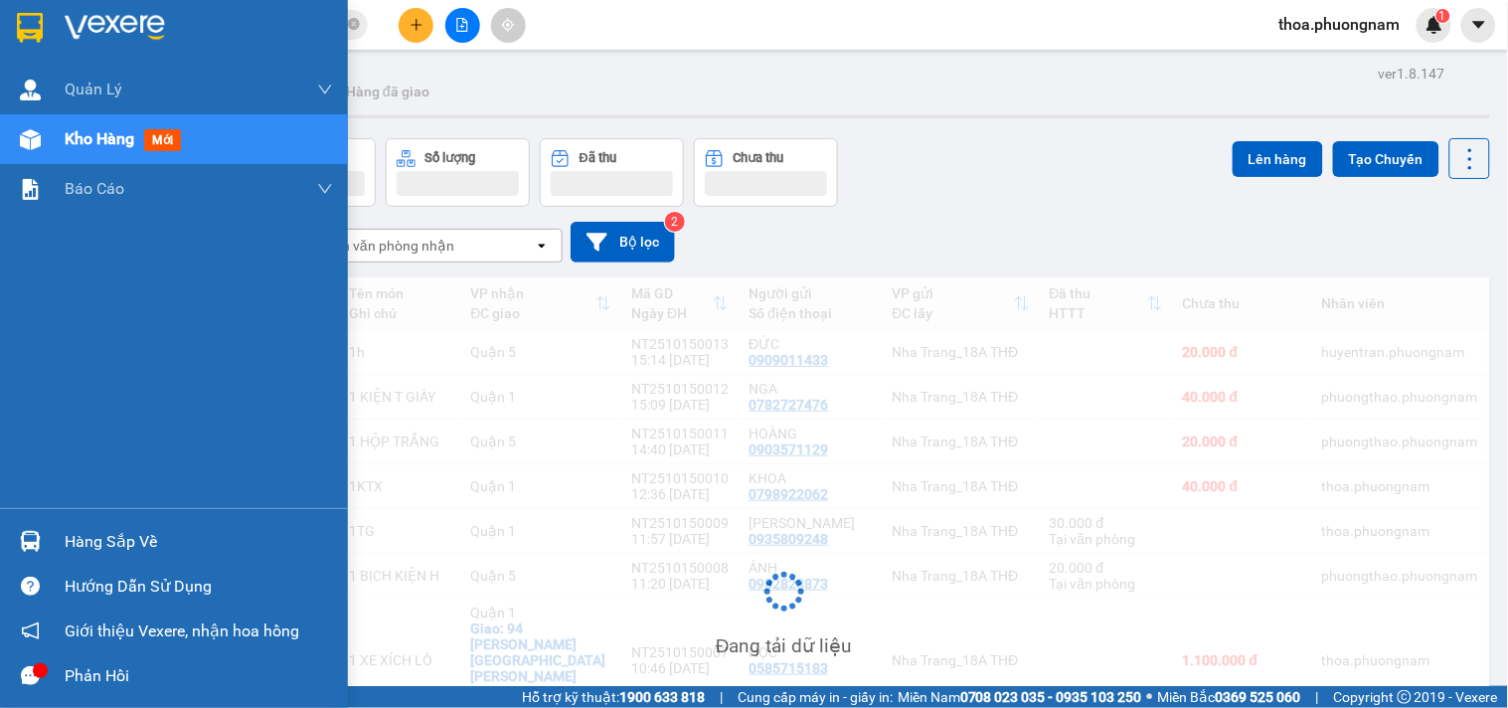
click at [92, 131] on span "Kho hàng" at bounding box center [100, 138] width 70 height 19
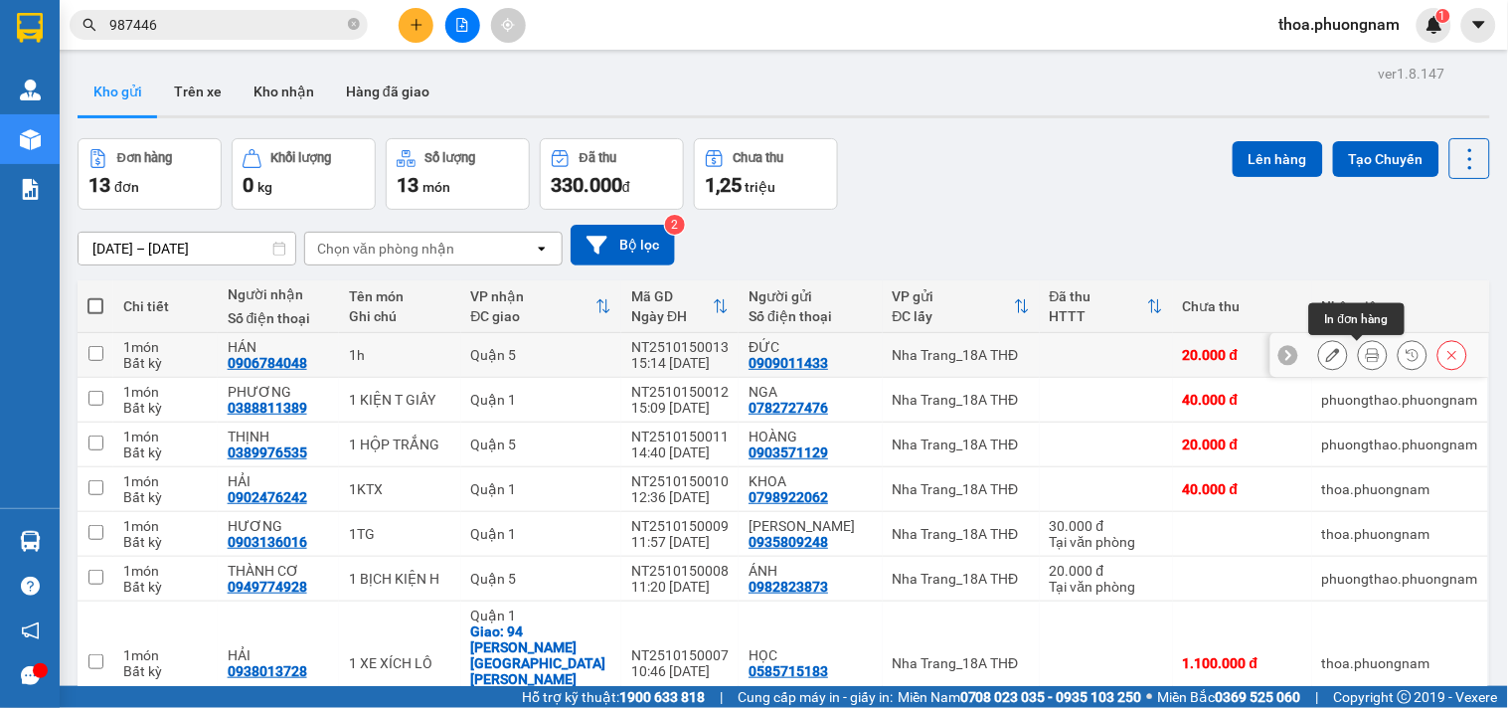
click at [1366, 355] on icon at bounding box center [1373, 355] width 14 height 14
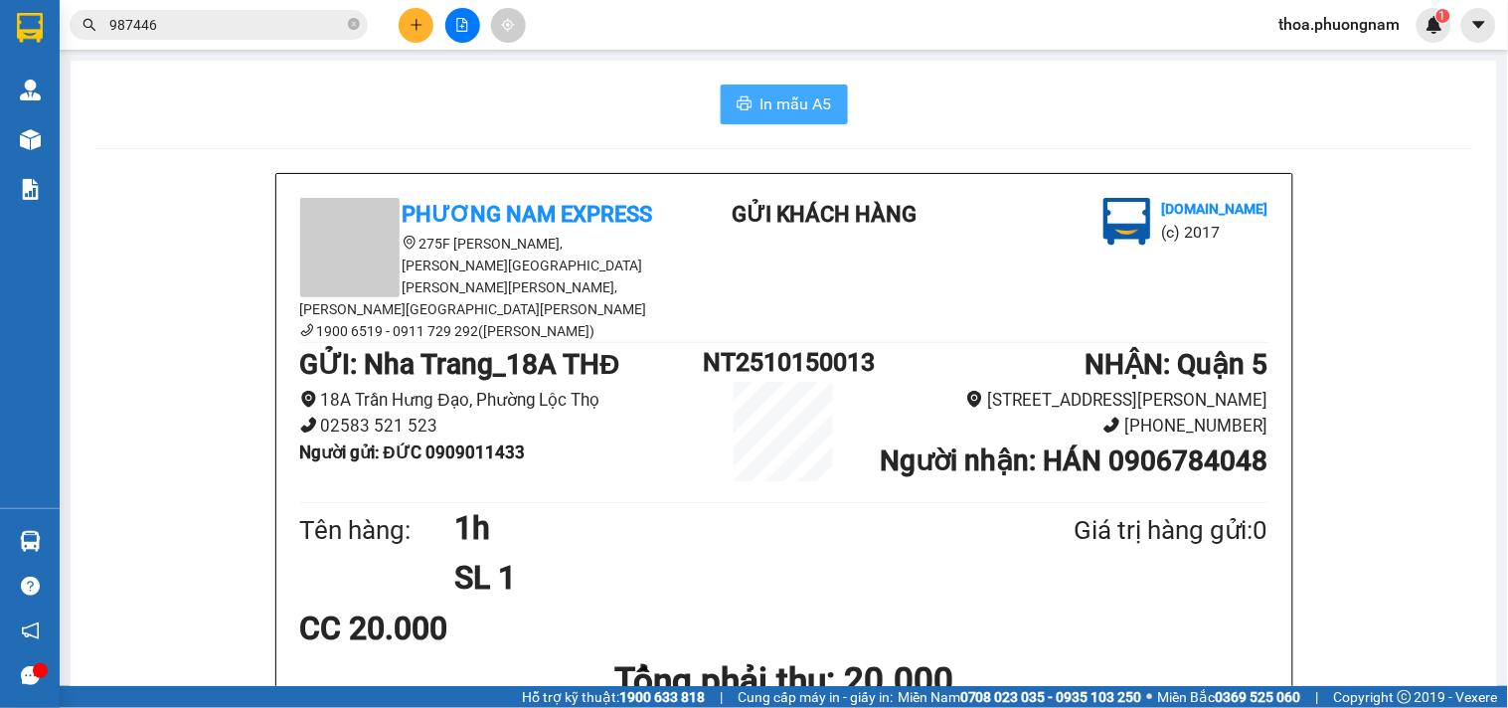
click at [772, 119] on button "In mẫu A5" at bounding box center [784, 104] width 127 height 40
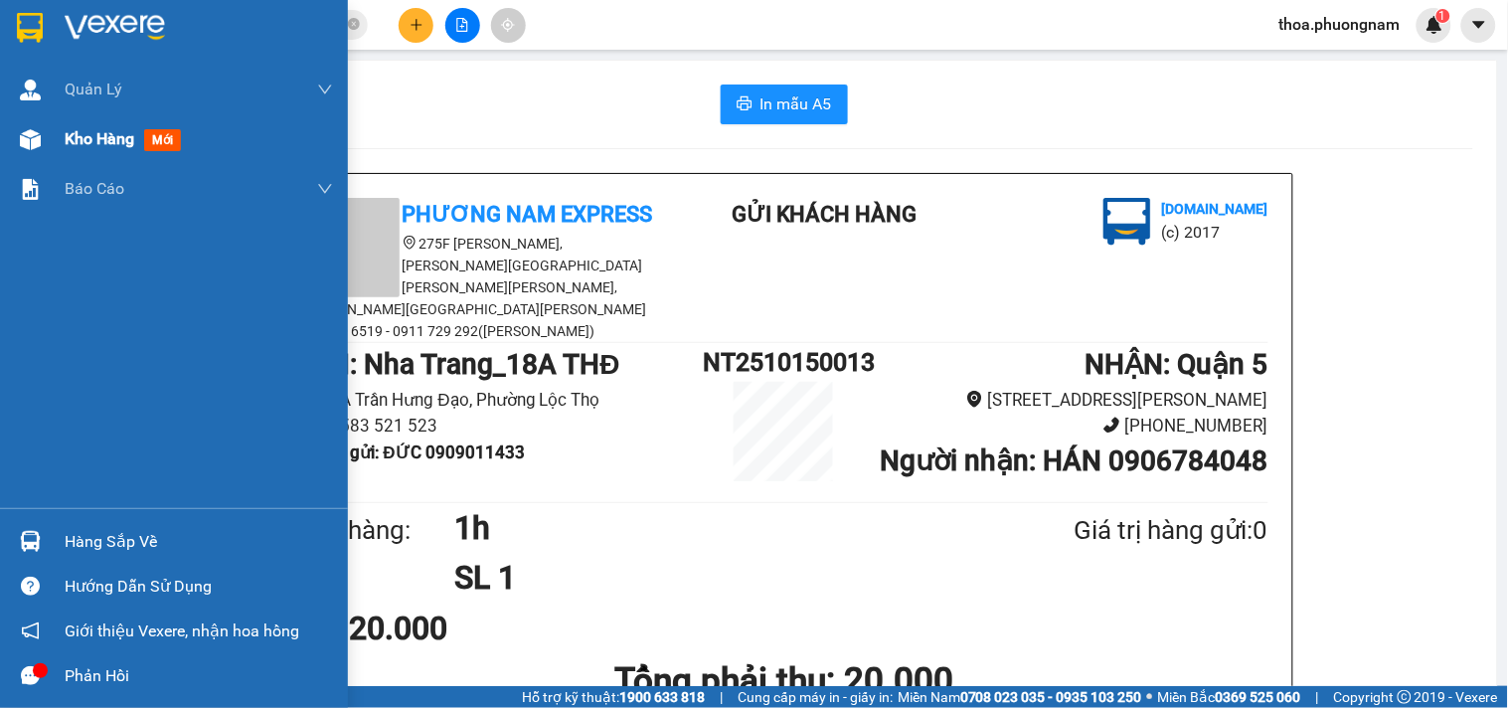
drag, startPoint x: 58, startPoint y: 144, endPoint x: 107, endPoint y: 144, distance: 49.7
click at [58, 144] on div "Kho hàng mới" at bounding box center [174, 139] width 348 height 50
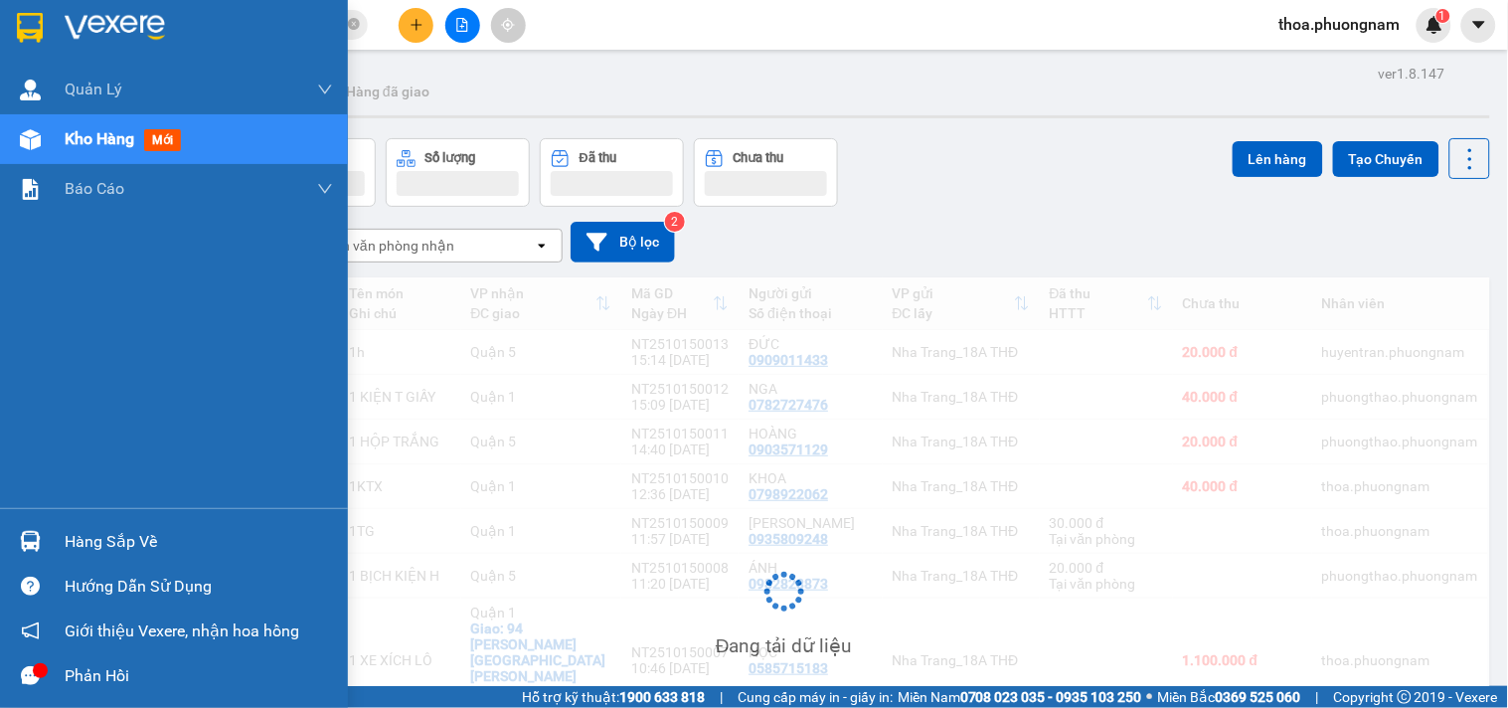
click at [107, 144] on span "Kho hàng" at bounding box center [100, 138] width 70 height 19
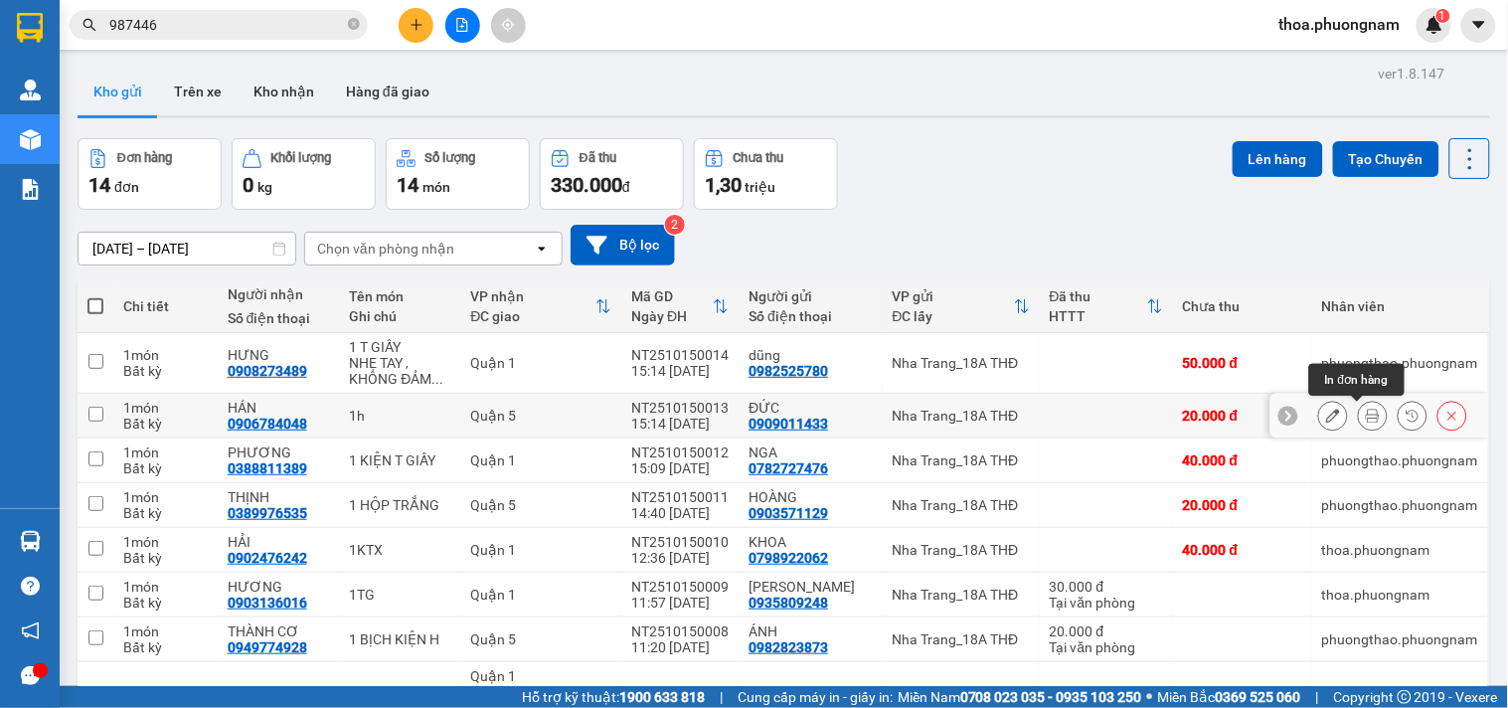
click at [1366, 418] on icon at bounding box center [1373, 416] width 14 height 14
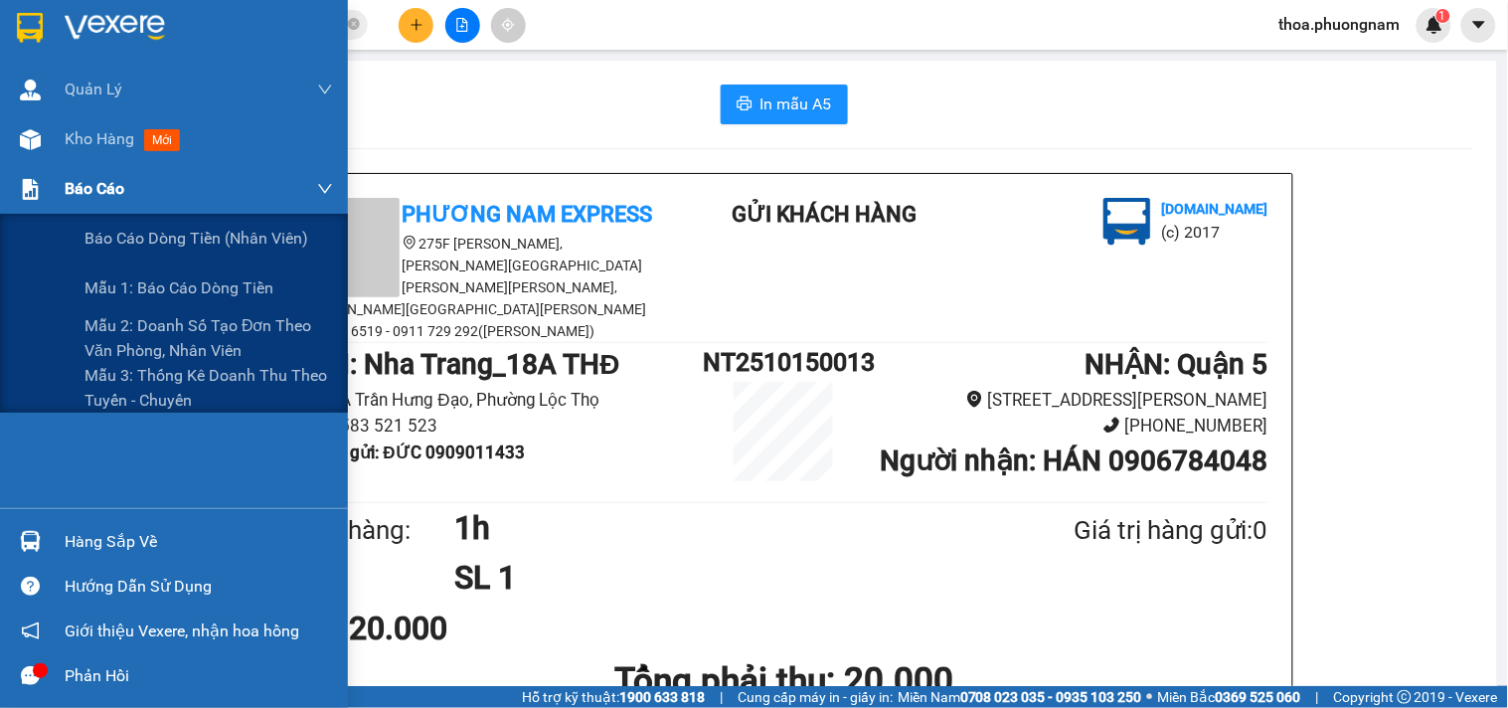
click at [102, 182] on span "Báo cáo" at bounding box center [95, 188] width 60 height 25
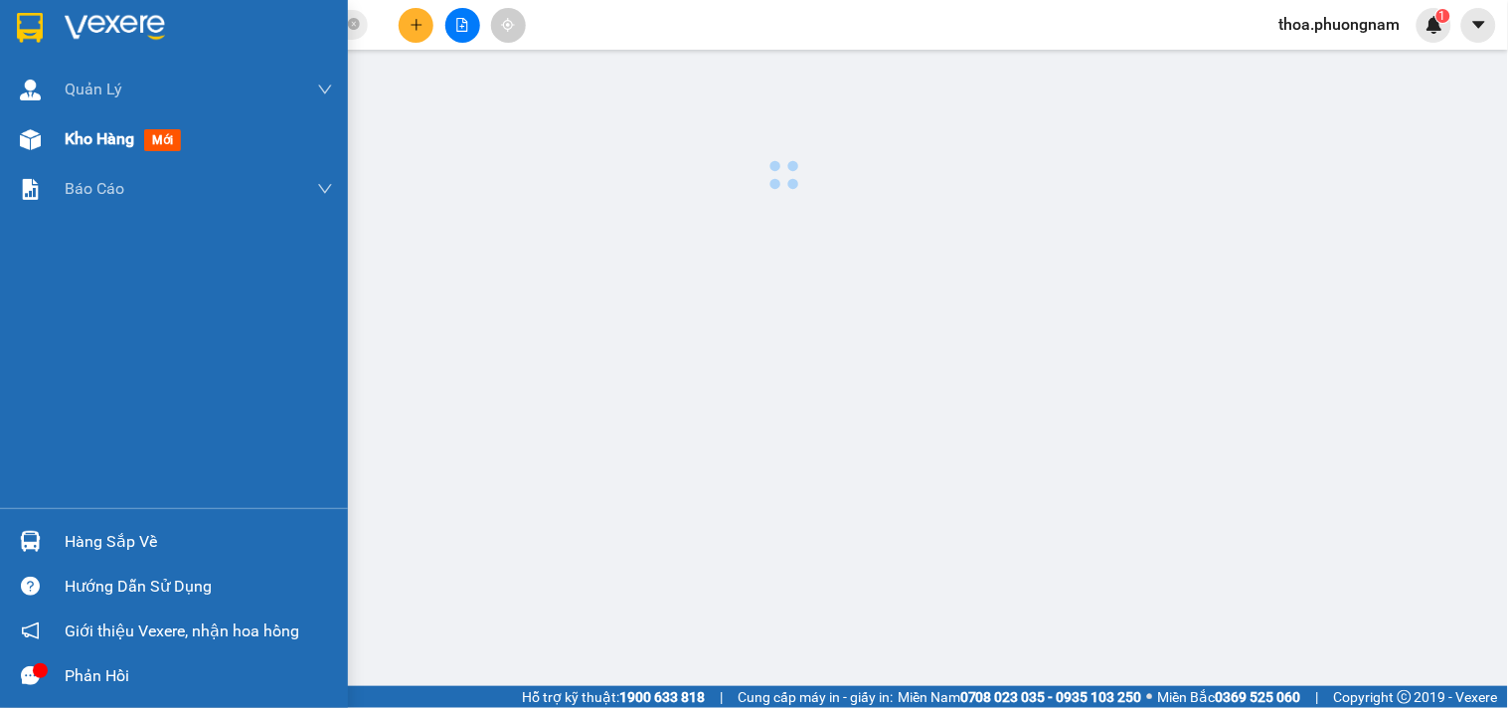
click at [137, 139] on div "Kho hàng mới" at bounding box center [127, 138] width 124 height 25
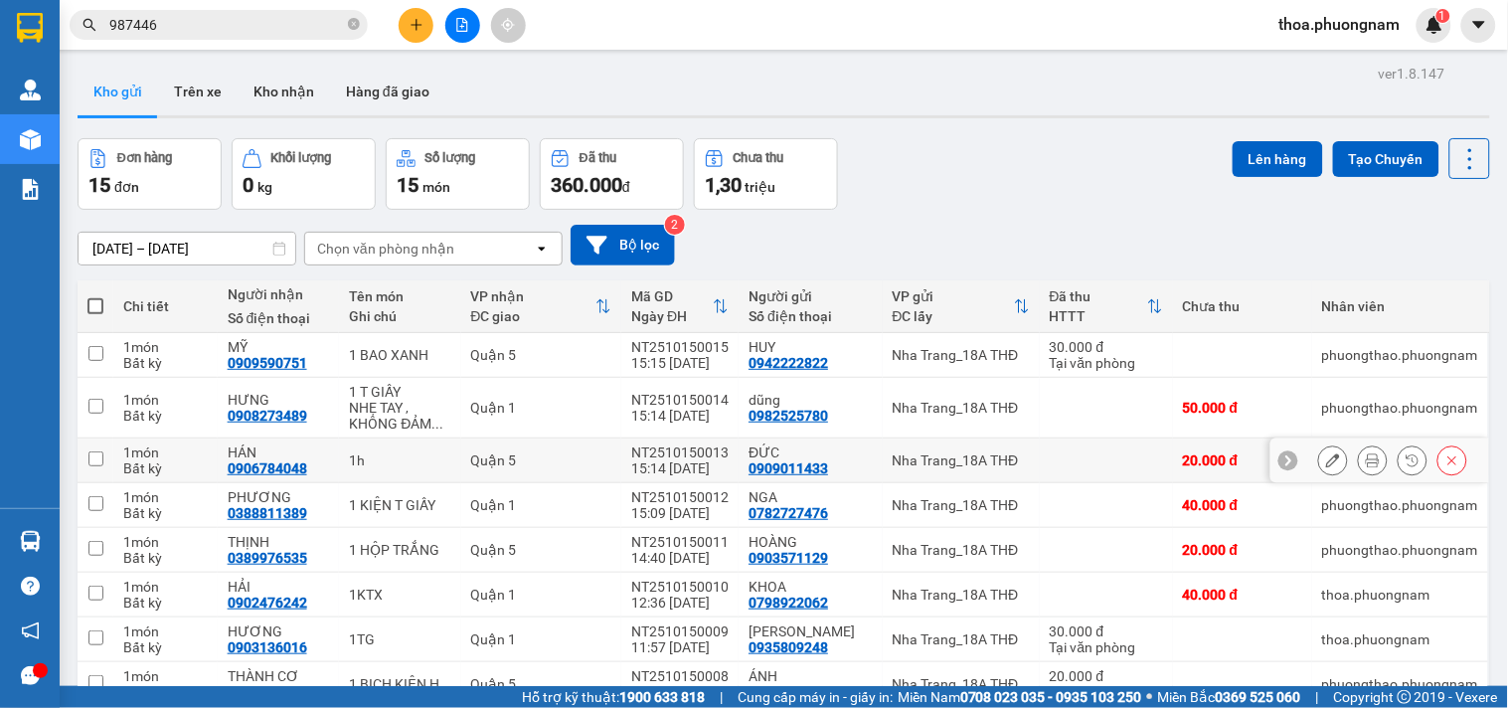
drag, startPoint x: 1347, startPoint y: 458, endPoint x: 1307, endPoint y: 483, distance: 46.9
click at [1307, 483] on div at bounding box center [1379, 460] width 219 height 45
click at [1326, 465] on icon at bounding box center [1333, 460] width 14 height 14
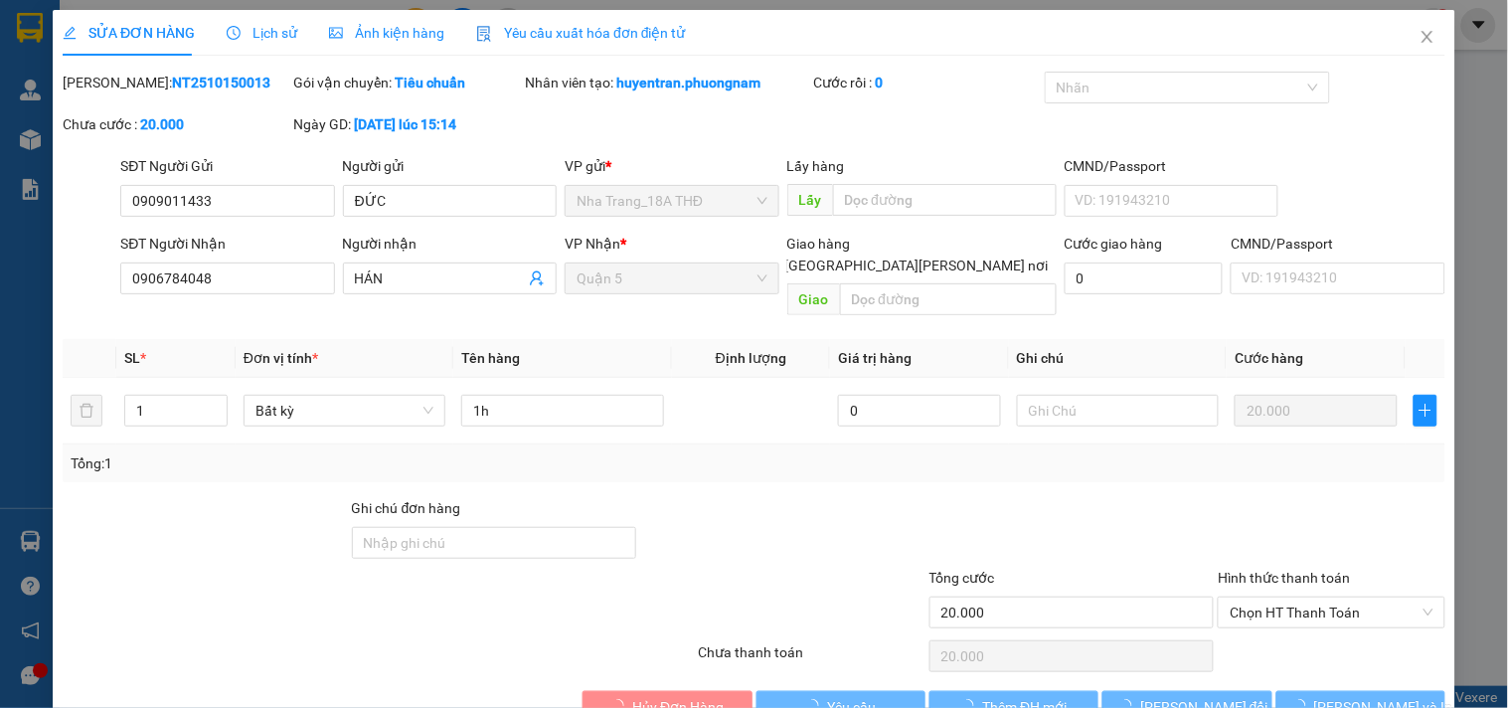
type input "0909011433"
type input "0906784048"
type input "20.000"
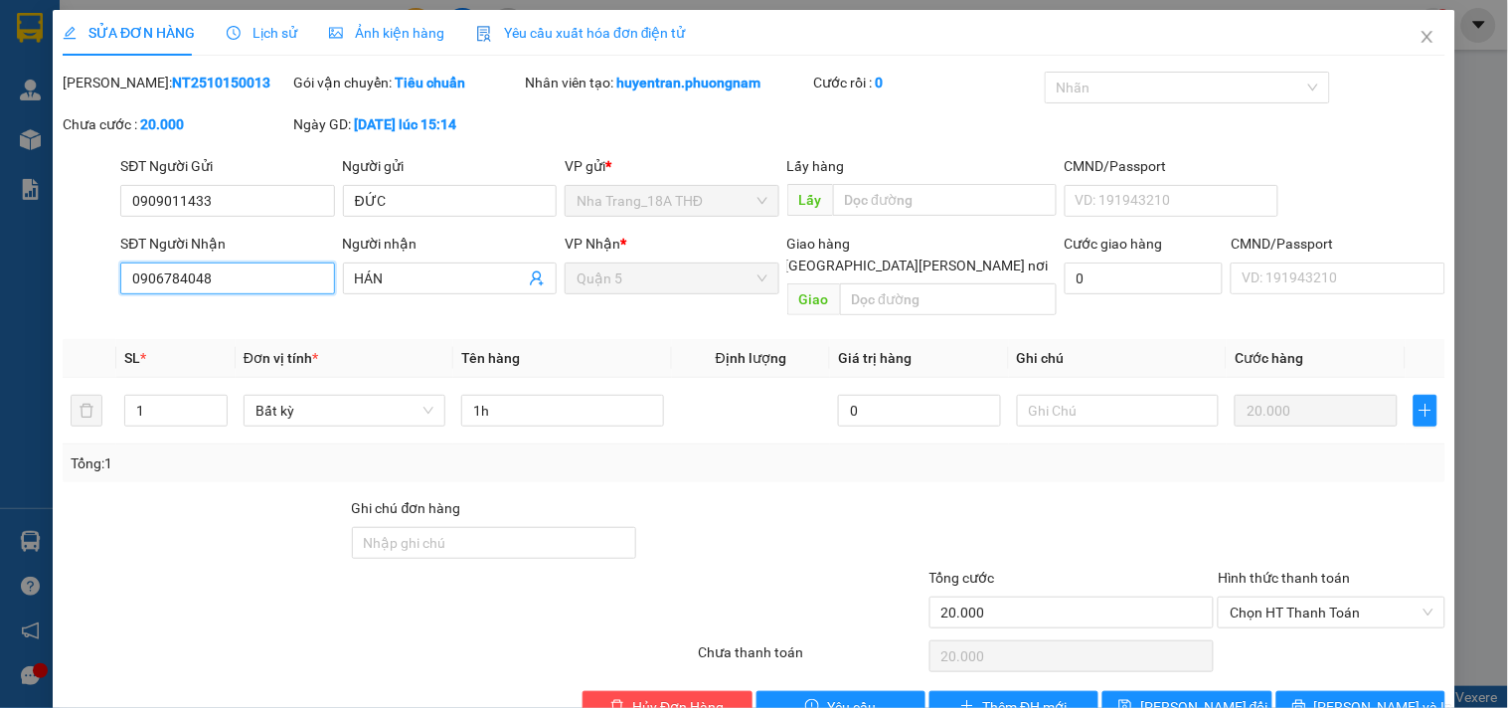
click at [202, 268] on input "0906784048" at bounding box center [227, 278] width 214 height 32
drag, startPoint x: 229, startPoint y: 271, endPoint x: 53, endPoint y: 319, distance: 182.3
click at [53, 319] on div "SỬA ĐƠN HÀNG Lịch sử [PERSON_NAME] hàng Yêu cầu xuất [PERSON_NAME] điện tử Tota…" at bounding box center [754, 374] width 1403 height 728
type input "0979028579"
drag, startPoint x: 421, startPoint y: 266, endPoint x: 331, endPoint y: 293, distance: 94.4
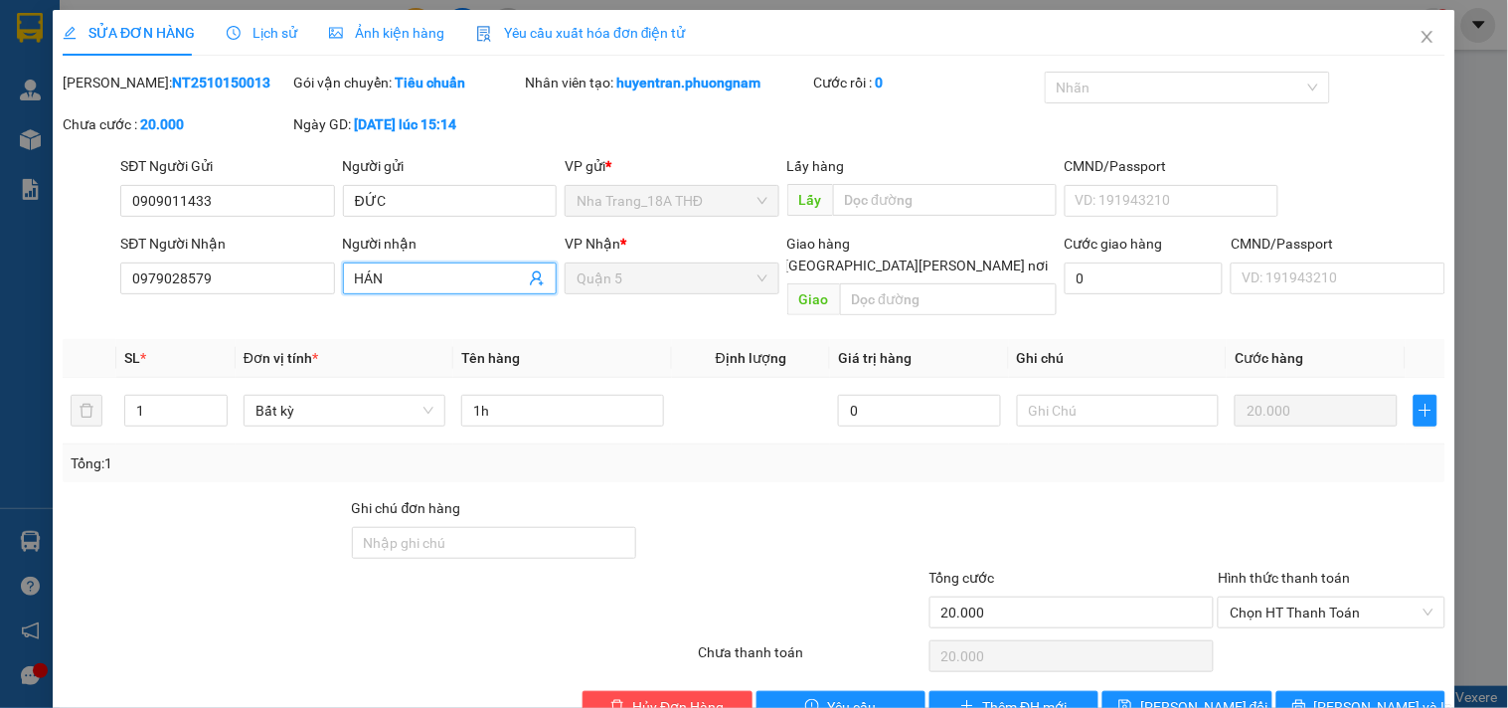
click at [331, 293] on div "SĐT Người [PERSON_NAME] 0979028579 Người [PERSON_NAME] [PERSON_NAME] [PERSON_NA…" at bounding box center [782, 278] width 1333 height 91
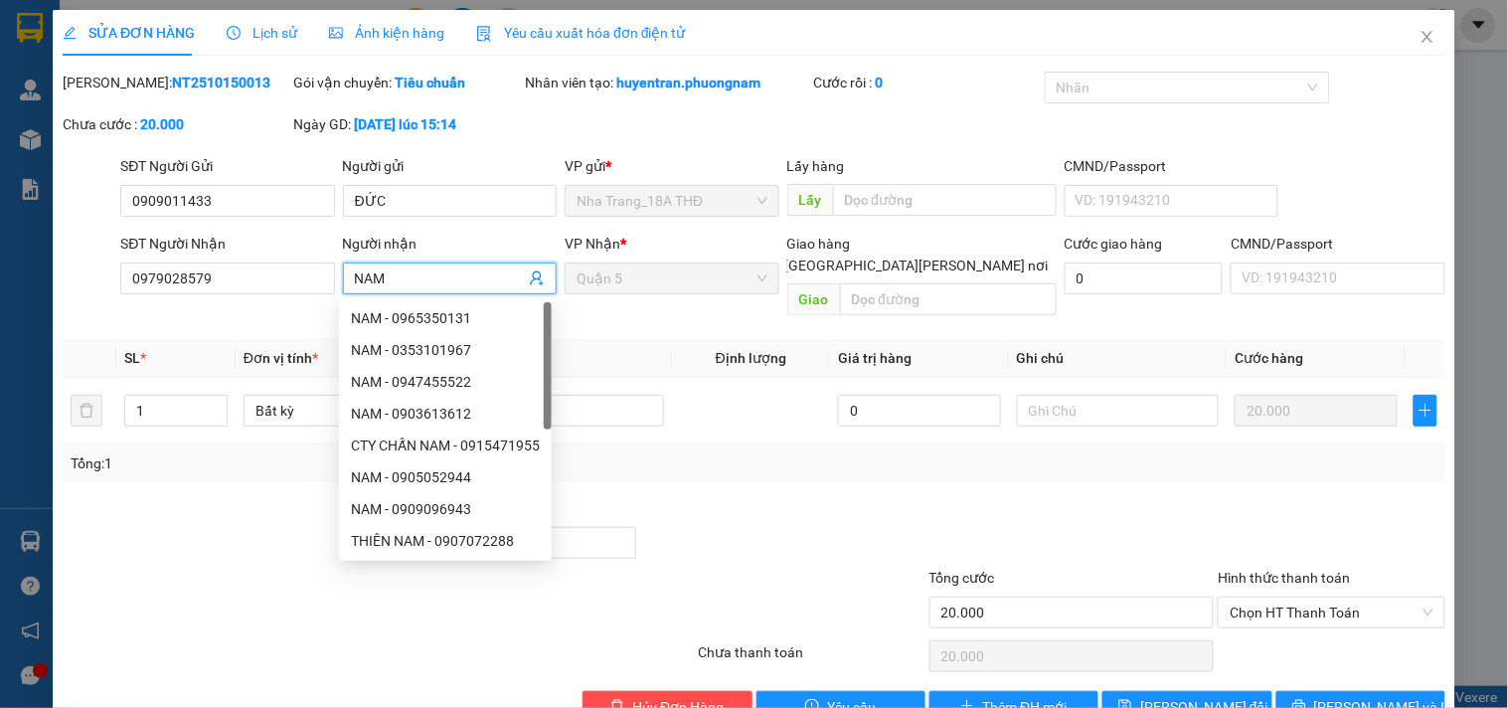
click at [650, 289] on span "Quận 5" at bounding box center [672, 278] width 190 height 30
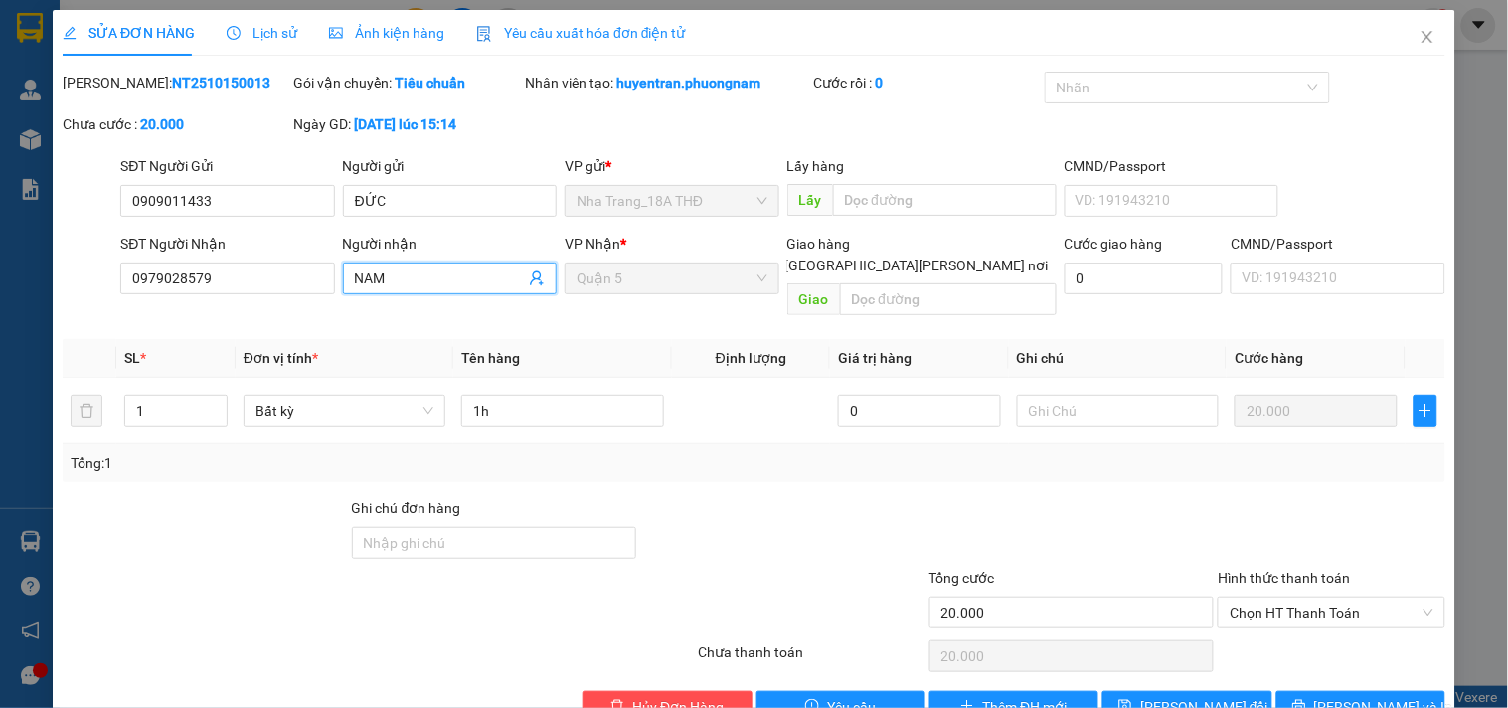
click at [650, 289] on span "Quận 5" at bounding box center [672, 278] width 190 height 30
type input "NAM"
click at [1420, 32] on icon "close" at bounding box center [1428, 37] width 16 height 16
